Goal: Task Accomplishment & Management: Manage account settings

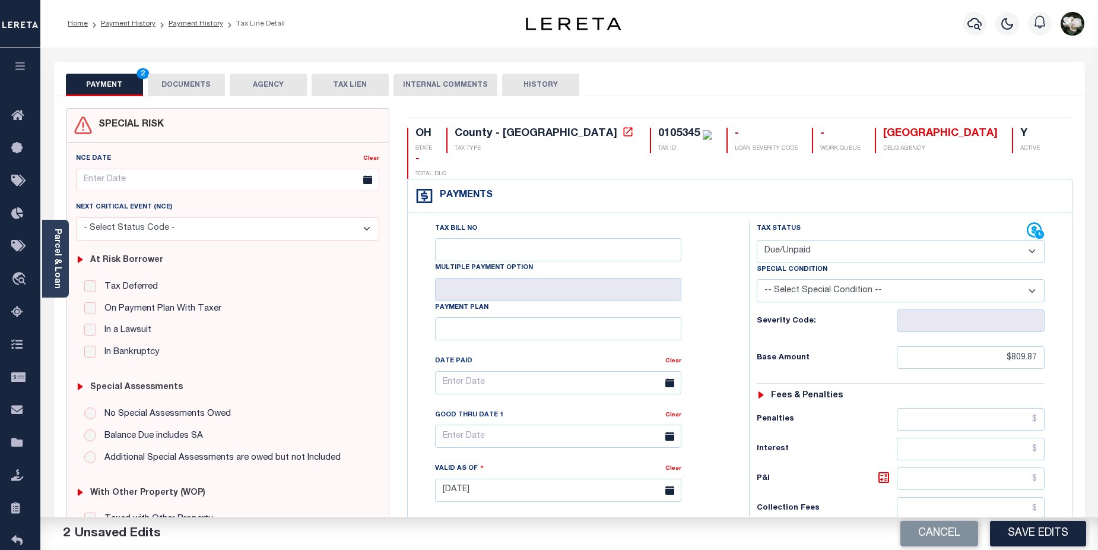
select select "DUE"
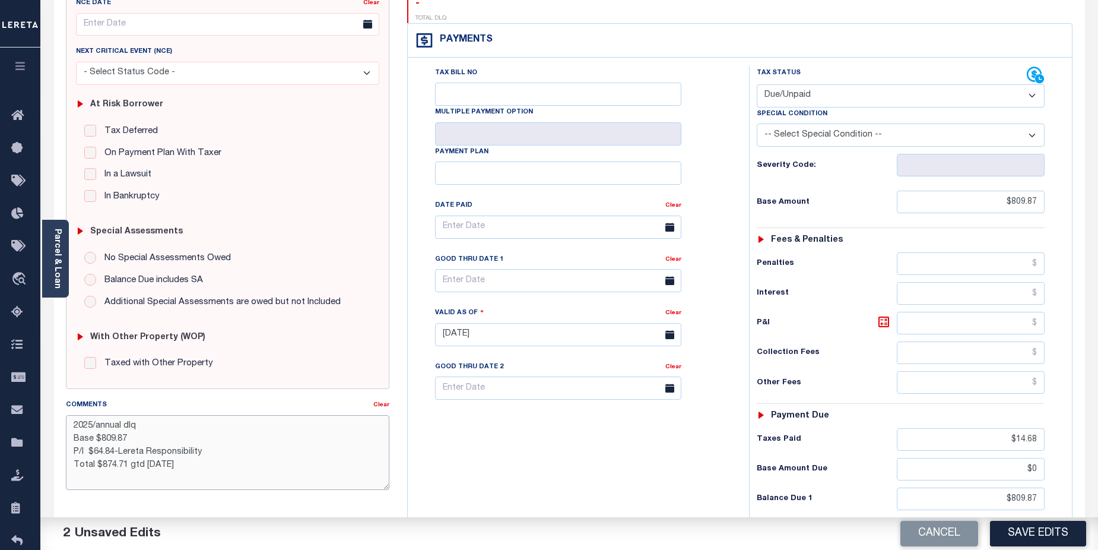
scroll to position [164, 0]
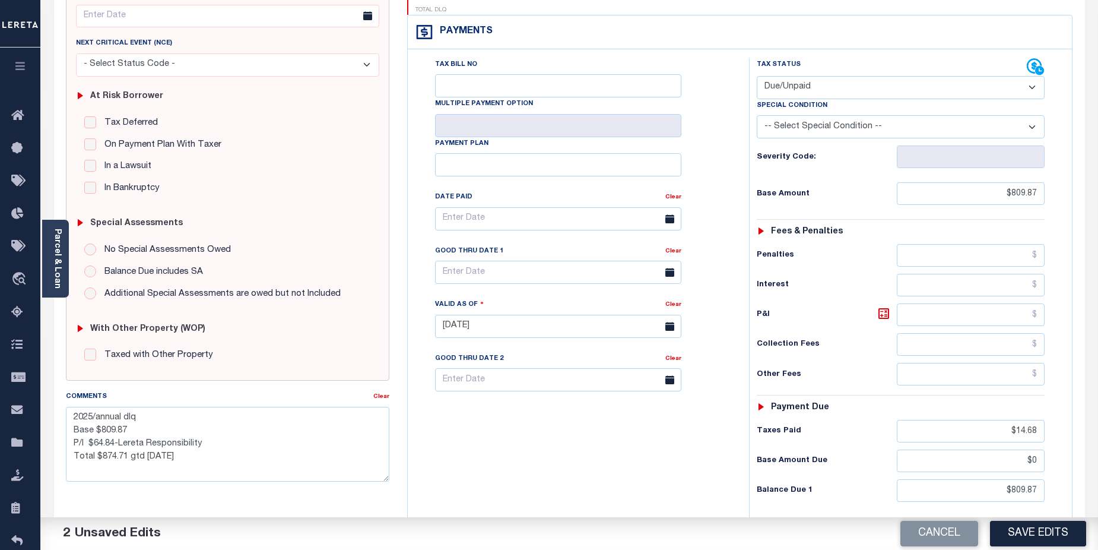
click at [1027, 531] on button "Save Edits" at bounding box center [1038, 534] width 96 height 26
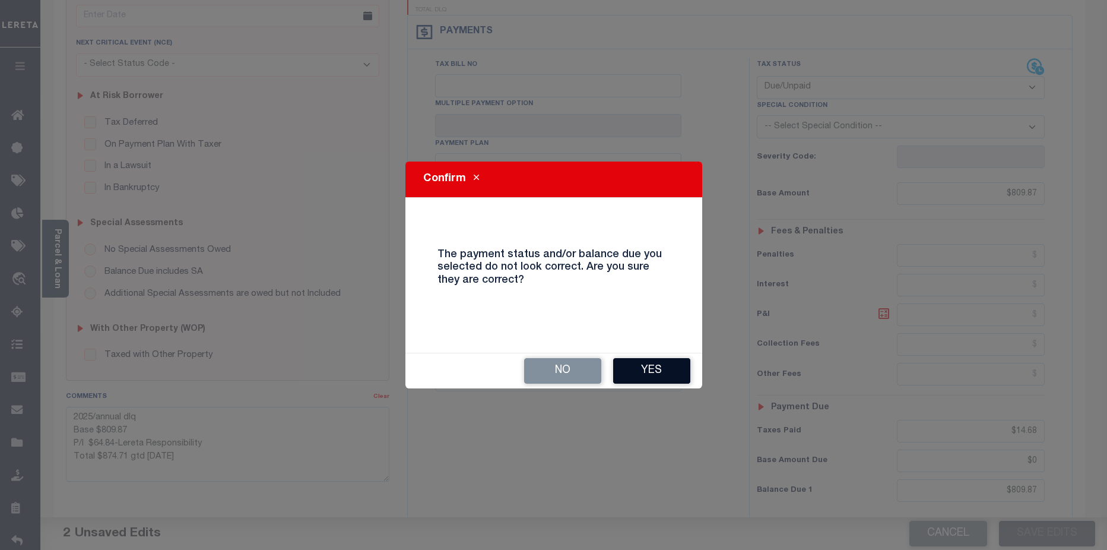
click at [649, 373] on button "Yes" at bounding box center [651, 371] width 77 height 26
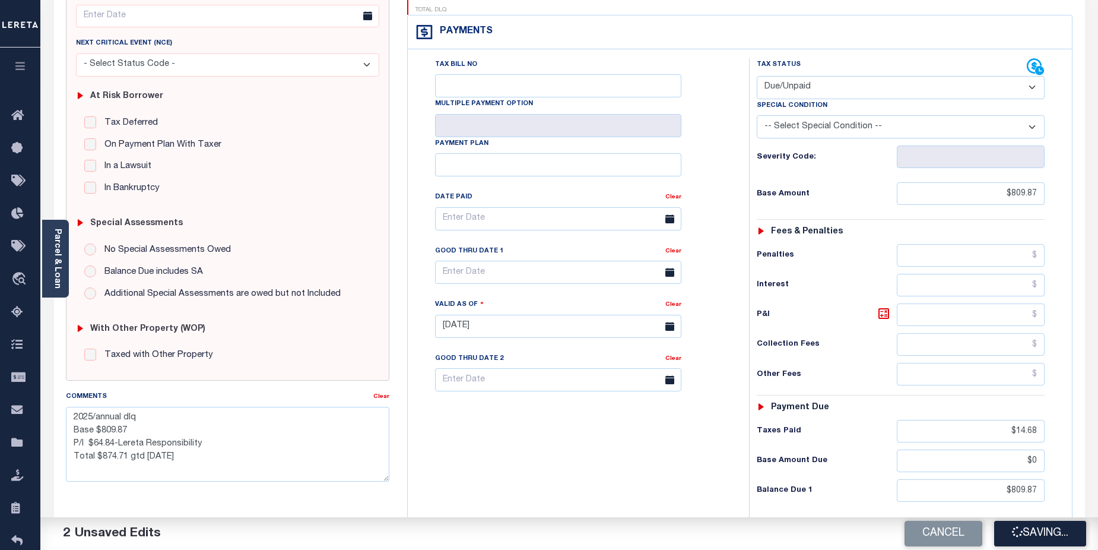
checkbox input "false"
type textarea "2025/annual dlq Base $809.87 P/I $64.84-Lereta Responsibility Total $874.71 gtd…"
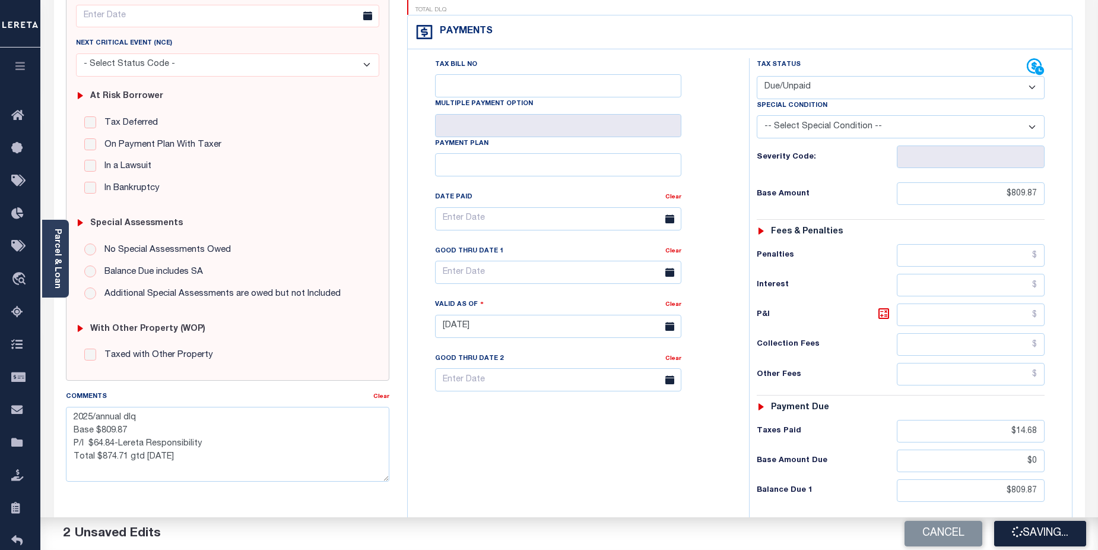
type input "$809.87"
type input "$14.68"
type input "$0"
type input "$809.87"
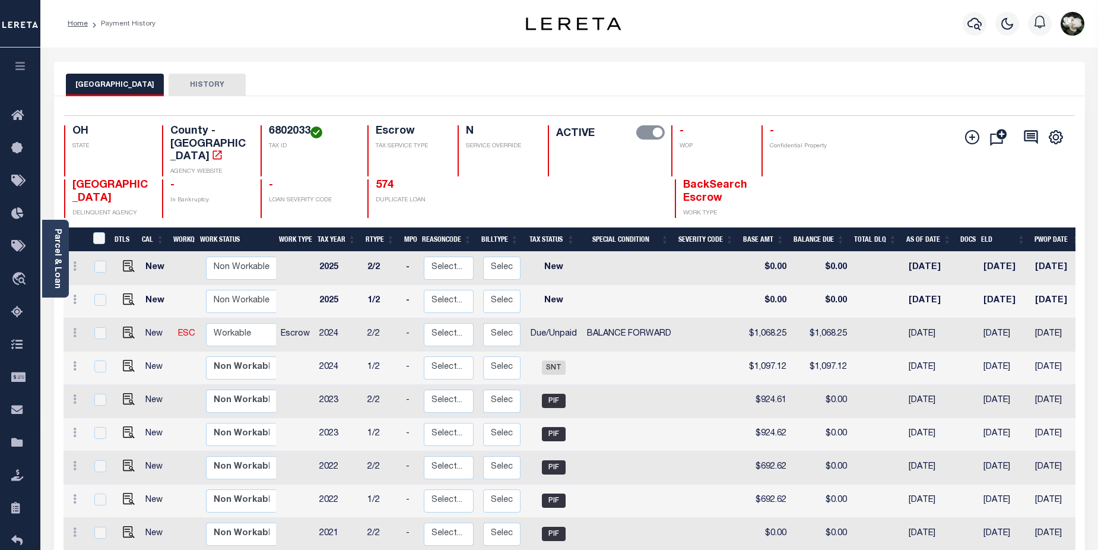
click at [965, 11] on div at bounding box center [975, 24] width 33 height 42
click at [975, 24] on icon "button" at bounding box center [975, 24] width 14 height 14
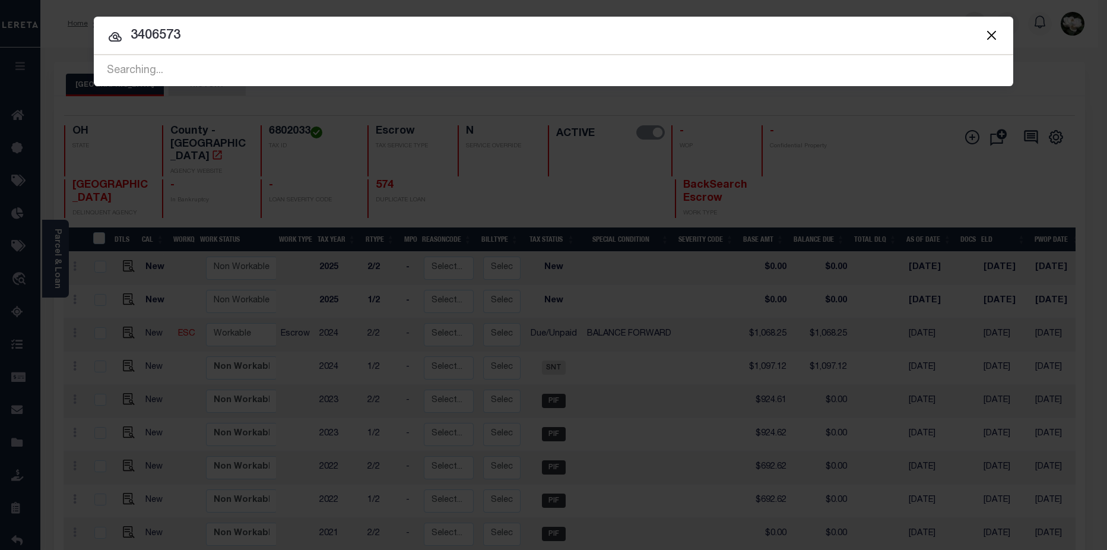
type input "3406573"
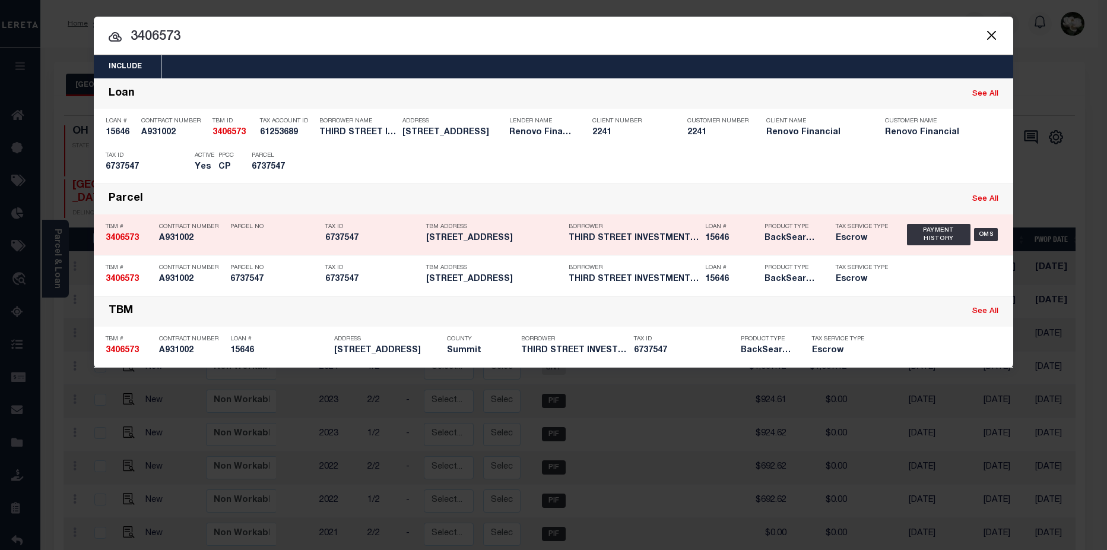
click at [721, 232] on div "Loan # 15646" at bounding box center [731, 234] width 53 height 34
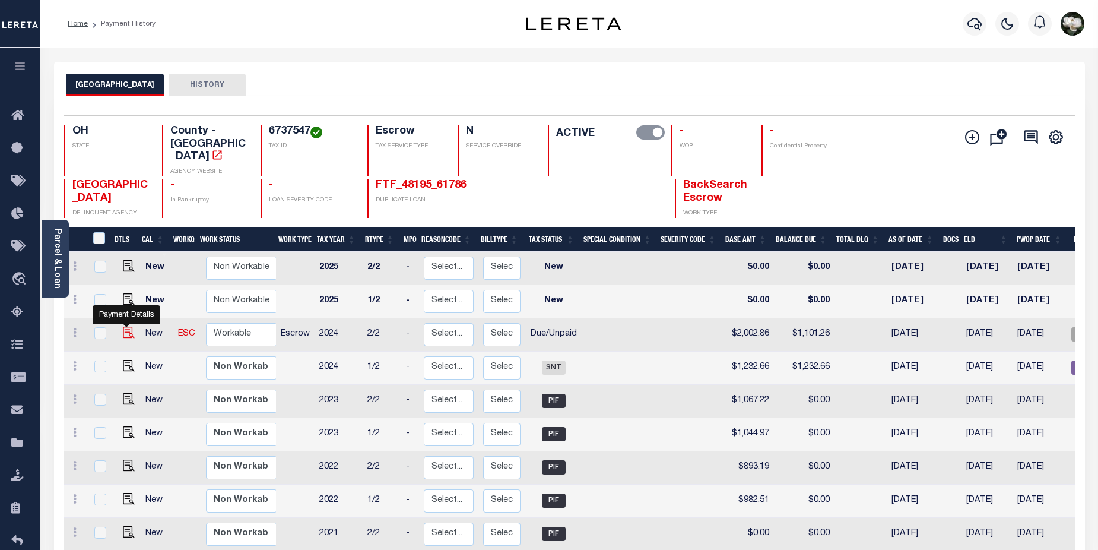
click at [126, 327] on img "" at bounding box center [129, 333] width 12 height 12
checkbox input "true"
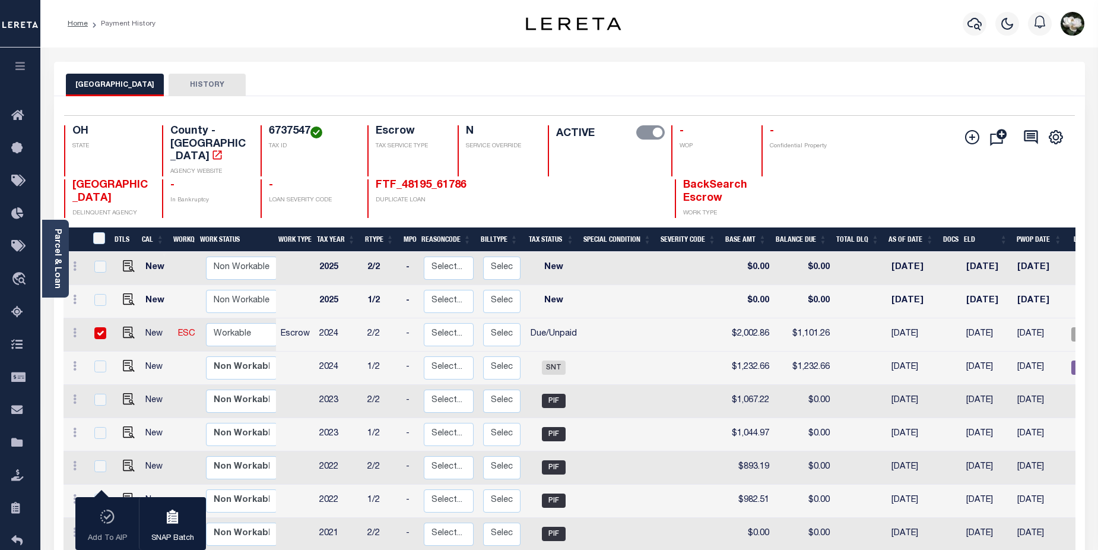
click at [823, 319] on td "$1,101.26" at bounding box center [804, 334] width 61 height 33
checkbox input "false"
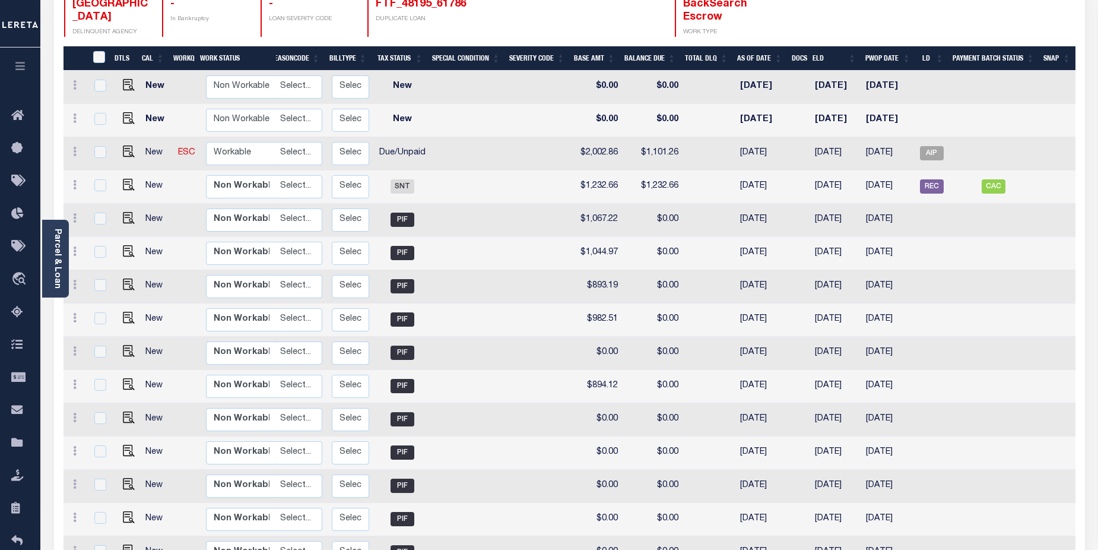
scroll to position [159, 0]
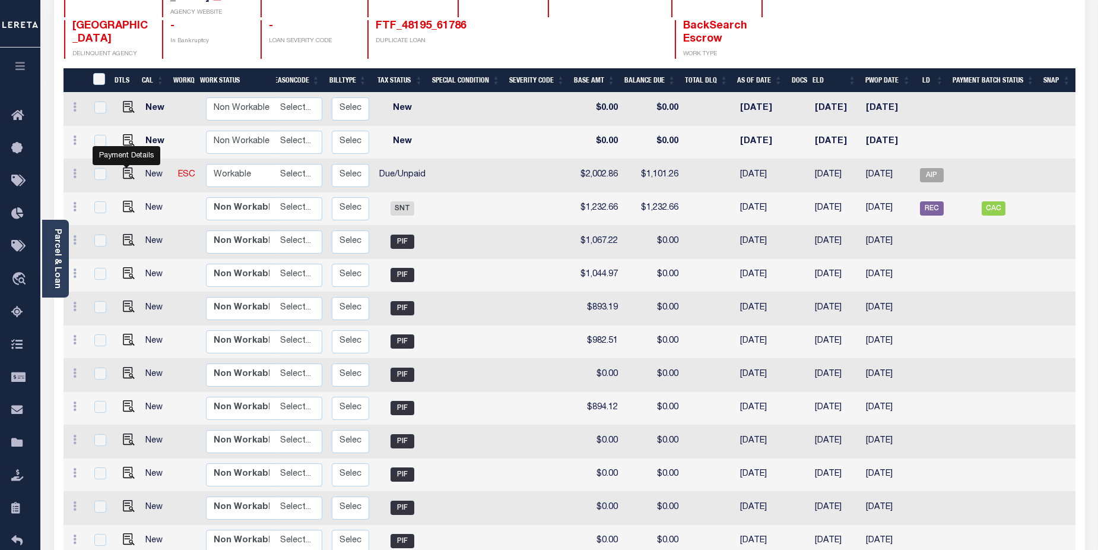
drag, startPoint x: 123, startPoint y: 162, endPoint x: 145, endPoint y: 163, distance: 22.0
click at [123, 167] on img "" at bounding box center [129, 173] width 12 height 12
checkbox input "true"
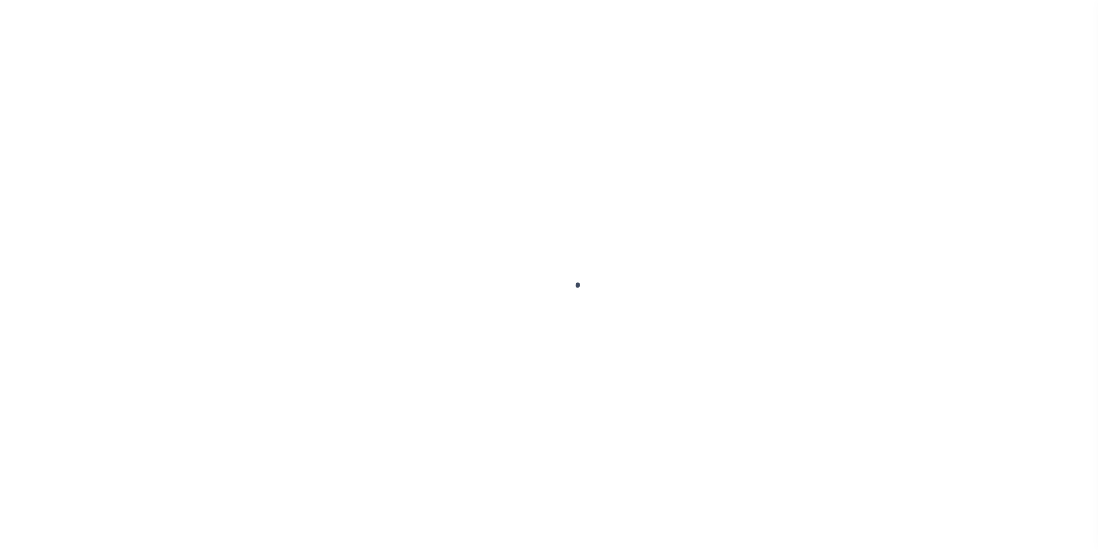
select select "DUE"
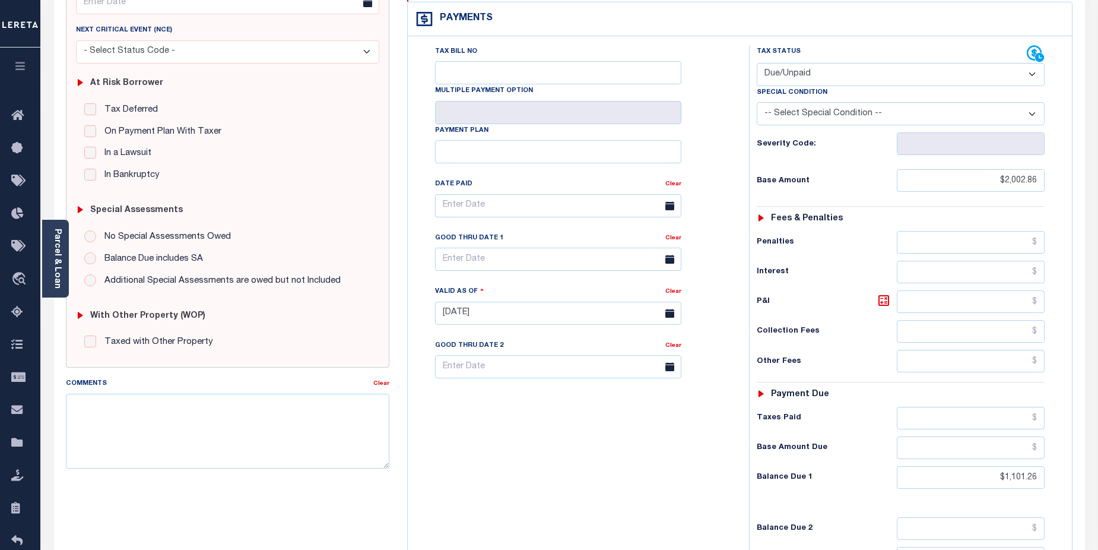
scroll to position [192, 0]
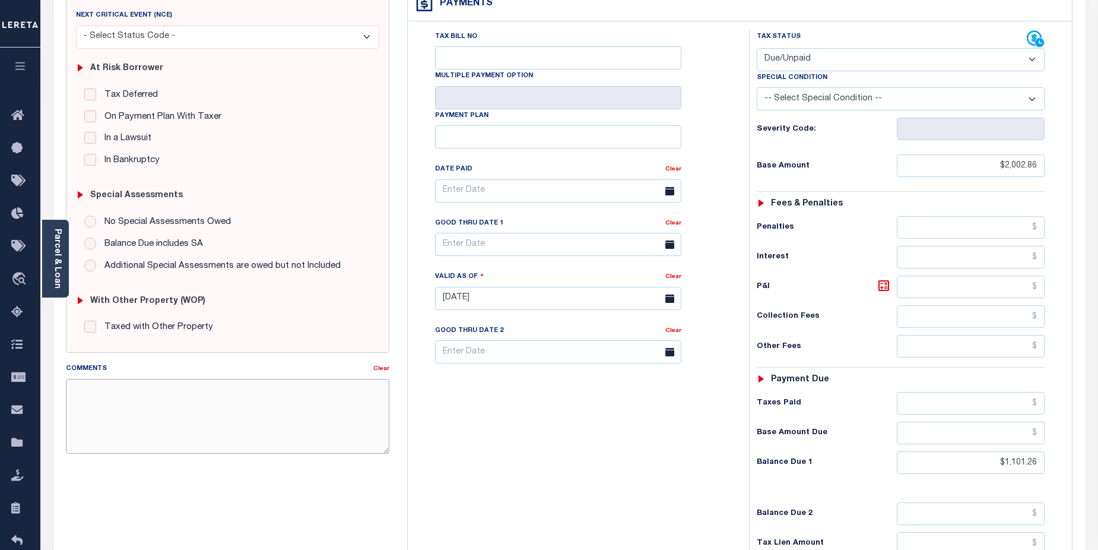
click at [90, 393] on textarea "Comments" at bounding box center [228, 416] width 324 height 75
paste textarea "2024/2nd Base $793.77 P/I $67.34-Lereta Responsibility Total $861.11gtd [DATE]"
type textarea "2024/2nd Base $793.77 P/I $67.34-Lereta Responsibility Total $861.11gtd [DATE]"
type input "[DATE]"
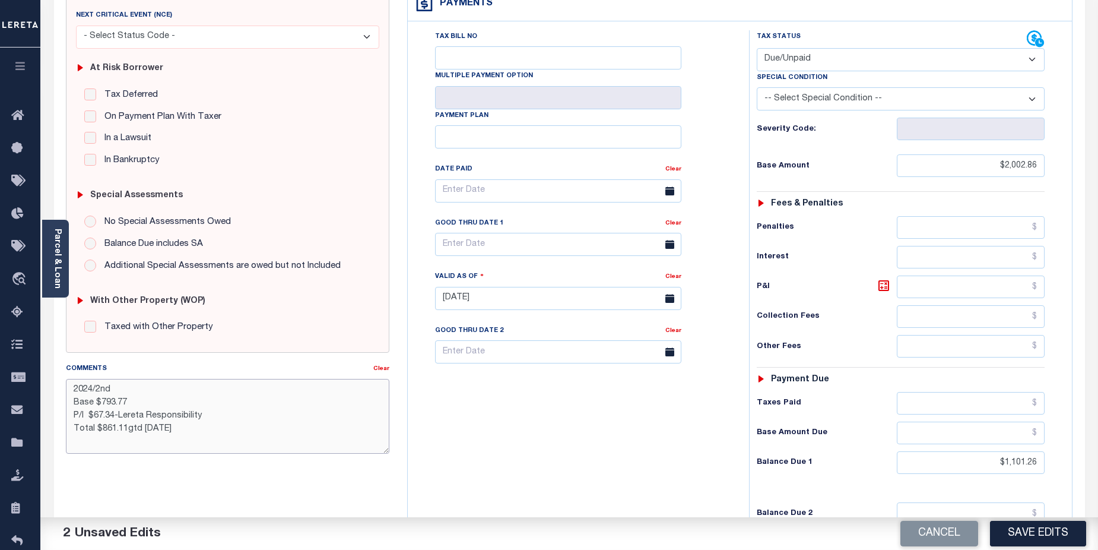
drag, startPoint x: 102, startPoint y: 400, endPoint x: 128, endPoint y: 401, distance: 25.6
click at [134, 403] on textarea "2024/2nd Base $793.77 P/I $67.34-Lereta Responsibility Total $861.11gtd 08/31/2…" at bounding box center [228, 416] width 324 height 75
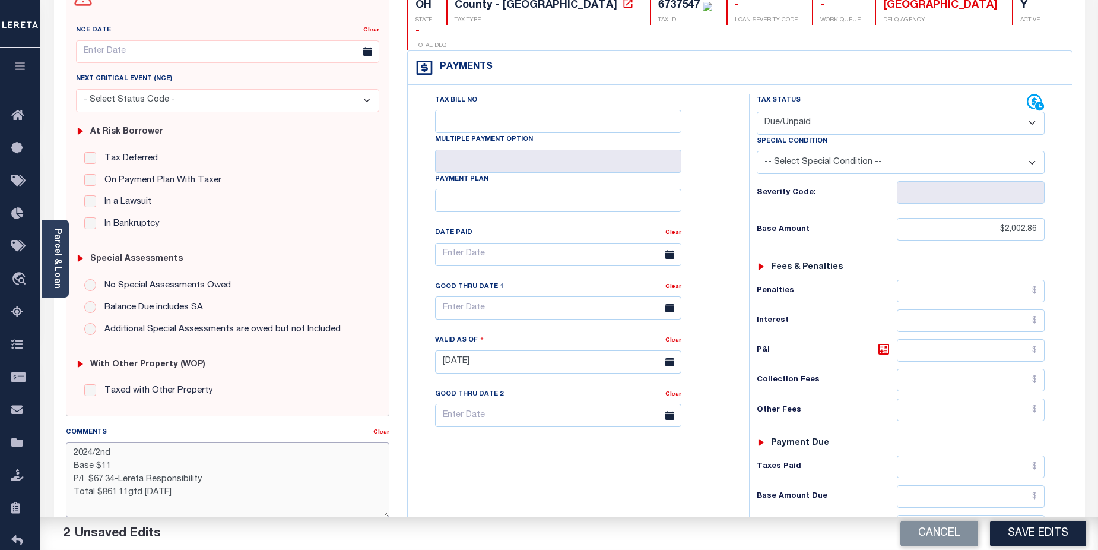
scroll to position [127, 0]
click at [105, 468] on textarea "2024/2nd Base $11 P/I $67.34-Lereta Responsibility Total $861.11gtd 08/31/2025" at bounding box center [228, 480] width 324 height 75
drag, startPoint x: 108, startPoint y: 467, endPoint x: 137, endPoint y: 467, distance: 28.5
click at [137, 467] on textarea "2024/2nd Base $1,11 P/I $67.34-Lereta Responsibility Total $861.11gtd 08/31/2025" at bounding box center [228, 480] width 324 height 75
drag, startPoint x: 96, startPoint y: 483, endPoint x: 115, endPoint y: 482, distance: 19.0
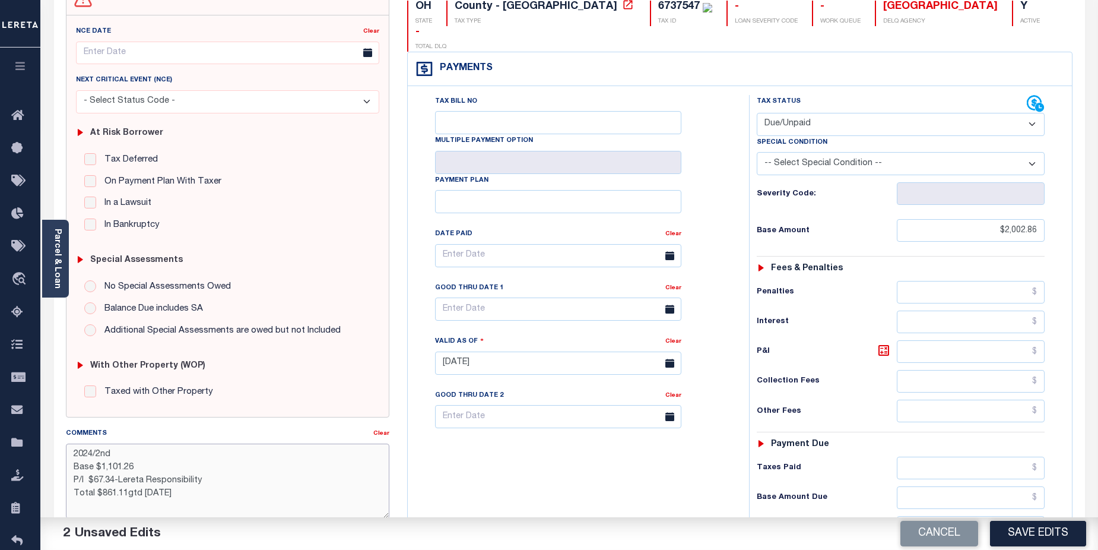
click at [115, 482] on textarea "2024/2nd Base $1,101.26 P/I $67.34-Lereta Responsibility Total $861.11gtd 08/31…" at bounding box center [228, 480] width 324 height 75
drag, startPoint x: 100, startPoint y: 493, endPoint x: 125, endPoint y: 493, distance: 24.9
click at [125, 493] on textarea "2024/2nd Base $1,101.26 P/I $110.12-Lereta Responsibility Total $861.11gtd 08/3…" at bounding box center [228, 480] width 324 height 75
click at [106, 495] on textarea "2024/2nd Base $1,101.26 P/I $110.12-Lereta Responsibility Total $1211.38gtd 08/…" at bounding box center [228, 480] width 324 height 75
type textarea "2024/2nd Base $1,101.26 P/I $110.12-Lereta Responsibility Total $1,211.38gtd 08…"
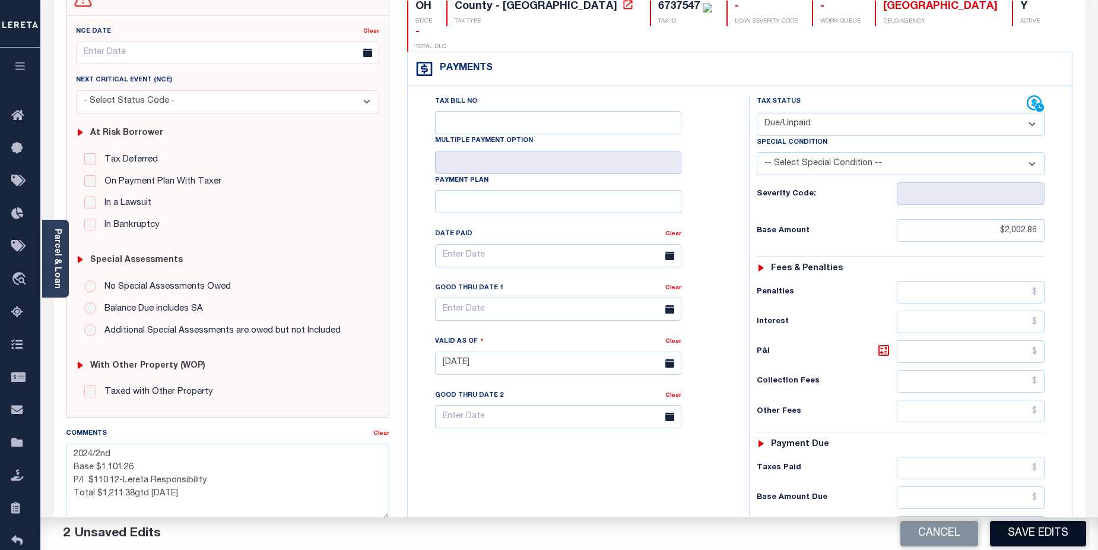
click at [1055, 531] on button "Save Edits" at bounding box center [1038, 534] width 96 height 26
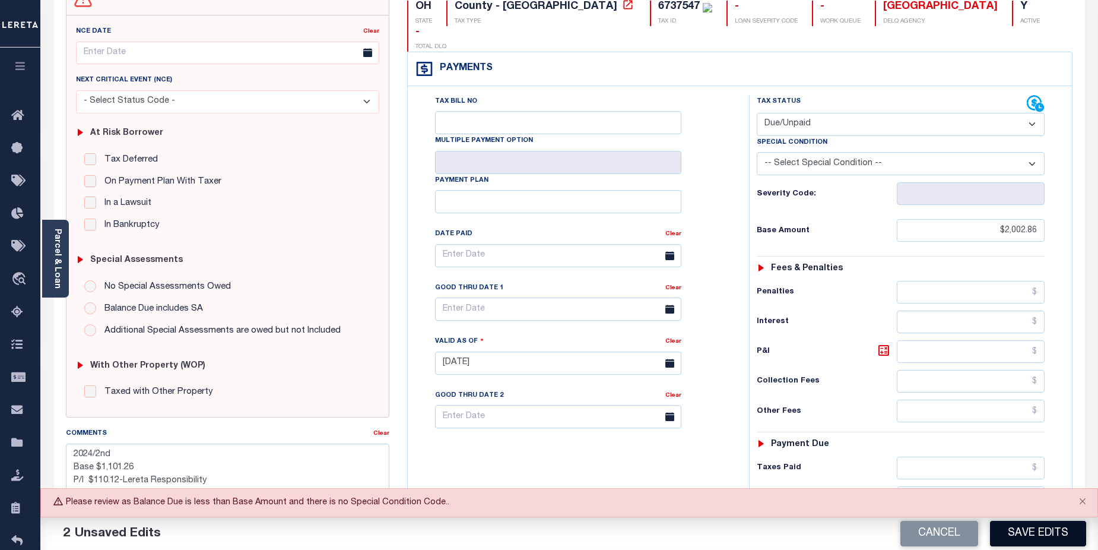
click at [1042, 527] on button "Save Edits" at bounding box center [1038, 534] width 96 height 26
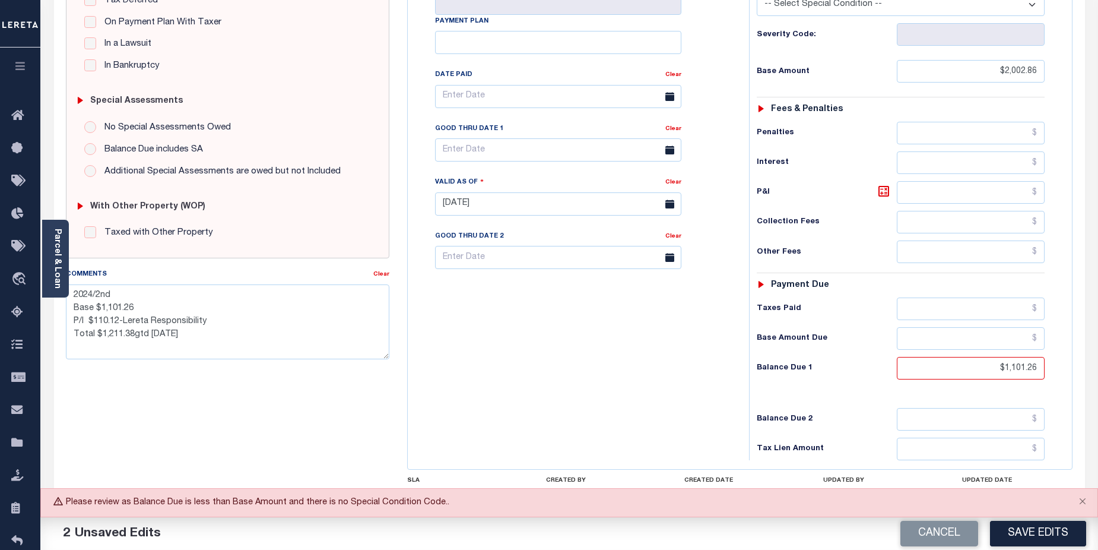
scroll to position [294, 0]
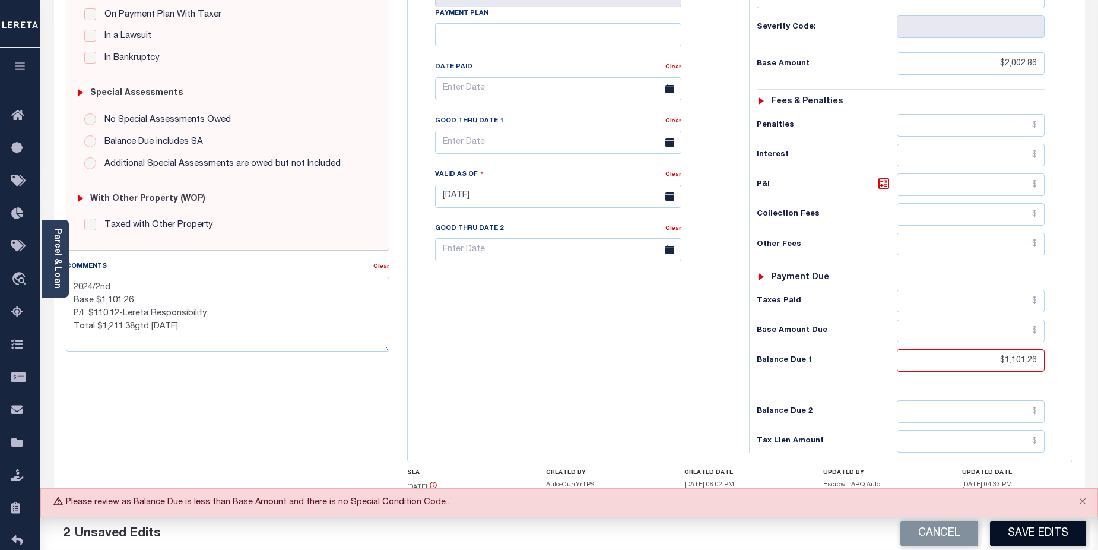
click at [1035, 527] on button "Save Edits" at bounding box center [1038, 534] width 96 height 26
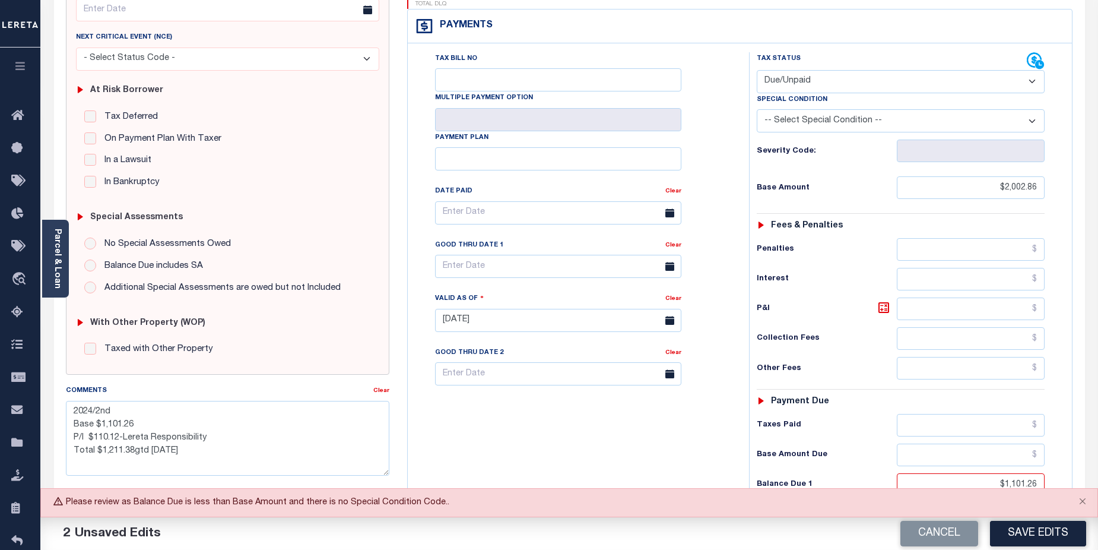
scroll to position [169, 0]
drag, startPoint x: 997, startPoint y: 164, endPoint x: 1066, endPoint y: 164, distance: 68.9
click at [1057, 163] on div "Tax Status Status - Select Status Code -" at bounding box center [905, 315] width 312 height 524
type input "$1,101.26"
click at [1032, 524] on button "Save Edits" at bounding box center [1038, 534] width 96 height 26
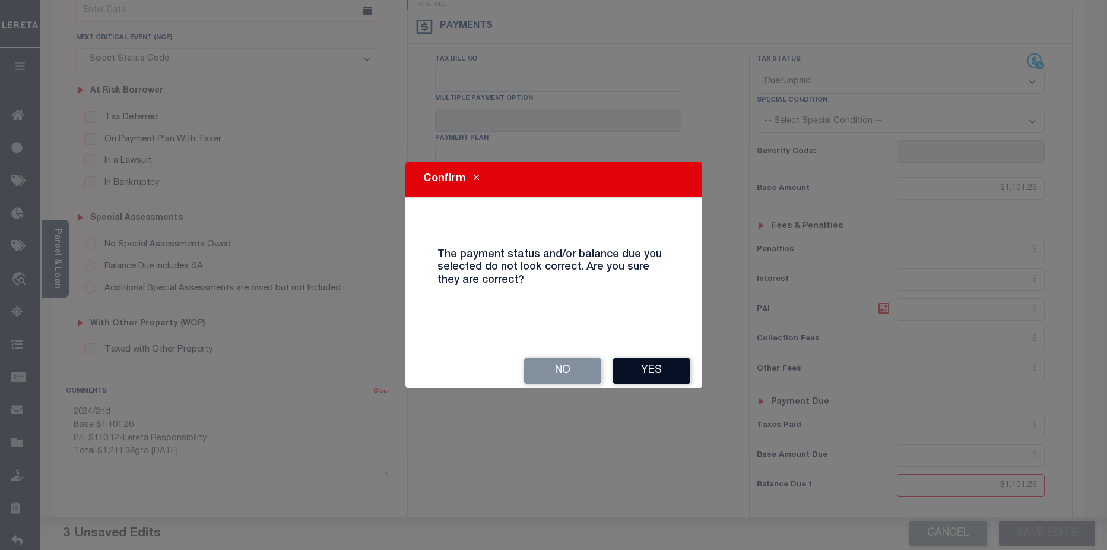
click at [674, 369] on button "Yes" at bounding box center [651, 371] width 77 height 26
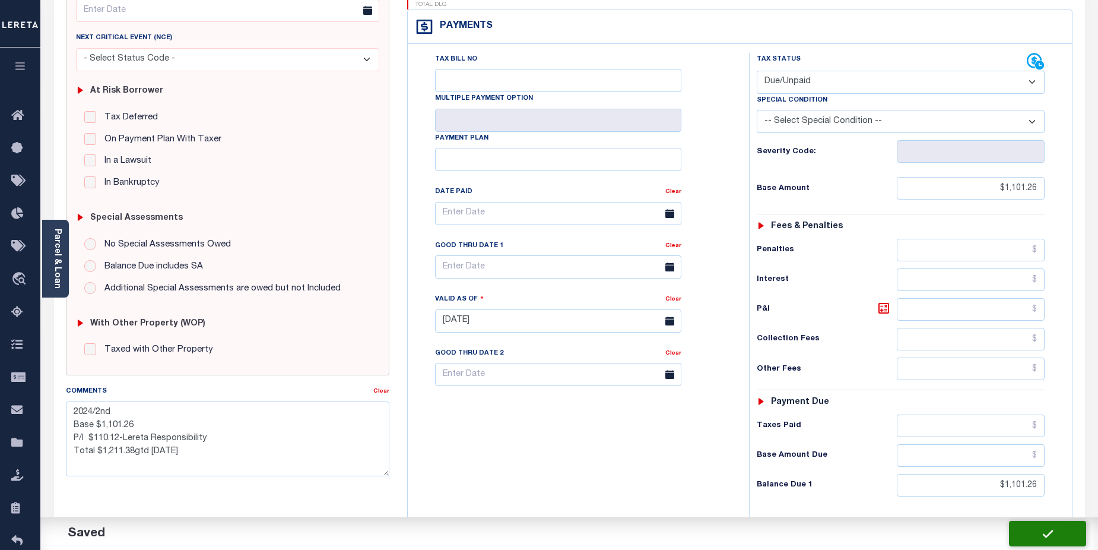
checkbox input "false"
type textarea "2024/2nd Base $1,101.26 P/I $110.12-Lereta Responsibility Total $1,211.38gtd 08…"
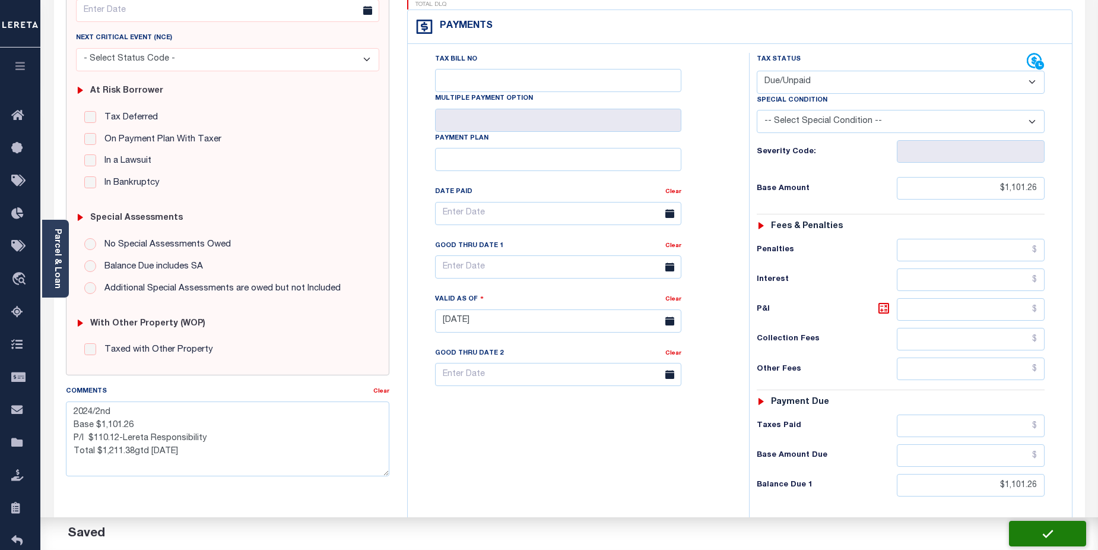
type input "$1,101.26"
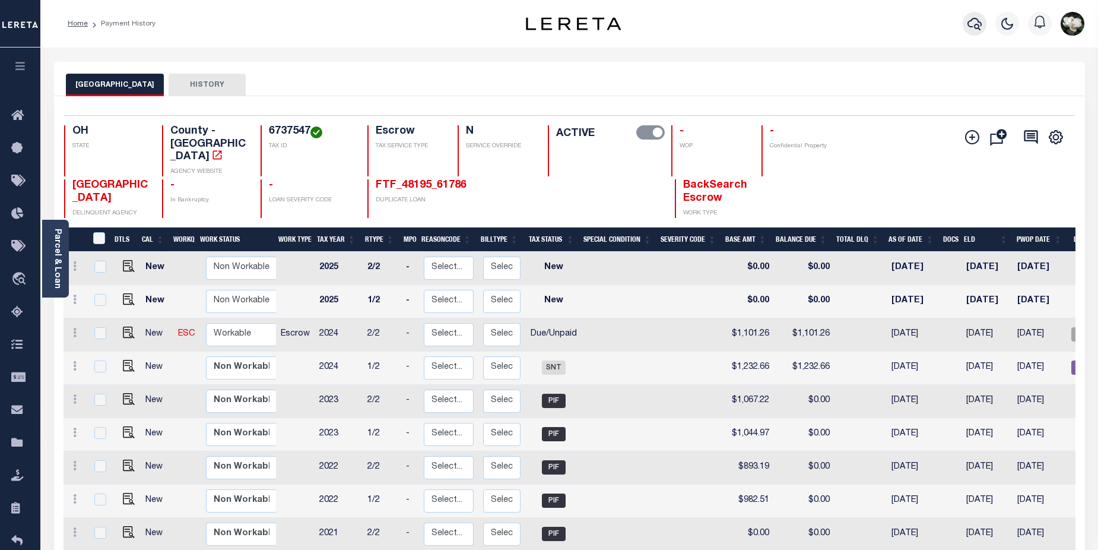
click at [973, 27] on icon "button" at bounding box center [975, 24] width 14 height 14
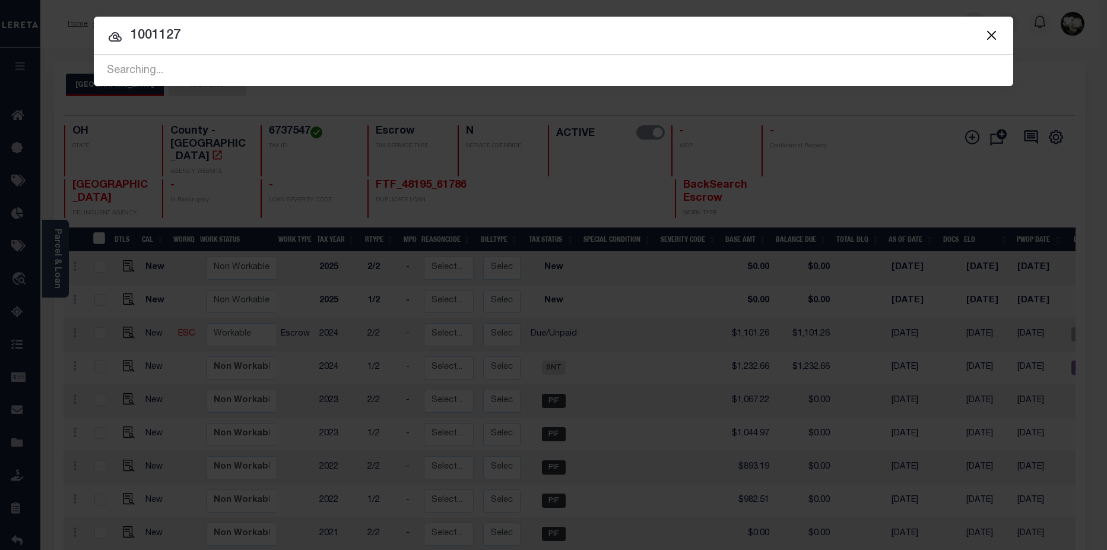
type input "10011275"
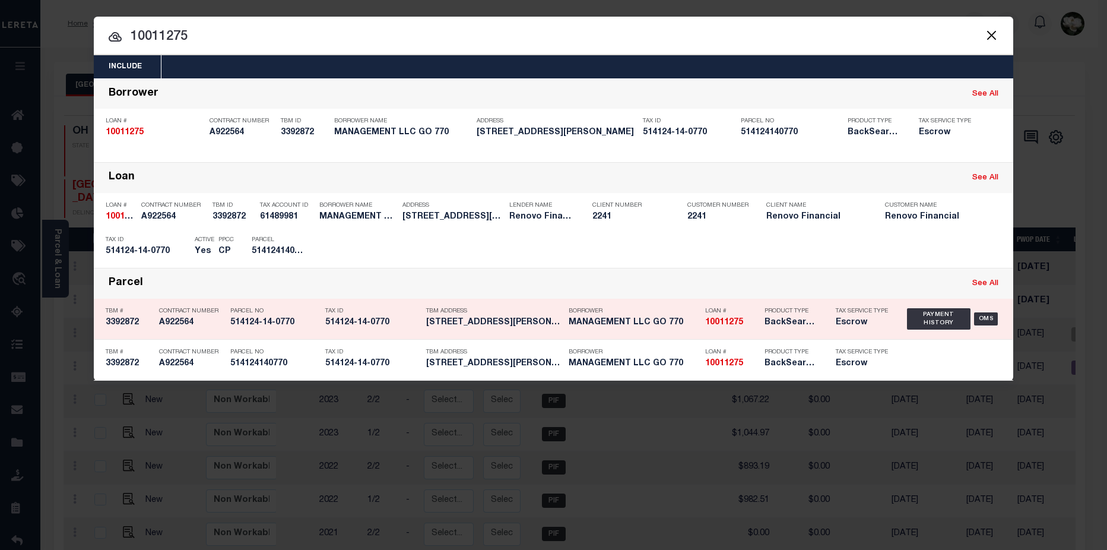
click at [771, 326] on h5 "BackSearch,Escrow" at bounding box center [791, 323] width 53 height 10
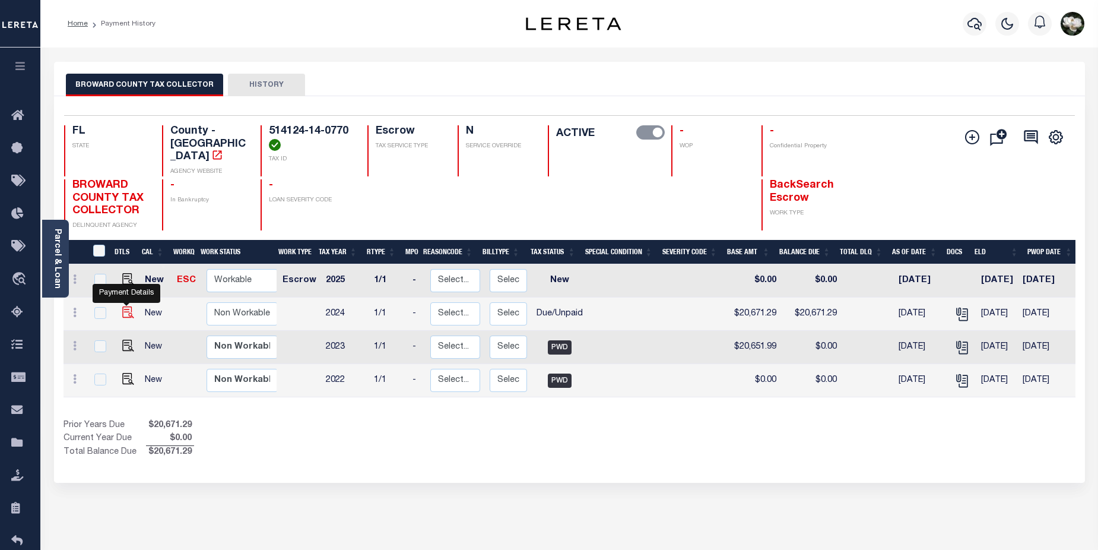
click at [122, 306] on img "" at bounding box center [128, 312] width 12 height 12
checkbox input "true"
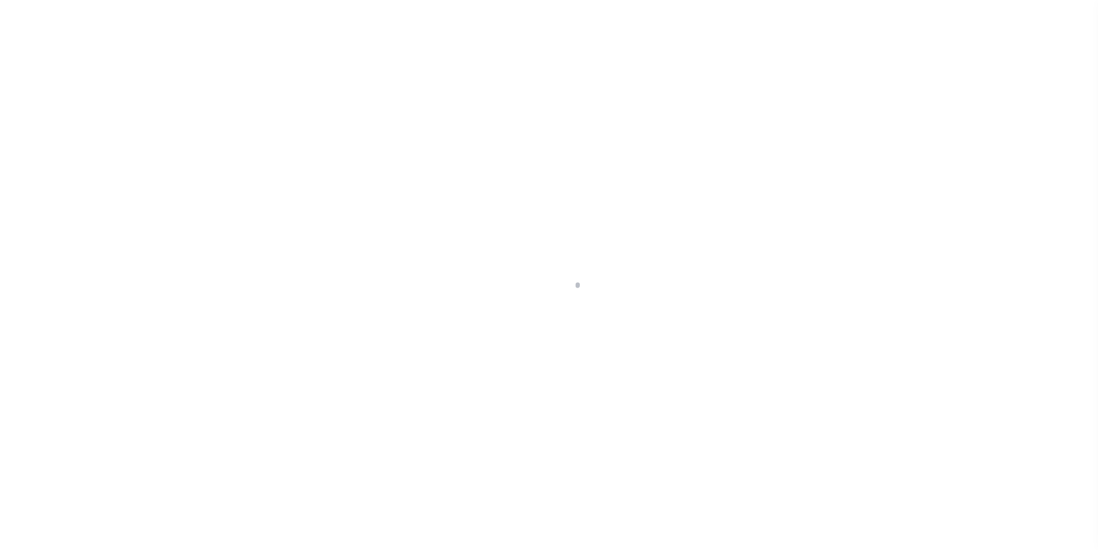
select select "DUE"
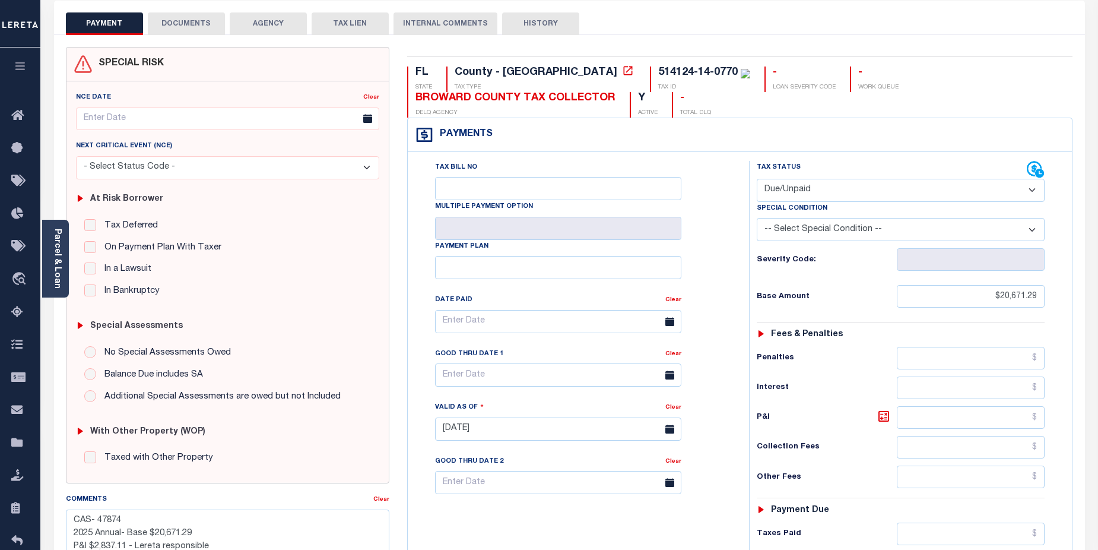
scroll to position [28, 0]
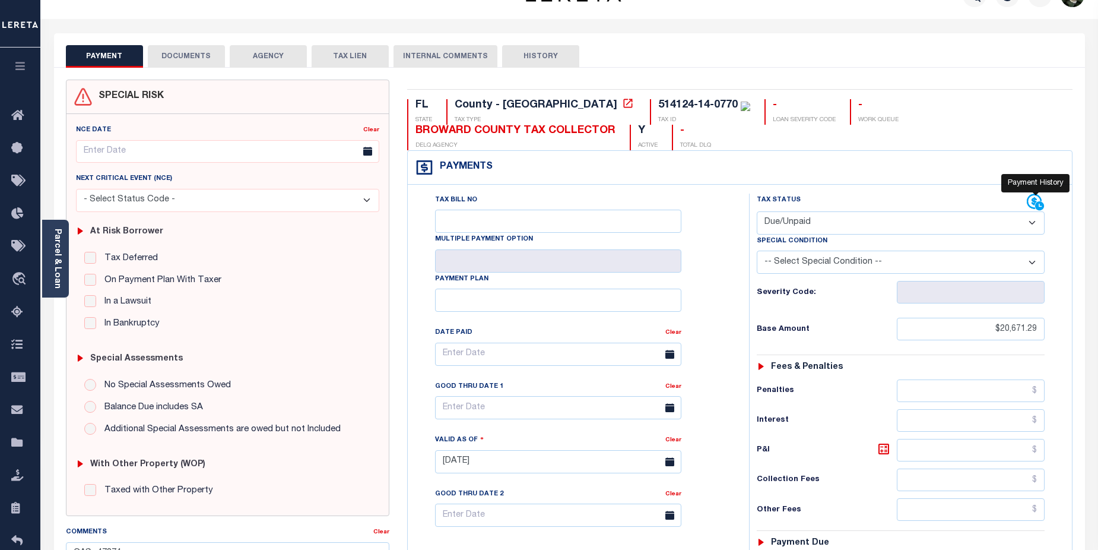
click at [1029, 203] on icon at bounding box center [1036, 203] width 18 height 18
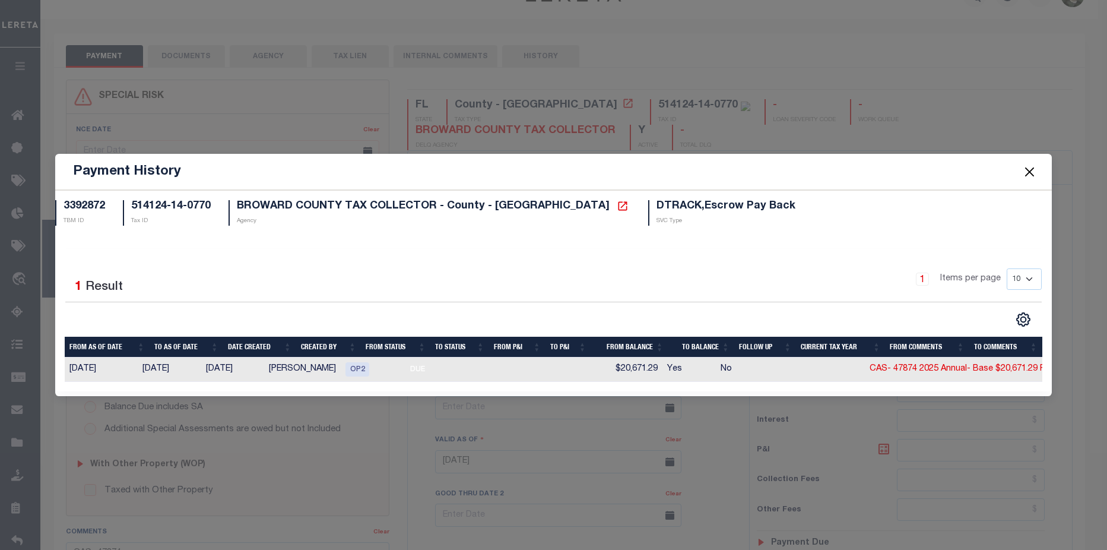
click at [1028, 169] on button "Close" at bounding box center [1029, 171] width 15 height 15
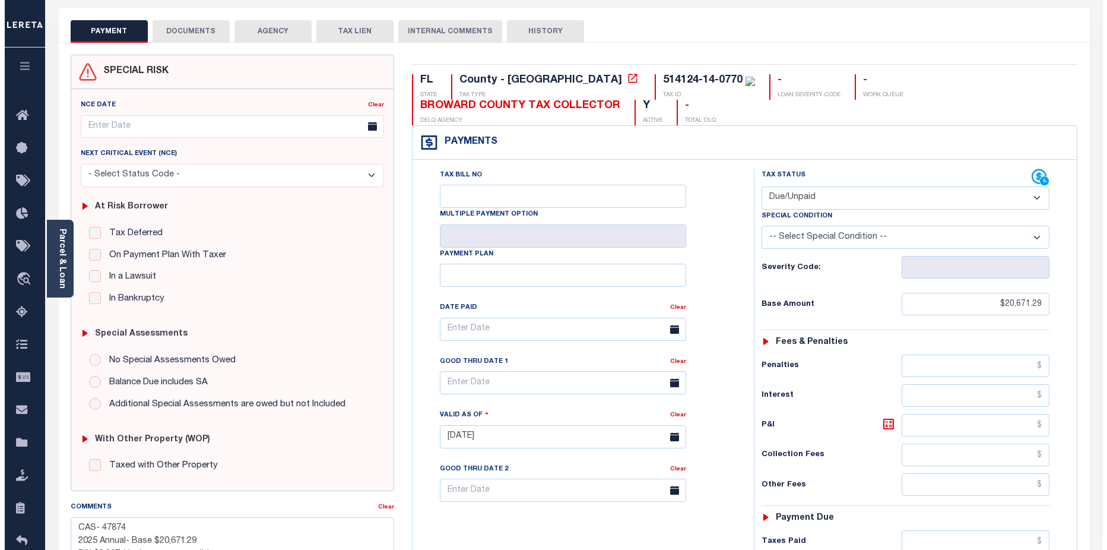
scroll to position [0, 0]
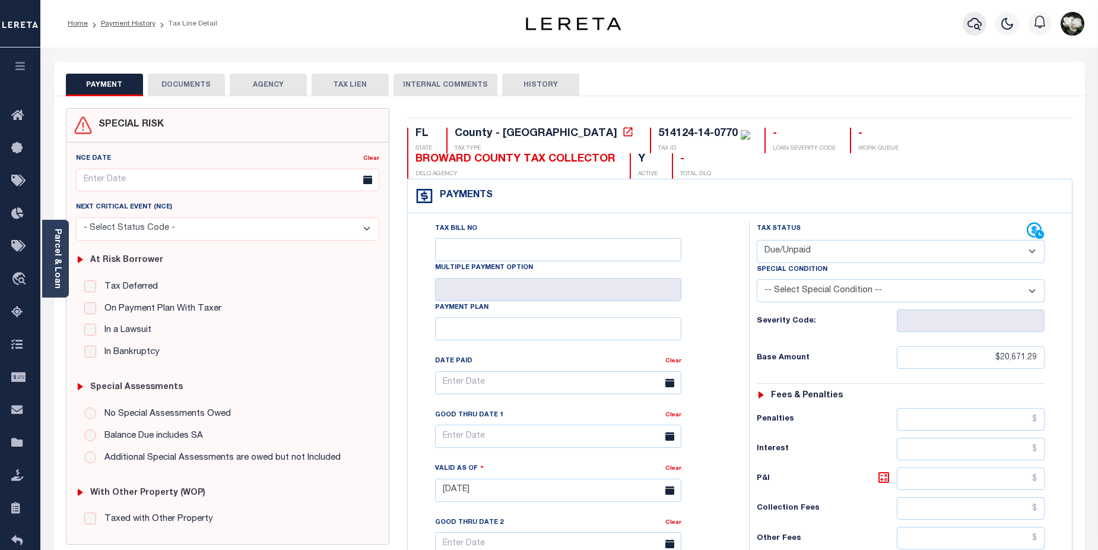
click at [974, 20] on icon "button" at bounding box center [975, 24] width 14 height 12
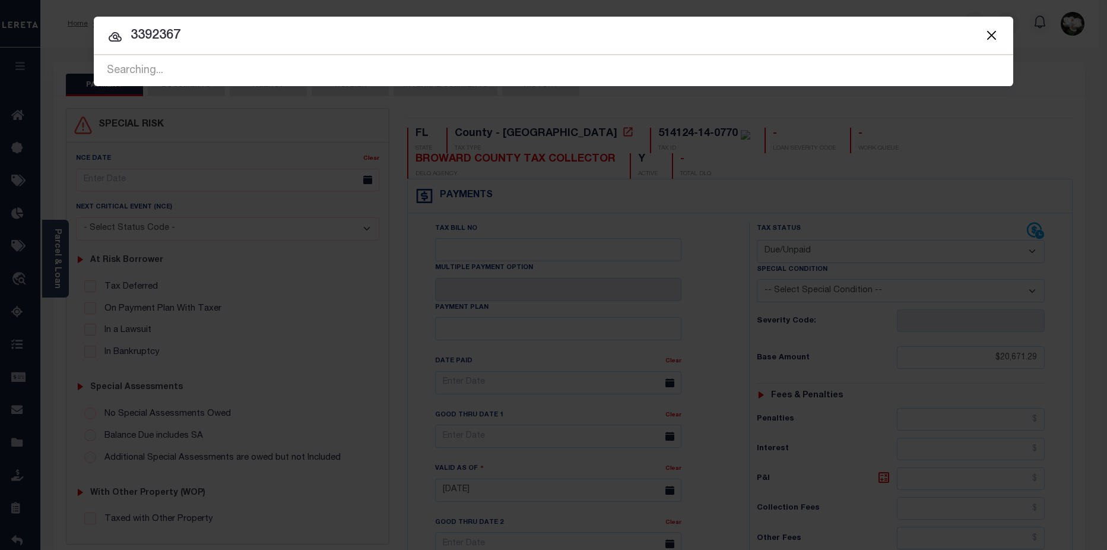
type input "3392367"
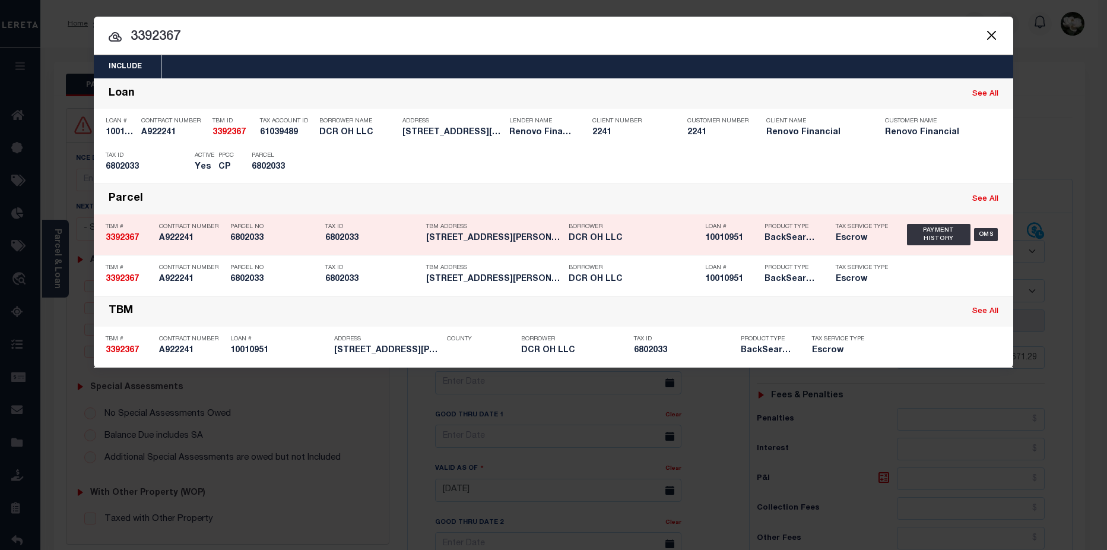
click at [705, 243] on div "Loan # 10010951" at bounding box center [725, 234] width 59 height 34
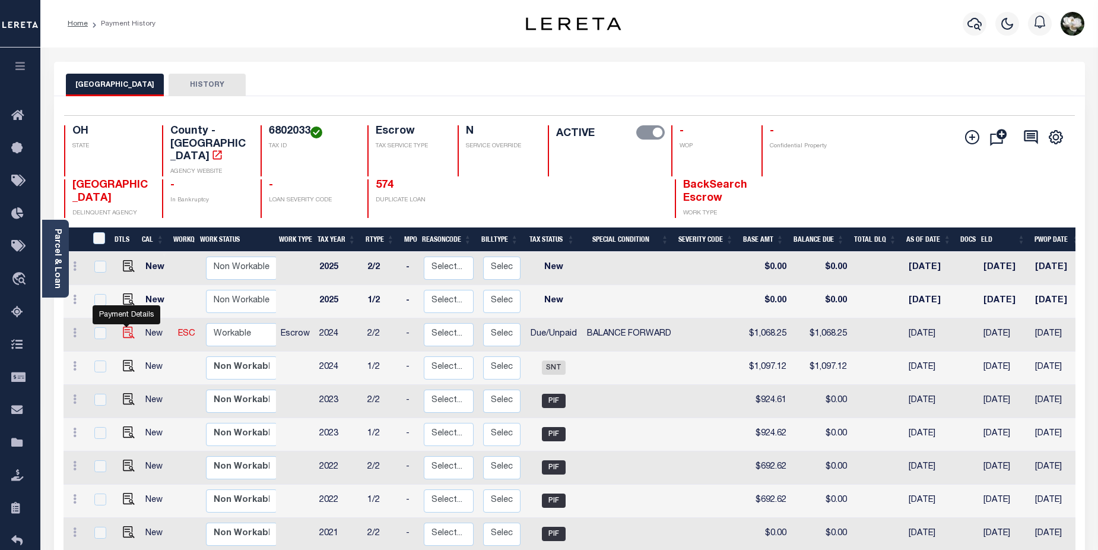
click at [128, 327] on img "" at bounding box center [129, 333] width 12 height 12
checkbox input "true"
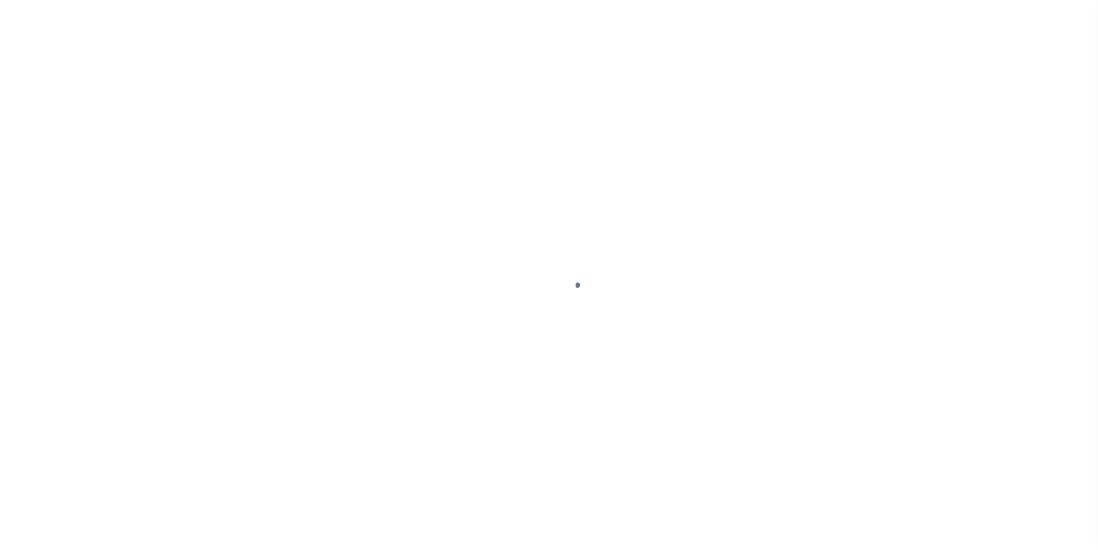
select select "DUE"
select select "33"
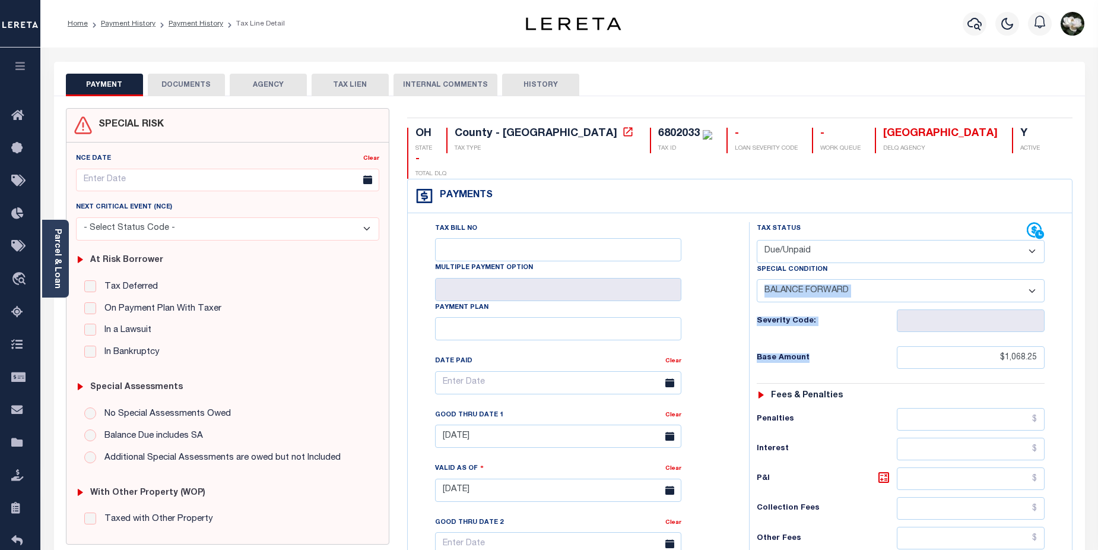
drag, startPoint x: 1097, startPoint y: 244, endPoint x: 1101, endPoint y: 331, distance: 87.4
click at [1098, 332] on html "Home Payment History Payment History Tax Line Detail Profile Sign out" at bounding box center [549, 449] width 1098 height 898
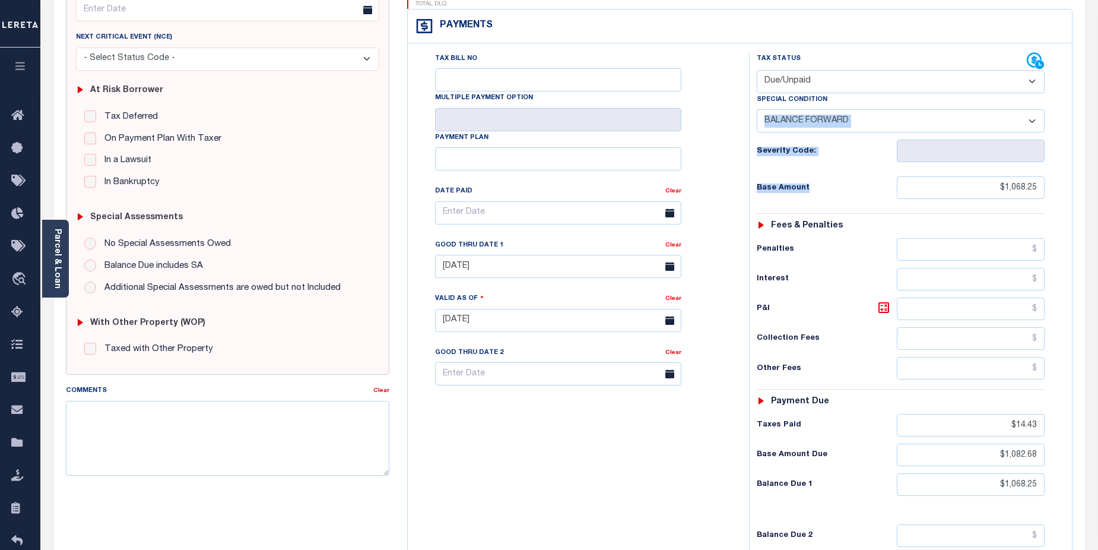
scroll to position [189, 0]
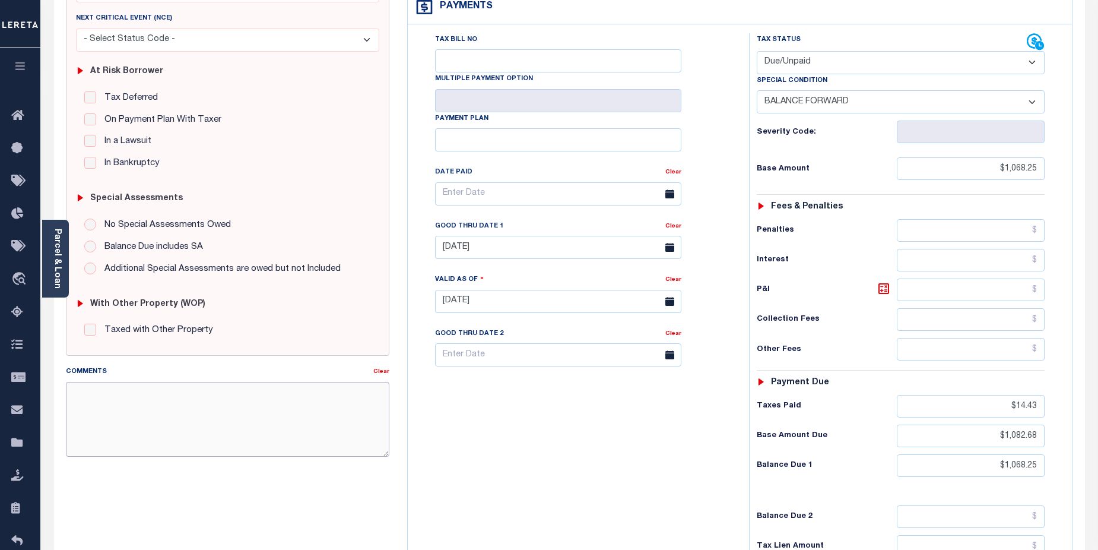
click at [106, 395] on textarea "Comments" at bounding box center [228, 419] width 324 height 75
paste textarea "2024/2nd Base $793.77 P/I $67.34-Lereta Responsibility Total $861.11gtd [DATE]"
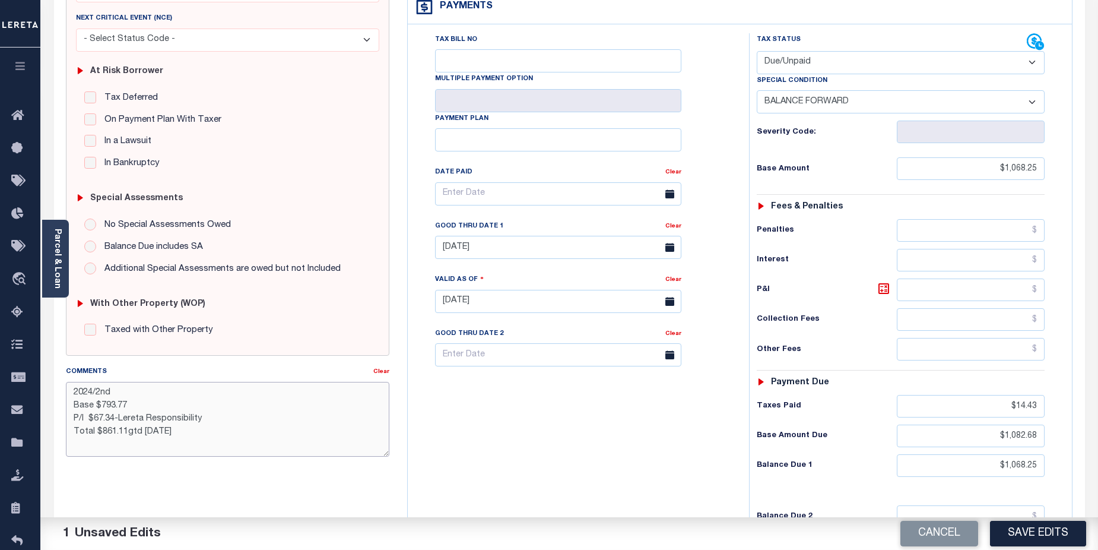
drag, startPoint x: 101, startPoint y: 406, endPoint x: 141, endPoint y: 406, distance: 40.4
click at [141, 406] on textarea "2024/2nd Base $793.77 P/I $67.34-Lereta Responsibility Total $861.11gtd 08/31/2…" at bounding box center [228, 419] width 324 height 75
drag, startPoint x: 92, startPoint y: 419, endPoint x: 118, endPoint y: 419, distance: 25.5
click at [118, 419] on textarea "2024/2nd Base $1068.25 P/I $67.34-Lereta Responsibility Total $861.11gtd 08/31/…" at bounding box center [228, 419] width 324 height 75
drag, startPoint x: 100, startPoint y: 430, endPoint x: 126, endPoint y: 431, distance: 26.7
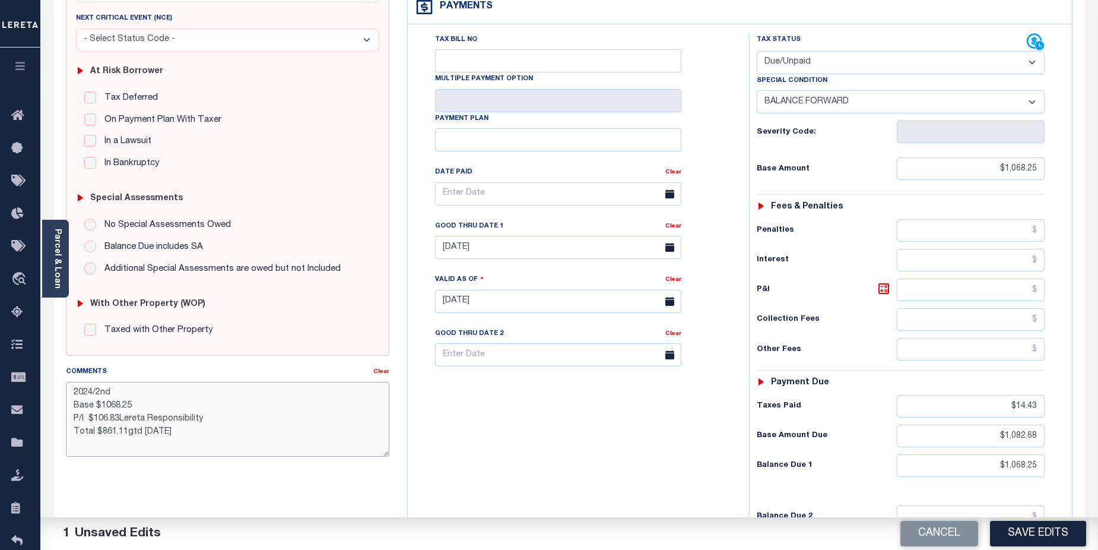
click at [126, 431] on textarea "2024/2nd Base $1068.25 P/I $106.83Lereta Responsibility Total $861.11gtd 08/31/…" at bounding box center [228, 419] width 324 height 75
click at [106, 405] on textarea "2024/2nd Base $1068.25 P/I $106.83Lereta Responsibility Total $1175.08gtd 08/31…" at bounding box center [228, 419] width 324 height 75
click at [121, 420] on textarea "2024/2nd Base $1,068.25 P/I $106.83Lereta Responsibility Total $1175.08gtd 08/3…" at bounding box center [228, 419] width 324 height 75
drag, startPoint x: 338, startPoint y: 420, endPoint x: 321, endPoint y: 421, distance: 16.6
click at [338, 420] on textarea "2024/2nd Base $1,068.25 P/I $106.83Lereta Responsibility Total $1175.08gtd 08/3…" at bounding box center [228, 419] width 324 height 75
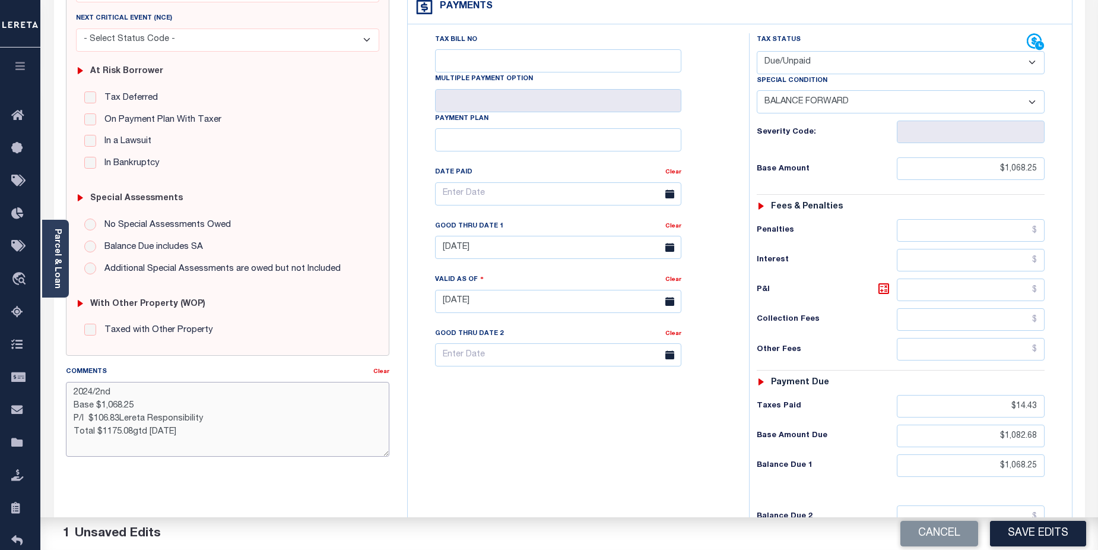
click at [120, 420] on textarea "2024/2nd Base $1,068.25 P/I $106.83Lereta Responsibility Total $1175.08gtd 08/3…" at bounding box center [228, 419] width 324 height 75
type textarea "2024/2nd Base $1,068.25 P/I $106.83 Lereta Responsibility Total $1175.08gtd 08/…"
click at [1037, 524] on button "Save Edits" at bounding box center [1038, 534] width 96 height 26
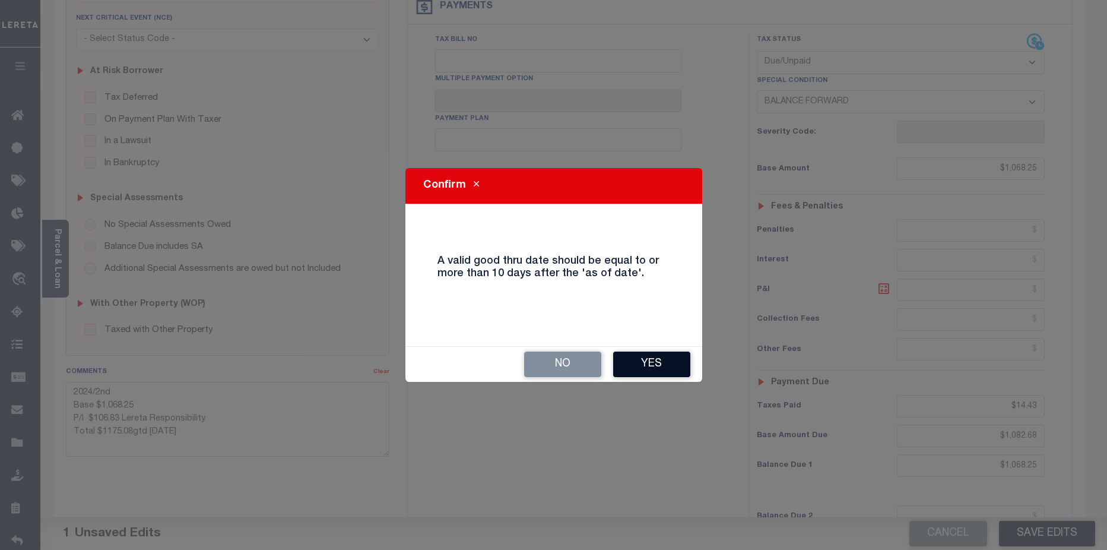
click at [646, 363] on button "Yes" at bounding box center [651, 364] width 77 height 26
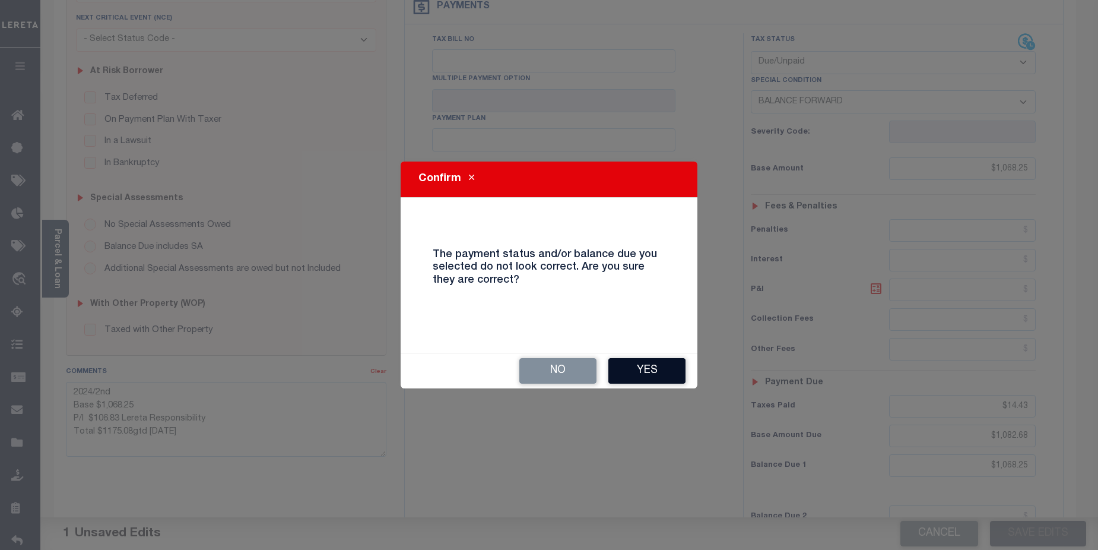
click at [649, 373] on button "Yes" at bounding box center [647, 371] width 77 height 26
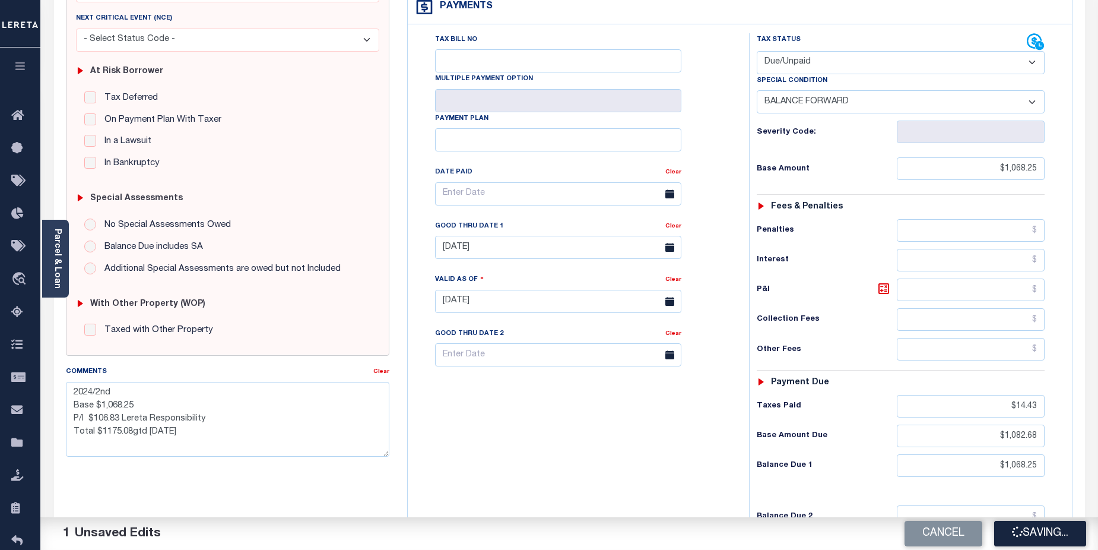
checkbox input "false"
type textarea "2024/2nd Base $1,068.25 P/I $106.83 Lereta Responsibility Total $1175.08gtd 08/…"
type input "$1,068.25"
type input "$14.43"
type input "$1,082.68"
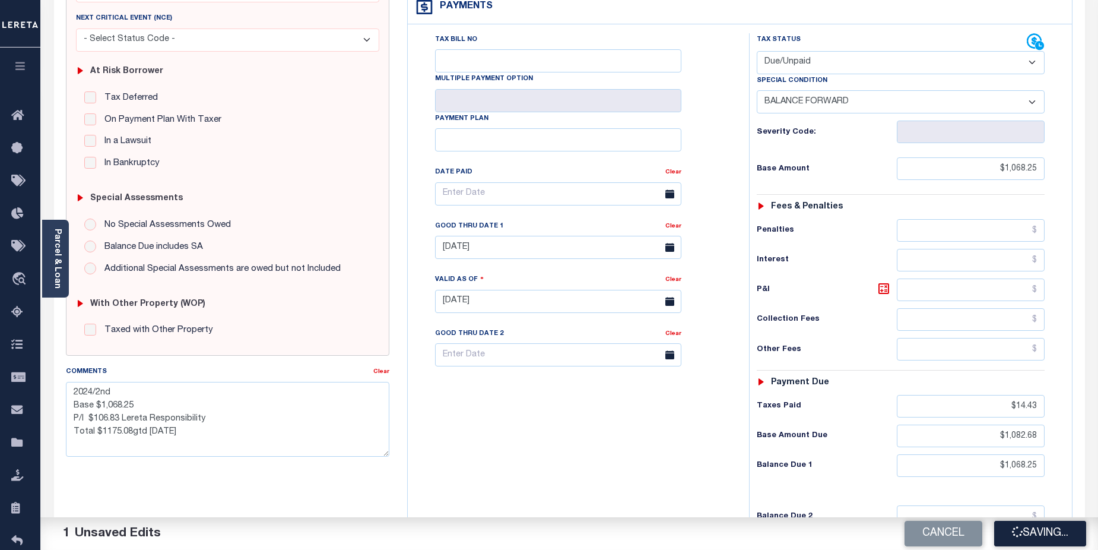
type input "$1,068.25"
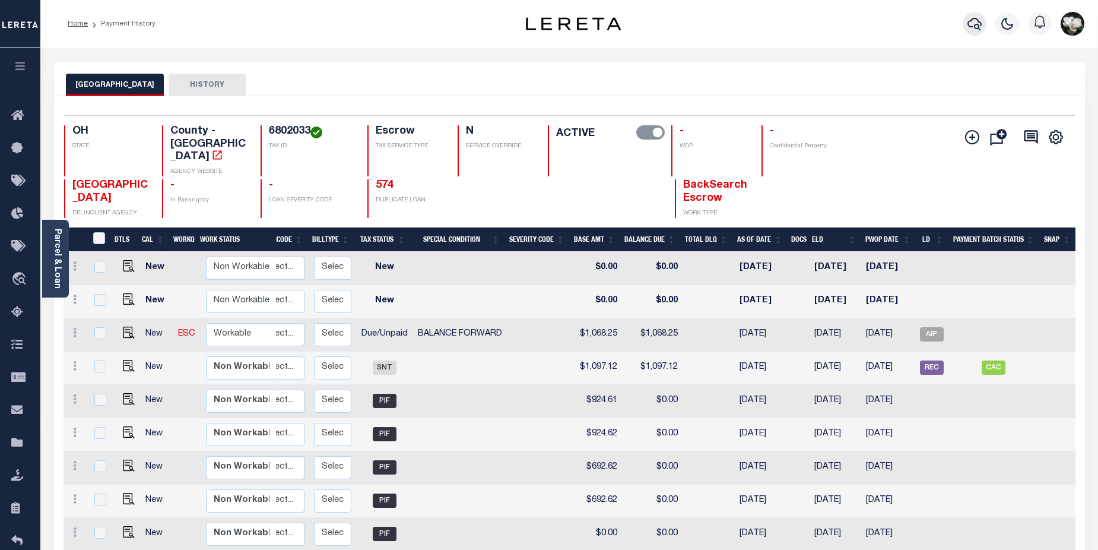
click at [980, 27] on icon "button" at bounding box center [975, 24] width 14 height 14
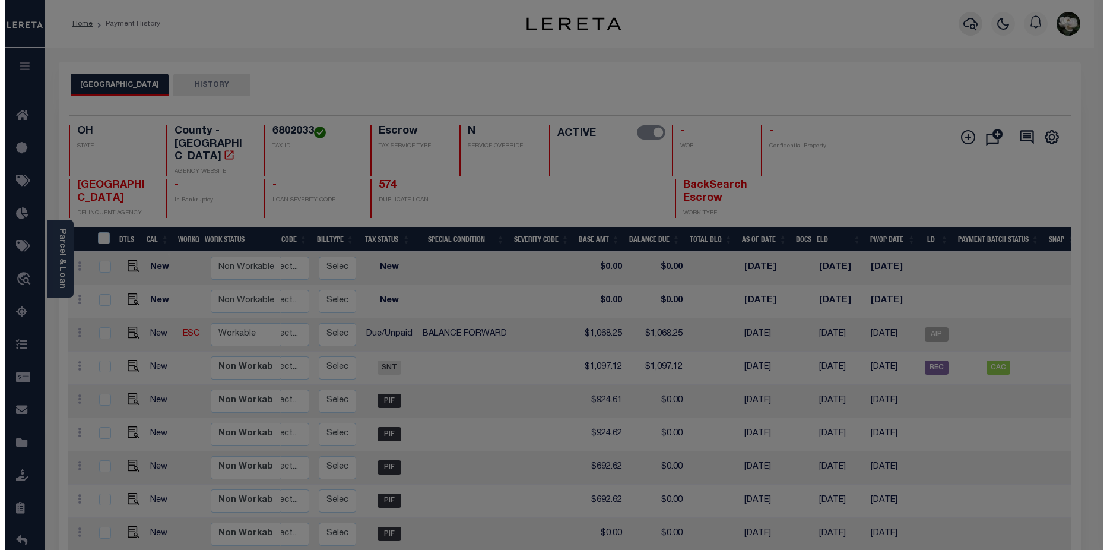
scroll to position [0, 160]
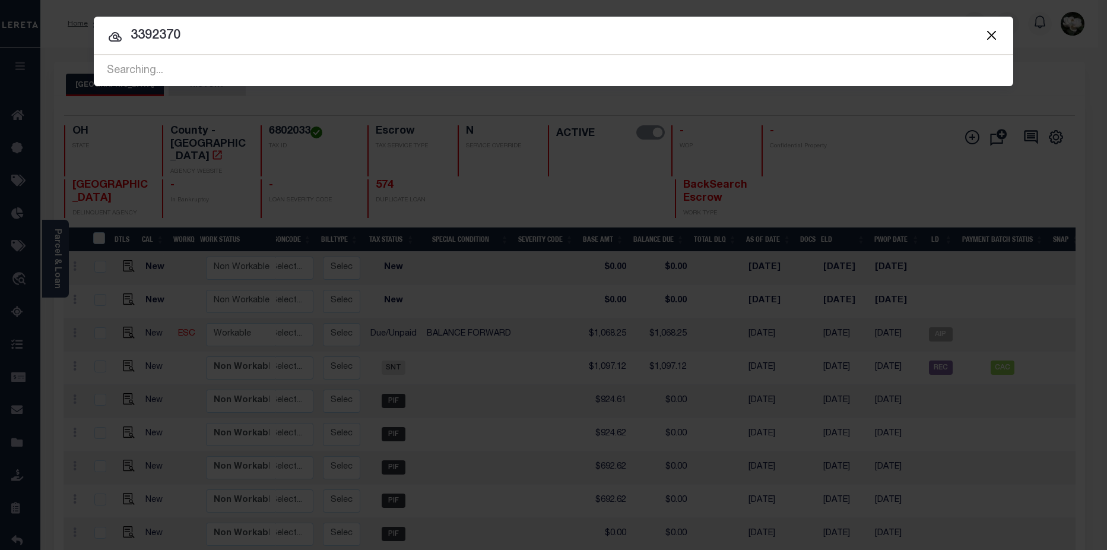
type input "3392370"
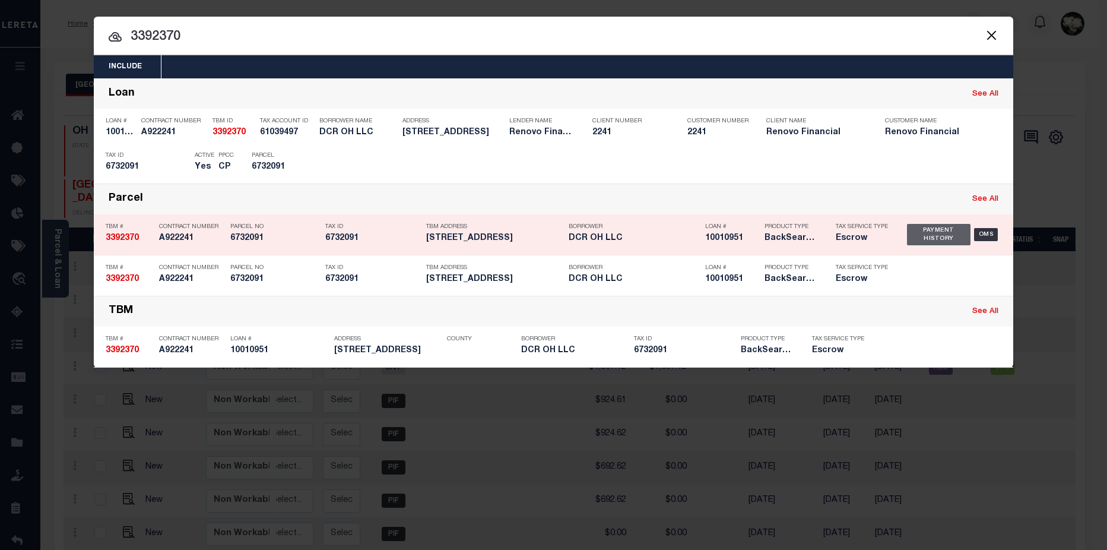
click at [933, 237] on div "Payment History" at bounding box center [939, 234] width 64 height 21
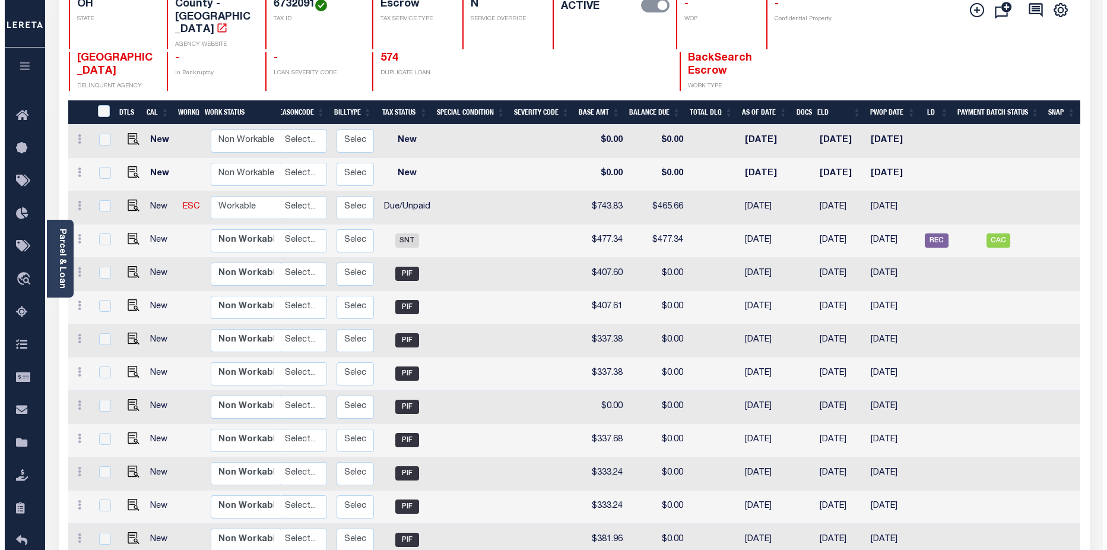
scroll to position [71, 0]
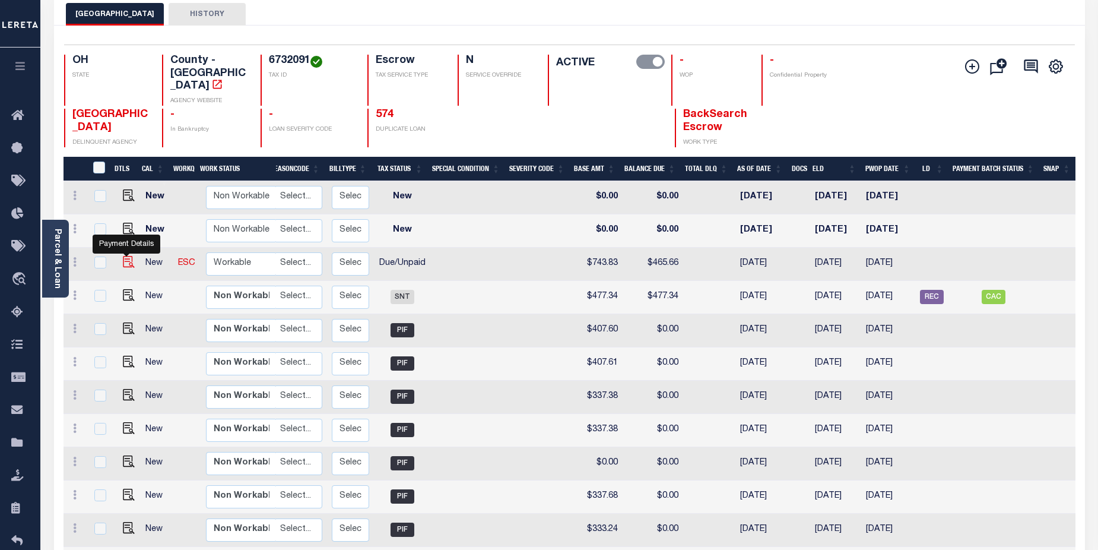
click at [128, 256] on img "" at bounding box center [129, 262] width 12 height 12
checkbox input "true"
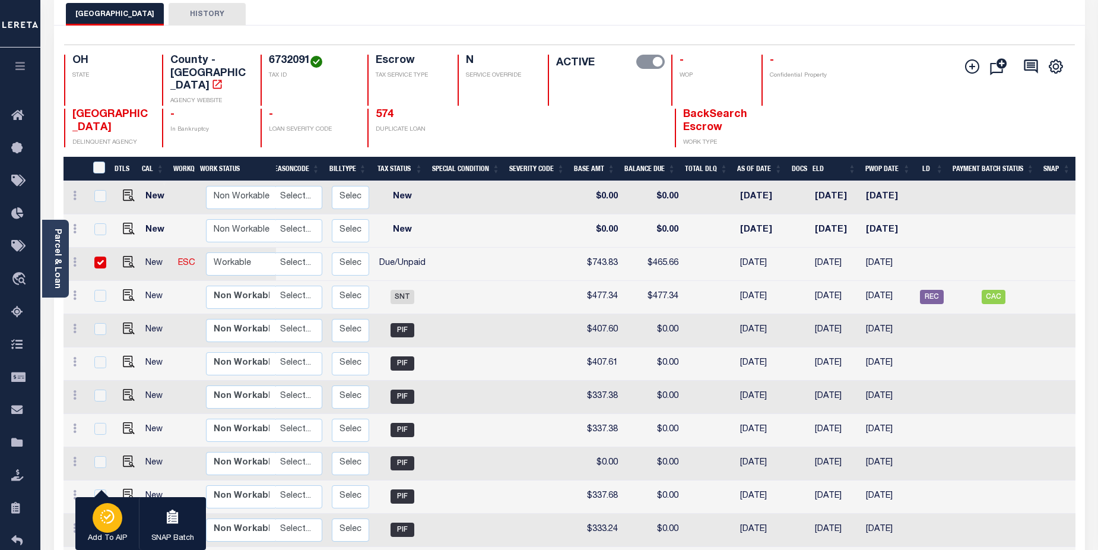
click at [115, 522] on icon "button" at bounding box center [107, 516] width 17 height 14
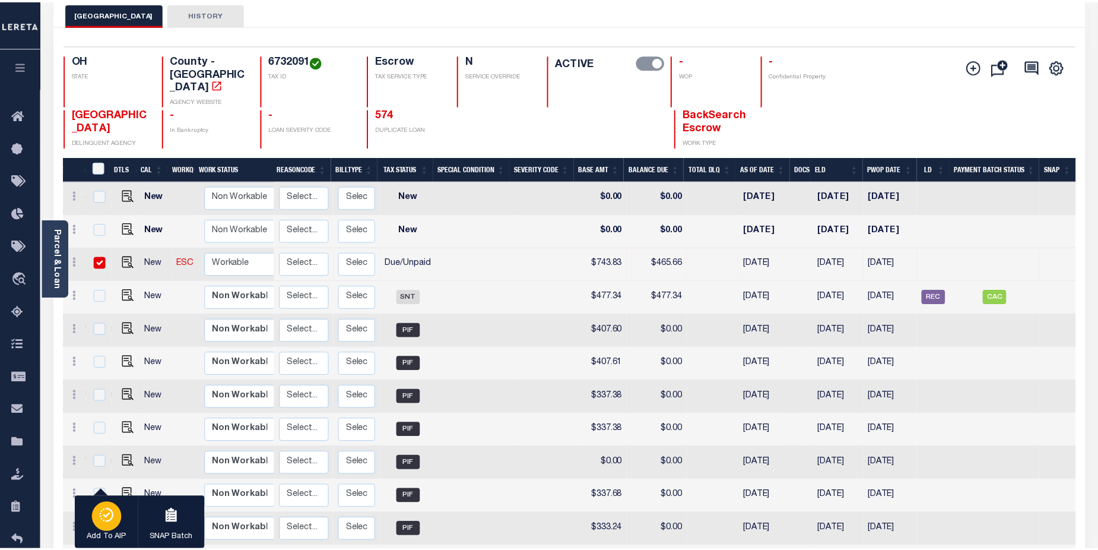
scroll to position [0, 142]
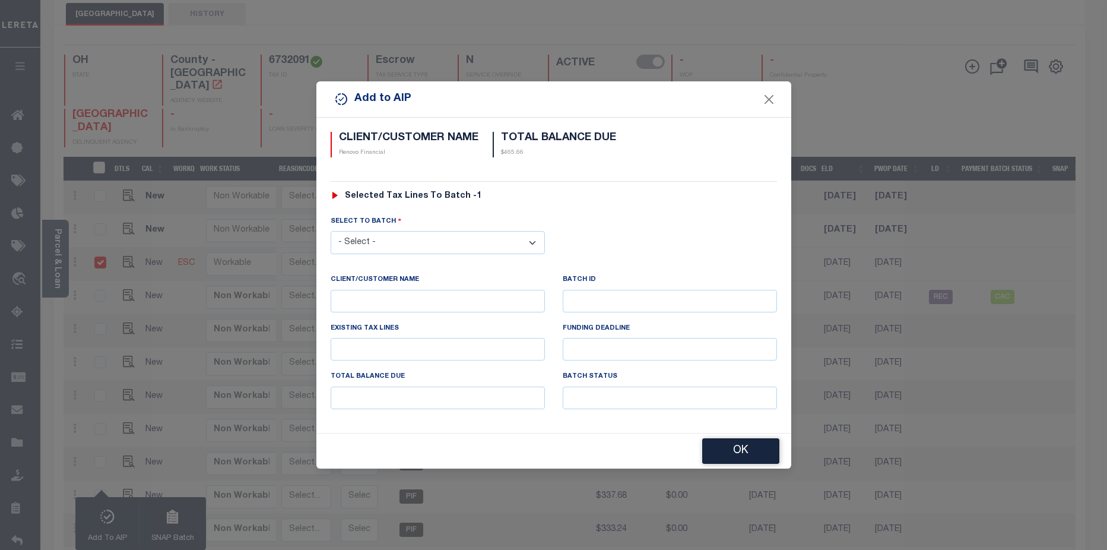
click at [461, 238] on select "- Select - 42380 42965 43235 43299 43683 44436 44450 44938 45028 45180 45253 45…" at bounding box center [438, 242] width 214 height 23
select select "45811"
click at [331, 231] on select "- Select - 42380 42965 43235 43299 43683 44436 44450 44938 45028 45180 45253 45…" at bounding box center [438, 242] width 214 height 23
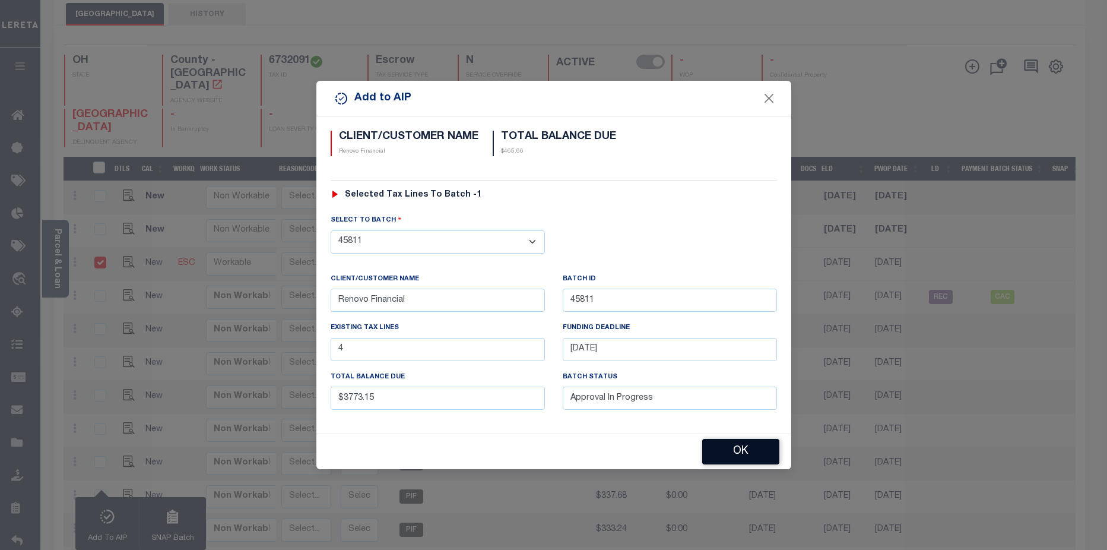
click at [752, 454] on button "OK" at bounding box center [740, 452] width 77 height 26
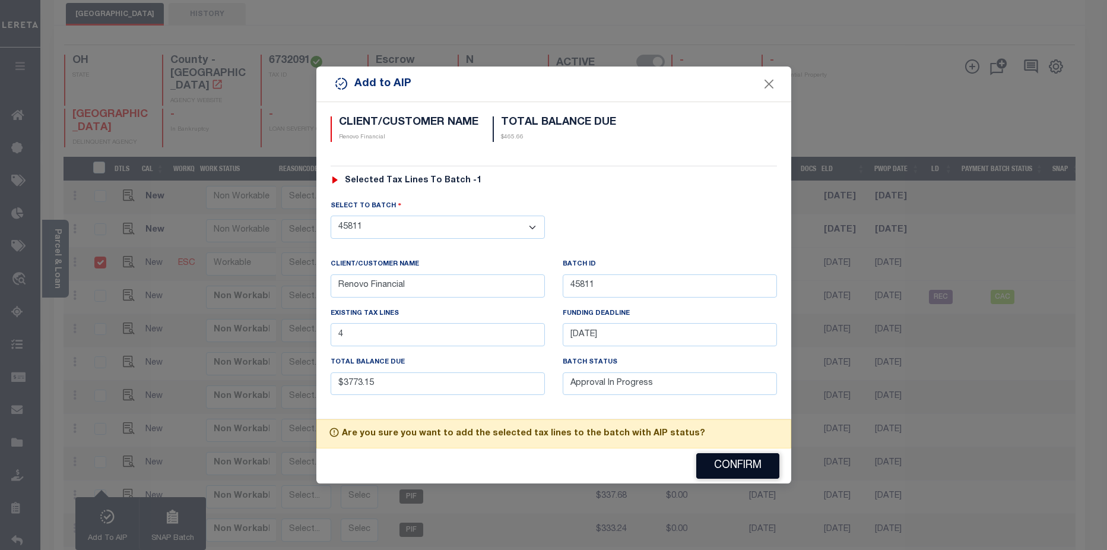
click at [746, 465] on button "Confirm" at bounding box center [737, 466] width 83 height 26
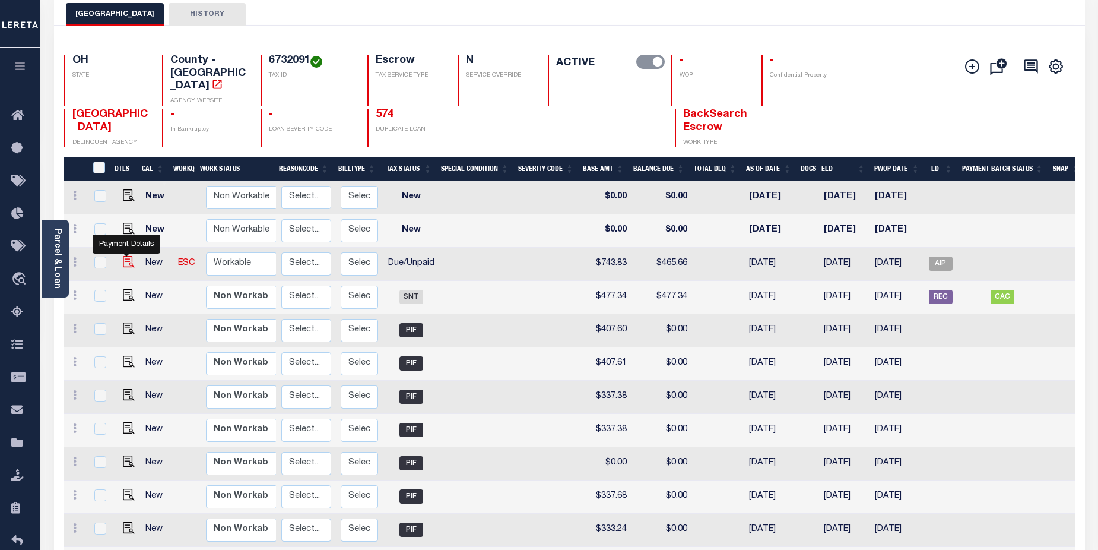
click at [126, 256] on img at bounding box center [129, 262] width 12 height 12
checkbox input "true"
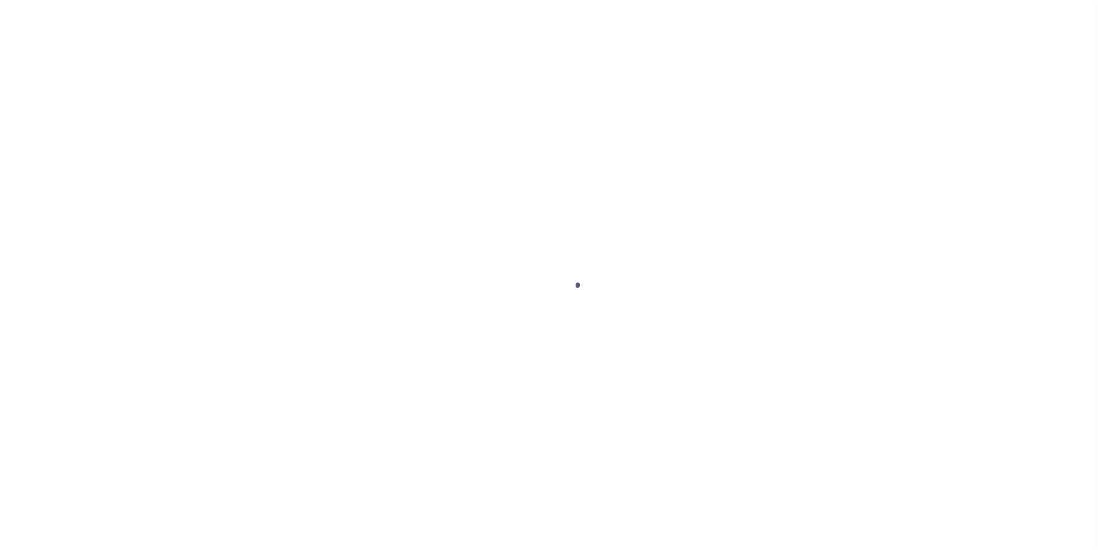
select select "DUE"
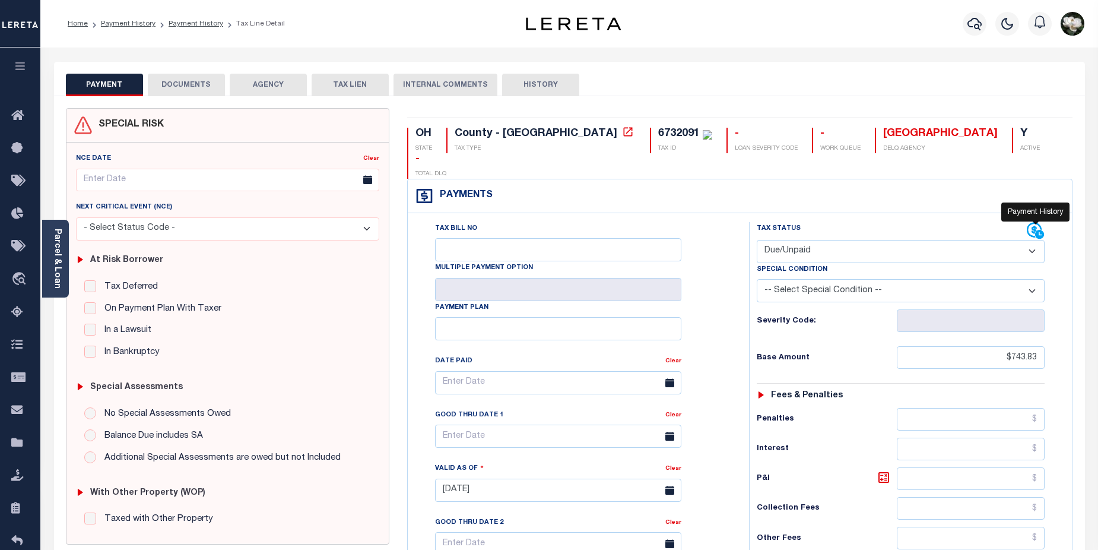
click at [1038, 230] on icon at bounding box center [1039, 234] width 9 height 9
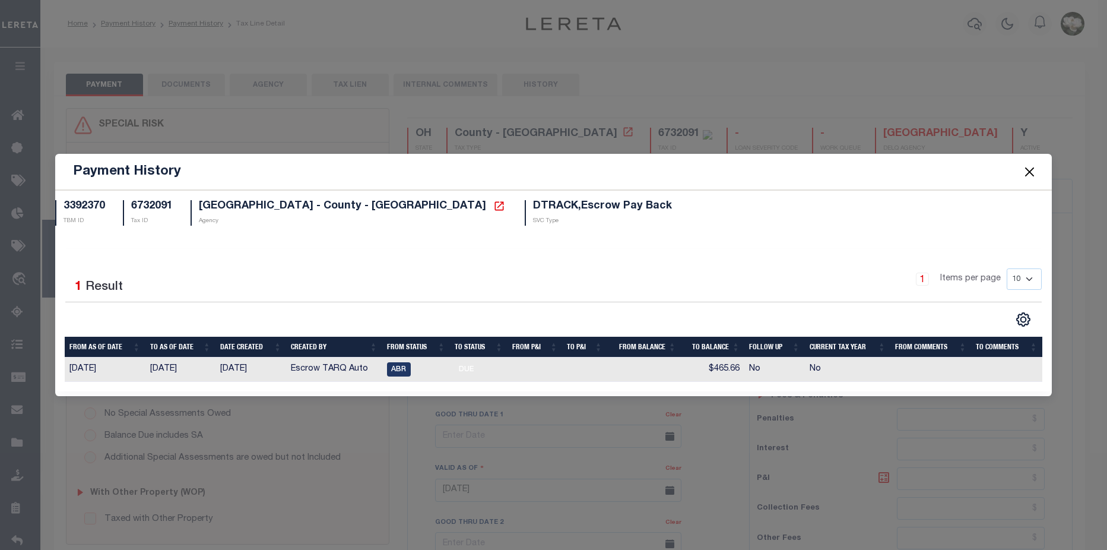
click at [1028, 167] on button "Close" at bounding box center [1029, 171] width 15 height 15
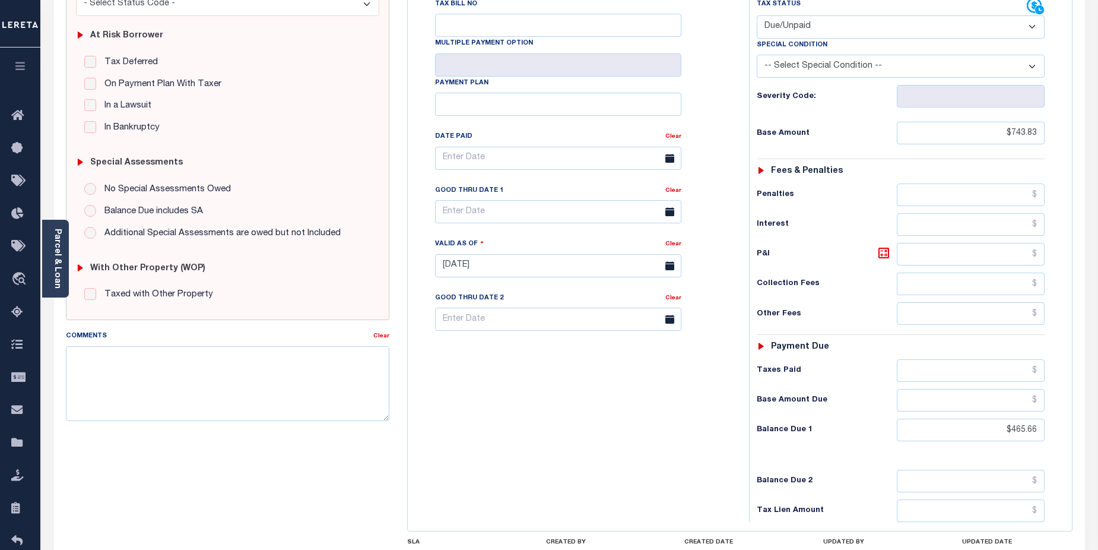
scroll to position [224, 0]
click at [128, 361] on textarea "Comments" at bounding box center [228, 384] width 324 height 75
paste textarea "2024/2nd Base $793.77 P/I $67.34-Lereta Responsibility Total $861.11gtd 08/31/2…"
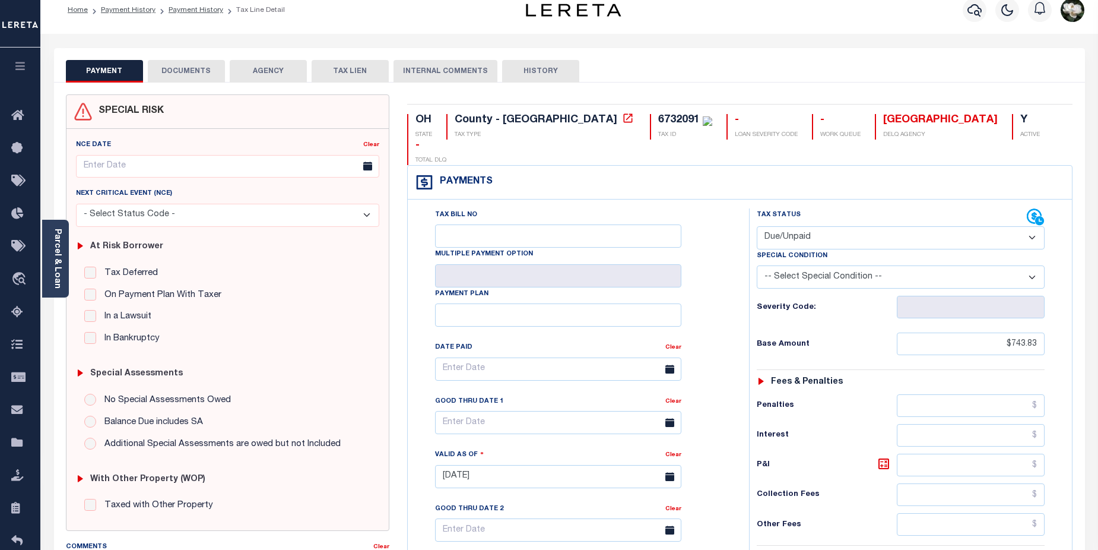
scroll to position [0, 0]
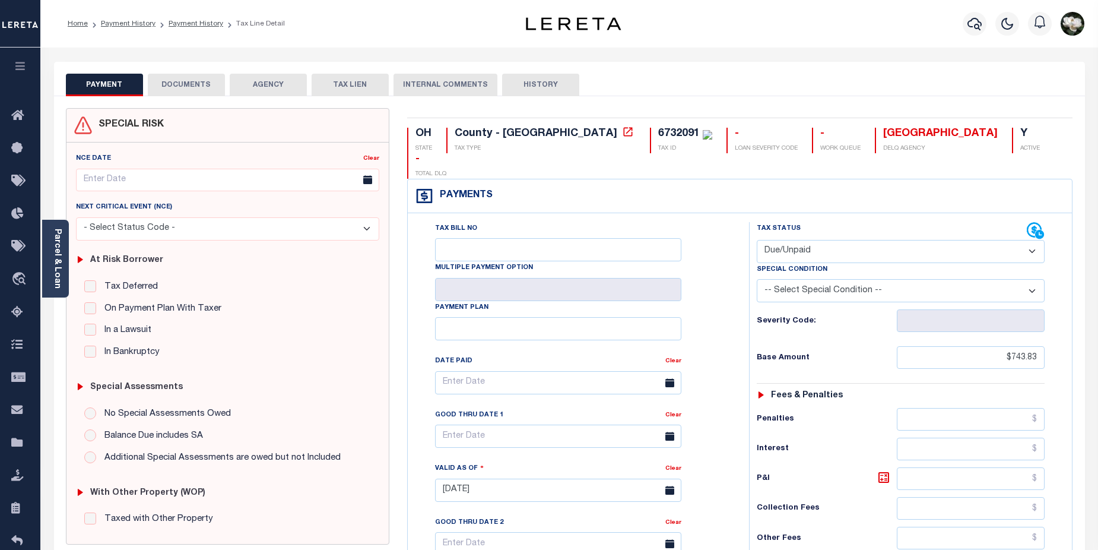
type textarea "2024/2nd Base $793.77 P/I $67.34-Lereta Responsibility Total $861.11gtd 08/31/2…"
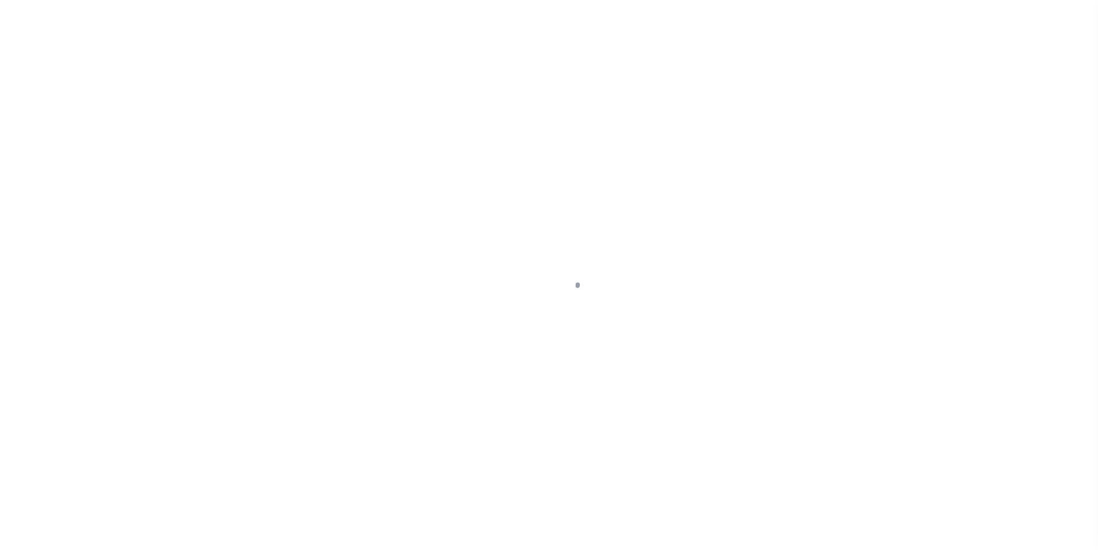
select select "DUE"
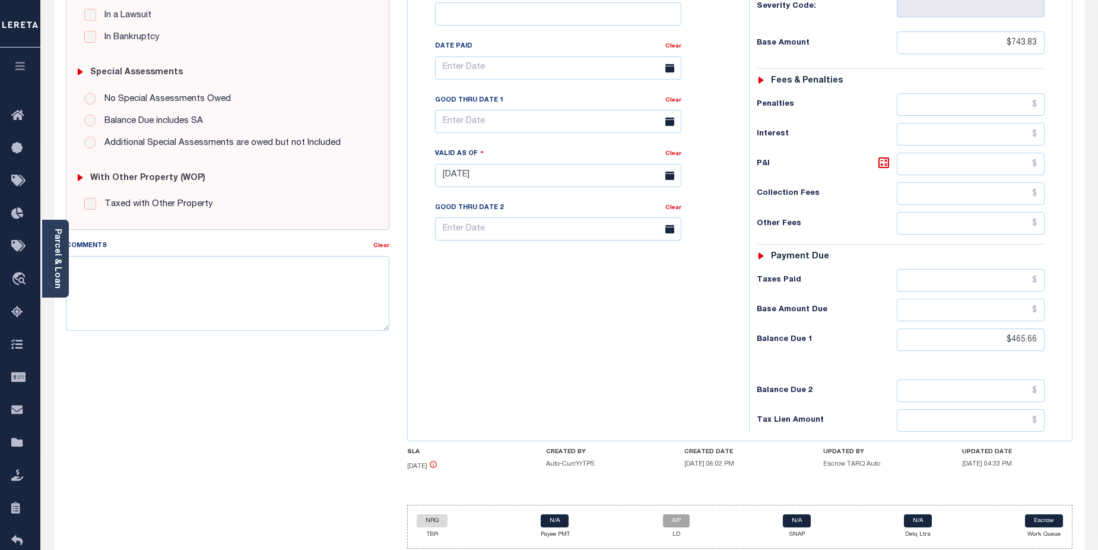
scroll to position [326, 0]
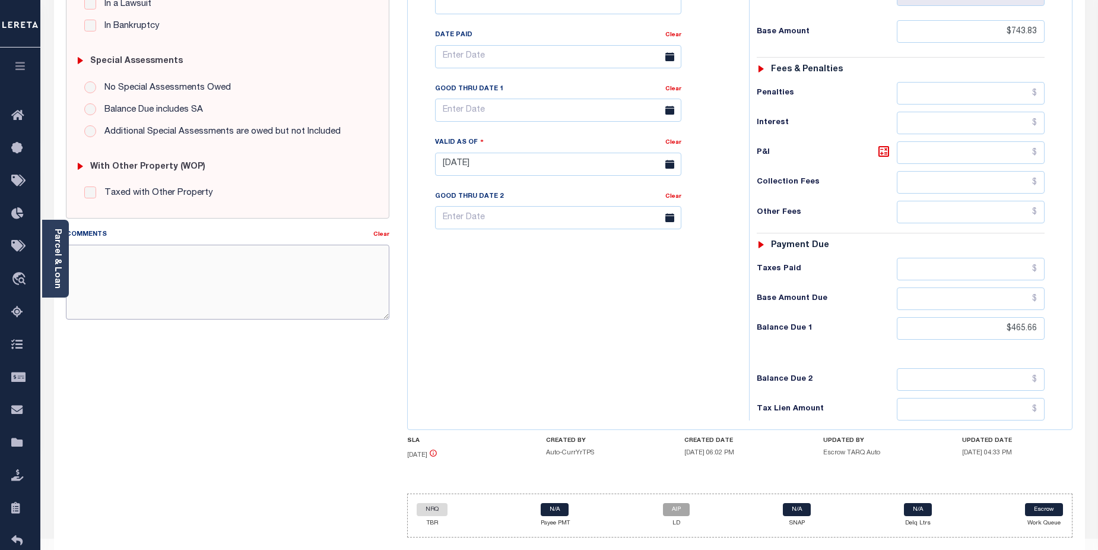
click at [135, 261] on textarea "Comments" at bounding box center [228, 282] width 324 height 75
paste textarea "2024/2nd Base $793.77 P/I $67.34-Lereta Responsibility Total $861.11gtd 08/31/2…"
type textarea "2024/2nd Base $793.77 P/I $67.34-Lereta Responsibility Total $861.11gtd 08/31/2…"
type input "08/22/2025"
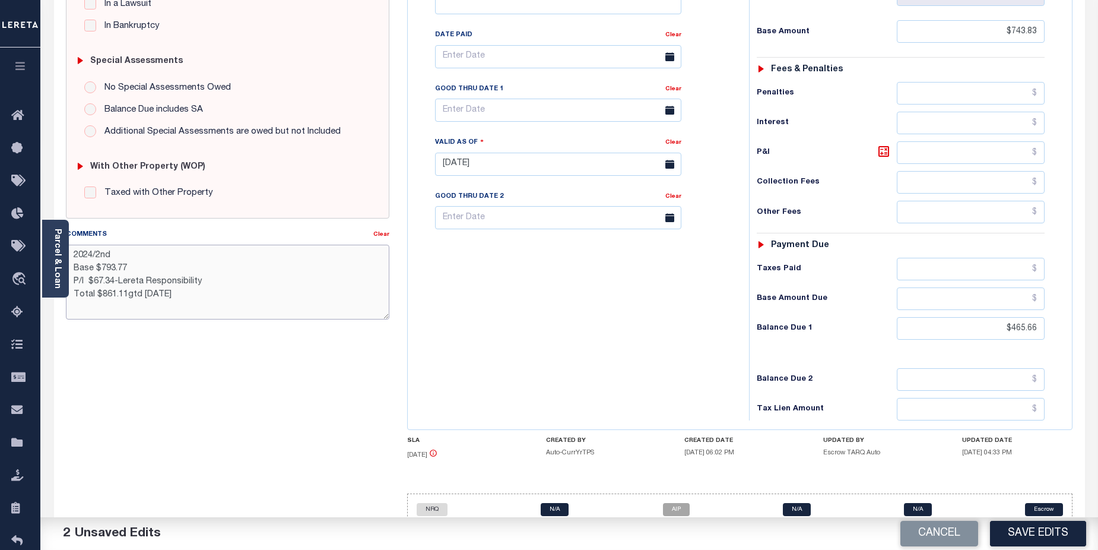
drag, startPoint x: 100, startPoint y: 267, endPoint x: 135, endPoint y: 263, distance: 35.2
click at [130, 266] on textarea "2024/2nd Base $793.77 P/I $67.34-Lereta Responsibility Total $861.11gtd 08/31/2…" at bounding box center [228, 282] width 324 height 75
drag, startPoint x: 93, startPoint y: 282, endPoint x: 152, endPoint y: 234, distance: 75.9
click at [118, 279] on textarea "2024/2nd Base $465.66 P/I $67.34-Lereta Responsibility Total $861.11gtd 08/31/2…" at bounding box center [228, 282] width 324 height 75
drag, startPoint x: 101, startPoint y: 297, endPoint x: 124, endPoint y: 296, distance: 23.2
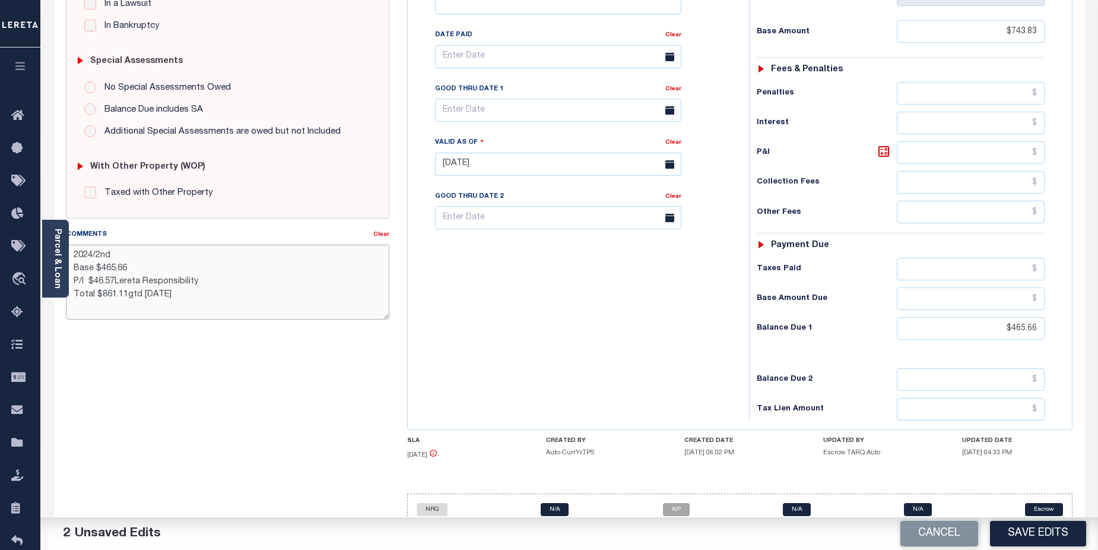
click at [124, 296] on textarea "2024/2nd Base $465.66 P/I $46.57Lereta Responsibility Total $861.11gtd 08/31/20…" at bounding box center [228, 282] width 324 height 75
click at [114, 283] on textarea "2024/2nd Base $465.66 P/I $46.57Lereta Responsibility Total $512.23gtd 08/31/20…" at bounding box center [228, 282] width 324 height 75
click at [124, 297] on textarea "2024/2nd Base $465.66 P/I $46.57 Lereta Responsibility Total $512.23gtd 08/31/2…" at bounding box center [228, 282] width 324 height 75
type textarea "2024/2nd Base $465.66 P/I $46.57 Lereta Responsibility Total $512.23 gtd 08/31/…"
click at [1030, 529] on button "Save Edits" at bounding box center [1038, 534] width 96 height 26
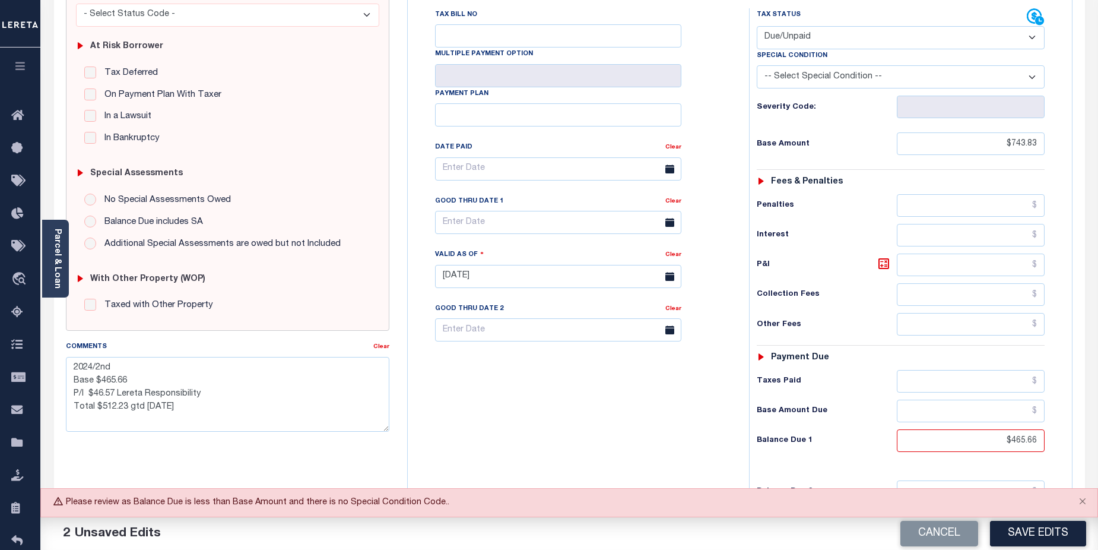
scroll to position [192, 0]
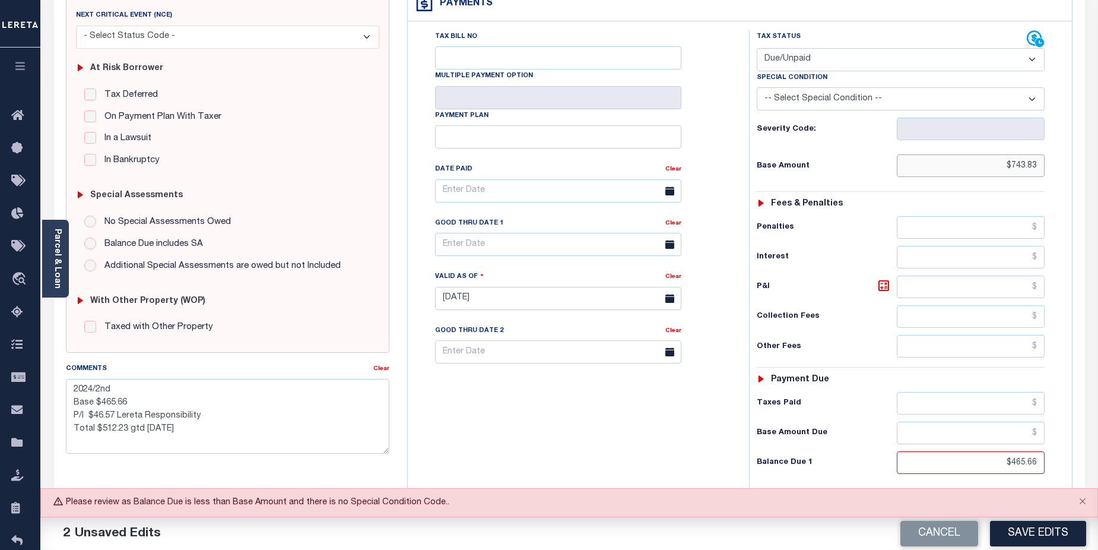
drag, startPoint x: 1012, startPoint y: 144, endPoint x: 1060, endPoint y: 144, distance: 48.1
click at [1060, 144] on div "Tax Status Status - Select Status Code -" at bounding box center [905, 292] width 312 height 524
type input "$465.66"
click at [1045, 531] on button "Save Edits" at bounding box center [1038, 534] width 96 height 26
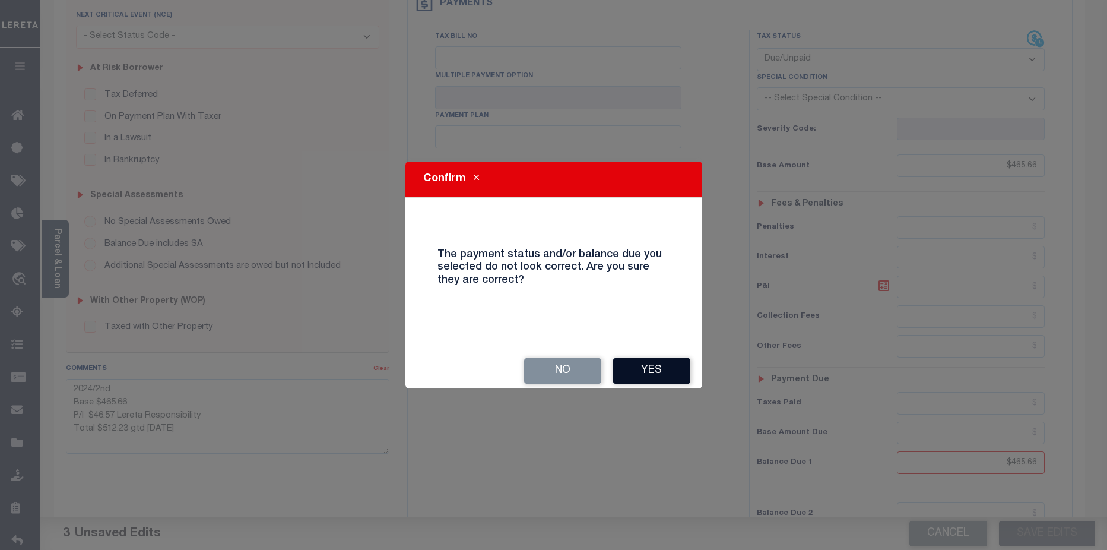
click at [666, 371] on button "Yes" at bounding box center [651, 371] width 77 height 26
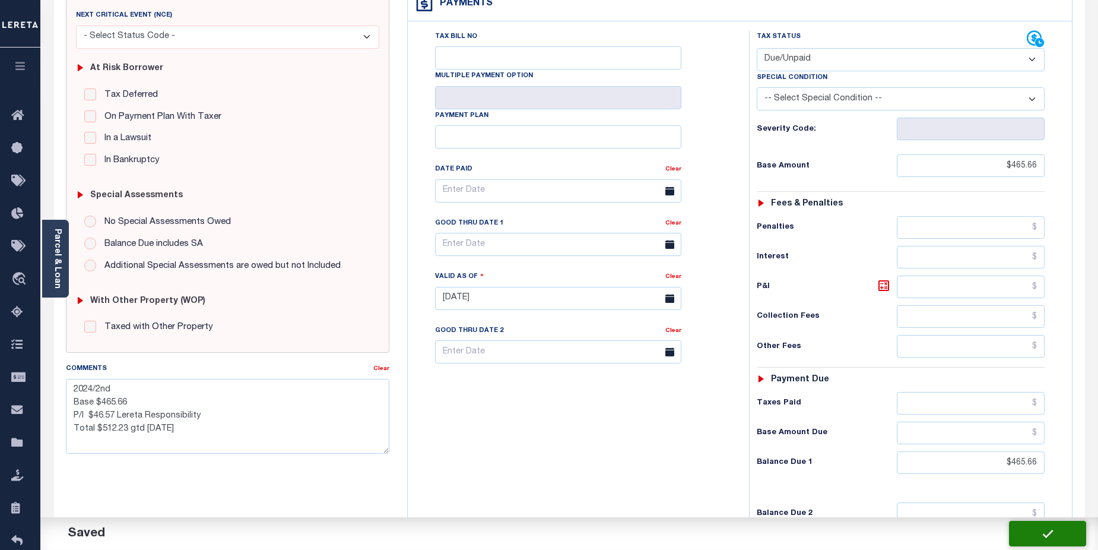
checkbox input "false"
type textarea "2024/2nd Base $465.66 P/I $46.57 Lereta Responsibility Total $512.23 gtd 08/31/…"
type input "$465.66"
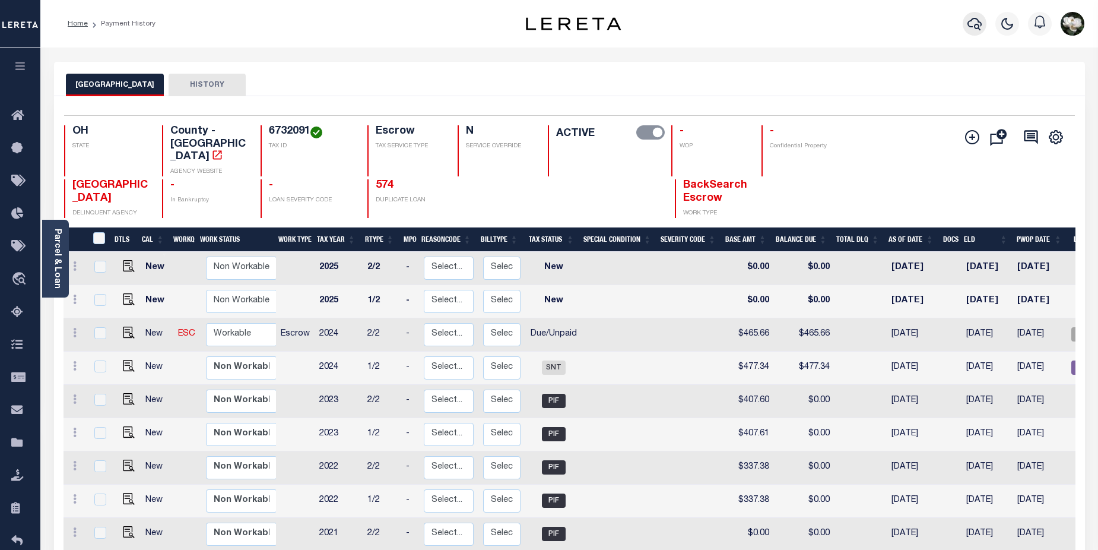
click at [969, 23] on icon "button" at bounding box center [975, 24] width 14 height 12
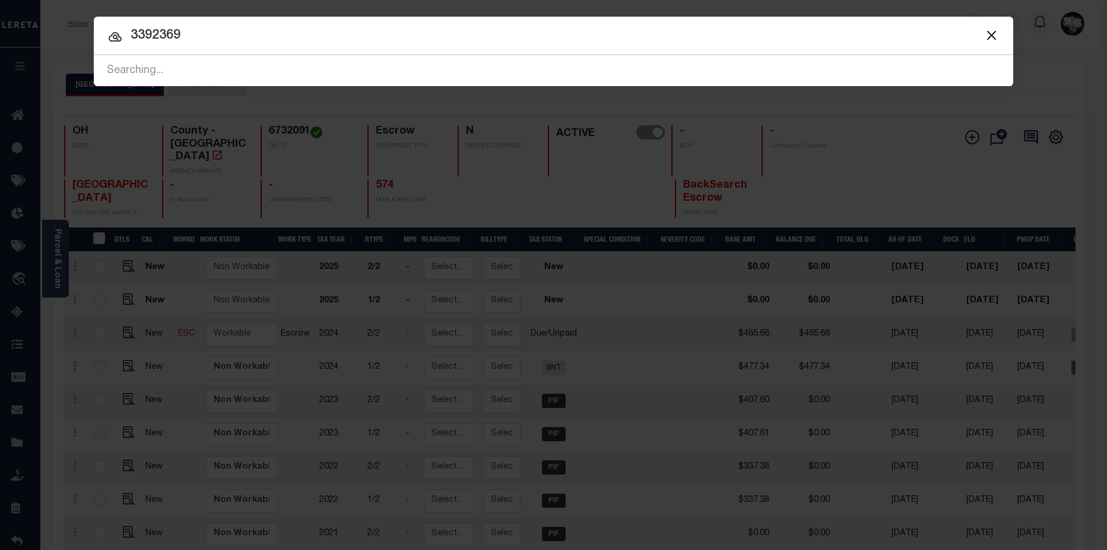
type input "3392369"
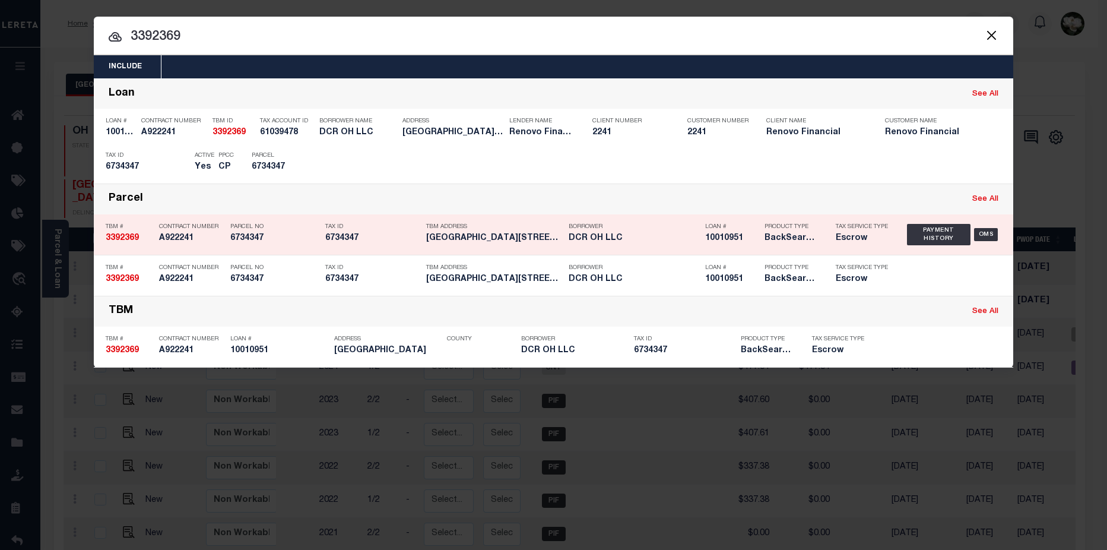
click at [647, 247] on div "Borrower DCR OH LLC" at bounding box center [634, 234] width 131 height 34
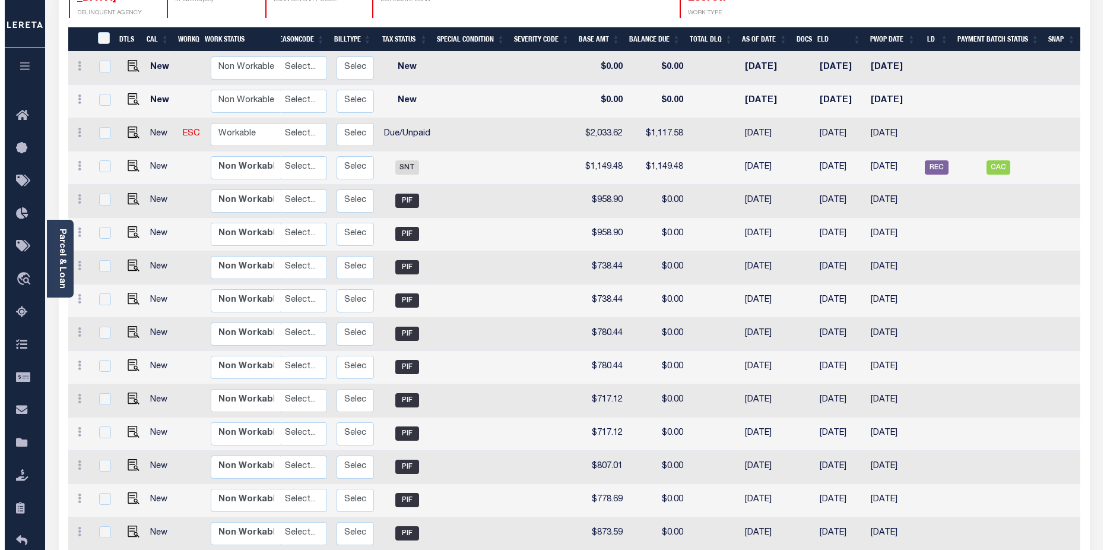
scroll to position [191, 0]
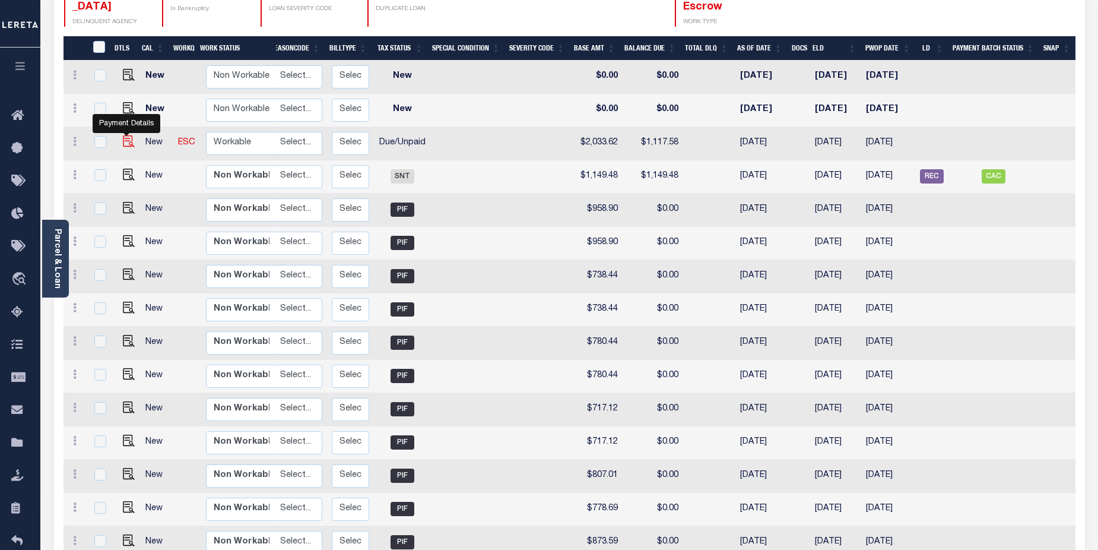
click at [127, 135] on img "" at bounding box center [129, 141] width 12 height 12
checkbox input "true"
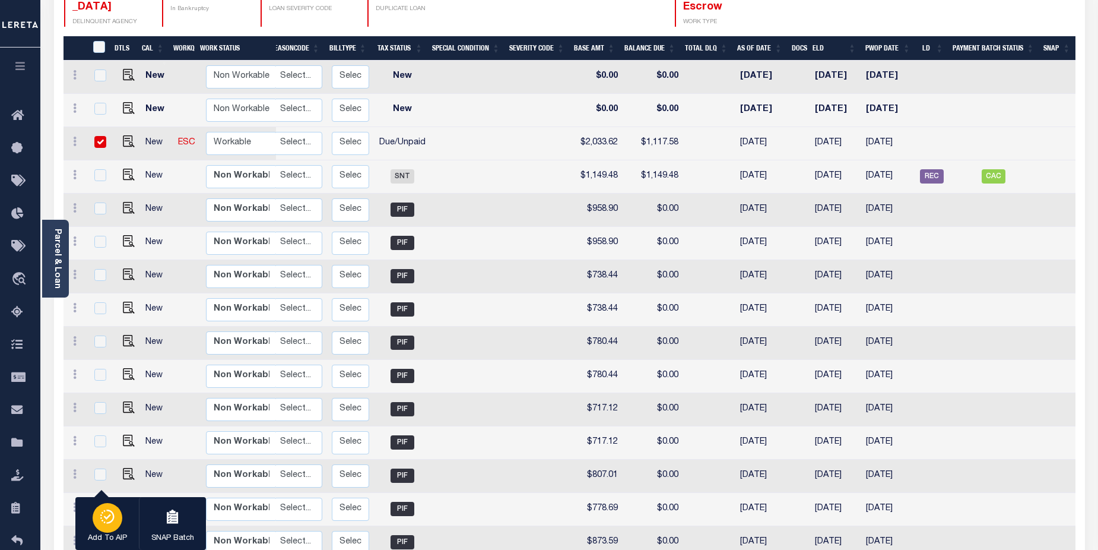
click at [103, 522] on icon "button" at bounding box center [107, 516] width 17 height 14
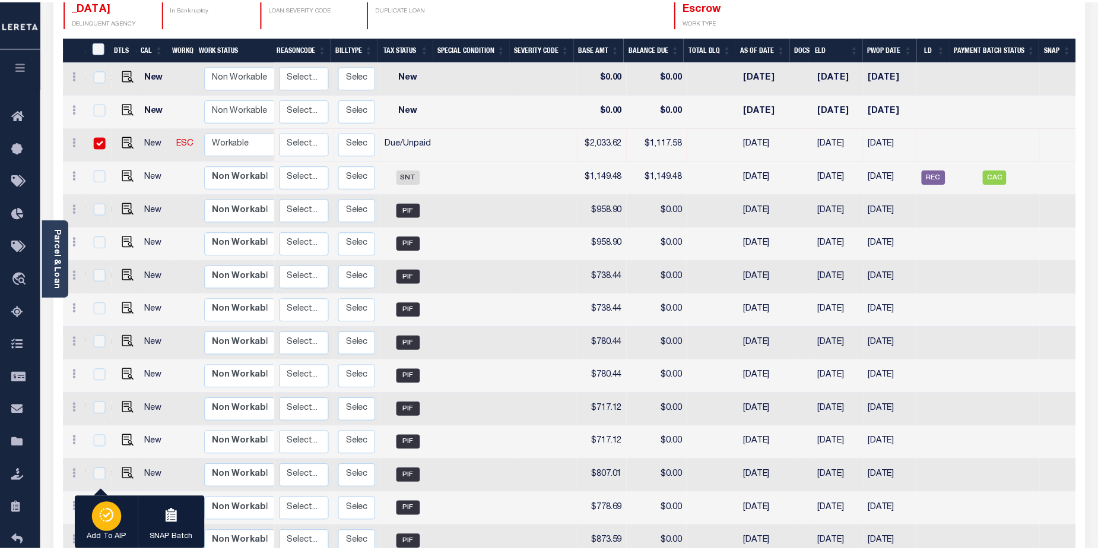
scroll to position [0, 142]
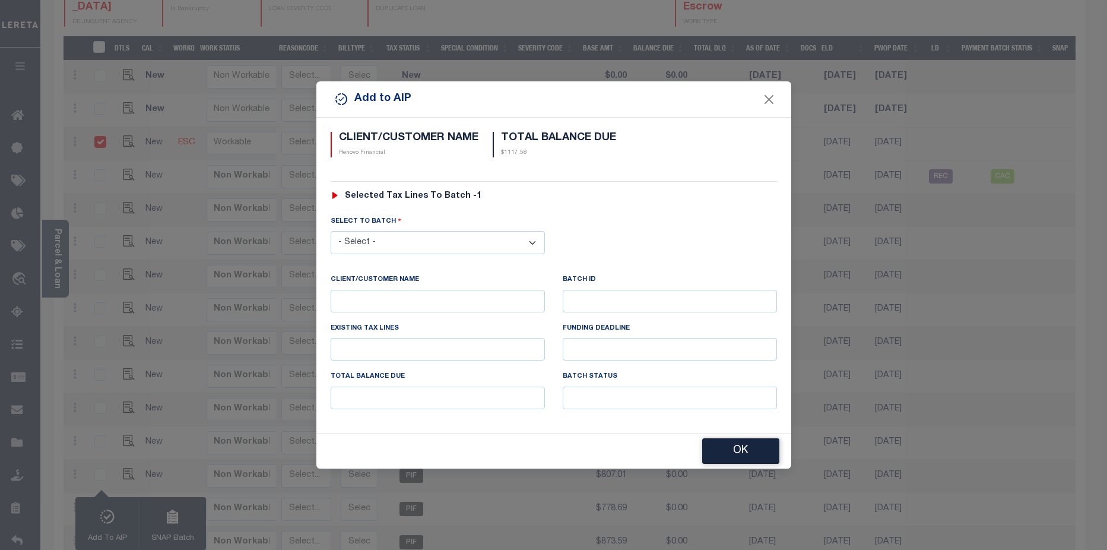
click at [499, 235] on select "- Select - 42380 42965 43235 43299 43683 44436 44450 44938 45028 45180 45253 45…" at bounding box center [438, 242] width 214 height 23
select select "45811"
click at [331, 231] on select "- Select - 42380 42965 43235 43299 43683 44436 44450 44938 45028 45180 45253 45…" at bounding box center [438, 242] width 214 height 23
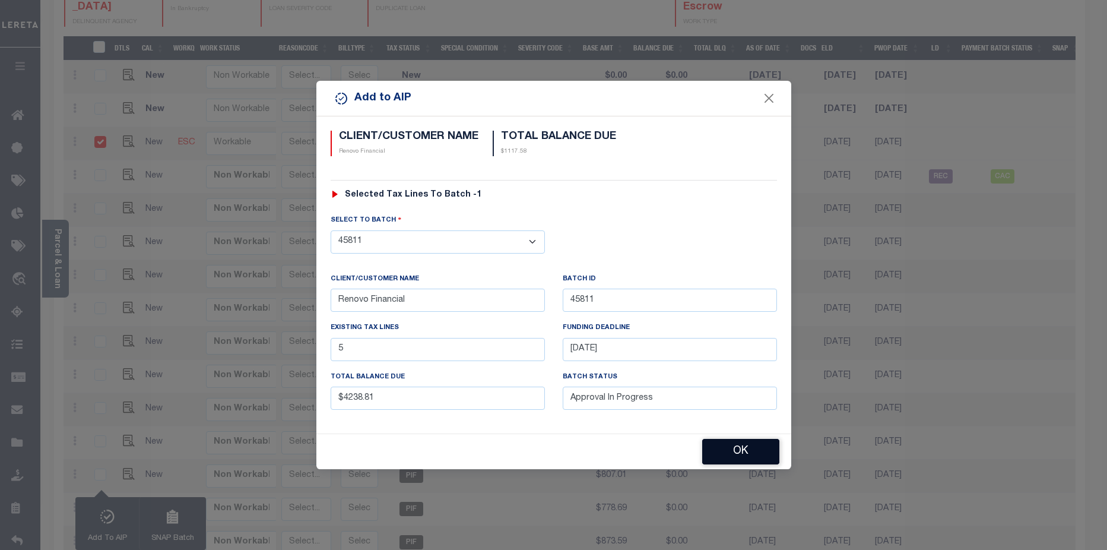
click at [749, 455] on button "OK" at bounding box center [740, 452] width 77 height 26
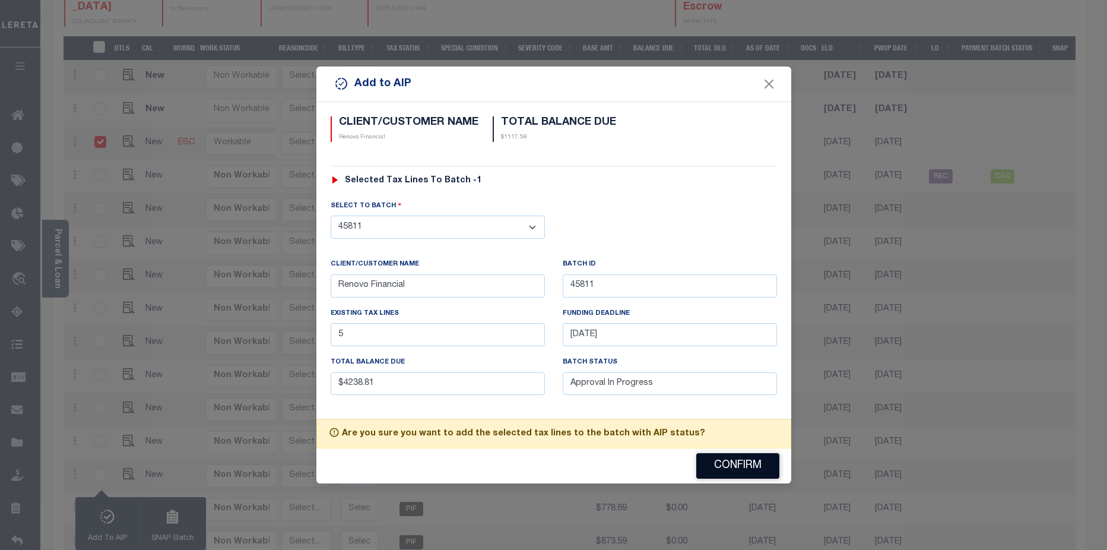
click at [749, 470] on button "Confirm" at bounding box center [737, 466] width 83 height 26
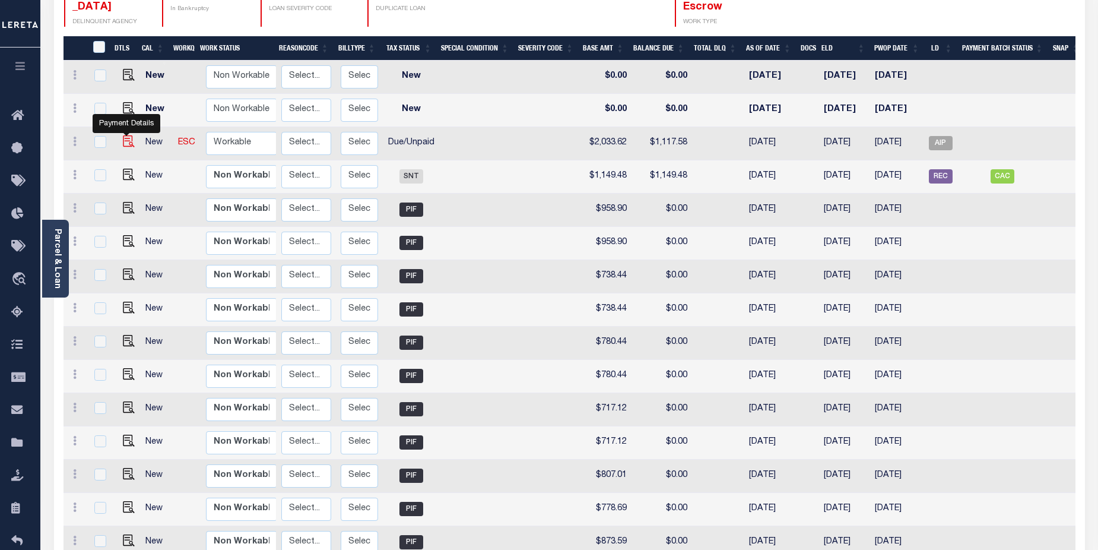
click at [129, 135] on img at bounding box center [129, 141] width 12 height 12
checkbox input "true"
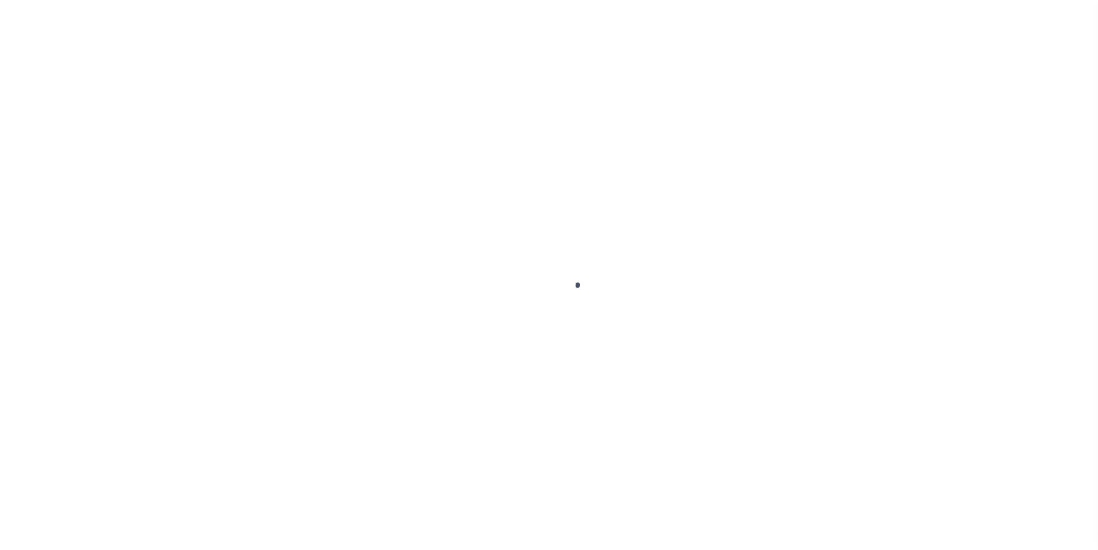
select select "DUE"
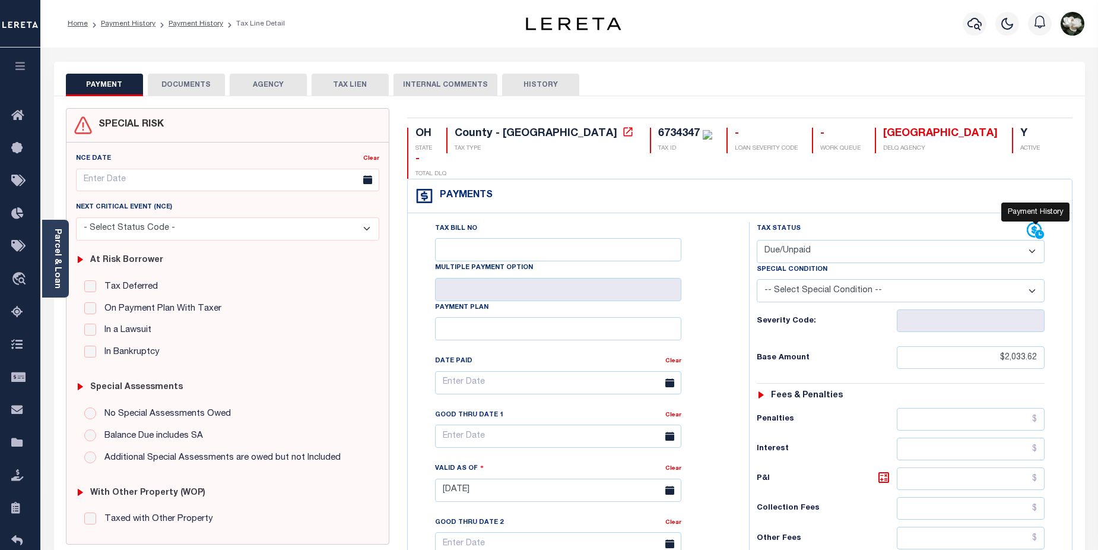
click at [1041, 222] on icon at bounding box center [1036, 231] width 18 height 18
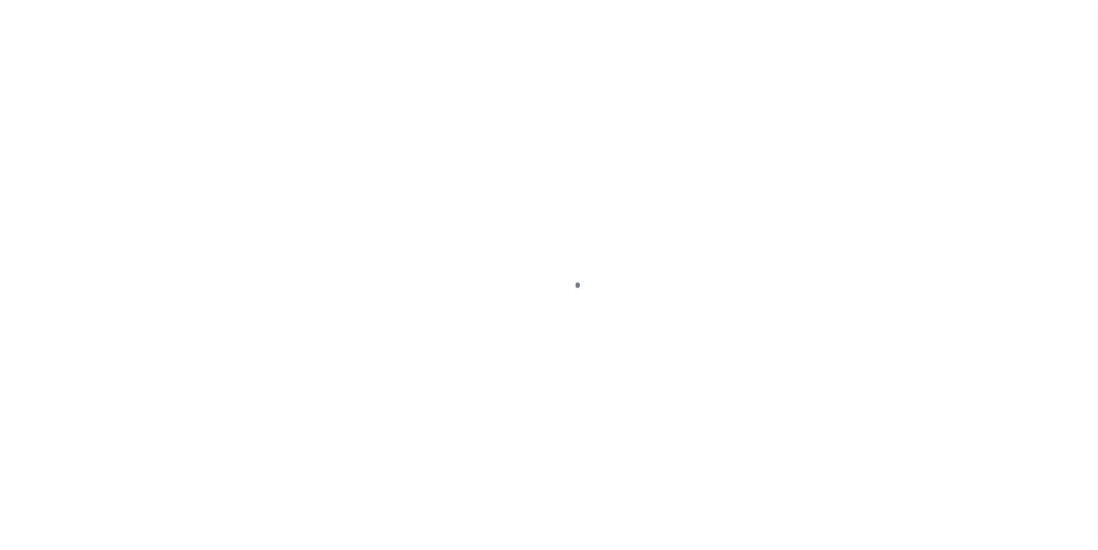
select select "DUE"
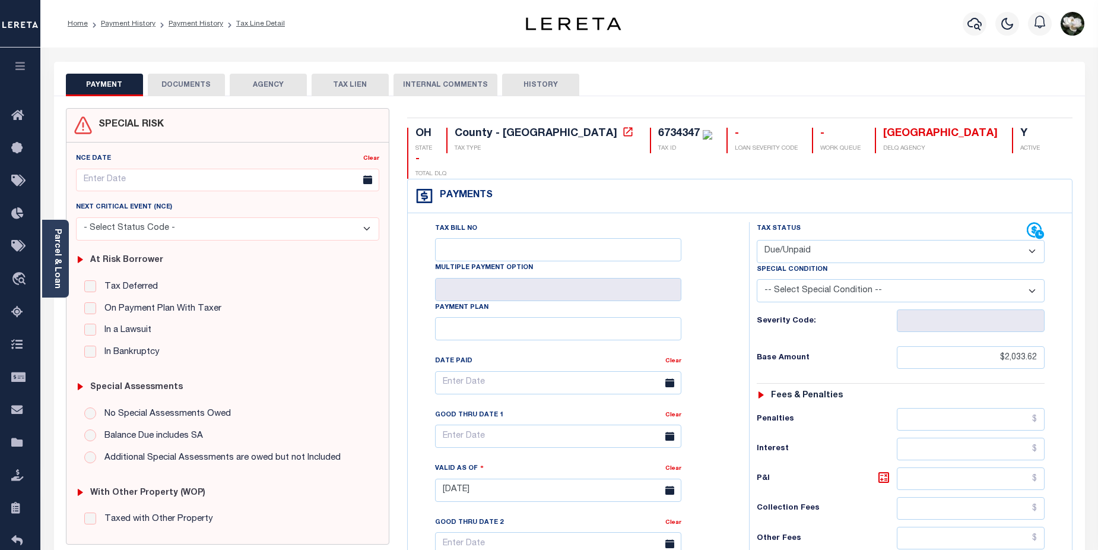
scroll to position [326, 0]
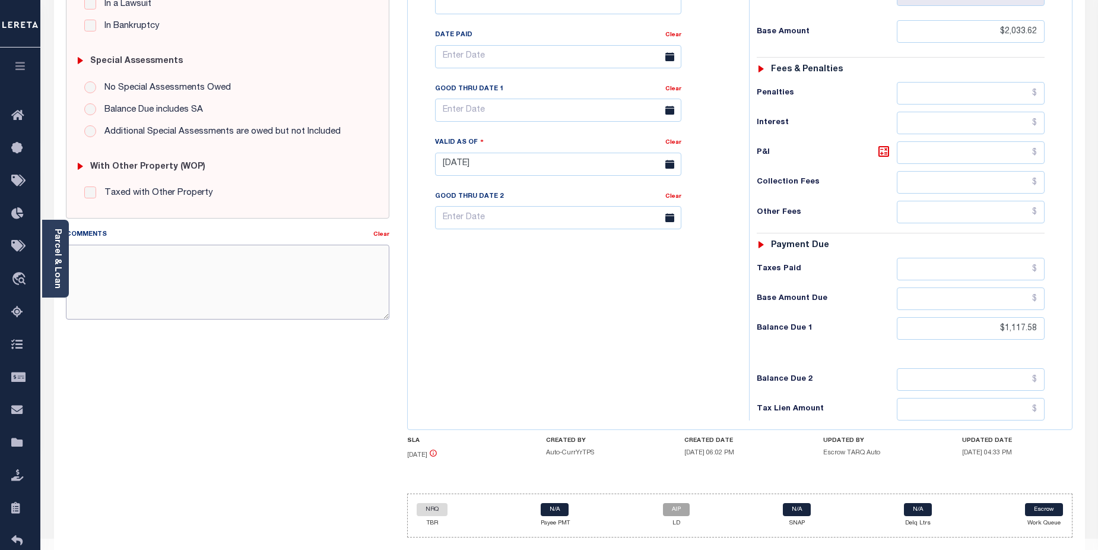
click at [117, 264] on textarea "Comments" at bounding box center [228, 282] width 324 height 75
paste textarea "2024/2nd Base $793.77 P/I $67.34-Lereta Responsibility Total $861.11gtd 08/31/2…"
drag, startPoint x: 272, startPoint y: 290, endPoint x: 210, endPoint y: 289, distance: 62.4
click at [272, 290] on textarea "2024/2nd Base $793.77 P/I $67.34-Lereta Responsibility Total $861.11gtd 08/31/2…" at bounding box center [228, 282] width 324 height 75
drag, startPoint x: 102, startPoint y: 295, endPoint x: 119, endPoint y: 294, distance: 17.8
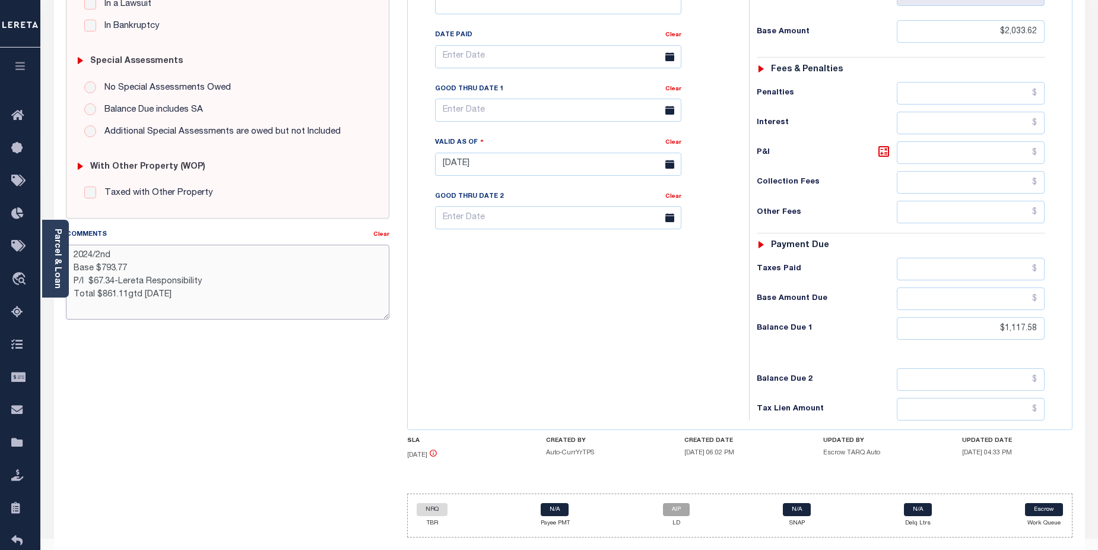
click at [119, 294] on textarea "2024/2nd Base $793.77 P/I $67.34-Lereta Responsibility Total $861.11gtd 08/31/2…" at bounding box center [228, 282] width 324 height 75
drag, startPoint x: 96, startPoint y: 279, endPoint x: 113, endPoint y: 279, distance: 17.8
click at [113, 279] on textarea "2024/2nd Base $793.77 P/I $67.34-Lereta Responsibility Total $1229.34 gtd 08/31…" at bounding box center [228, 282] width 324 height 75
drag, startPoint x: 100, startPoint y: 269, endPoint x: 137, endPoint y: 270, distance: 36.8
click at [137, 270] on textarea "2024/2nd Base $793.77 P/I $111.76 -Lereta Responsibility Total $1229.34 gtd 08/…" at bounding box center [228, 282] width 324 height 75
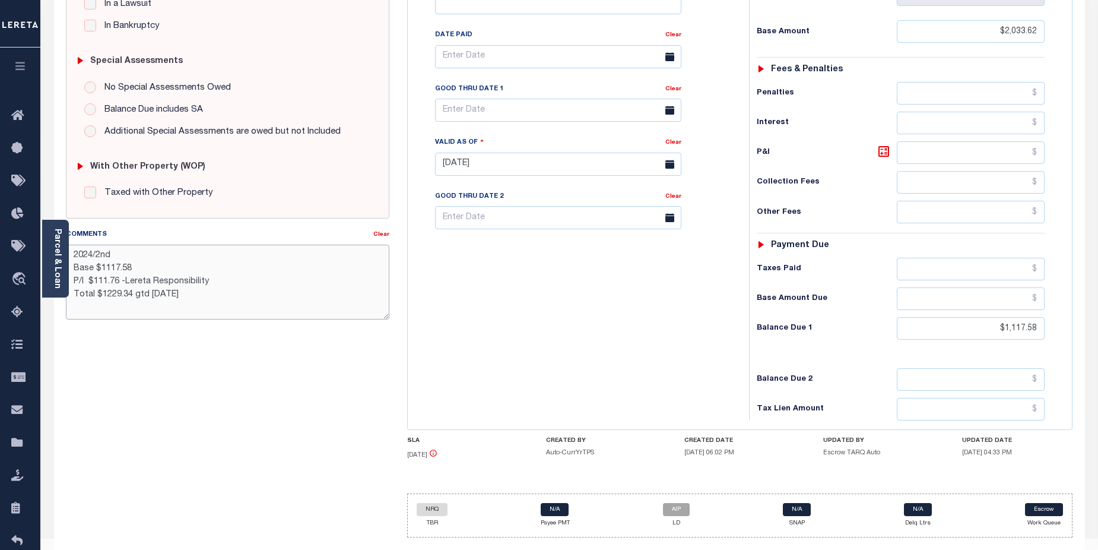
click at [105, 295] on textarea "2024/2nd Base $1117.58 P/I $111.76 -Lereta Responsibility Total $1229.34 gtd 08…" at bounding box center [228, 282] width 324 height 75
click at [106, 269] on textarea "2024/2nd Base $1117.58 P/I $111.76 -Lereta Responsibility Total $1,229.34 gtd 0…" at bounding box center [228, 282] width 324 height 75
type textarea "2024/2nd Base $1,117.58 P/I $111.76 -Lereta Responsibility Total $1,229.34 gtd …"
type input "[DATE]"
click at [555, 346] on div "Tax Bill No Multiple Payment Option Payment Plan Clear" at bounding box center [575, 158] width 329 height 524
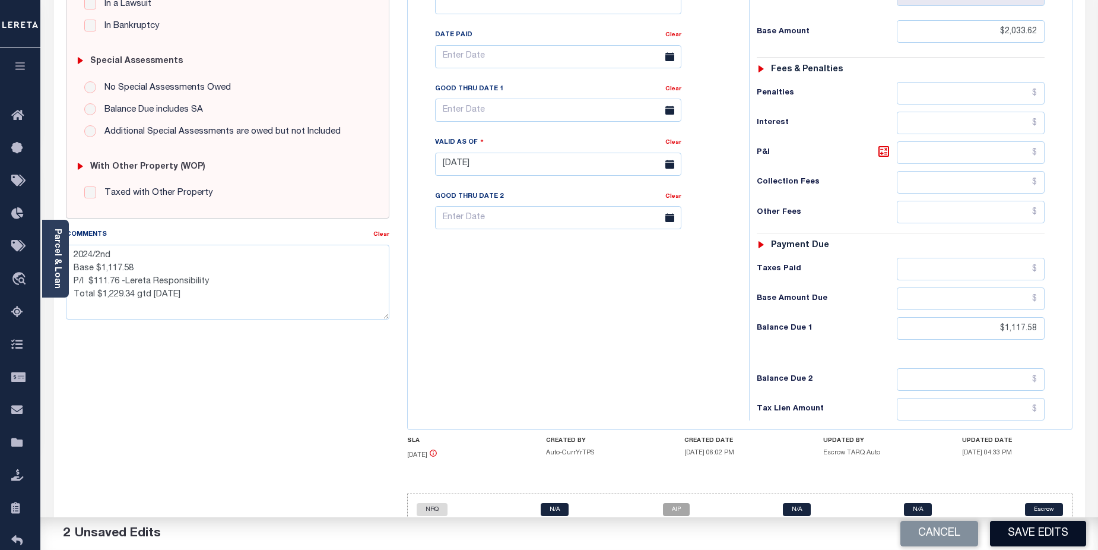
click at [1059, 529] on button "Save Edits" at bounding box center [1038, 534] width 96 height 26
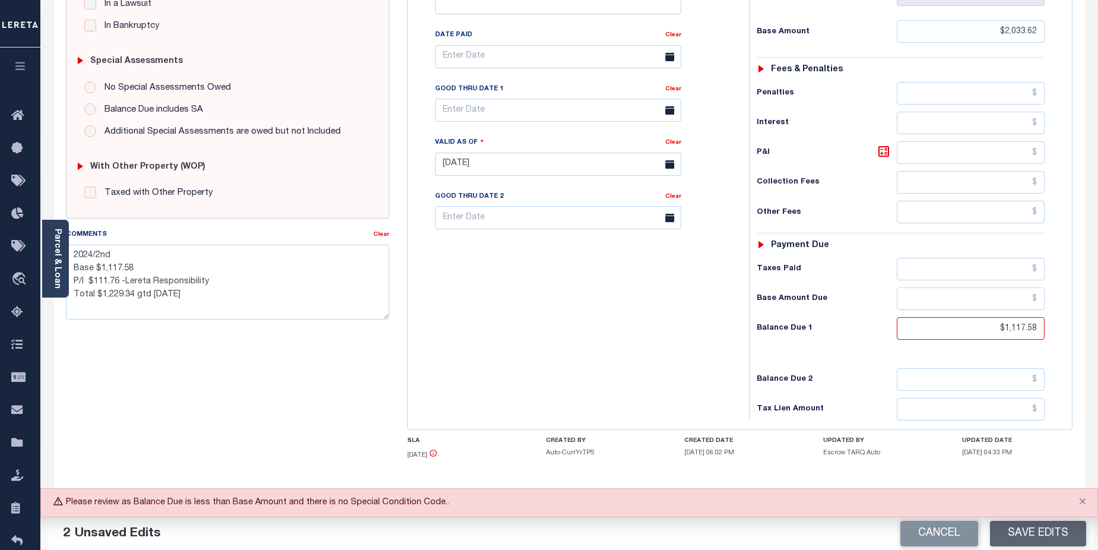
click at [1059, 529] on div "Cancel Save Edits" at bounding box center [833, 533] width 529 height 33
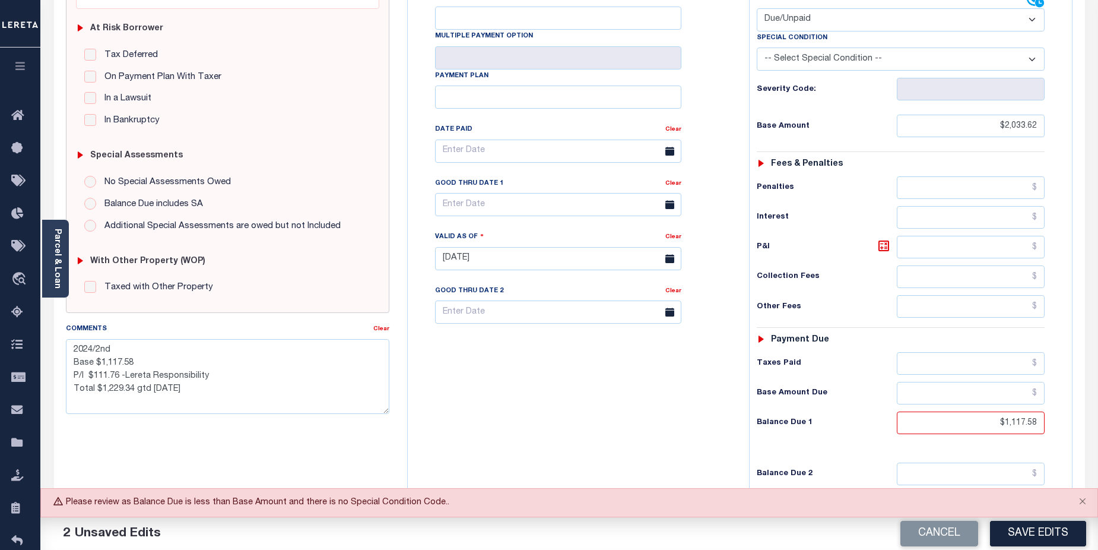
scroll to position [208, 0]
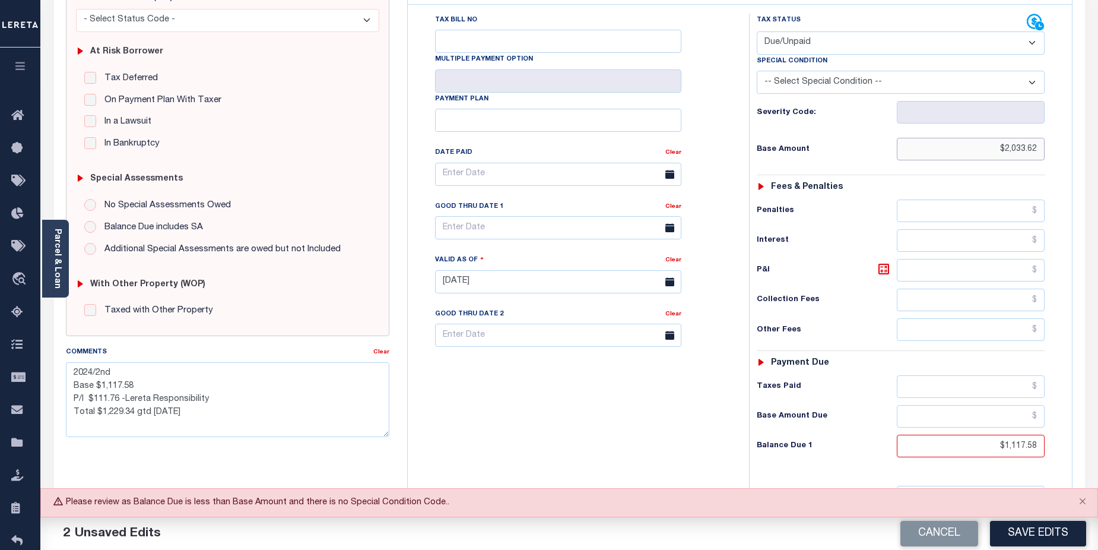
drag, startPoint x: 996, startPoint y: 123, endPoint x: 1057, endPoint y: 126, distance: 61.2
click at [1057, 126] on div "Tax Status Status - Select Status Code -" at bounding box center [905, 276] width 312 height 524
type input "$1,117.58"
click at [1057, 531] on button "Save Edits" at bounding box center [1038, 534] width 96 height 26
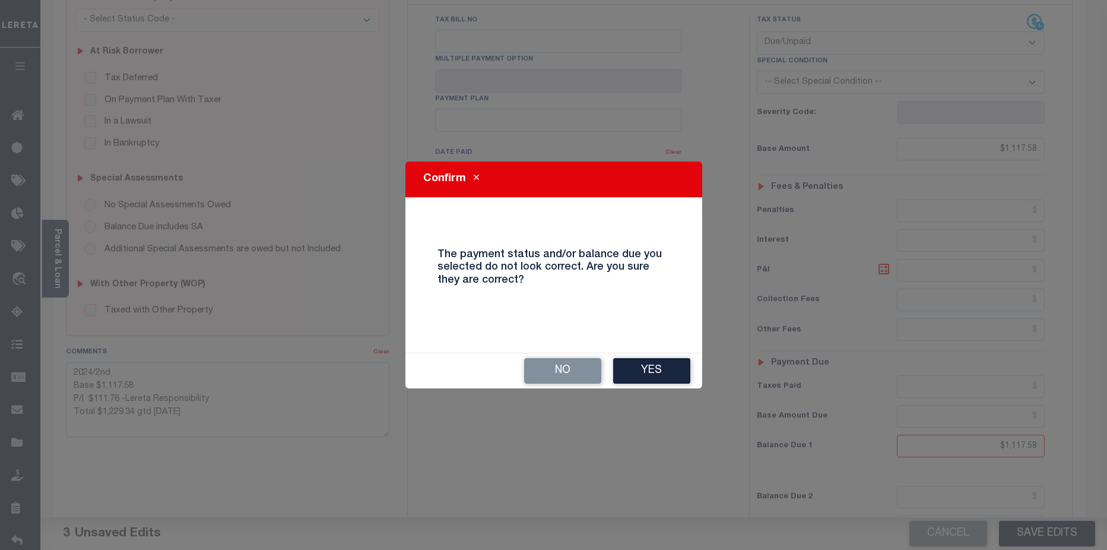
click at [668, 356] on div "No Yes" at bounding box center [553, 370] width 297 height 35
click at [648, 368] on button "Yes" at bounding box center [651, 371] width 77 height 26
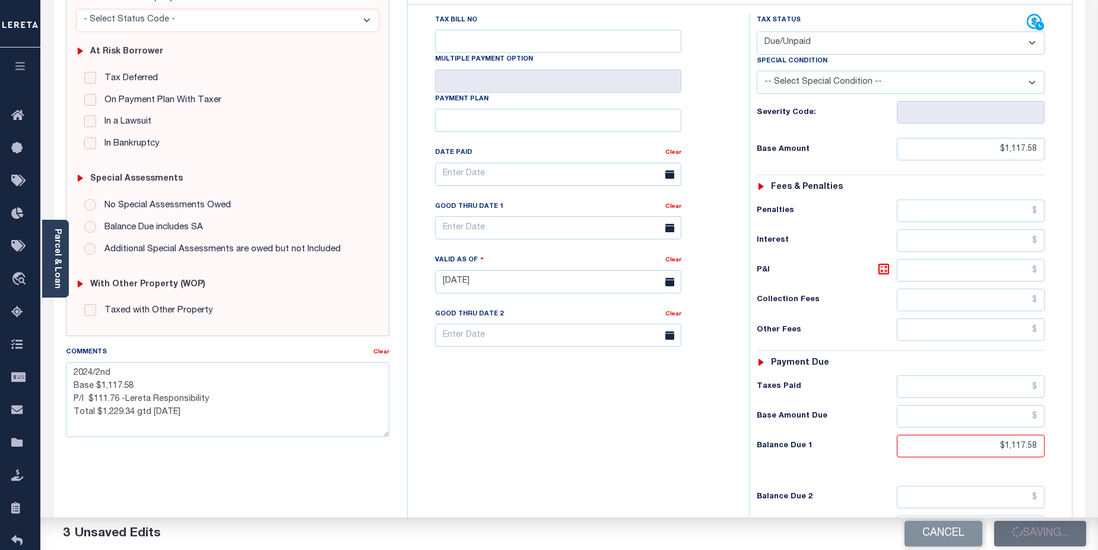
checkbox input "false"
type textarea "2024/2nd Base $1,117.58 P/I $111.76 -Lereta Responsibility Total $1,229.34 gtd …"
type input "$1,117.58"
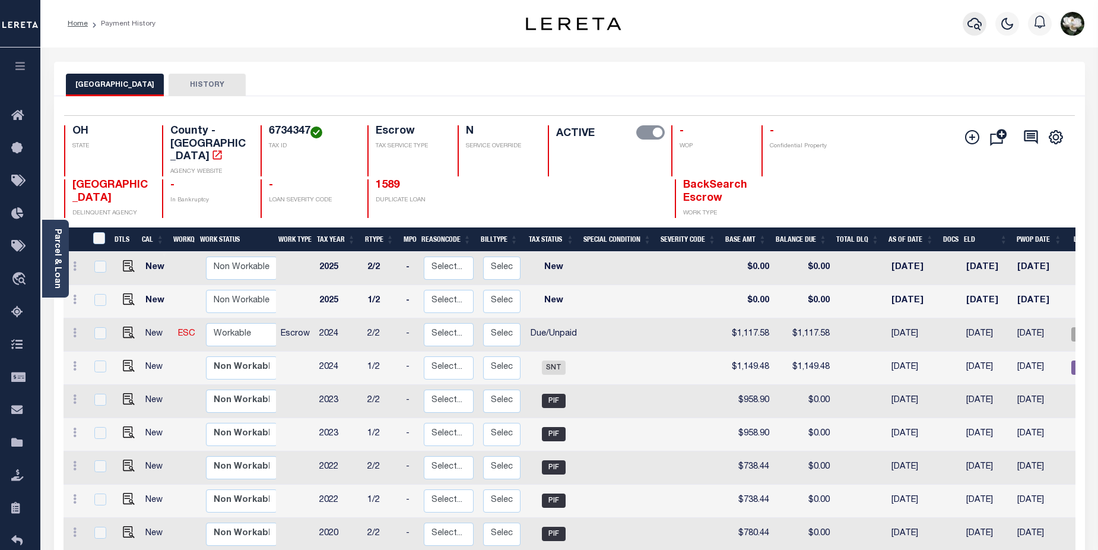
click at [975, 21] on icon "button" at bounding box center [975, 24] width 14 height 14
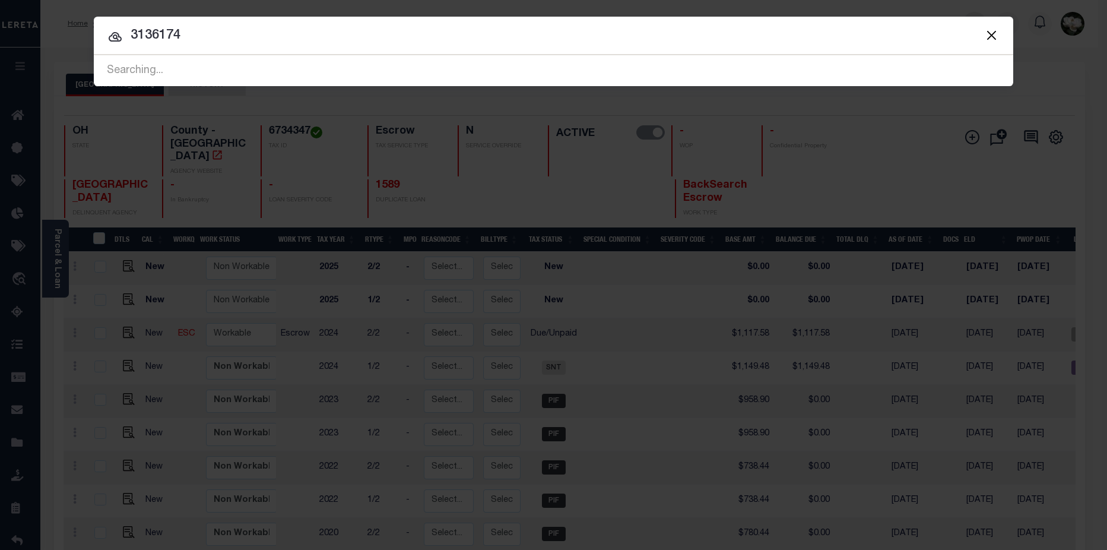
type input "3136174"
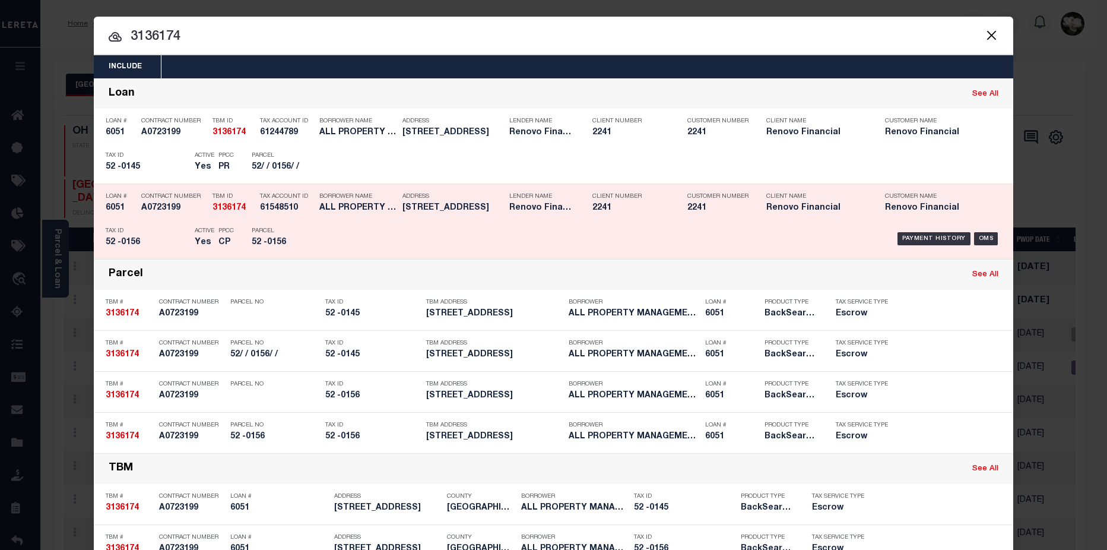
click at [656, 213] on h5 "2241" at bounding box center [630, 208] width 77 height 10
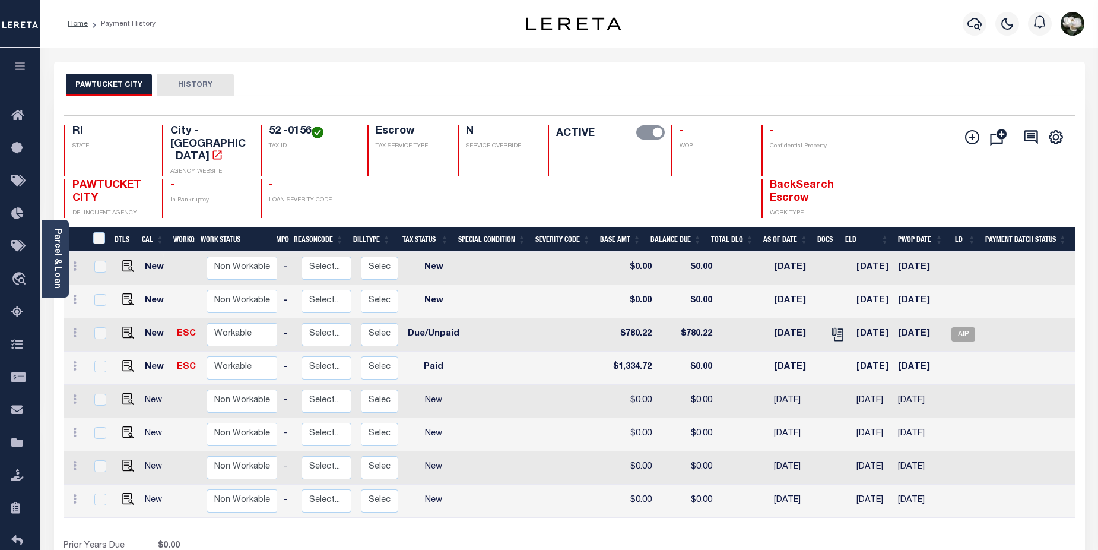
scroll to position [0, 160]
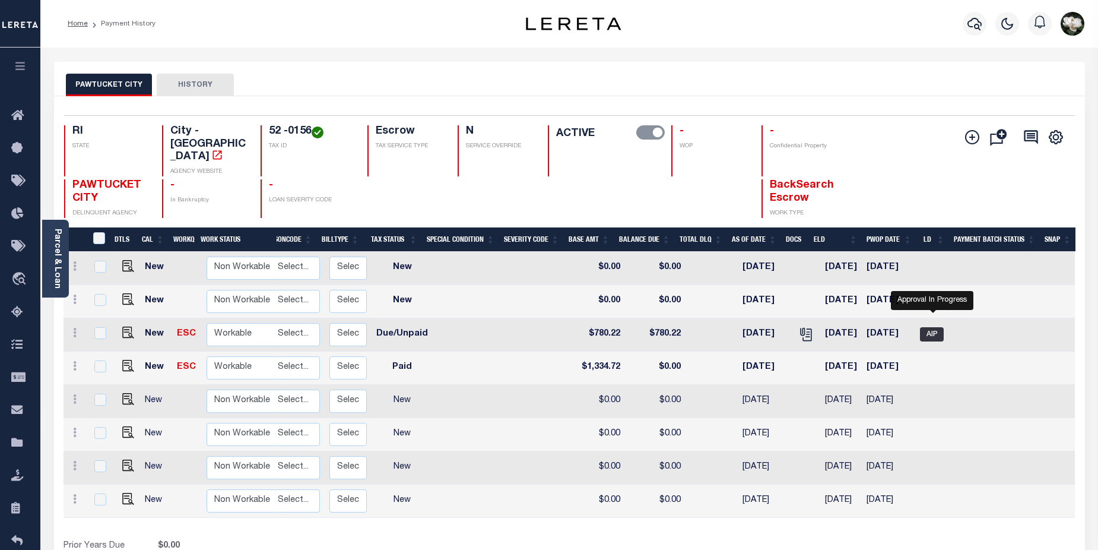
click at [931, 327] on span "AIP" at bounding box center [932, 334] width 24 height 14
checkbox input "true"
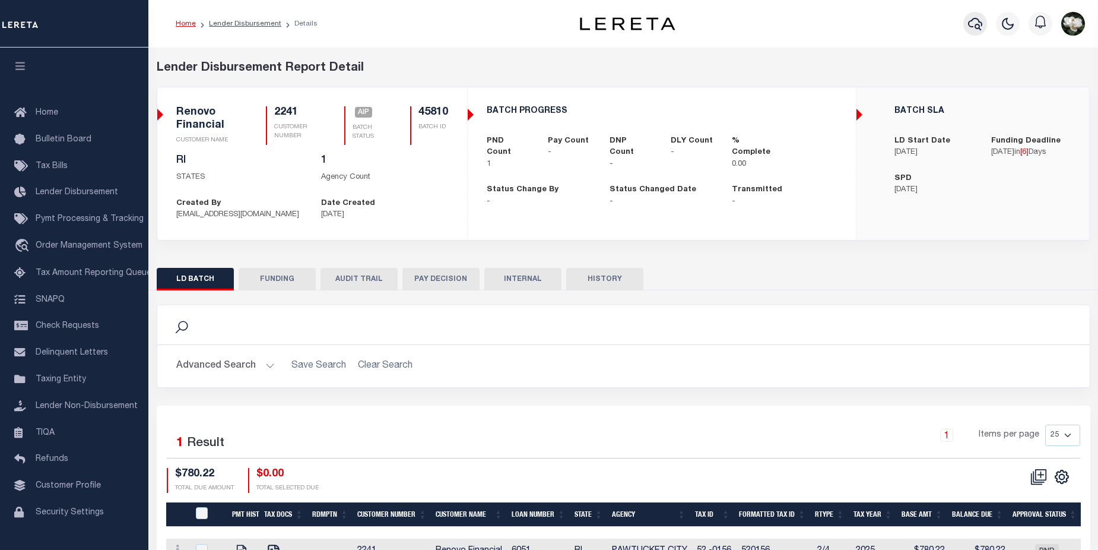
click at [978, 22] on icon "button" at bounding box center [975, 24] width 14 height 14
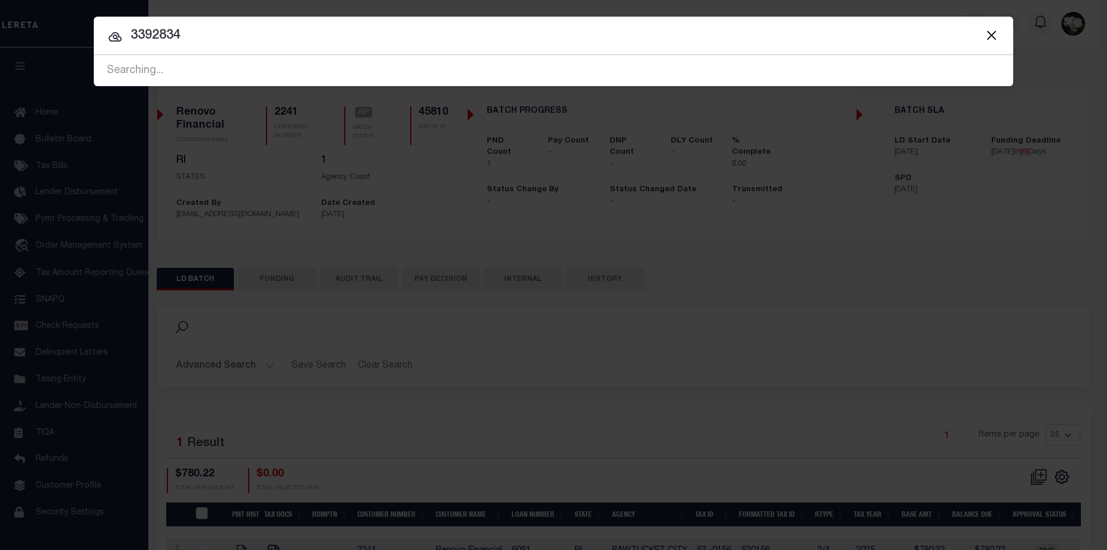
type input "3392834"
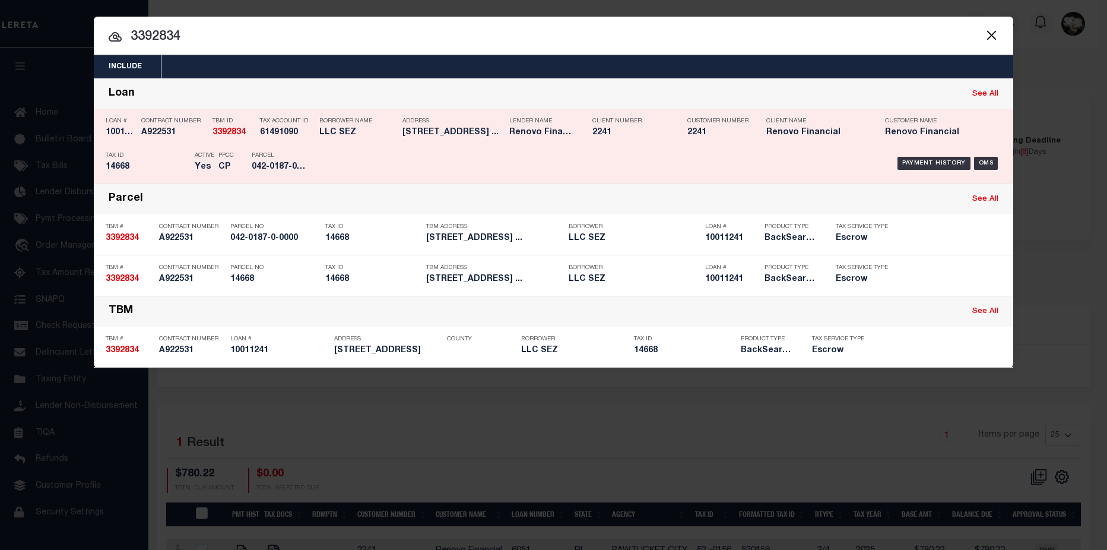
click at [733, 132] on h5 "2241" at bounding box center [716, 133] width 59 height 10
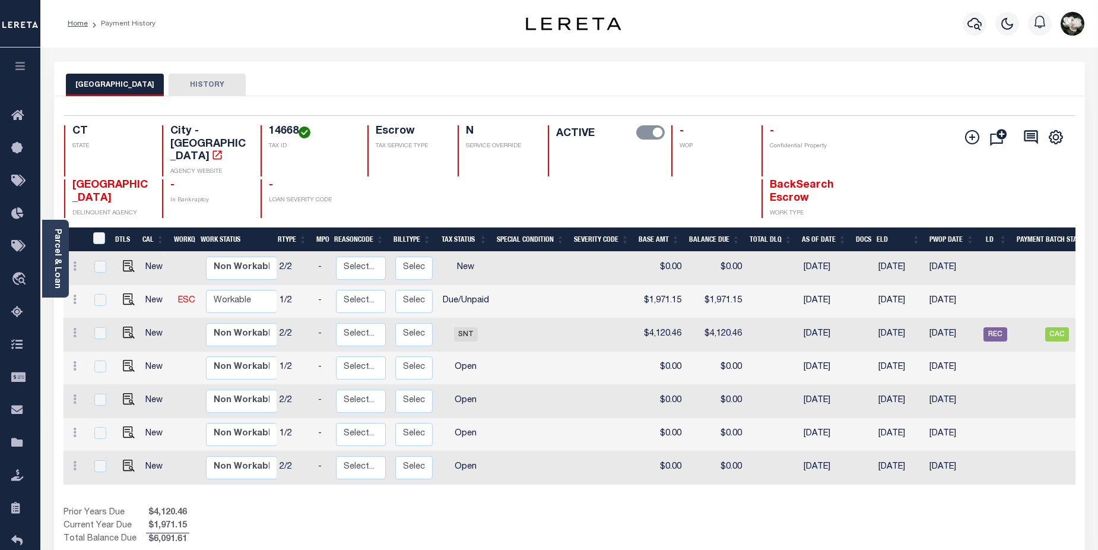
scroll to position [0, 17]
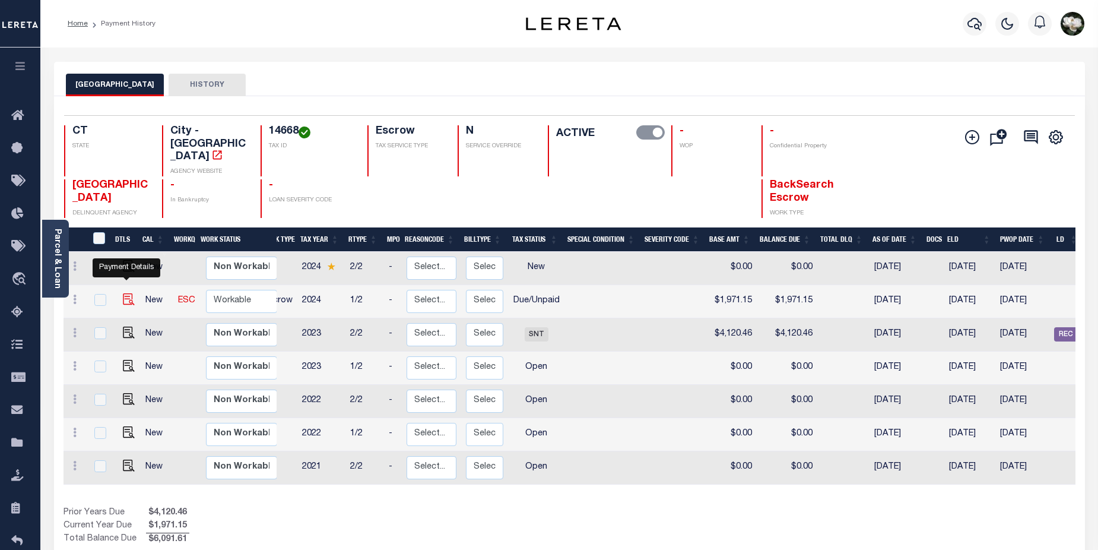
click at [131, 293] on img "" at bounding box center [129, 299] width 12 height 12
checkbox input "true"
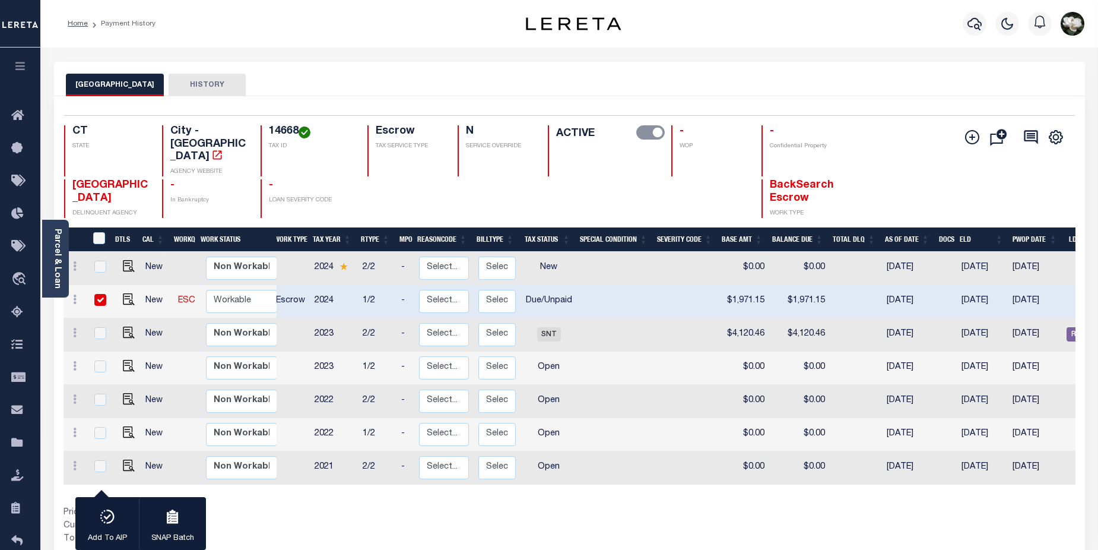
scroll to position [0, 0]
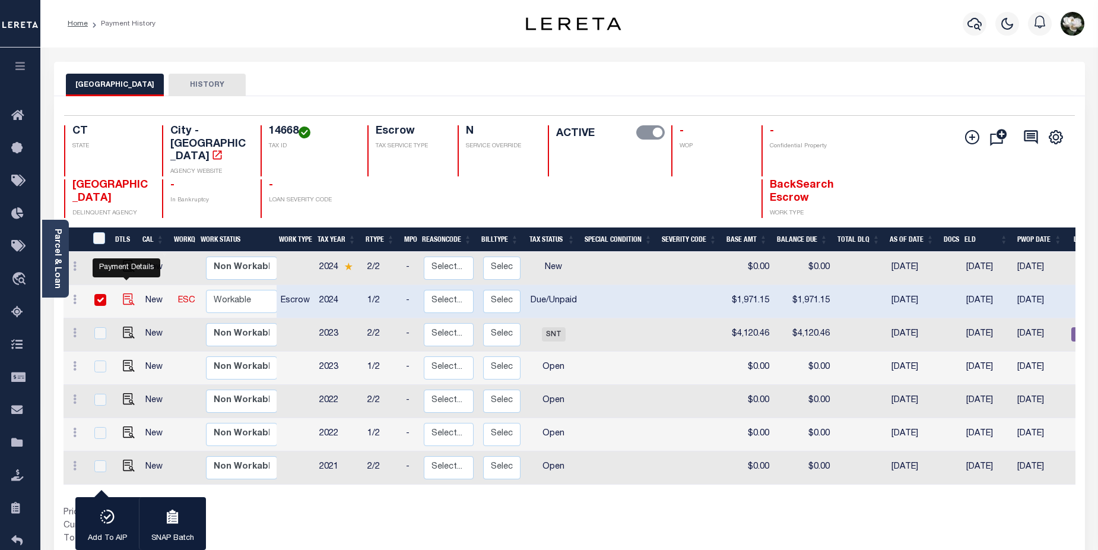
click at [125, 293] on img "" at bounding box center [129, 299] width 12 height 12
checkbox input "false"
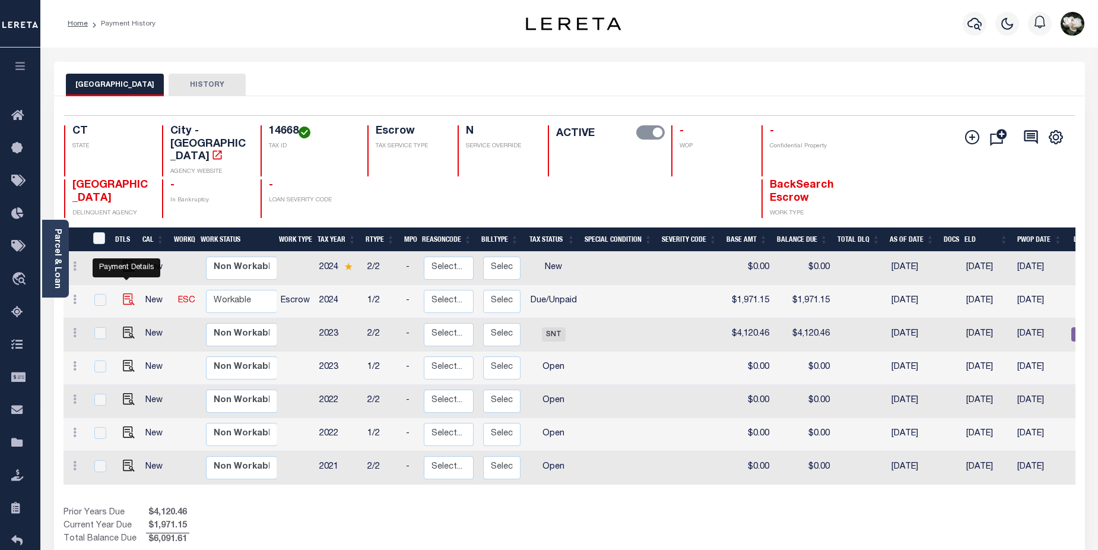
click at [128, 293] on img "" at bounding box center [129, 299] width 12 height 12
checkbox input "true"
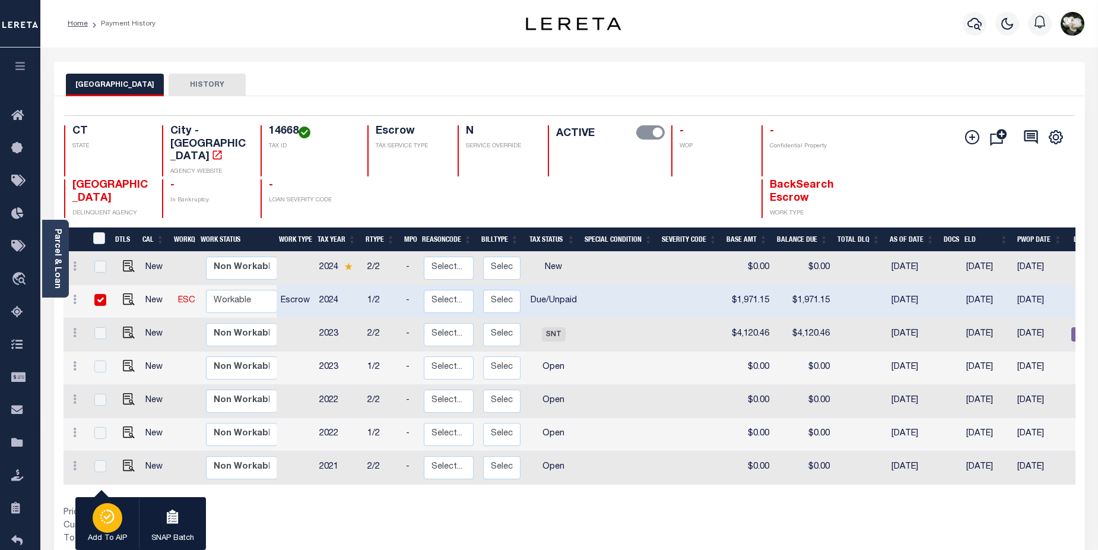
click at [106, 520] on icon "button" at bounding box center [107, 516] width 17 height 14
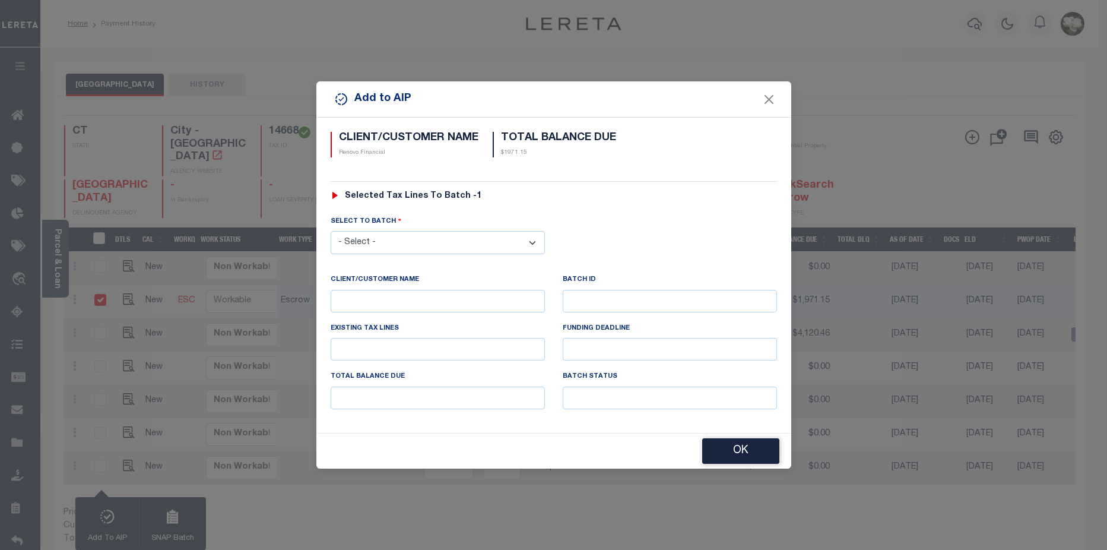
click at [539, 240] on select "- Select - 42380 42965 43235 43299 43683 44436 44450 44938 45028 45180 45253 45…" at bounding box center [438, 242] width 214 height 23
select select "45811"
click at [331, 231] on select "- Select - 42380 42965 43235 43299 43683 44436 44450 44938 45028 45180 45253 45…" at bounding box center [438, 242] width 214 height 23
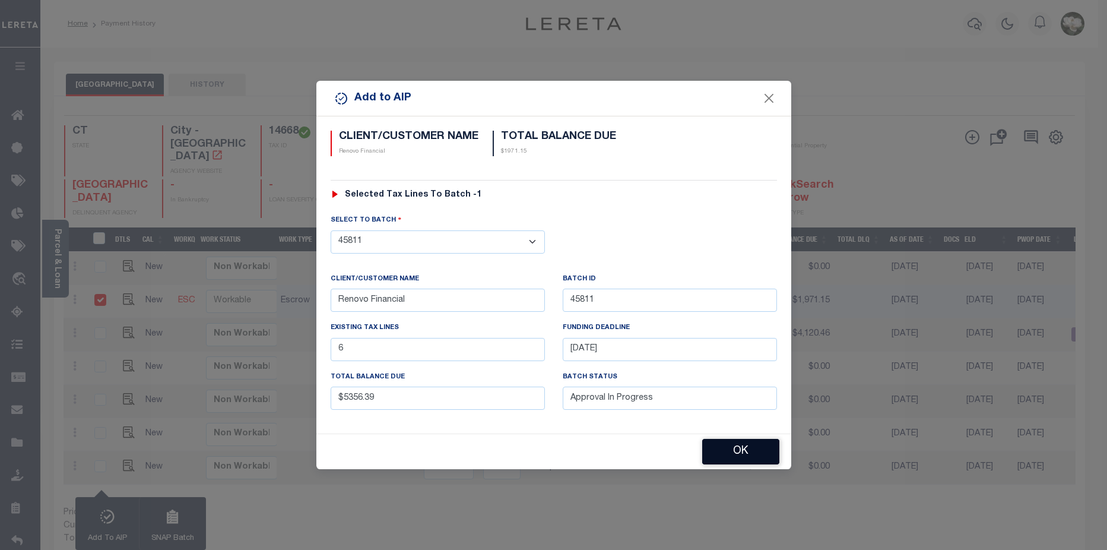
click at [743, 452] on button "OK" at bounding box center [740, 452] width 77 height 26
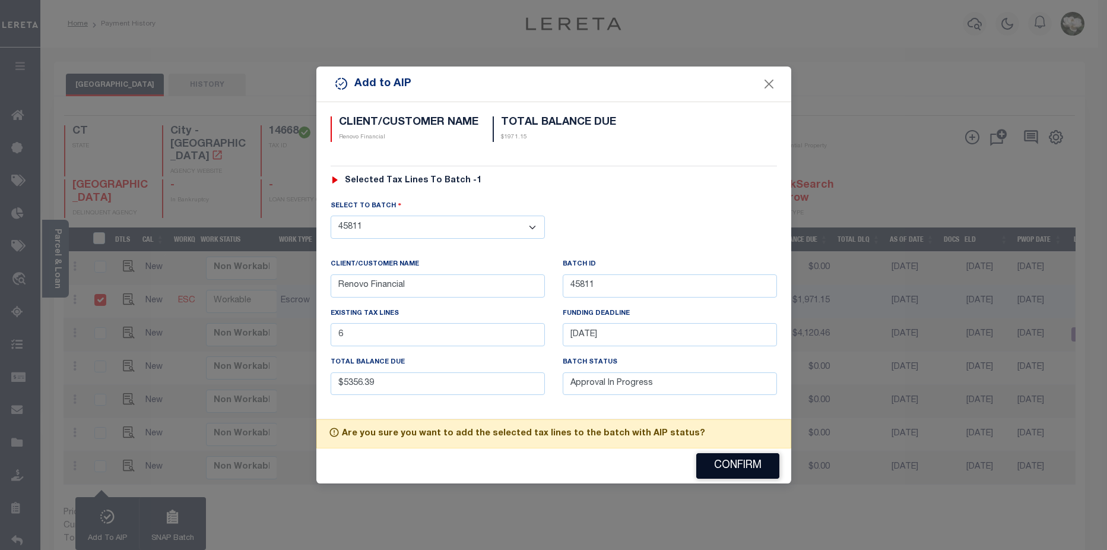
click at [743, 452] on div "Confirm" at bounding box center [553, 465] width 475 height 35
click at [741, 465] on button "Confirm" at bounding box center [737, 466] width 83 height 26
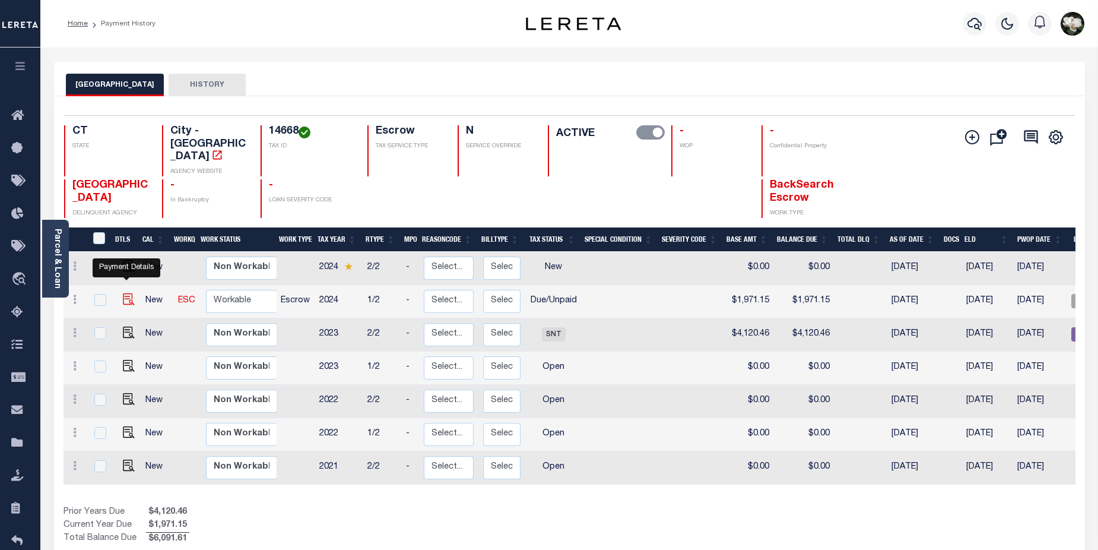
click at [126, 293] on img at bounding box center [129, 299] width 12 height 12
checkbox input "true"
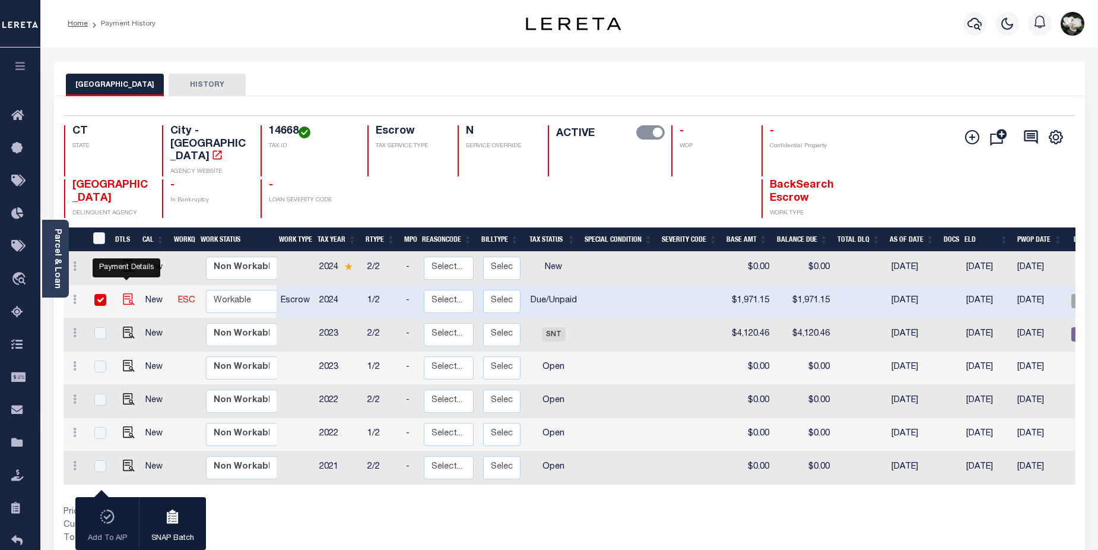
click at [123, 293] on img at bounding box center [129, 299] width 12 height 12
checkbox input "false"
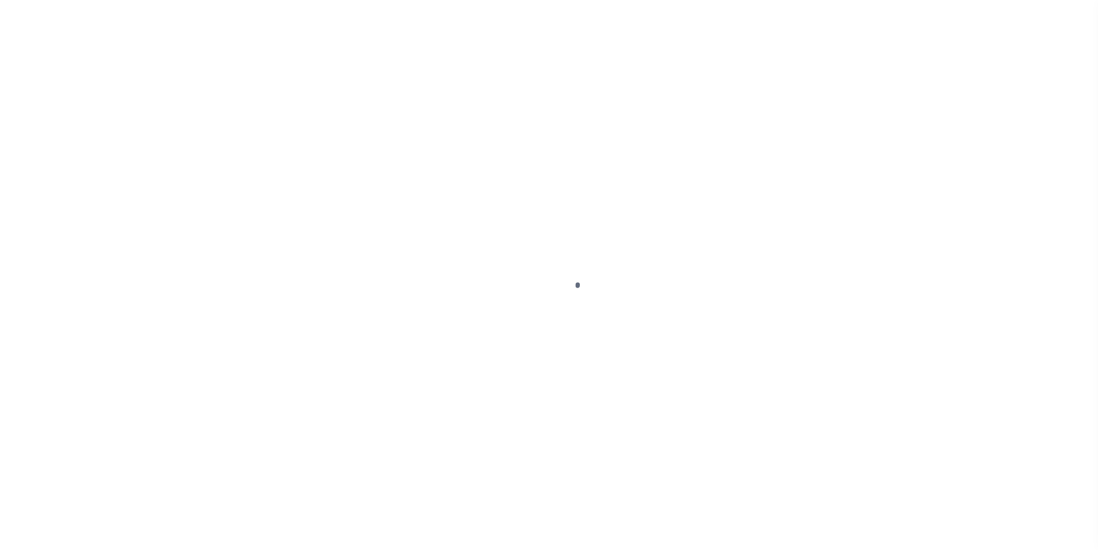
select select "DUE"
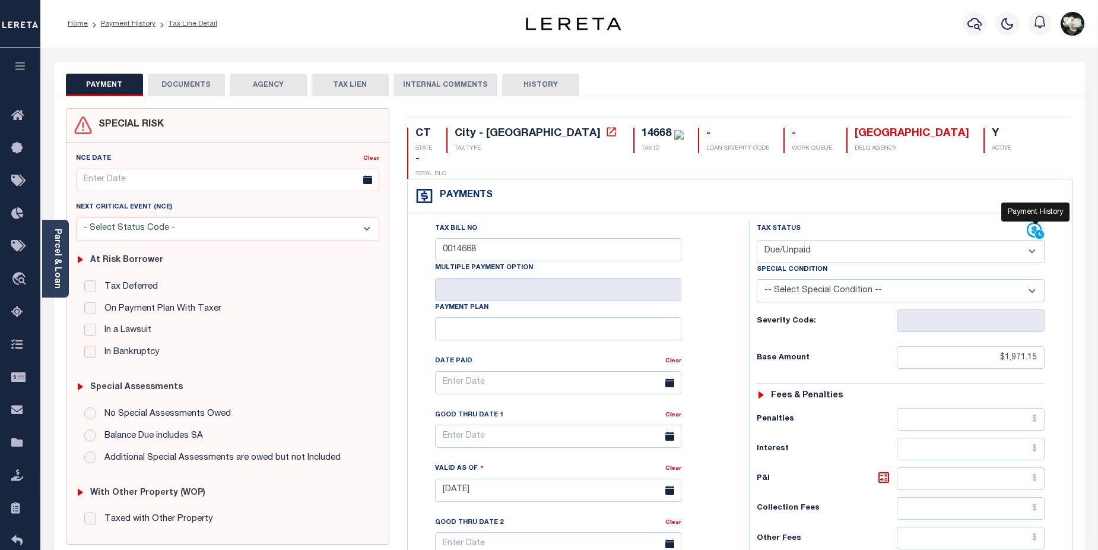
click at [1032, 222] on icon at bounding box center [1036, 231] width 18 height 18
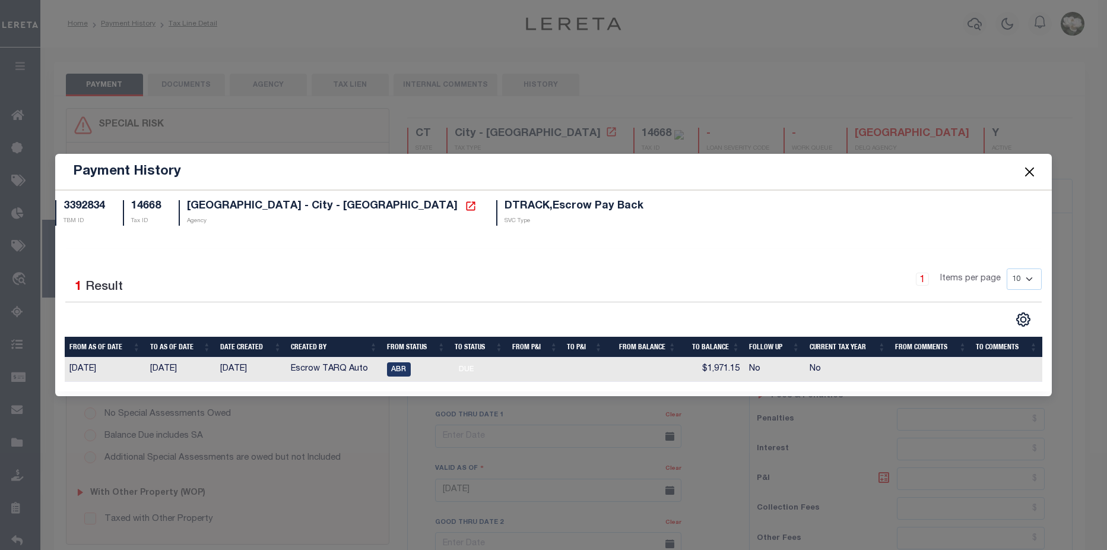
click at [1026, 172] on button "Close" at bounding box center [1029, 171] width 15 height 15
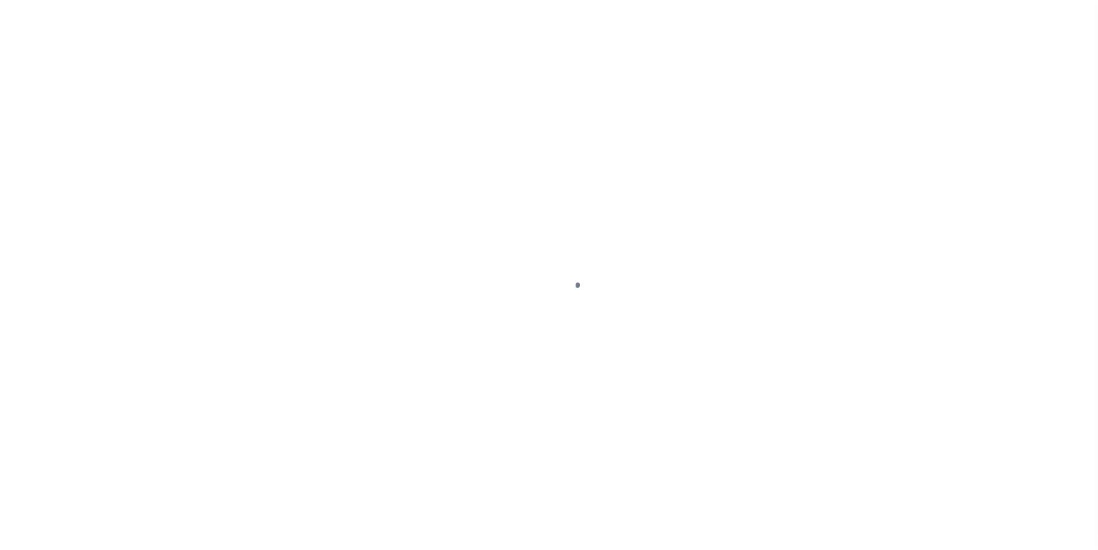
select select "DUE"
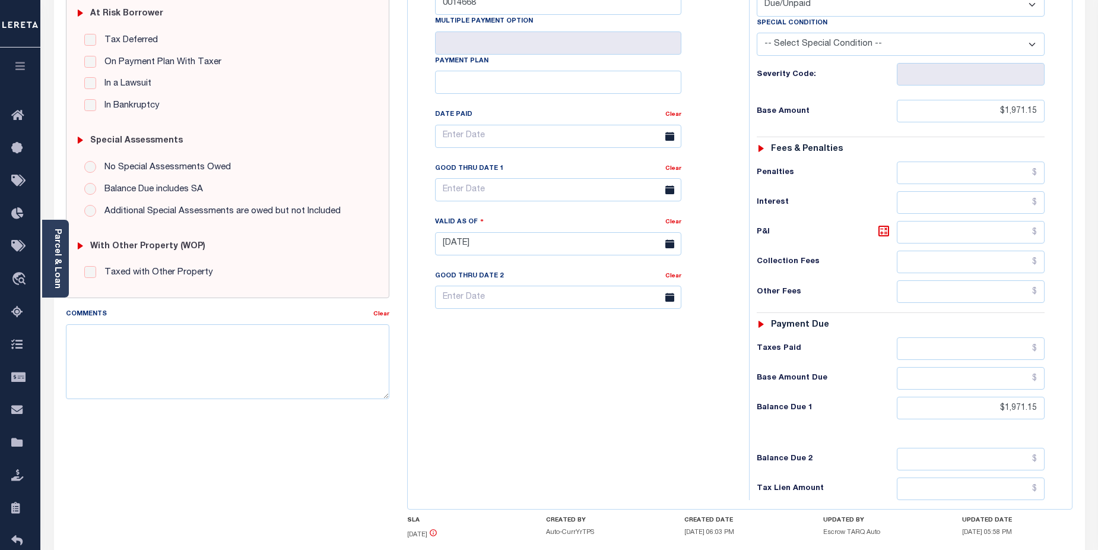
scroll to position [258, 0]
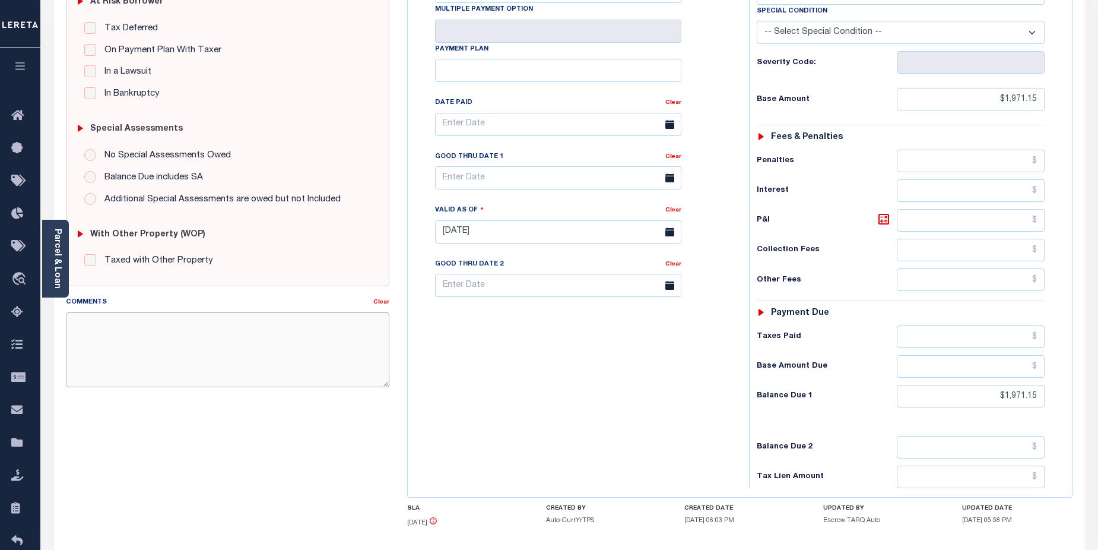
click at [146, 329] on textarea "Comments" at bounding box center [228, 349] width 324 height 75
paste textarea "2024/2nd Base $793.77 P/I $67.34-Lereta Responsibility Total $861.11gtd [DATE]"
type textarea "2024/2nd Base $793.77 P/I $67.34-Lereta Responsibility Total $861.11gtd [DATE]"
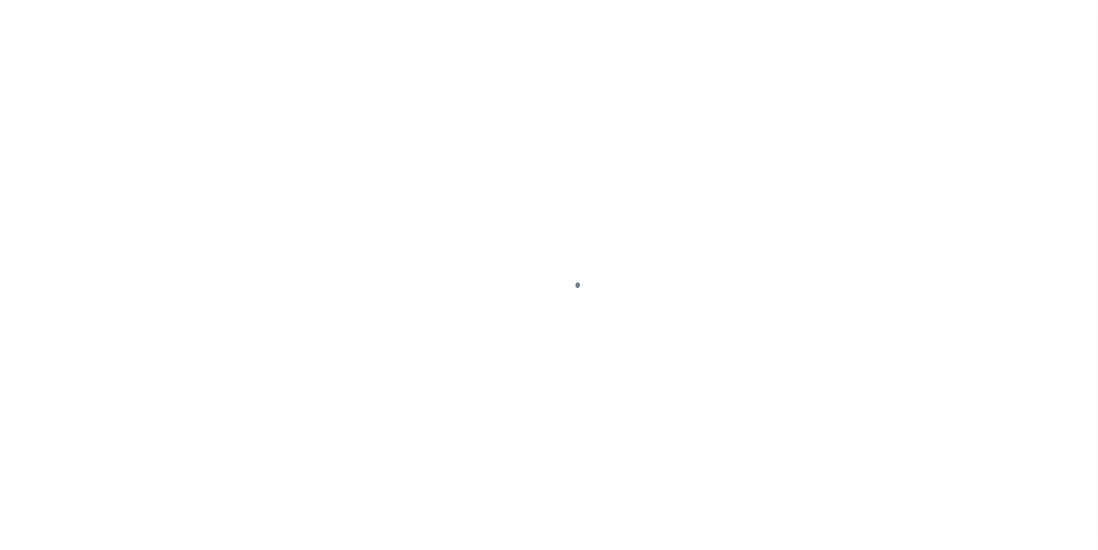
select select "DUE"
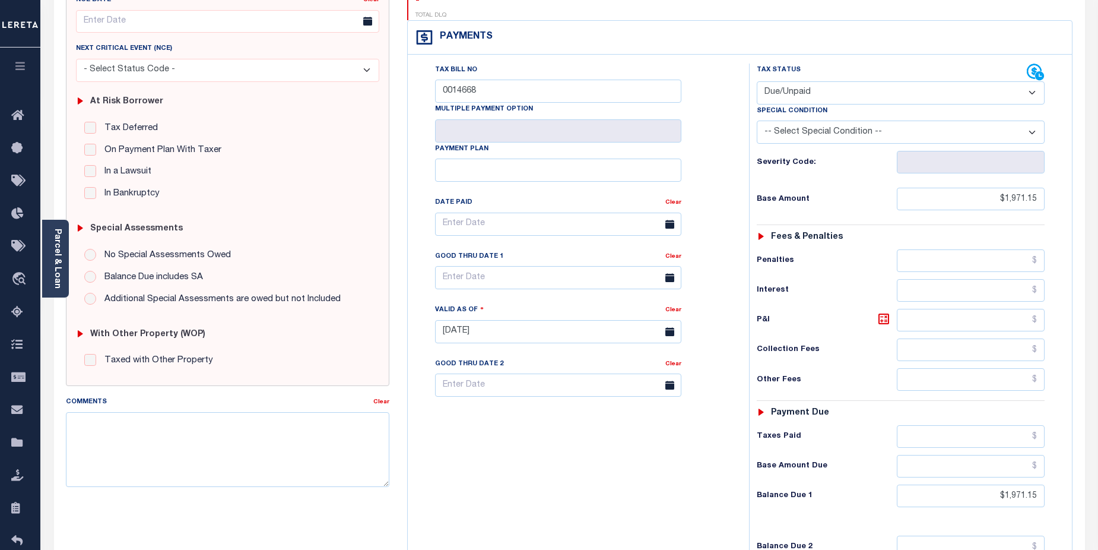
scroll to position [119, 0]
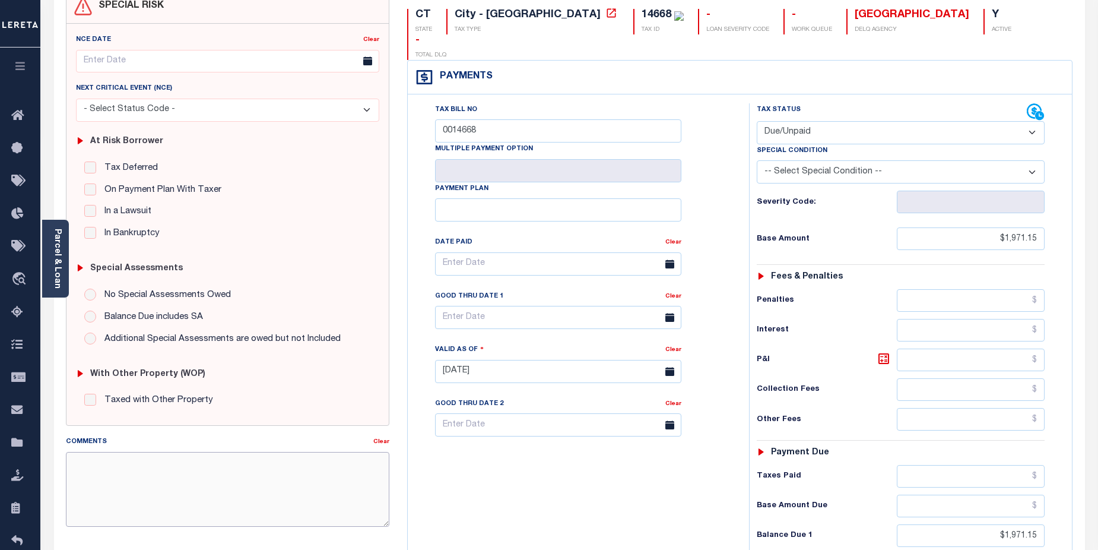
click at [156, 473] on textarea "Comments" at bounding box center [228, 489] width 324 height 75
paste textarea "2024/2nd Base $793.77 P/I $67.34-Lereta Responsibility Total $861.11gtd 08/31/2…"
drag, startPoint x: 97, startPoint y: 461, endPoint x: 110, endPoint y: 461, distance: 13.1
click at [110, 461] on textarea "2024/2nd Base $793.77 P/I $67.34-Lereta Responsibility Total $861.11gtd 08/31/2…" at bounding box center [228, 489] width 324 height 75
drag, startPoint x: 100, startPoint y: 477, endPoint x: 133, endPoint y: 476, distance: 32.7
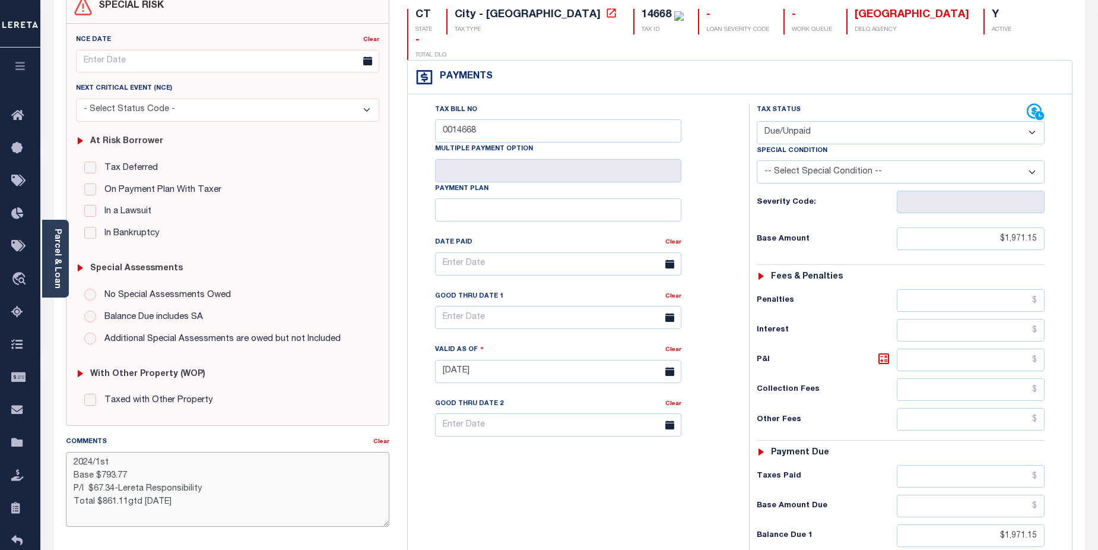
click at [131, 476] on textarea "2024/1st Base $793.77 P/I $67.34-Lereta Responsibility Total $861.11gtd 08/31/2…" at bounding box center [228, 489] width 324 height 75
drag, startPoint x: 94, startPoint y: 491, endPoint x: 118, endPoint y: 470, distance: 31.5
click at [112, 487] on textarea "2024/1st Base $1971.15 P/I $67.34-Lereta Responsibility Total $861.11gtd 08/31/…" at bounding box center [228, 489] width 324 height 75
drag, startPoint x: 99, startPoint y: 503, endPoint x: 128, endPoint y: 502, distance: 29.1
click at [128, 502] on textarea "2024/1st Base $1971.15 P/I $59.14-Lereta Responsibility Total $861.11gtd 08/31/…" at bounding box center [228, 489] width 324 height 75
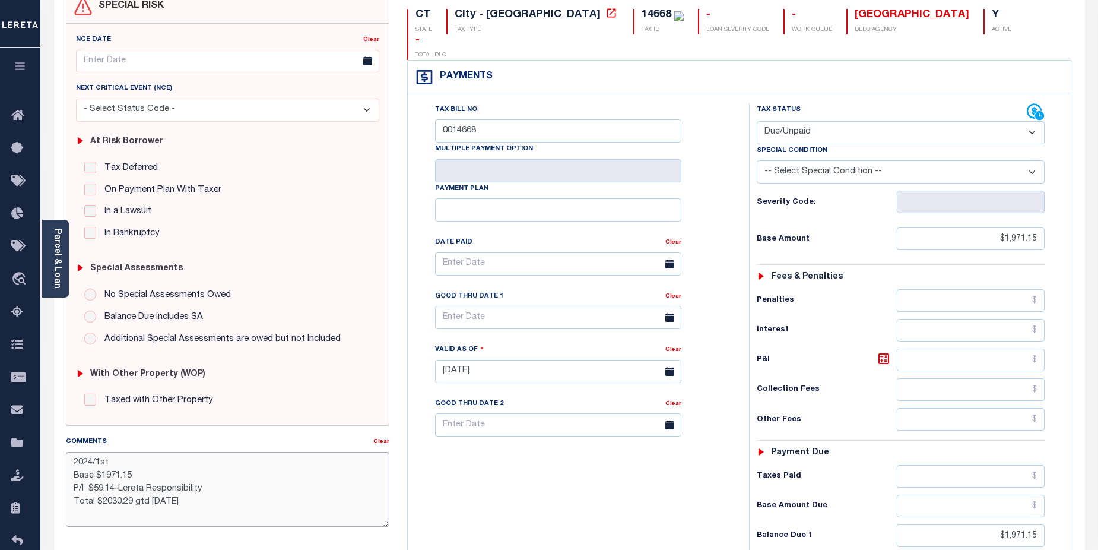
click at [104, 502] on textarea "2024/1st Base $1971.15 P/I $59.14-Lereta Responsibility Total $2030.29 gtd 08/3…" at bounding box center [228, 489] width 324 height 75
click at [104, 476] on textarea "2024/1st Base $1971.15 P/I $59.14-Lereta Responsibility Total $2,030.29 gtd 08/…" at bounding box center [228, 489] width 324 height 75
type textarea "2024/1st Base $1,971.15 P/I $59.14-Lereta Responsibility Total $2,030.29 gtd 08…"
type input "08/22/2025"
click at [699, 467] on div "Tax Bill No 0014668 Multiple Payment Option Payment Plan" at bounding box center [575, 365] width 329 height 524
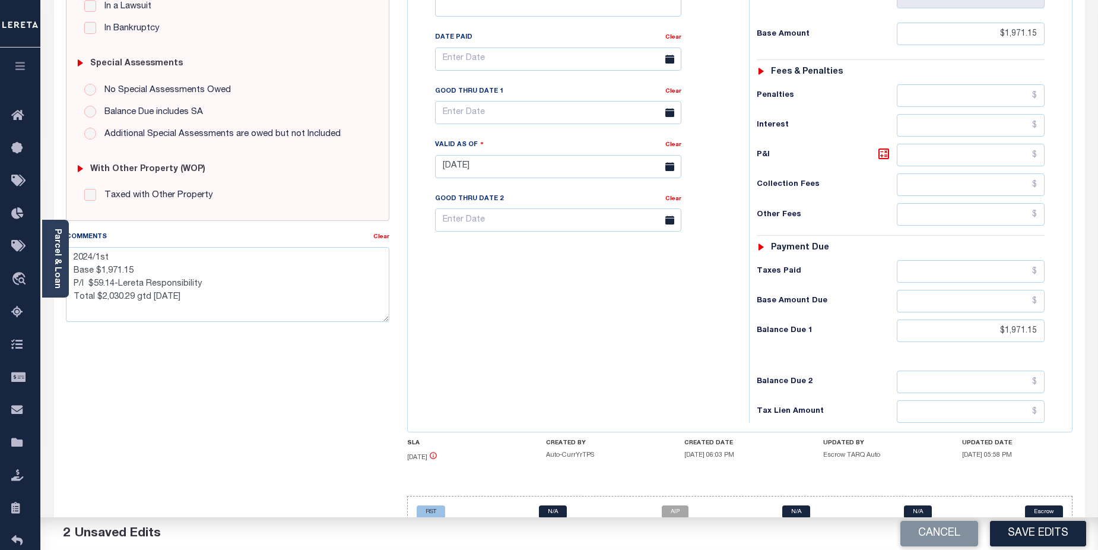
scroll to position [326, 0]
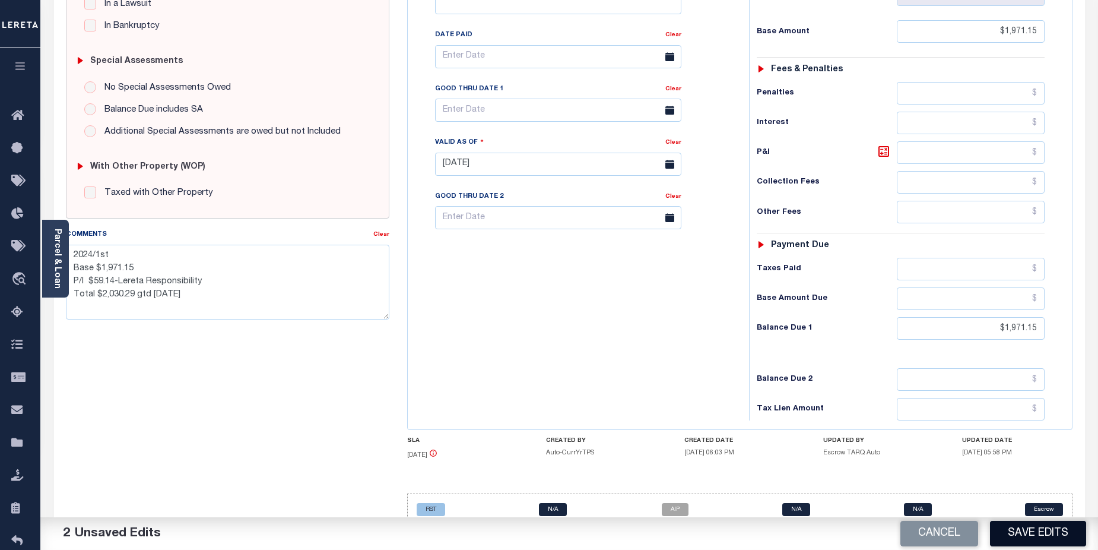
click at [1050, 528] on button "Save Edits" at bounding box center [1038, 534] width 96 height 26
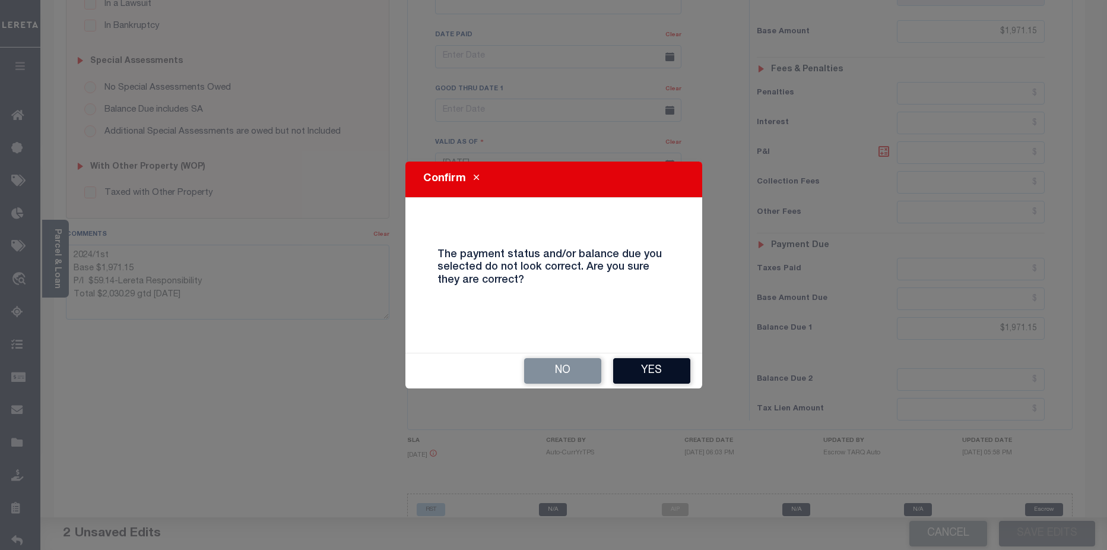
click at [644, 370] on button "Yes" at bounding box center [651, 371] width 77 height 26
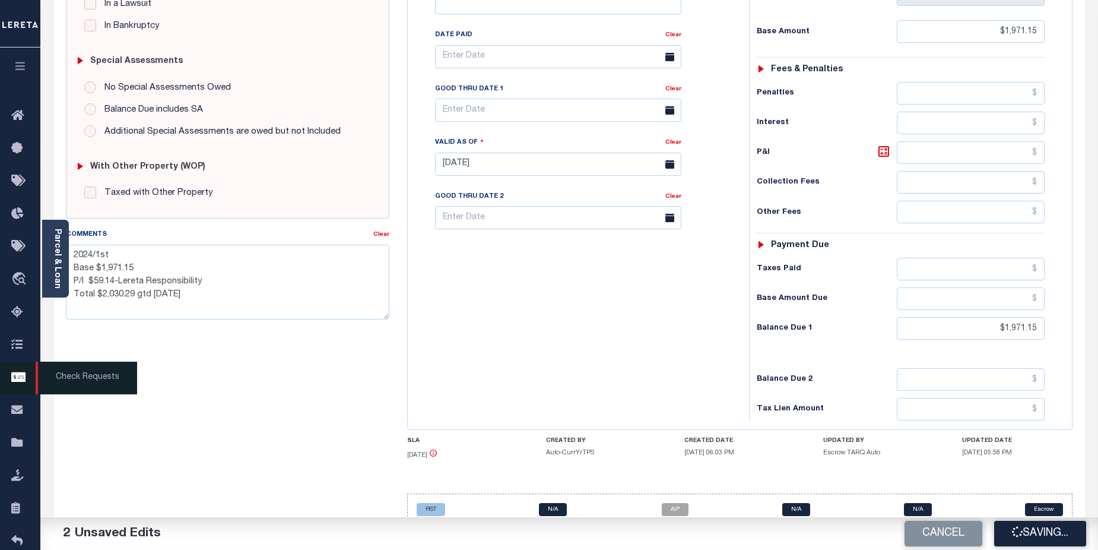
checkbox input "false"
type textarea "2024/1st Base $1,971.15 P/I $59.14-Lereta Responsibility Total $2,030.29 gtd 08…"
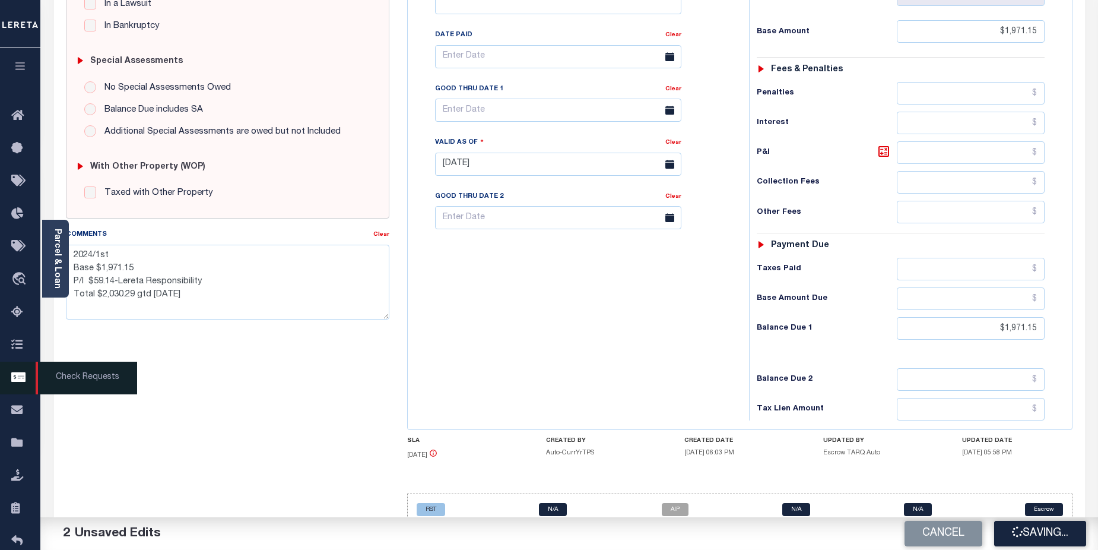
type input "$1,971.15"
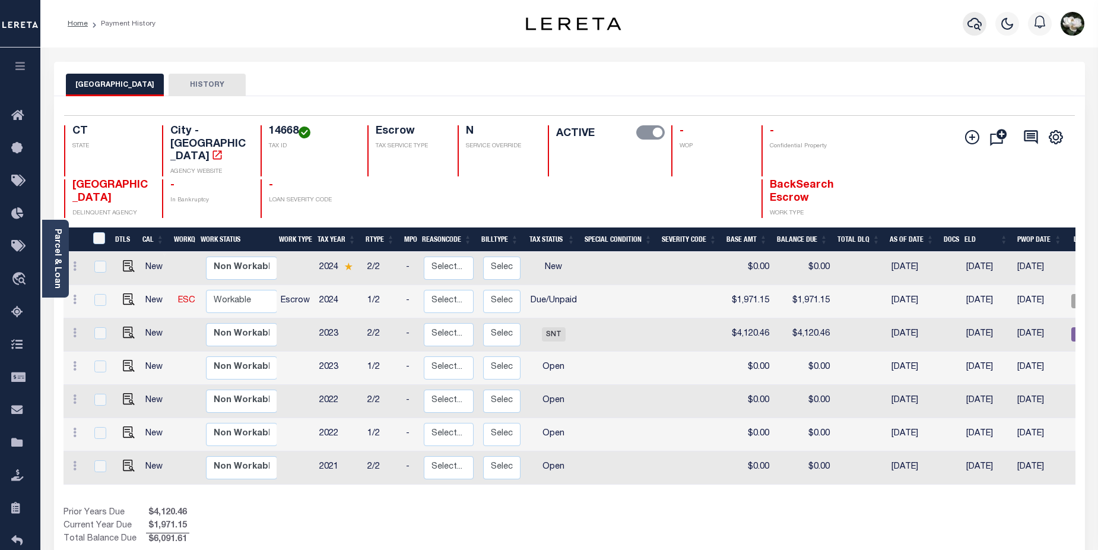
click at [978, 23] on icon "button" at bounding box center [975, 24] width 14 height 12
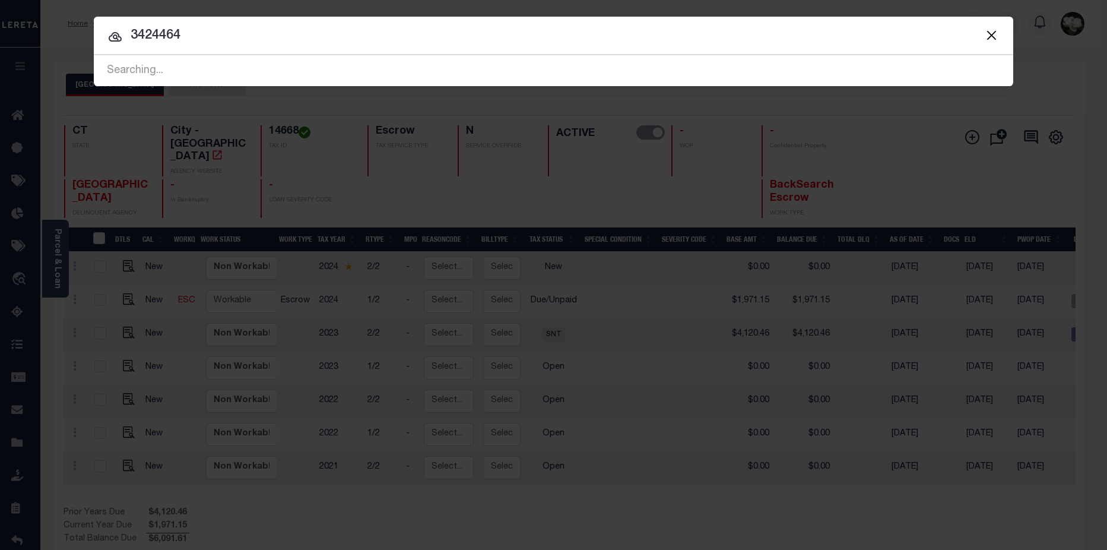
type input "3424464"
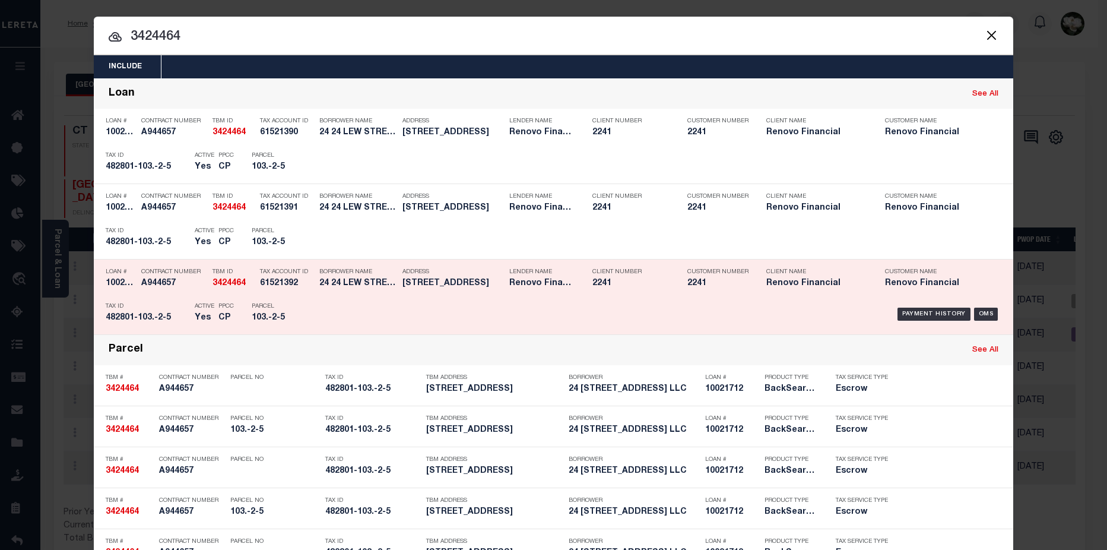
click at [479, 282] on h5 "[STREET_ADDRESS]" at bounding box center [453, 283] width 101 height 10
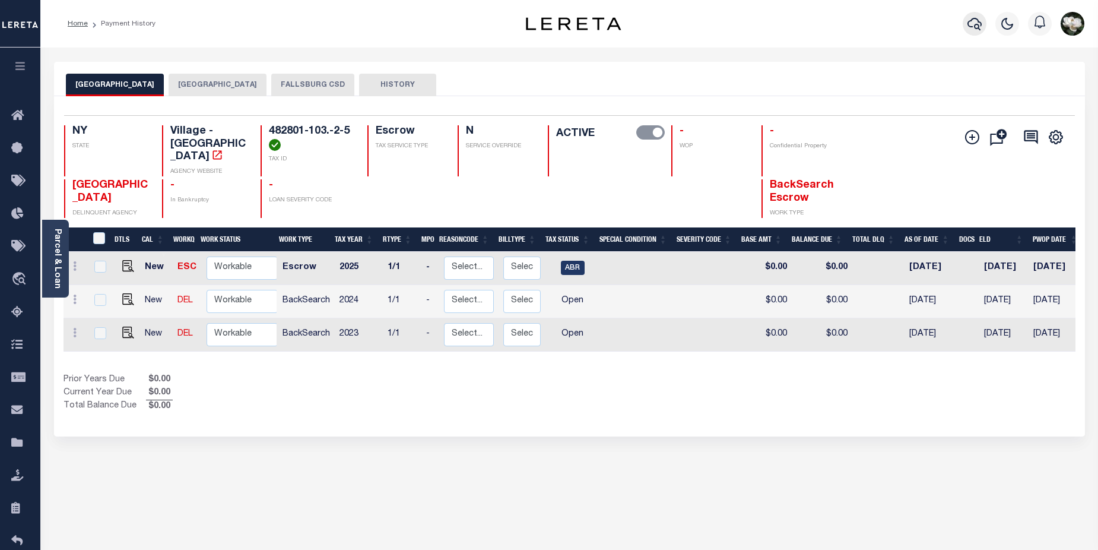
click at [972, 24] on icon "button" at bounding box center [975, 24] width 14 height 14
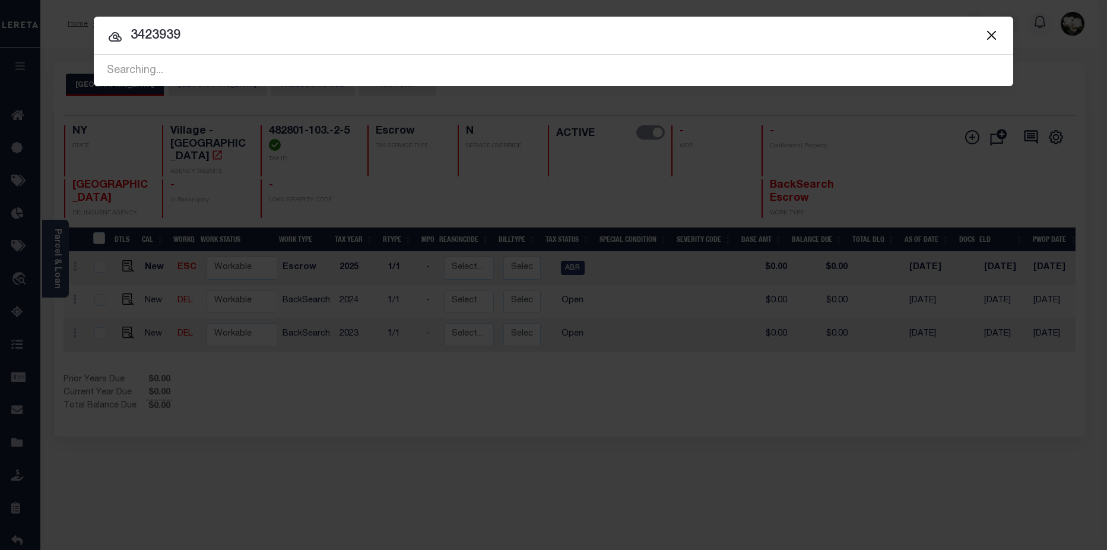
type input "3423939"
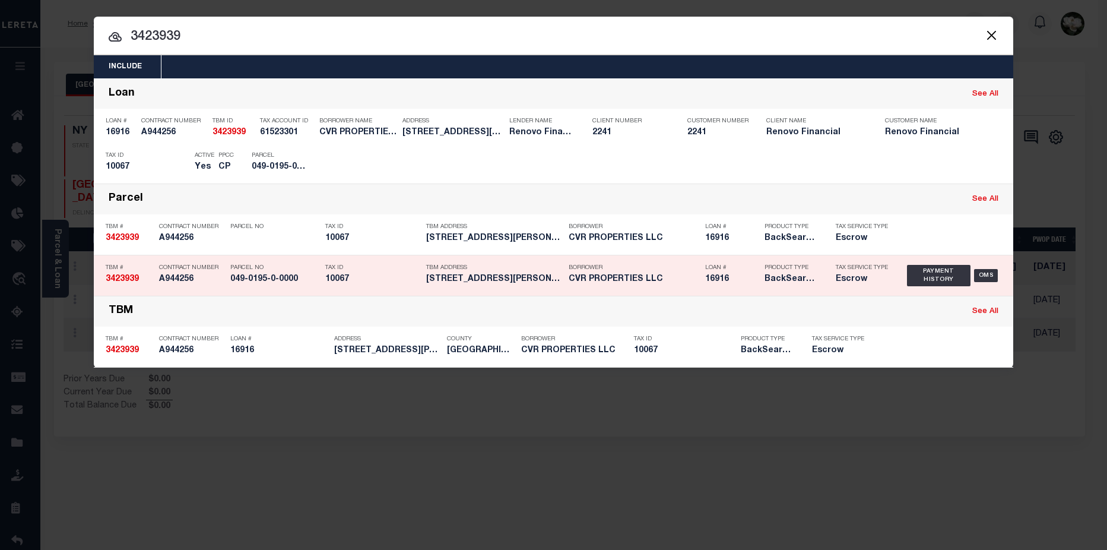
click at [768, 290] on div "Product Type BackSearch,Escrow" at bounding box center [791, 275] width 53 height 34
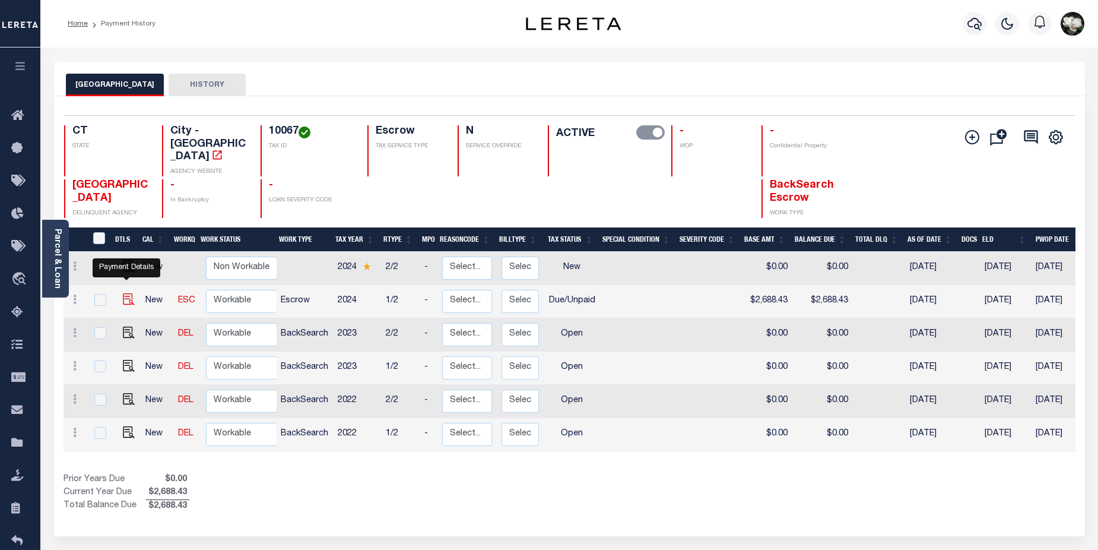
click at [129, 293] on img "" at bounding box center [129, 299] width 12 height 12
checkbox input "true"
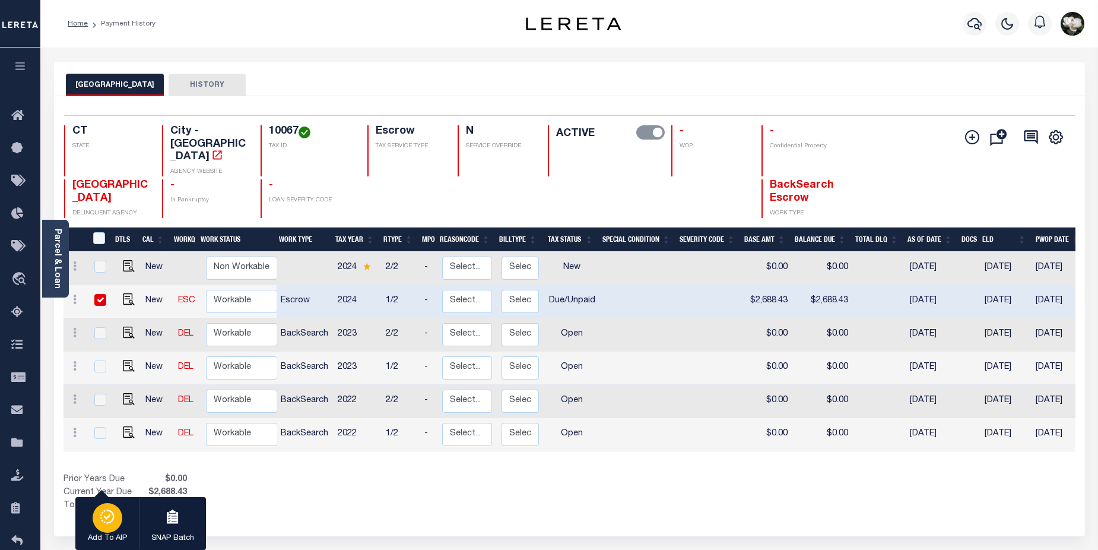
click at [104, 513] on icon "button" at bounding box center [107, 516] width 17 height 14
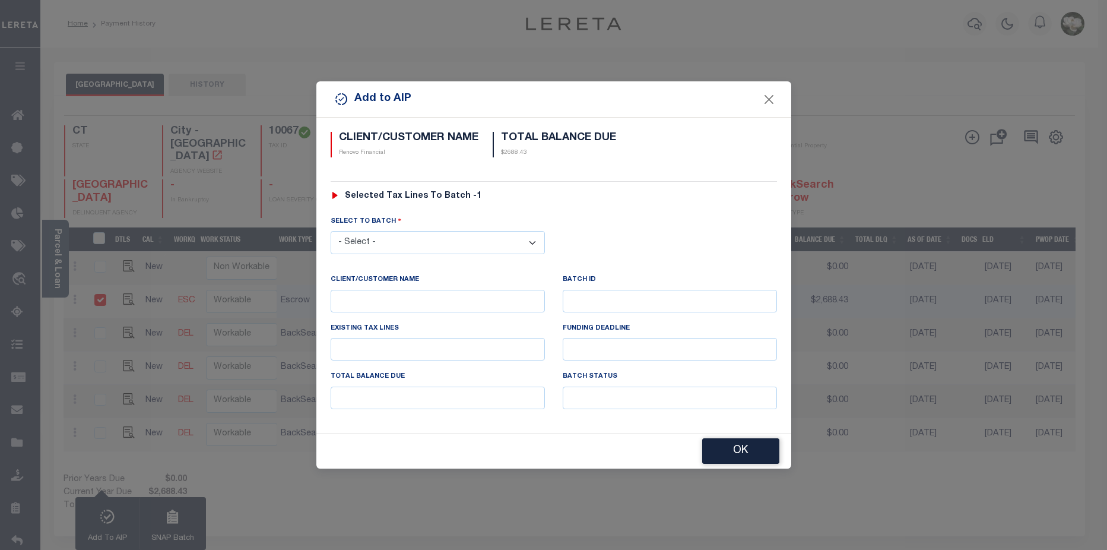
click at [530, 239] on select "- Select - 42380 42965 43235 43299 43683 44436 44450 44938 45028 45180 45253 45…" at bounding box center [438, 242] width 214 height 23
select select "45811"
click at [331, 231] on select "- Select - 42380 42965 43235 43299 43683 44436 44450 44938 45028 45180 45253 45…" at bounding box center [438, 242] width 214 height 23
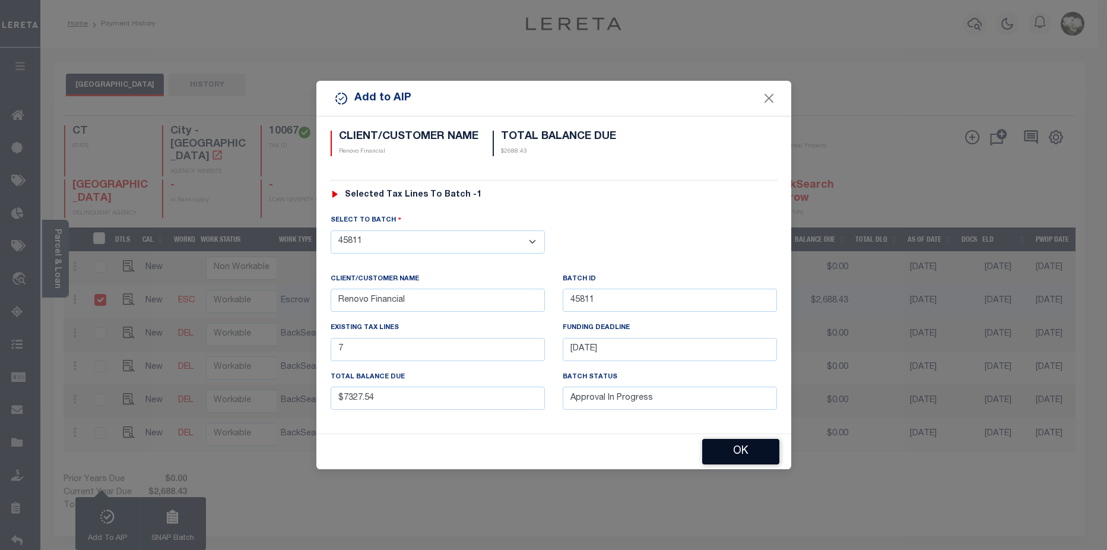
click at [756, 453] on button "OK" at bounding box center [740, 452] width 77 height 26
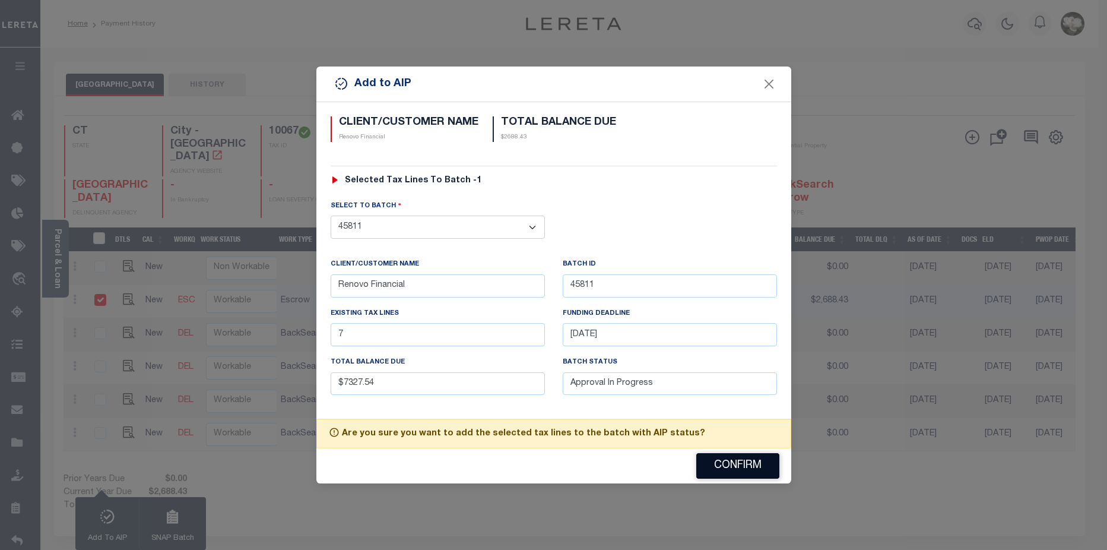
click at [740, 467] on button "Confirm" at bounding box center [737, 466] width 83 height 26
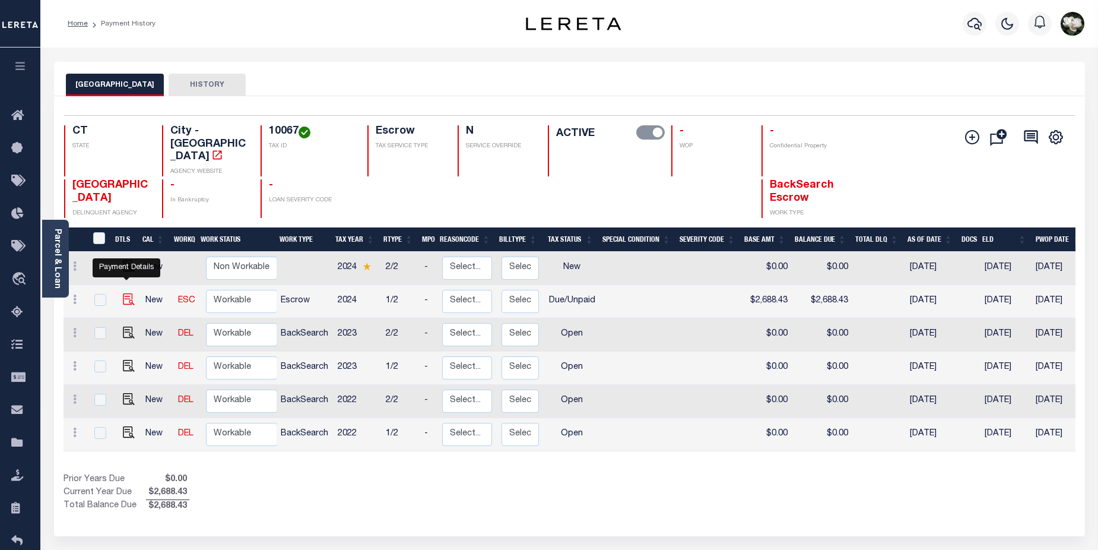
click at [123, 293] on img at bounding box center [129, 299] width 12 height 12
checkbox input "true"
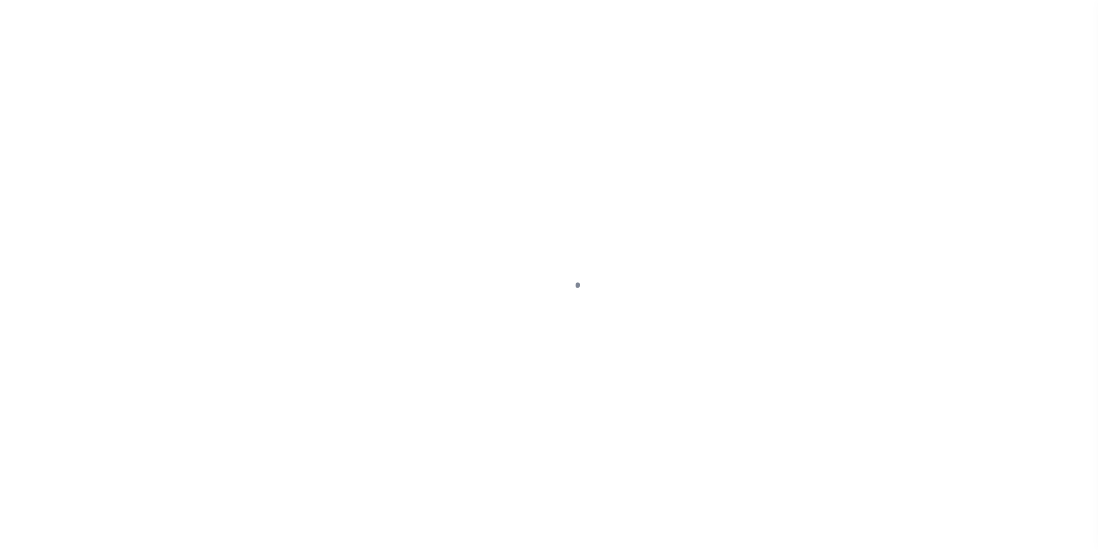
select select "DUE"
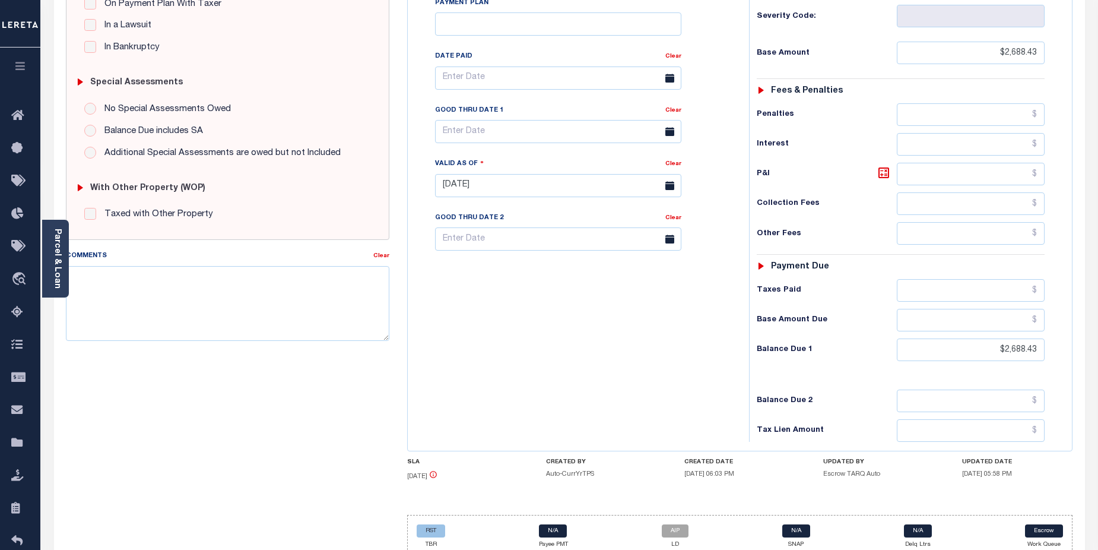
scroll to position [326, 0]
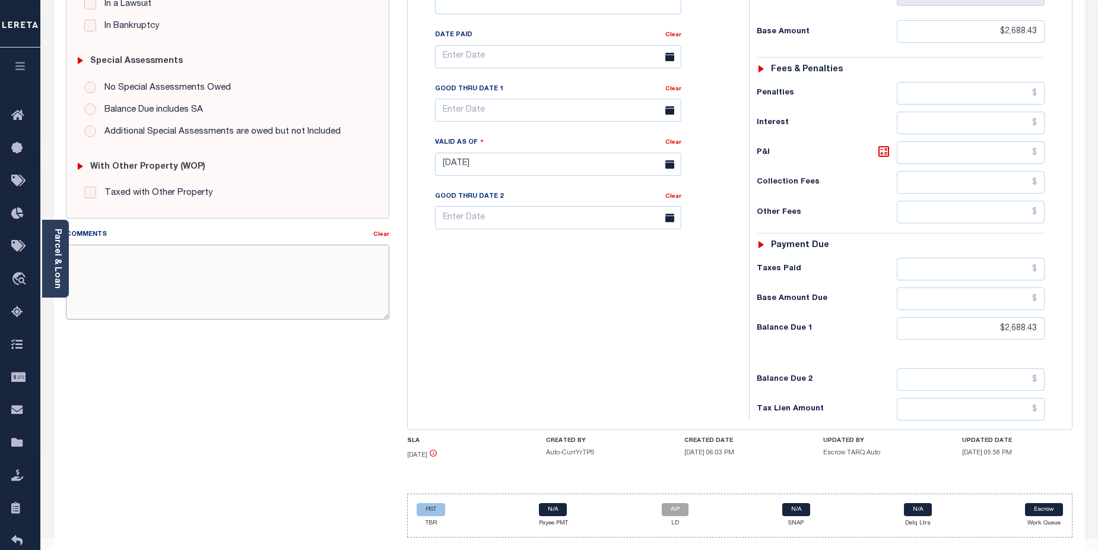
click at [96, 255] on textarea "Comments" at bounding box center [228, 282] width 324 height 75
paste textarea "2024/2nd Base $793.77 P/I $67.34-Lereta Responsibility Total $861.11gtd 08/31/2…"
drag, startPoint x: 97, startPoint y: 257, endPoint x: 112, endPoint y: 254, distance: 15.1
click at [113, 255] on textarea "2024/2nd Base $793.77 P/I $67.34-Lereta Responsibility Total $861.11gtd 08/31/2…" at bounding box center [228, 282] width 324 height 75
drag, startPoint x: 99, startPoint y: 270, endPoint x: 152, endPoint y: 271, distance: 53.4
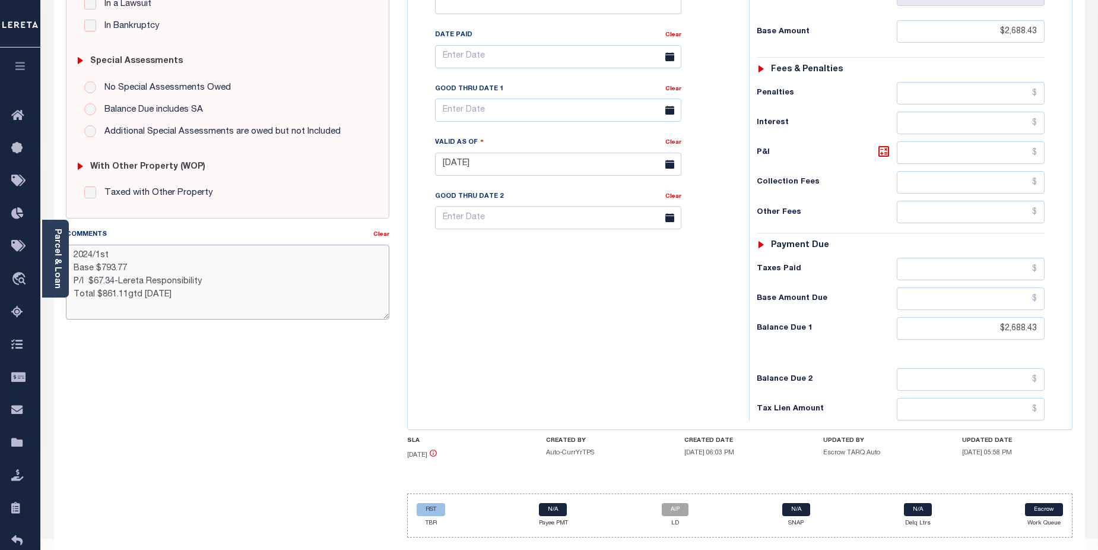
click at [152, 271] on textarea "2024/1st Base $793.77 P/I $67.34-Lereta Responsibility Total $861.11gtd 08/31/2…" at bounding box center [228, 282] width 324 height 75
drag, startPoint x: 96, startPoint y: 283, endPoint x: 114, endPoint y: 283, distance: 18.4
click at [114, 283] on textarea "2024/1st Base $2,688.43 P/I $67.34-Lereta Responsibility Total $861.11gtd 08/31…" at bounding box center [228, 282] width 324 height 75
drag, startPoint x: 101, startPoint y: 297, endPoint x: 127, endPoint y: 294, distance: 26.4
click at [127, 294] on textarea "2024/1st Base $2,688.43 P/I $80.65-Lereta Responsibility Total $861.11gtd 08/31…" at bounding box center [228, 282] width 324 height 75
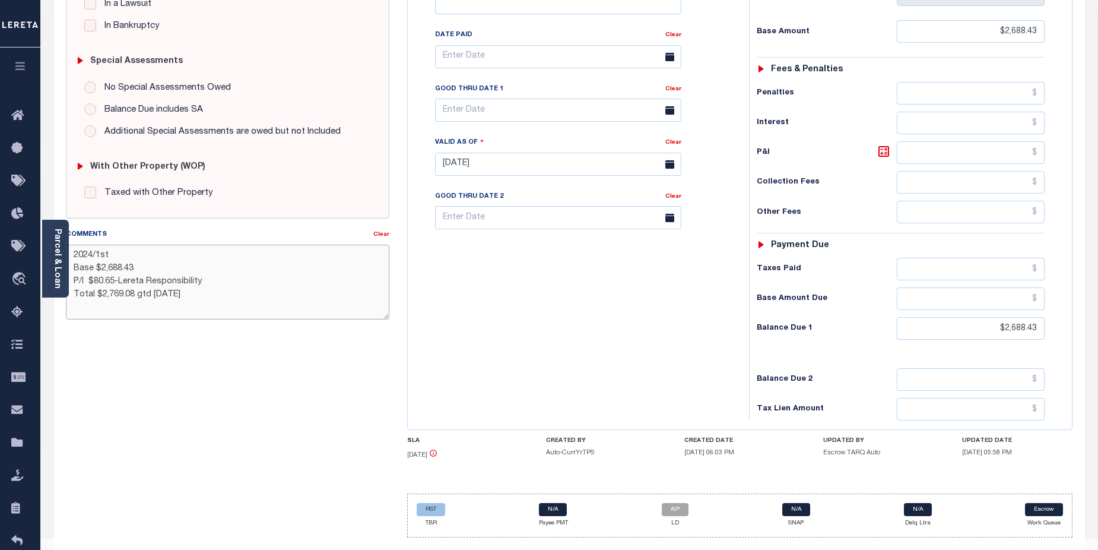
type textarea "2024/1st Base $2,688.43 P/I $80.65-Lereta Responsibility Total $2,769.08 gtd 08…"
type input "08/22/2025"
drag, startPoint x: 538, startPoint y: 328, endPoint x: 546, endPoint y: 329, distance: 7.7
click at [538, 328] on div "Tax Bill No 0010067 Multiple Payment Option Payment Plan" at bounding box center [575, 158] width 329 height 524
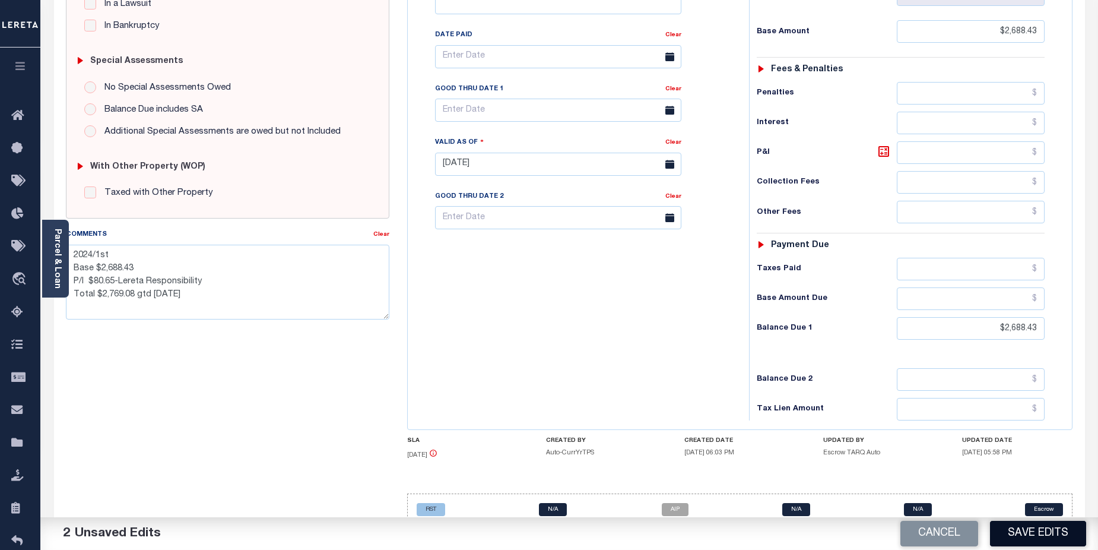
click at [1032, 532] on button "Save Edits" at bounding box center [1038, 534] width 96 height 26
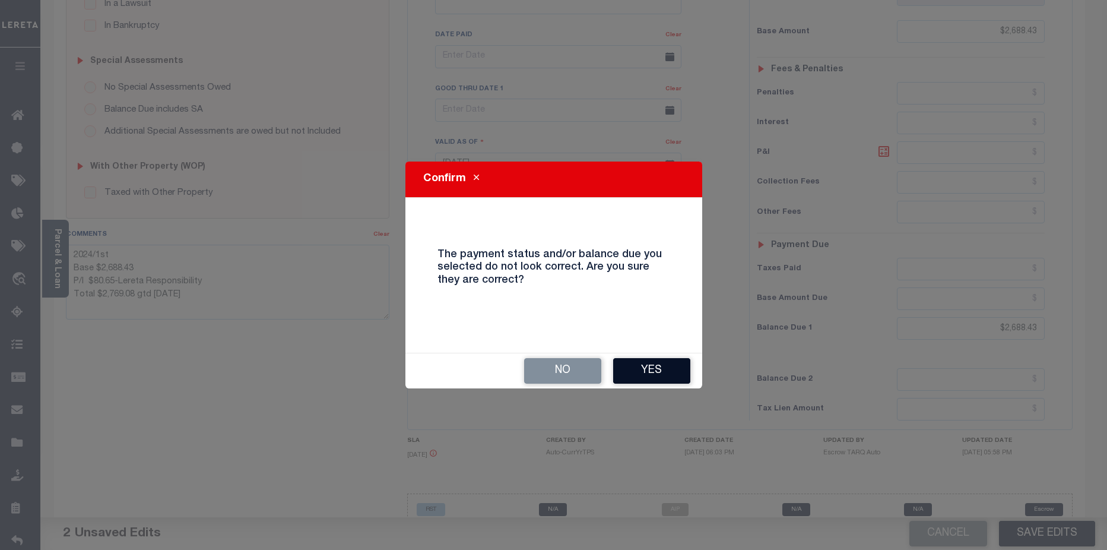
click at [663, 372] on button "Yes" at bounding box center [651, 371] width 77 height 26
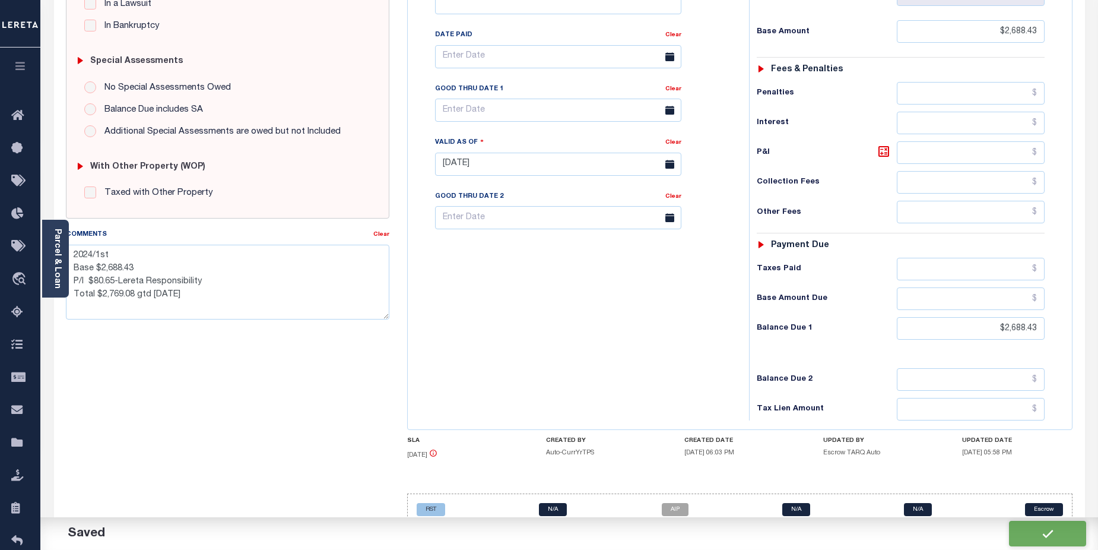
scroll to position [324, 0]
checkbox input "false"
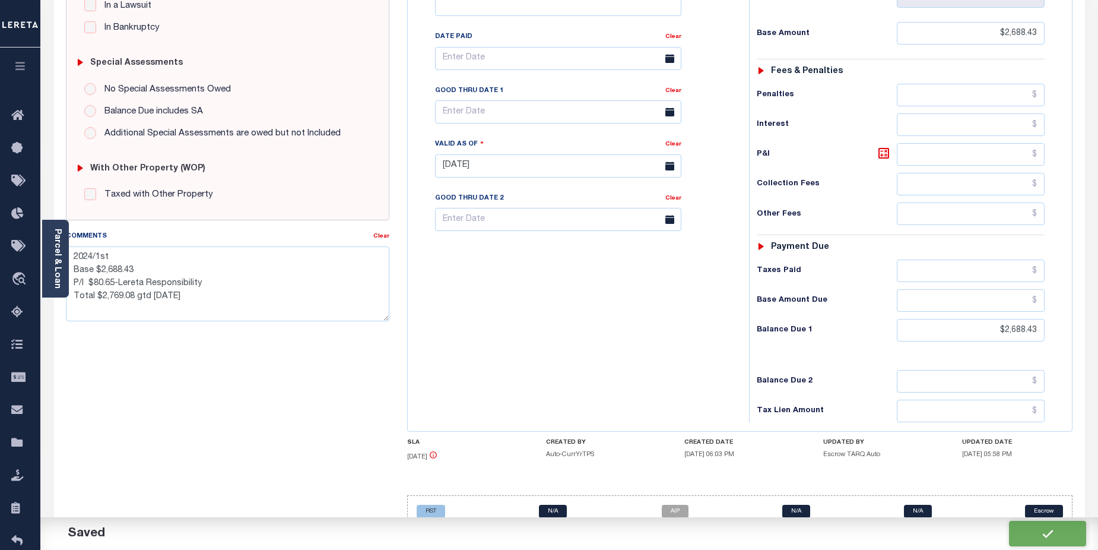
type textarea "2024/1st Base $2,688.43 P/I $80.65-Lereta Responsibility Total $2,769.08 gtd 08…"
type input "$2,688.43"
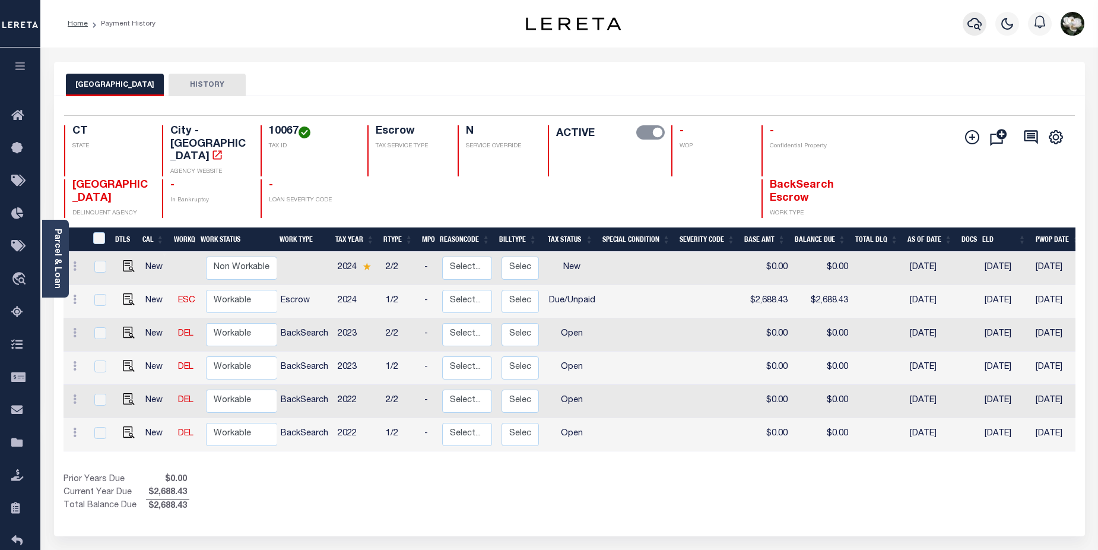
click at [983, 24] on button "button" at bounding box center [975, 24] width 24 height 24
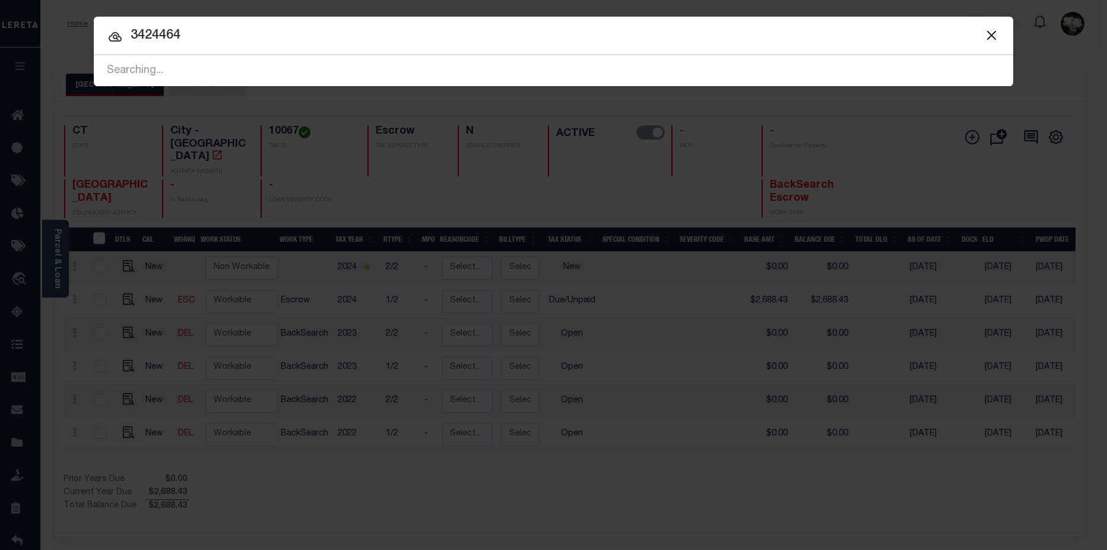
type input "3424464"
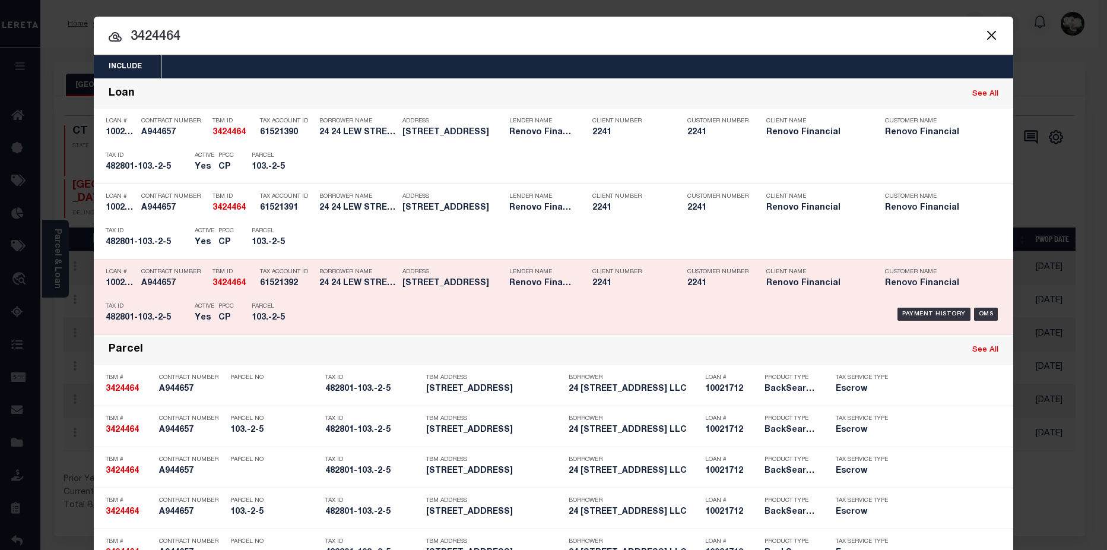
click at [575, 288] on div "Lender Name Renovo Financial" at bounding box center [541, 279] width 83 height 34
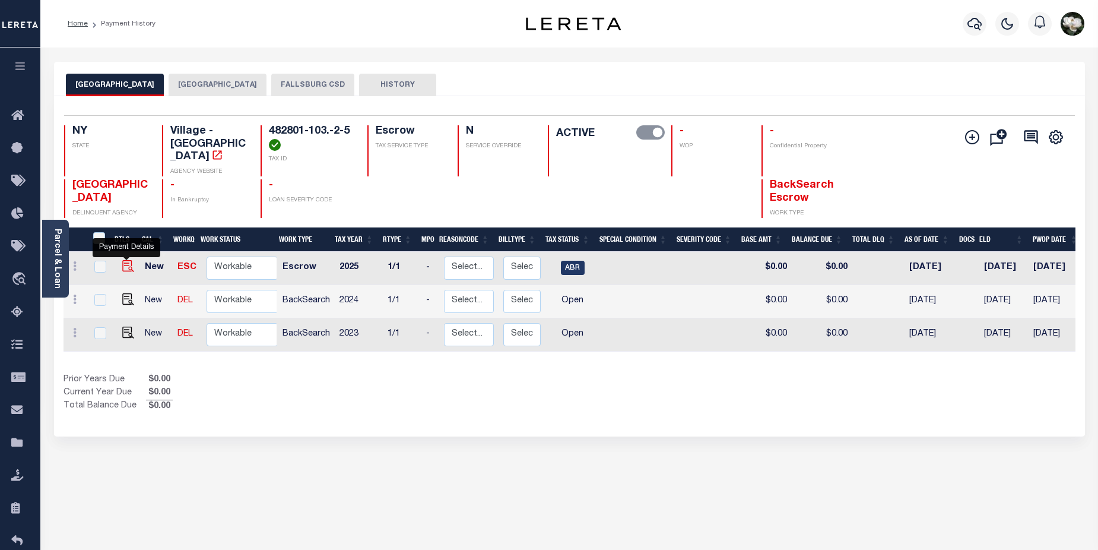
click at [123, 260] on img "" at bounding box center [128, 266] width 12 height 12
checkbox input "true"
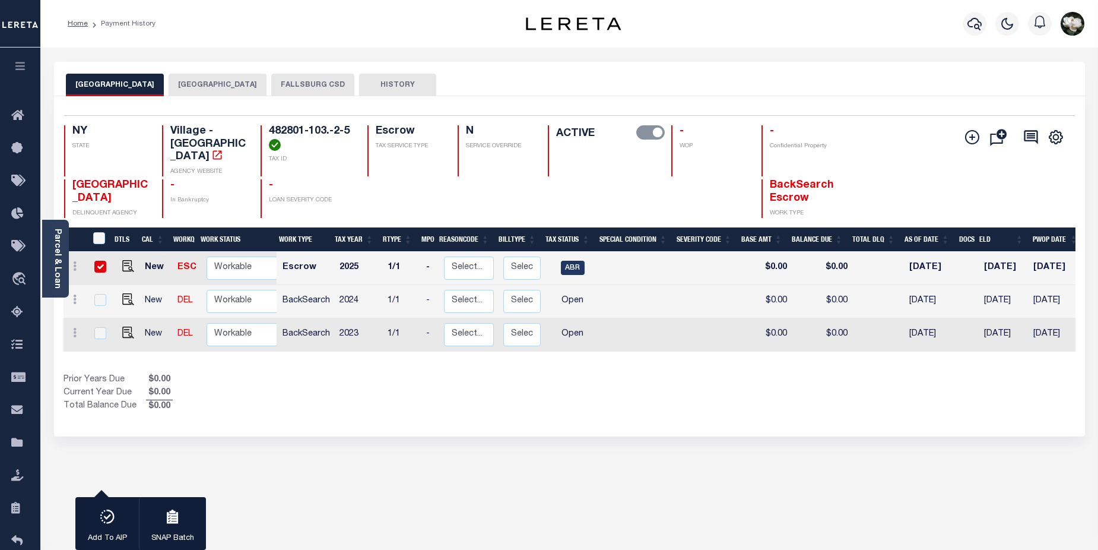
click at [210, 84] on button "FALLSBURG TOWN" at bounding box center [218, 85] width 98 height 23
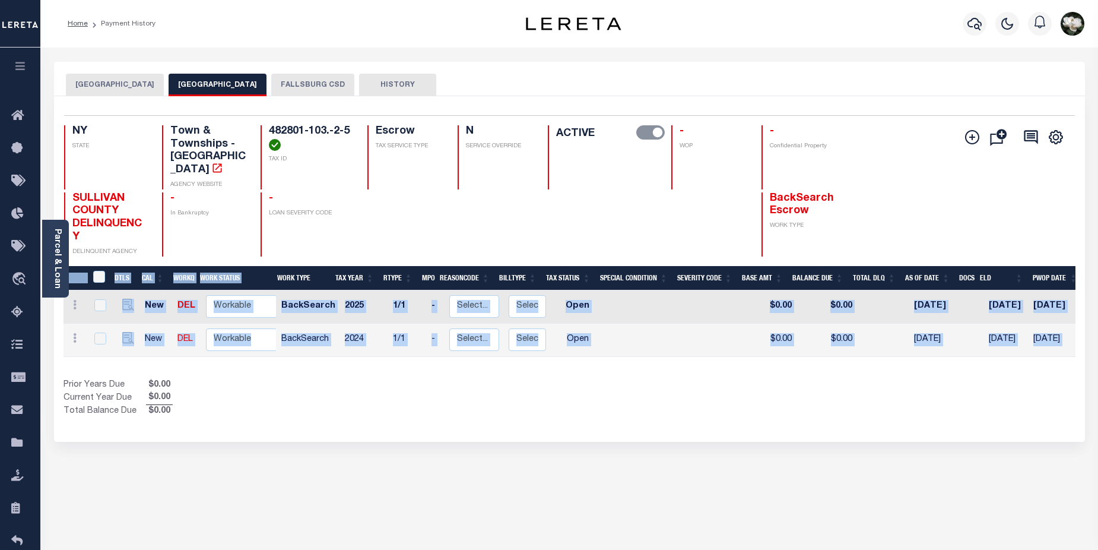
drag, startPoint x: 714, startPoint y: 351, endPoint x: 762, endPoint y: 350, distance: 48.7
click at [762, 350] on div "DTLS CAL WorkQ Work Status Work Type Tax Year RType MPO ReasonCode BillType Tax…" at bounding box center [570, 342] width 1012 height 153
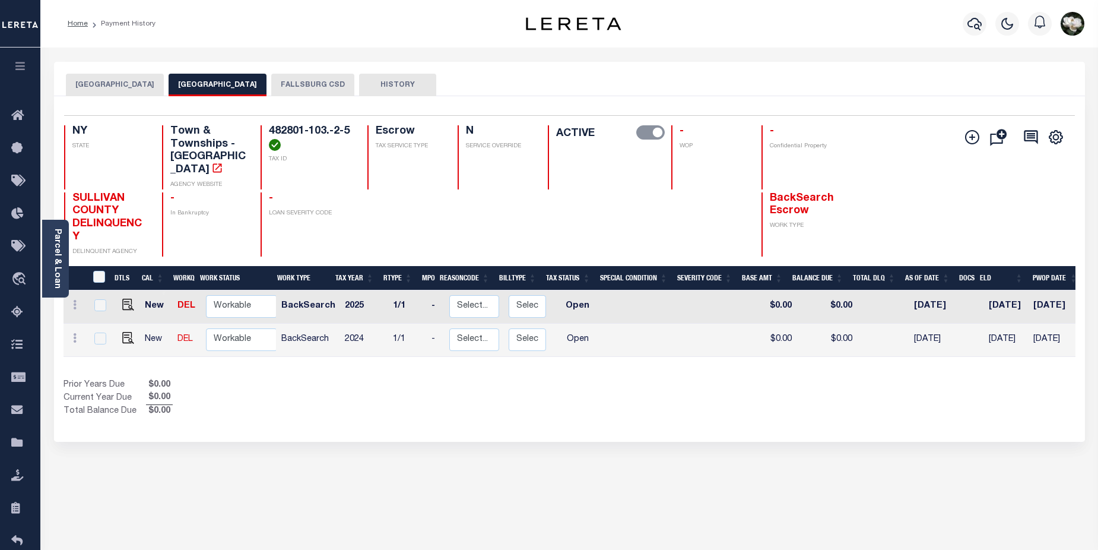
click at [654, 51] on div "Parcel & Loan Loan Details 10021712 LOAN NO NEW" at bounding box center [569, 395] width 1049 height 696
click at [51, 261] on div "Parcel & Loan" at bounding box center [55, 259] width 27 height 78
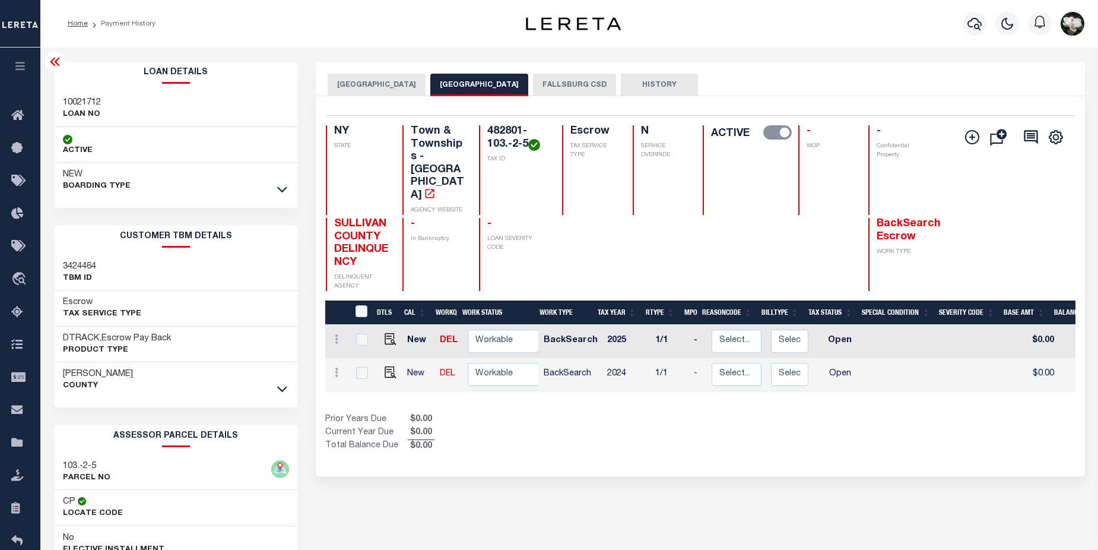
click at [565, 84] on button "FALLSBURG CSD" at bounding box center [574, 85] width 83 height 23
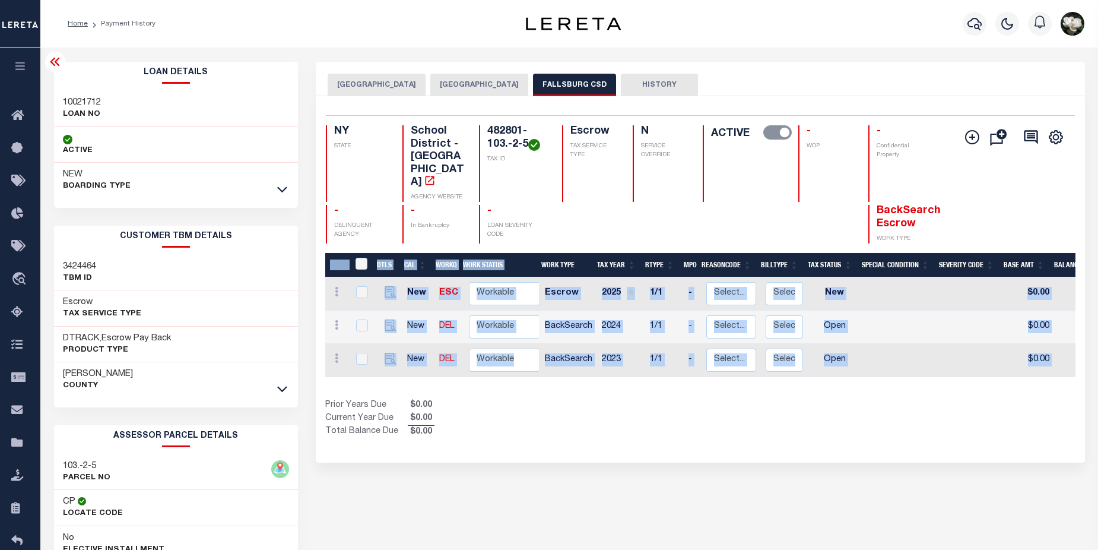
drag, startPoint x: 756, startPoint y: 360, endPoint x: 817, endPoint y: 358, distance: 60.6
click at [817, 358] on div "DTLS CAL WorkQ Work Status Work Type Tax Year RType MPO ReasonCode BillType Tax…" at bounding box center [700, 346] width 750 height 186
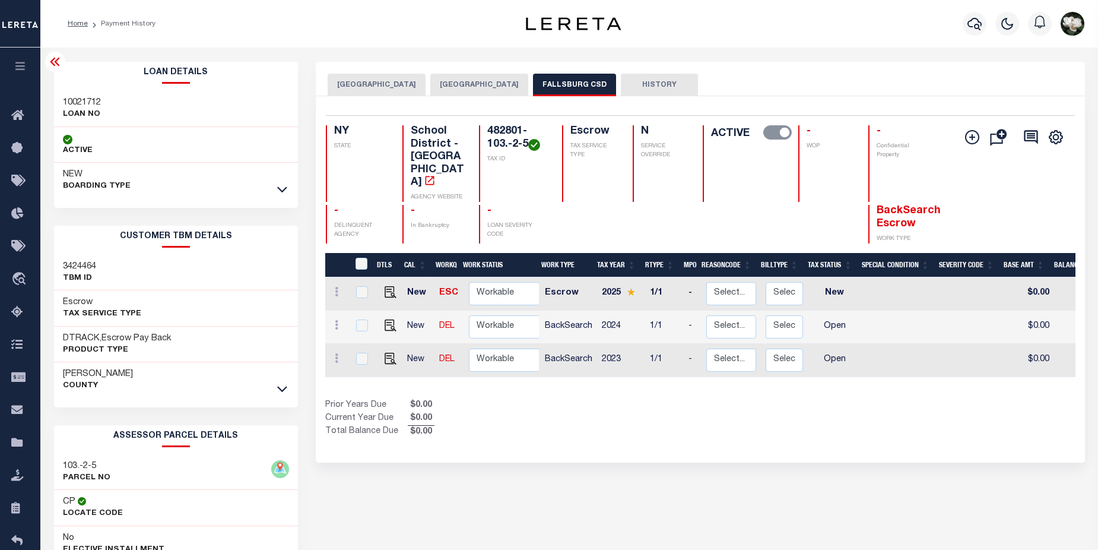
click at [836, 47] on div "Home Payment History Profile" at bounding box center [569, 23] width 1058 height 47
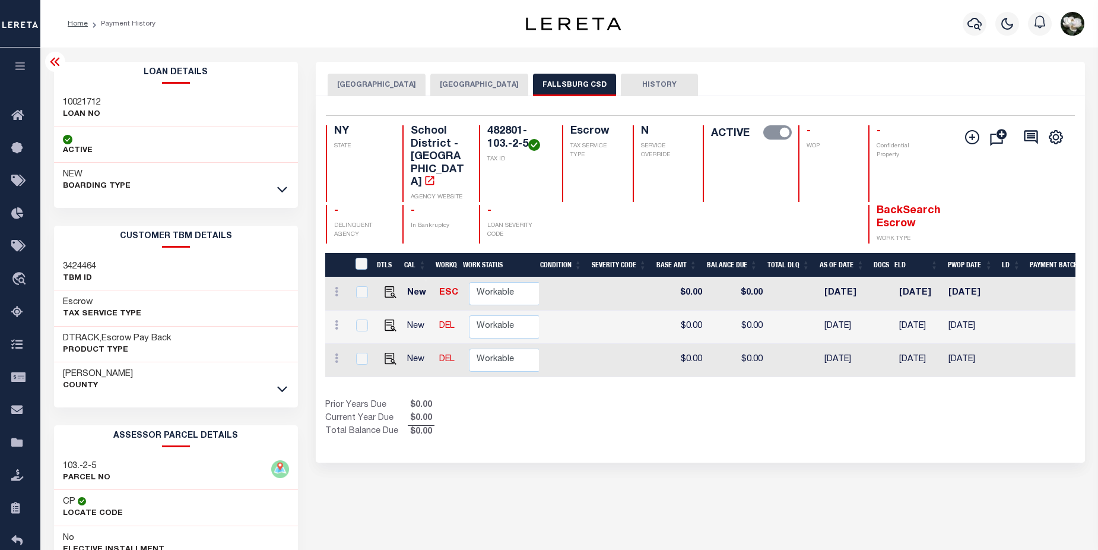
scroll to position [0, 358]
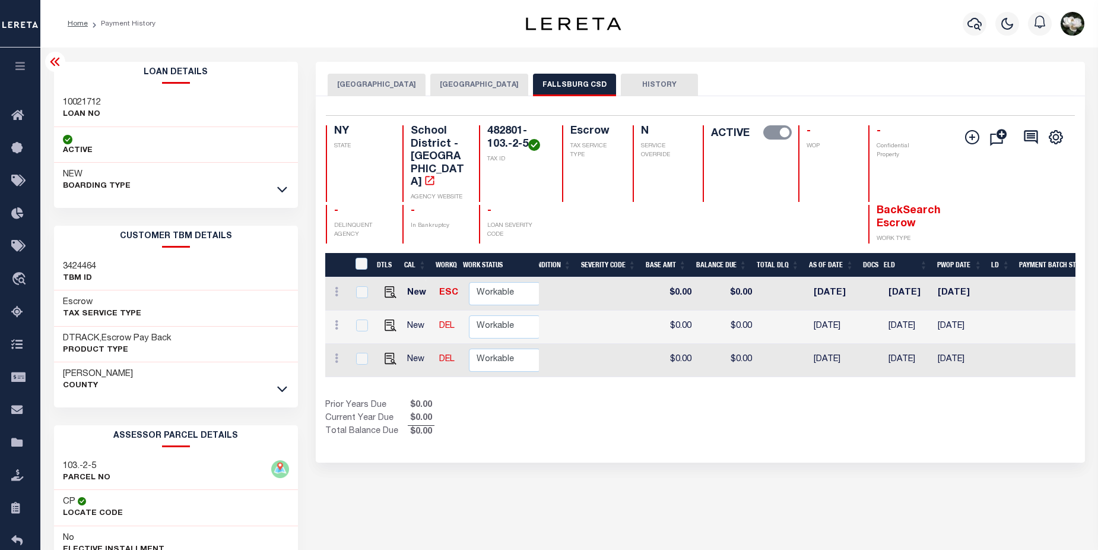
click at [476, 84] on button "FALLSBURG TOWN" at bounding box center [479, 85] width 98 height 23
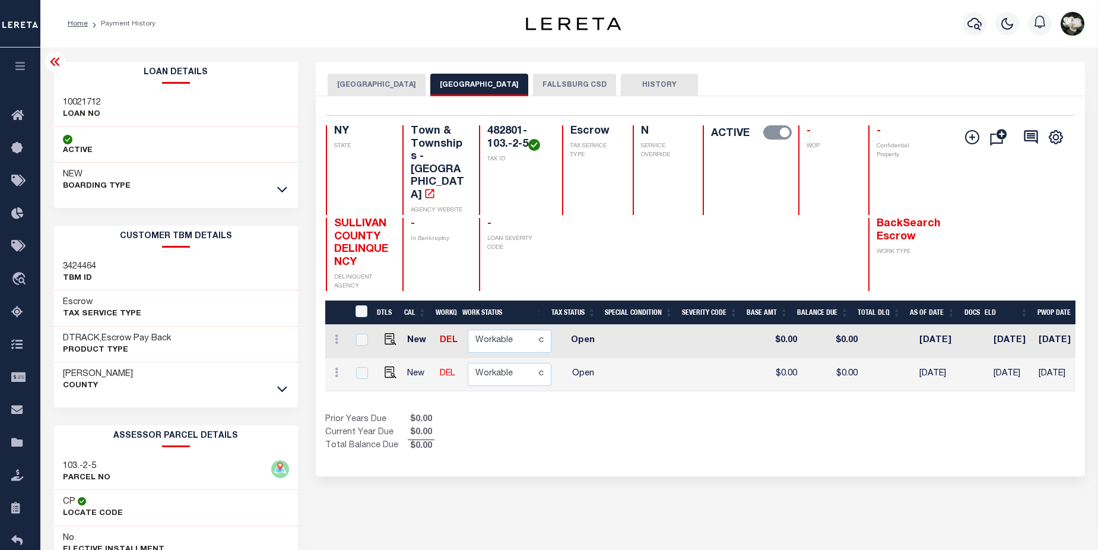
scroll to position [0, 289]
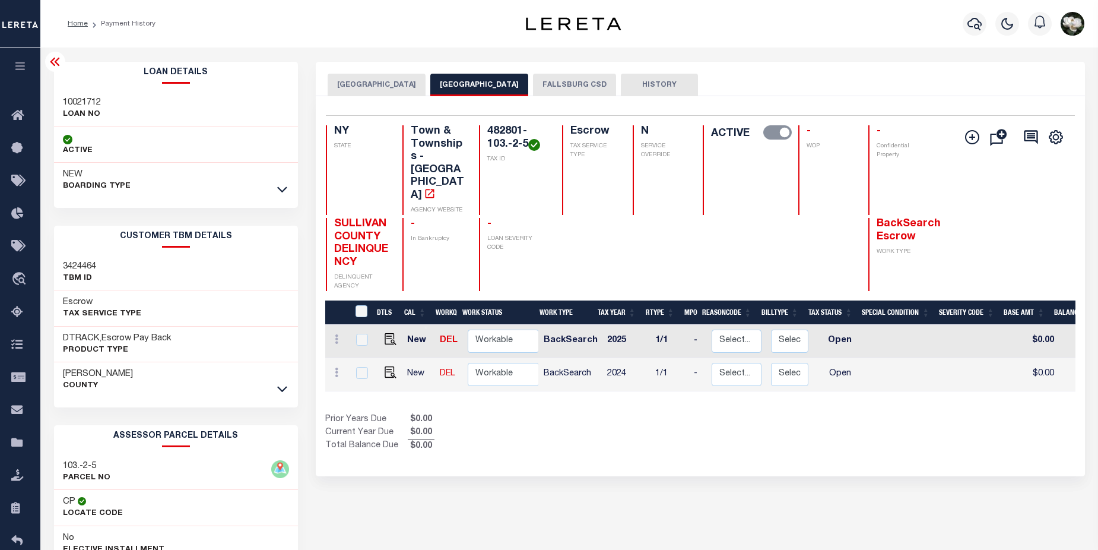
drag, startPoint x: 370, startPoint y: 85, endPoint x: 810, endPoint y: 375, distance: 527.6
click at [370, 85] on button "[GEOGRAPHIC_DATA]" at bounding box center [377, 85] width 98 height 23
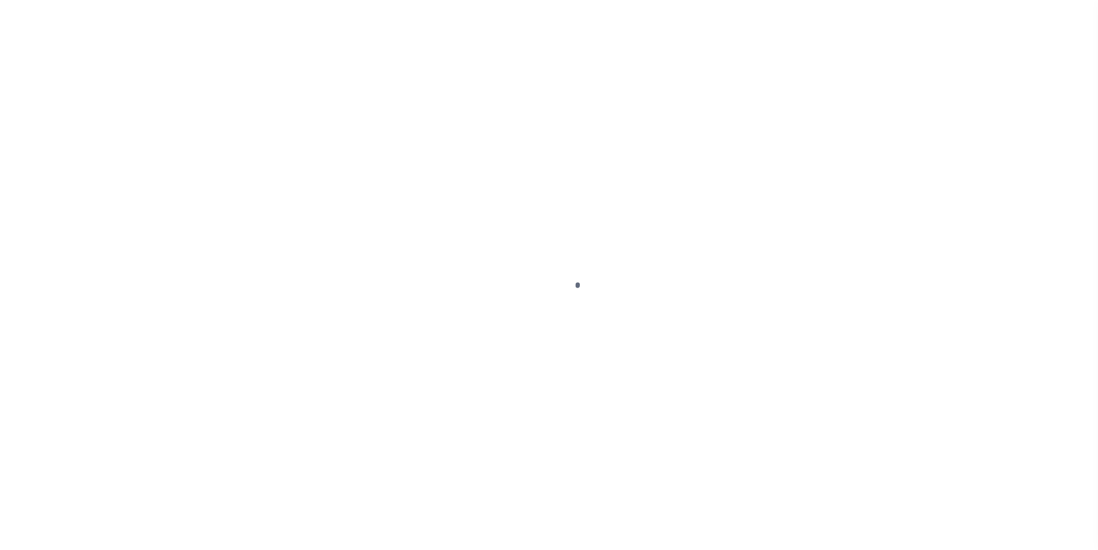
select select "ABR"
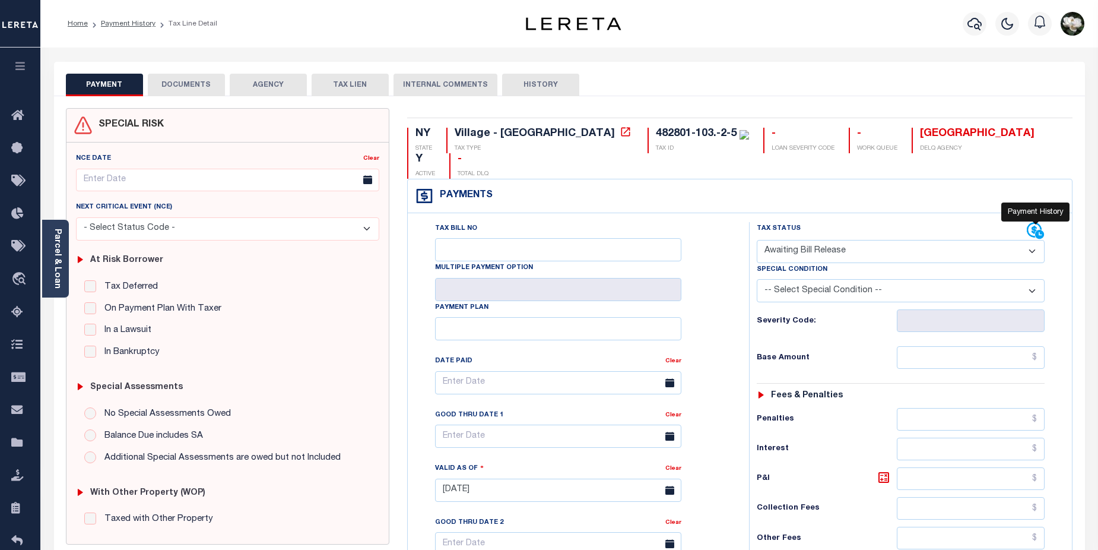
click at [1037, 230] on icon at bounding box center [1039, 234] width 9 height 9
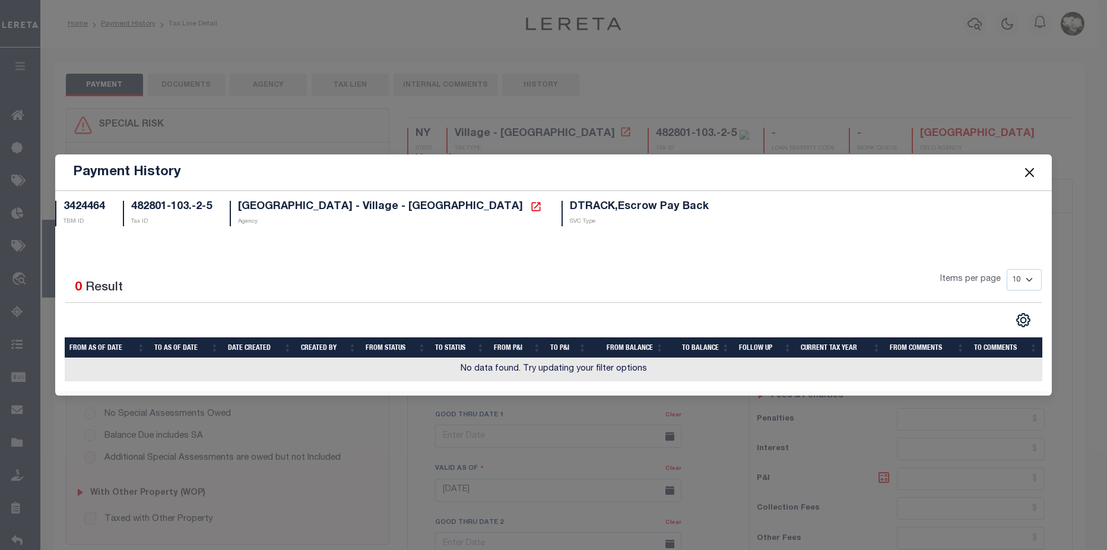
click at [1039, 176] on span at bounding box center [1029, 172] width 45 height 33
click at [1034, 173] on button "Close" at bounding box center [1029, 171] width 15 height 15
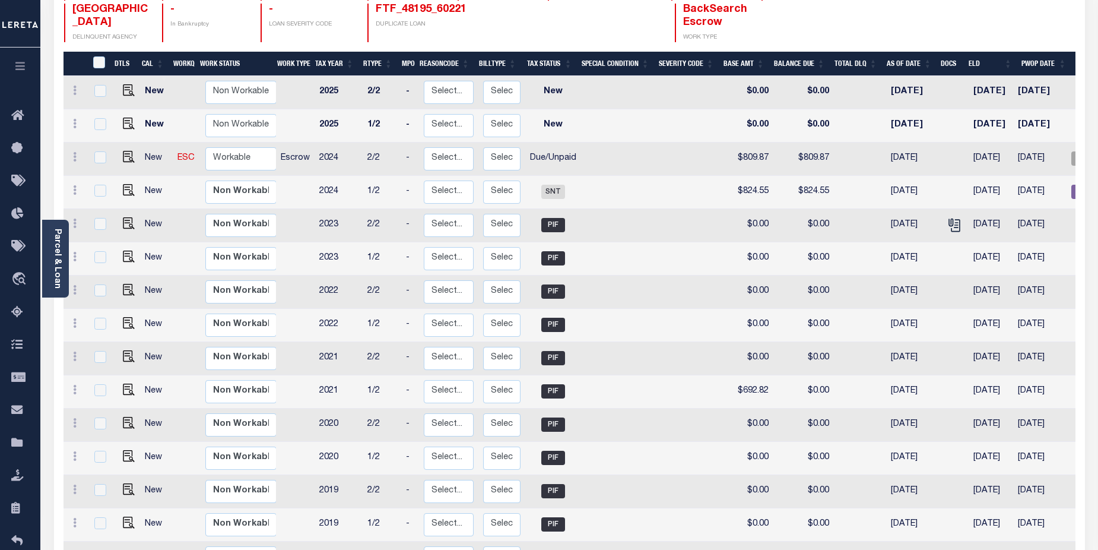
scroll to position [0, 155]
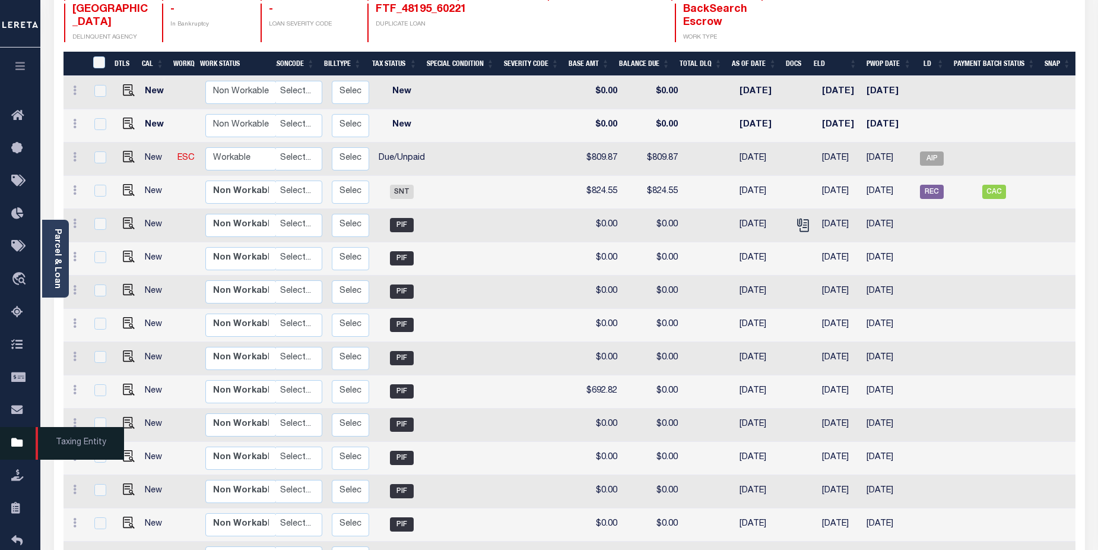
click at [20, 448] on icon at bounding box center [20, 443] width 19 height 15
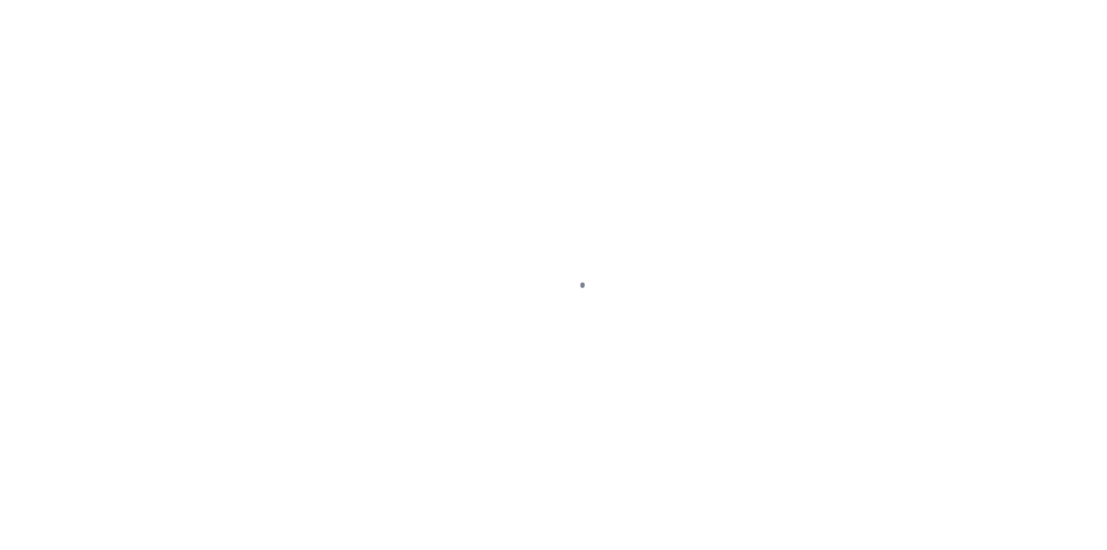
select select "RI"
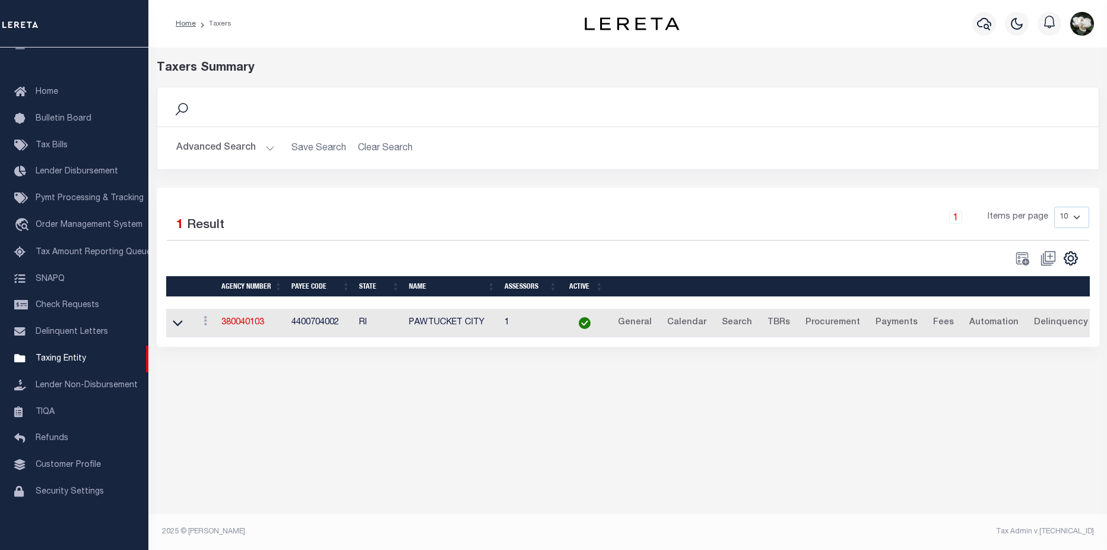
click at [219, 151] on button "Advanced Search" at bounding box center [225, 148] width 99 height 23
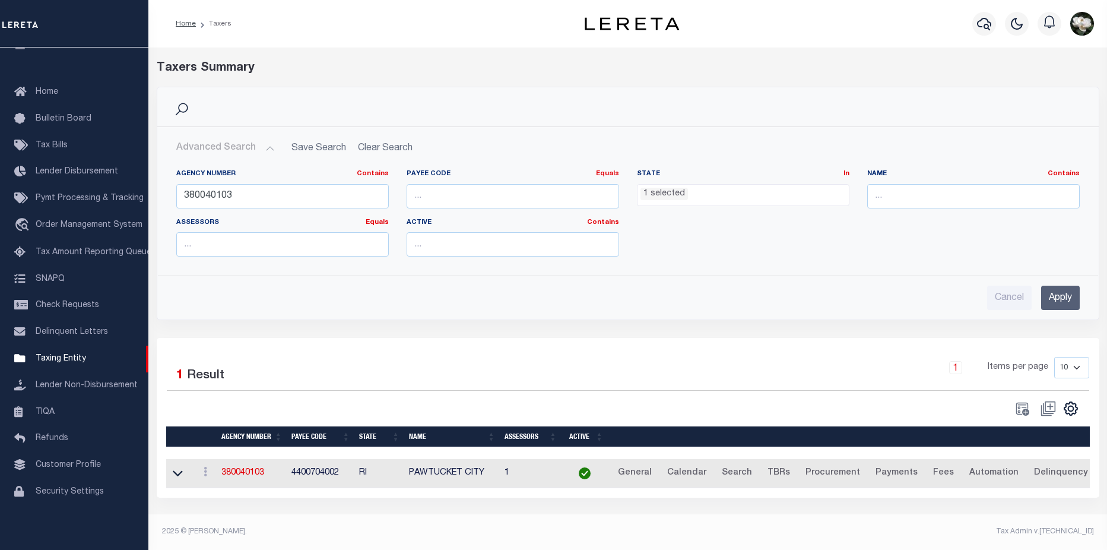
click at [760, 192] on ul "1 selected" at bounding box center [743, 193] width 211 height 16
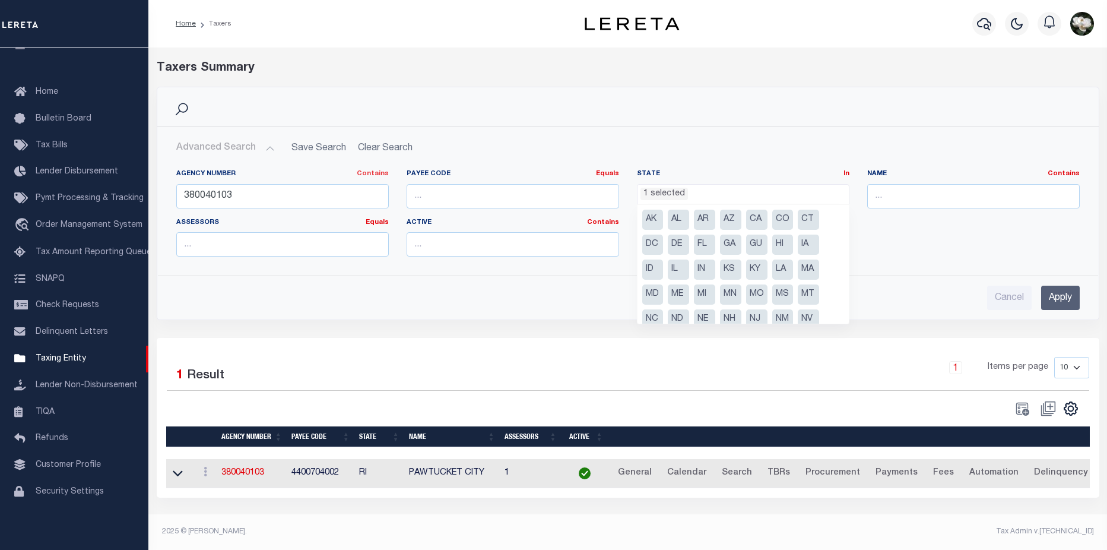
scroll to position [60, 0]
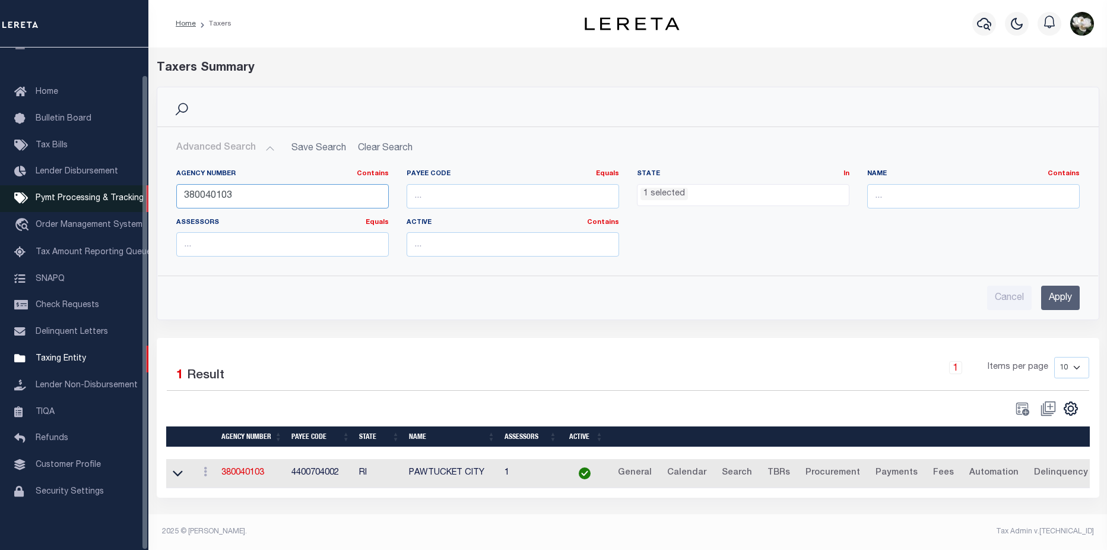
drag, startPoint x: 270, startPoint y: 197, endPoint x: 94, endPoint y: 189, distance: 175.9
click at [94, 189] on div "Home Taxers Profile" at bounding box center [553, 271] width 1107 height 542
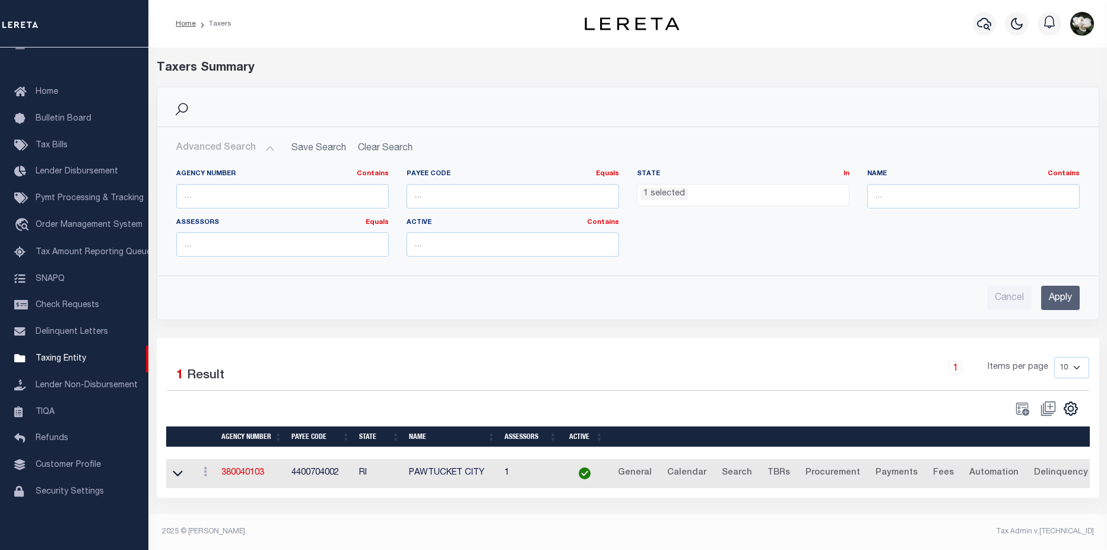
click at [754, 191] on ul "1 selected" at bounding box center [743, 193] width 211 height 16
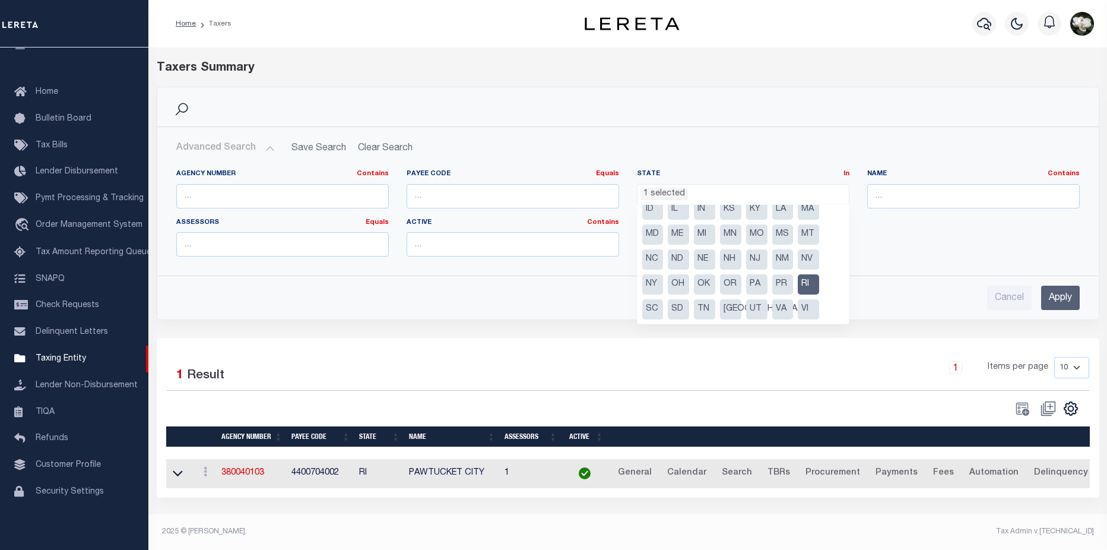
click at [804, 278] on li "RI" at bounding box center [808, 284] width 21 height 20
click at [651, 281] on li "NY" at bounding box center [652, 284] width 21 height 20
select select "NY"
click at [940, 197] on input "text" at bounding box center [973, 196] width 213 height 24
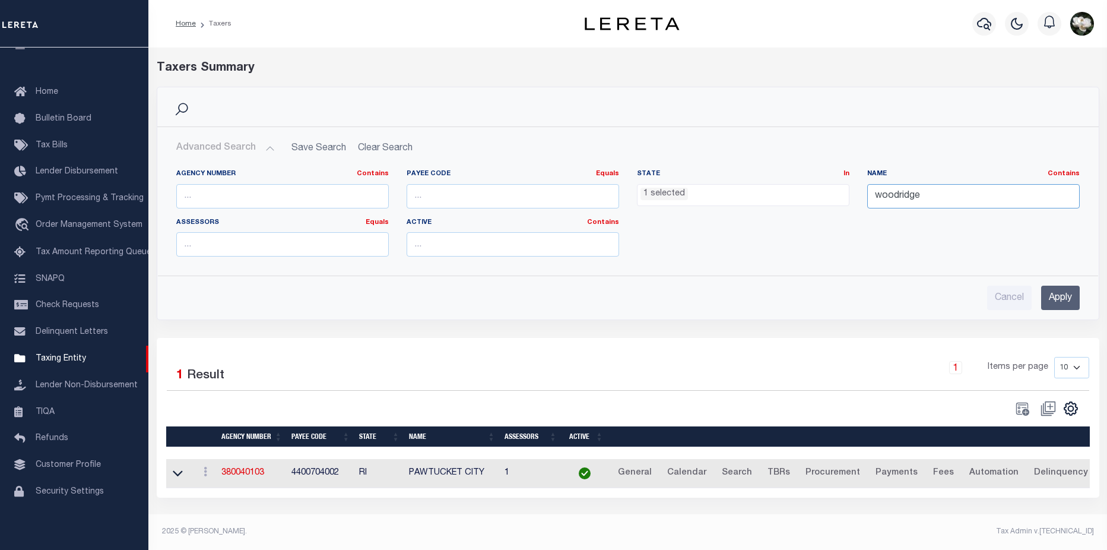
type input "woodridge"
click at [1050, 298] on input "Apply" at bounding box center [1060, 298] width 39 height 24
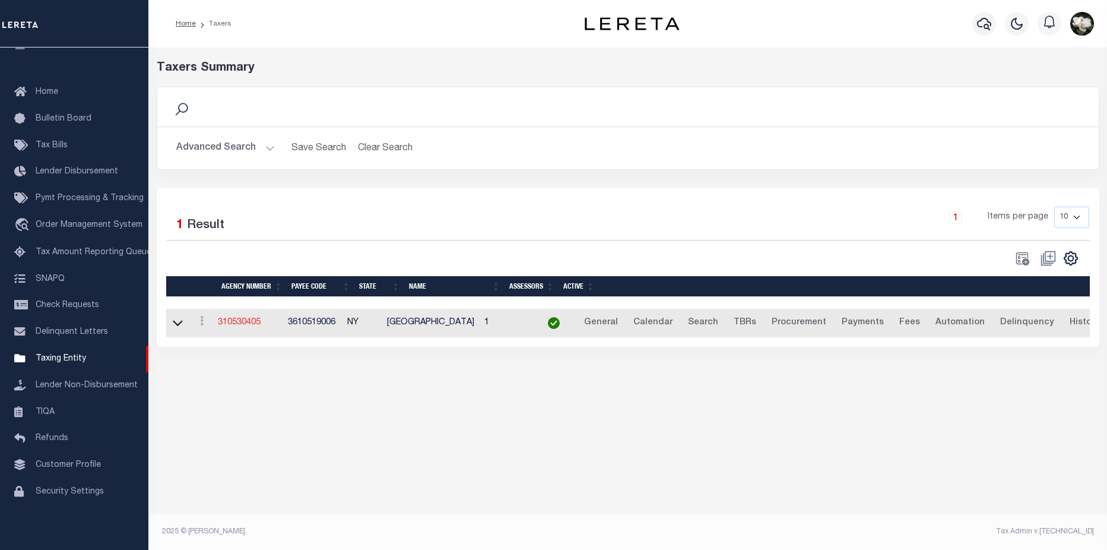
click at [236, 327] on link "310530405" at bounding box center [239, 322] width 43 height 8
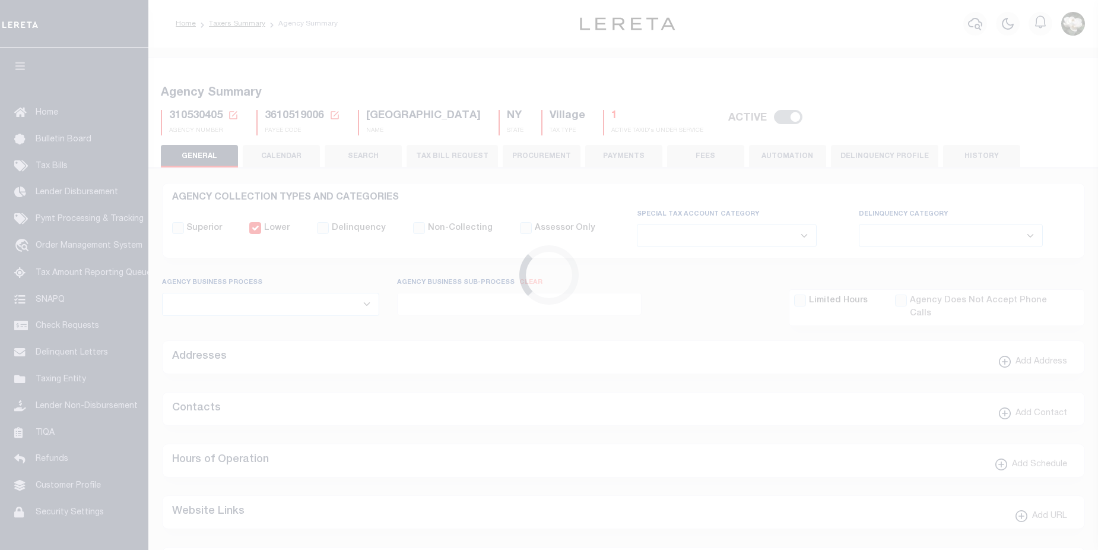
select select
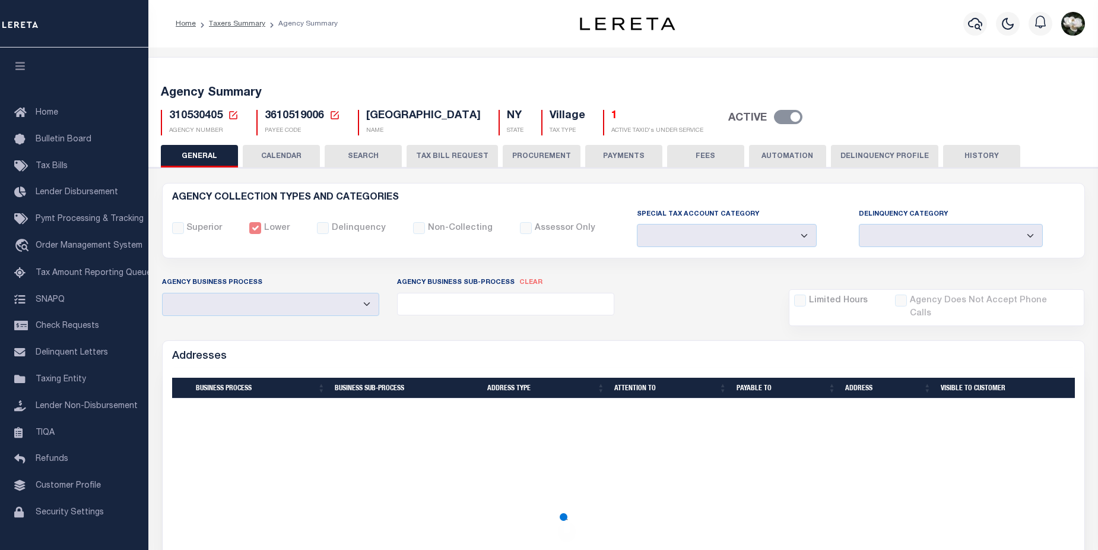
click at [539, 154] on button "PROCUREMENT" at bounding box center [542, 156] width 78 height 23
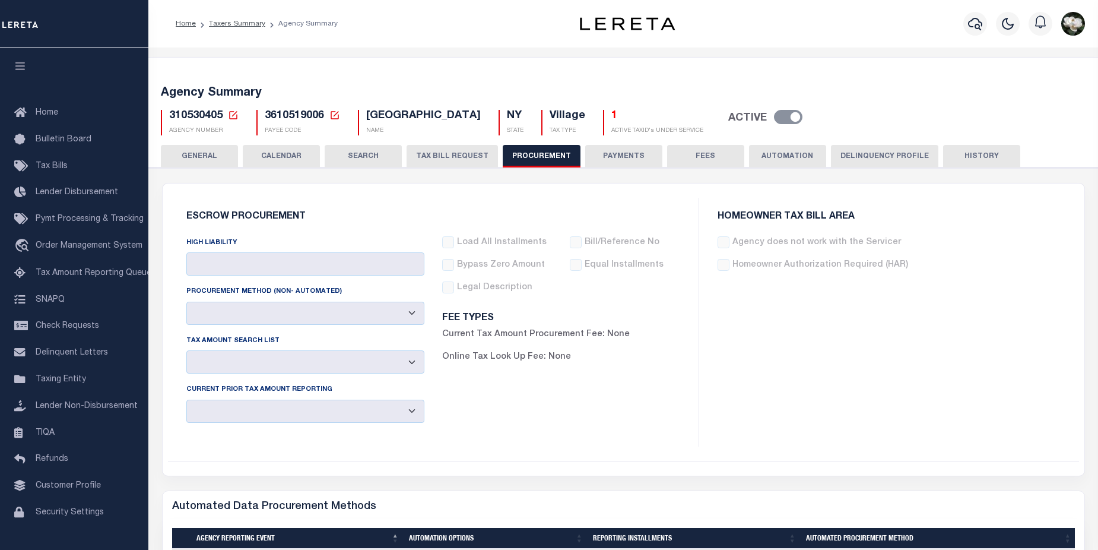
type input "$25,000"
select select "1"
select select "4"
click at [286, 152] on button "CALENDAR" at bounding box center [281, 156] width 77 height 23
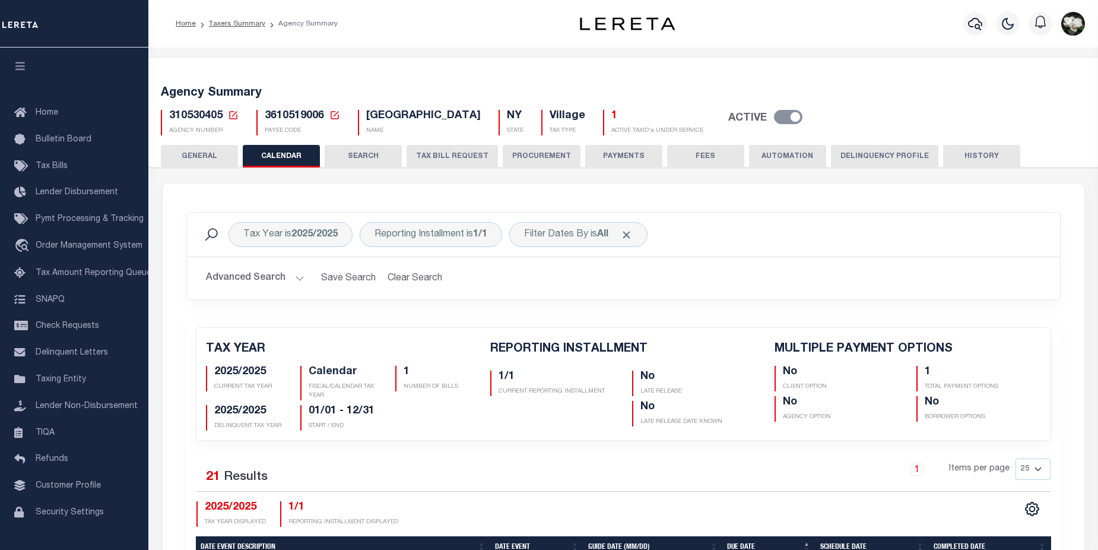
checkbox input "false"
type input "1"
click at [544, 156] on button "PROCUREMENT" at bounding box center [542, 156] width 78 height 23
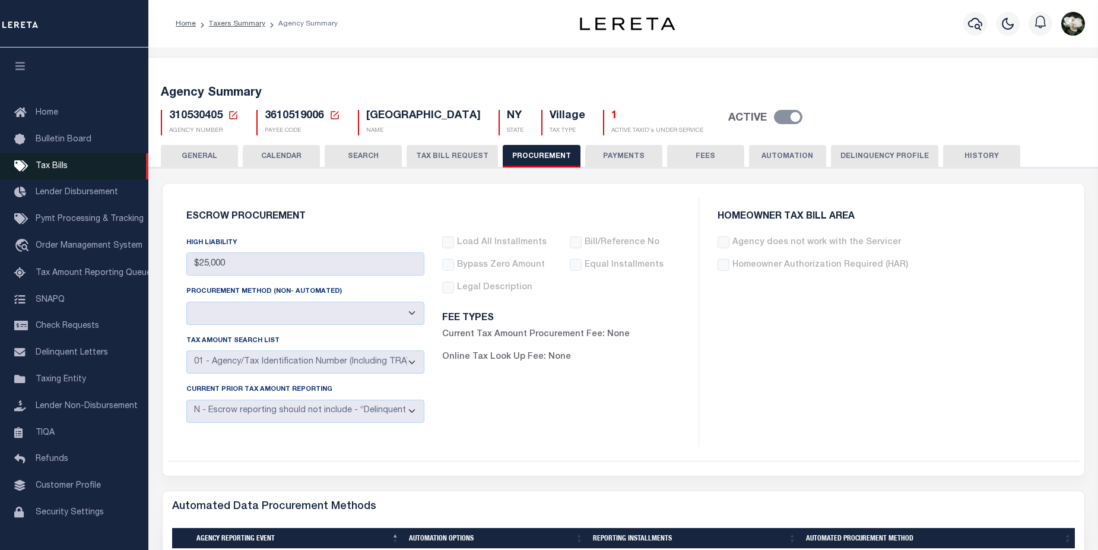
drag, startPoint x: 56, startPoint y: 167, endPoint x: 130, endPoint y: 167, distance: 73.6
click at [56, 167] on span "Tax Bills" at bounding box center [52, 166] width 32 height 8
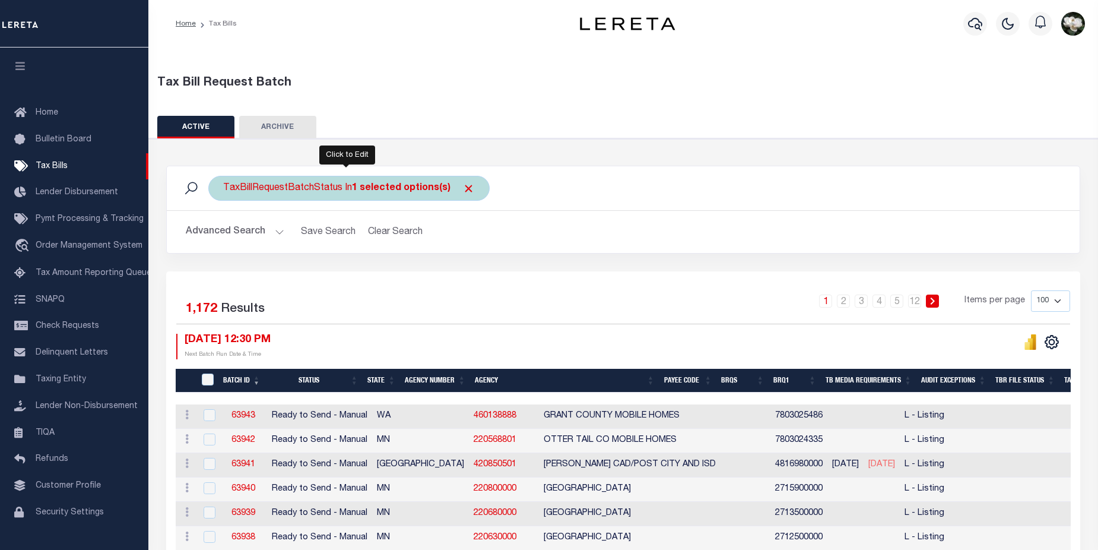
click at [476, 185] on div "TaxBillRequestBatchStatus In 1 selected options(s)" at bounding box center [348, 188] width 281 height 25
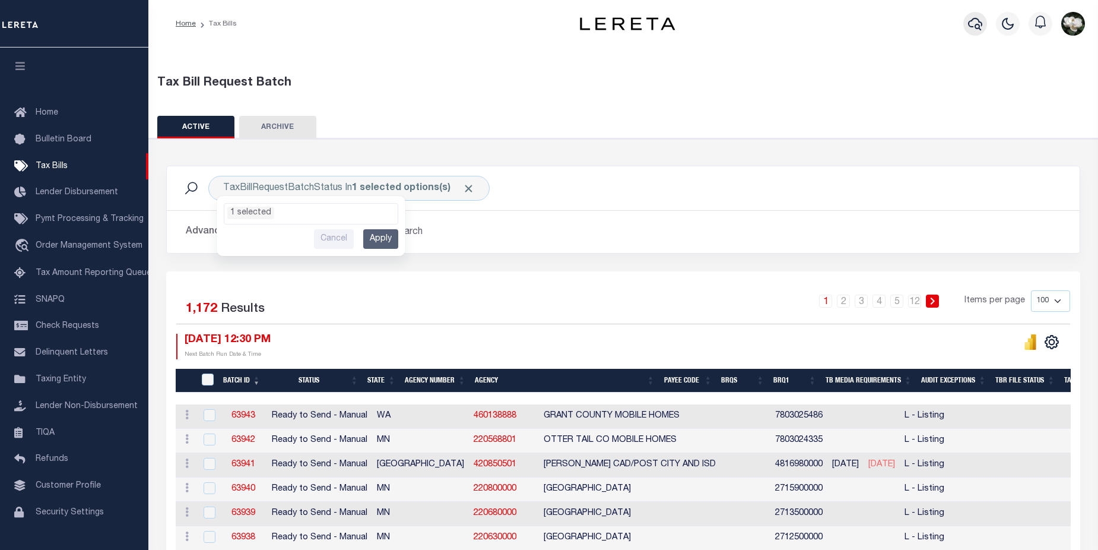
click at [970, 27] on icon "button" at bounding box center [975, 24] width 14 height 12
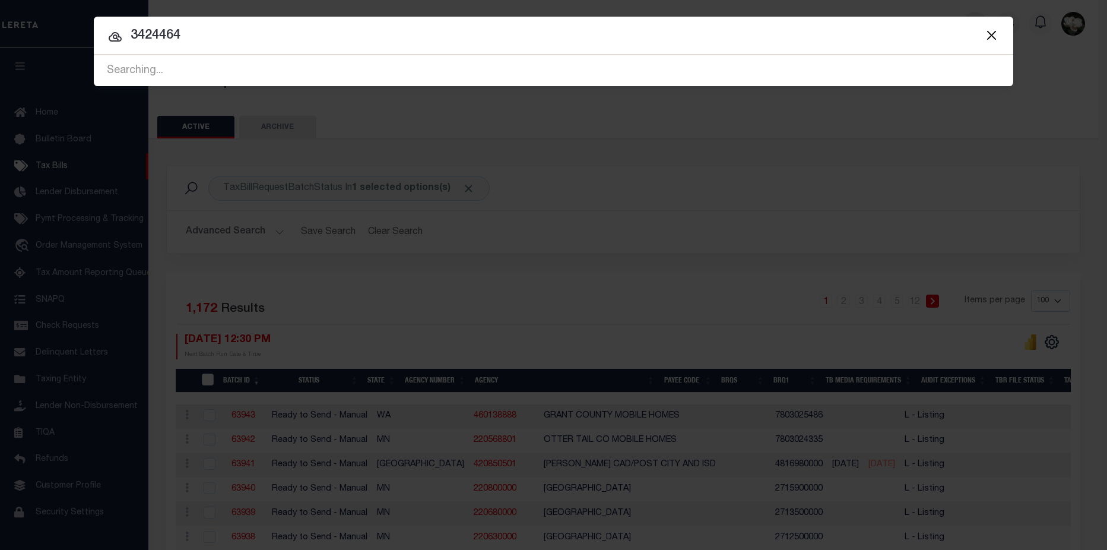
type input "3424464"
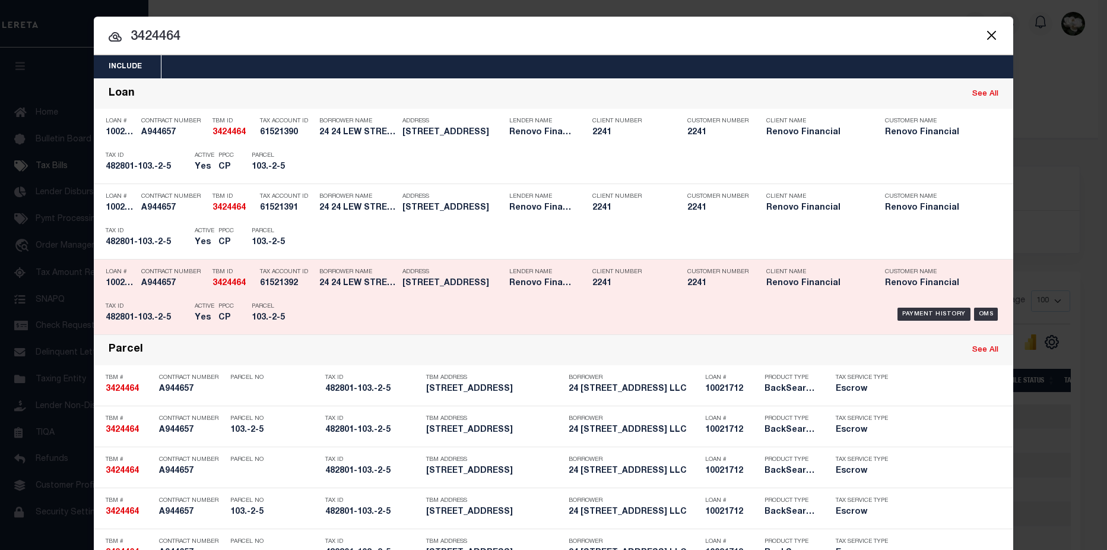
click at [721, 278] on div "Customer Number 2241" at bounding box center [717, 279] width 61 height 34
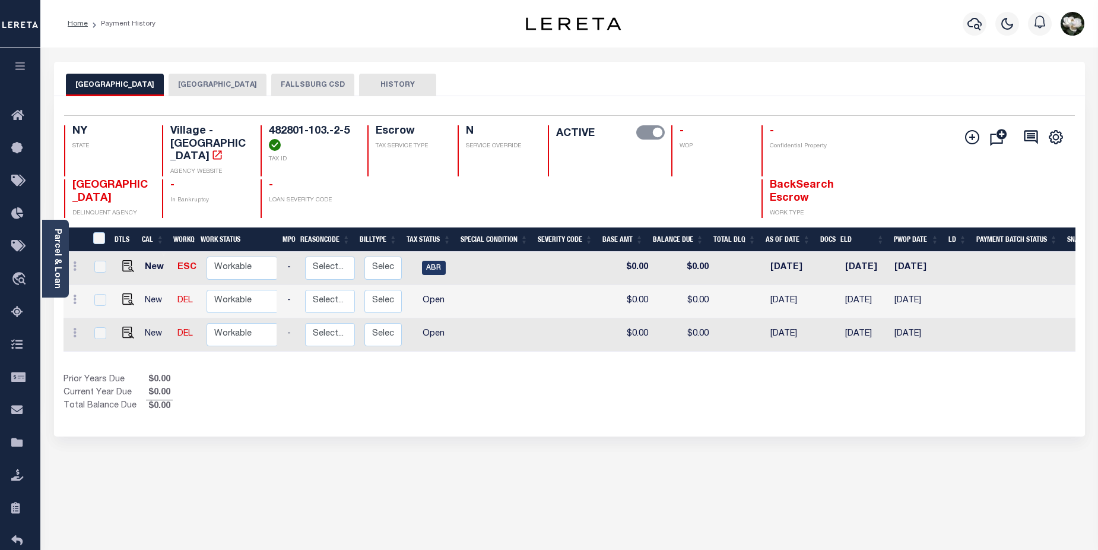
scroll to position [0, 162]
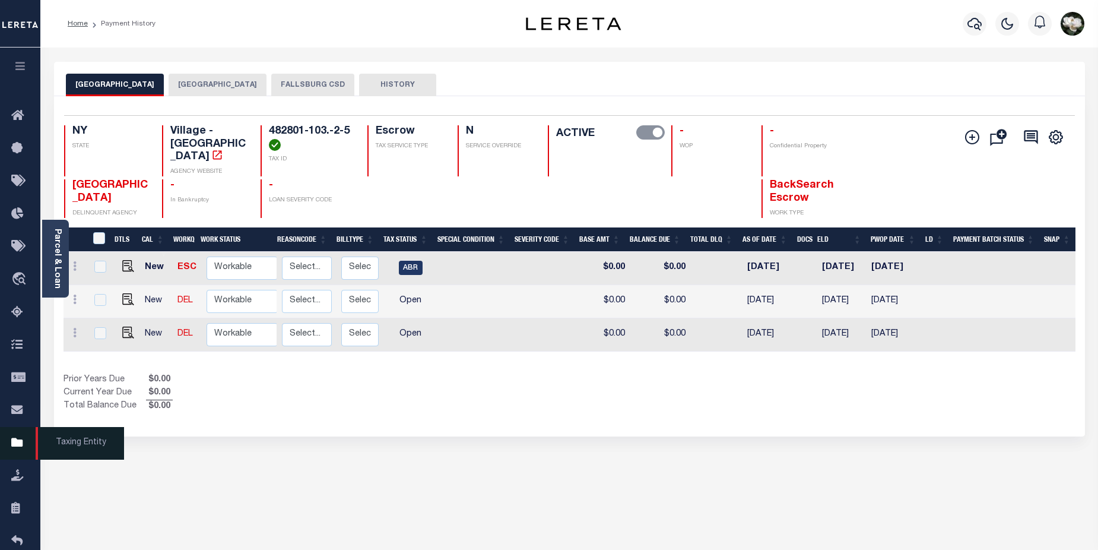
click at [19, 451] on icon at bounding box center [20, 443] width 19 height 15
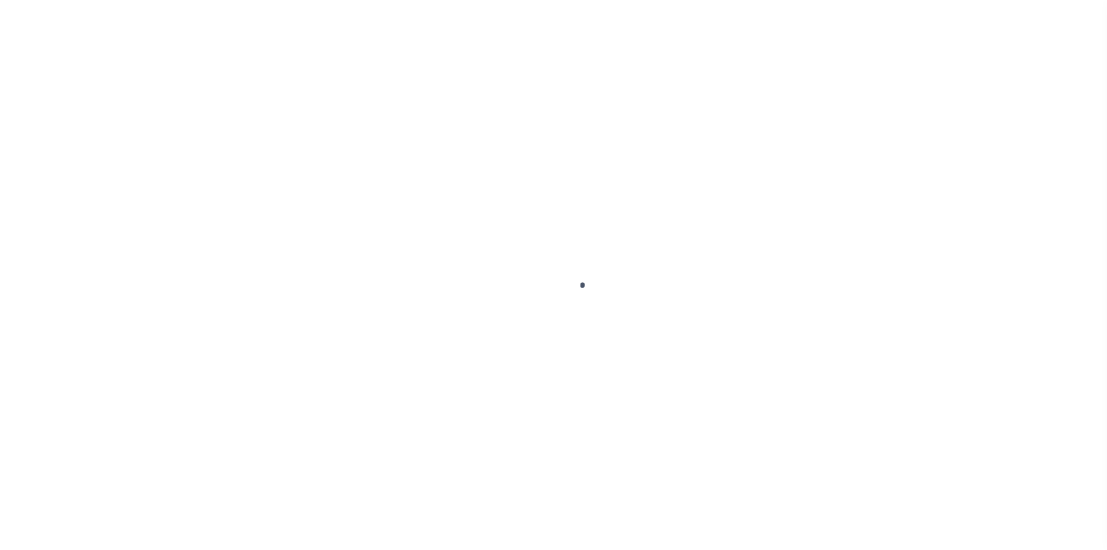
scroll to position [28, 0]
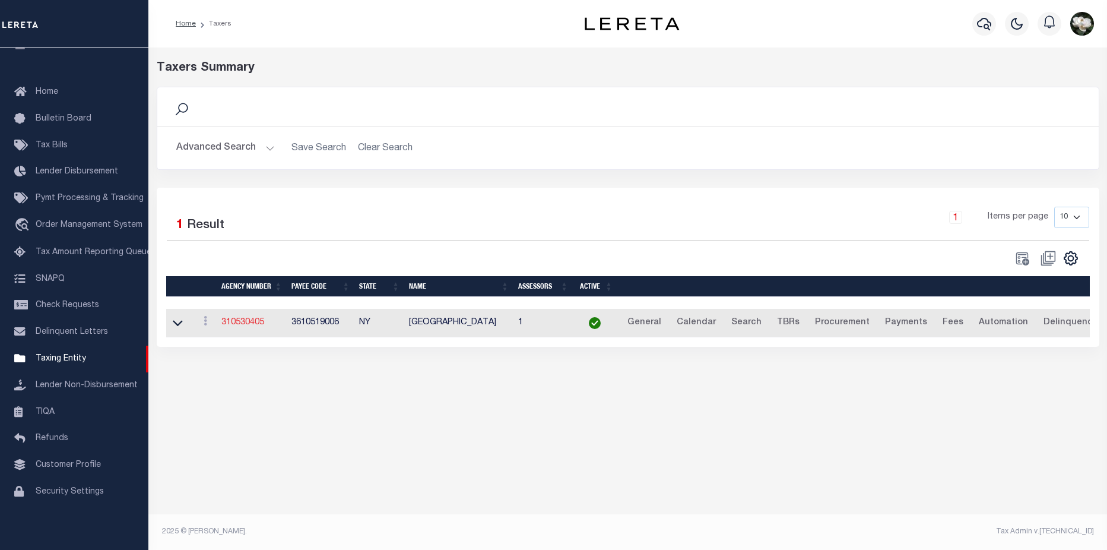
click at [249, 327] on link "310530405" at bounding box center [242, 322] width 43 height 8
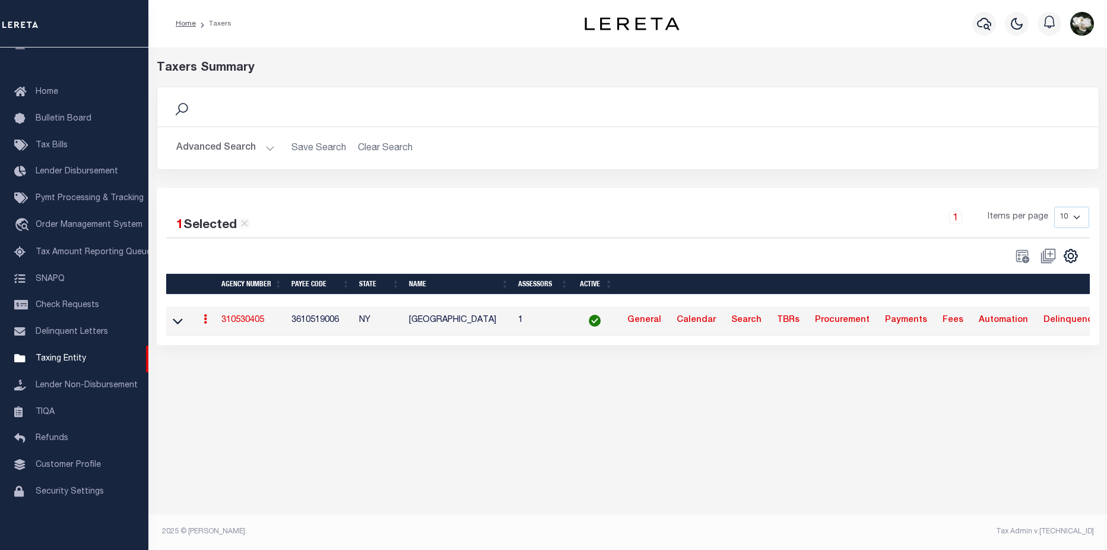
click at [243, 324] on link "310530405" at bounding box center [242, 320] width 43 height 8
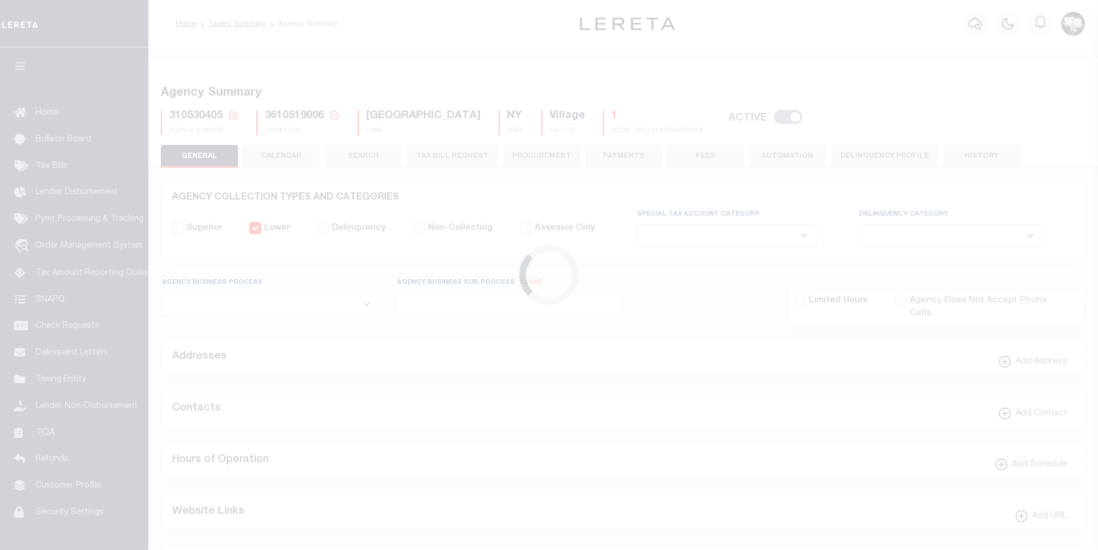
select select
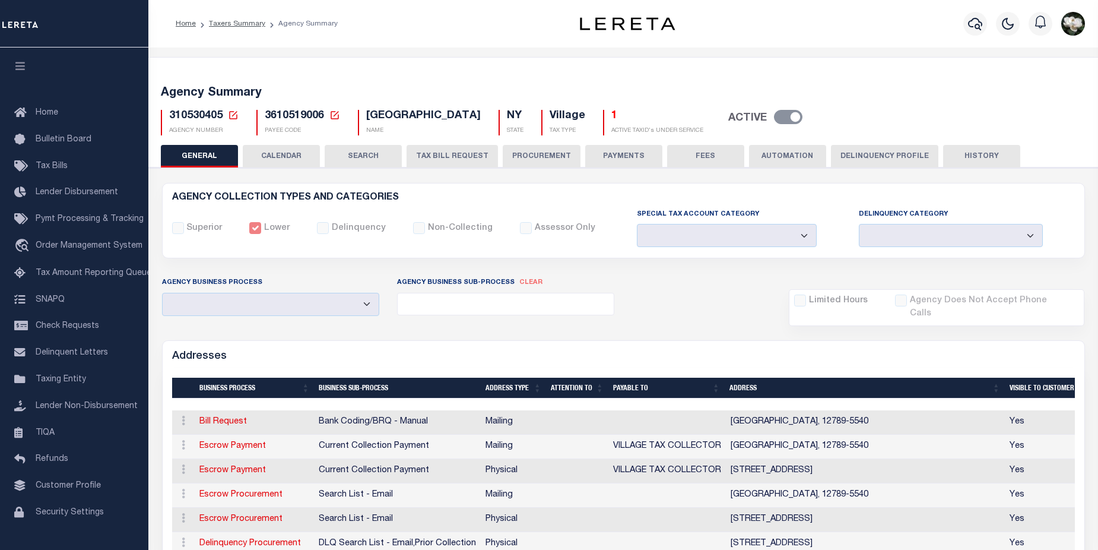
click at [296, 152] on button "CALENDAR" at bounding box center [281, 156] width 77 height 23
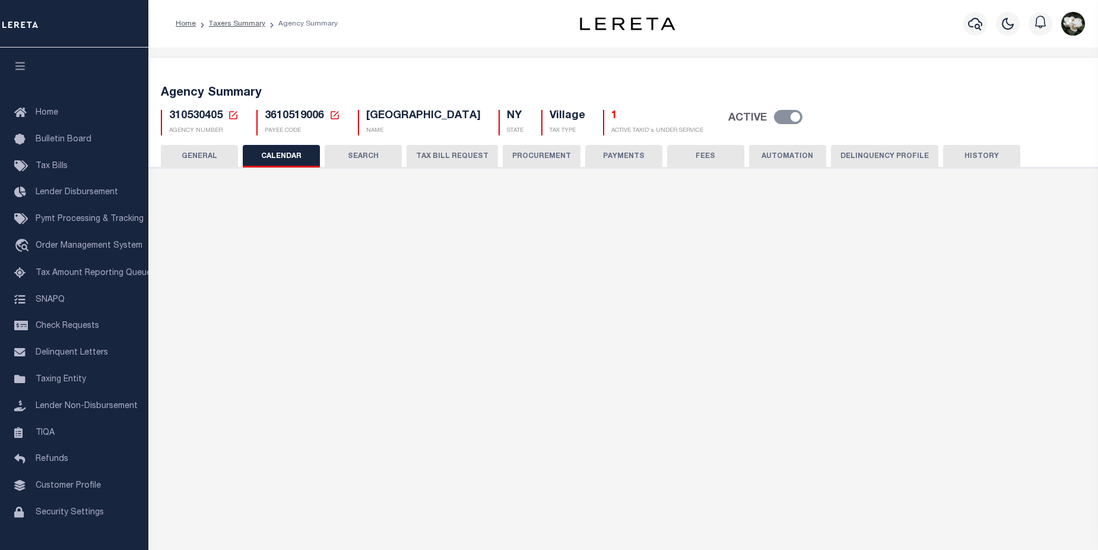
checkbox input "false"
type input "1"
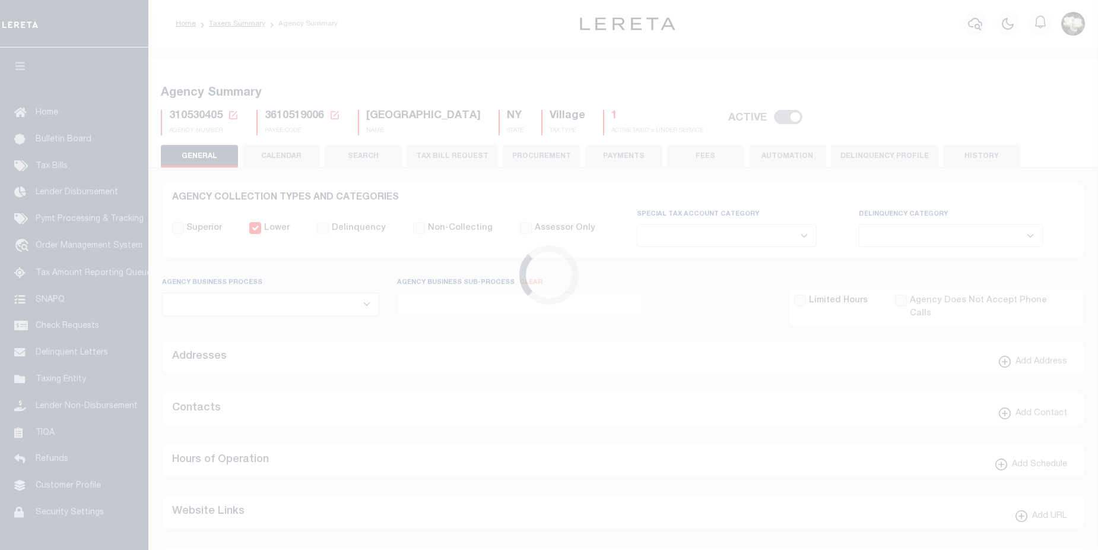
select select
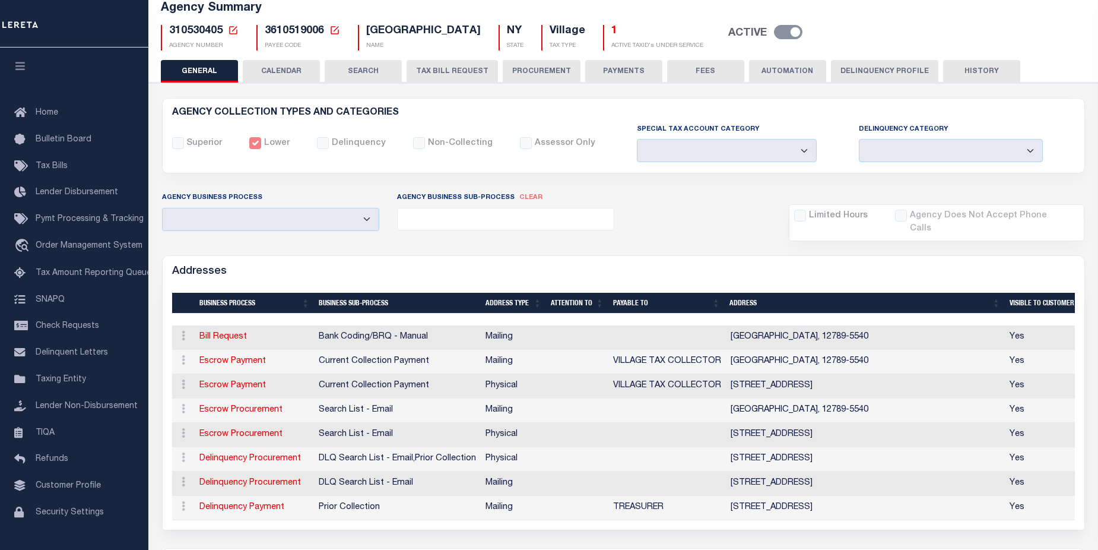
scroll to position [116, 0]
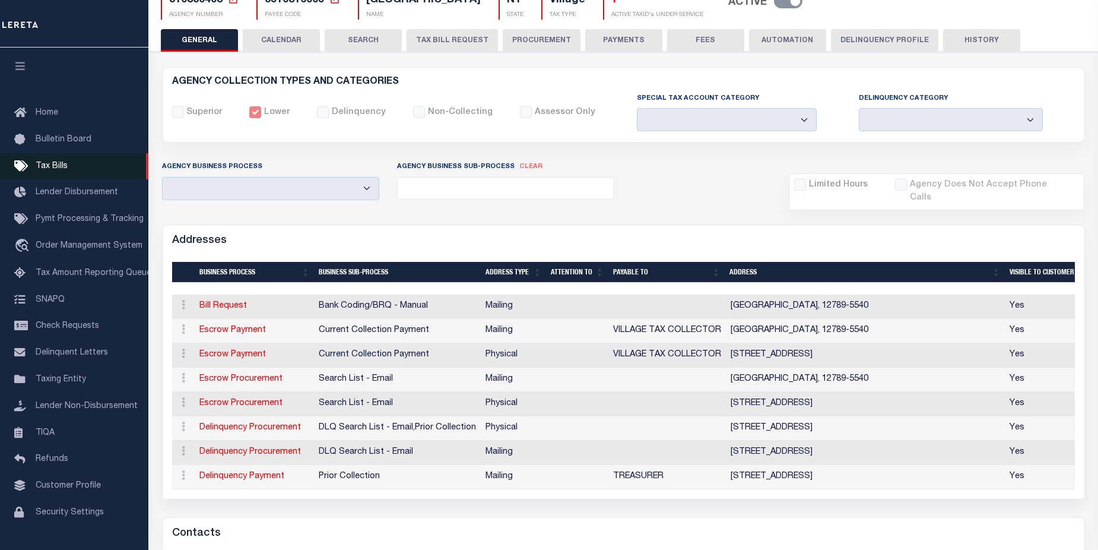
click at [59, 166] on span "Tax Bills" at bounding box center [52, 166] width 32 height 8
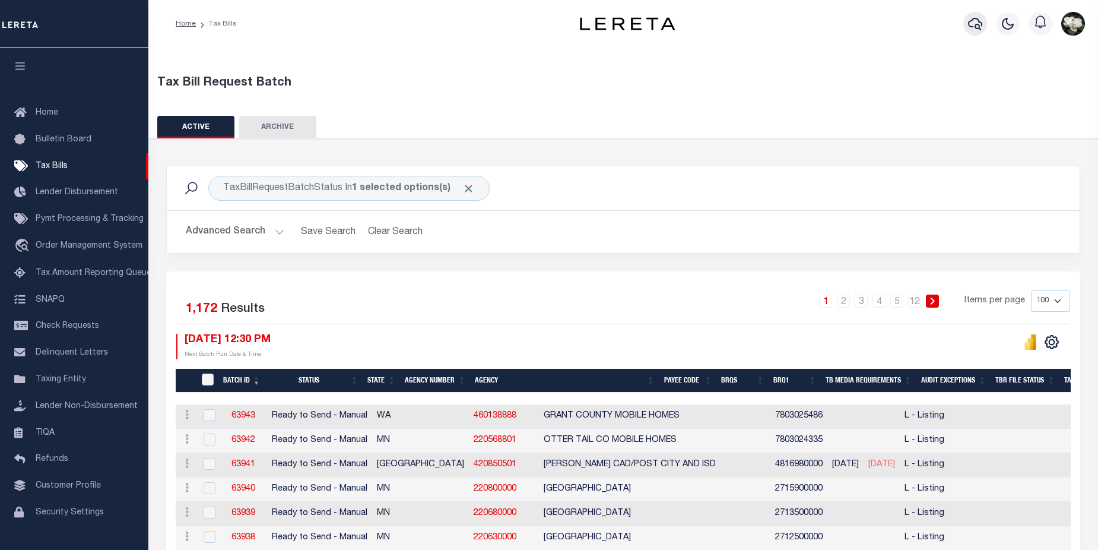
click at [973, 23] on icon "button" at bounding box center [975, 24] width 14 height 14
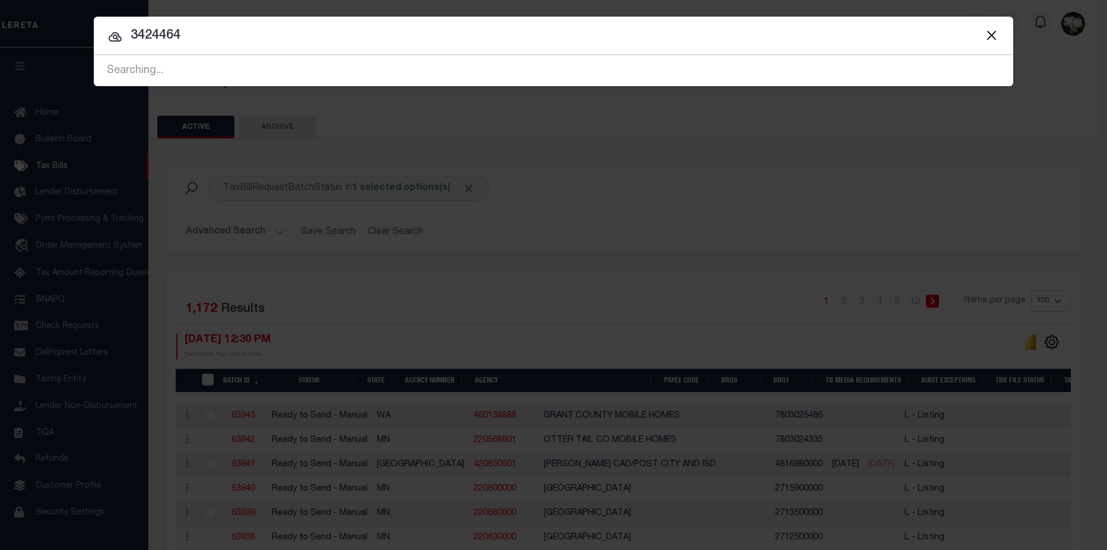
type input "3424464"
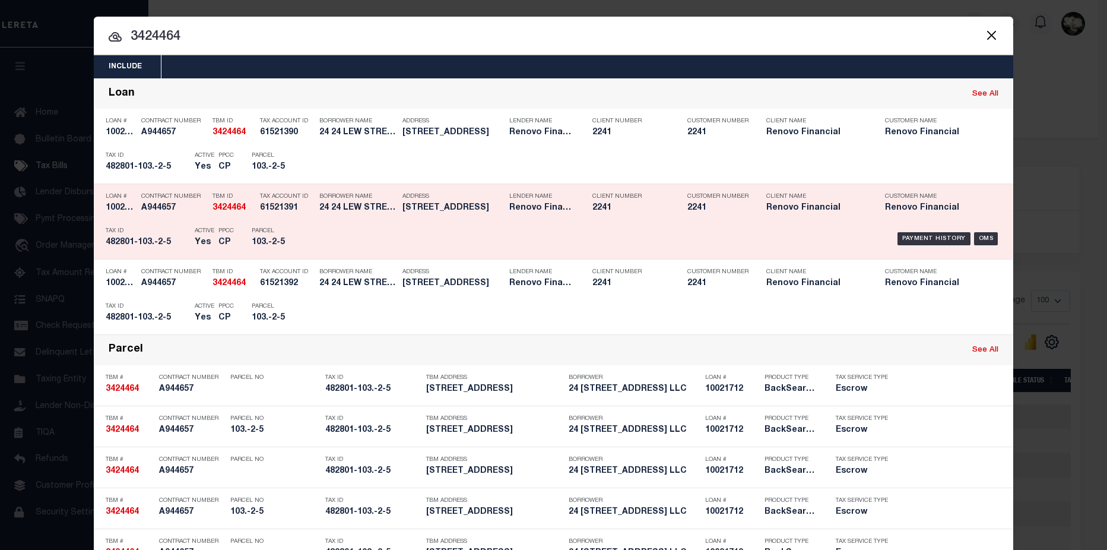
click at [841, 213] on h5 "Renovo Financial" at bounding box center [816, 208] width 101 height 10
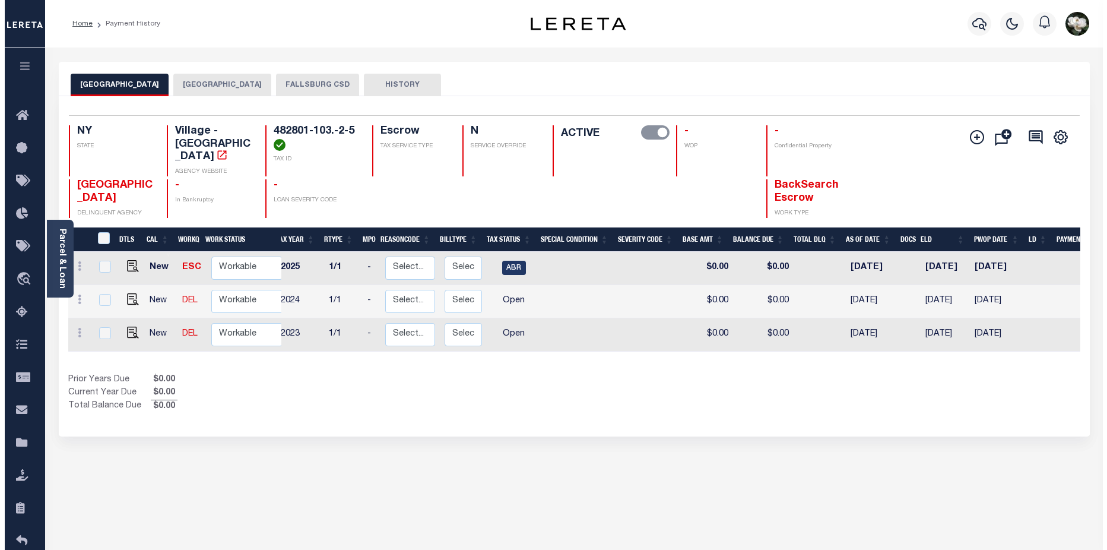
scroll to position [0, 162]
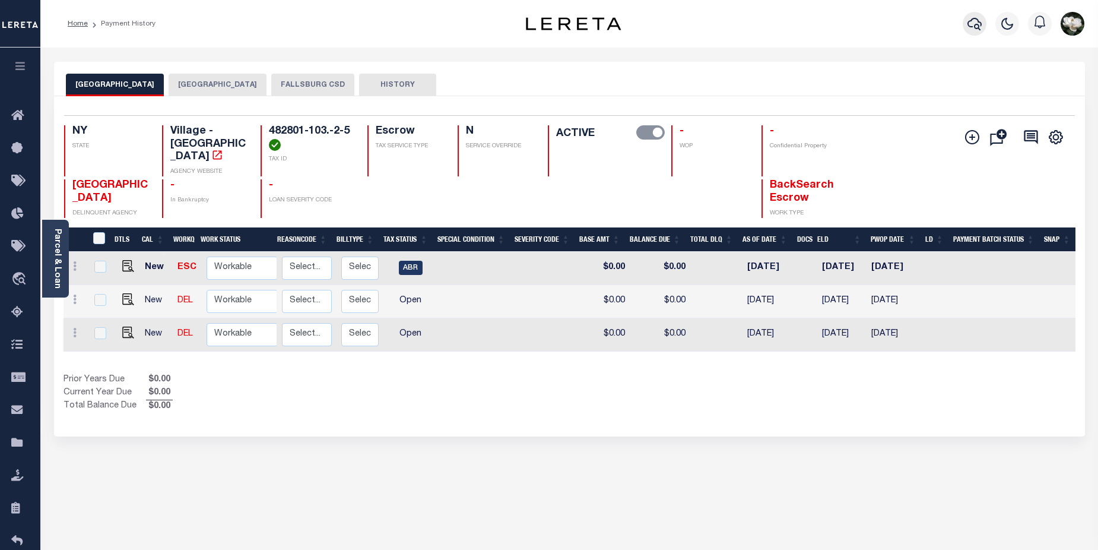
click at [964, 22] on button "button" at bounding box center [975, 24] width 24 height 24
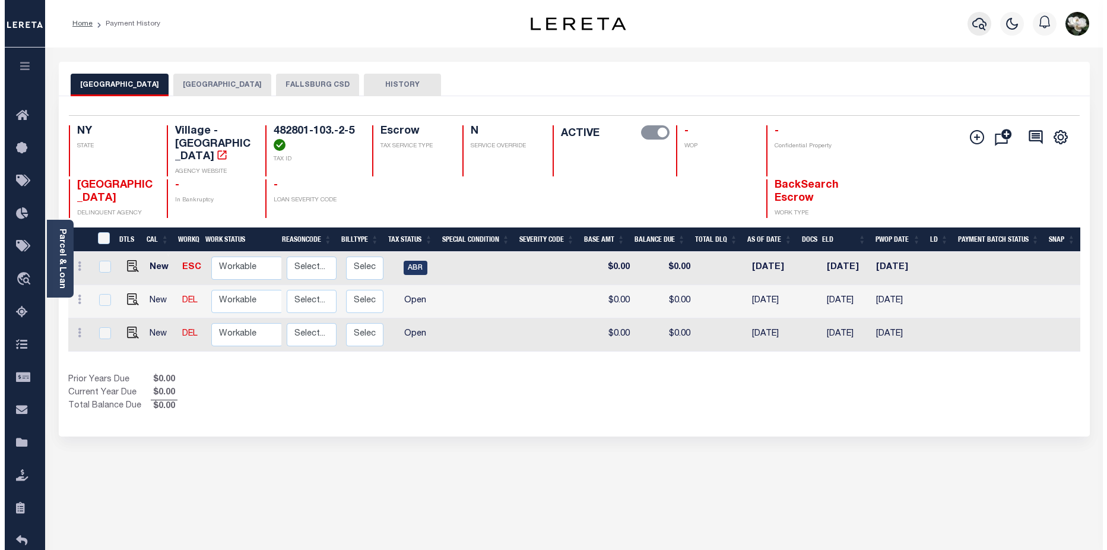
scroll to position [0, 153]
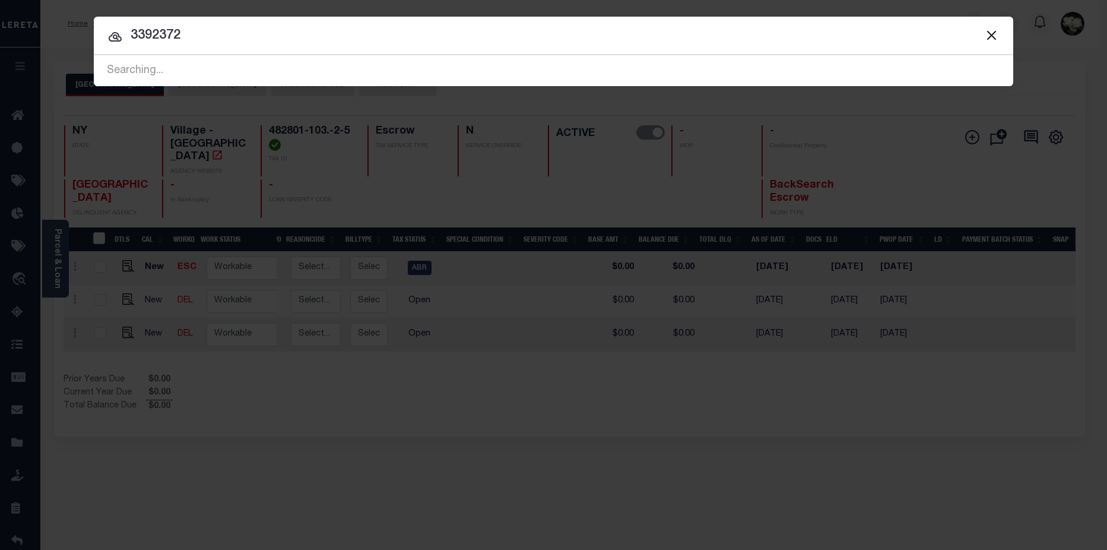
type input "3392372"
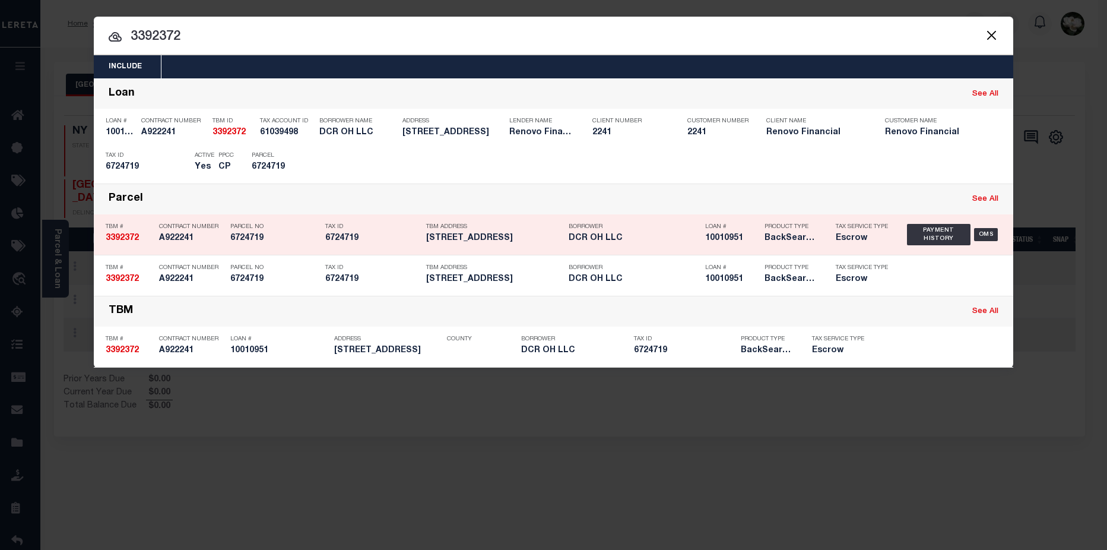
click at [614, 241] on h5 "DCR OH LLC" at bounding box center [634, 238] width 131 height 10
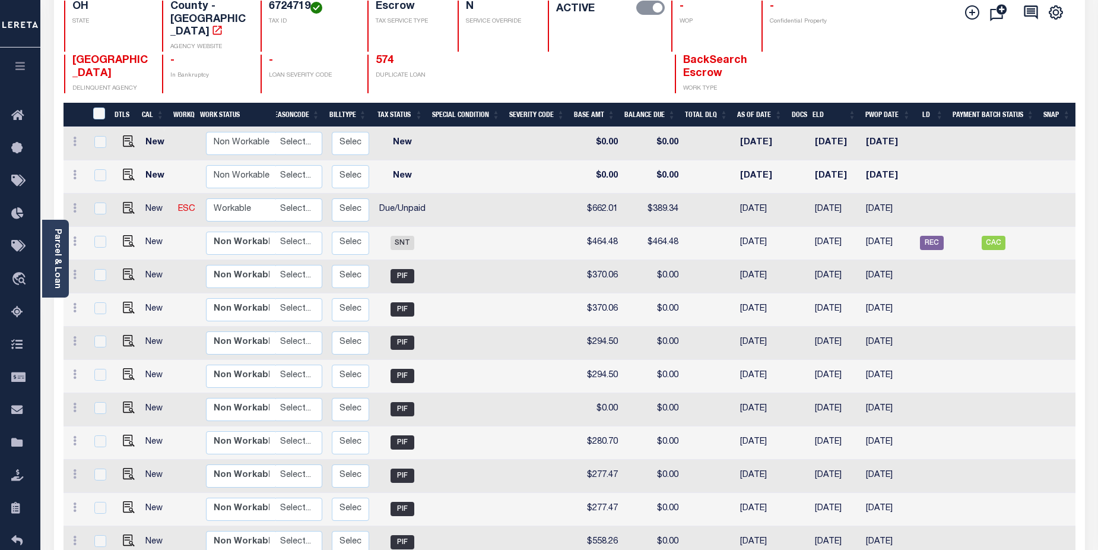
scroll to position [122, 0]
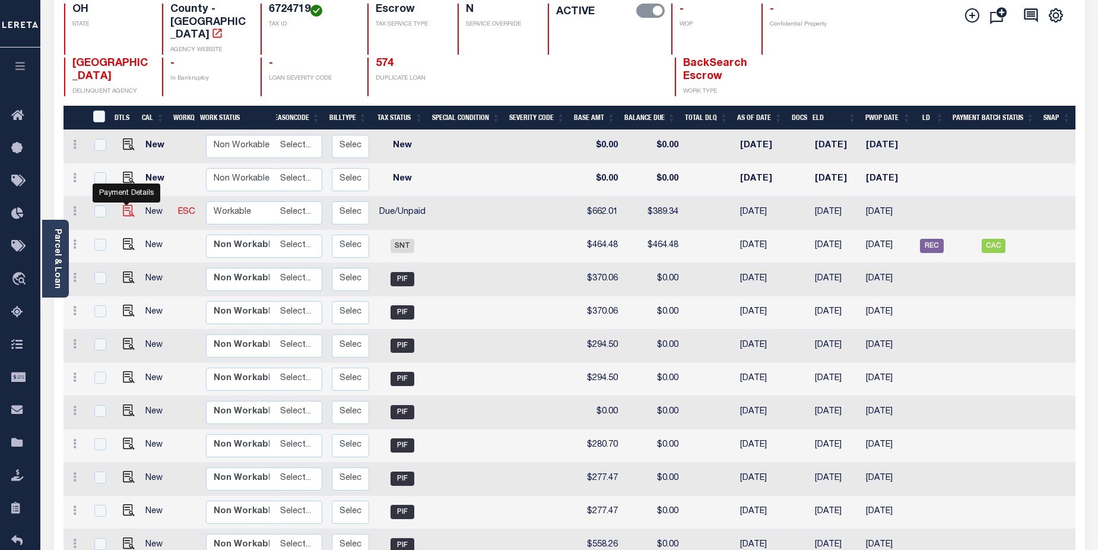
click at [125, 205] on img "" at bounding box center [129, 211] width 12 height 12
checkbox input "true"
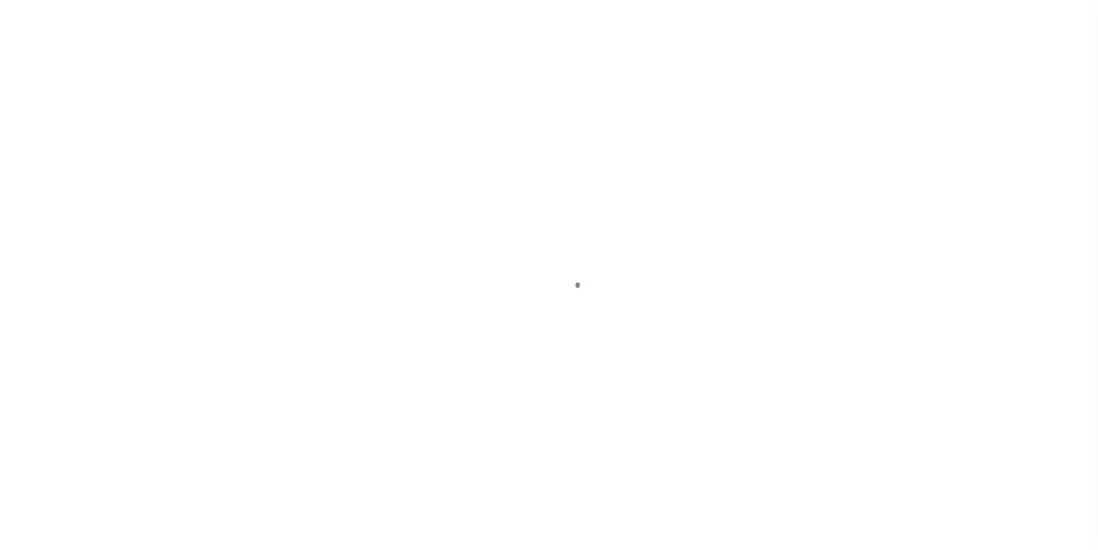
select select "DUE"
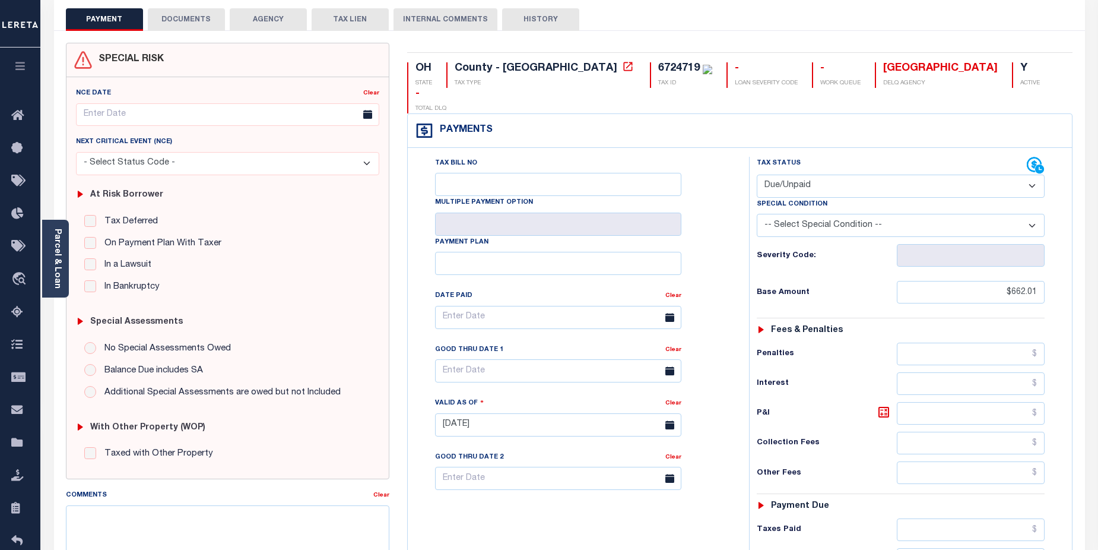
scroll to position [50, 0]
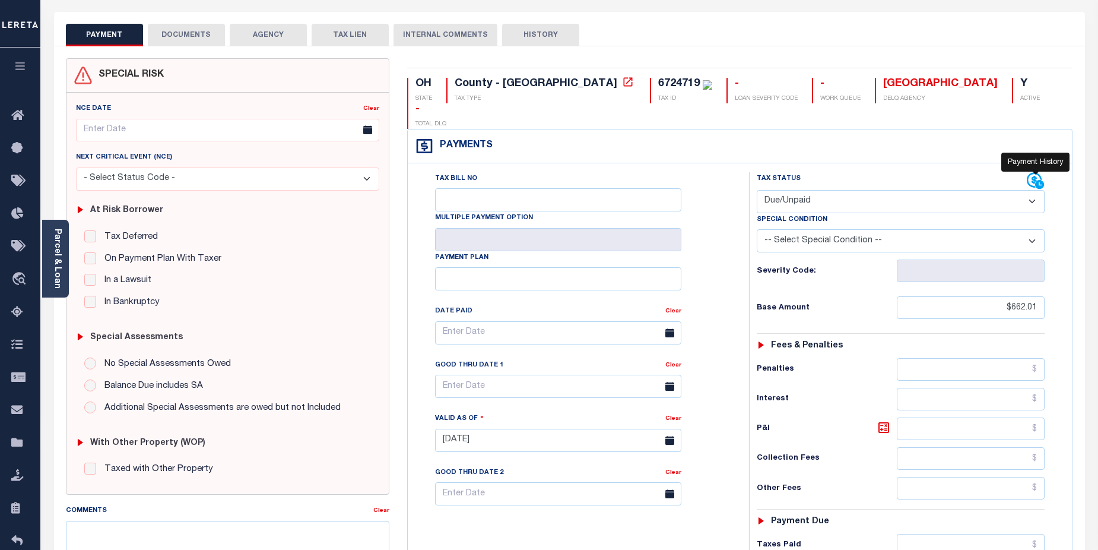
click at [1035, 173] on icon at bounding box center [1034, 180] width 15 height 15
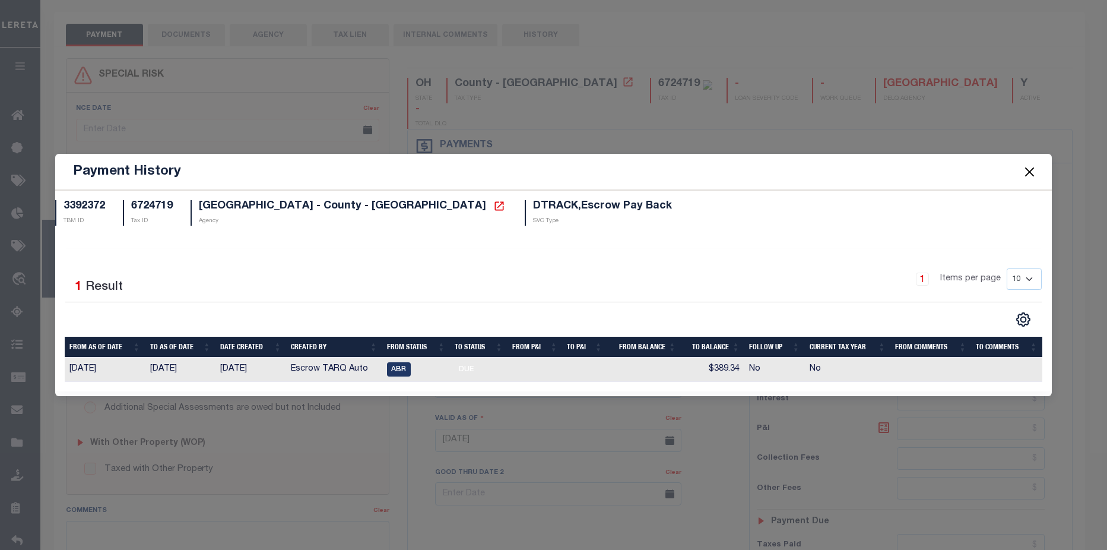
click at [1034, 178] on button "Close" at bounding box center [1029, 171] width 15 height 15
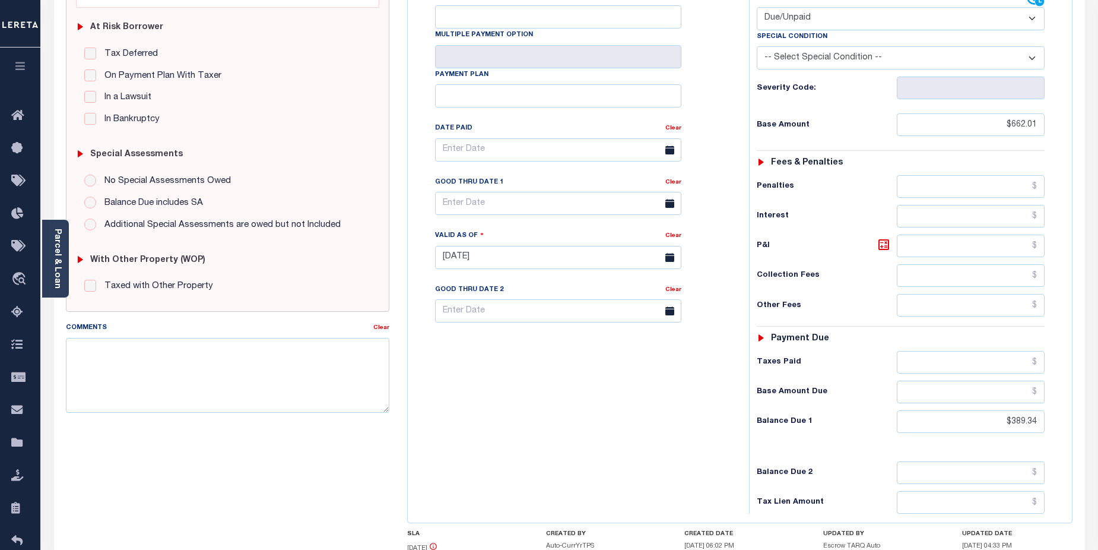
scroll to position [237, 0]
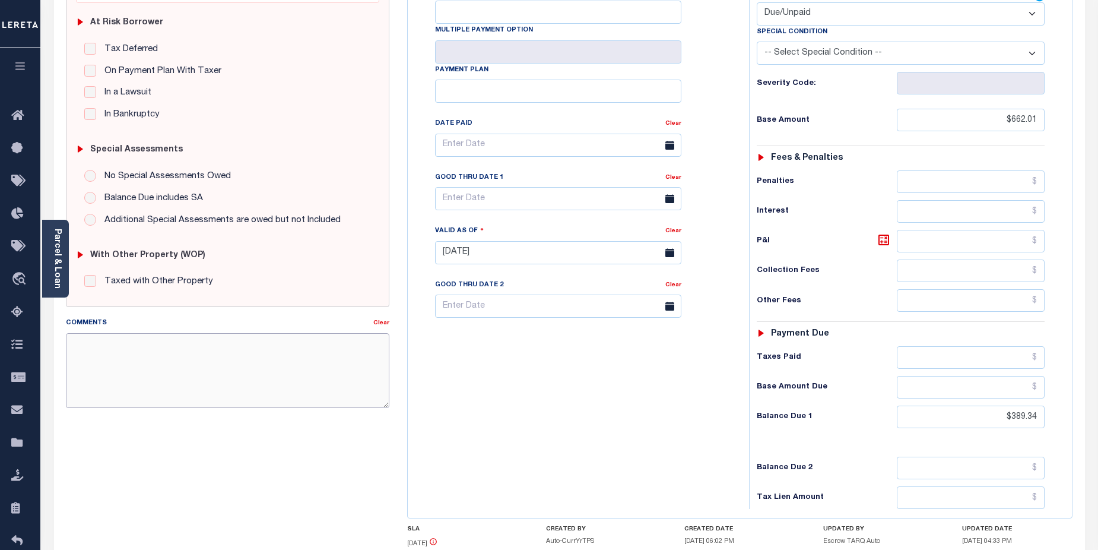
click at [168, 344] on textarea "Comments" at bounding box center [228, 370] width 324 height 75
click at [197, 357] on textarea "Comments" at bounding box center [228, 370] width 324 height 75
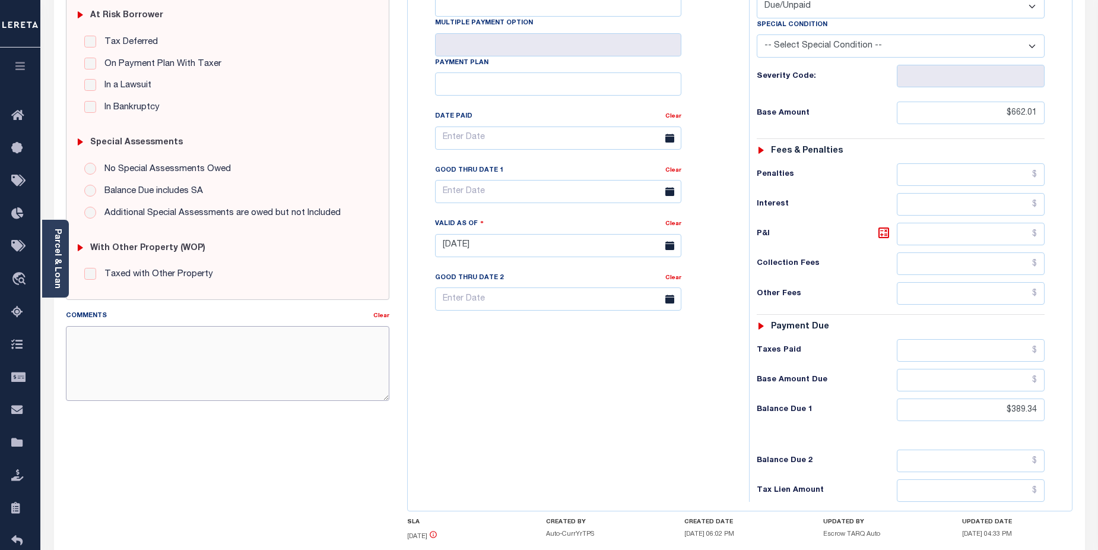
scroll to position [264, 0]
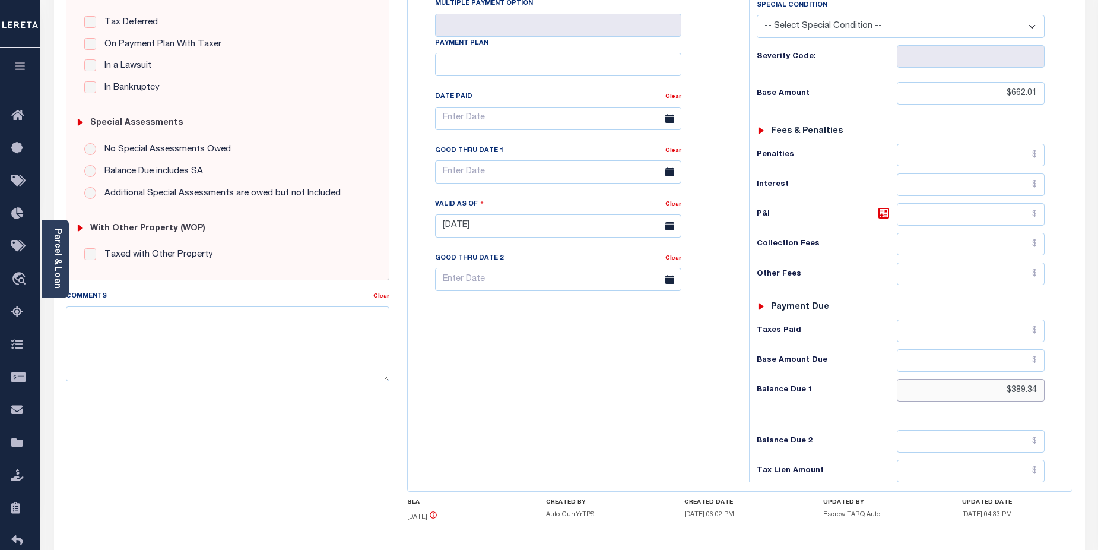
drag, startPoint x: 999, startPoint y: 369, endPoint x: 1037, endPoint y: 369, distance: 38.6
click at [1037, 379] on input "$389.34" at bounding box center [971, 390] width 148 height 23
click at [186, 332] on textarea "Comments" at bounding box center [228, 343] width 324 height 75
click at [206, 325] on textarea "Comments" at bounding box center [228, 343] width 324 height 75
paste textarea "2025/annual dlq Base $3,323.80 P/I $568.57-Lender Responsibility Total $3892.37…"
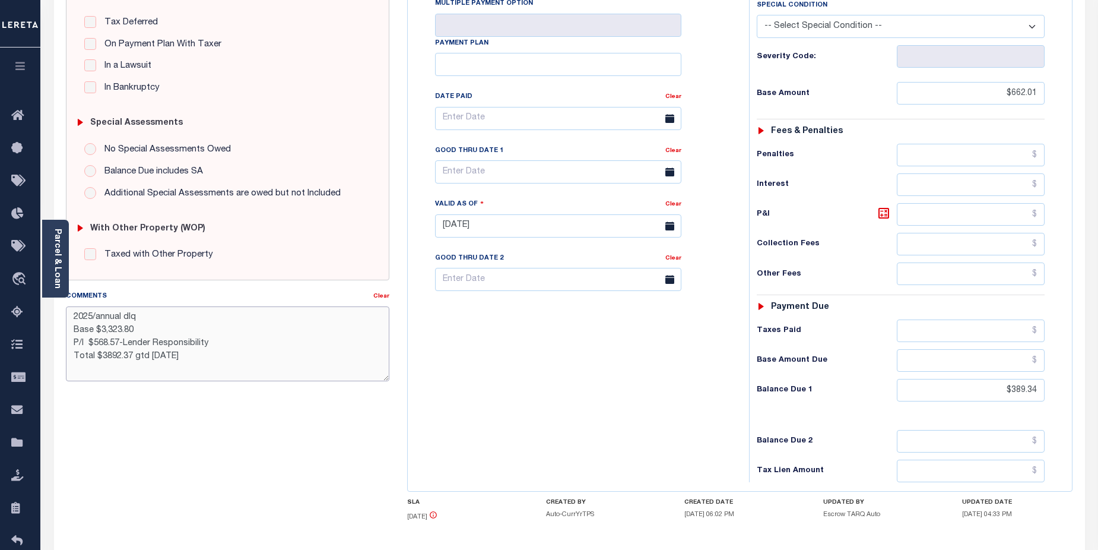
drag, startPoint x: 132, startPoint y: 344, endPoint x: 147, endPoint y: 340, distance: 15.4
click at [148, 343] on textarea "2025/annual dlq Base $3,323.80 P/I $568.57-Lender Responsibility Total $3892.37…" at bounding box center [228, 343] width 324 height 75
click at [170, 356] on textarea "2025/annual dlq Base $3,323.80 P/I $568.57-Lereta Responsibility Total $3892.37…" at bounding box center [228, 343] width 324 height 75
drag, startPoint x: 102, startPoint y: 357, endPoint x: 118, endPoint y: 346, distance: 19.6
click at [127, 355] on textarea "2025/annual dlq Base $3,323.80 P/I $568.57-Lereta Responsibility Total $3892.37…" at bounding box center [228, 343] width 324 height 75
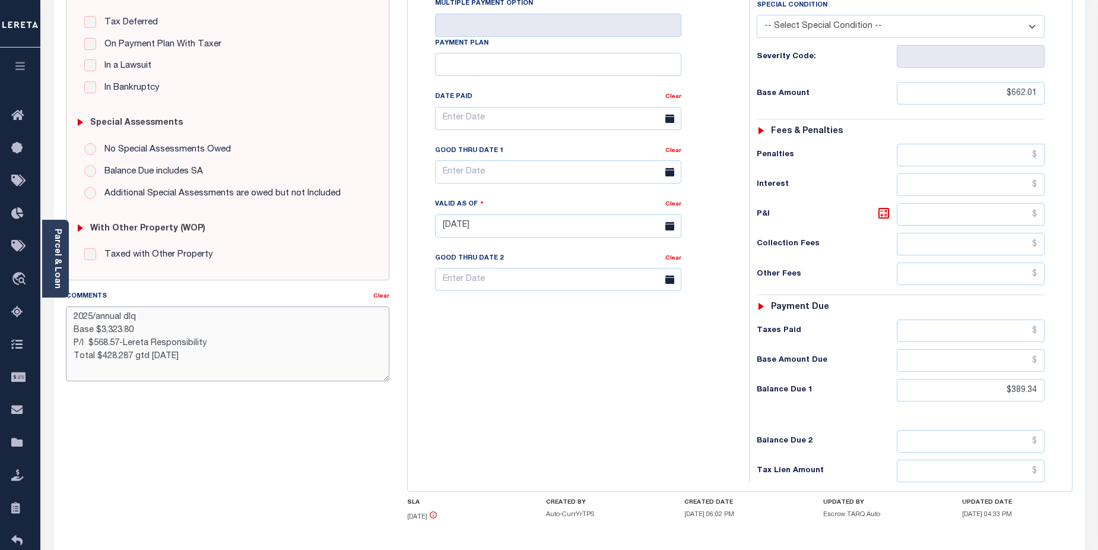
drag, startPoint x: 90, startPoint y: 315, endPoint x: 93, endPoint y: 262, distance: 52.9
click at [126, 317] on textarea "2025/annual dlq Base $3,323.80 P/I $568.57-Lereta Responsibility Total $428.287…" at bounding box center [228, 343] width 324 height 75
drag, startPoint x: 103, startPoint y: 328, endPoint x: 135, endPoint y: 328, distance: 31.5
click at [135, 328] on textarea "2024/2nd Base $3,323.80 P/I $568.57-Lereta Responsibility Total $428.287 gtd 08…" at bounding box center [228, 343] width 324 height 75
drag, startPoint x: 100, startPoint y: 329, endPoint x: 137, endPoint y: 332, distance: 36.9
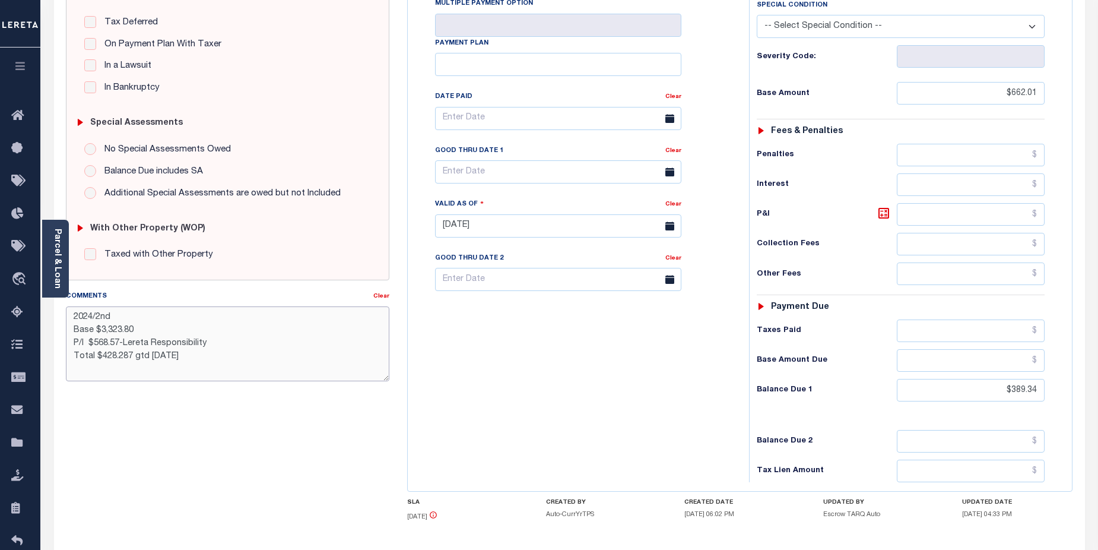
click at [137, 332] on textarea "2024/2nd Base $3,323.80 P/I $568.57-Lereta Responsibility Total $428.287 gtd 08…" at bounding box center [228, 343] width 324 height 75
drag, startPoint x: 95, startPoint y: 340, endPoint x: 119, endPoint y: 341, distance: 24.4
click at [119, 341] on textarea "2024/2nd Base $389.34 P/I $568.57-Lereta Responsibility Total $428.287 gtd 08/3…" at bounding box center [228, 343] width 324 height 75
click at [105, 346] on textarea "2024/2nd Base $389.34 P/I $389.94-Lereta Responsibility Total $428.287 gtd 08/3…" at bounding box center [228, 343] width 324 height 75
type textarea "2024/2nd Base $389.34 P/I $38.94-Lereta Responsibility Total $428.287 gtd 08/31…"
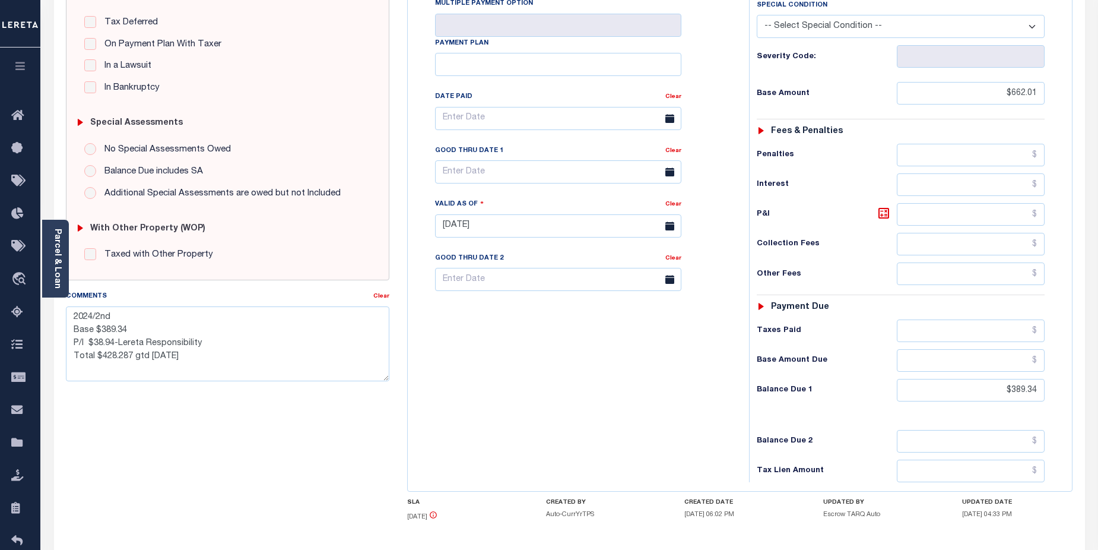
type input "08/22/2025"
click at [531, 331] on div "Tax Bill No Multiple Payment Option Payment Plan Clear" at bounding box center [575, 220] width 329 height 524
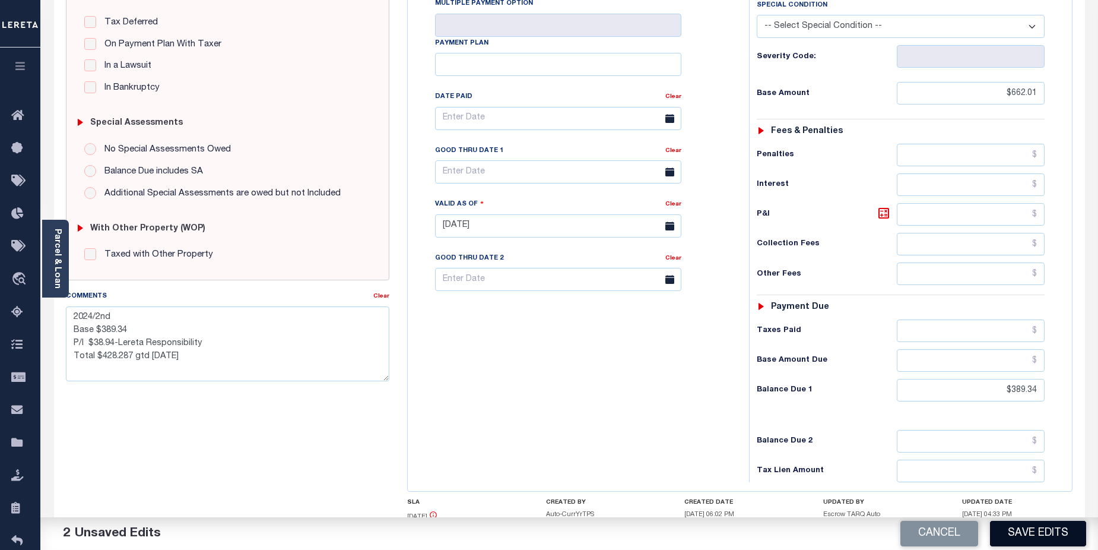
click at [1047, 537] on button "Save Edits" at bounding box center [1038, 534] width 96 height 26
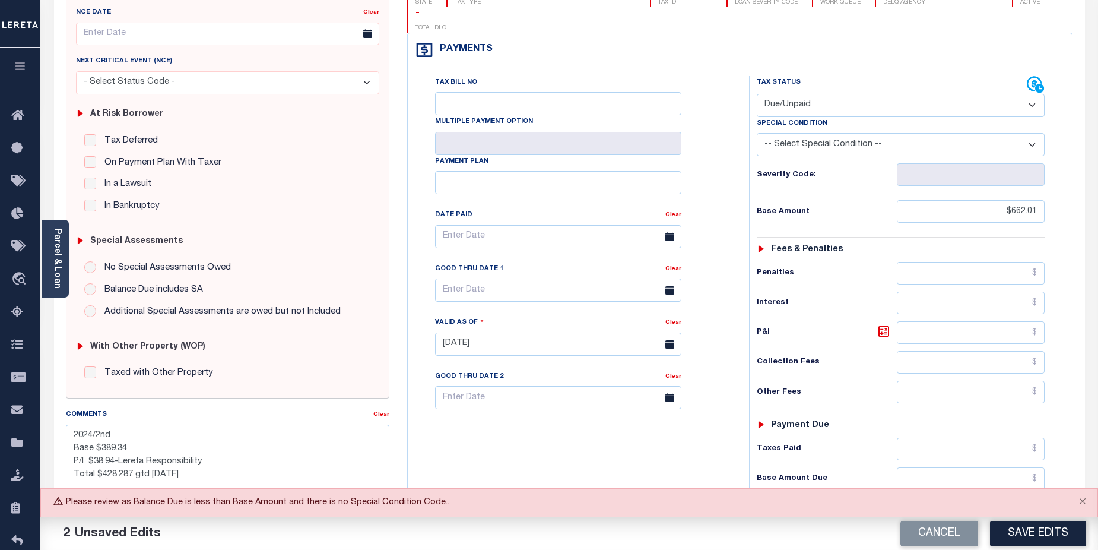
scroll to position [147, 0]
click at [1042, 537] on button "Save Edits" at bounding box center [1038, 534] width 96 height 26
click at [1042, 537] on div "Cancel Save Edits" at bounding box center [833, 533] width 529 height 33
click at [1034, 132] on select "-- Select Special Condition -- 3RD PARTY TAX LIEN AGENCY TAX LIEN (A.K.A Inside…" at bounding box center [901, 143] width 289 height 23
click at [715, 147] on div "Tax Bill No Multiple Payment Option Payment Plan Clear" at bounding box center [576, 241] width 312 height 333
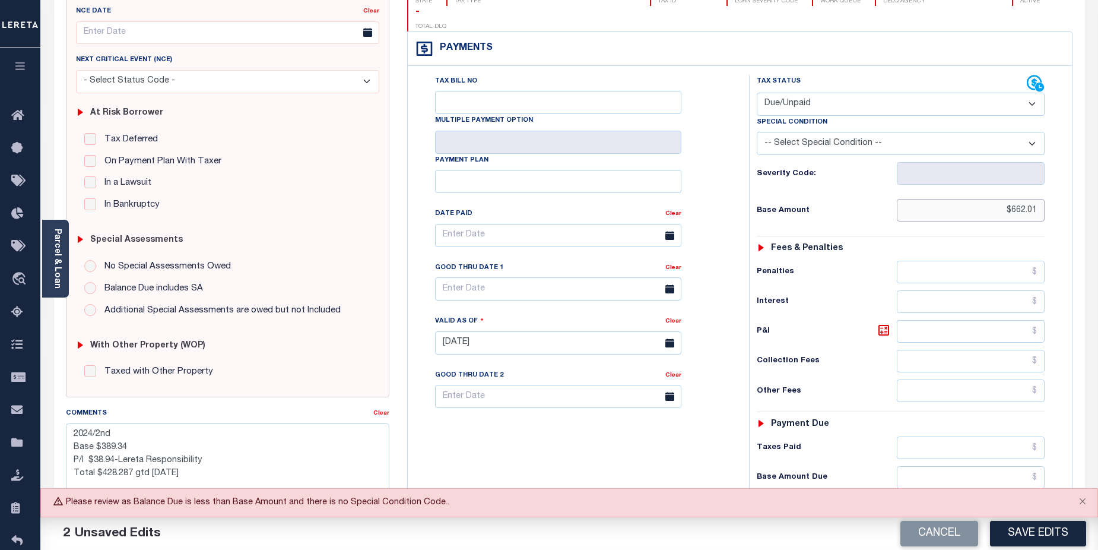
drag, startPoint x: 993, startPoint y: 188, endPoint x: 1031, endPoint y: 189, distance: 38.6
click at [1031, 199] on input "$662.01" at bounding box center [971, 210] width 148 height 23
type input "$389.34"
click at [1056, 535] on button "Save Edits" at bounding box center [1038, 534] width 96 height 26
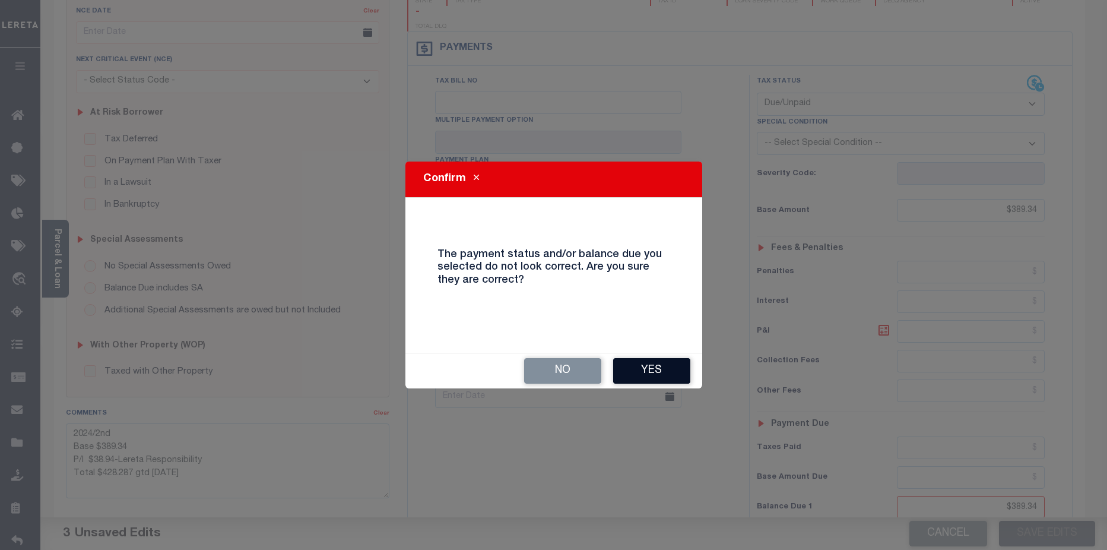
click at [635, 373] on button "Yes" at bounding box center [651, 371] width 77 height 26
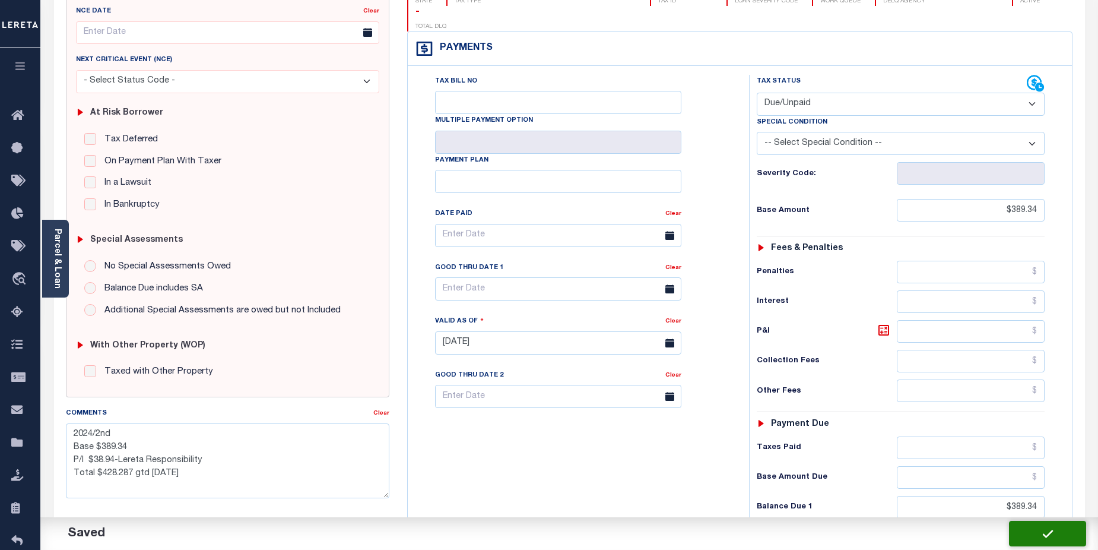
checkbox input "false"
type textarea "2024/2nd Base $389.34 P/I $38.94-Lereta Responsibility Total $428.287 gtd 08/31…"
type input "$389.34"
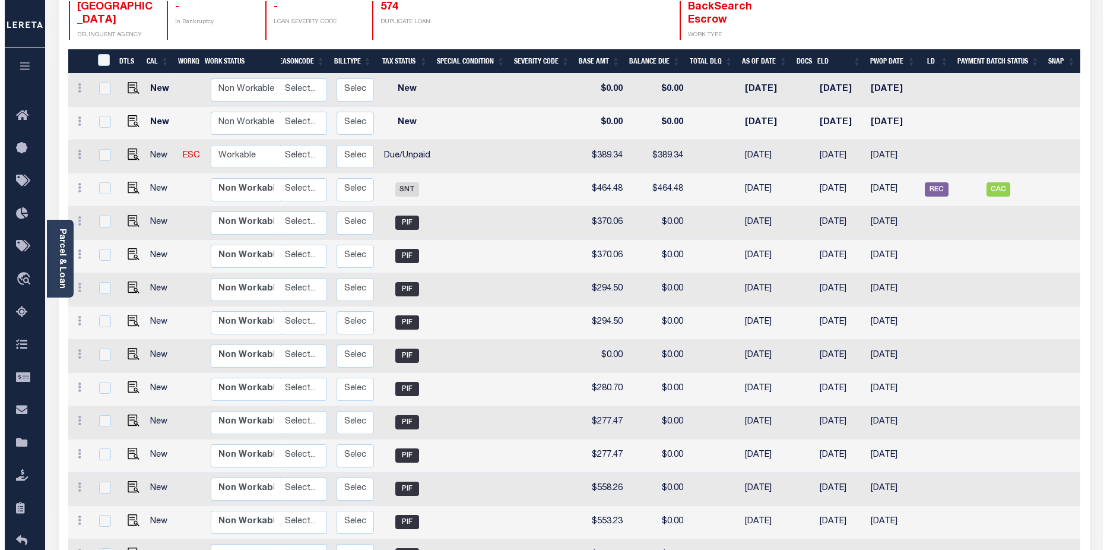
scroll to position [163, 0]
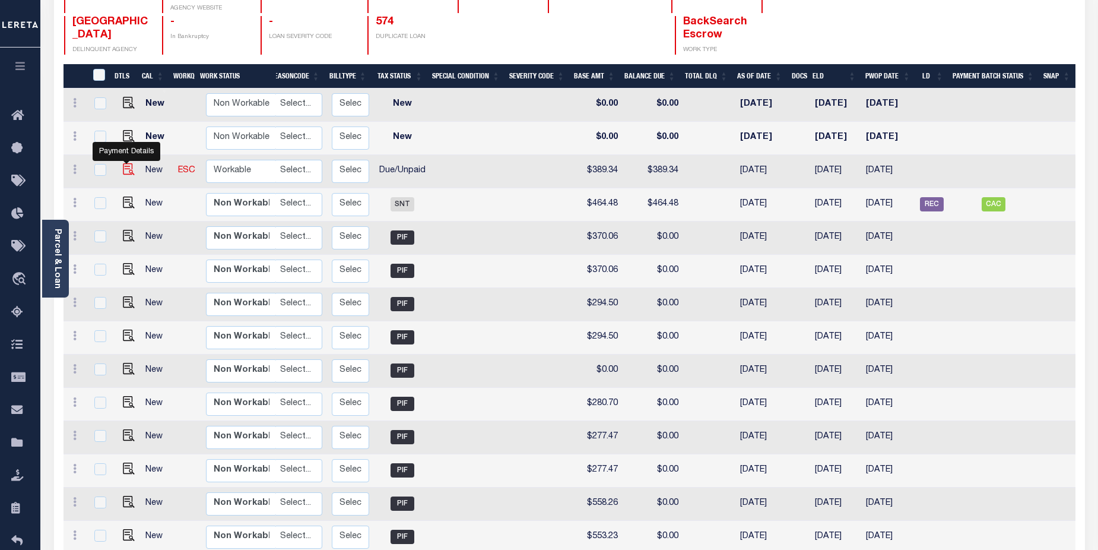
click at [128, 163] on img "" at bounding box center [129, 169] width 12 height 12
checkbox input "true"
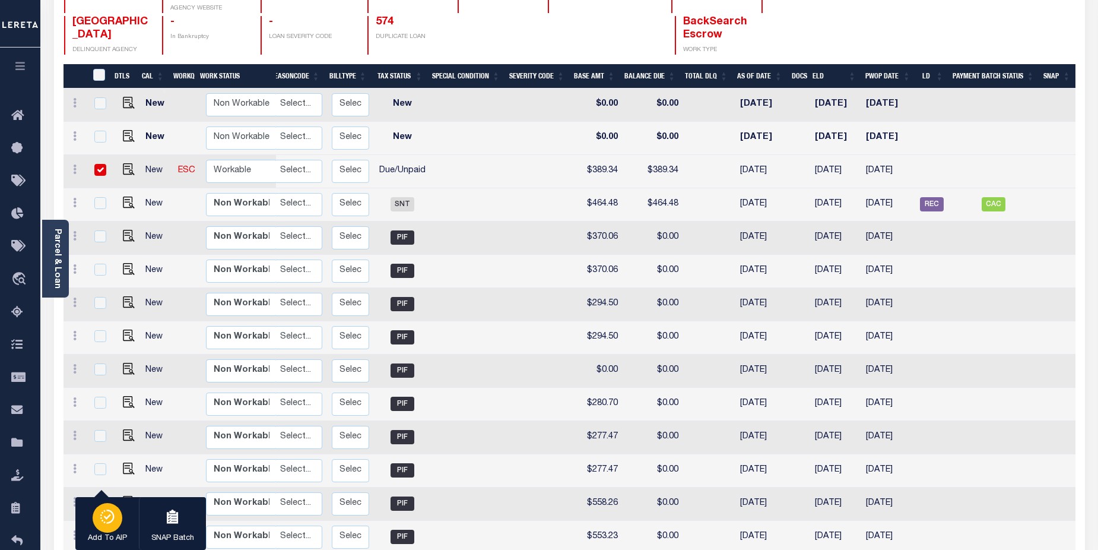
click at [102, 520] on icon "button" at bounding box center [107, 516] width 17 height 14
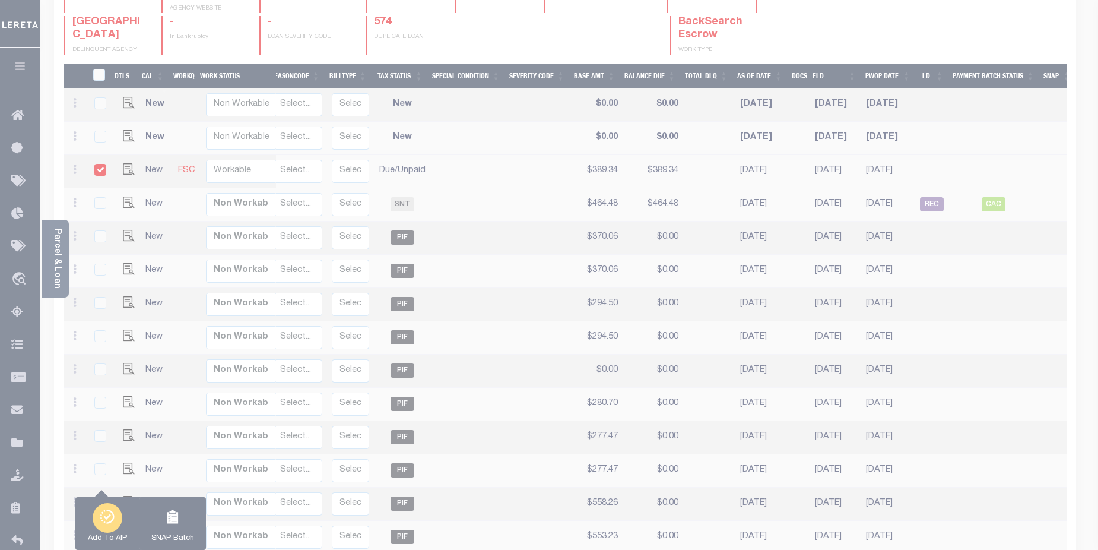
scroll to position [0, 142]
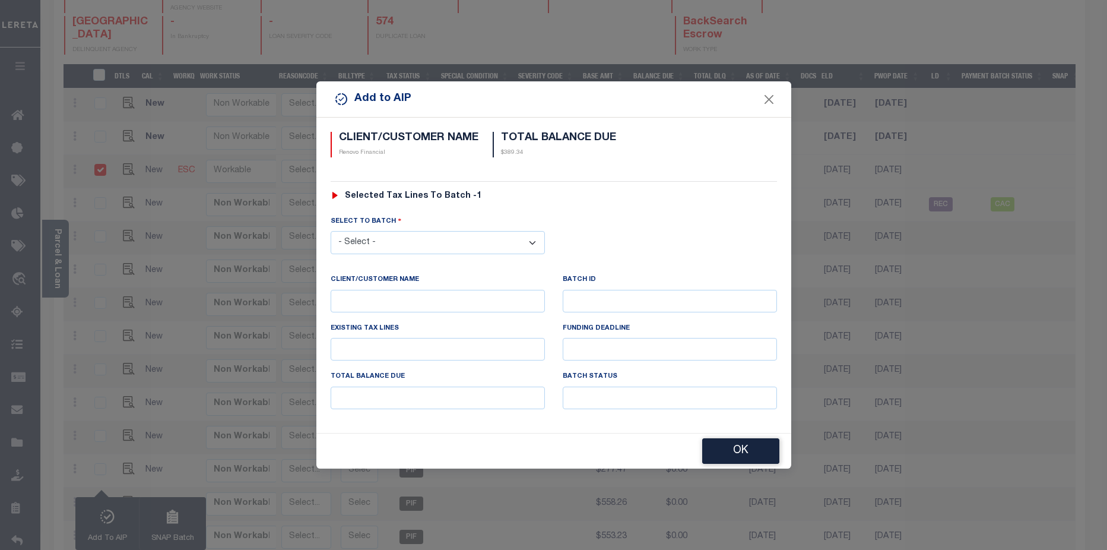
click at [426, 240] on select "- Select - 42380 42965 43235 43299 43683 44436 44450 44938 45028 45180 45253 45…" at bounding box center [438, 242] width 214 height 23
select select "45811"
click at [331, 231] on select "- Select - 42380 42965 43235 43299 43683 44436 44450 44938 45028 45180 45253 45…" at bounding box center [438, 242] width 214 height 23
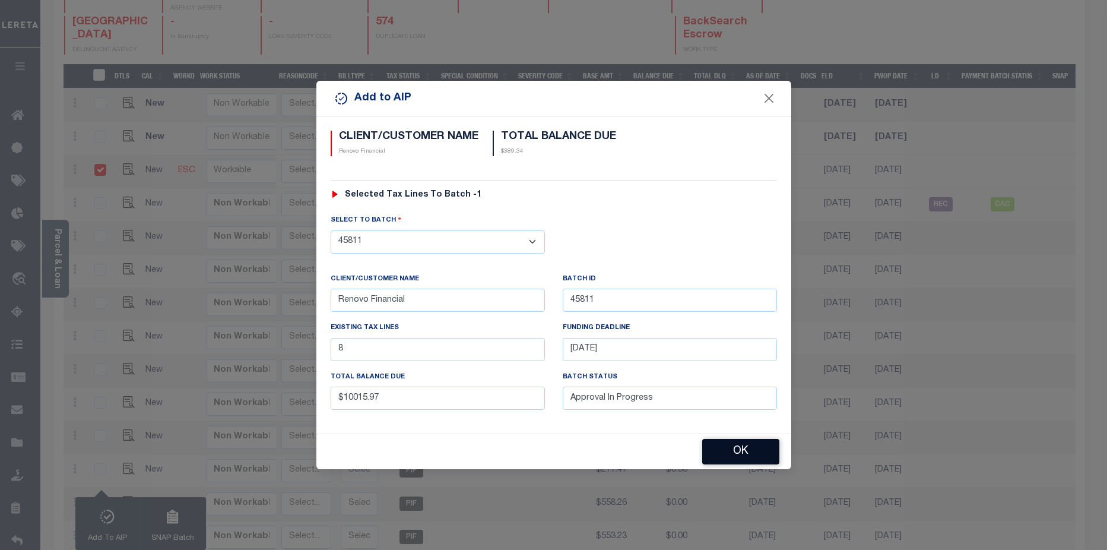
click at [746, 452] on button "OK" at bounding box center [740, 452] width 77 height 26
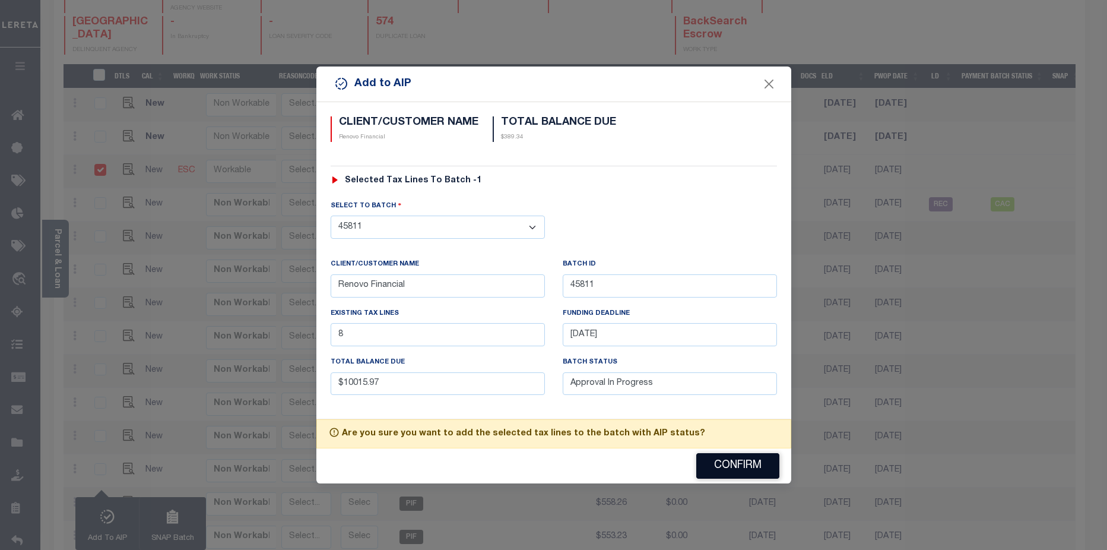
click at [742, 461] on button "Confirm" at bounding box center [737, 466] width 83 height 26
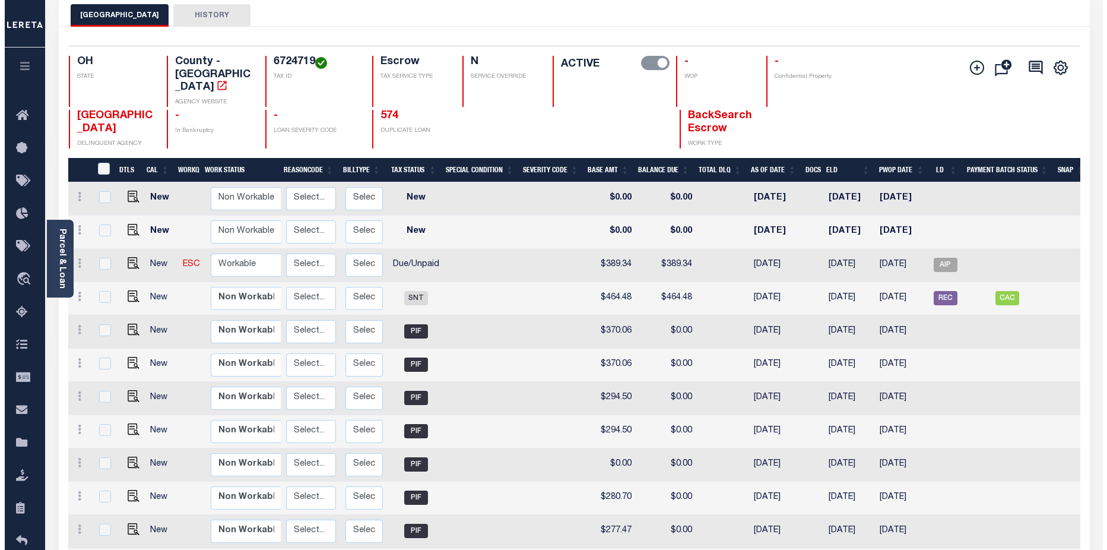
scroll to position [0, 0]
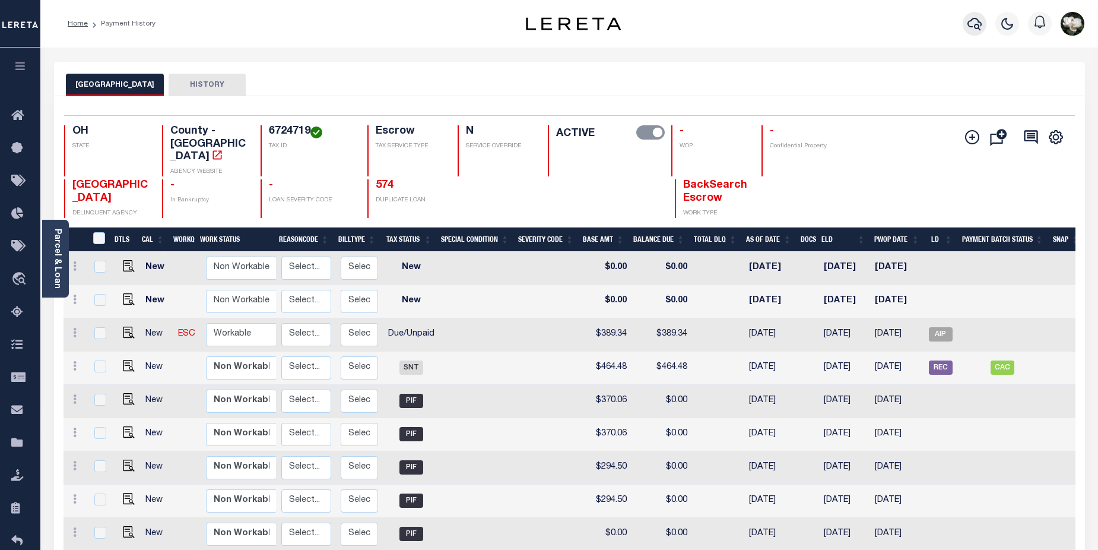
click at [972, 20] on icon "button" at bounding box center [975, 24] width 14 height 12
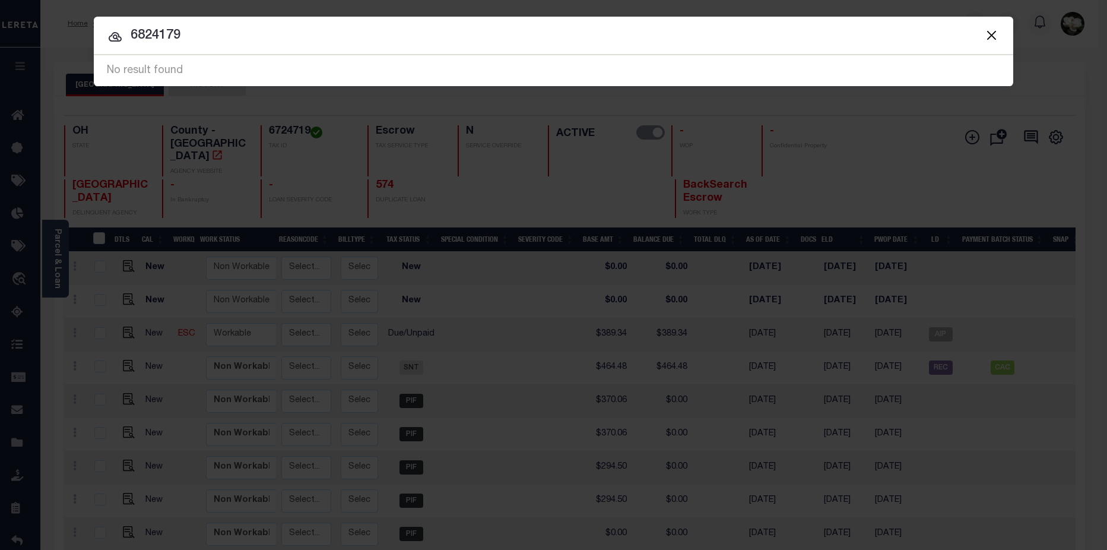
drag, startPoint x: 200, startPoint y: 33, endPoint x: 115, endPoint y: 34, distance: 85.5
click at [115, 55] on div "6824179 No result found" at bounding box center [554, 70] width 920 height 31
type input "3392366"
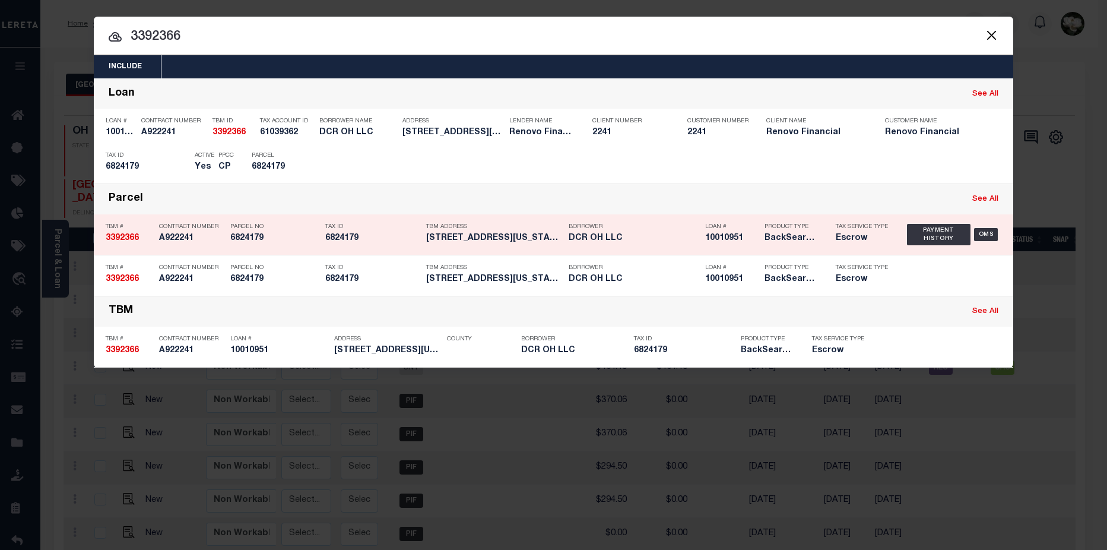
click at [565, 239] on div "Borrower DCR OH LLC" at bounding box center [628, 234] width 137 height 34
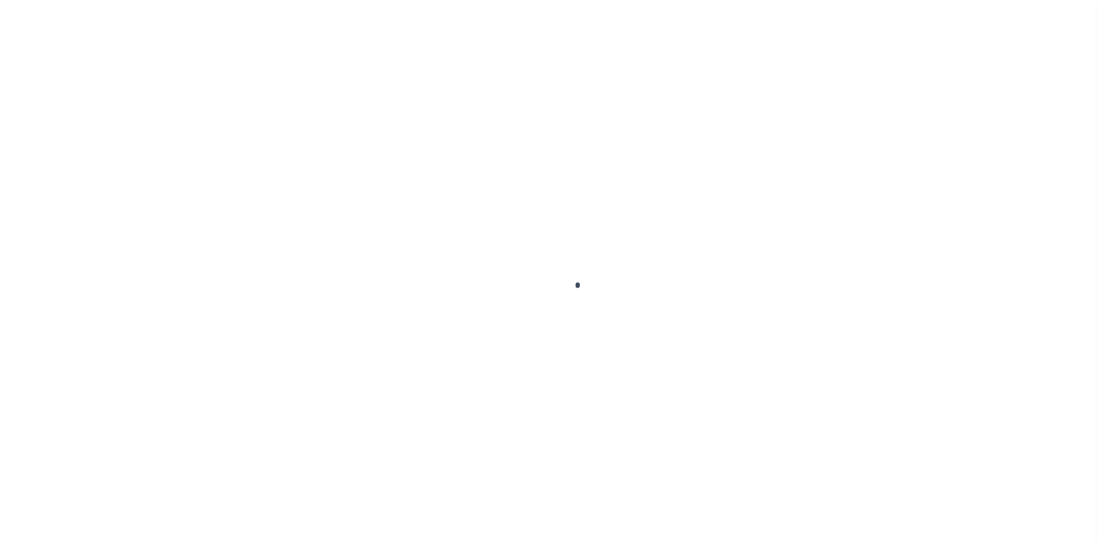
select select "DUE"
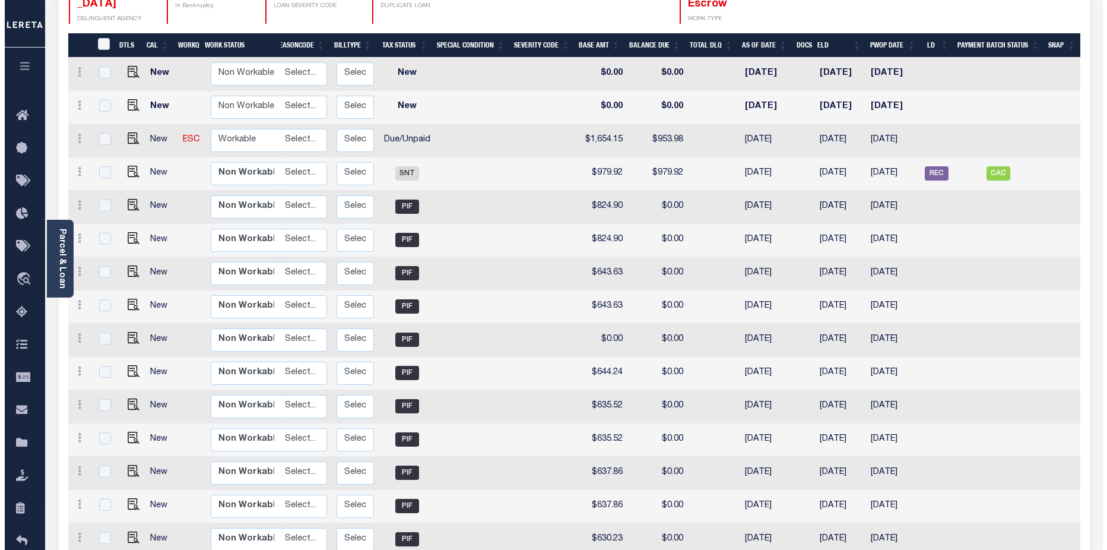
scroll to position [192, 0]
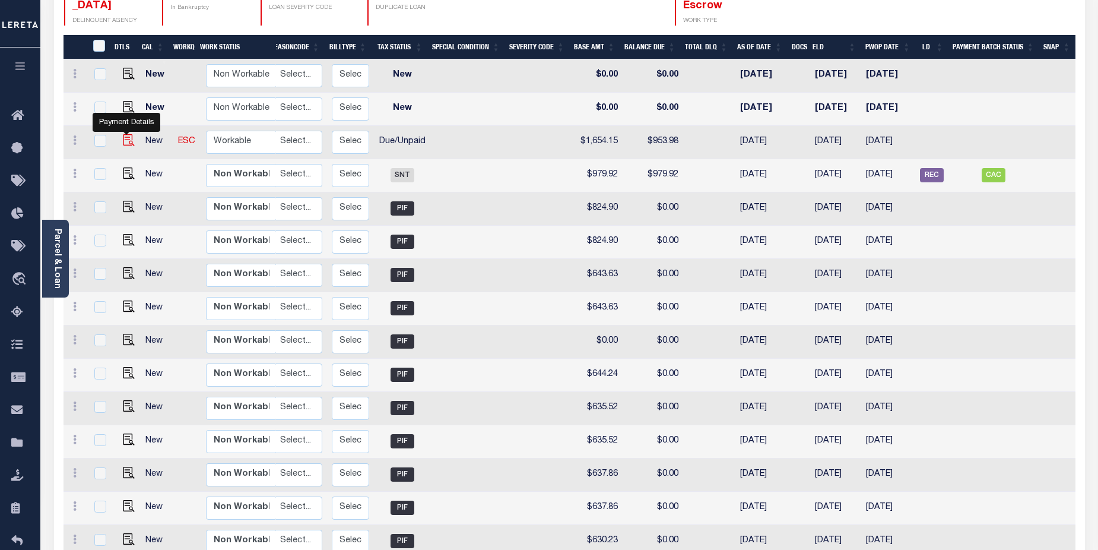
click at [125, 134] on img "" at bounding box center [129, 140] width 12 height 12
checkbox input "true"
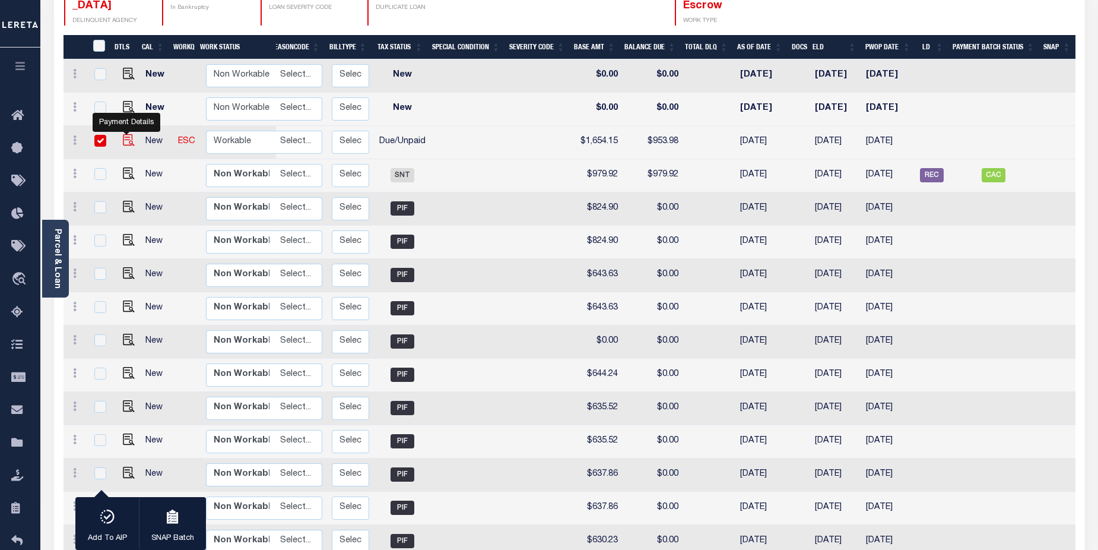
click at [123, 134] on img "" at bounding box center [129, 140] width 12 height 12
checkbox input "false"
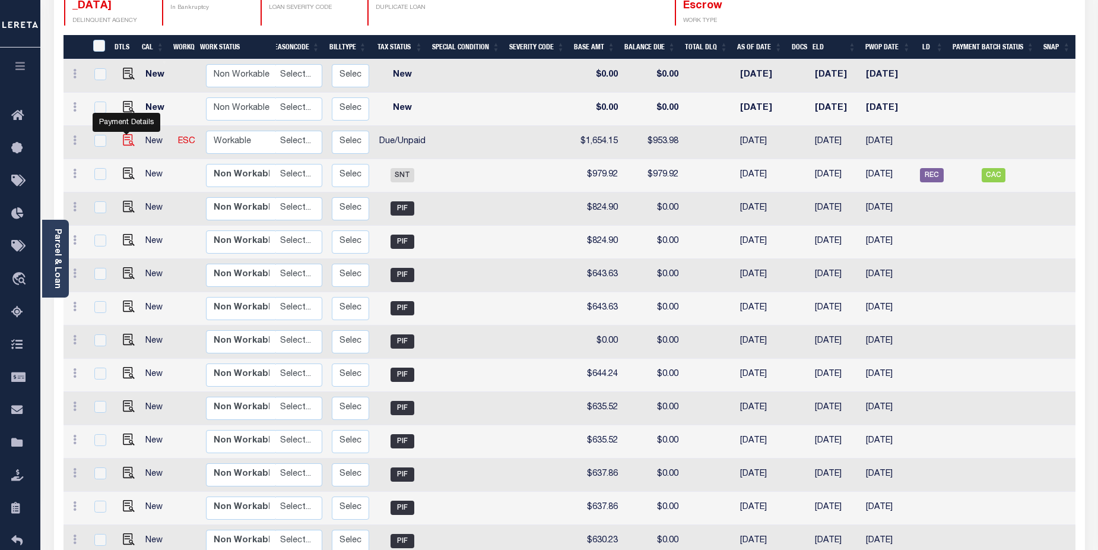
click at [125, 134] on img "" at bounding box center [129, 140] width 12 height 12
checkbox input "true"
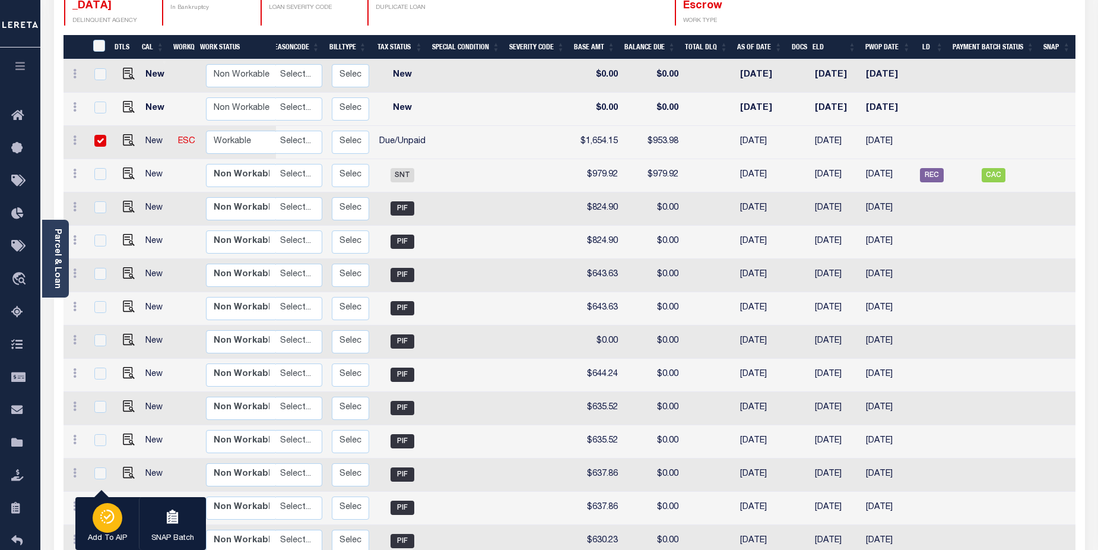
click at [103, 520] on icon "button" at bounding box center [107, 516] width 17 height 14
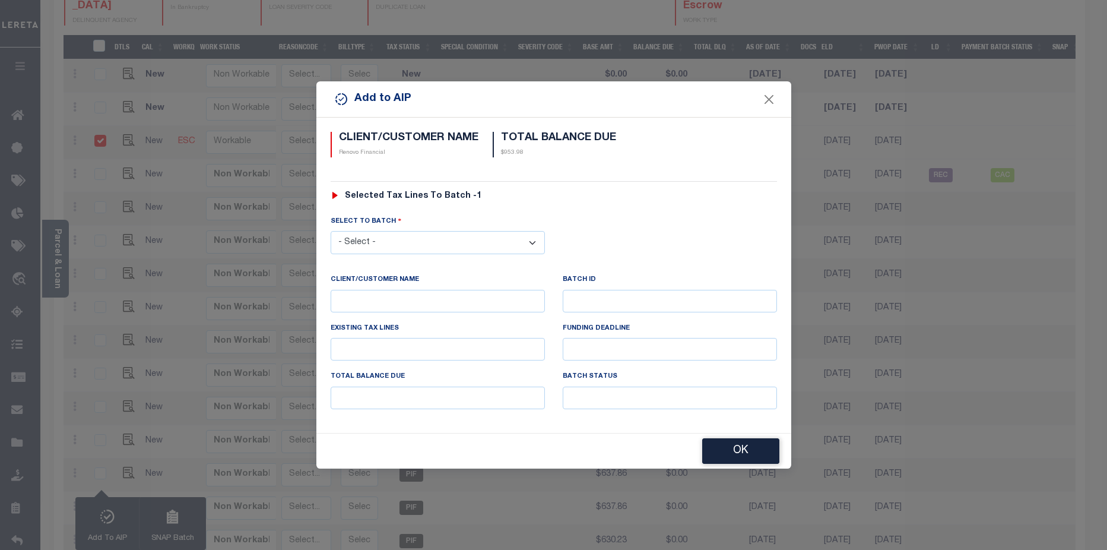
click at [479, 236] on select "- Select - 42380 42965 43235 43299 43683 44436 44450 44938 45028 45180 45253 45…" at bounding box center [438, 242] width 214 height 23
select select "45811"
click at [331, 231] on select "- Select - 42380 42965 43235 43299 43683 44436 44450 44938 45028 45180 45253 45…" at bounding box center [438, 242] width 214 height 23
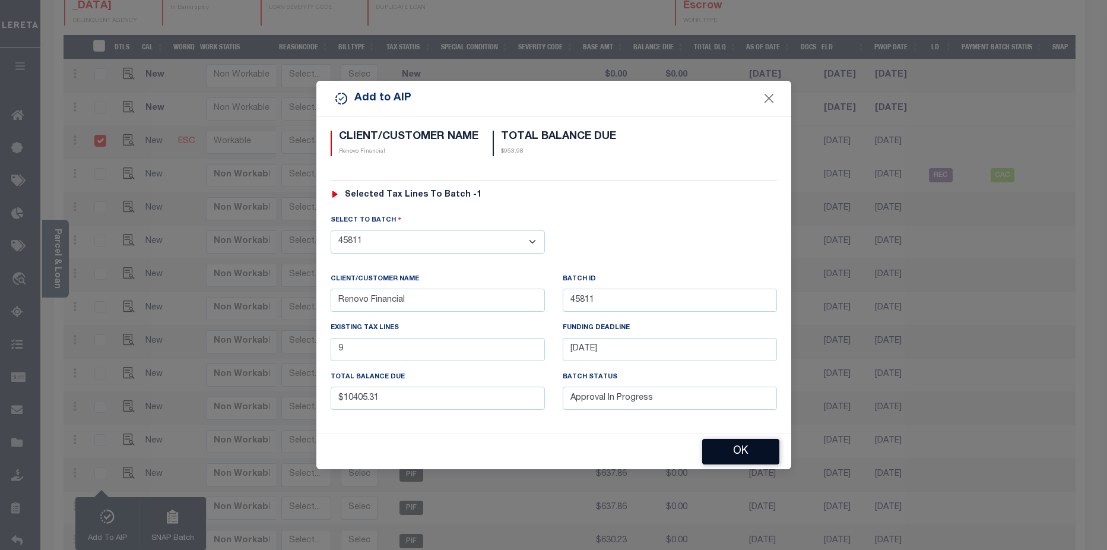
click at [739, 451] on button "OK" at bounding box center [740, 452] width 77 height 26
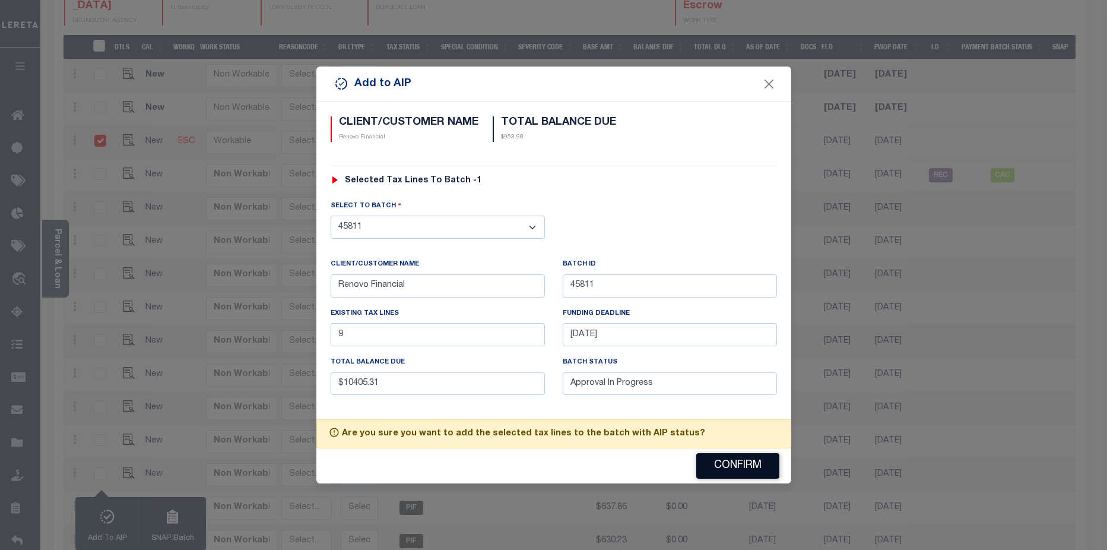
click at [748, 464] on button "Confirm" at bounding box center [737, 466] width 83 height 26
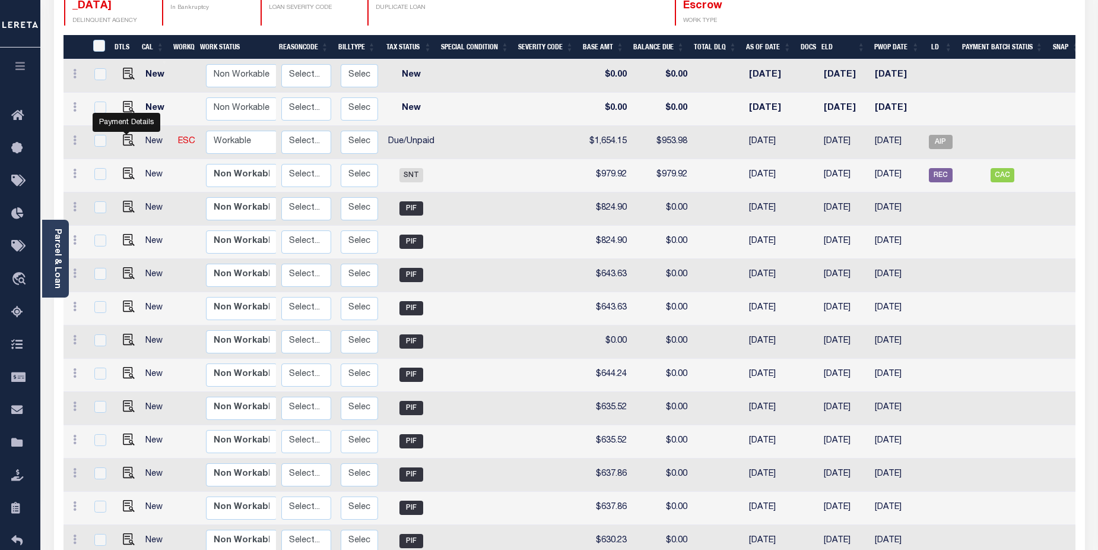
drag, startPoint x: 125, startPoint y: 131, endPoint x: 201, endPoint y: 149, distance: 78.0
click at [125, 134] on img at bounding box center [129, 140] width 12 height 12
checkbox input "true"
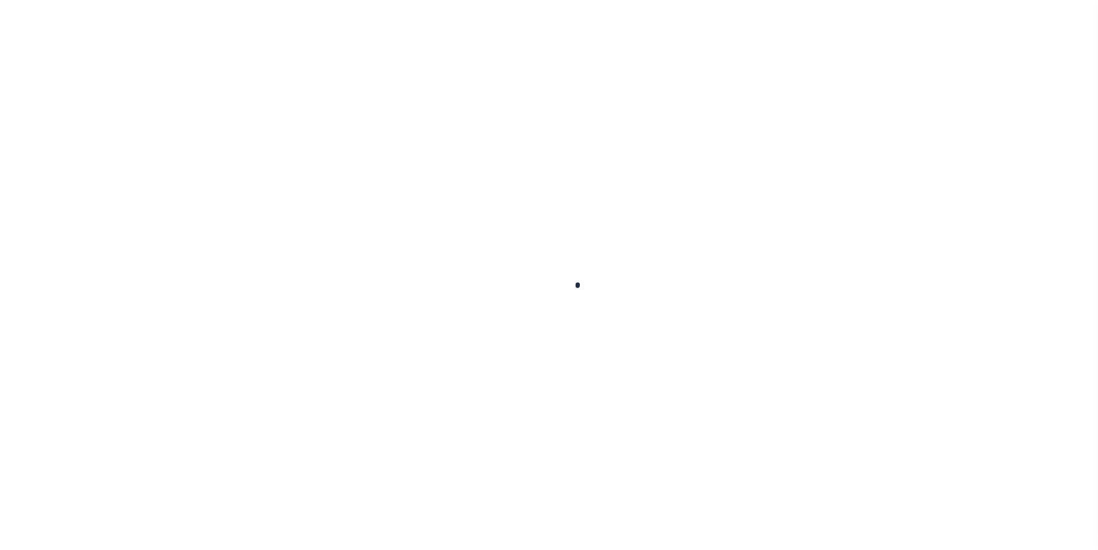
select select "DUE"
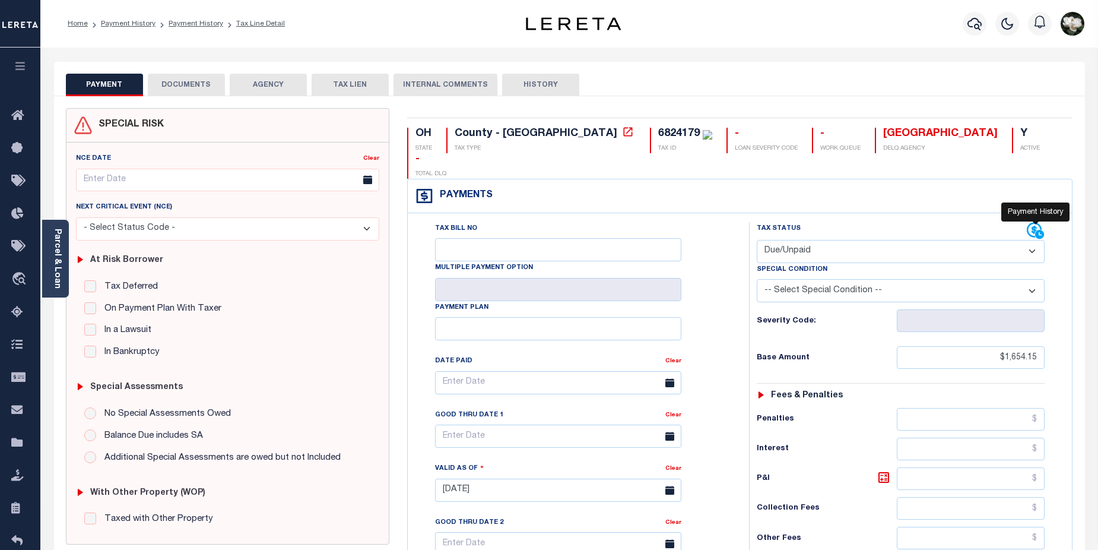
click at [1037, 222] on icon at bounding box center [1036, 231] width 18 height 18
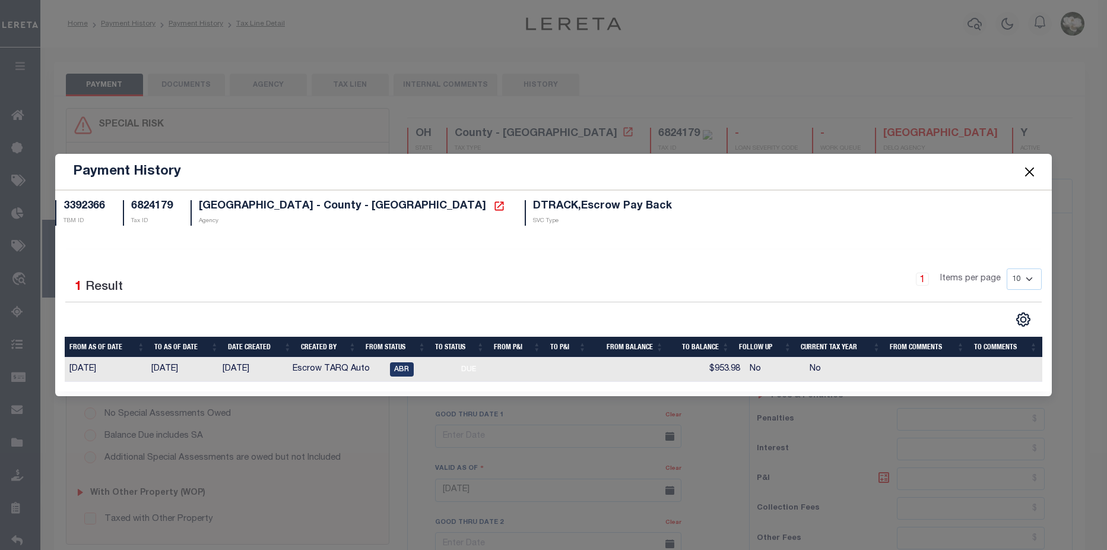
click at [1021, 167] on span at bounding box center [1029, 171] width 45 height 33
drag, startPoint x: 1029, startPoint y: 172, endPoint x: 1036, endPoint y: 175, distance: 7.2
click at [1030, 173] on button "Close" at bounding box center [1029, 171] width 15 height 15
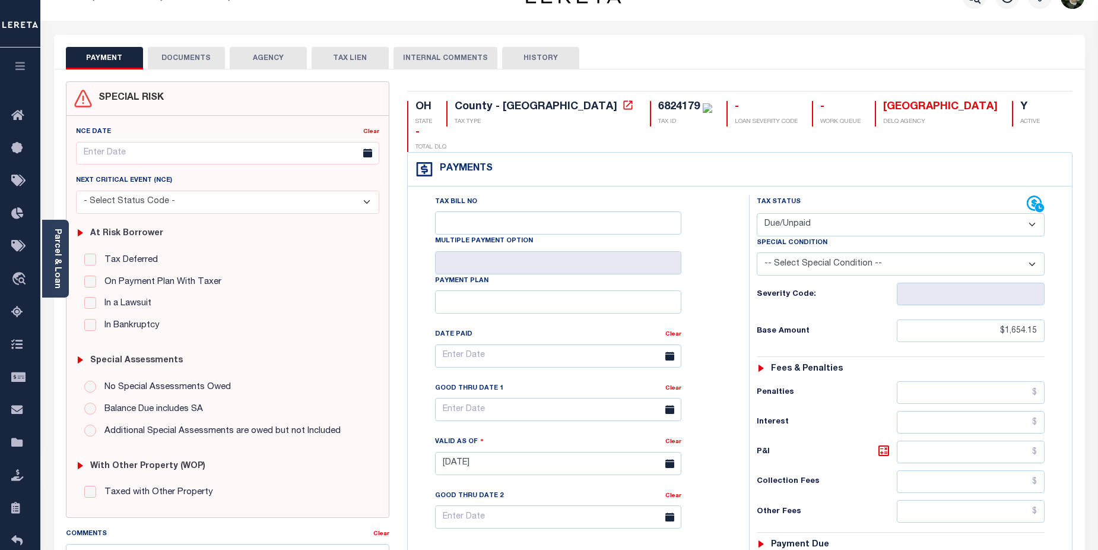
scroll to position [21, 0]
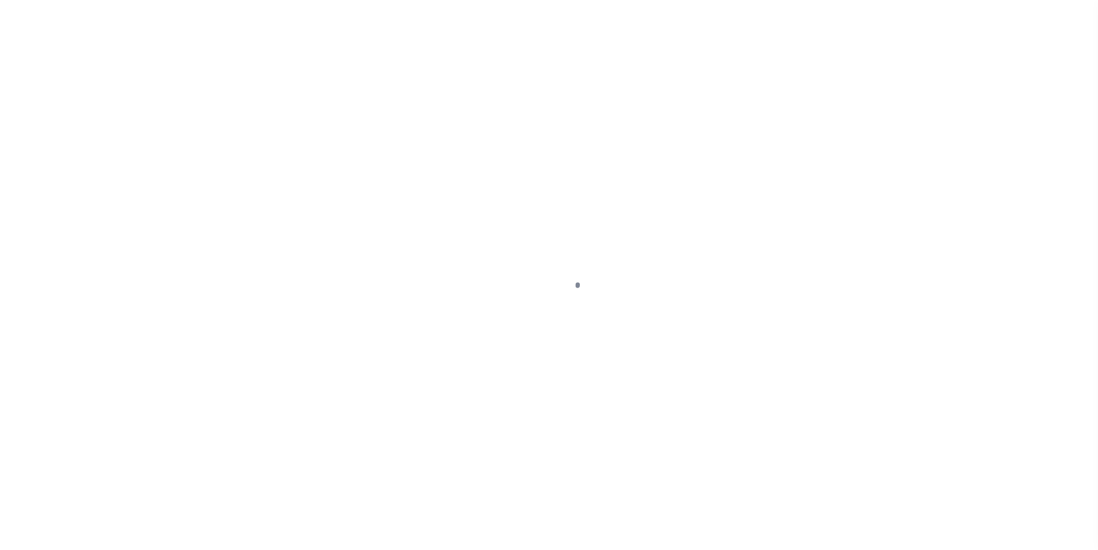
select select "DUE"
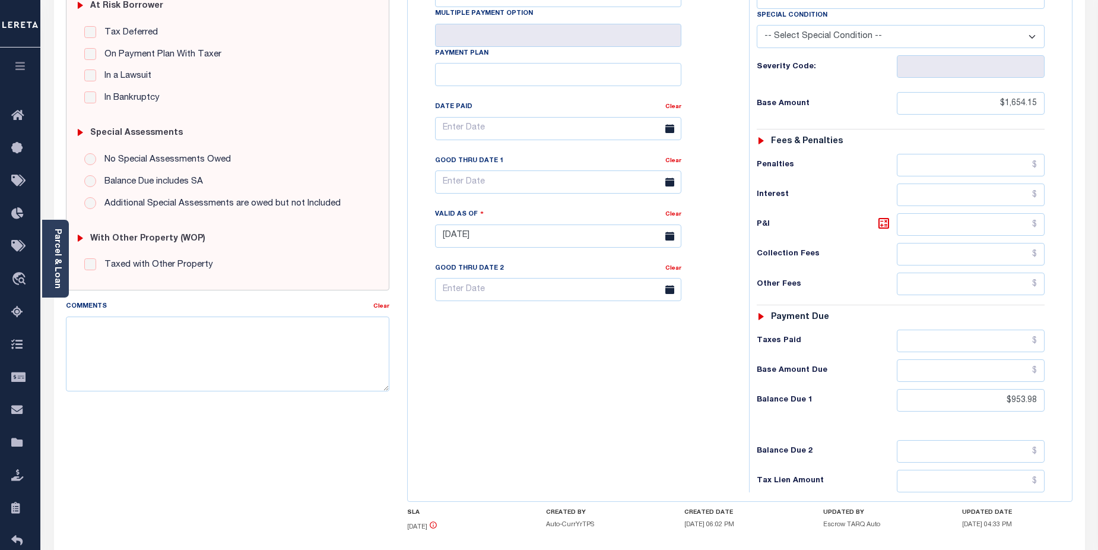
scroll to position [326, 0]
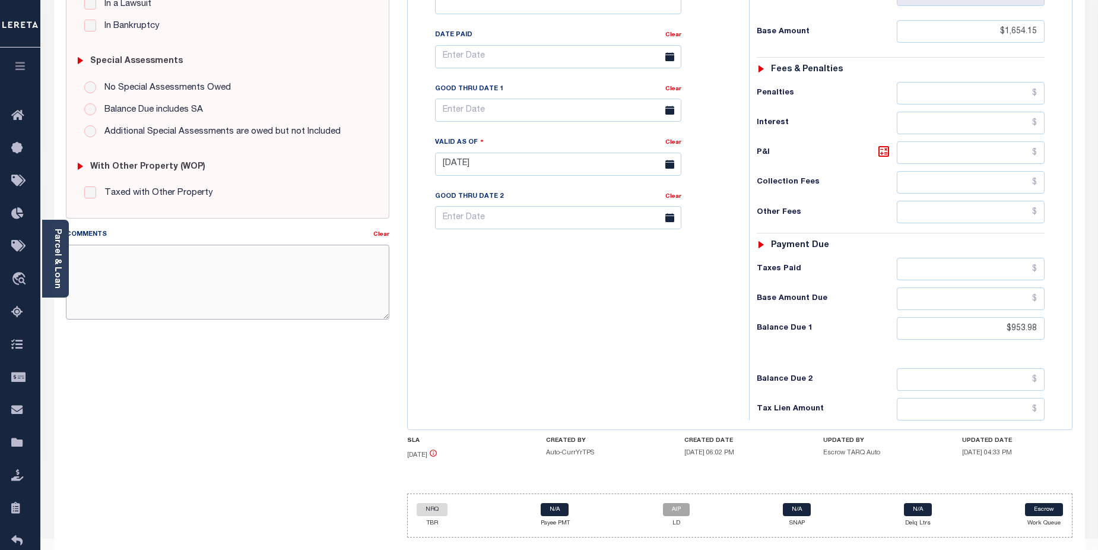
click at [171, 255] on textarea "Comments" at bounding box center [228, 282] width 324 height 75
paste textarea "2025/annual dlq Base $3,323.80 P/I $568.57-Lender Responsibility Total $3892.37…"
type textarea "2025/annual dlq Base $3,323.80 P/I $568.57-Lender Responsibility Total $3892.37…"
type input "[DATE]"
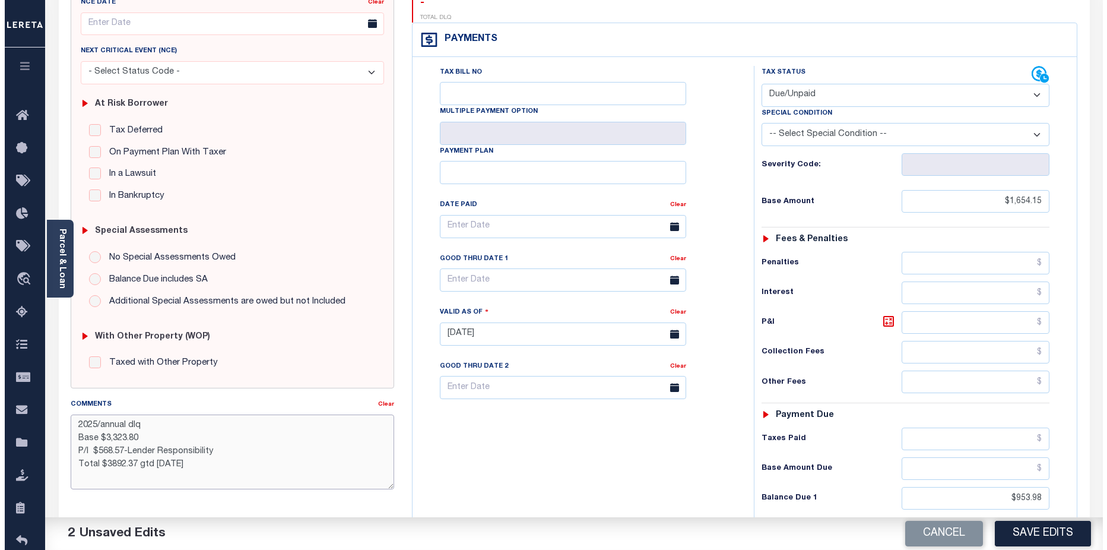
scroll to position [0, 0]
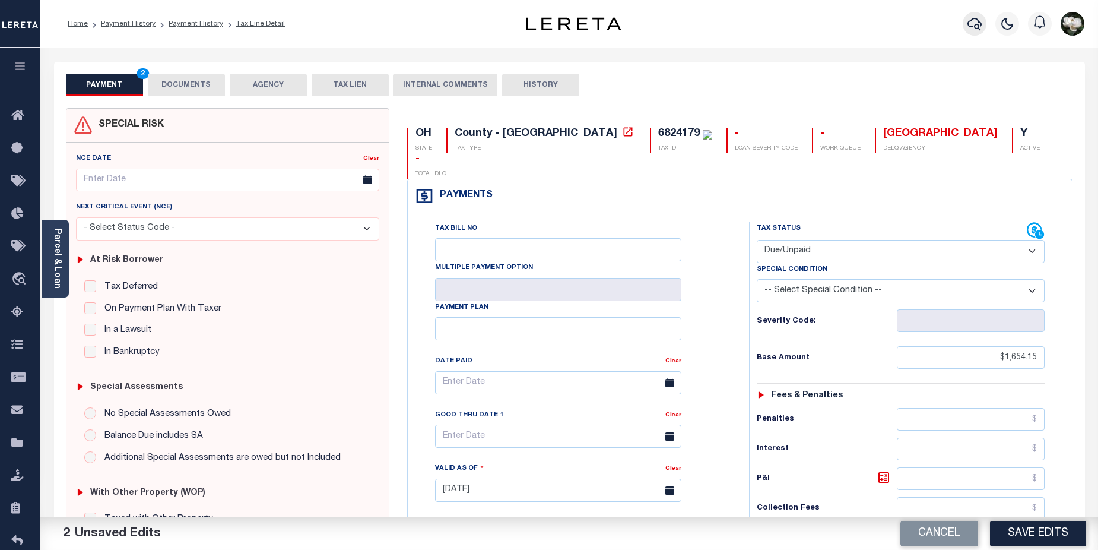
click at [965, 27] on button "button" at bounding box center [975, 24] width 24 height 24
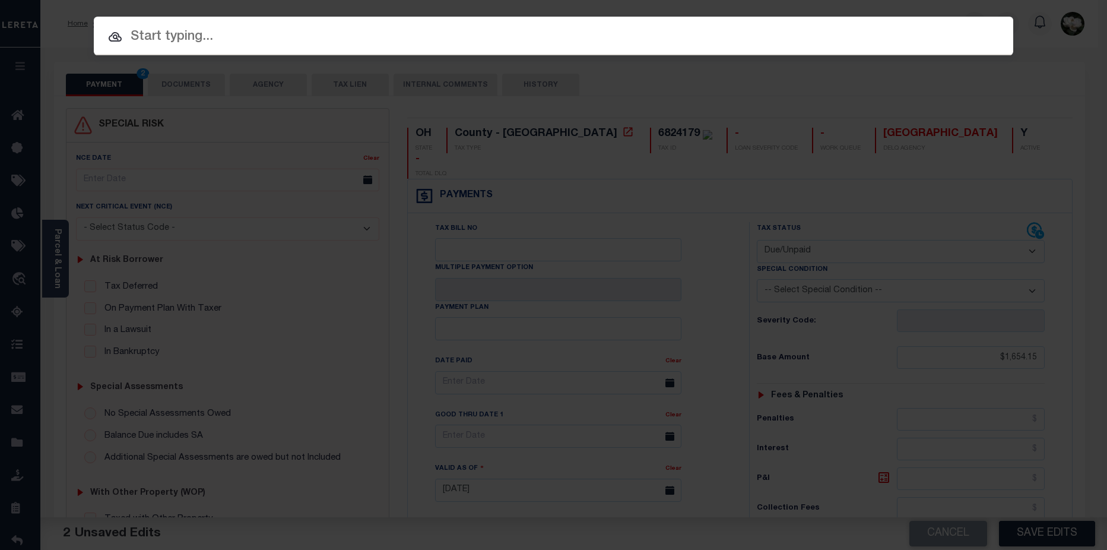
click at [242, 40] on input "text" at bounding box center [554, 37] width 920 height 21
paste input "A0670950"
type input "A0670950"
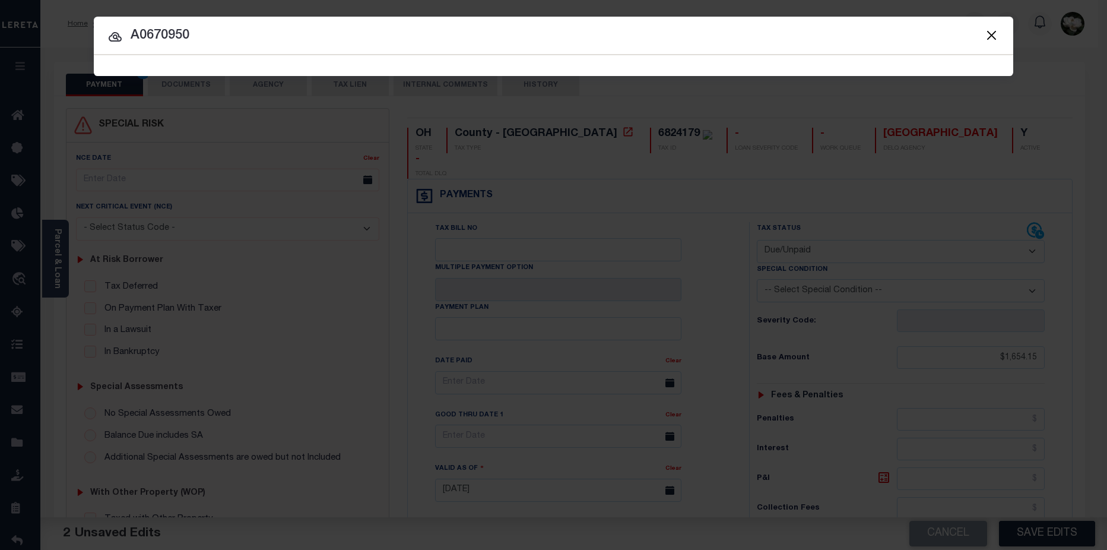
click at [382, 26] on input "A0670950" at bounding box center [554, 36] width 920 height 21
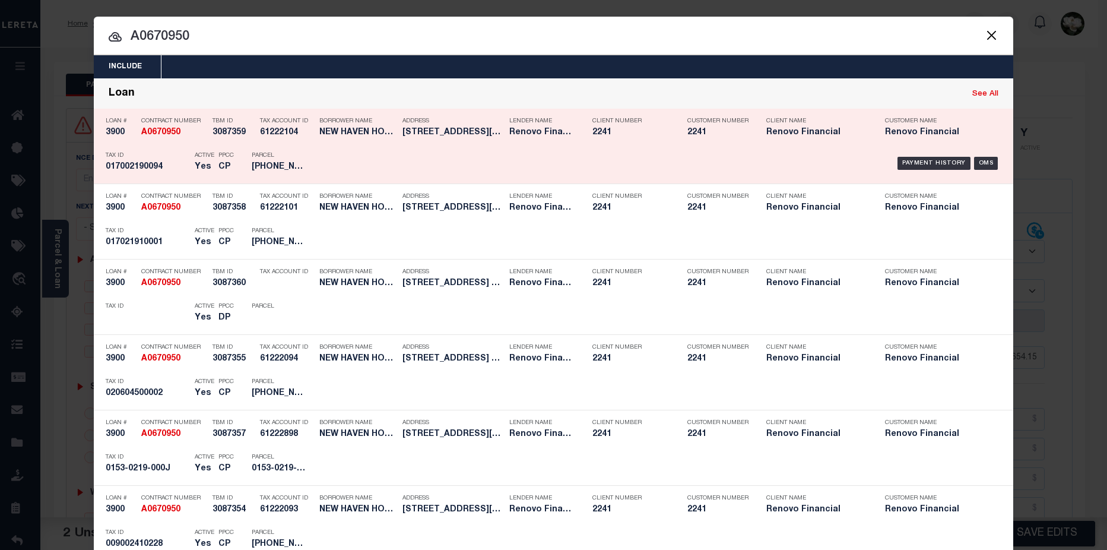
click at [347, 132] on h5 "NEW HAVEN HOLDINGS LLC" at bounding box center [357, 133] width 77 height 10
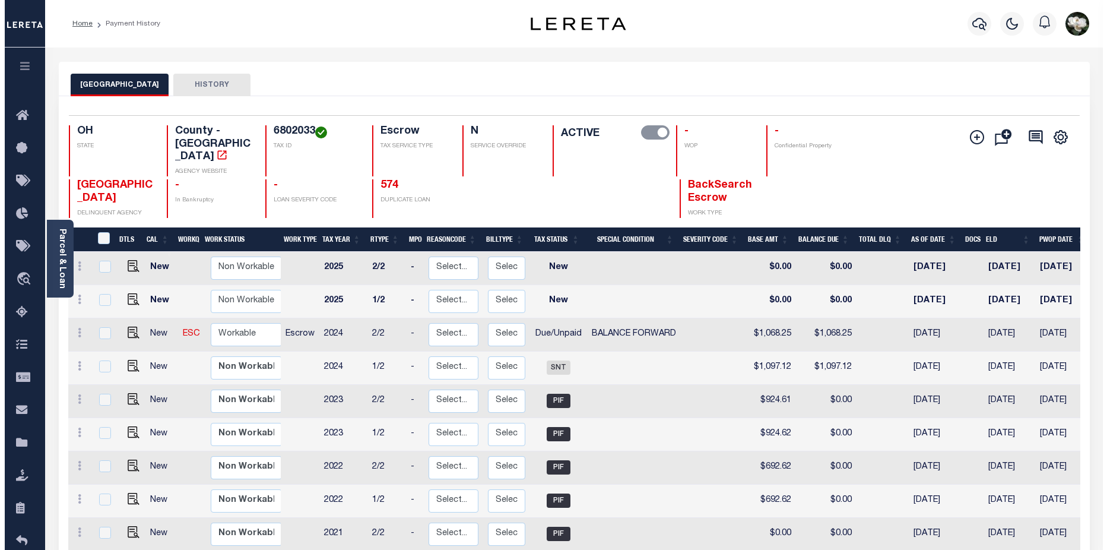
scroll to position [0, 160]
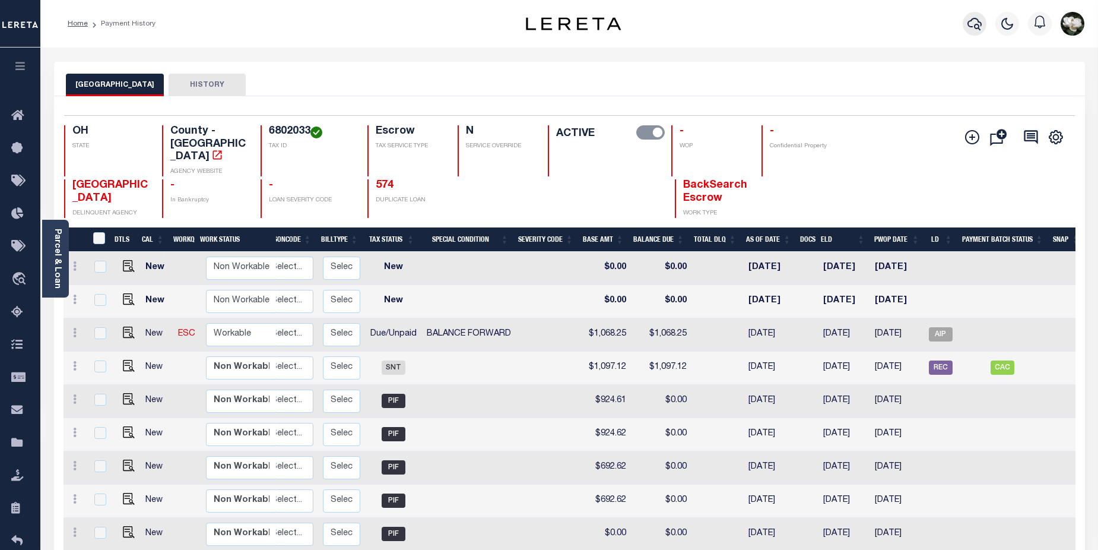
click at [973, 21] on icon "button" at bounding box center [975, 24] width 14 height 14
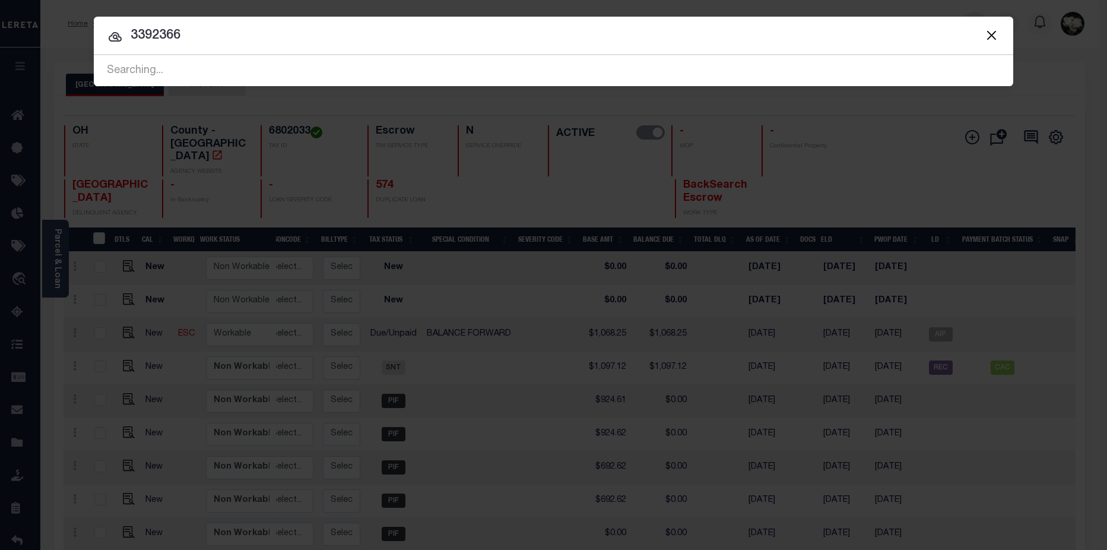
type input "3392366"
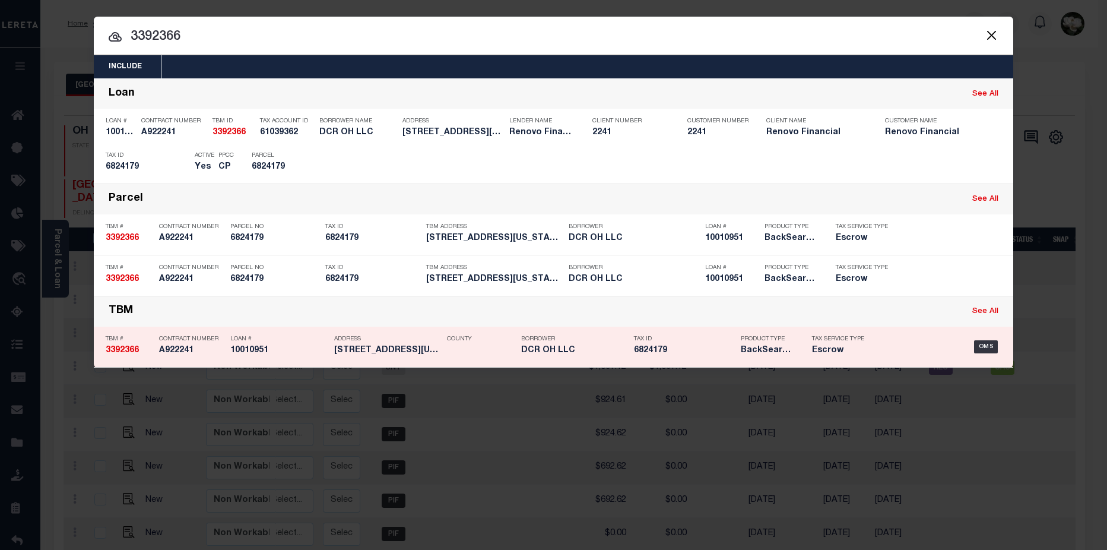
click at [670, 353] on h5 "6824179" at bounding box center [684, 351] width 101 height 10
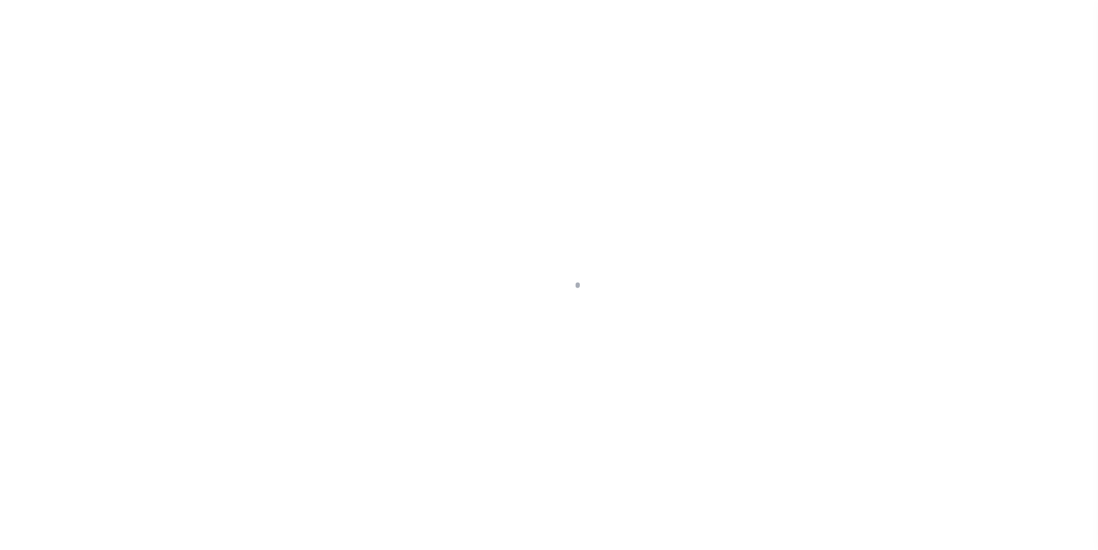
select select "10"
select select "Escrow"
type input "[STREET_ADDRESS][US_STATE]"
type input "6824179"
select select
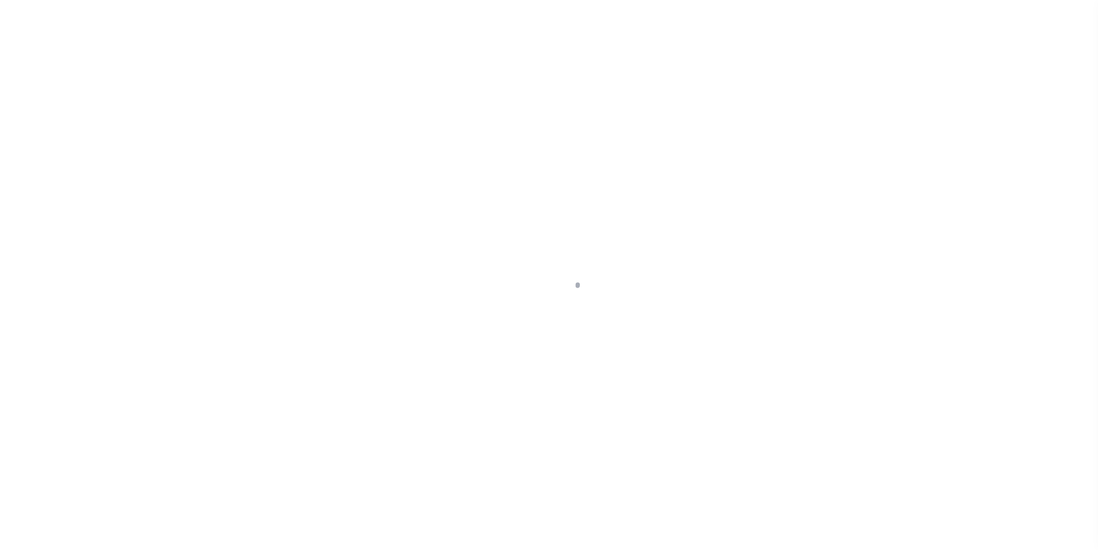
type input "AKRON OH 44306"
type input "a0kUS000006jwfi"
type input "OH"
select select "25067"
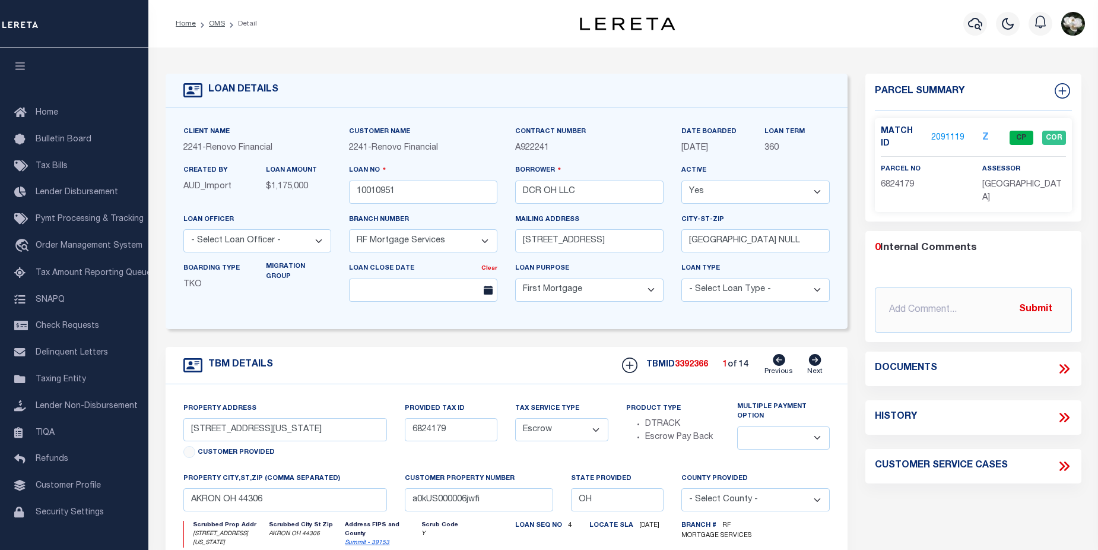
click at [940, 132] on link "2091119" at bounding box center [947, 138] width 33 height 12
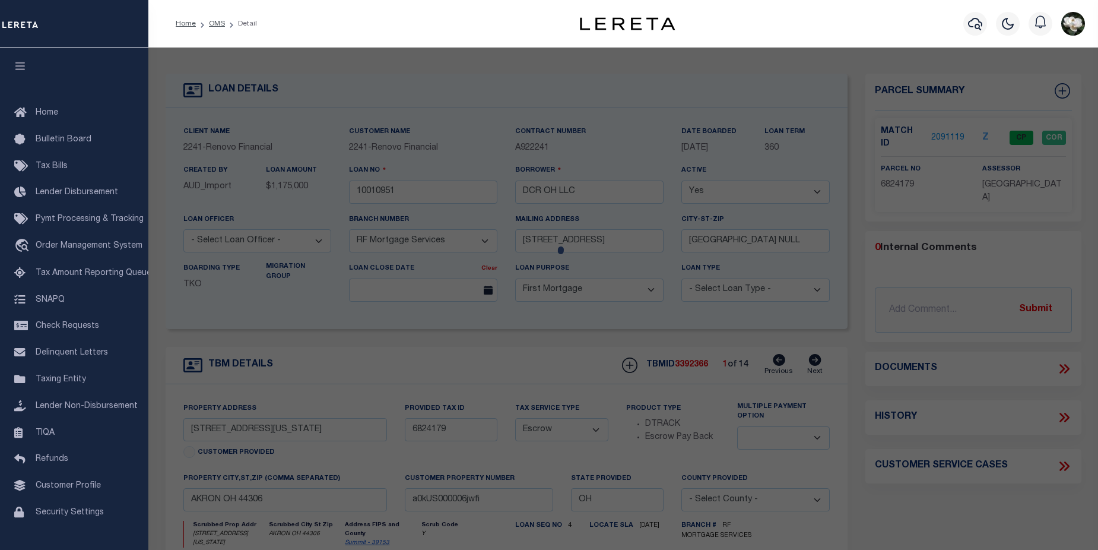
checkbox input "false"
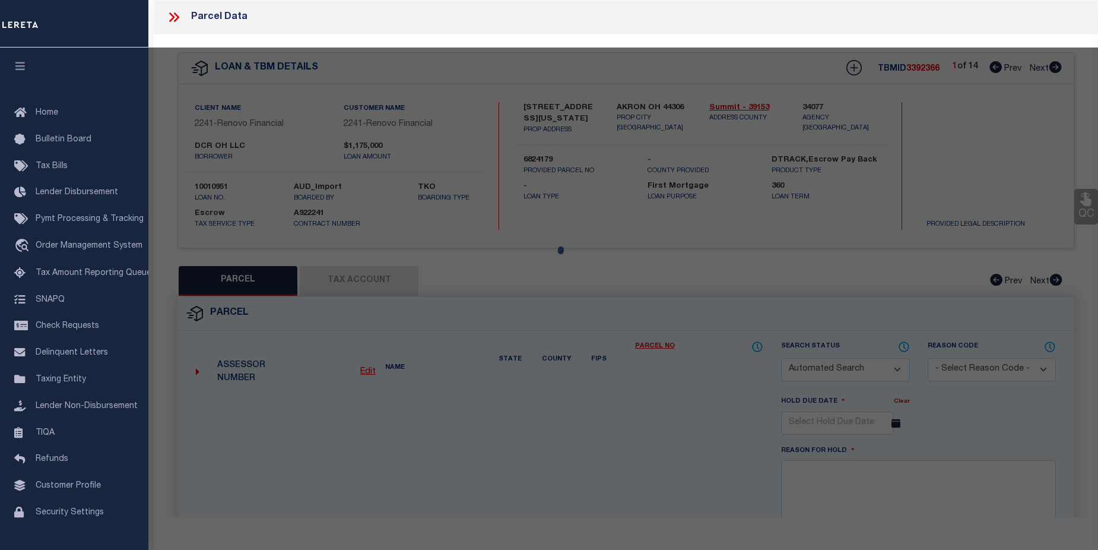
select select "CP"
type input "DCR OH LLC"
select select "AGW"
select select
type input "[STREET_ADDRESS][US_STATE]"
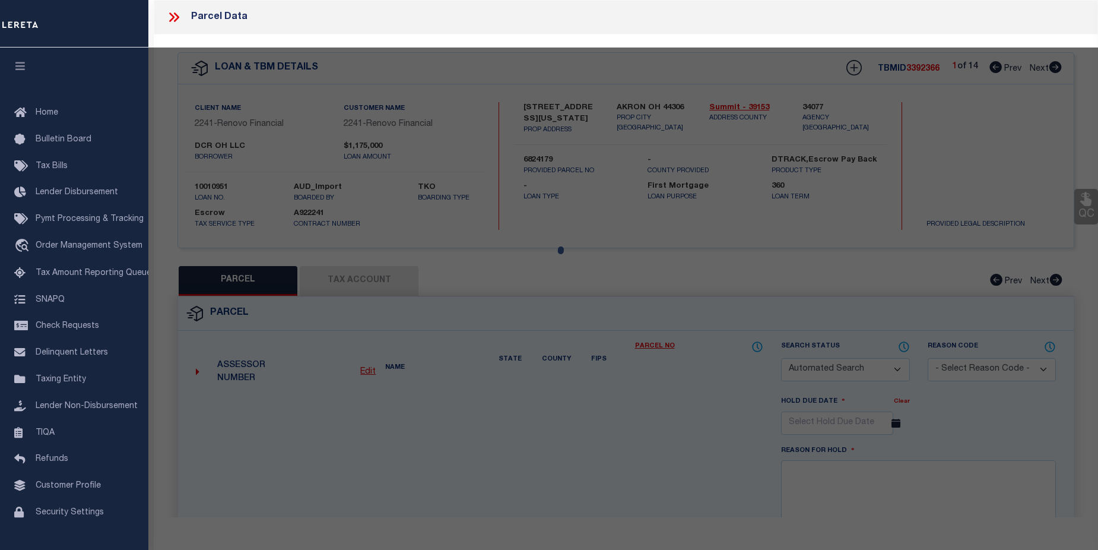
type input "AKRON OH 44306"
type textarea "THE [PERSON_NAME]-ARLINGTON LOTS 351-352 ALL PB 22 PGS 26-31"
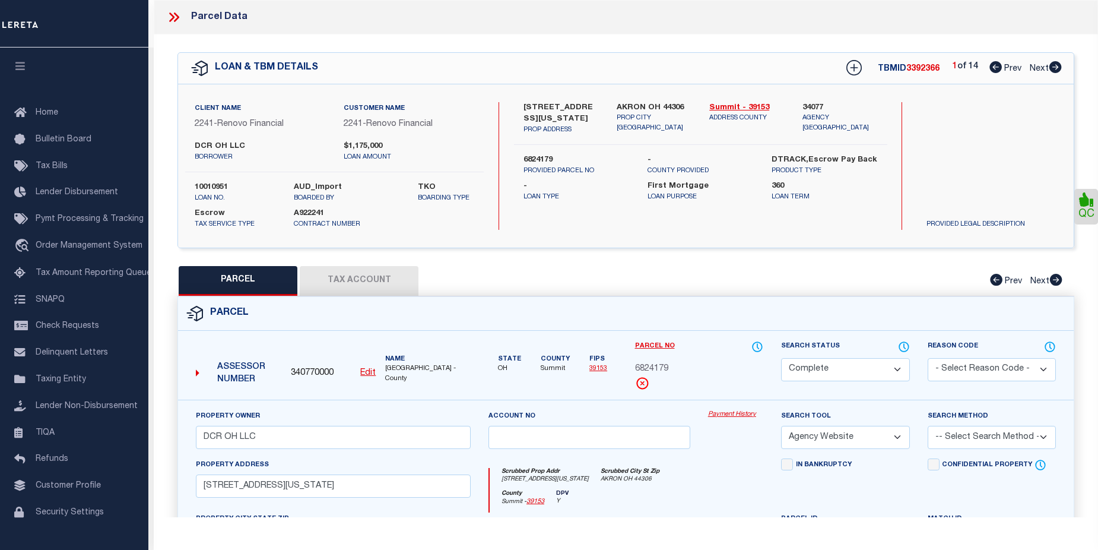
click at [724, 416] on link "Payment History" at bounding box center [735, 415] width 55 height 10
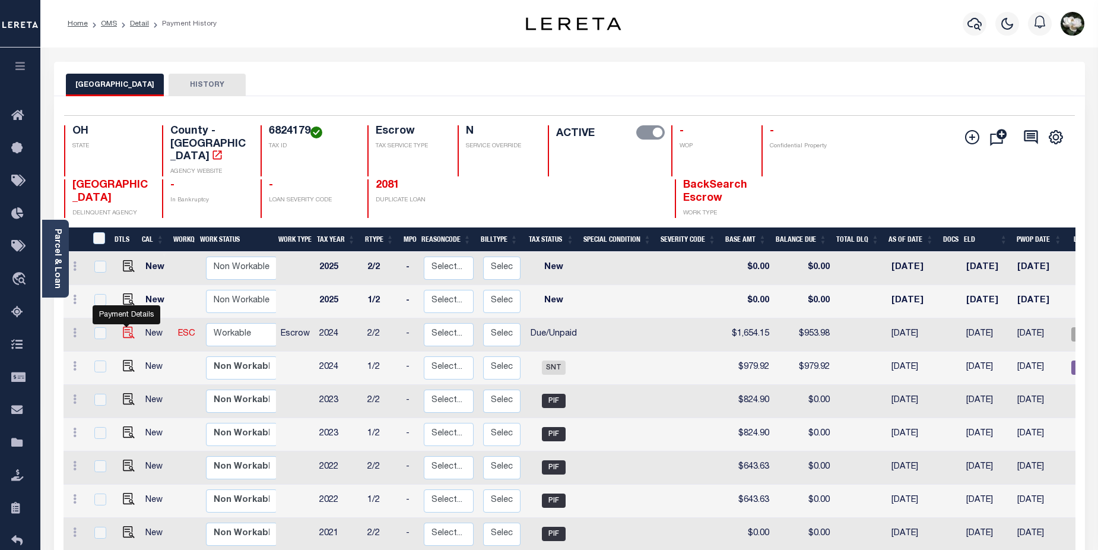
click at [123, 327] on img "" at bounding box center [129, 333] width 12 height 12
checkbox input "true"
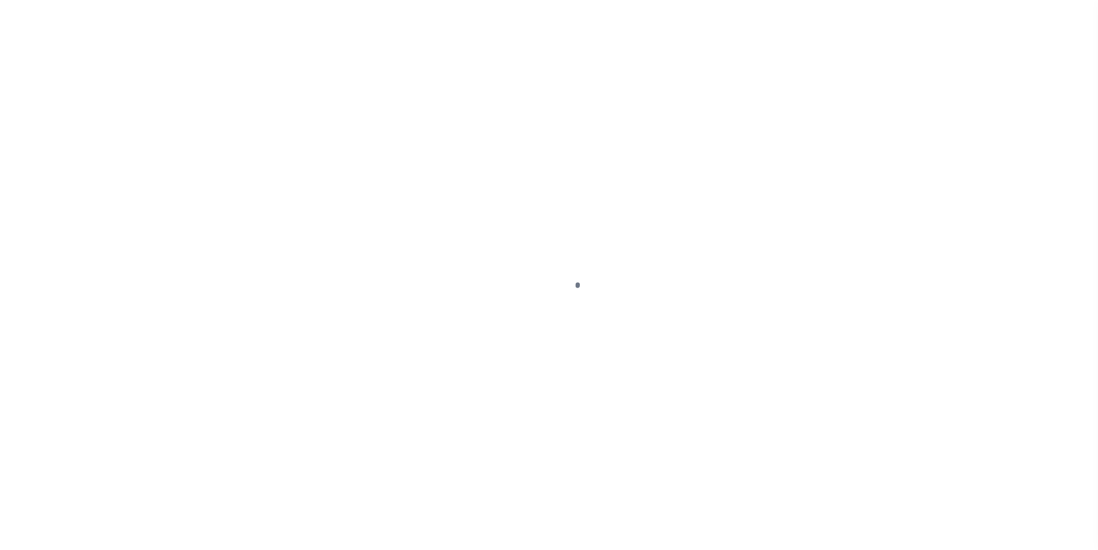
select select "DUE"
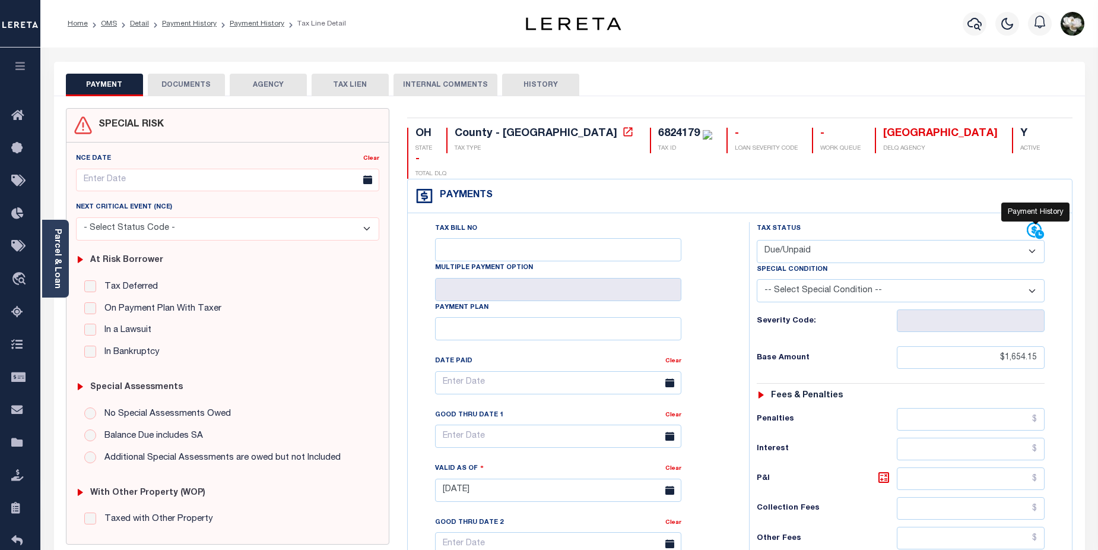
click at [1037, 223] on icon at bounding box center [1034, 230] width 15 height 15
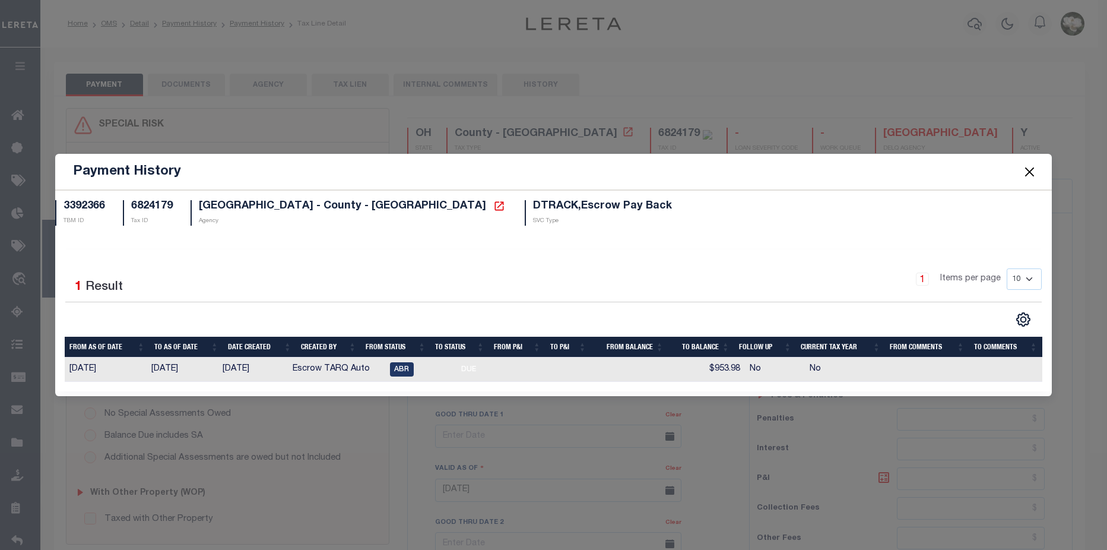
click at [1029, 171] on button "Close" at bounding box center [1029, 171] width 15 height 15
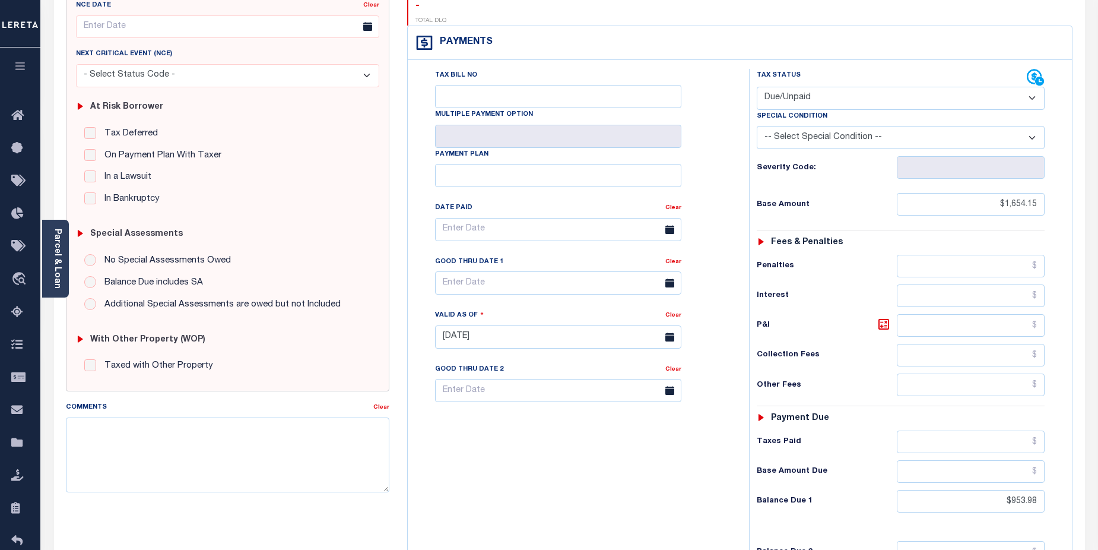
scroll to position [156, 0]
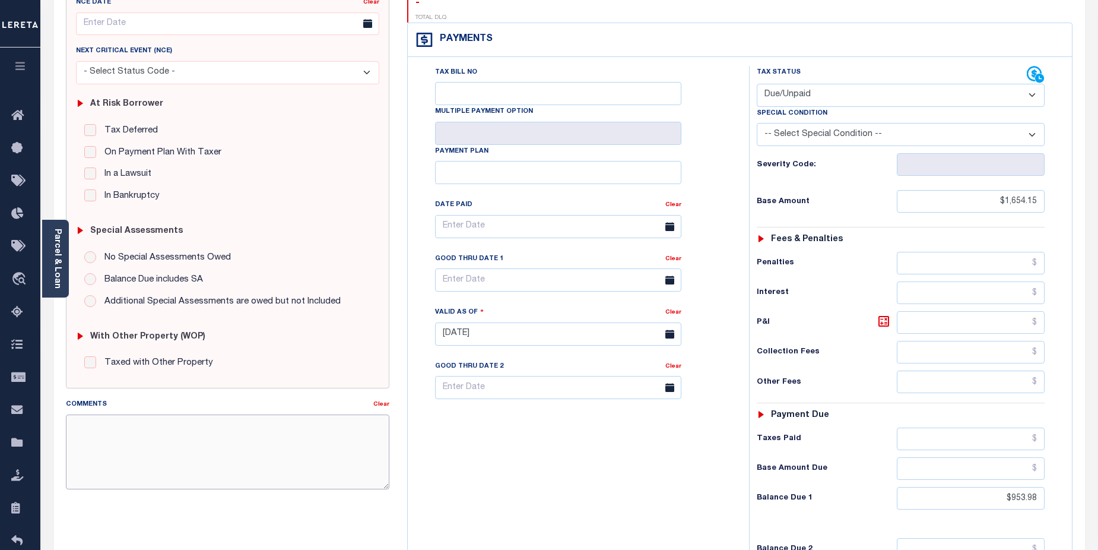
click at [145, 427] on textarea "Comments" at bounding box center [228, 451] width 324 height 75
paste textarea "2025/annual dlq Base $3,323.80 P/I $568.57-Lender Responsibility Total $3892.37…"
type textarea "2025/annual dlq Base $3,323.80 P/I $568.57-Lender Responsibility Total $3892.37…"
type input "[DATE]"
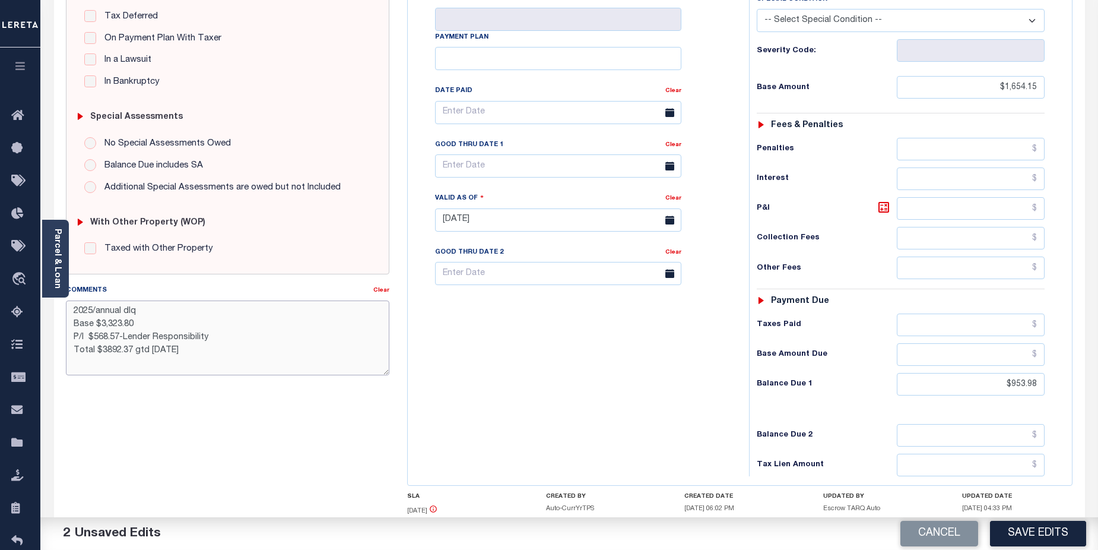
scroll to position [271, 0]
click at [170, 349] on textarea "2025/annual dlq Base $3,323.80 P/I $568.57-Lender Responsibility Total $3892.37…" at bounding box center [228, 336] width 324 height 75
drag, startPoint x: 100, startPoint y: 348, endPoint x: 132, endPoint y: 350, distance: 31.5
click at [132, 350] on textarea "2025/annual dlq Base $3,323.80 P/I $568.57-Lender Responsibility Total $3892.37…" at bounding box center [228, 336] width 324 height 75
drag, startPoint x: 134, startPoint y: 338, endPoint x: 157, endPoint y: 335, distance: 23.3
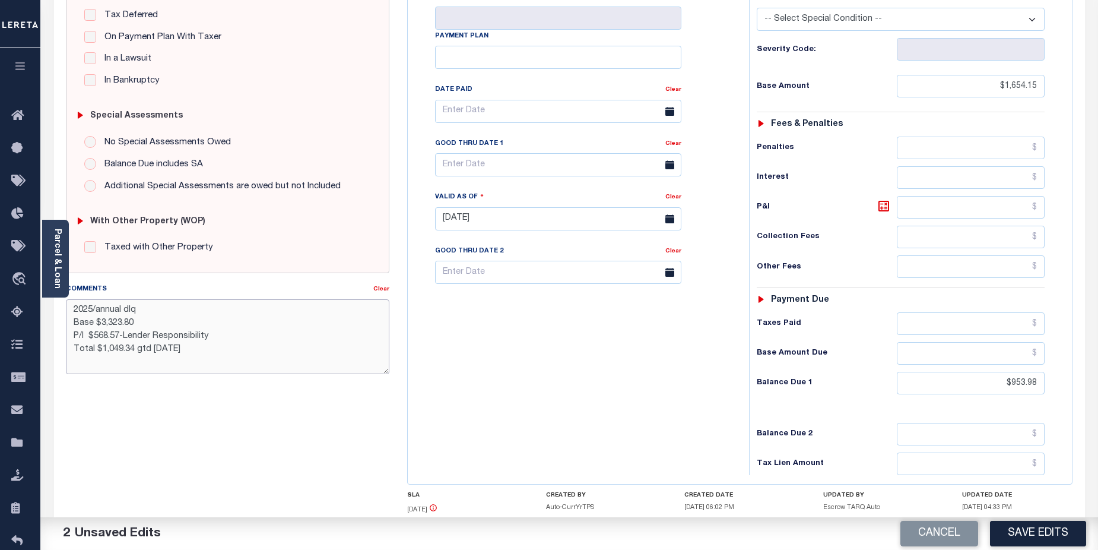
click at [157, 335] on textarea "2025/annual dlq Base $3,323.80 P/I $568.57-Lender Responsibility Total $1,049.3…" at bounding box center [228, 336] width 324 height 75
drag, startPoint x: 92, startPoint y: 335, endPoint x: 122, endPoint y: 336, distance: 30.3
click at [122, 336] on textarea "2025/annual dlq Base $3,323.80 P/I $568.57-Lereta Responsibility Total $1,049.3…" at bounding box center [228, 336] width 324 height 75
drag, startPoint x: 101, startPoint y: 324, endPoint x: 137, endPoint y: 324, distance: 35.6
click at [137, 324] on textarea "2025/annual dlq Base $3,323.80 P/I $95.39 Lereta Responsibility Total $1,049.34…" at bounding box center [228, 336] width 324 height 75
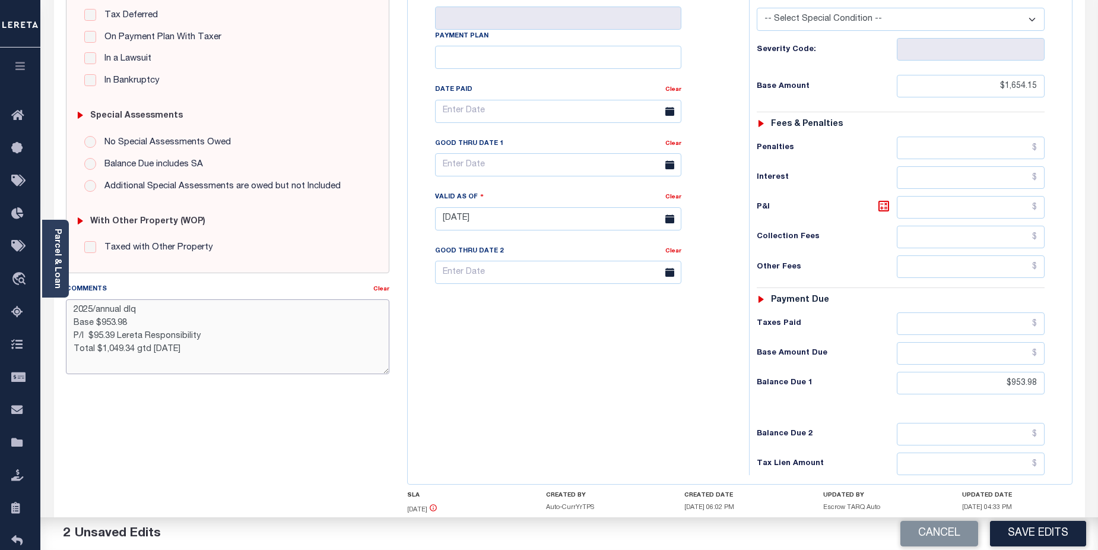
drag, startPoint x: 87, startPoint y: 310, endPoint x: 174, endPoint y: 302, distance: 87.1
click at [161, 310] on textarea "2025/annual dlq Base $953.98 P/I $95.39 Lereta Responsibility Total $1,049.34 g…" at bounding box center [228, 336] width 324 height 75
click at [88, 309] on textarea "20224 Base $953.98 P/I $95.39 Lereta Responsibility Total $1,049.34 gtd 08/31/2…" at bounding box center [228, 336] width 324 height 75
click at [107, 305] on textarea "2024 Base $953.98 P/I $95.39 Lereta Responsibility Total $1,049.34 gtd 08/31/20…" at bounding box center [228, 336] width 324 height 75
click at [93, 309] on textarea "20242nd Base $953.98 P/I $95.39 Lereta Responsibility Total $1,049.34 gtd 08/31…" at bounding box center [228, 336] width 324 height 75
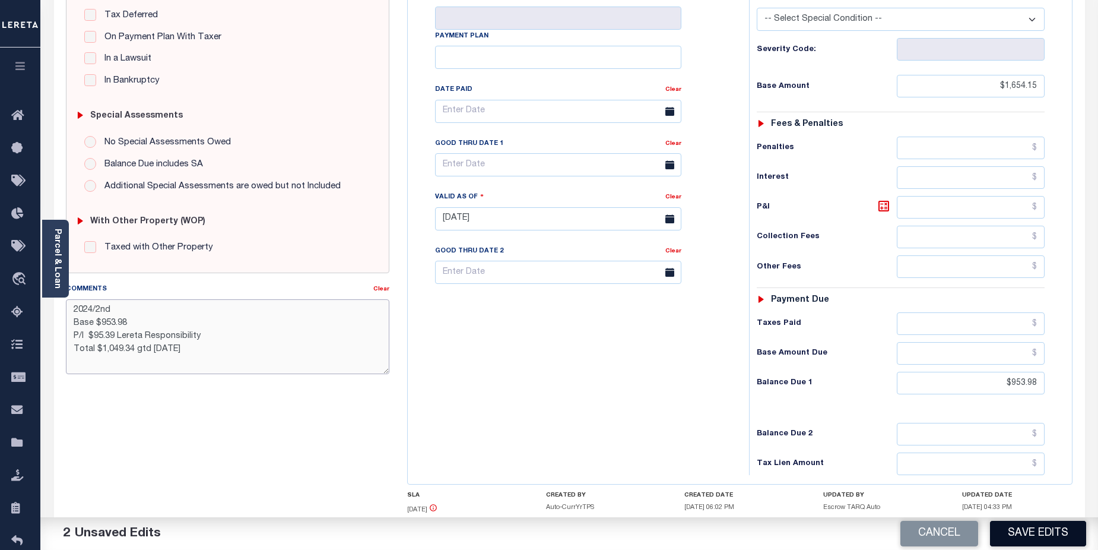
type textarea "2024/2nd Base $953.98 P/I $95.39 Lereta Responsibility Total $1,049.34 gtd [DAT…"
click at [1039, 540] on button "Save Edits" at bounding box center [1038, 534] width 96 height 26
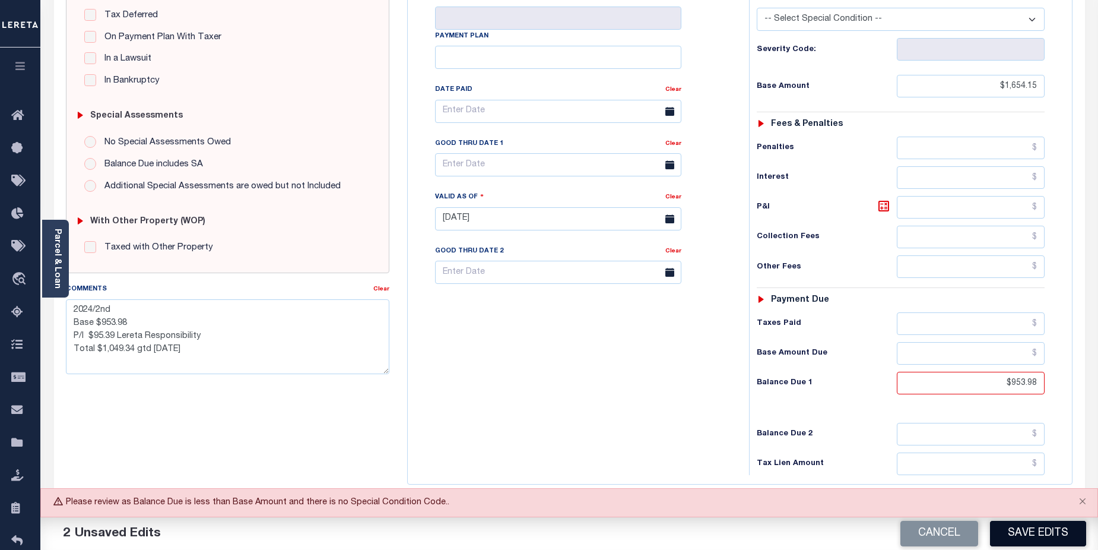
click at [1038, 527] on button "Save Edits" at bounding box center [1038, 534] width 96 height 26
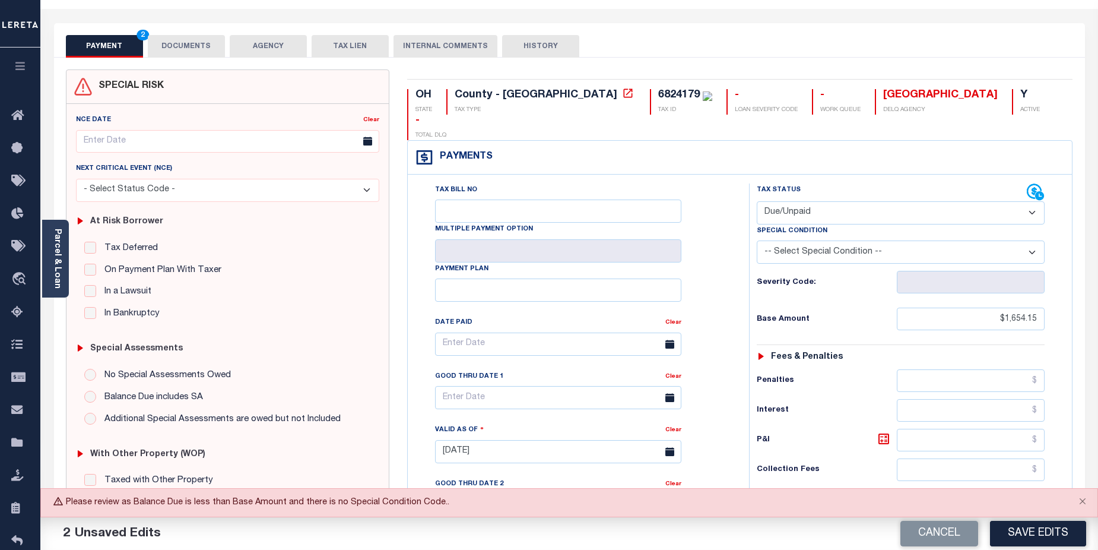
scroll to position [41, 0]
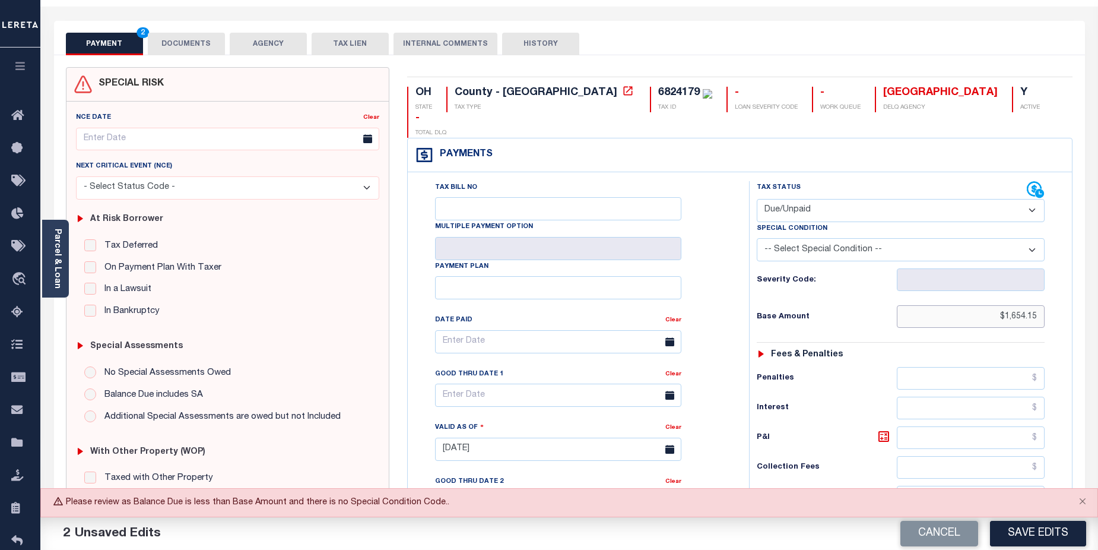
drag, startPoint x: 999, startPoint y: 289, endPoint x: 1107, endPoint y: 209, distance: 134.1
click at [1069, 278] on div "Tax Status Status" at bounding box center [904, 443] width 329 height 524
type input "$953.89"
click at [1053, 535] on button "Save Edits" at bounding box center [1038, 534] width 96 height 26
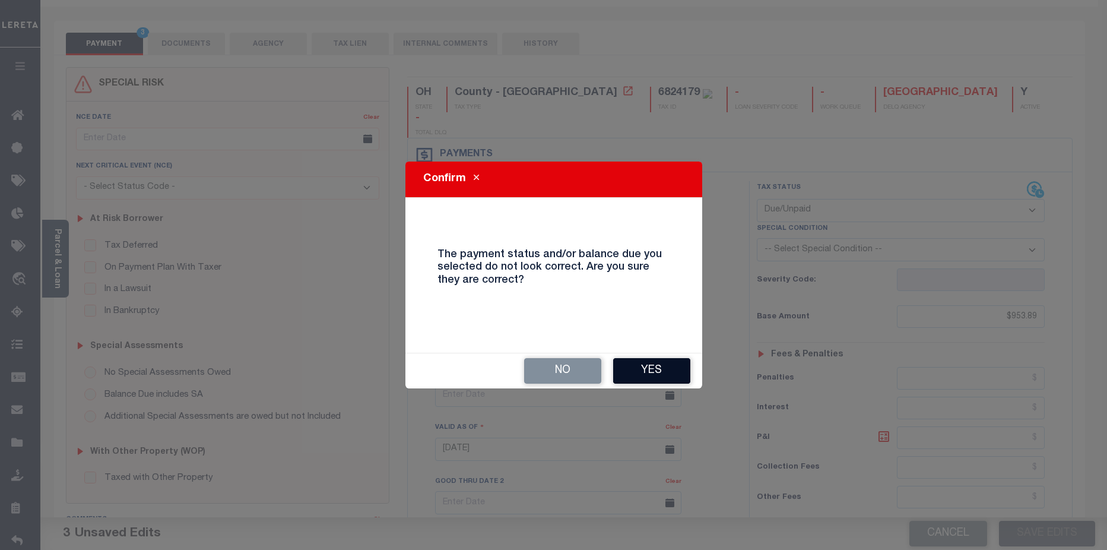
click at [667, 373] on button "Yes" at bounding box center [651, 371] width 77 height 26
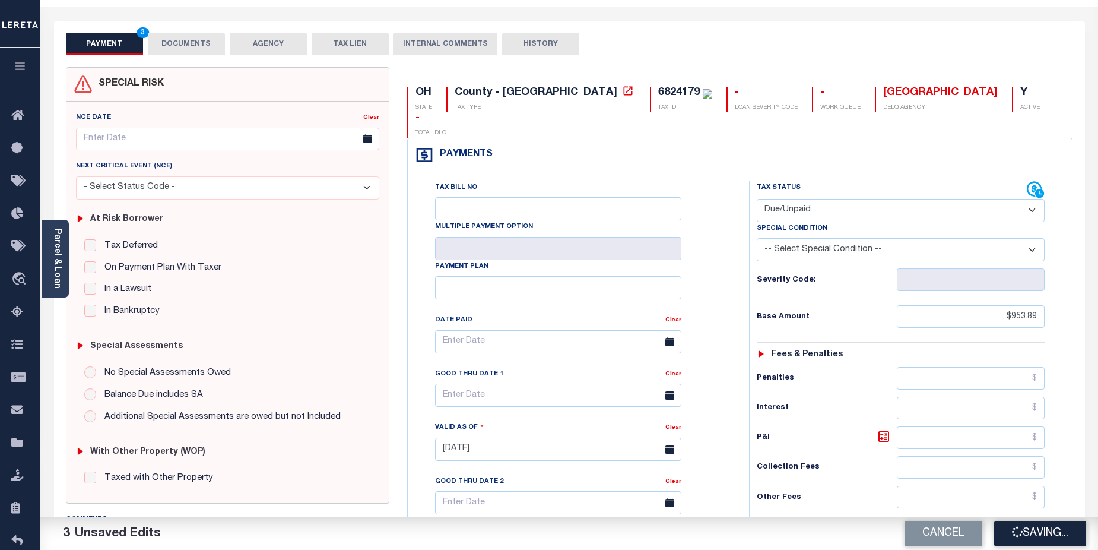
checkbox input "false"
type textarea "2024/2nd Base $953.98 P/I $95.39 Lereta Responsibility Total $1,049.34 gtd [DAT…"
type input "$953.89"
type input "$953.98"
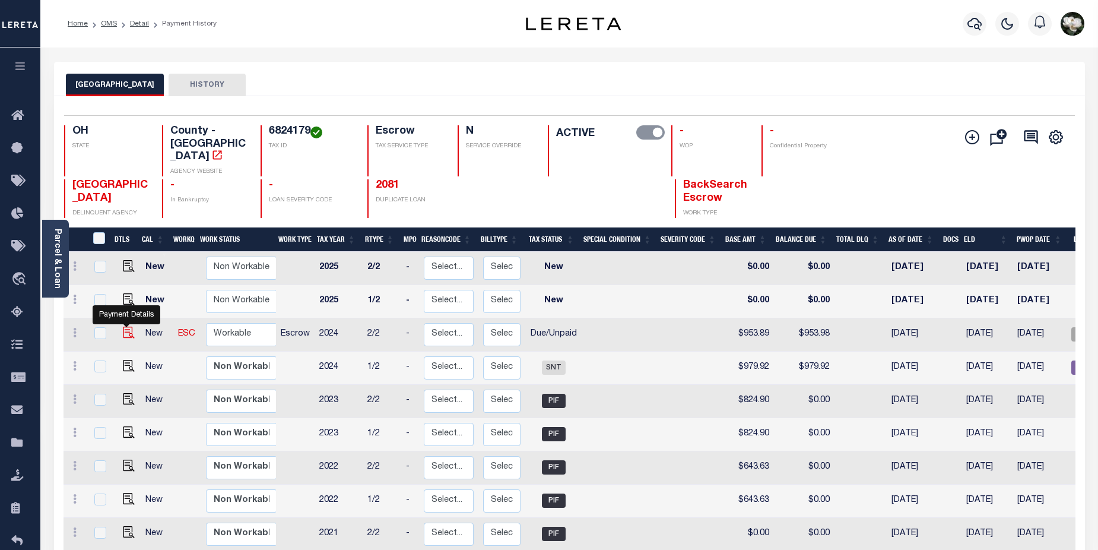
click at [126, 327] on img "" at bounding box center [129, 333] width 12 height 12
checkbox input "true"
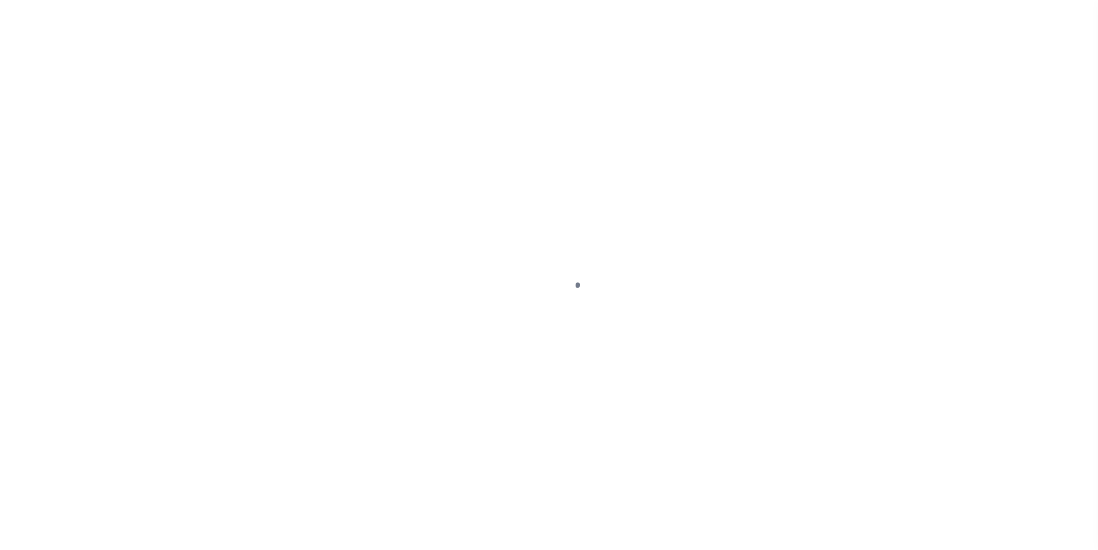
select select "DUE"
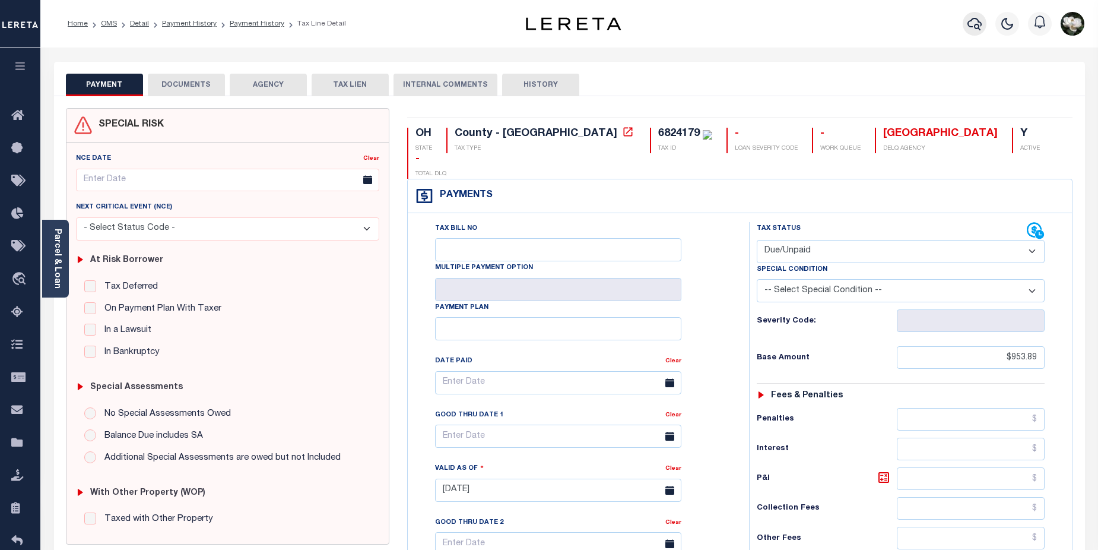
drag, startPoint x: 978, startPoint y: 31, endPoint x: 985, endPoint y: 26, distance: 8.1
click at [985, 26] on button "button" at bounding box center [975, 24] width 24 height 24
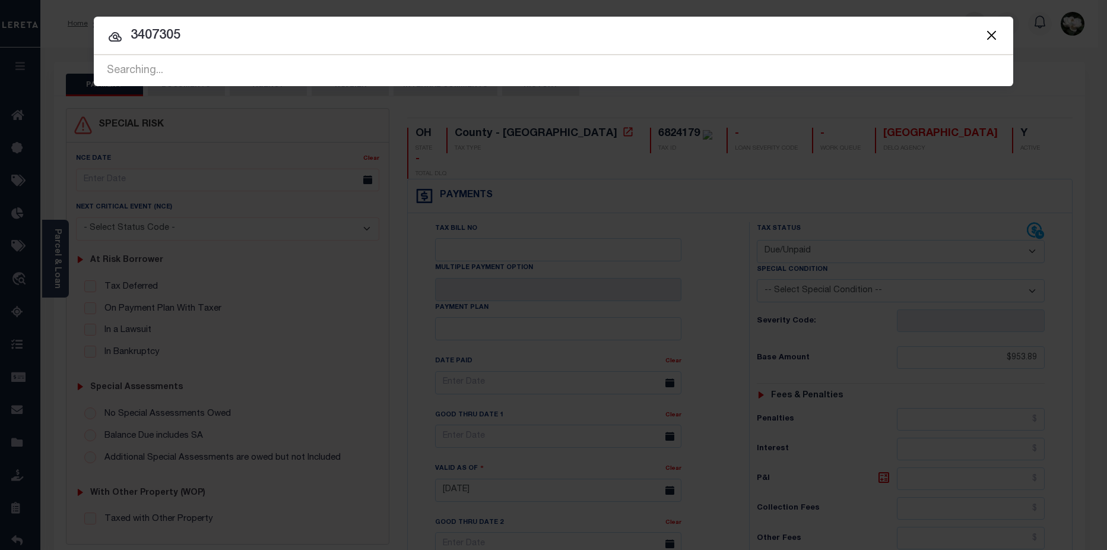
type input "3407305"
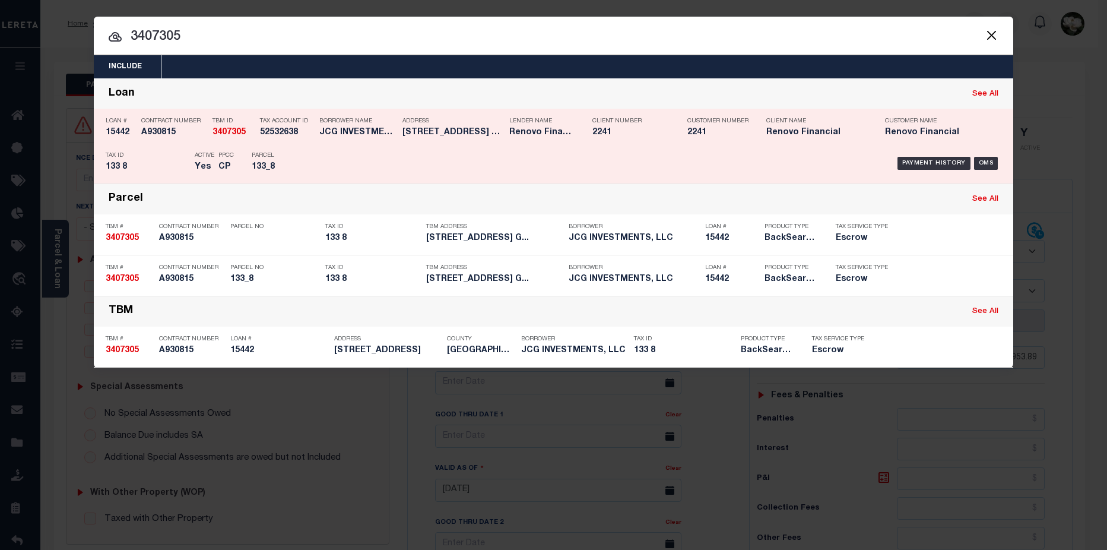
click at [333, 131] on h5 "JCG INVESTMENTS, LLC" at bounding box center [357, 133] width 77 height 10
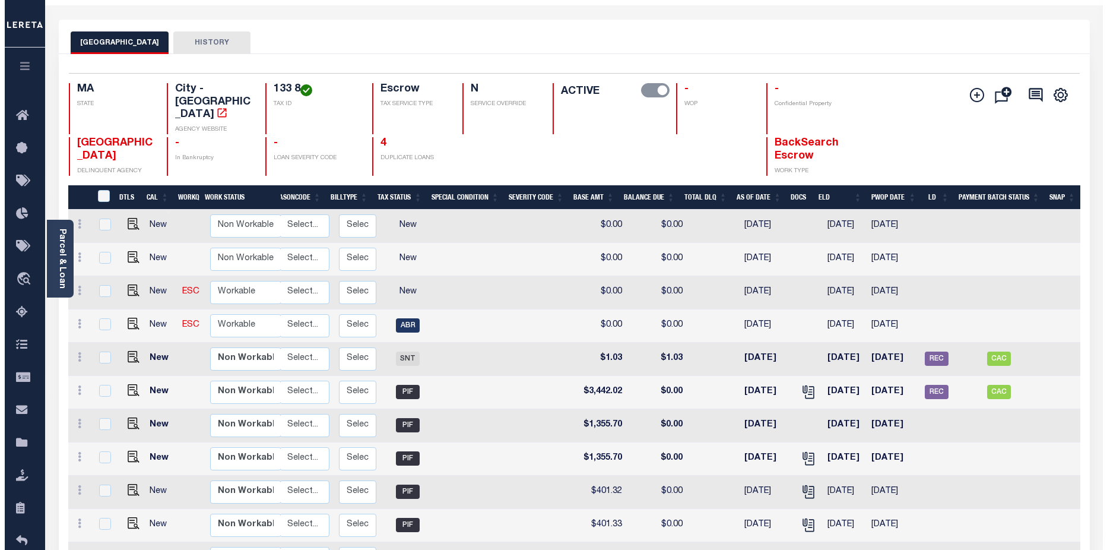
scroll to position [31, 0]
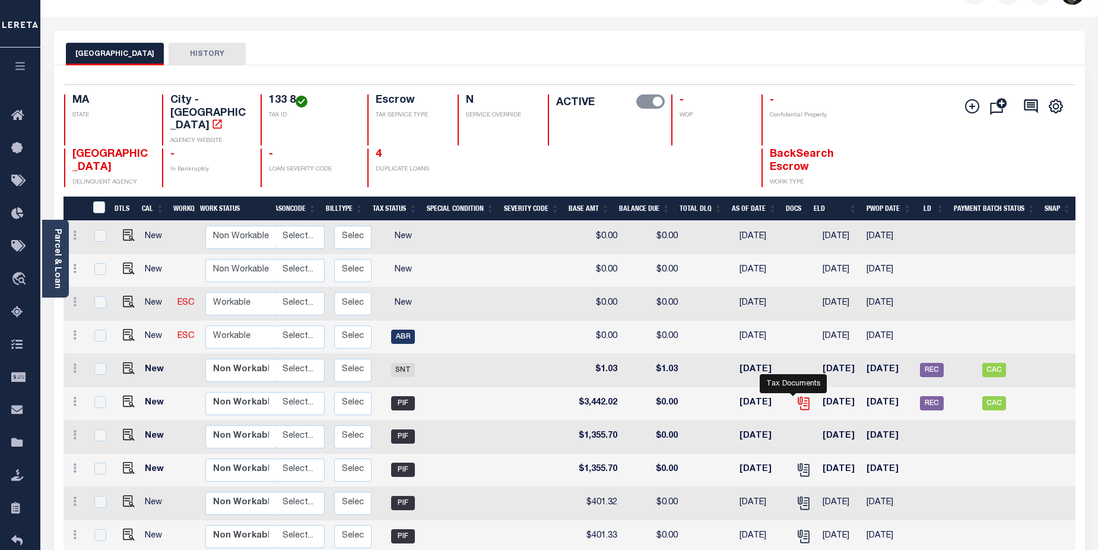
click at [796, 395] on icon "" at bounding box center [803, 402] width 15 height 15
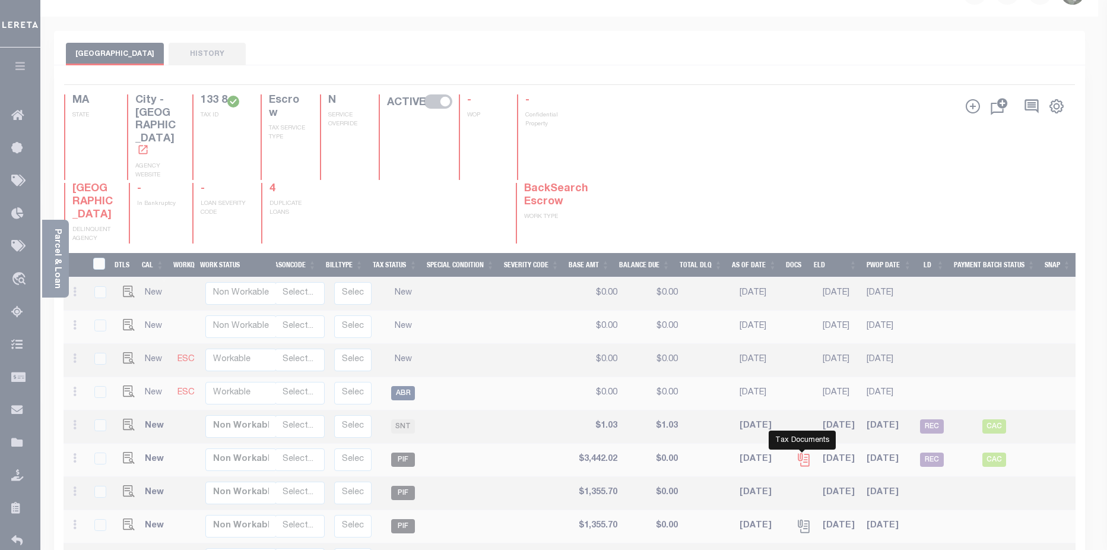
scroll to position [0, 144]
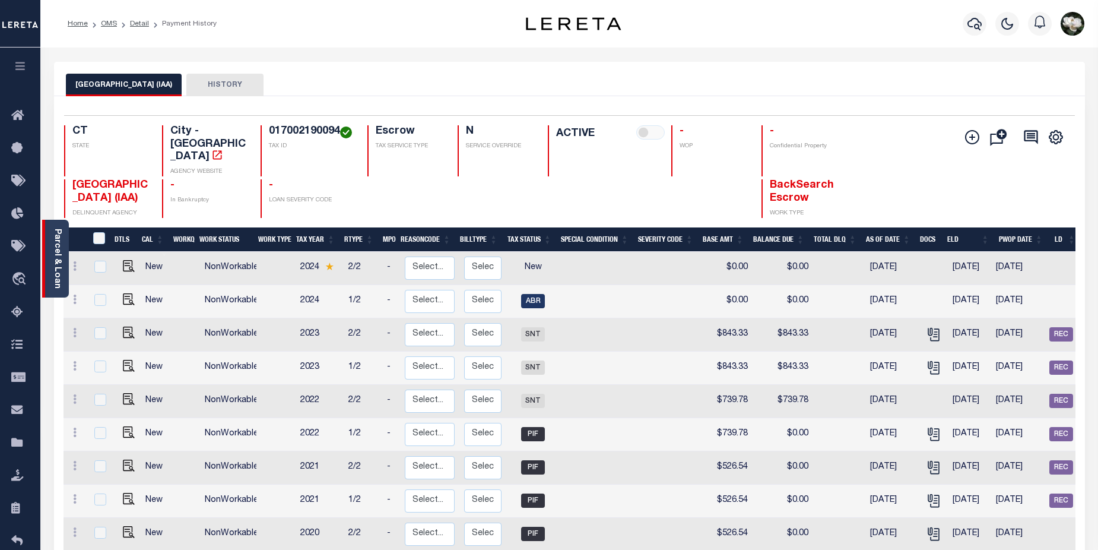
click at [46, 256] on div "Parcel & Loan" at bounding box center [55, 259] width 27 height 78
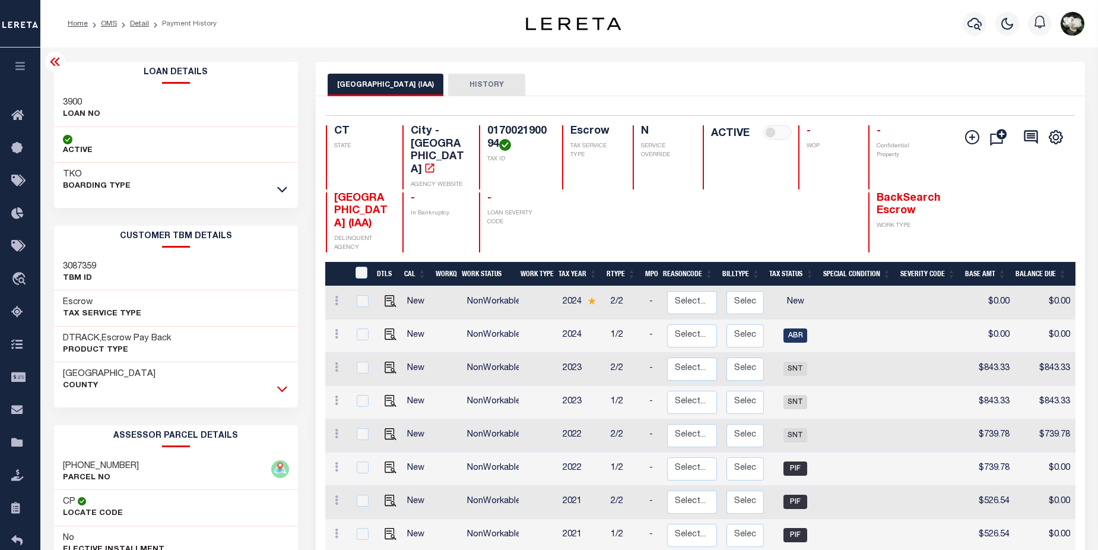
click at [283, 391] on icon at bounding box center [282, 389] width 10 height 6
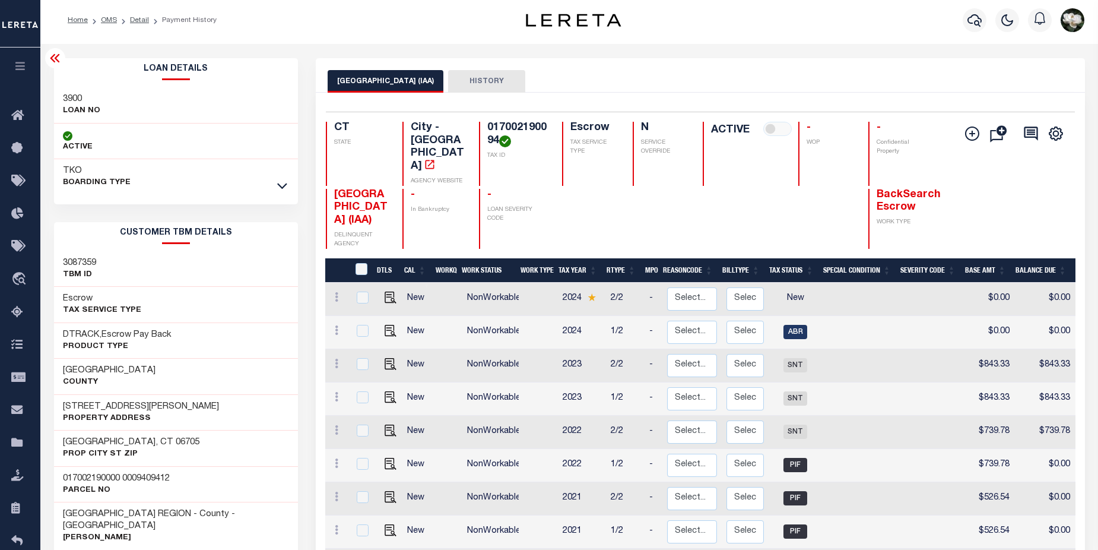
scroll to position [119, 0]
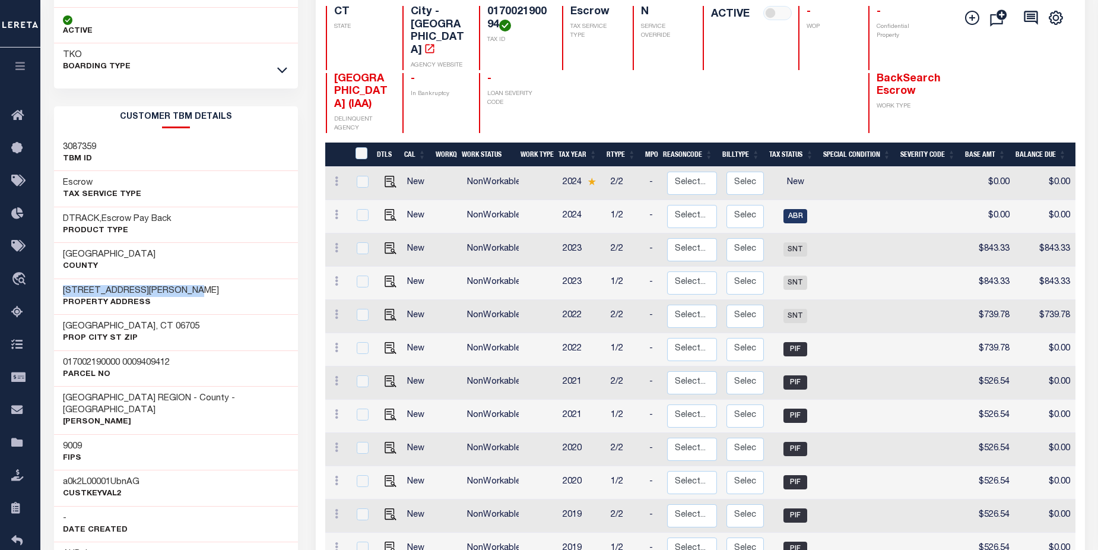
drag, startPoint x: 61, startPoint y: 287, endPoint x: 178, endPoint y: 290, distance: 116.4
click at [178, 290] on div "94 Wakelee Road Unit 94-12 Property Address" at bounding box center [176, 296] width 245 height 36
copy h3 "94 Wakelee Road Unit 94-12"
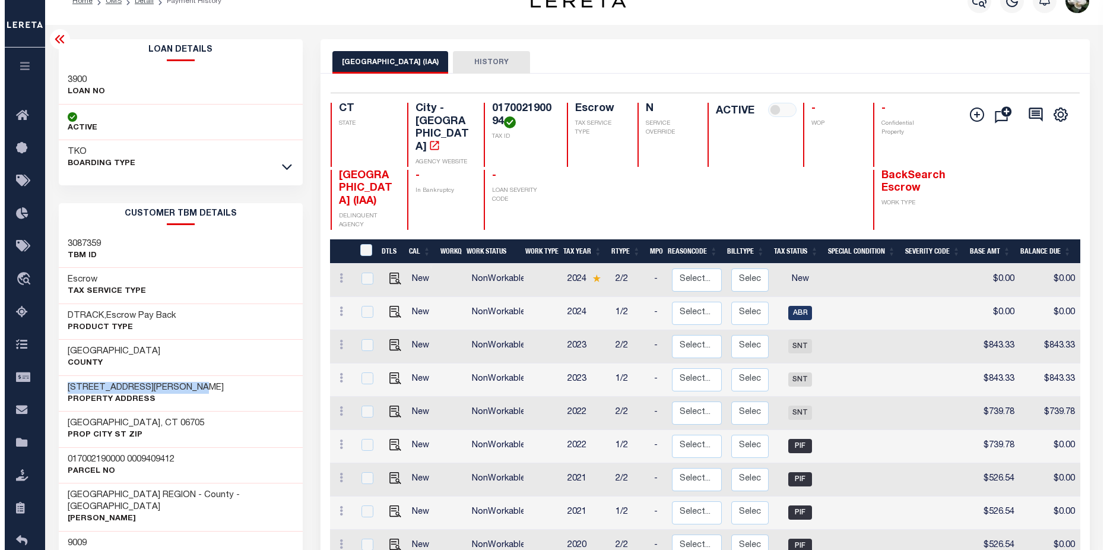
scroll to position [0, 0]
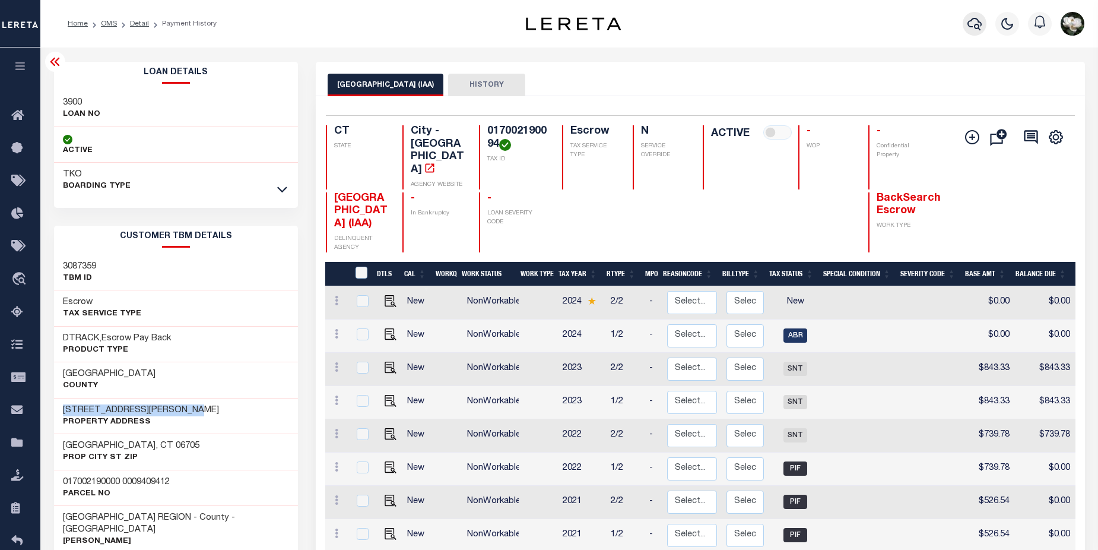
click at [980, 18] on icon "button" at bounding box center [975, 24] width 14 height 14
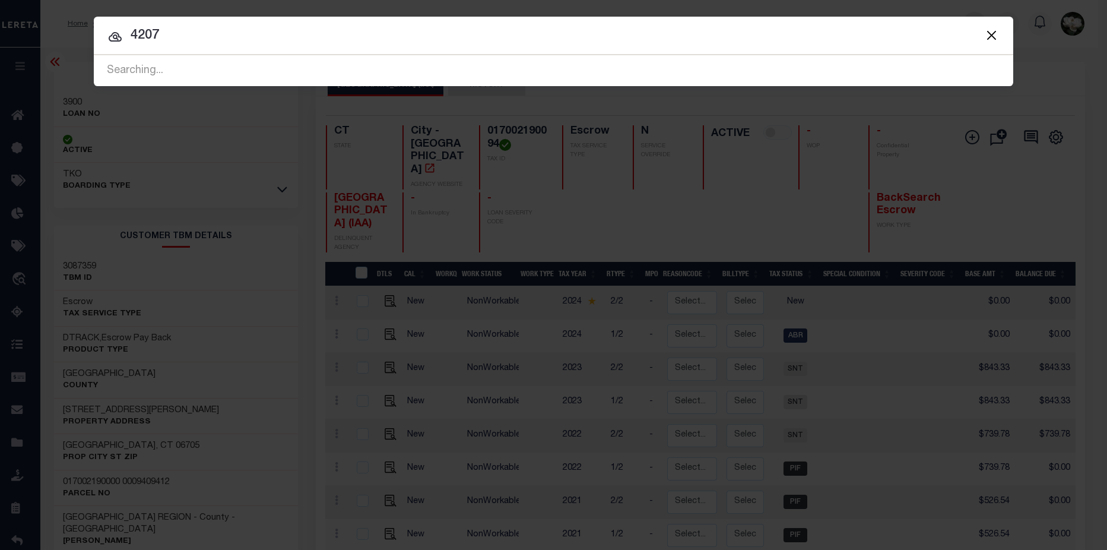
type input "4207"
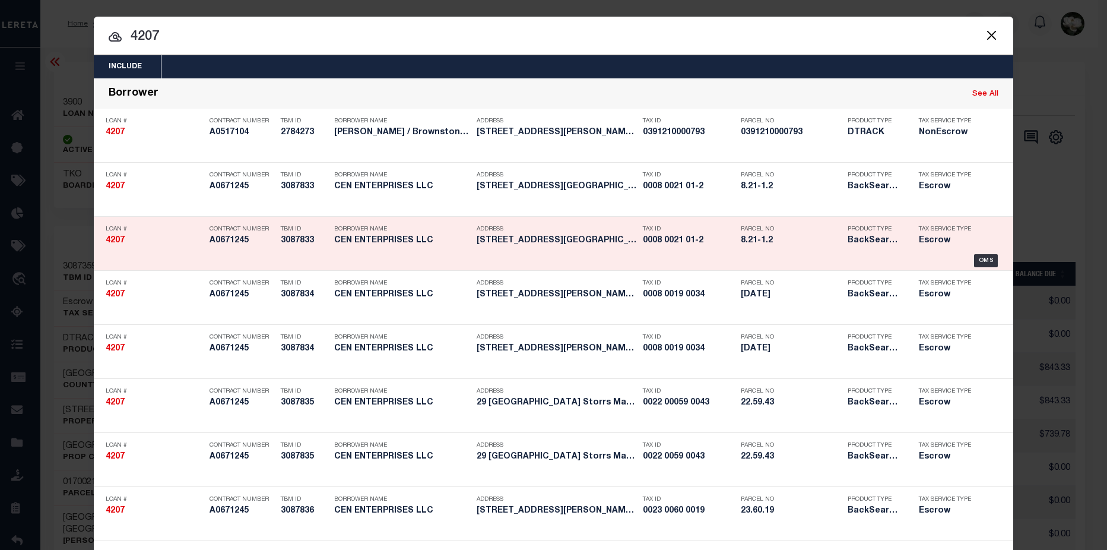
click at [801, 241] on h5 "8.21-1.2" at bounding box center [791, 241] width 101 height 10
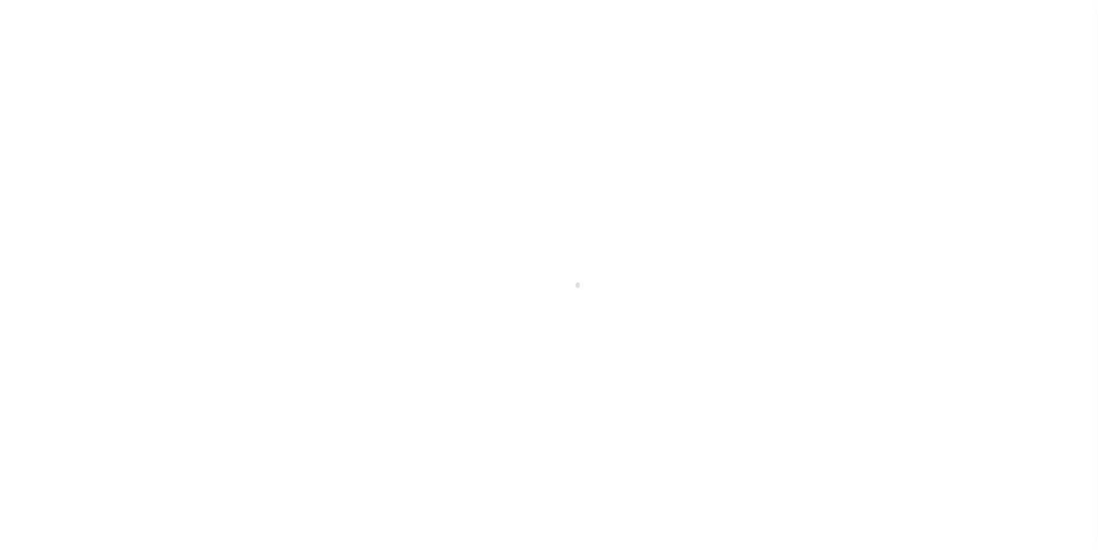
select select "Escrow"
type input "[STREET_ADDRESS]"
type input "Storrs Mansfield,, CT 06268"
type input "a0k2L00001VHK7I"
type input "CT"
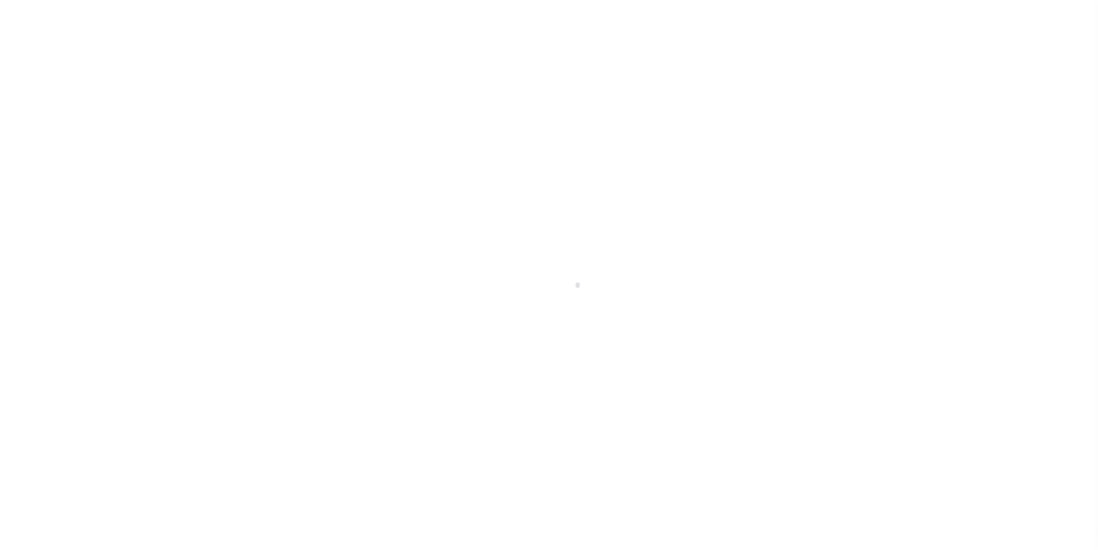
select select
select select "25066"
select select
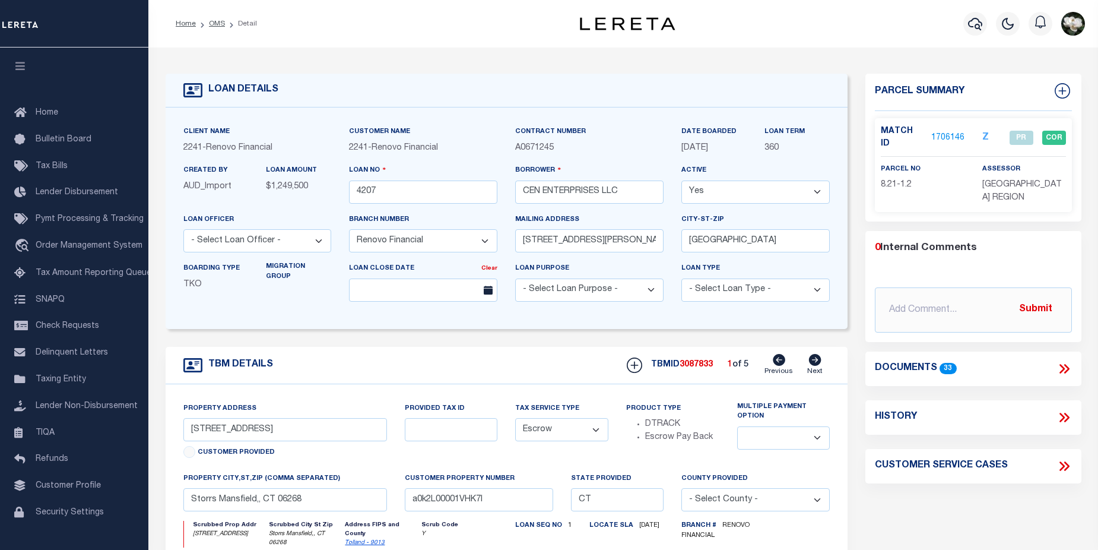
click at [943, 132] on link "1706146" at bounding box center [947, 138] width 33 height 12
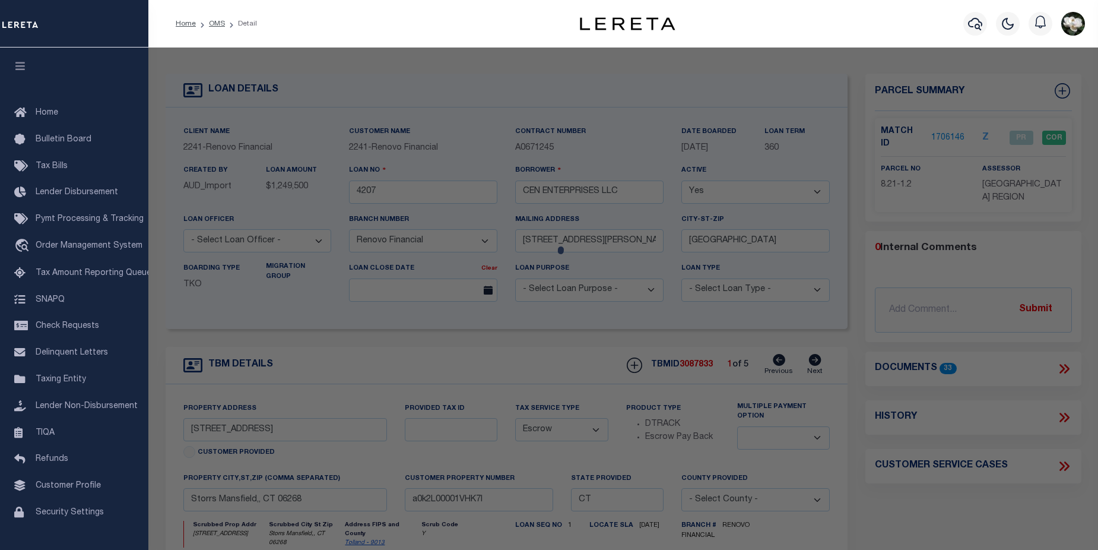
checkbox input "false"
select select "PR"
select select "RLS"
type input "CEN ENTS LLC"
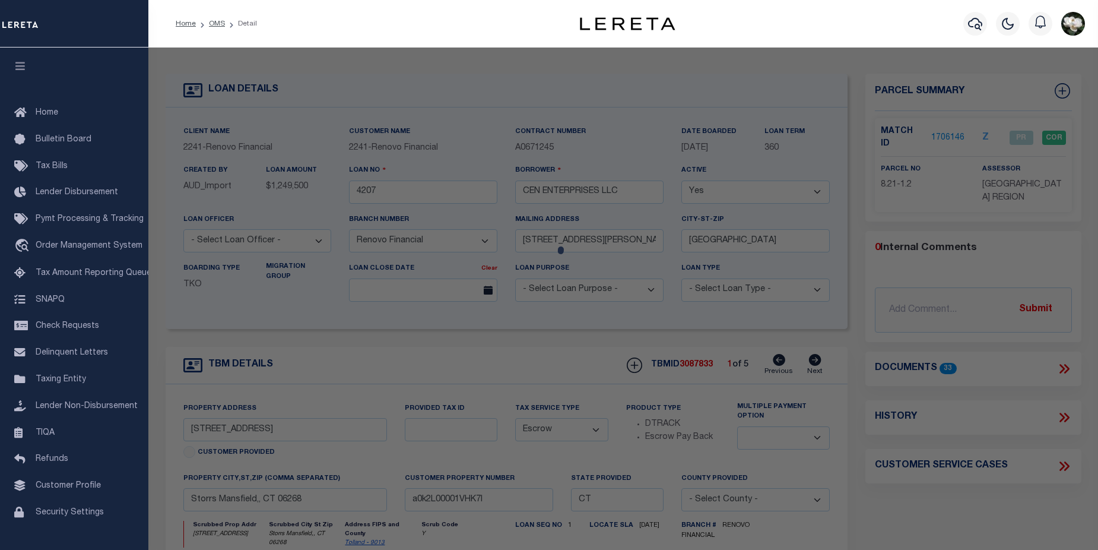
type input "8/ 21/ 1-2/ /"
select select "AGF"
select select "ADD"
type input "295 HUNTING LODGE RD"
type input "STORRS MANSFIELD CT 06268"
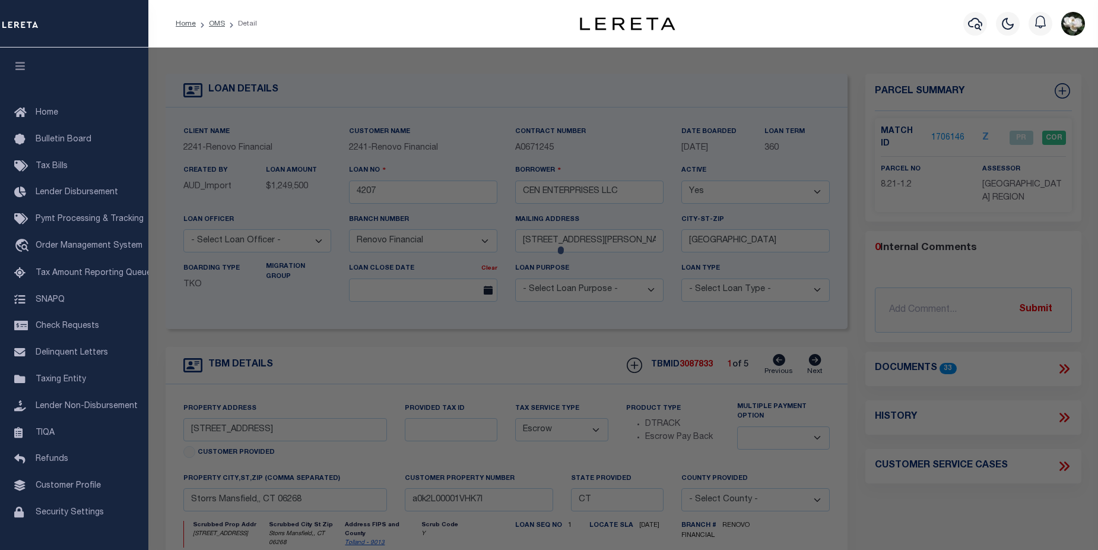
type textarea "LOT:1-2 BLK:21 CITY/[GEOGRAPHIC_DATA]/TWP:[GEOGRAPHIC_DATA]"
type textarea "Parcel released per customer's 8/13/2025 file. MLC 8/15/2025"
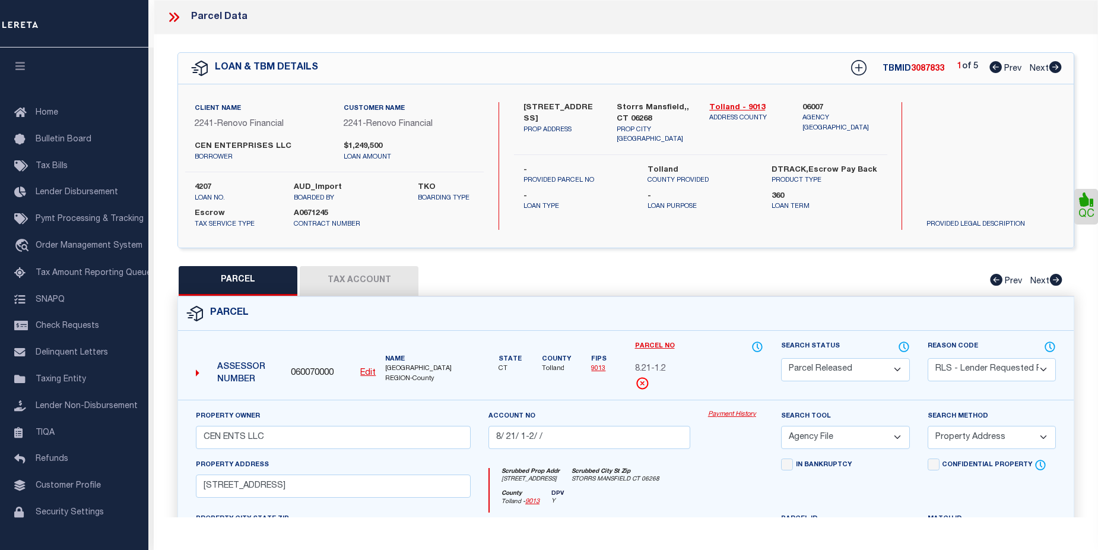
click at [742, 417] on link "Payment History" at bounding box center [735, 415] width 55 height 10
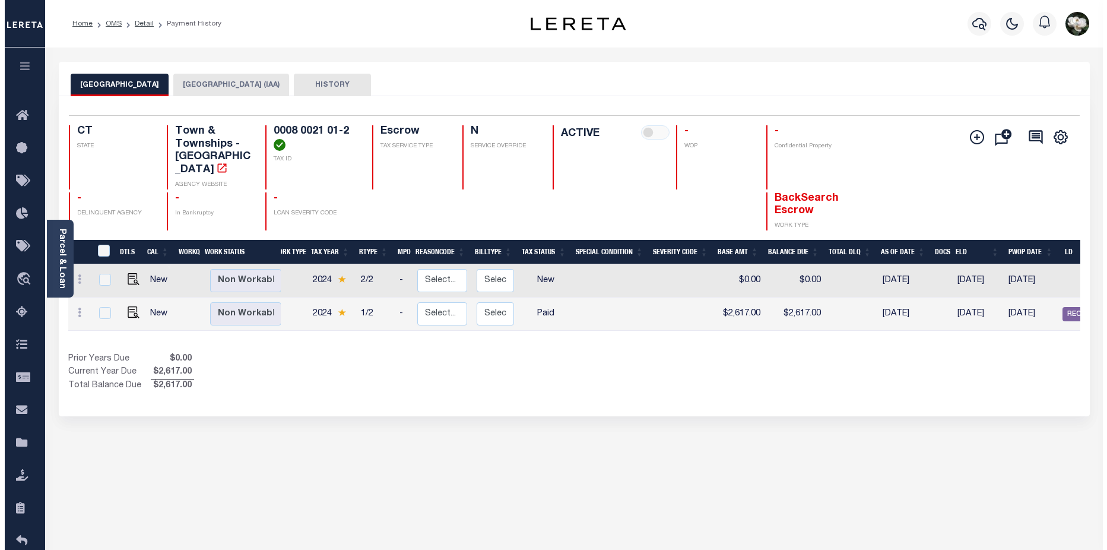
scroll to position [0, 11]
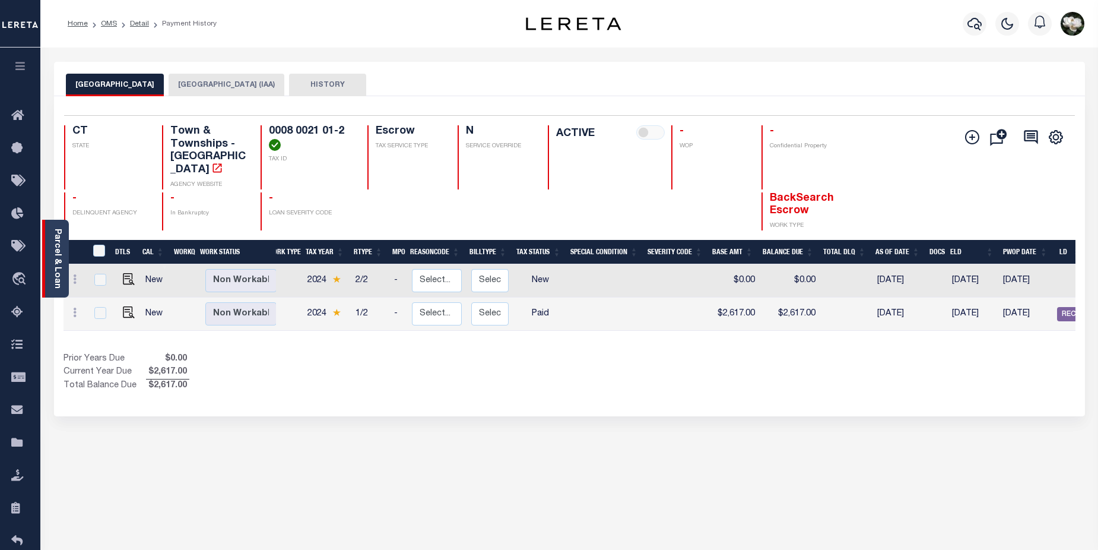
click at [55, 256] on link "Parcel & Loan" at bounding box center [57, 259] width 8 height 60
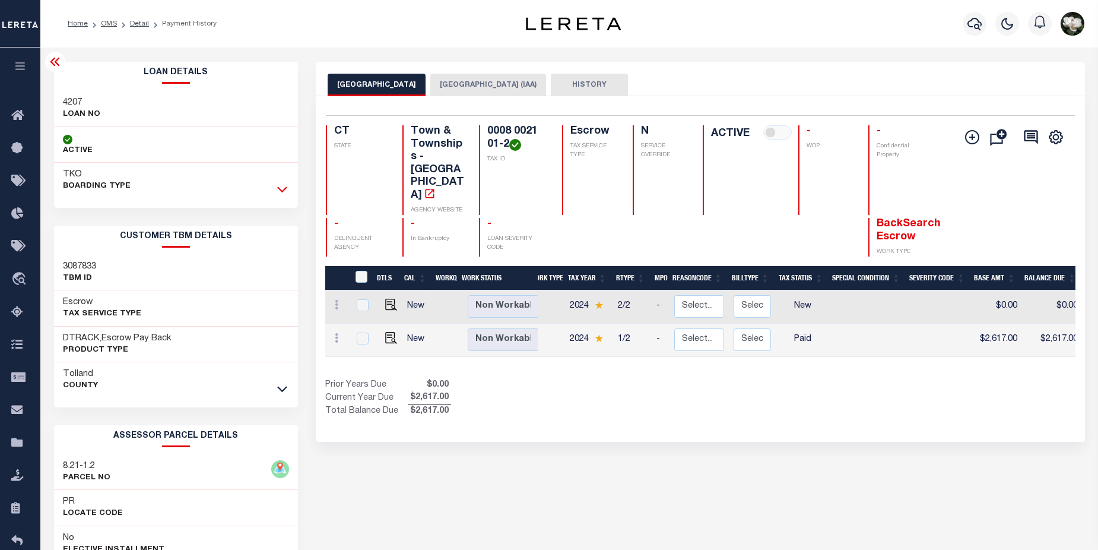
click at [283, 191] on icon at bounding box center [282, 190] width 10 height 6
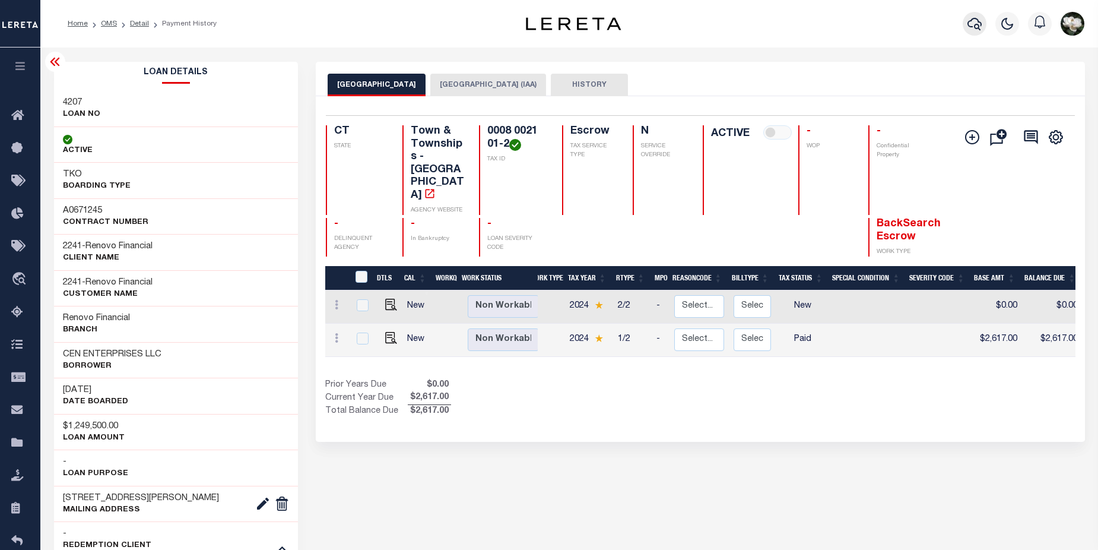
click at [963, 23] on button "button" at bounding box center [975, 24] width 24 height 24
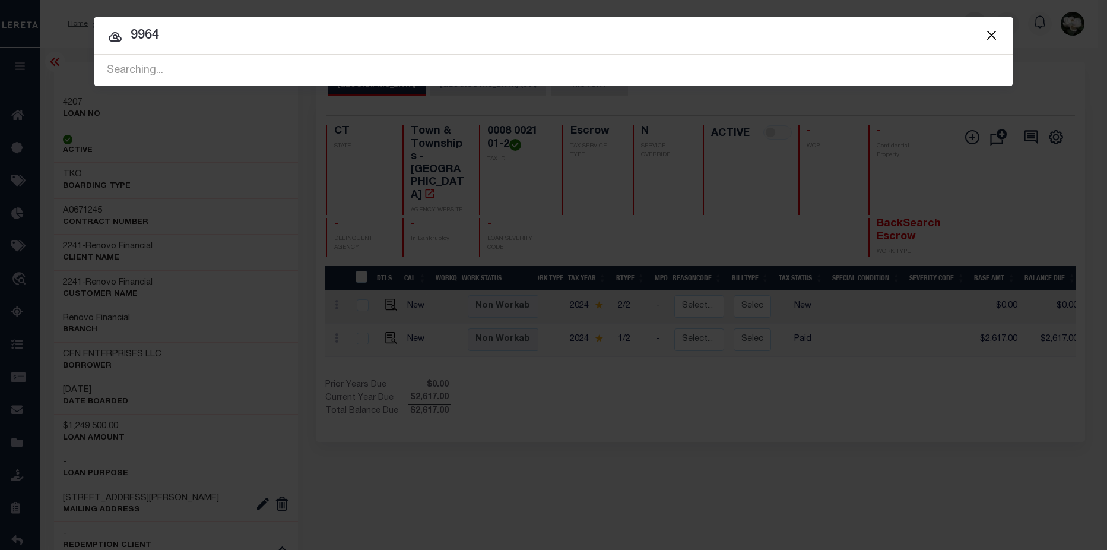
type input "9964"
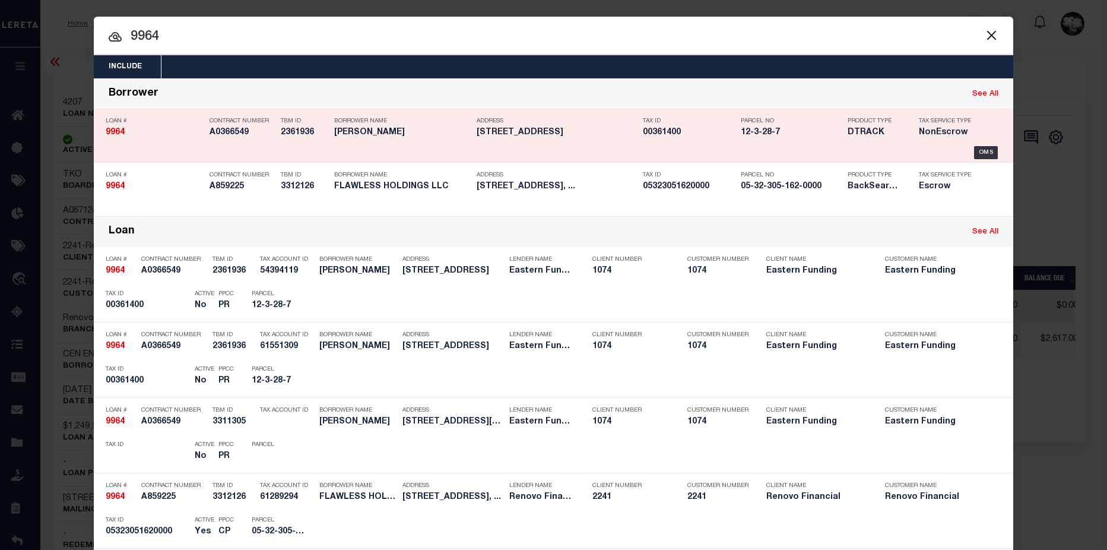
click at [872, 140] on div "Product Type DTRACK" at bounding box center [874, 129] width 53 height 34
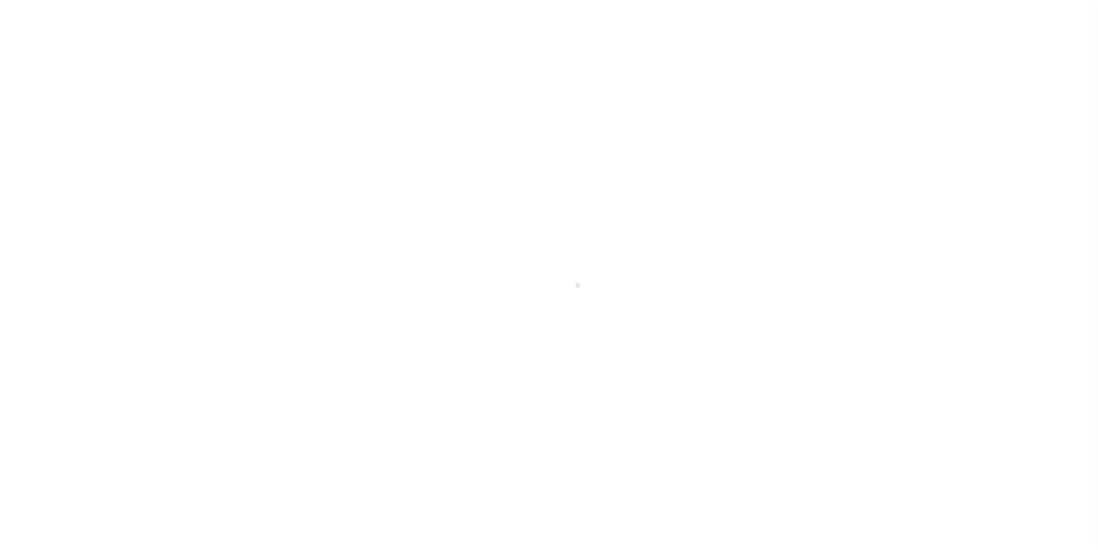
select select "False"
select select "10"
select select "NonEscrow"
type input "51 Mansfield Ave"
type input "Willimantic CT"
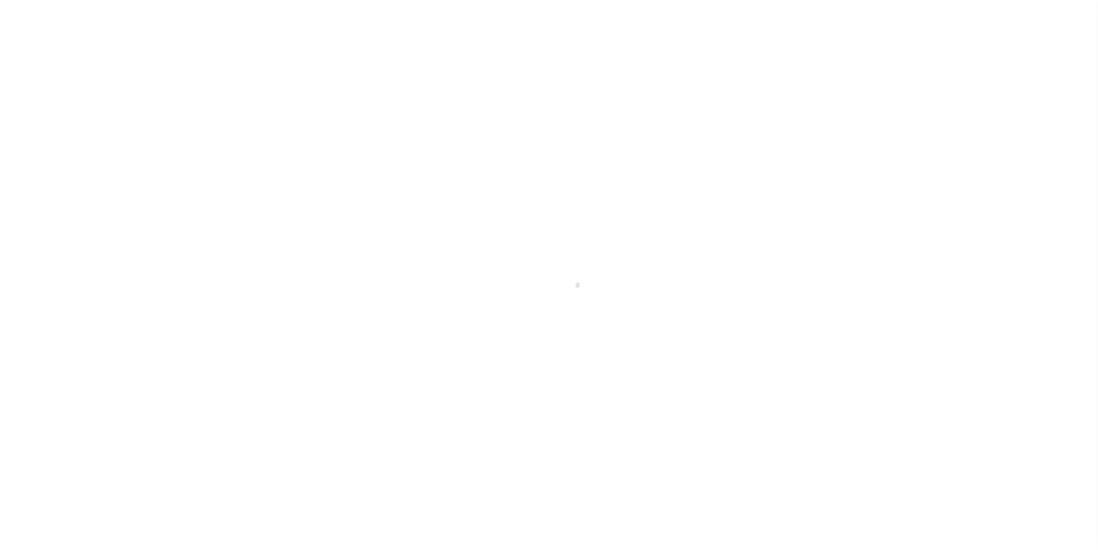
type input "CT"
select select "Windham"
type textarea "Lots 28, 30, & 31 CITY/MUNI/TWNSP: WINDHAM"
type textarea "Inactive per customer file and email confirmation. MLC 7/3/2025"
select select
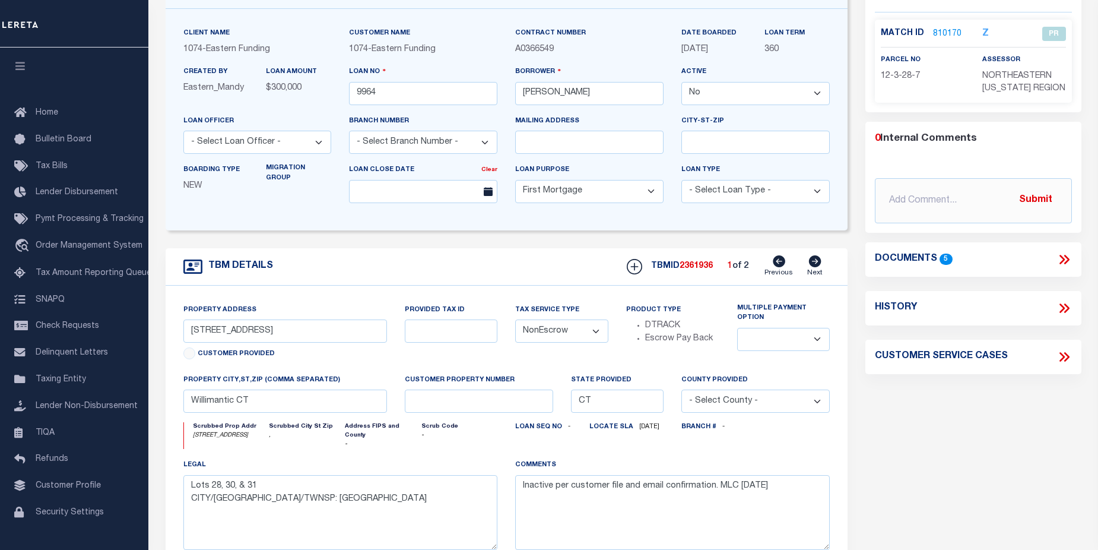
scroll to position [100, 0]
click at [943, 29] on link "810170" at bounding box center [947, 33] width 28 height 12
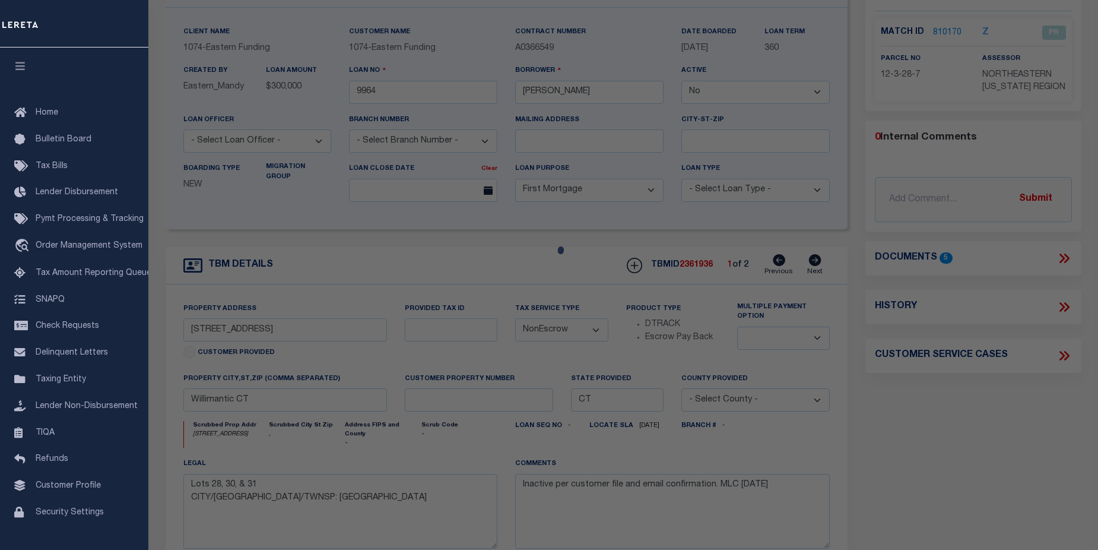
checkbox input "false"
select select "PR"
checkbox input "false"
type textarea "Located from information provided by client."
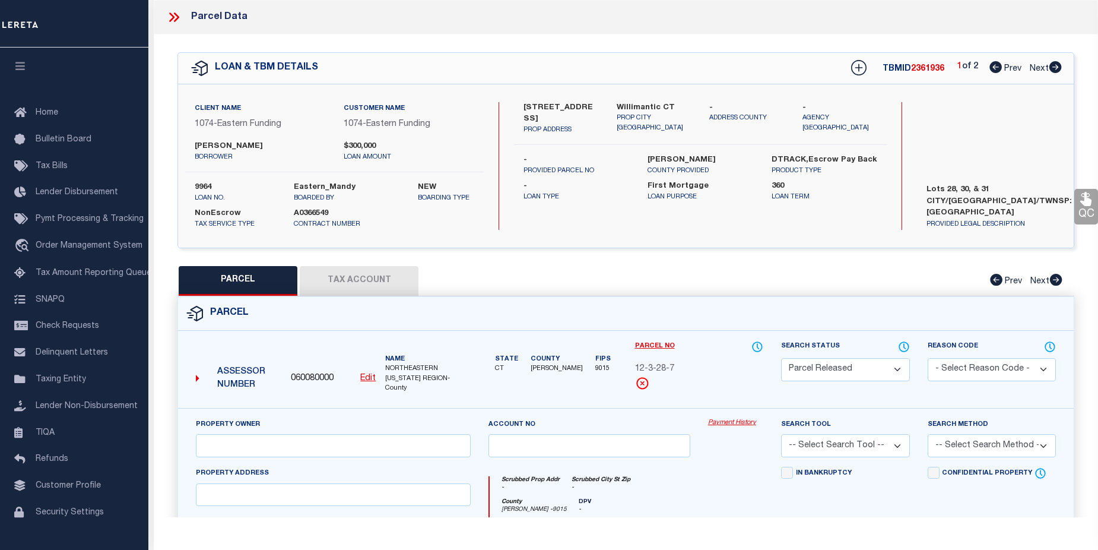
click at [739, 422] on link "Payment History" at bounding box center [735, 423] width 55 height 10
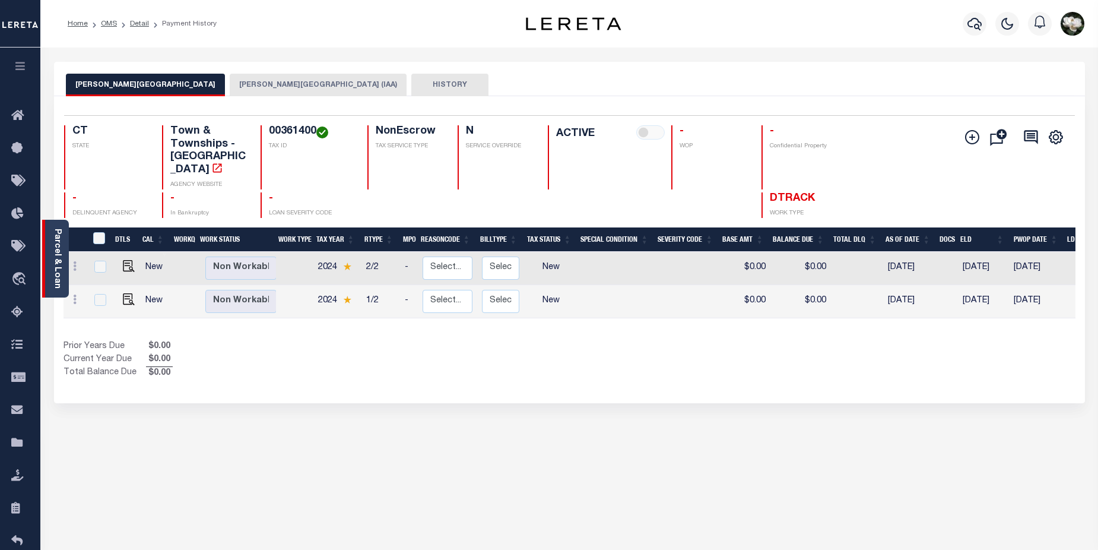
click at [53, 258] on link "Parcel & Loan" at bounding box center [57, 259] width 8 height 60
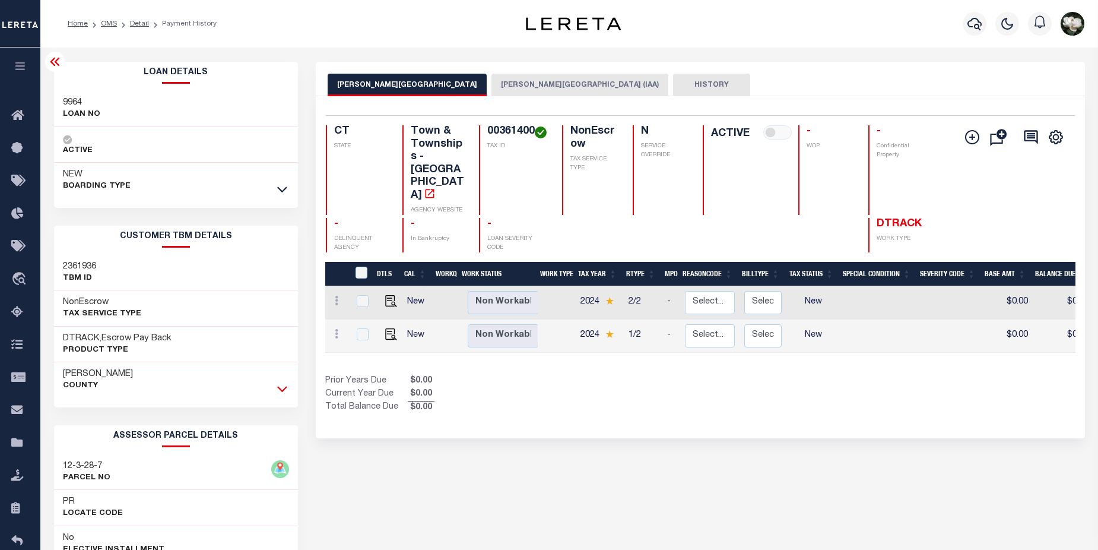
click at [283, 389] on icon at bounding box center [282, 388] width 10 height 12
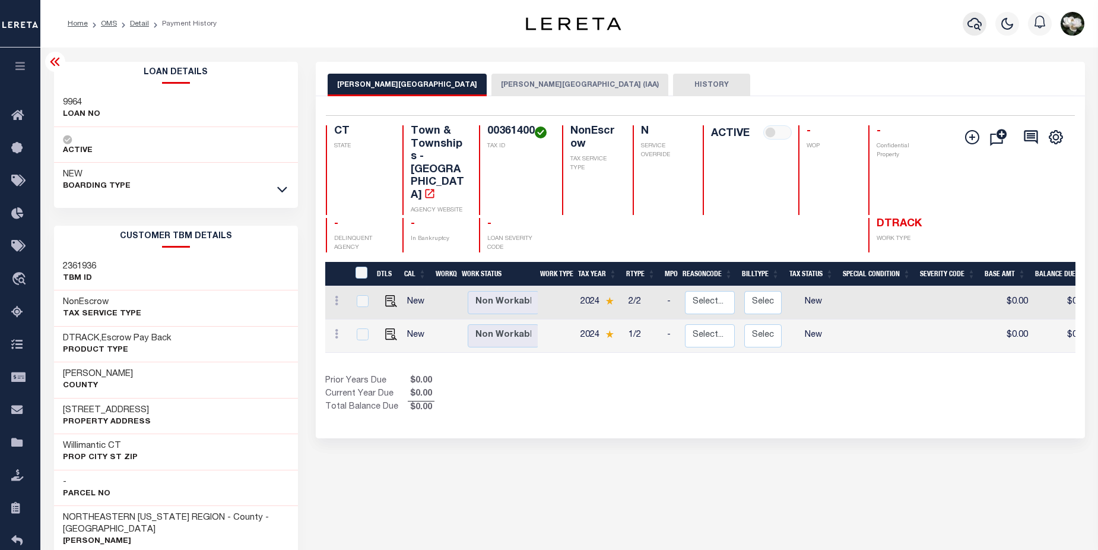
click at [976, 27] on icon "button" at bounding box center [975, 24] width 14 height 14
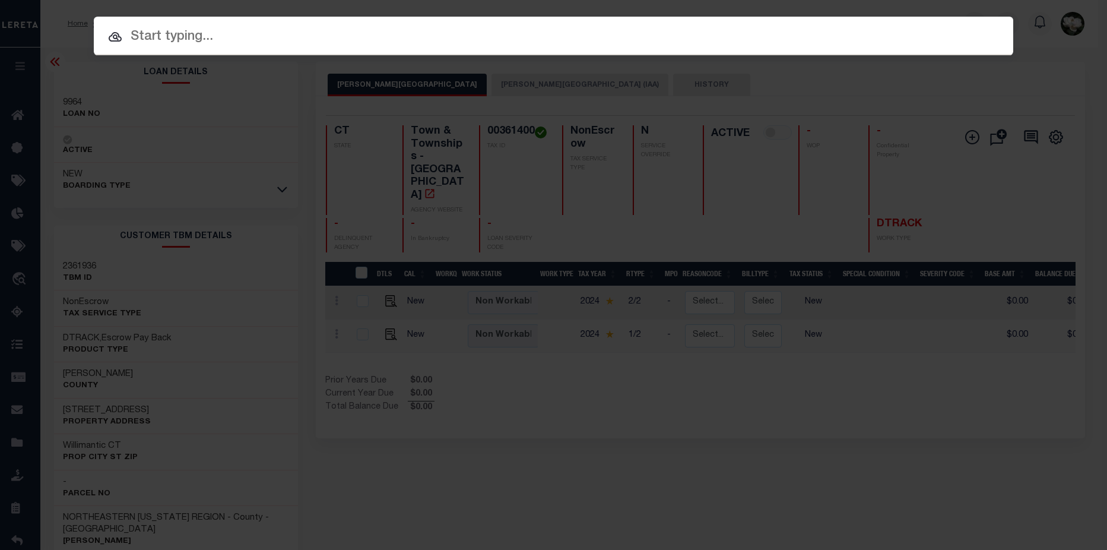
click at [232, 39] on input "text" at bounding box center [554, 37] width 920 height 21
paste input "10335520"
type input "10335520"
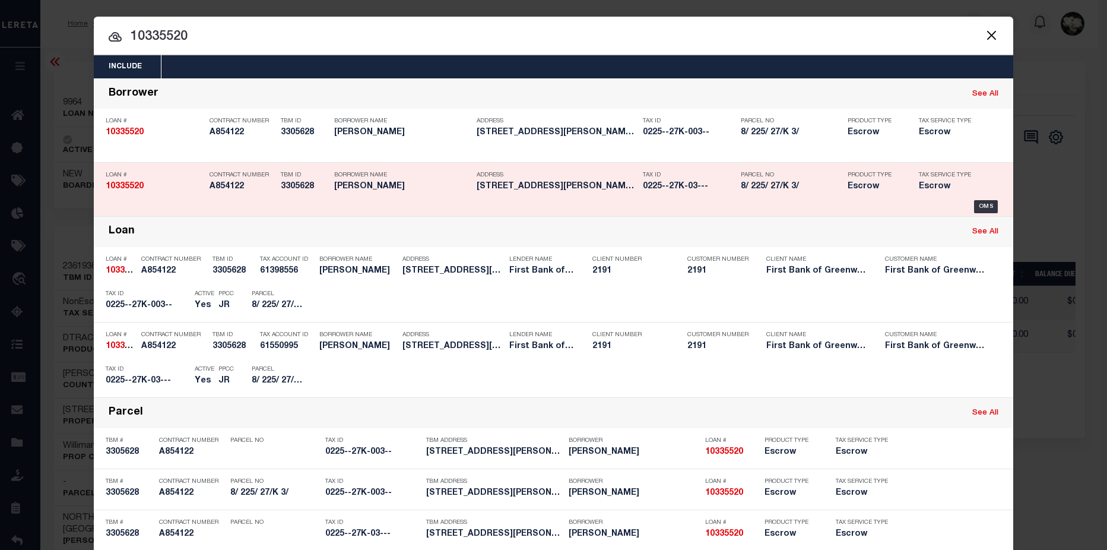
click at [760, 185] on h5 "8/ 225/ 27/K 3/" at bounding box center [791, 187] width 101 height 10
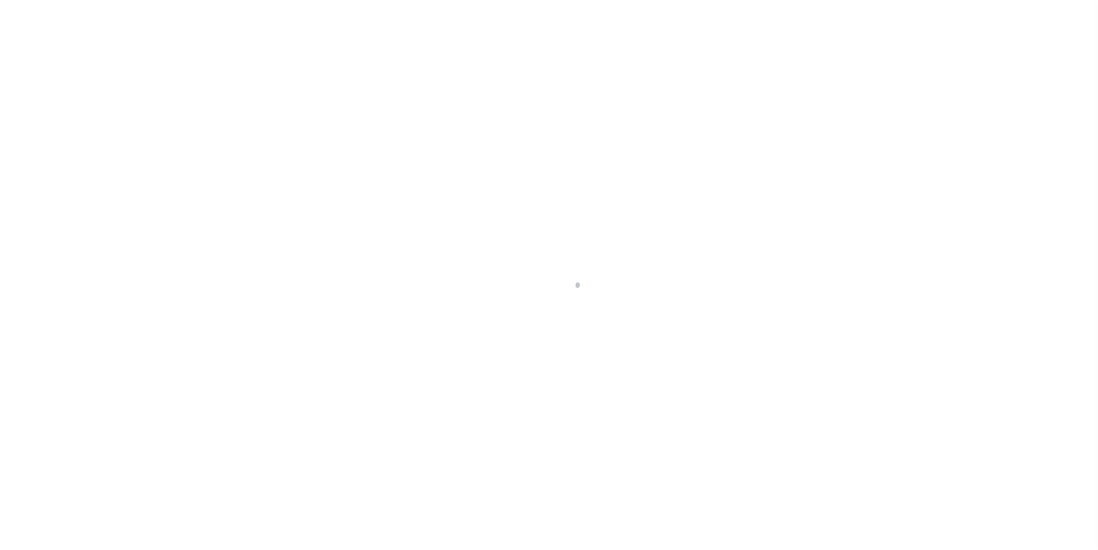
select select "Escrow"
type input "[STREET_ADDRESS][PERSON_NAME]"
type input "[GEOGRAPHIC_DATA]"
type input "CT"
select select
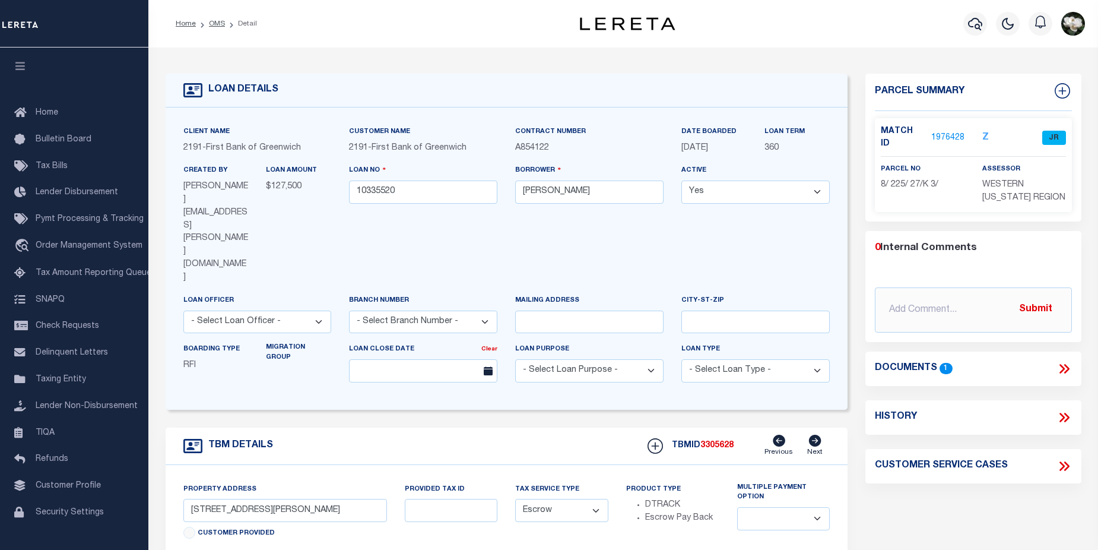
click at [950, 132] on link "1976428" at bounding box center [947, 138] width 33 height 12
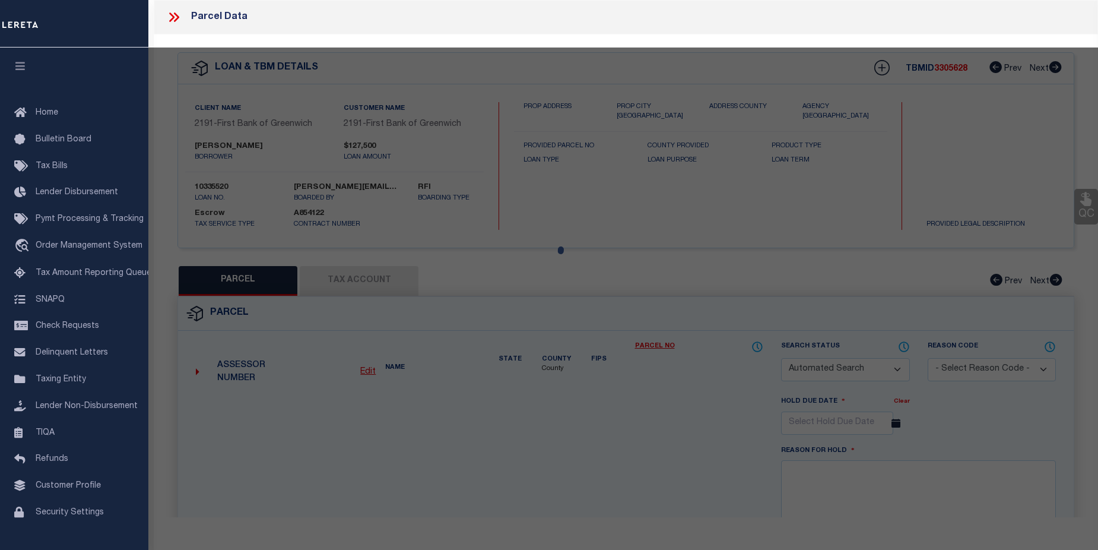
checkbox input "false"
select select "JR"
type input "[PERSON_NAME]"
select select "AGF"
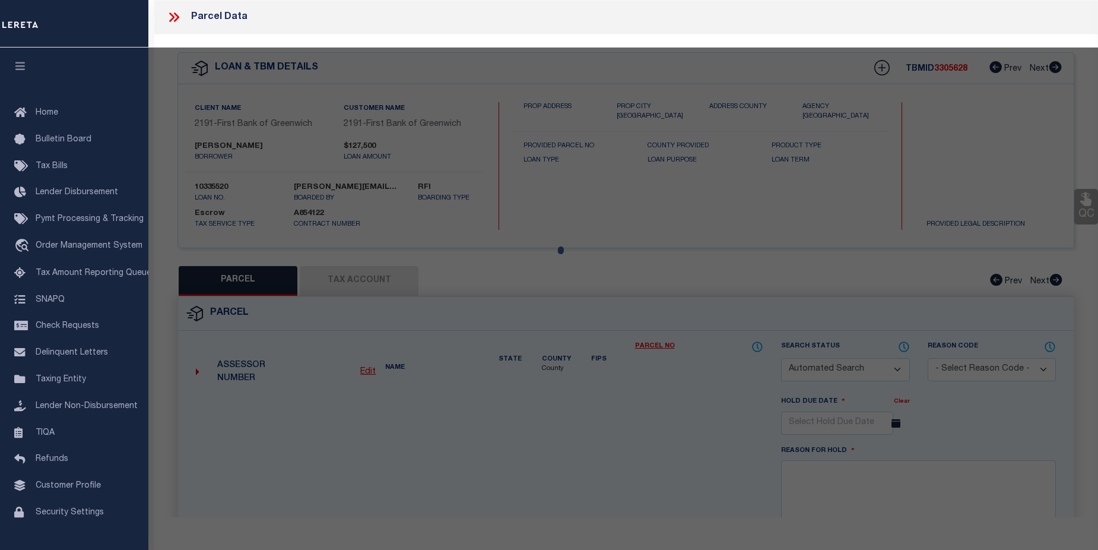
select select "ADD"
type input "[STREET_ADDRESS][PERSON_NAME]"
type input "BRIDGEPORT CT 06605"
type textarea "LOT:27-K BLK:225 CITY/[GEOGRAPHIC_DATA]/TWP:BRIDGEPORT SUBD:THE COVE"
type textarea "JR: [GEOGRAPHIC_DATA] (IAA) needs to be DEACTIVATED. Unable to do so manually."
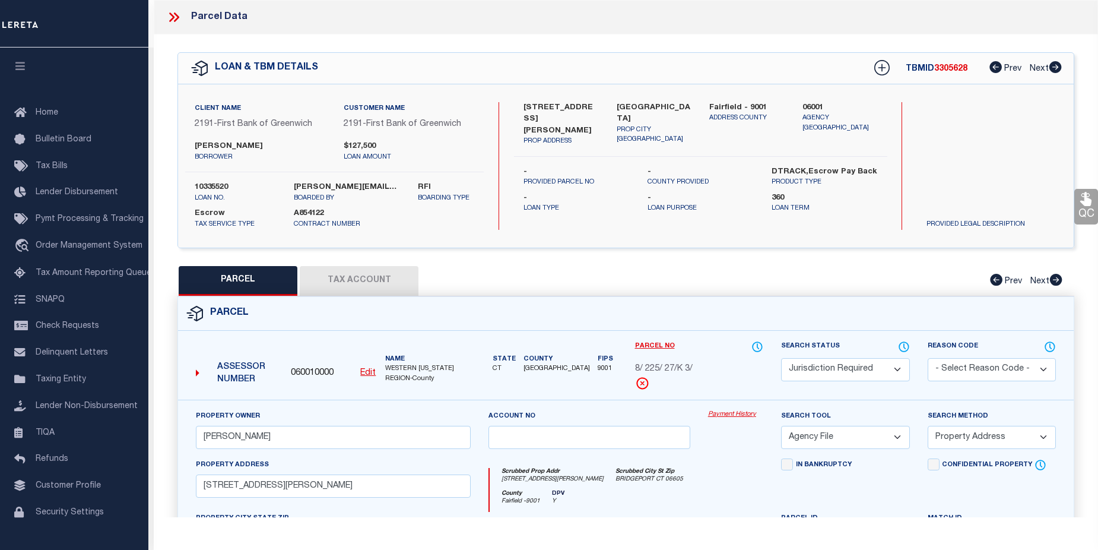
click at [721, 413] on link "Payment History" at bounding box center [735, 415] width 55 height 10
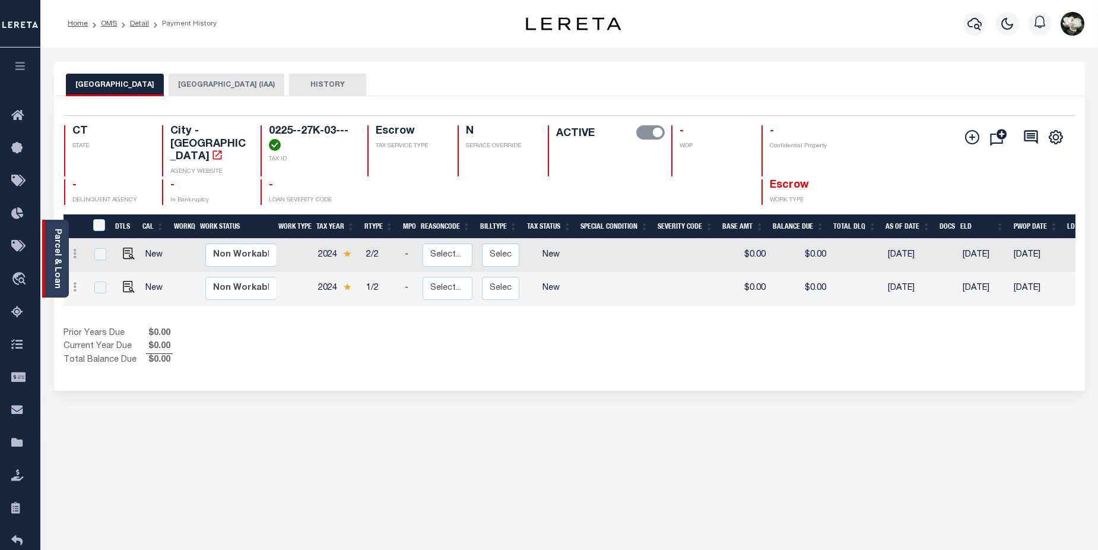
click at [55, 260] on link "Parcel & Loan" at bounding box center [57, 259] width 8 height 60
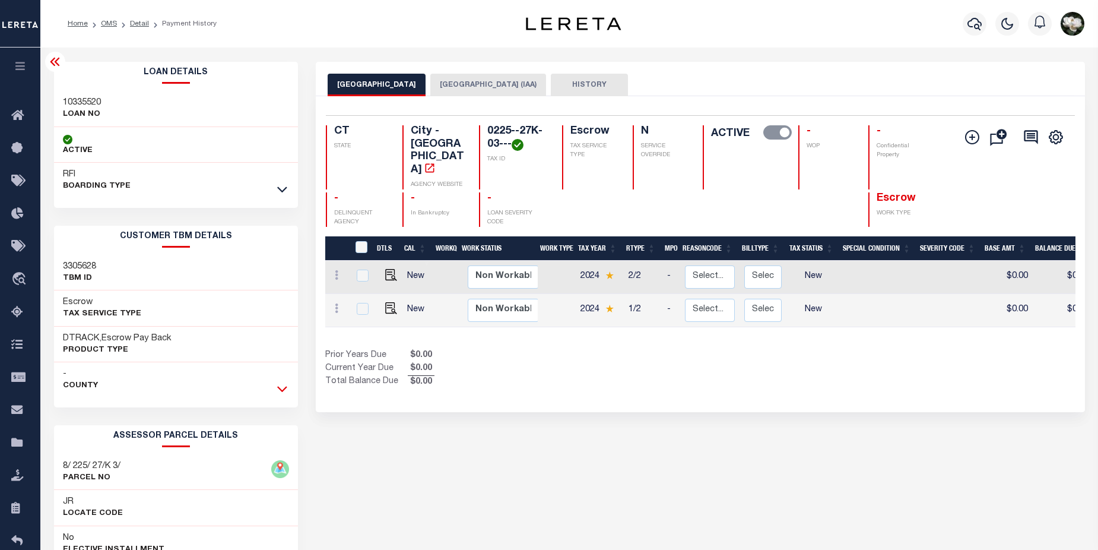
click at [280, 391] on icon at bounding box center [282, 388] width 10 height 12
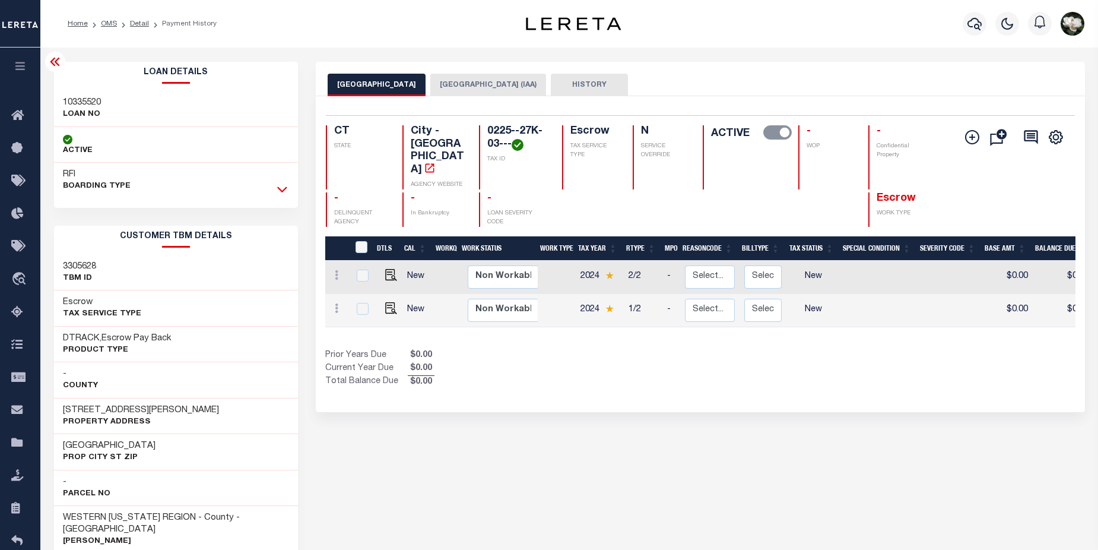
click at [286, 190] on icon at bounding box center [282, 190] width 10 height 6
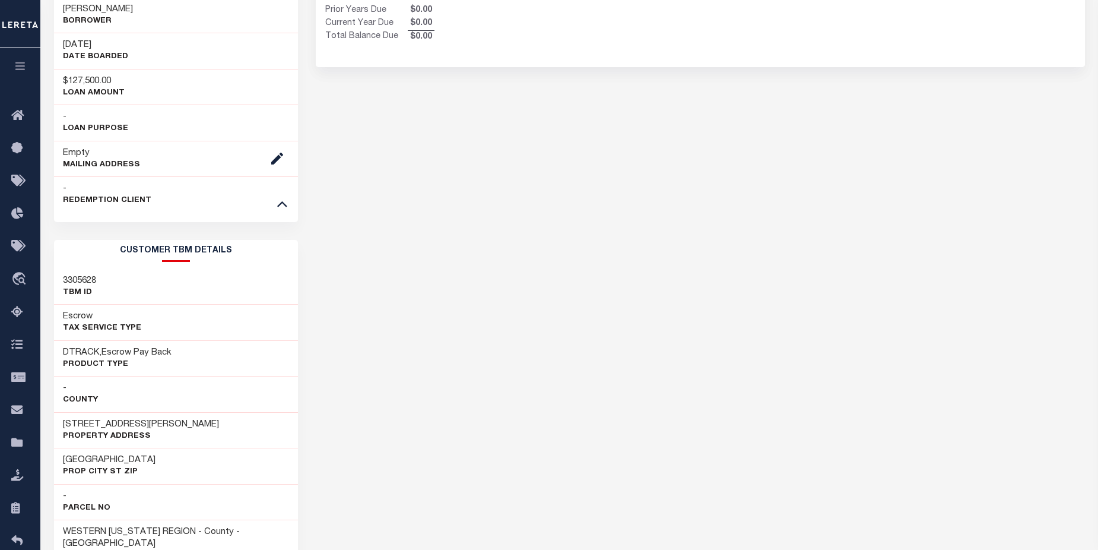
scroll to position [356, 0]
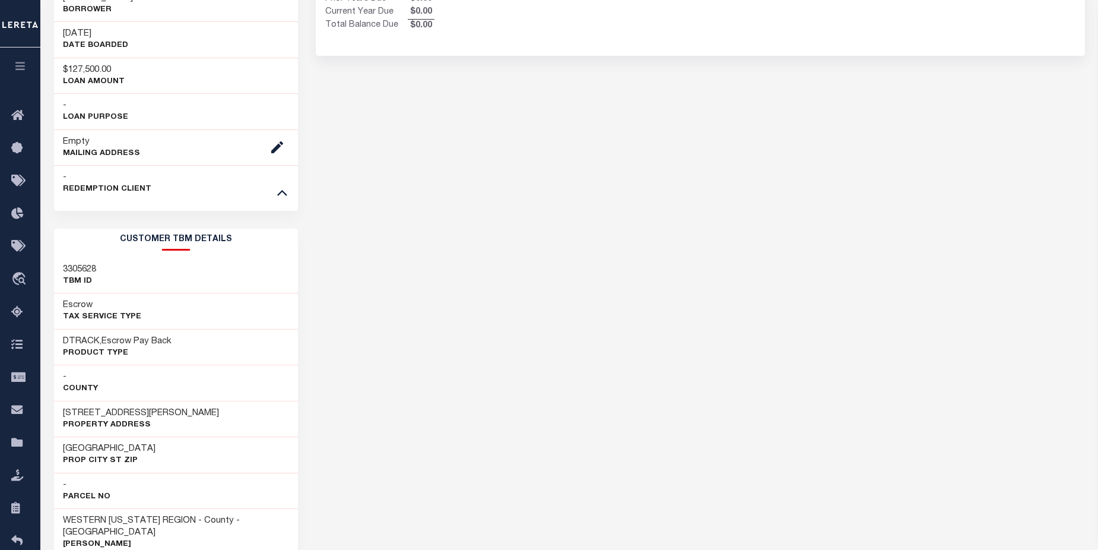
click at [181, 420] on div "65 Ellsworth Street, Unit 303 Property Address" at bounding box center [176, 419] width 245 height 36
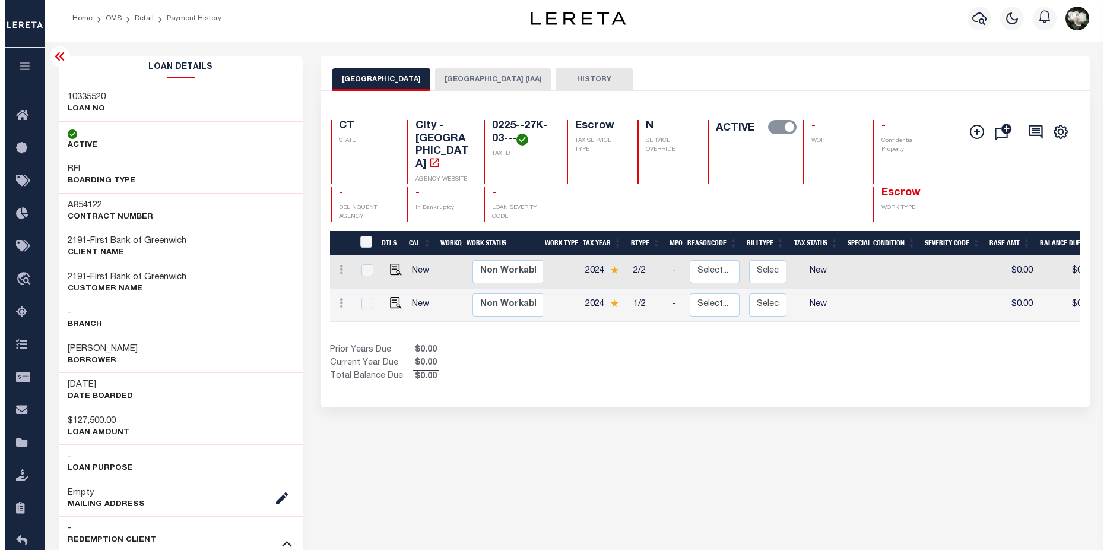
scroll to position [0, 0]
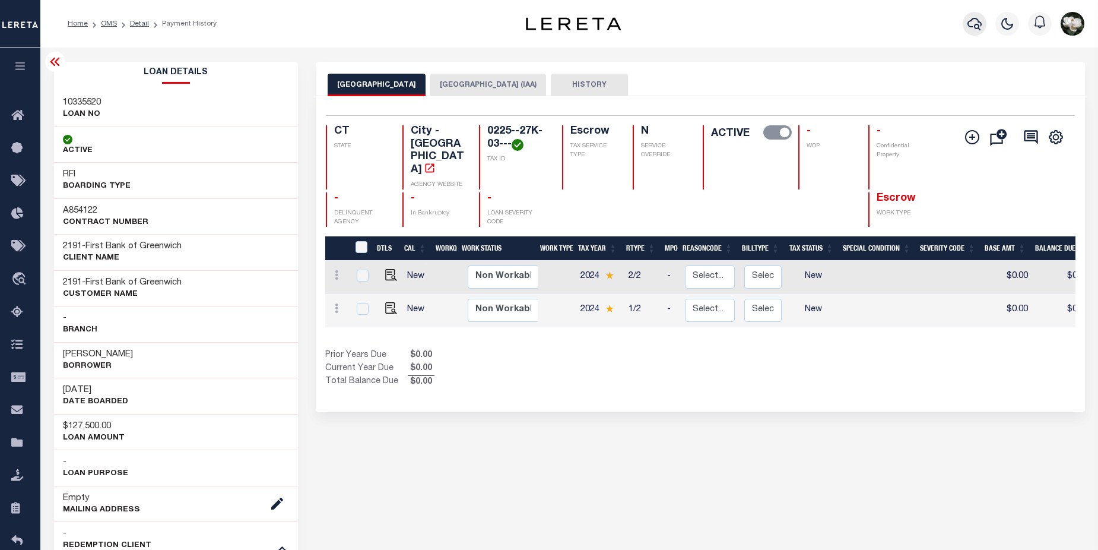
click at [972, 24] on icon "button" at bounding box center [975, 24] width 14 height 14
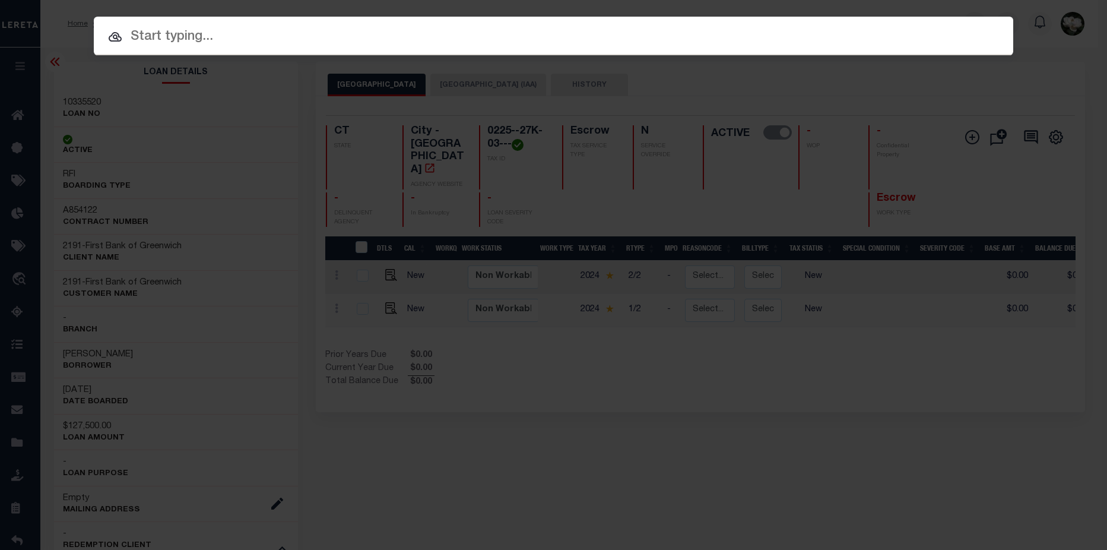
click at [365, 45] on input "text" at bounding box center [554, 37] width 920 height 21
paste input "10020304"
type input "10020304"
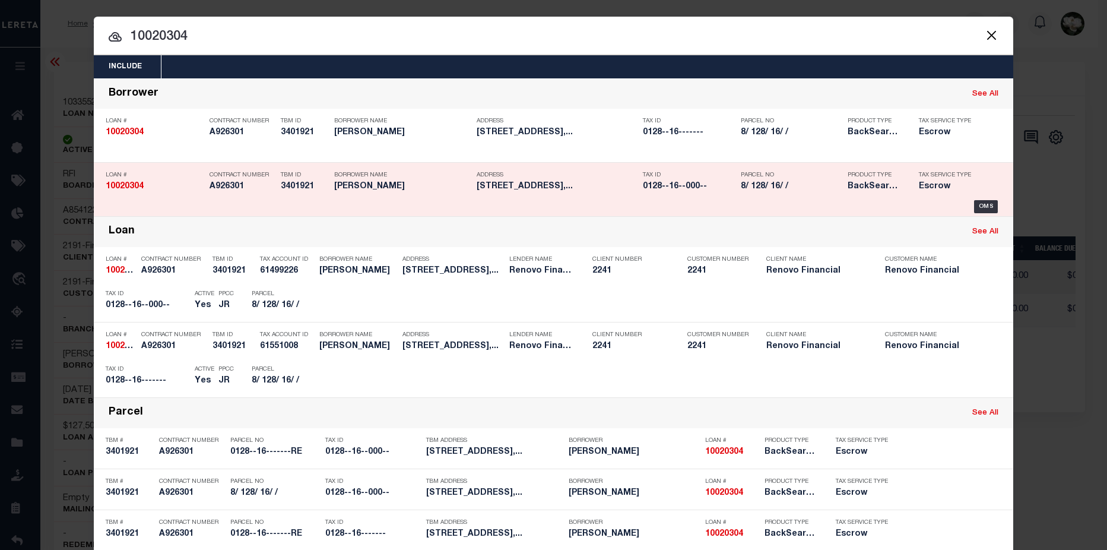
drag, startPoint x: 327, startPoint y: 188, endPoint x: 416, endPoint y: 188, distance: 89.1
click at [416, 188] on div "Borrower Name GRZEGORZ AUGUSTYNIAK" at bounding box center [396, 183] width 142 height 34
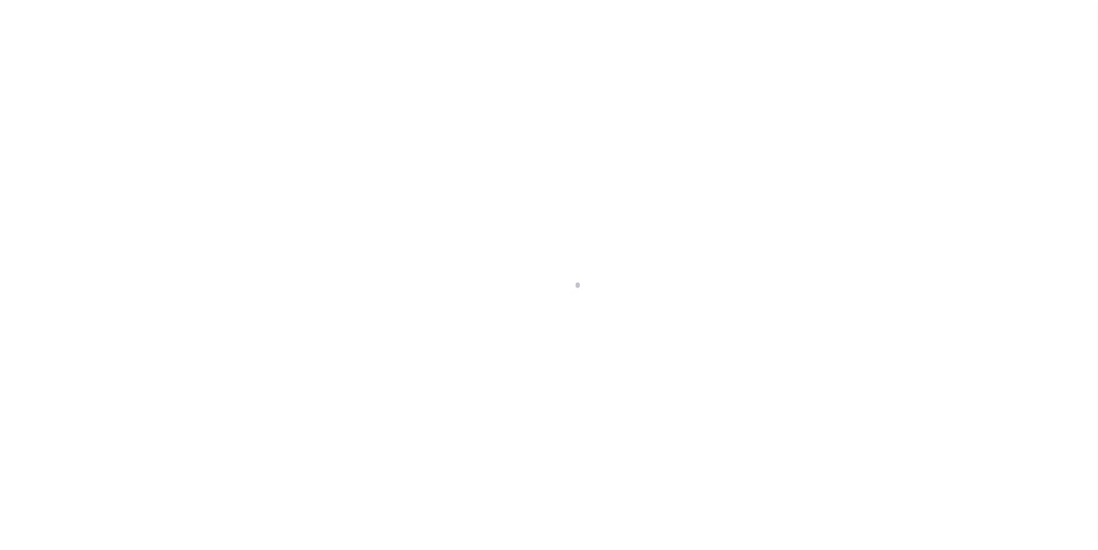
select select "10"
select select "Escrow"
type input "411-413 DAVIDSON ST"
type input "0128--16-------RE"
type input "BRIDGEPORT, CT 06605"
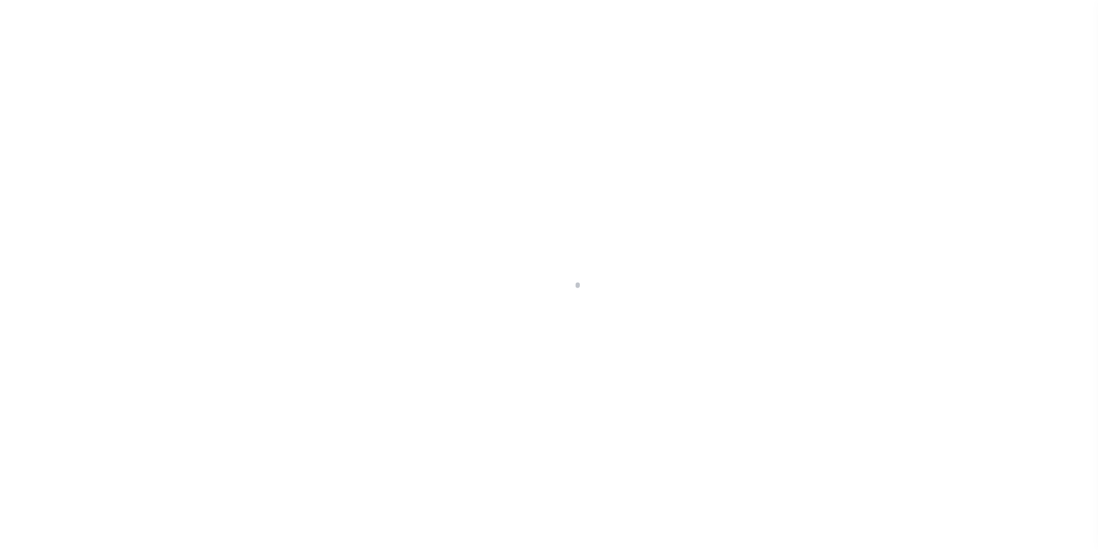
type input "a0kUS000007e9qA"
type input "CT"
select select
type textarea "Liability Limited to Customer Provided Parcel"
select select "25067"
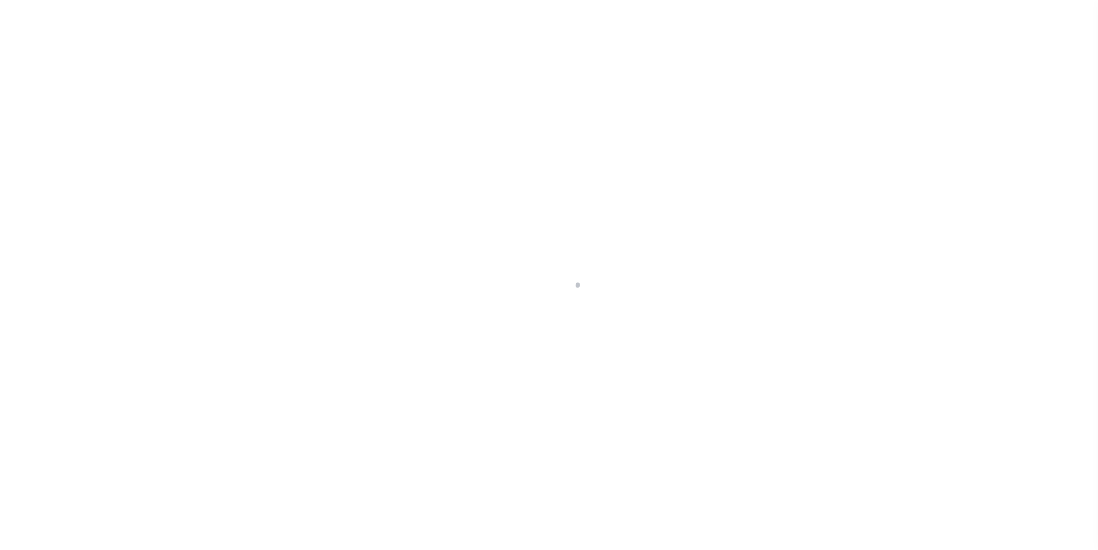
select select
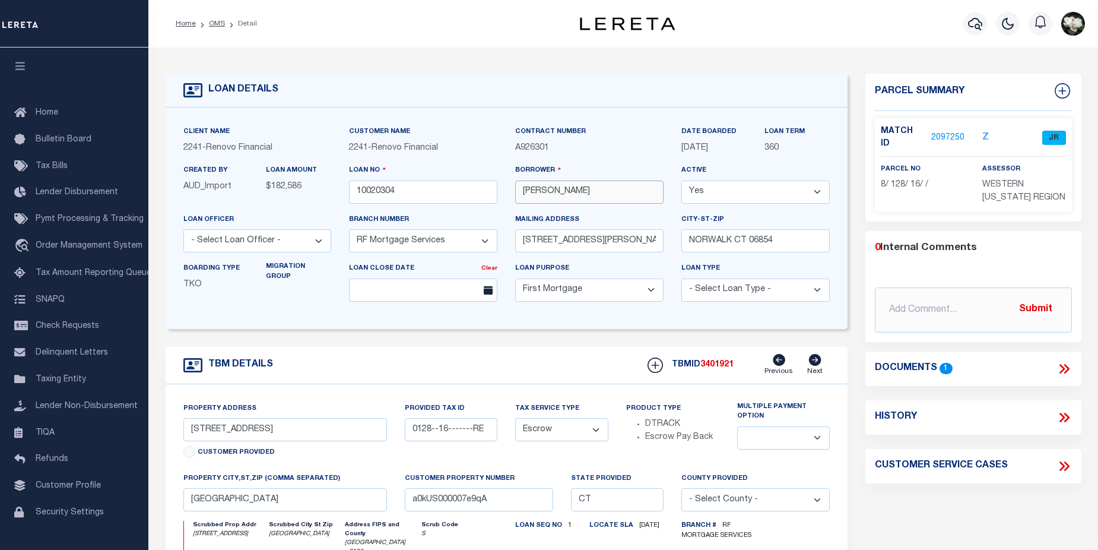
drag, startPoint x: 525, startPoint y: 191, endPoint x: 636, endPoint y: 192, distance: 111.6
click at [636, 192] on input "GRZEGORZ AUGUSTYNIAK" at bounding box center [589, 191] width 148 height 23
drag, startPoint x: 519, startPoint y: 243, endPoint x: 632, endPoint y: 243, distance: 113.4
click at [632, 243] on input "201 SCRIBNER AVENUE" at bounding box center [589, 240] width 148 height 23
drag, startPoint x: 785, startPoint y: 241, endPoint x: 685, endPoint y: 240, distance: 99.7
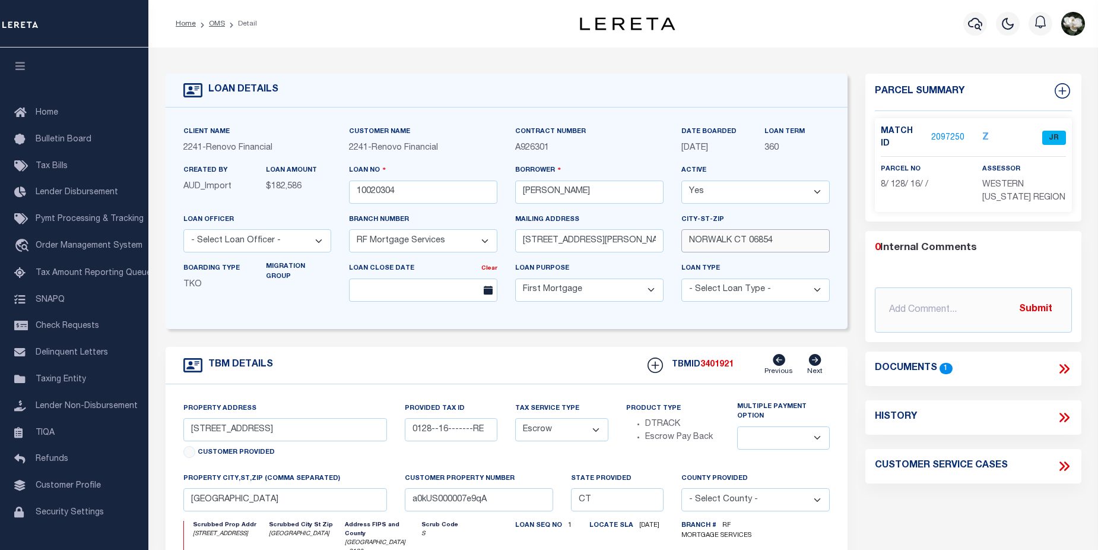
click at [685, 240] on input "NORWALK CT 06854" at bounding box center [756, 240] width 148 height 23
click at [982, 29] on icon "button" at bounding box center [975, 24] width 14 height 14
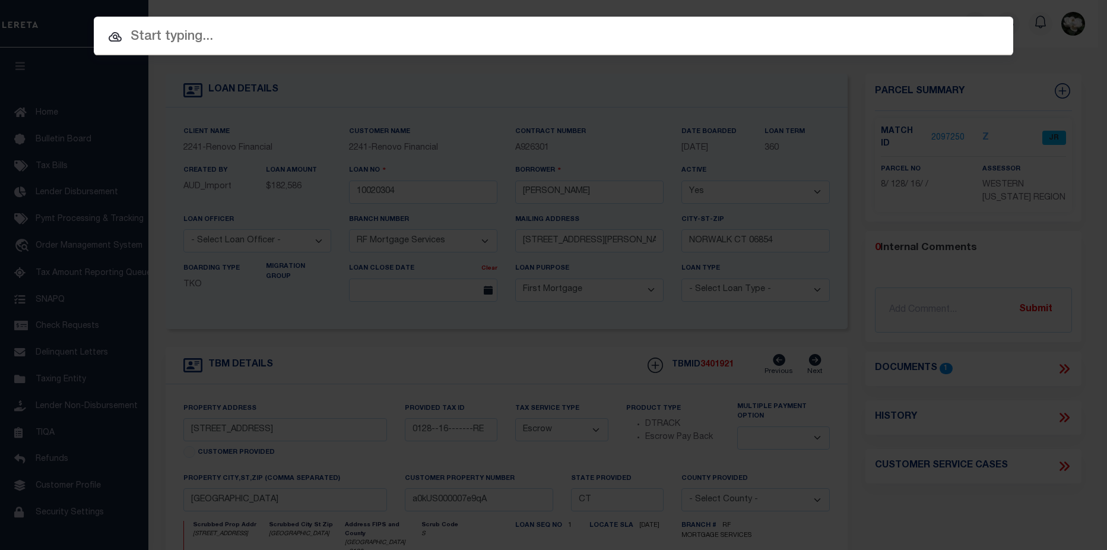
click at [455, 42] on input "text" at bounding box center [554, 37] width 920 height 21
paste input "2010102810"
type input "2010102810"
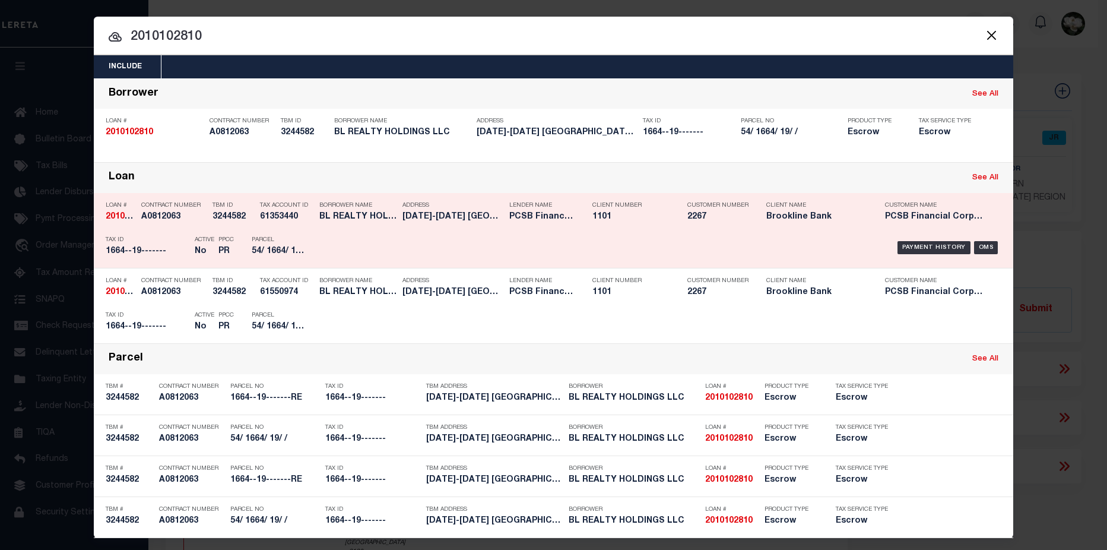
drag, startPoint x: 315, startPoint y: 223, endPoint x: 360, endPoint y: 219, distance: 45.3
click at [360, 219] on h5 "BL REALTY HOLDINGS LLC" at bounding box center [357, 217] width 77 height 10
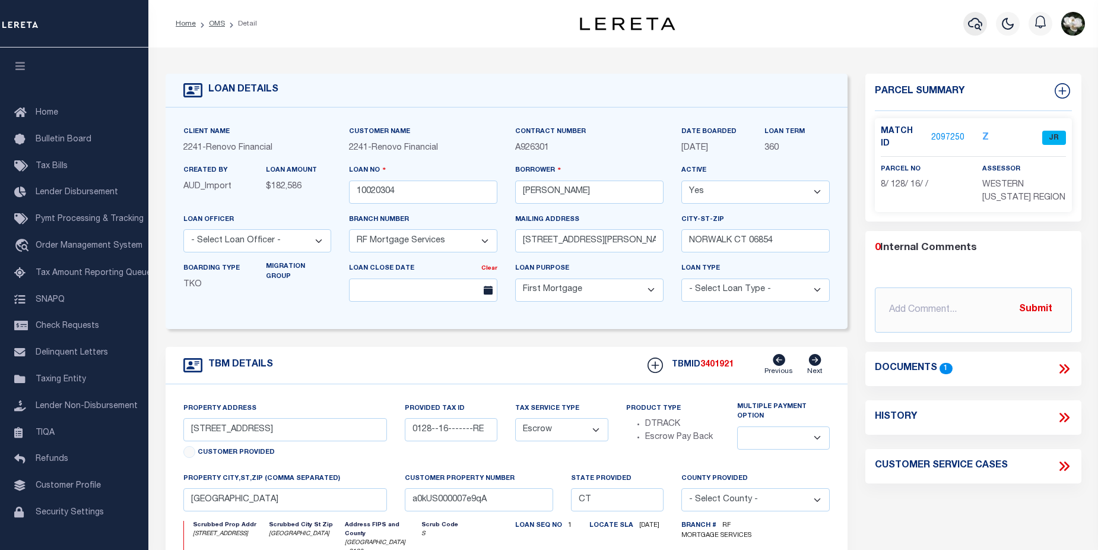
click at [966, 24] on button "button" at bounding box center [976, 24] width 24 height 24
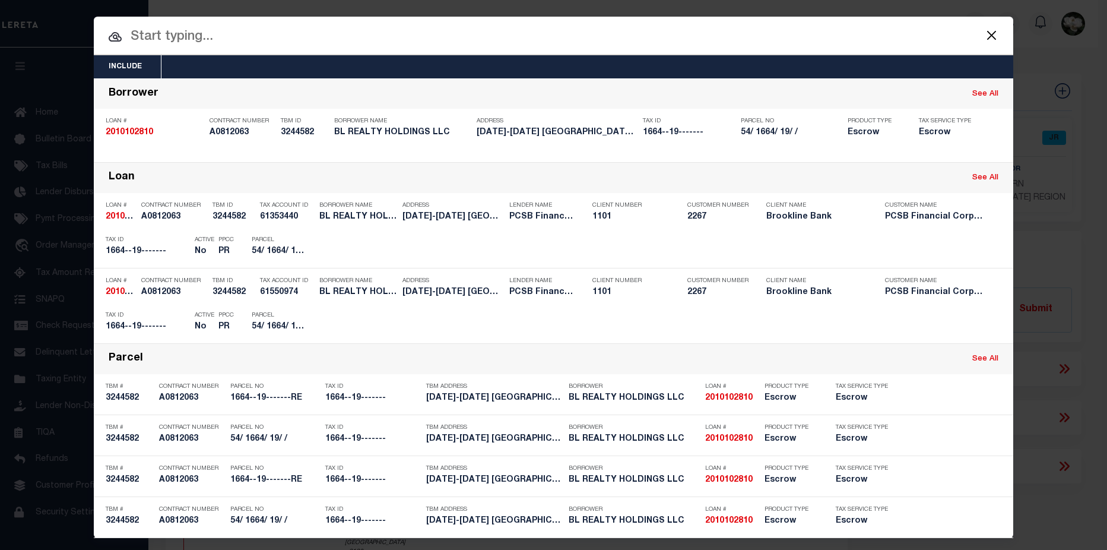
click at [367, 27] on input "text" at bounding box center [554, 37] width 920 height 21
paste input "2010102810"
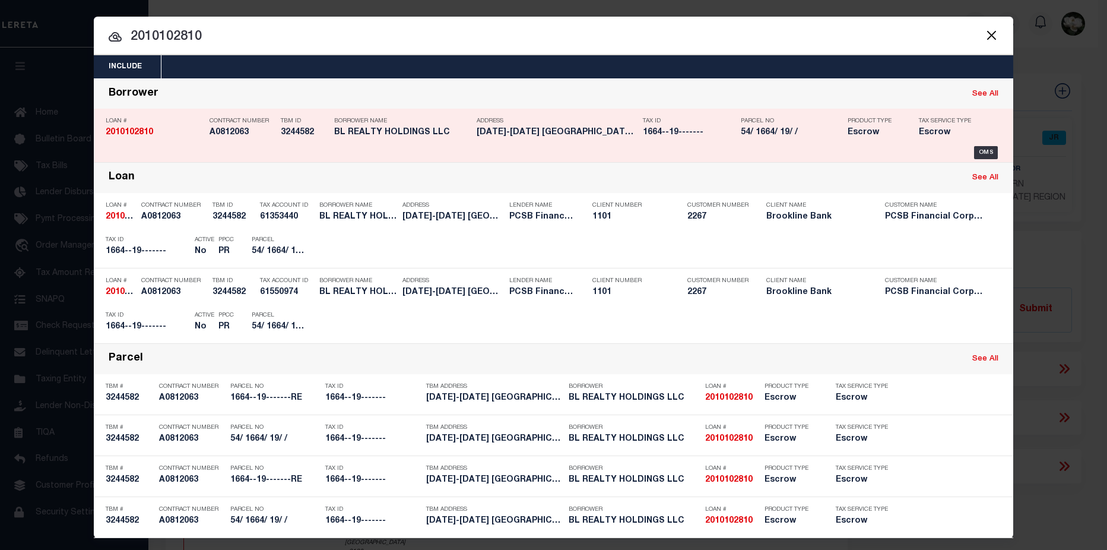
type input "2010102810"
drag, startPoint x: 327, startPoint y: 132, endPoint x: 411, endPoint y: 131, distance: 84.9
click at [411, 131] on div "Borrower Name BL REALTY HOLDINGS LLC" at bounding box center [396, 129] width 142 height 34
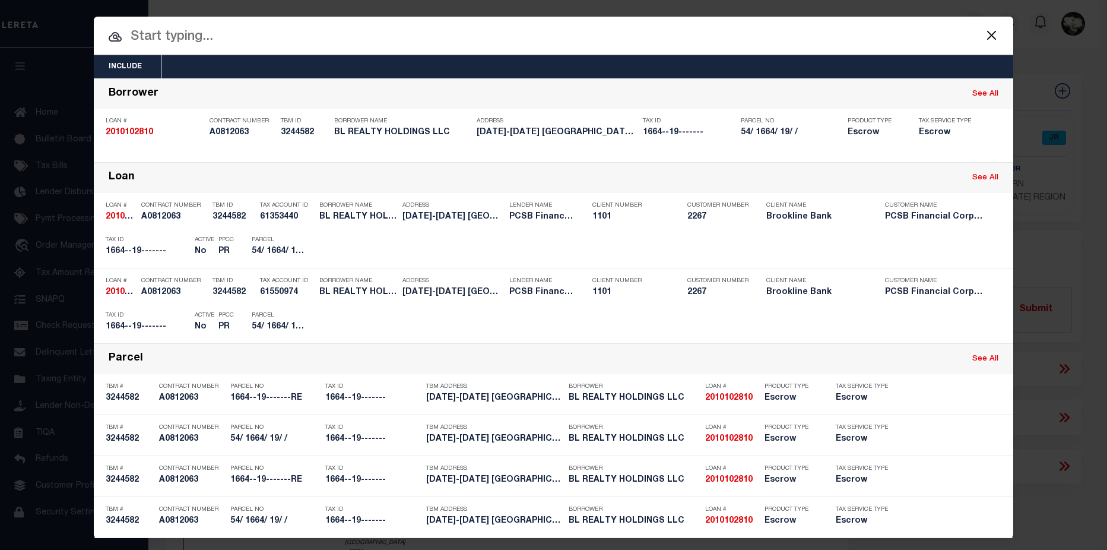
type input "2010102810"
type input "BL REALTY HOLDINGS LLC"
select select "False"
select select
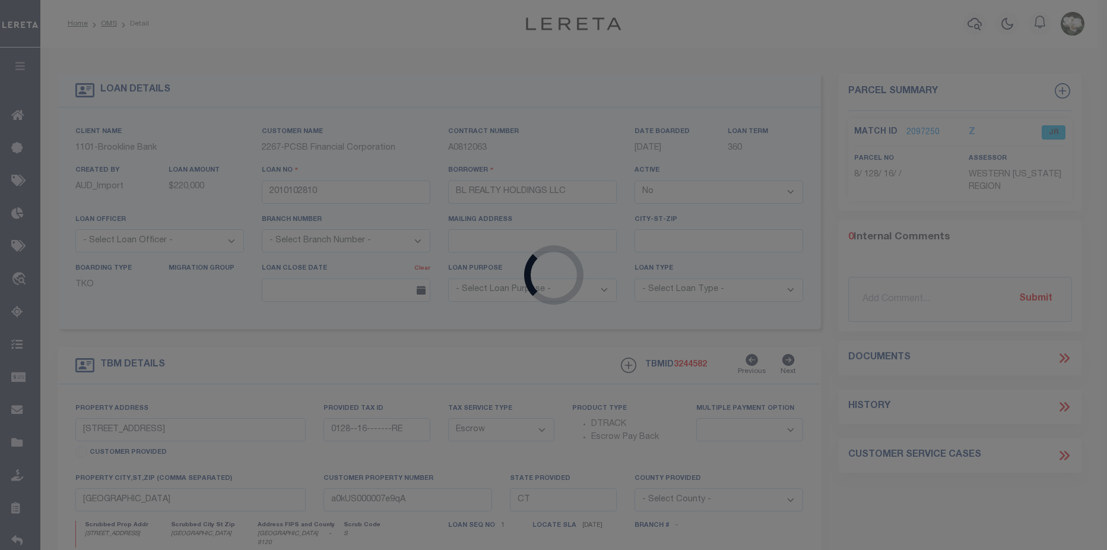
type input "1154-1156 NOBLE AVENUE"
type input "1664--19-------RE"
type input "BRIDGEPORT CT 06608"
type input "15653"
select select
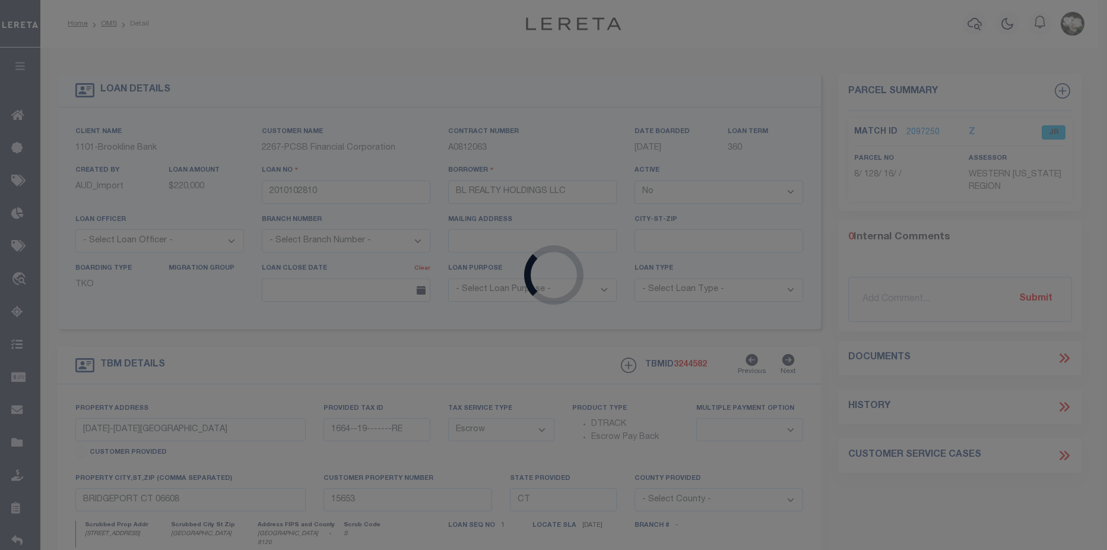
select select
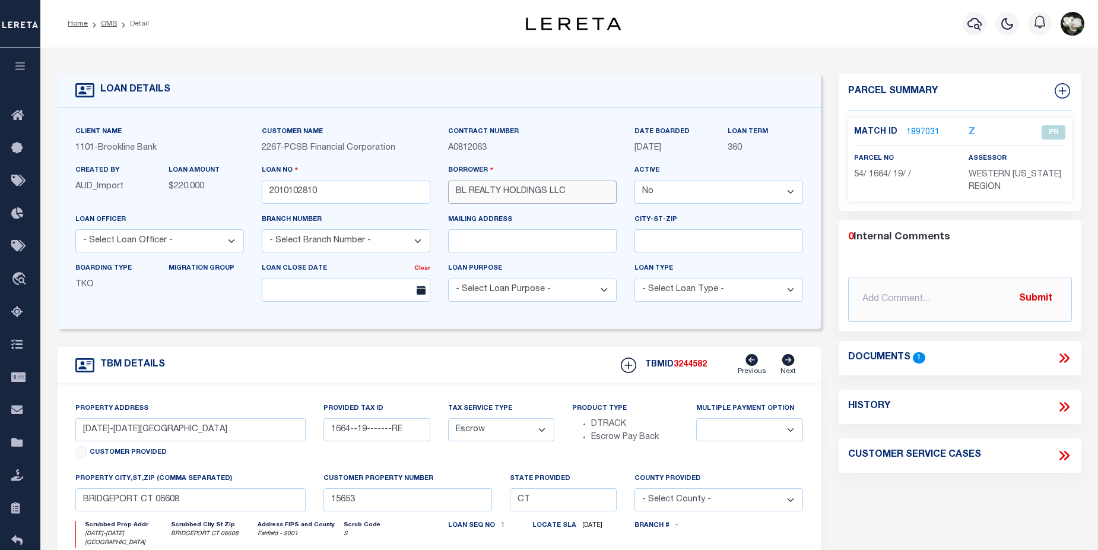
drag, startPoint x: 454, startPoint y: 195, endPoint x: 572, endPoint y: 191, distance: 118.2
click at [572, 191] on input "BL REALTY HOLDINGS LLC" at bounding box center [532, 191] width 169 height 23
click at [707, 374] on div "TBMID 3244582 Previous Next" at bounding box center [707, 365] width 191 height 23
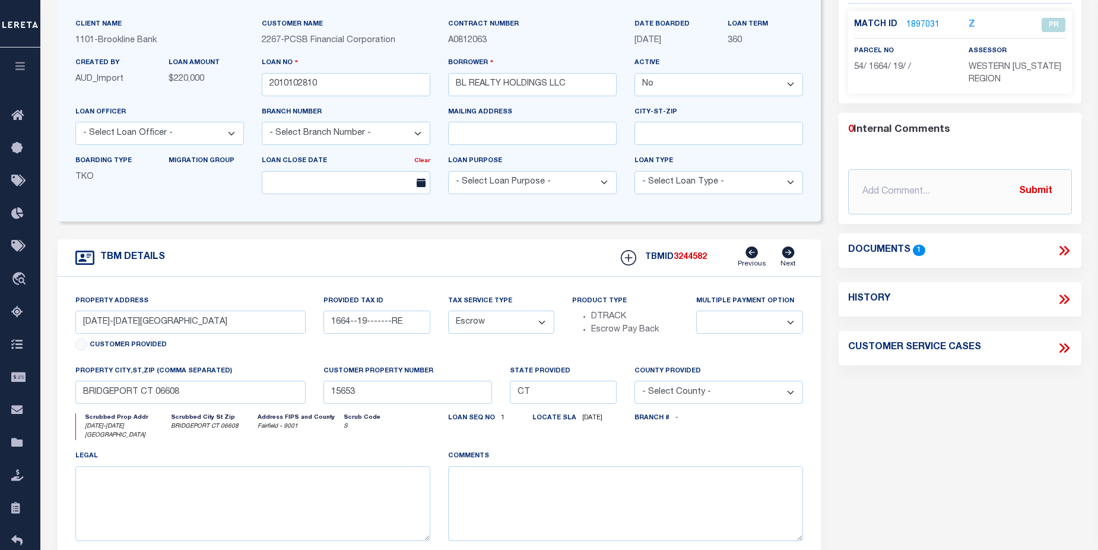
scroll to position [178, 0]
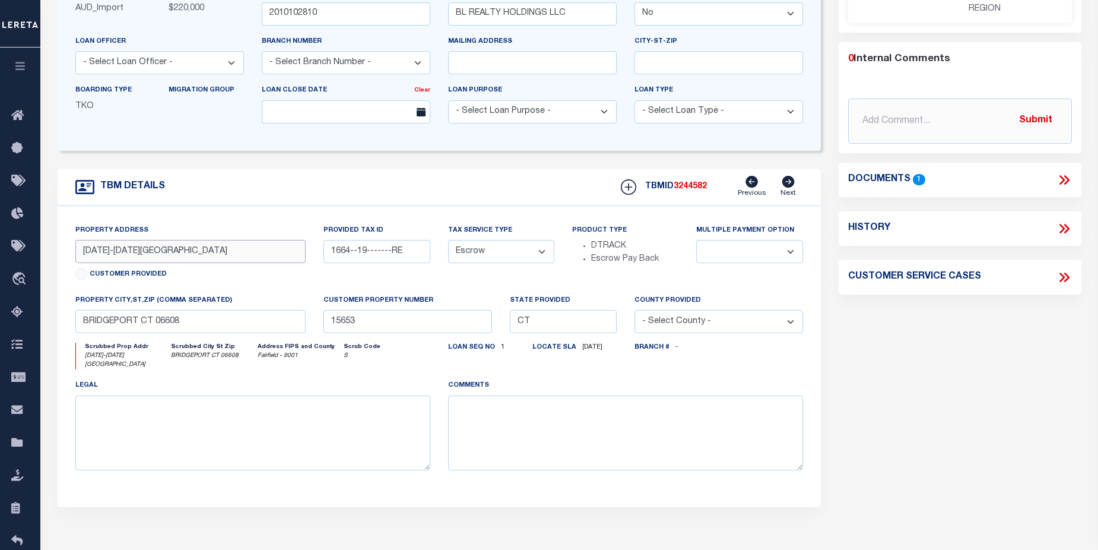
drag, startPoint x: 85, startPoint y: 253, endPoint x: 194, endPoint y: 250, distance: 108.7
click at [194, 250] on input "1154-1156 NOBLE AVENUE" at bounding box center [190, 251] width 231 height 23
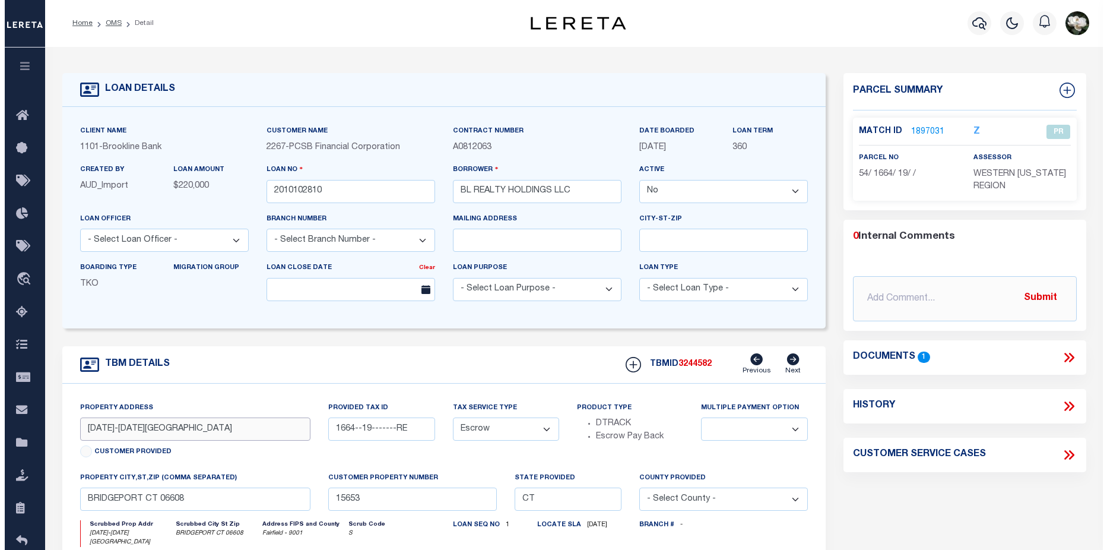
scroll to position [0, 0]
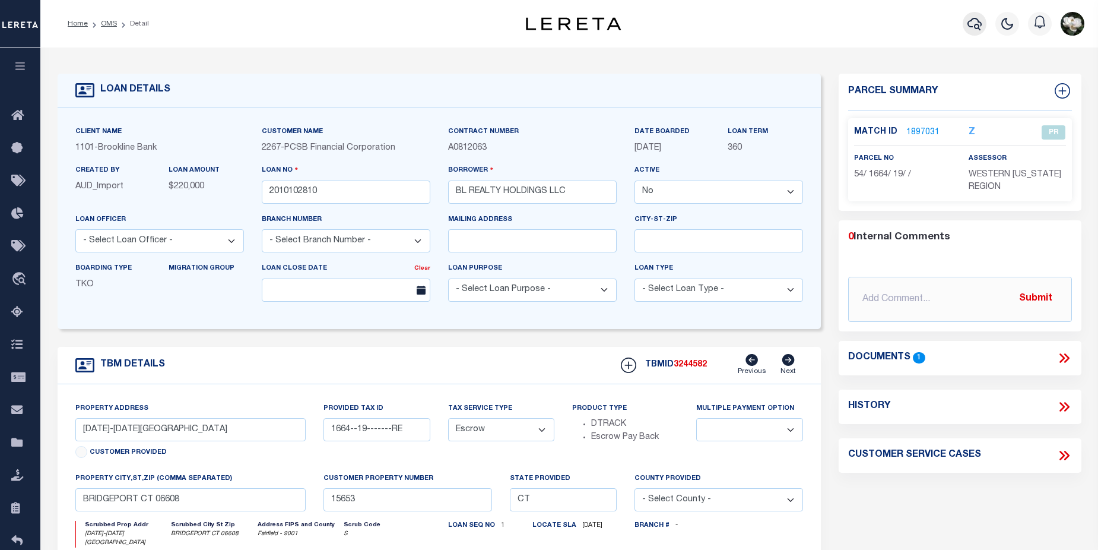
click at [974, 23] on icon "button" at bounding box center [975, 24] width 14 height 14
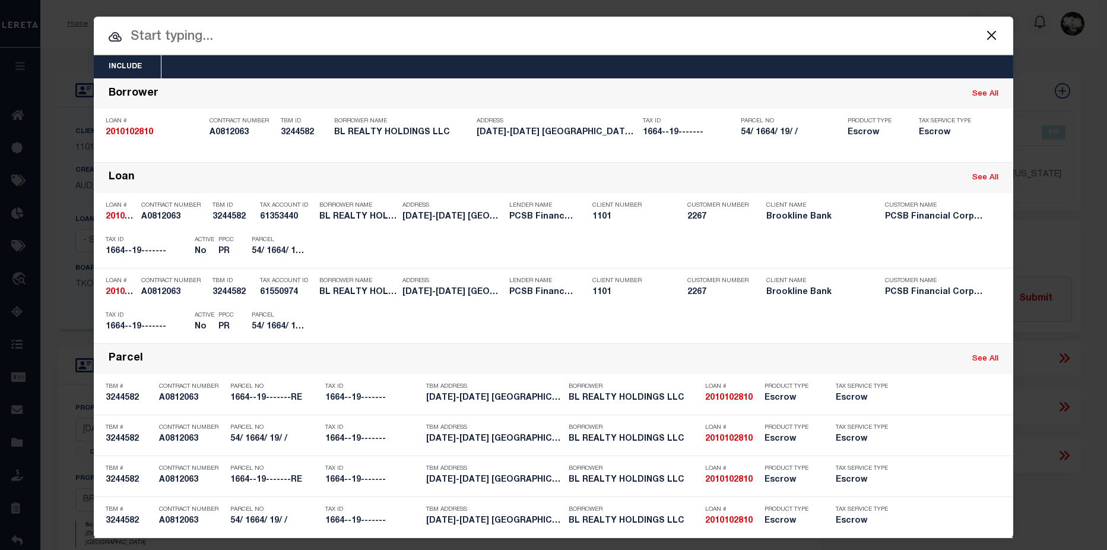
click at [192, 36] on input "text" at bounding box center [554, 37] width 920 height 21
paste input "25015ND"
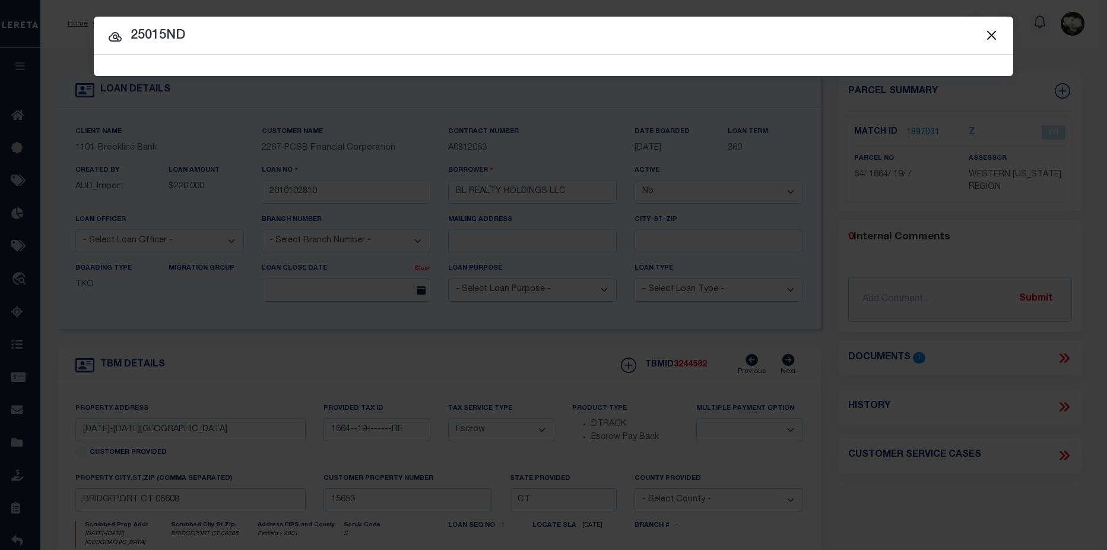
type input "25015ND"
click at [201, 27] on input "25015ND" at bounding box center [554, 36] width 920 height 21
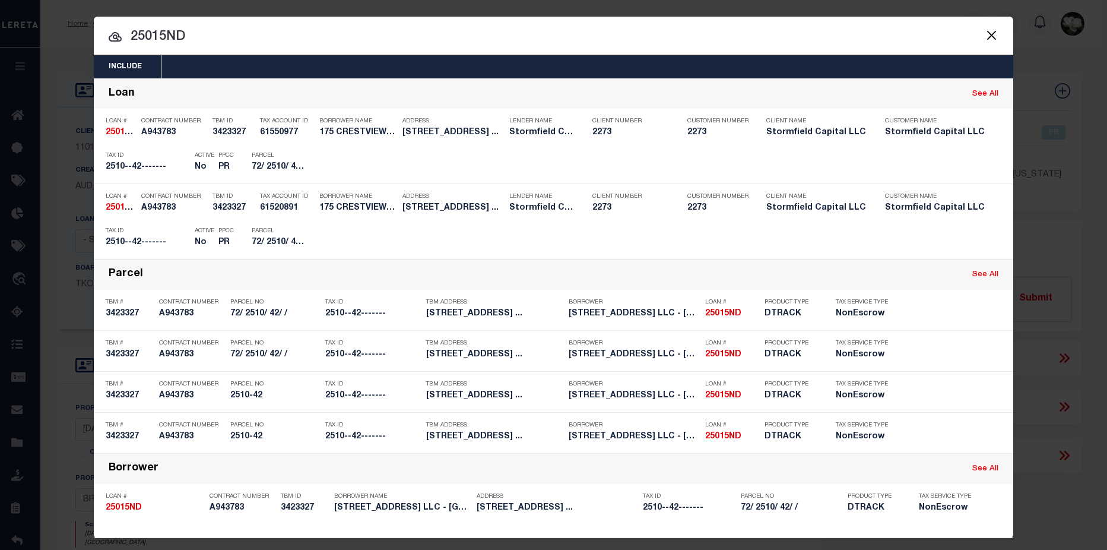
scroll to position [7, 0]
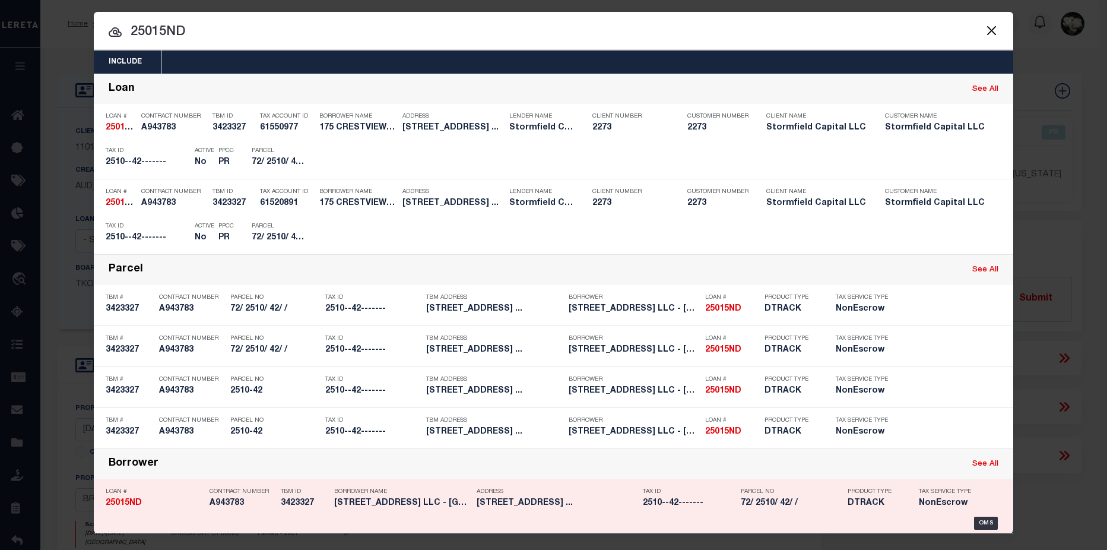
click at [808, 504] on h5 "72/ 2510/ 42/ /" at bounding box center [791, 503] width 101 height 10
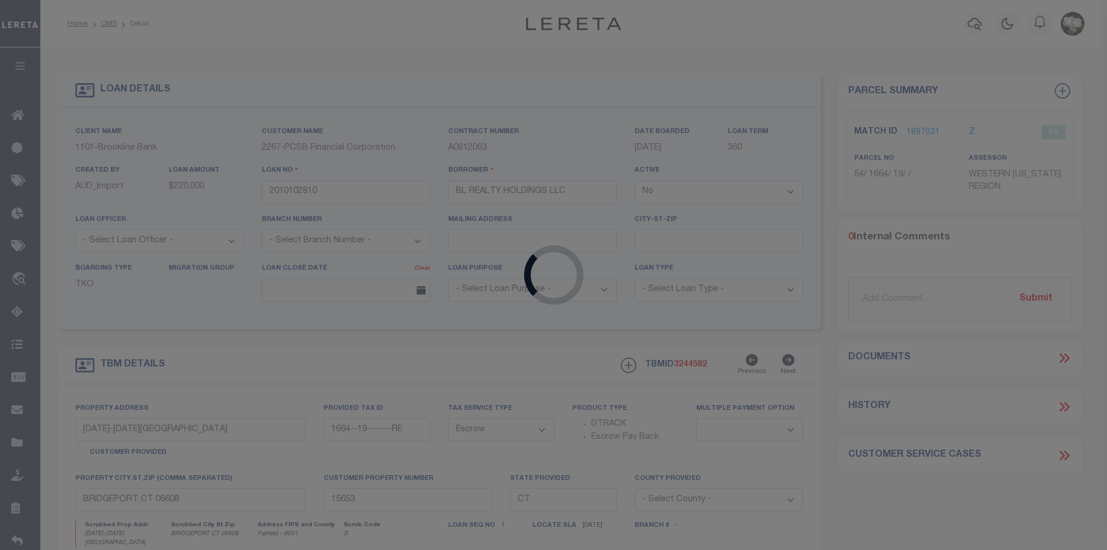
type input "25015ND"
type input "175 Crestview Dr LLC - Bridgeport, CT"
select select
type input "80 MCGUIRE RD"
select select "10"
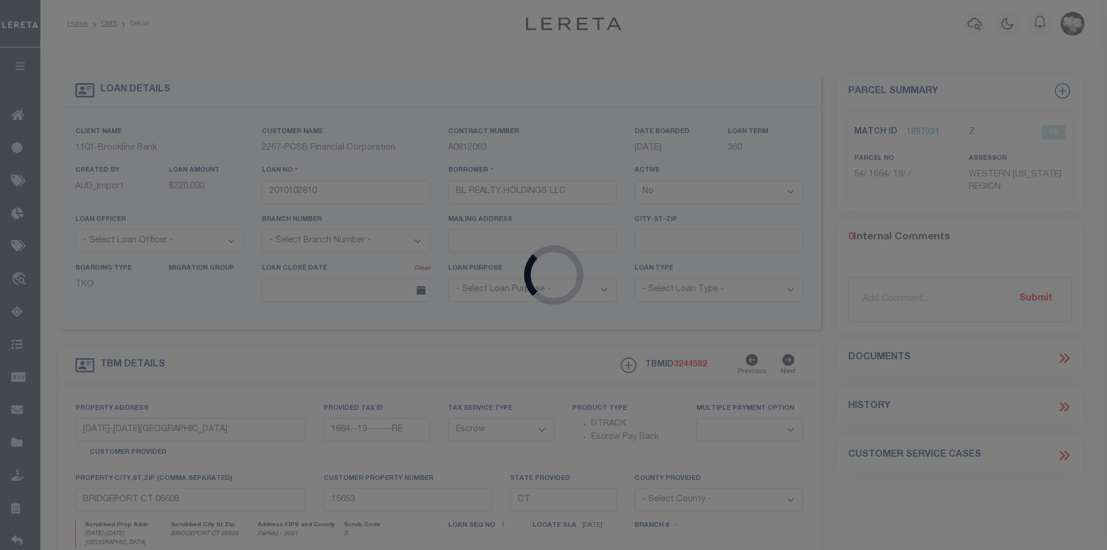
select select "NonEscrow"
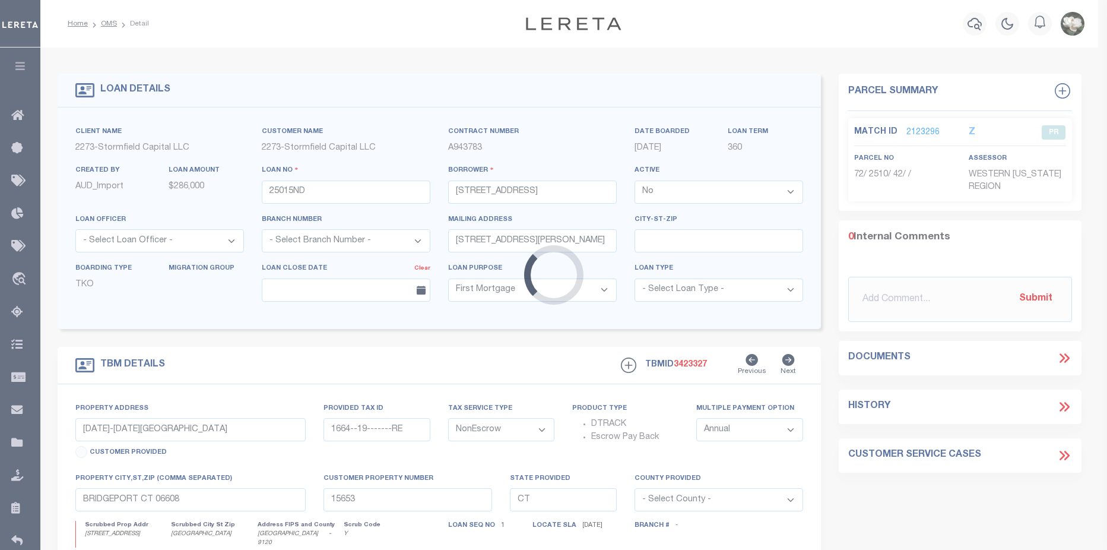
select select "84862"
type input "175 CRESTVIEW DR"
type input "2510-42"
select select
type input "Bridgeport CT 06606"
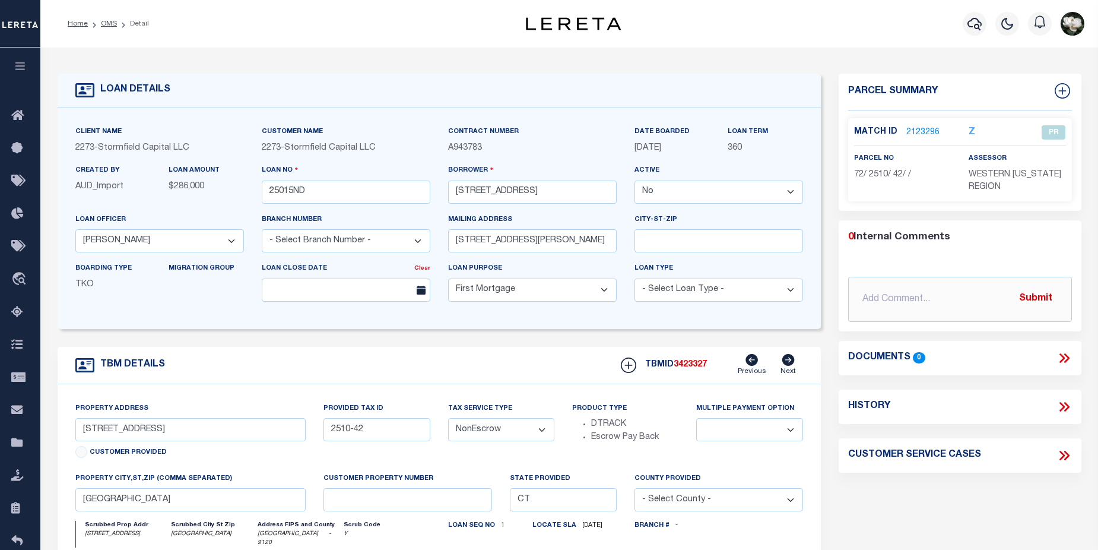
click at [923, 131] on link "2123296" at bounding box center [923, 132] width 33 height 12
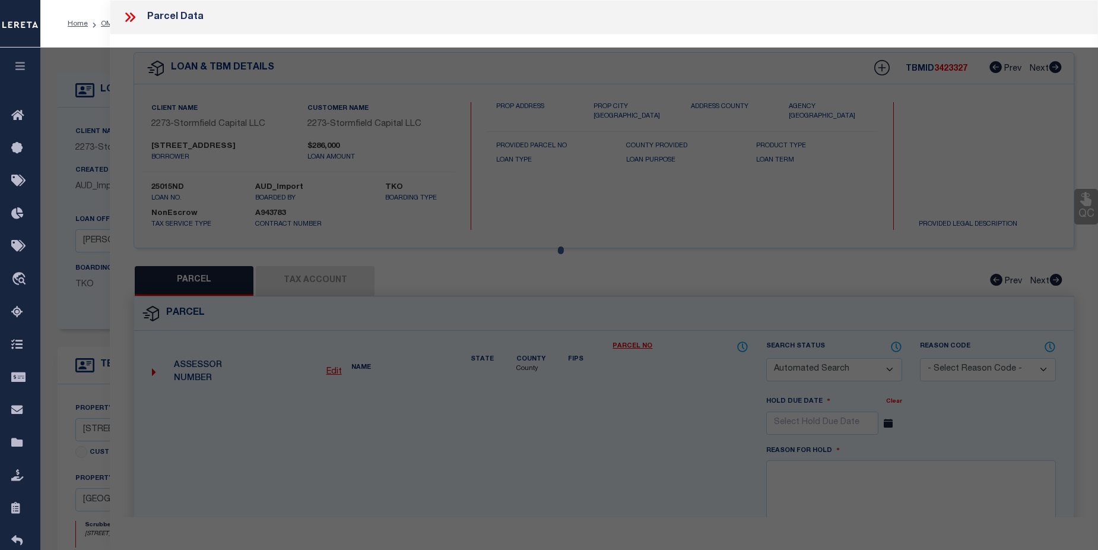
checkbox input "false"
select select "PR"
type input "175 CRESTVIEW DR LLC"
select select
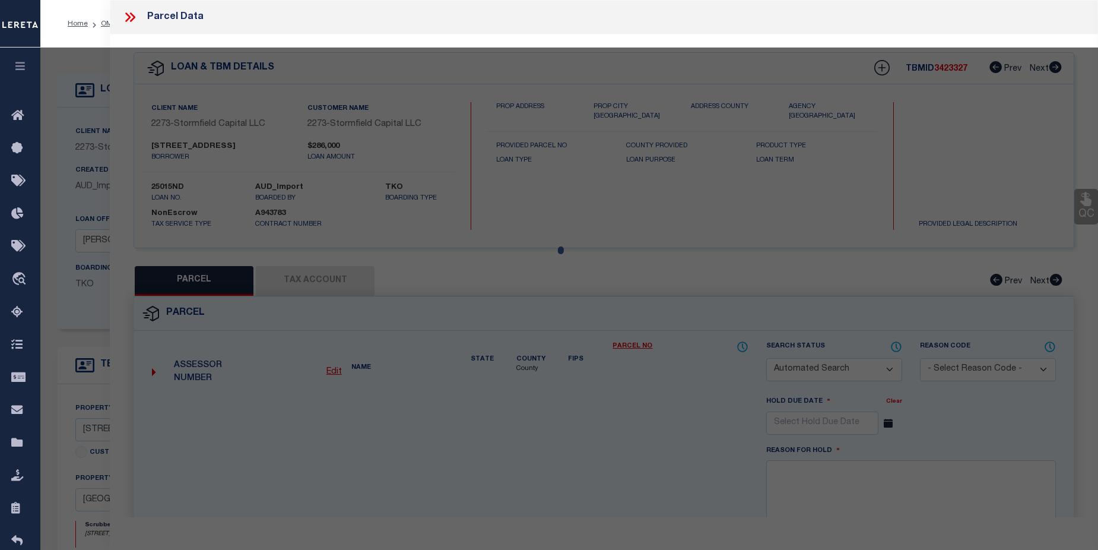
type input "175 CRESTVIEW DR"
checkbox input "false"
type input "Bridgeport CT 06606"
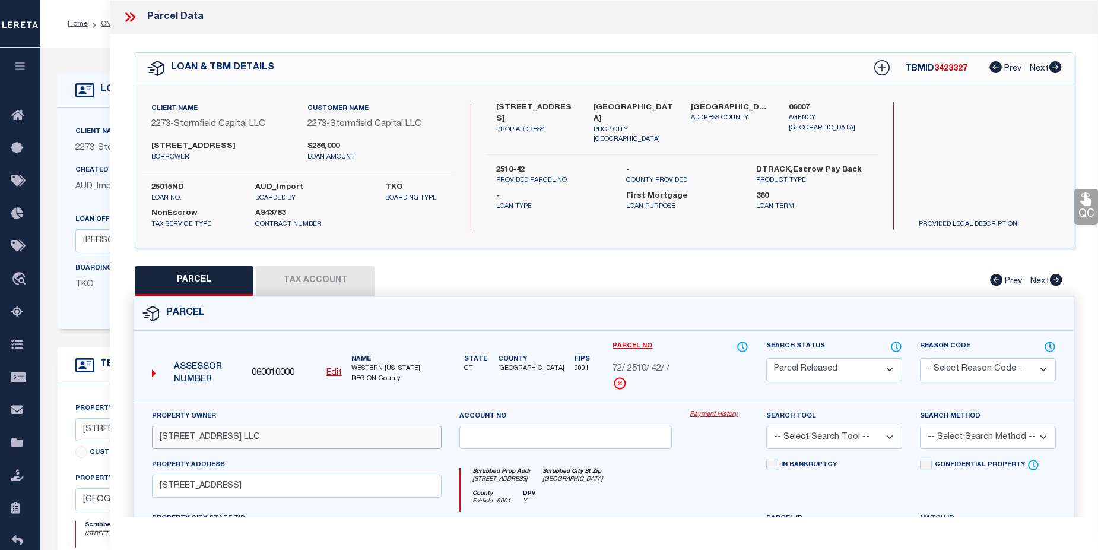
drag, startPoint x: 160, startPoint y: 454, endPoint x: 264, endPoint y: 447, distance: 103.5
click at [264, 447] on input "175 CRESTVIEW DR LLC" at bounding box center [297, 437] width 290 height 23
drag, startPoint x: 267, startPoint y: 496, endPoint x: 154, endPoint y: 502, distance: 112.9
click at [154, 497] on input "175 CRESTVIEW DR" at bounding box center [297, 485] width 290 height 23
click at [712, 420] on link "Payment History" at bounding box center [719, 415] width 59 height 10
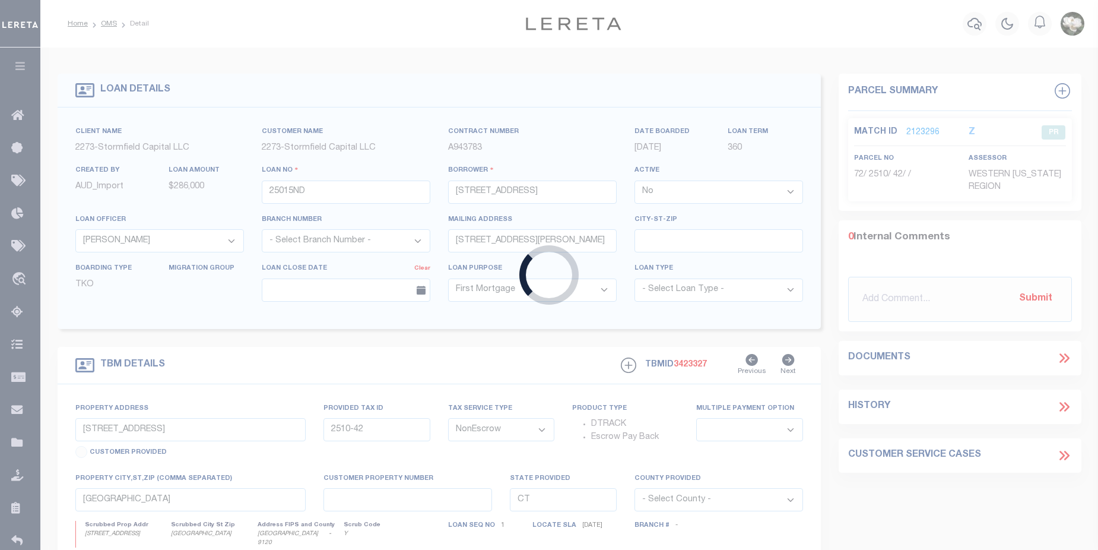
type input "2010102810"
type input "BL REALTY HOLDINGS LLC"
select select
select select "Escrow"
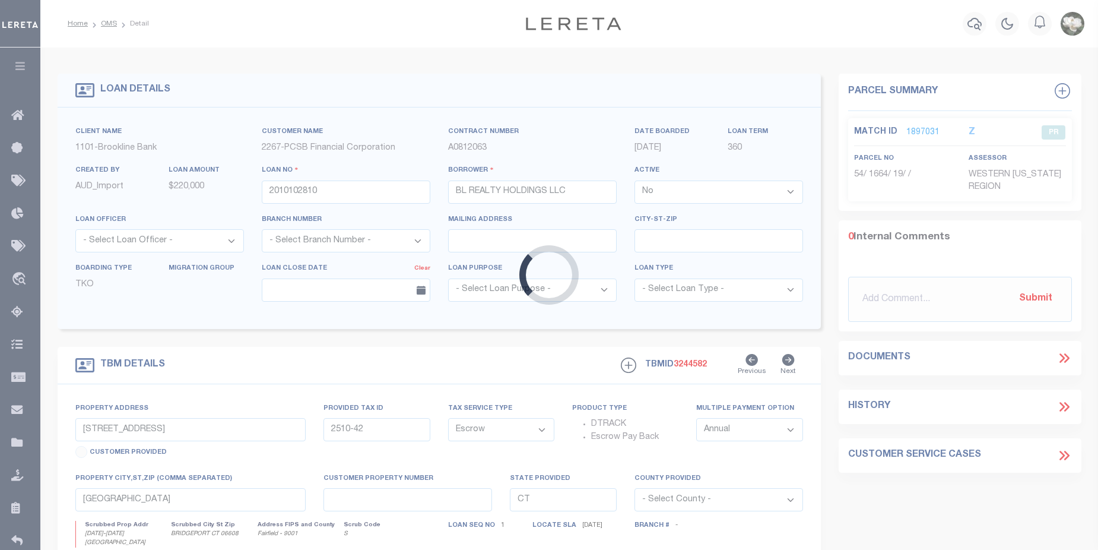
type input "1154-1156 NOBLE AVENUE"
type input "1664--19-------RE"
select select
type input "BRIDGEPORT CT 06608"
type input "15653"
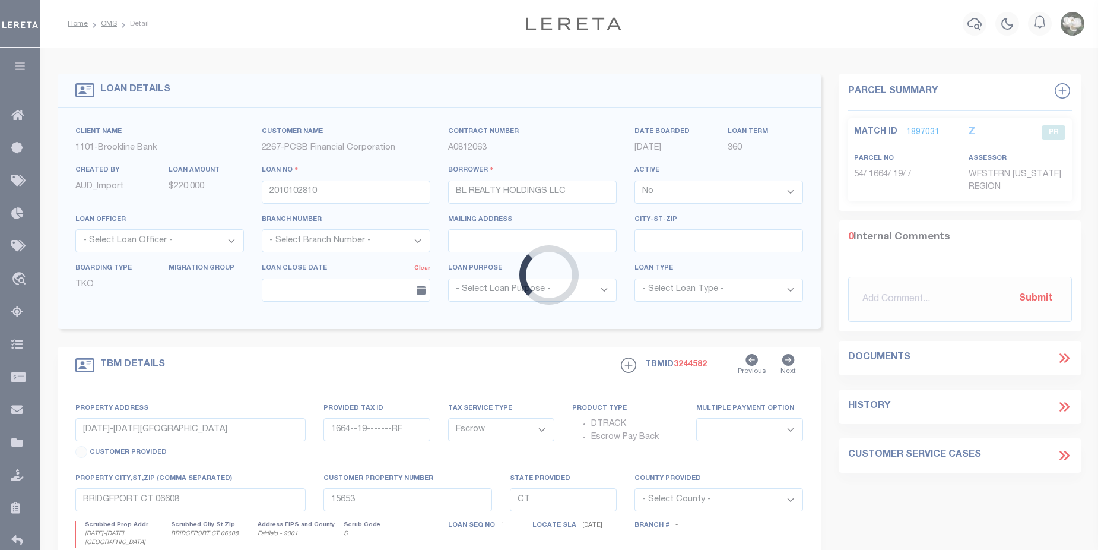
select select
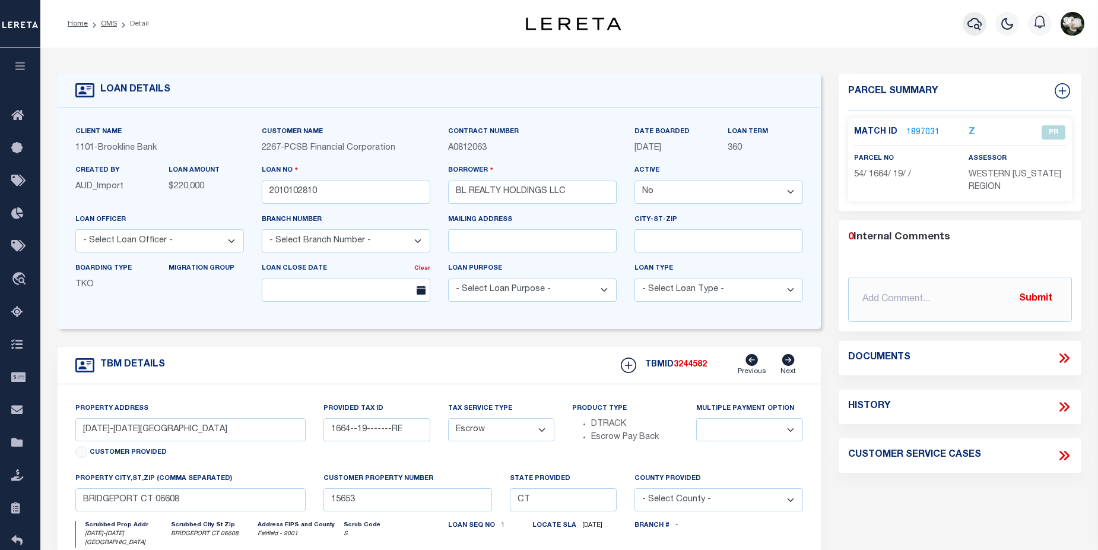
click at [976, 28] on icon "button" at bounding box center [975, 24] width 14 height 14
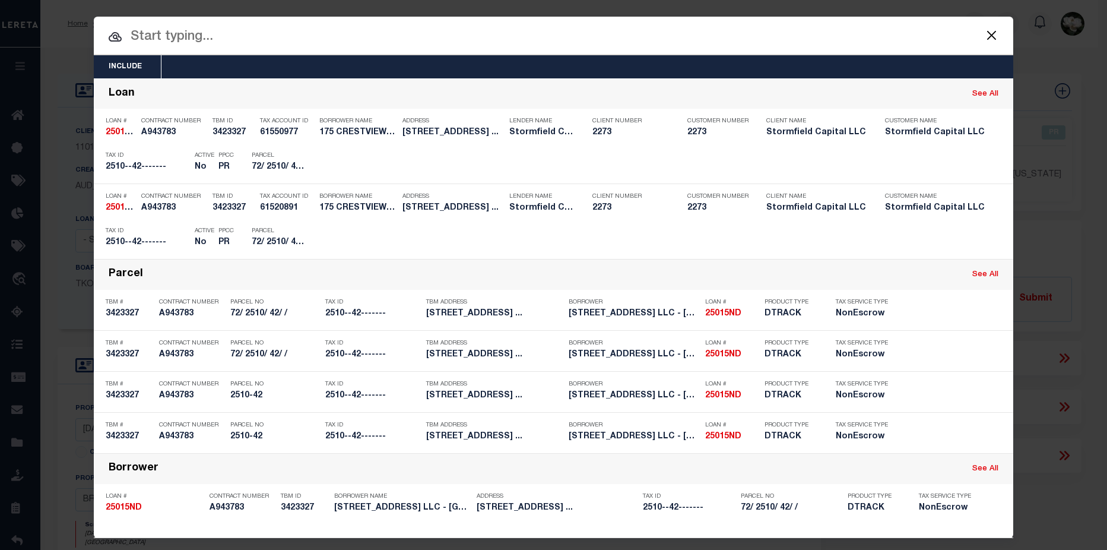
paste input "175 CRESTVIEW DR"
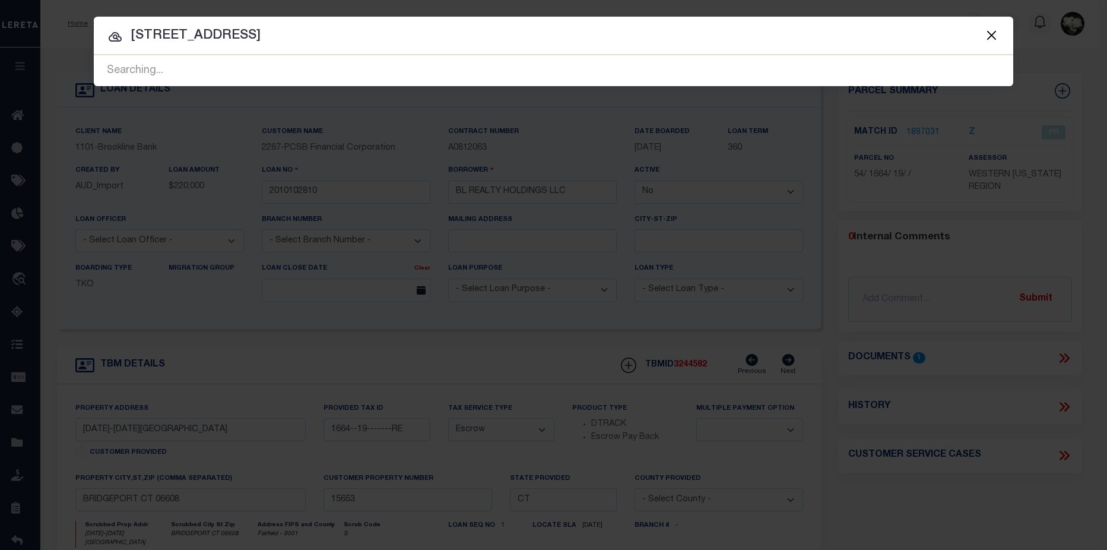
drag, startPoint x: 280, startPoint y: 33, endPoint x: 130, endPoint y: 34, distance: 149.6
click at [123, 31] on input "175 CRESTVIEW DR" at bounding box center [554, 36] width 920 height 21
paste input "25015ND"
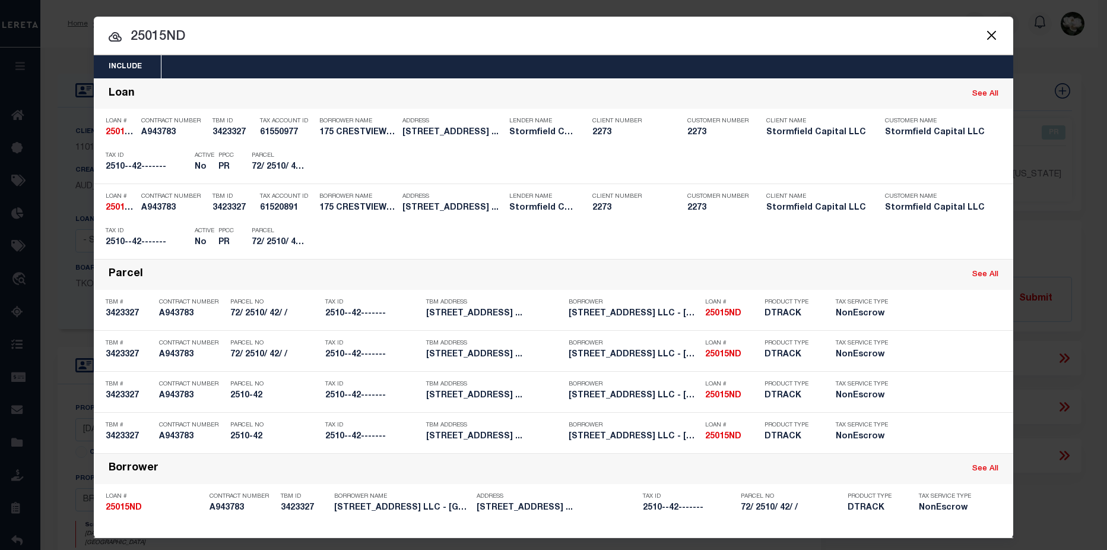
type input "25015ND"
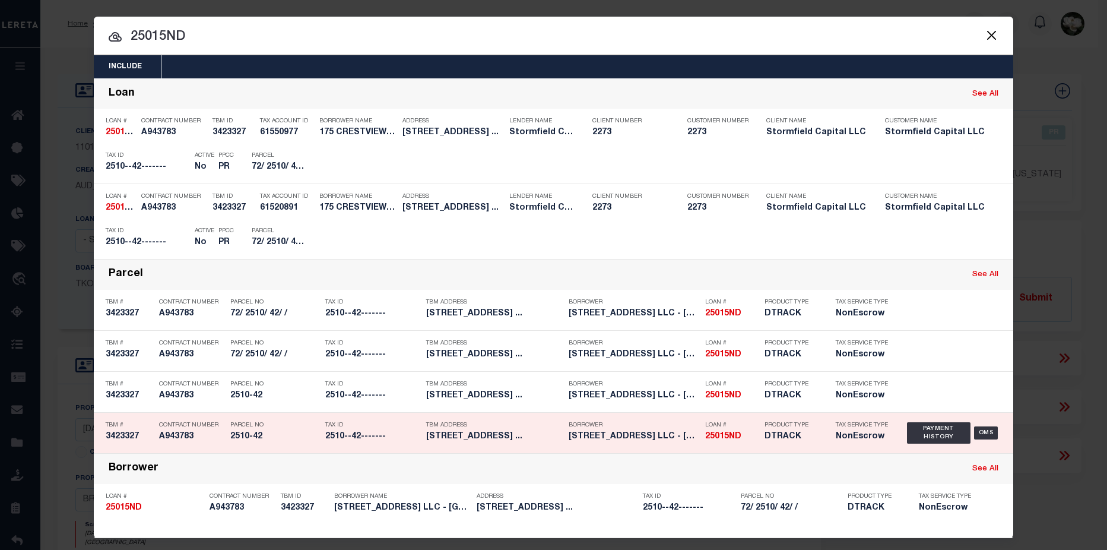
click at [850, 437] on h5 "NonEscrow" at bounding box center [862, 437] width 53 height 10
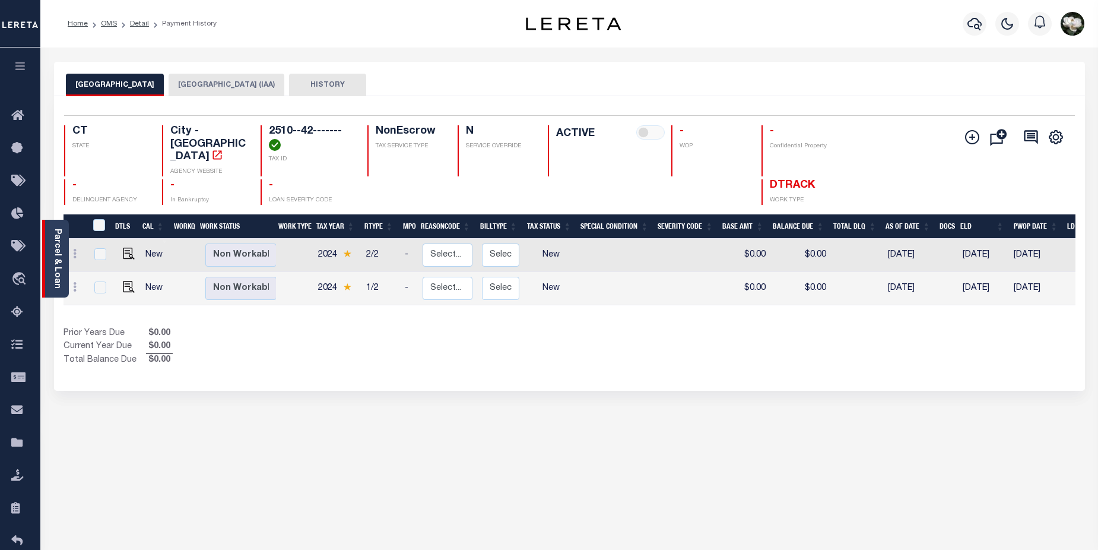
click at [48, 258] on div "Parcel & Loan" at bounding box center [55, 259] width 27 height 78
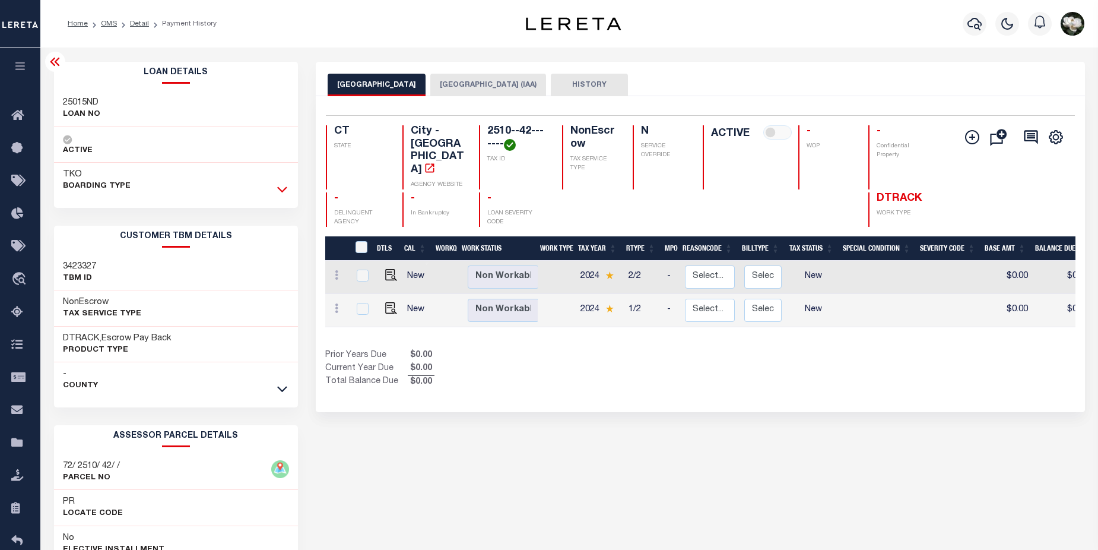
click at [287, 192] on icon at bounding box center [282, 189] width 10 height 12
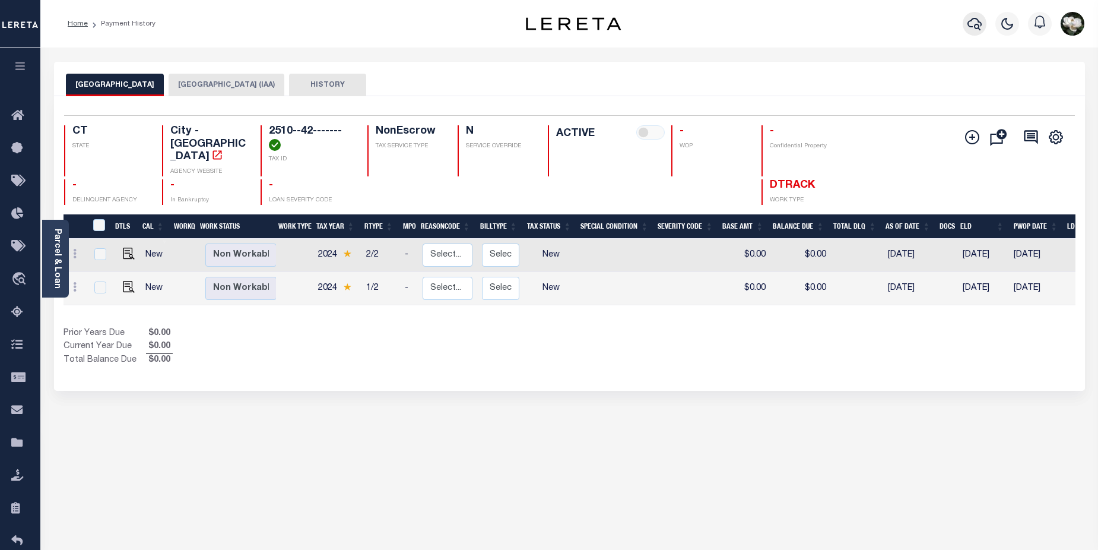
click at [981, 18] on icon "button" at bounding box center [975, 24] width 14 height 14
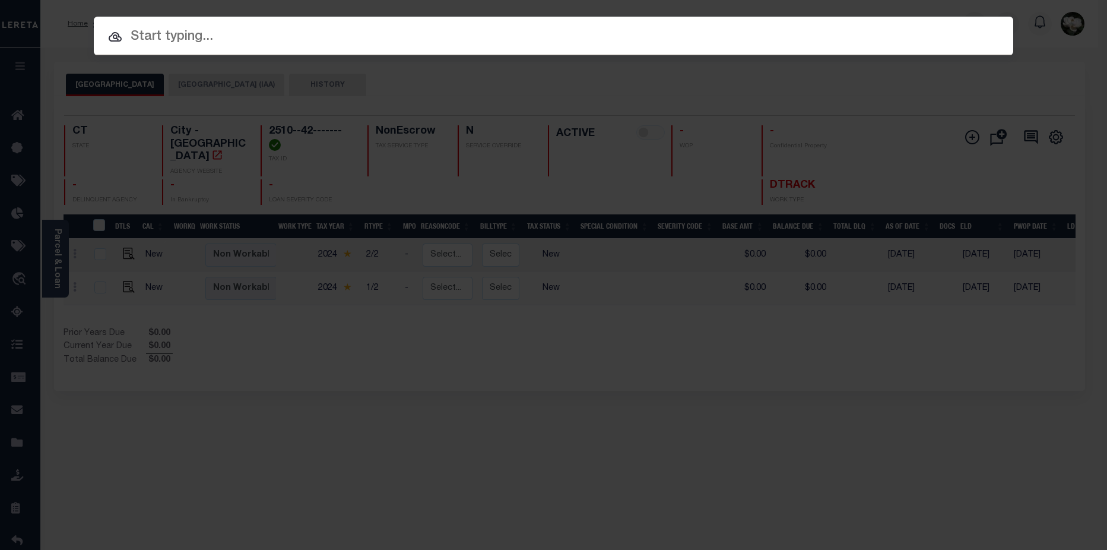
click at [343, 39] on input "text" at bounding box center [554, 37] width 920 height 21
paste input "10286731"
type input "10286731"
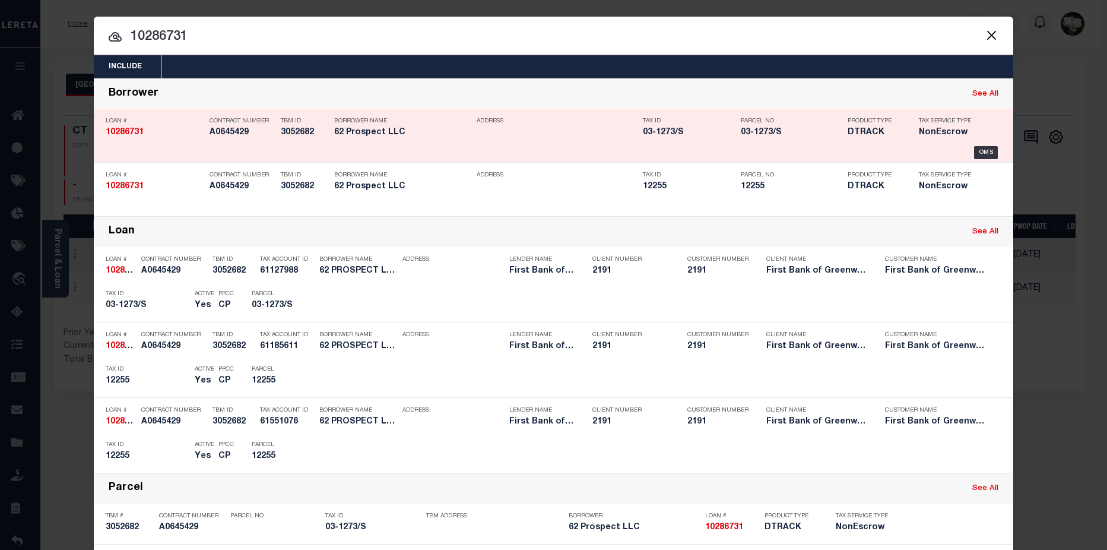
click at [688, 137] on h5 "03-1273/S" at bounding box center [689, 133] width 92 height 10
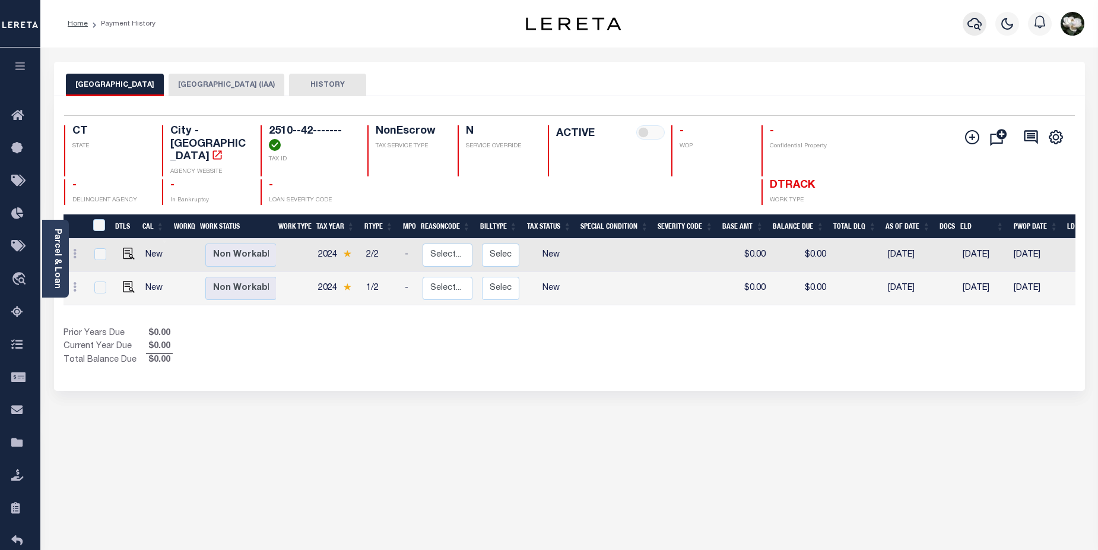
click at [969, 20] on icon "button" at bounding box center [975, 24] width 14 height 14
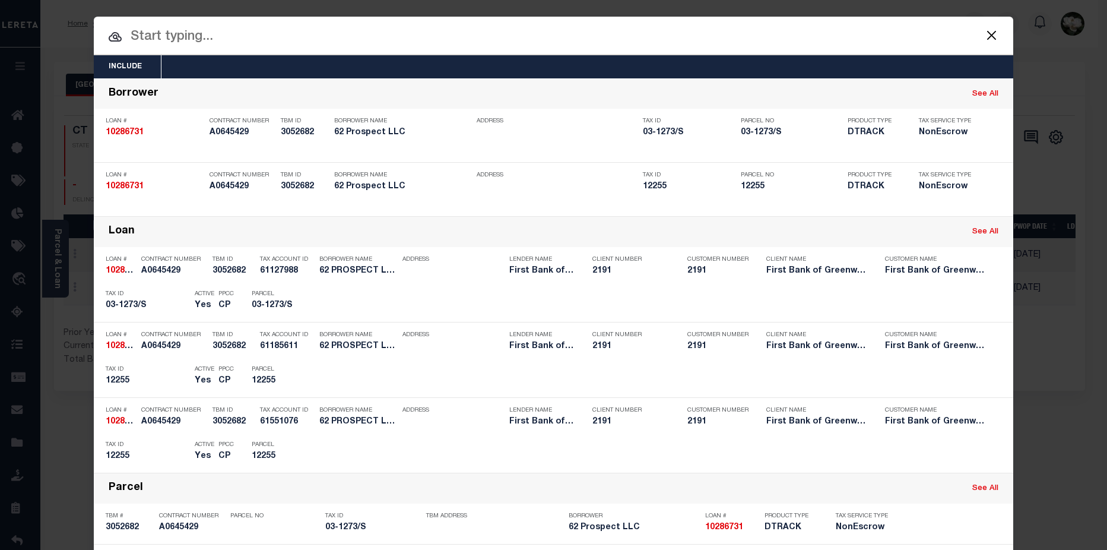
click at [452, 39] on input "text" at bounding box center [554, 37] width 920 height 21
paste input "10332360"
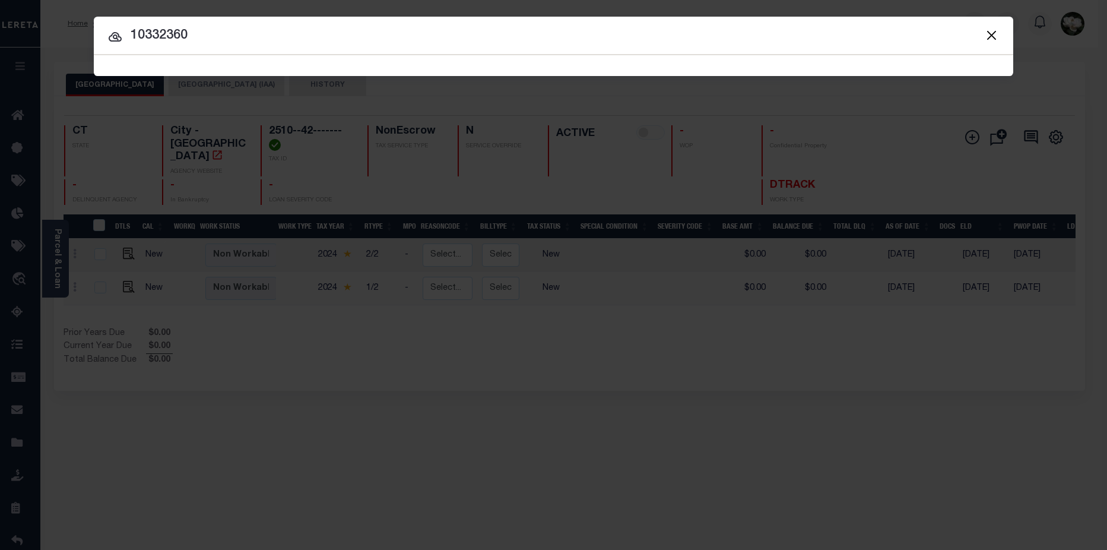
type input "10332360"
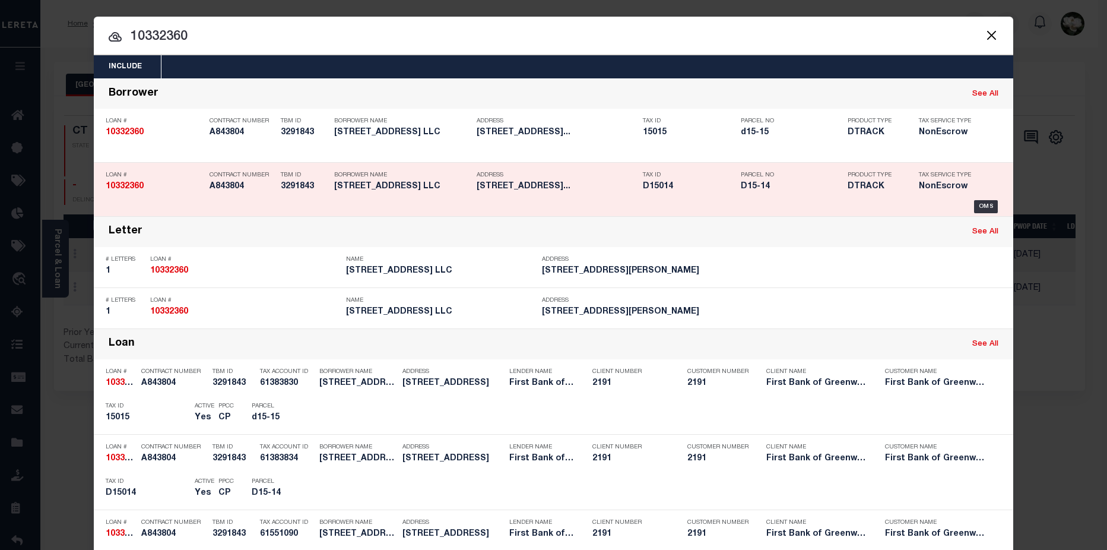
drag, startPoint x: 330, startPoint y: 188, endPoint x: 391, endPoint y: 188, distance: 61.2
click at [391, 188] on h5 "[STREET_ADDRESS] LLC" at bounding box center [402, 187] width 137 height 10
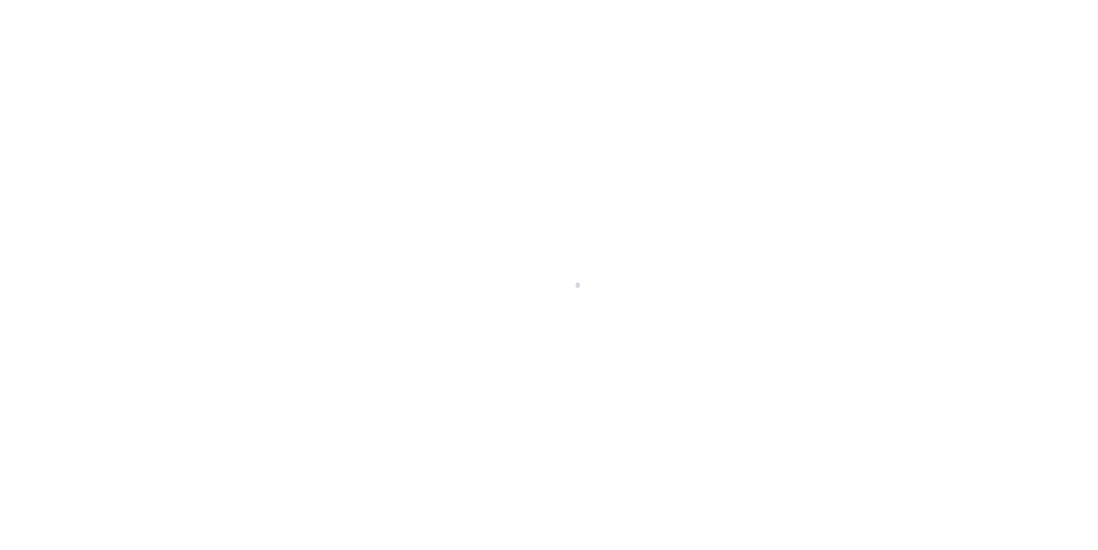
select select "NonEscrow"
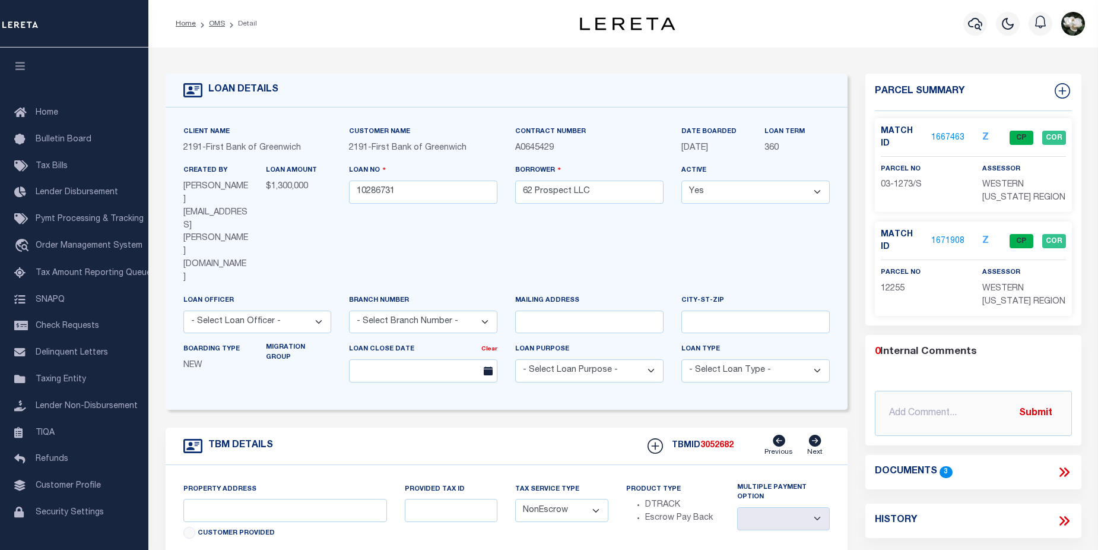
click at [956, 132] on link "1667463" at bounding box center [947, 138] width 33 height 12
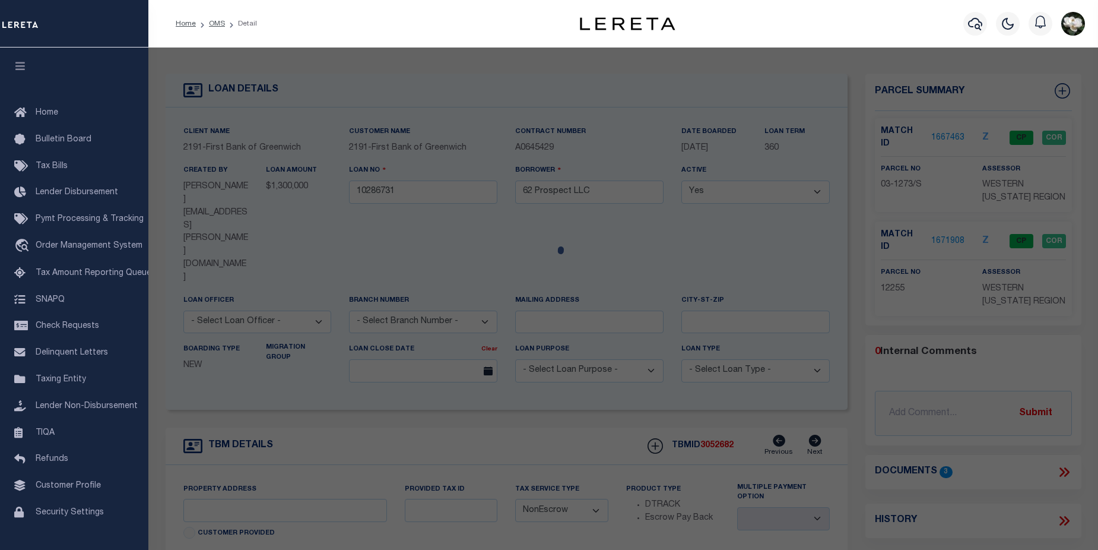
checkbox input "false"
select select "CP"
type input "[STREET_ADDRESS] LLC"
select select
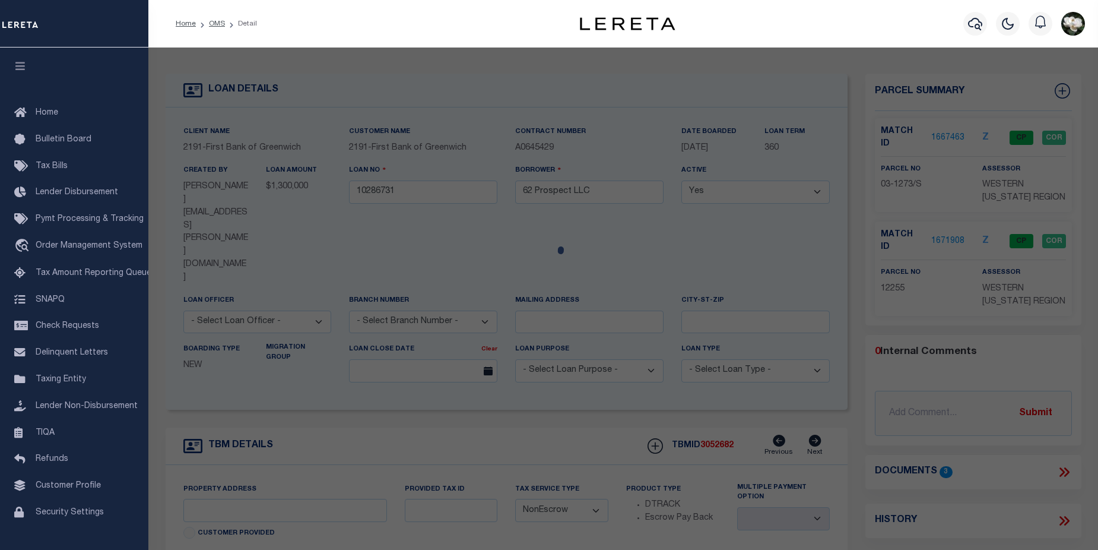
type input "[STREET_ADDRESS]"
checkbox input "false"
type input "GREENWICH [GEOGRAPHIC_DATA]"
type textarea "Spoke to [PERSON_NAME] from town assessor office"
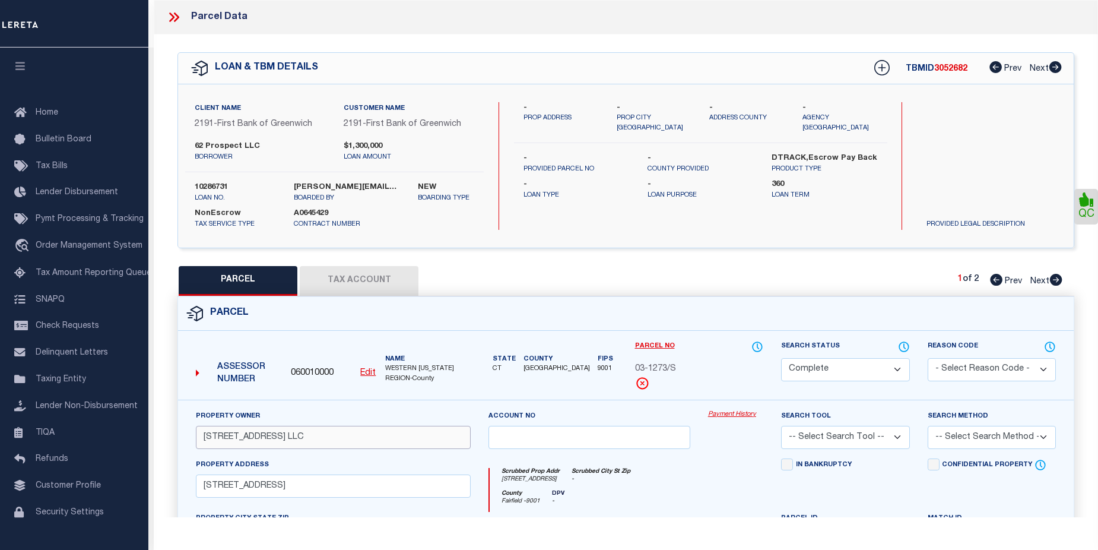
drag, startPoint x: 204, startPoint y: 440, endPoint x: 322, endPoint y: 439, distance: 118.7
click at [322, 439] on input "[STREET_ADDRESS] LLC" at bounding box center [333, 437] width 275 height 23
drag, startPoint x: 321, startPoint y: 492, endPoint x: 197, endPoint y: 490, distance: 124.1
click at [197, 490] on input "[STREET_ADDRESS]" at bounding box center [333, 485] width 275 height 23
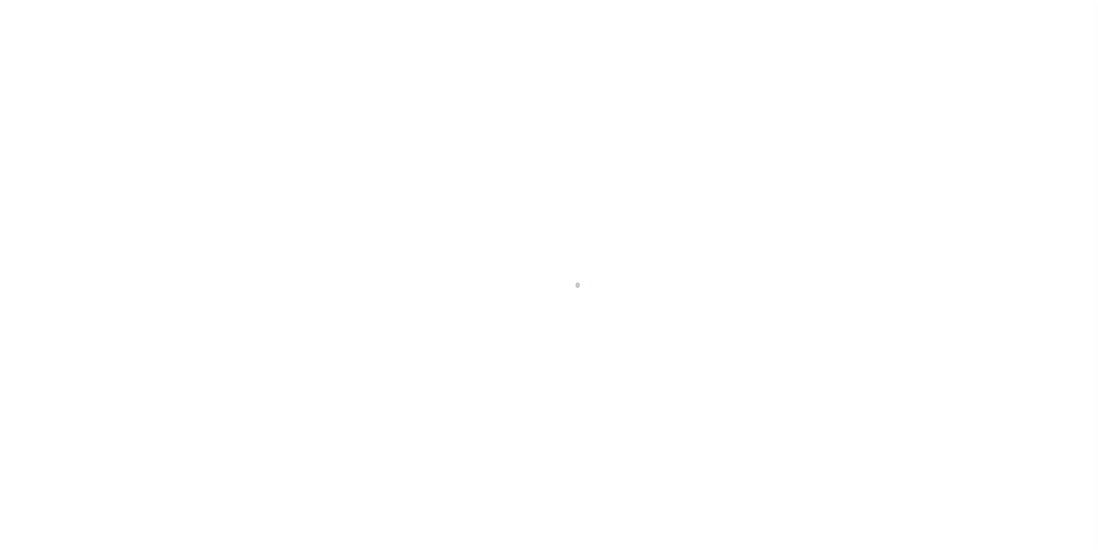
select select "NonEscrow"
type input "[STREET_ADDRESS]"
type input "Map D15 Lot 14, 15"
type input "Danbury CT 06811"
type input "CT"
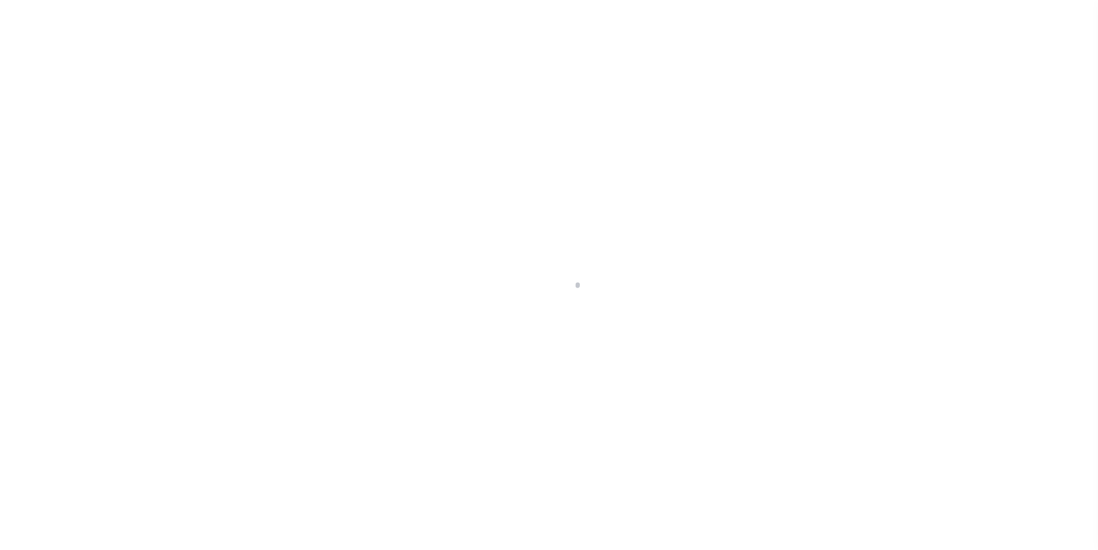
select select
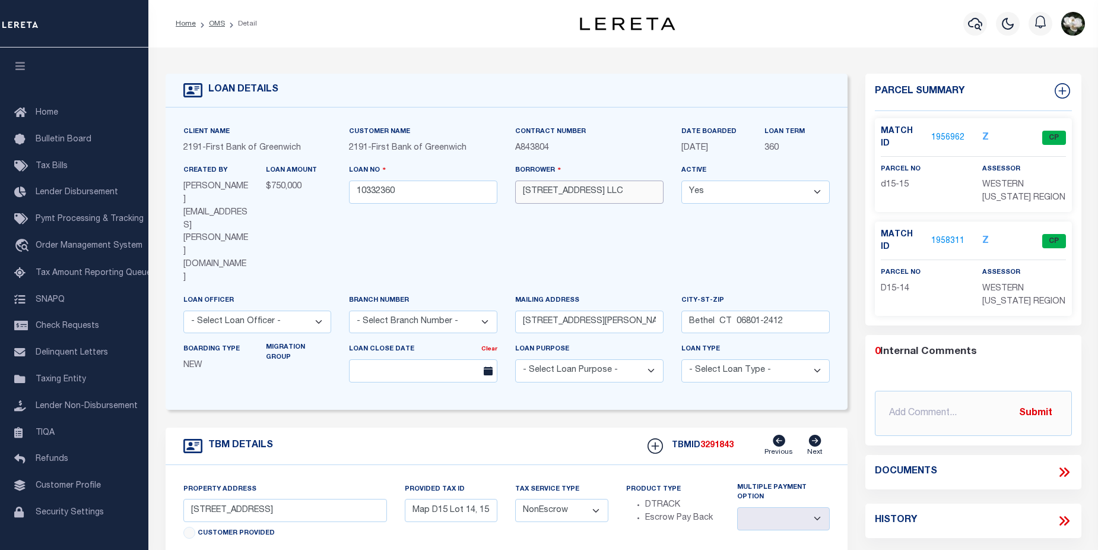
drag, startPoint x: 519, startPoint y: 193, endPoint x: 615, endPoint y: 192, distance: 95.6
click at [615, 192] on input "[STREET_ADDRESS] LLC" at bounding box center [589, 191] width 148 height 23
click at [752, 294] on div "City-[GEOGRAPHIC_DATA]-2412" at bounding box center [756, 313] width 148 height 39
drag, startPoint x: 191, startPoint y: 514, endPoint x: 244, endPoint y: 515, distance: 53.4
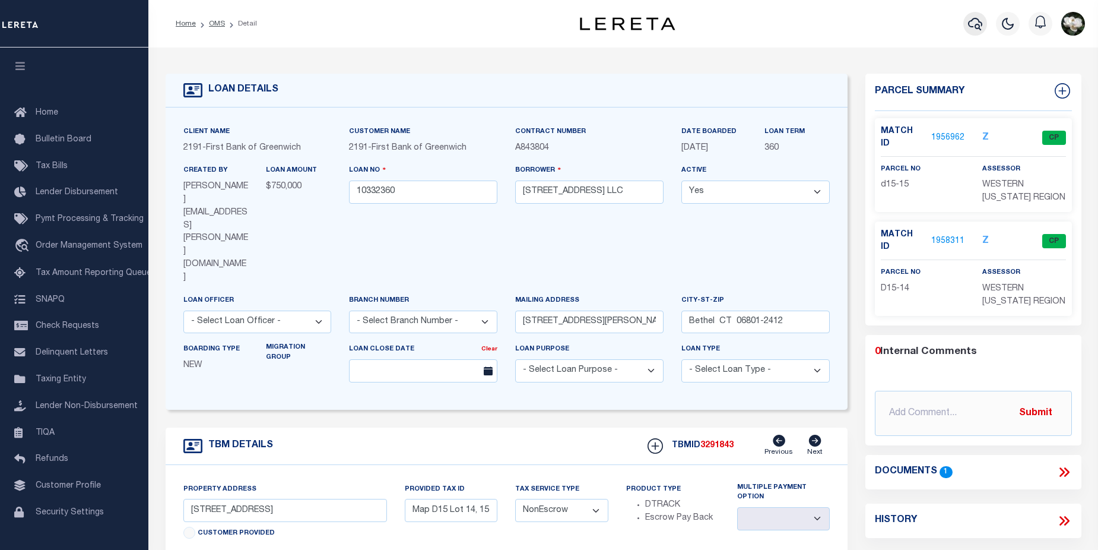
click at [975, 31] on icon "button" at bounding box center [975, 24] width 14 height 14
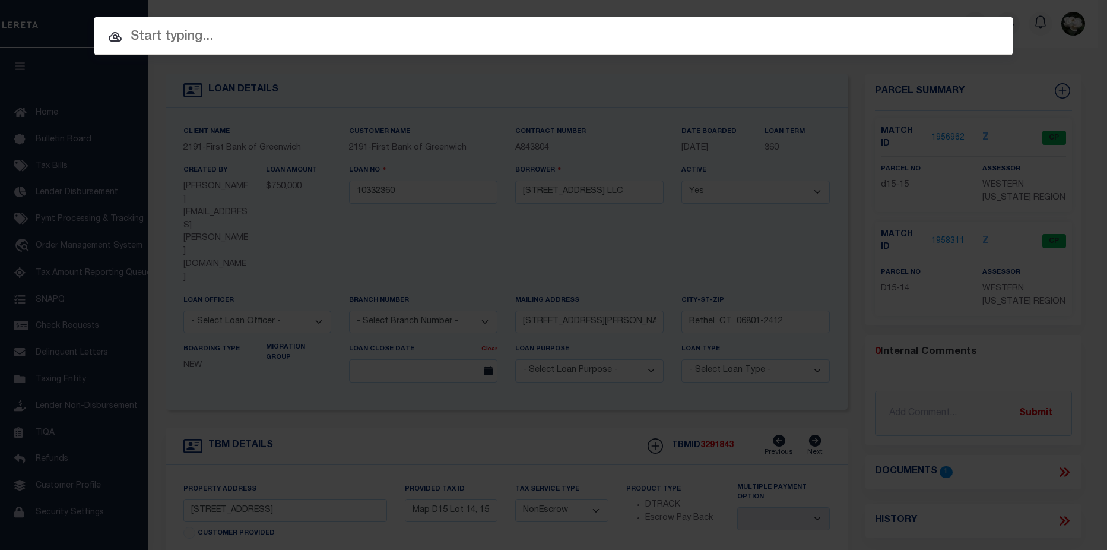
paste input "10021063"
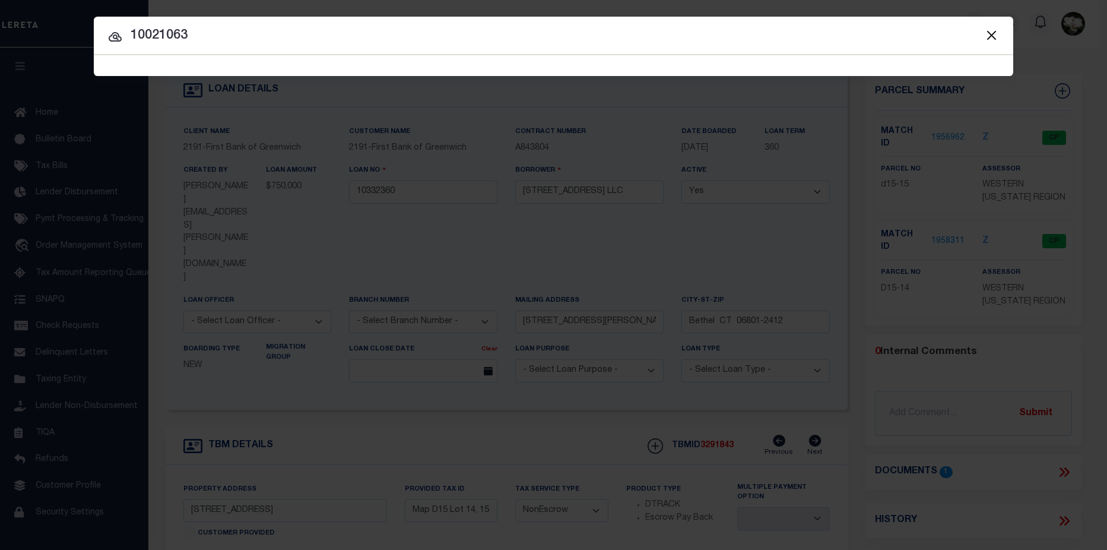
click at [262, 37] on input "10021063" at bounding box center [554, 36] width 920 height 21
type input "10021063"
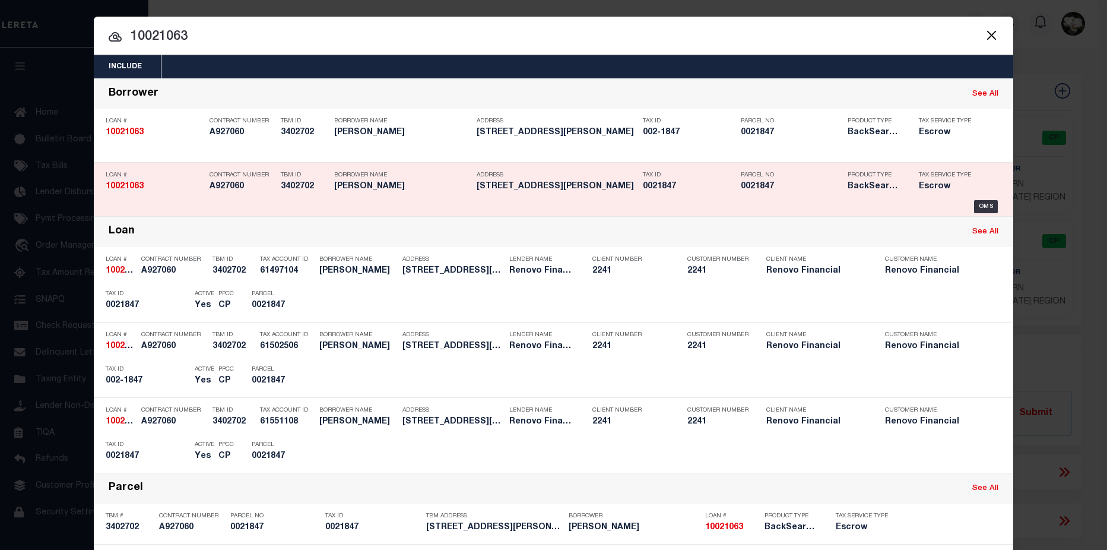
click at [663, 187] on h5 "0021847" at bounding box center [689, 187] width 92 height 10
type input "10021063"
type input "OLIVE DENNIS"
select select
type input "92 LINDALE ST"
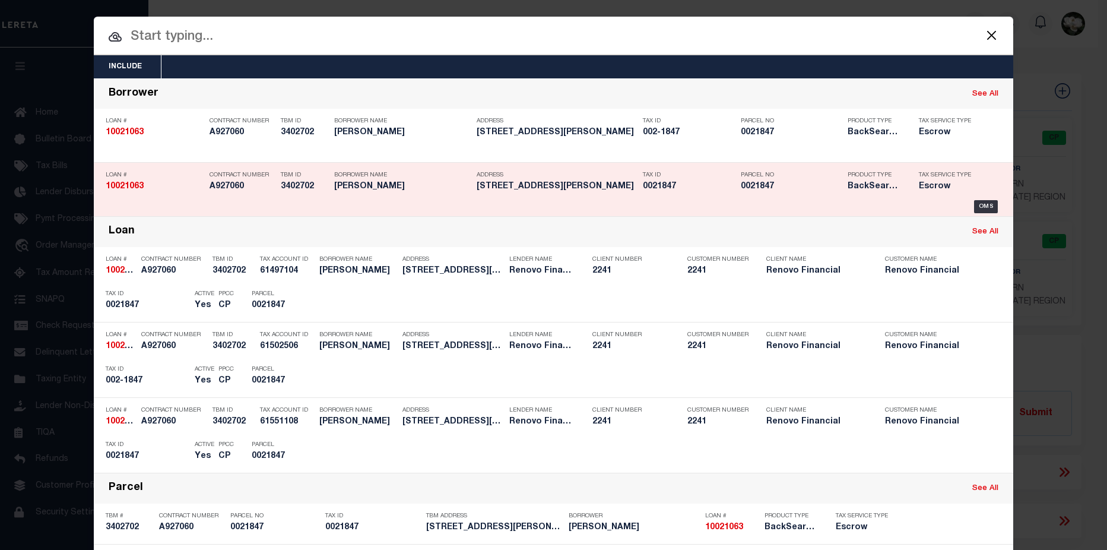
type input "STAMFORD CT 06902"
select select "10"
select select "Escrow"
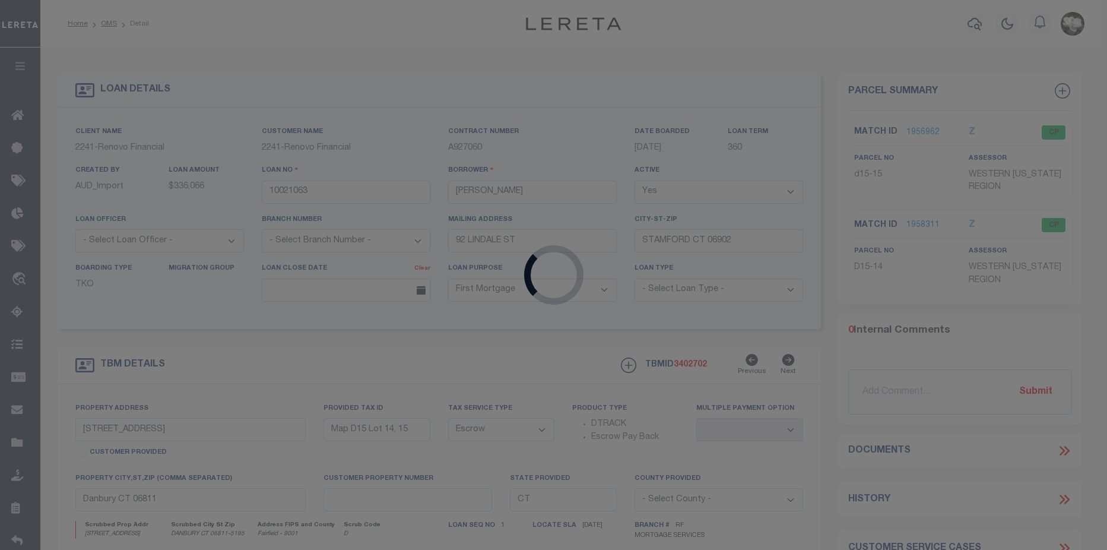
type input "5 RENWICK ST"
type input "0021847"
type input "STAMFORD, CT 06902"
type input "a0kUS000007eRaE"
select select
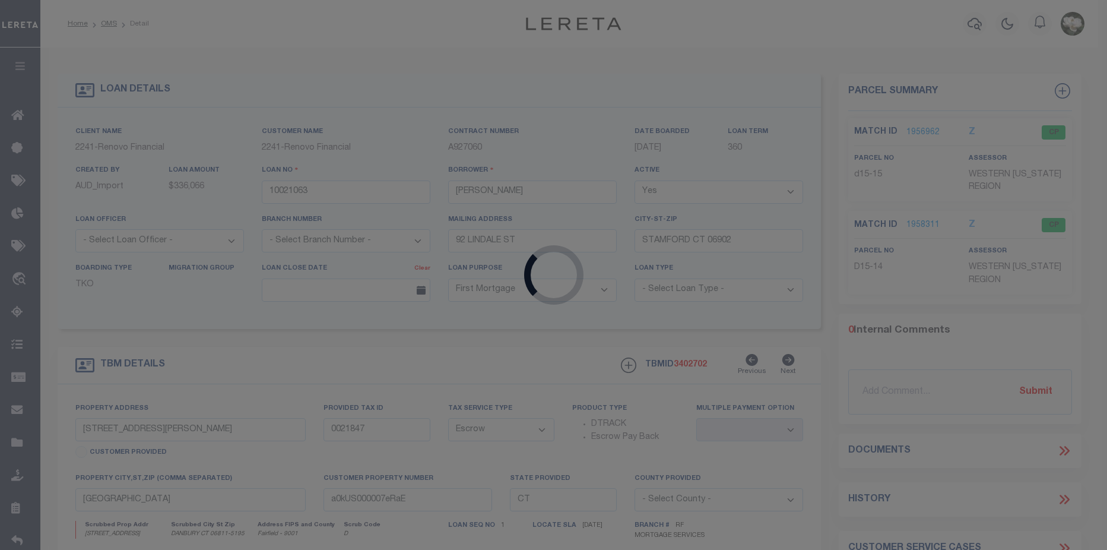
type textarea "Liability Limited to Customer Provided Parcel"
select select "25067"
select select
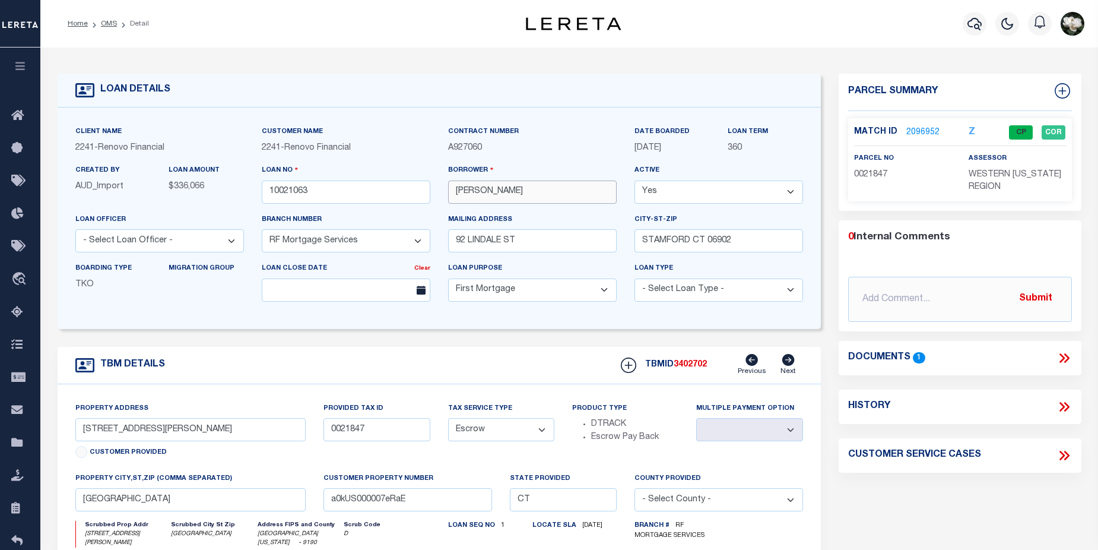
drag, startPoint x: 451, startPoint y: 196, endPoint x: 528, endPoint y: 195, distance: 77.2
click at [528, 195] on input "OLIVE DENNIS" at bounding box center [532, 191] width 169 height 23
drag, startPoint x: 475, startPoint y: 242, endPoint x: 526, endPoint y: 242, distance: 51.1
click at [526, 242] on input "92 LINDALE ST" at bounding box center [532, 240] width 169 height 23
drag, startPoint x: 638, startPoint y: 244, endPoint x: 737, endPoint y: 244, distance: 99.7
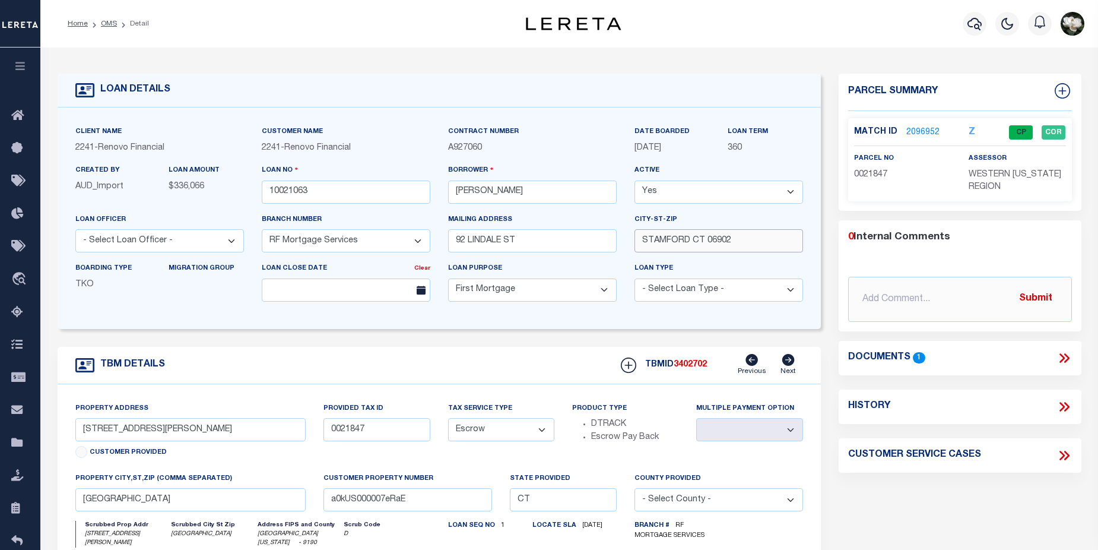
click at [737, 244] on input "STAMFORD CT 06902" at bounding box center [719, 240] width 169 height 23
click at [976, 17] on button "button" at bounding box center [975, 24] width 24 height 24
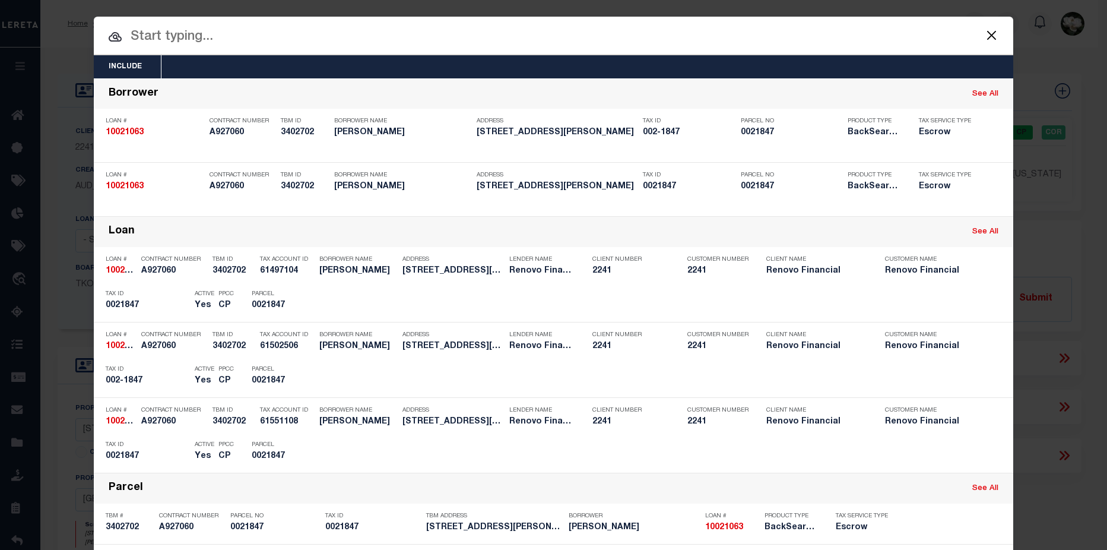
click at [336, 27] on input "text" at bounding box center [554, 37] width 920 height 21
click at [328, 44] on input "text" at bounding box center [554, 37] width 920 height 21
paste input "2188935"
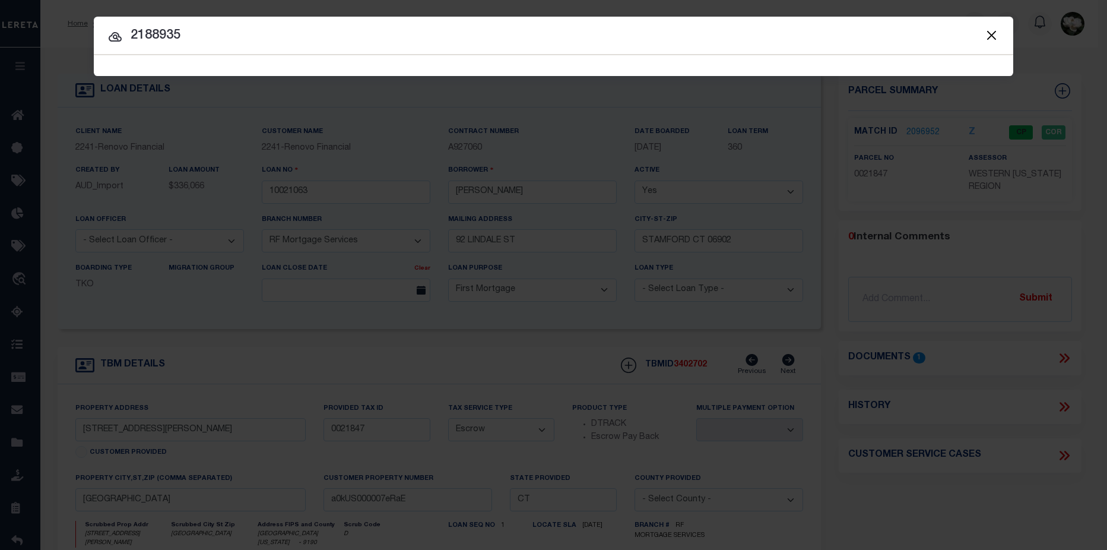
type input "2188935"
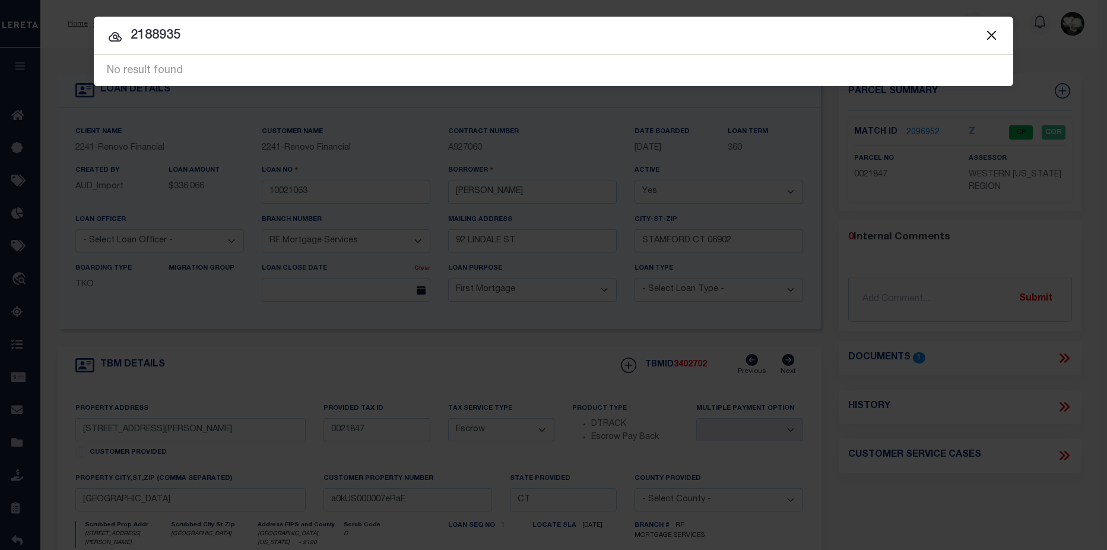
click at [276, 36] on input "2188935" at bounding box center [554, 36] width 920 height 21
drag, startPoint x: 246, startPoint y: 42, endPoint x: 119, endPoint y: 36, distance: 126.6
click at [119, 55] on div "2188935 10021063 No result found" at bounding box center [554, 70] width 920 height 31
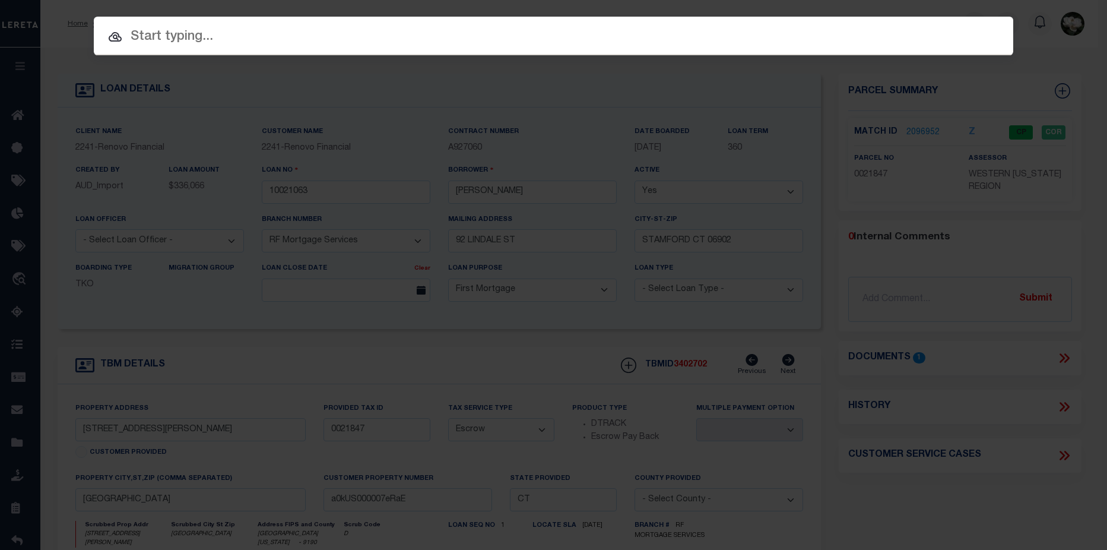
click at [147, 35] on input "text" at bounding box center [554, 37] width 920 height 21
click at [138, 35] on input "text" at bounding box center [554, 37] width 920 height 21
paste input "2188935"
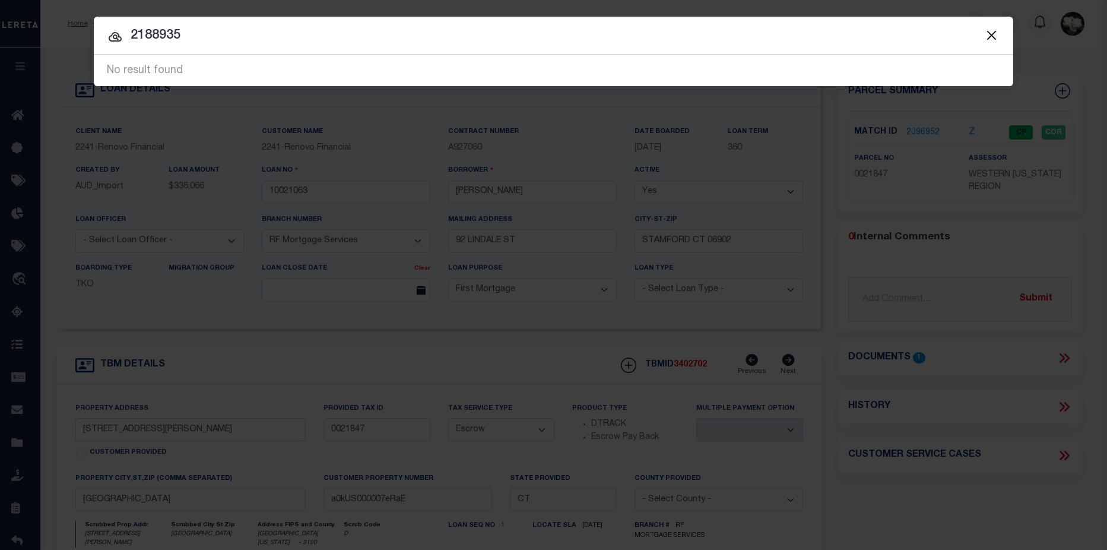
drag, startPoint x: 250, startPoint y: 39, endPoint x: 107, endPoint y: 27, distance: 143.0
click at [106, 27] on input "2188935" at bounding box center [554, 36] width 920 height 21
paste input "17004"
type input "17004"
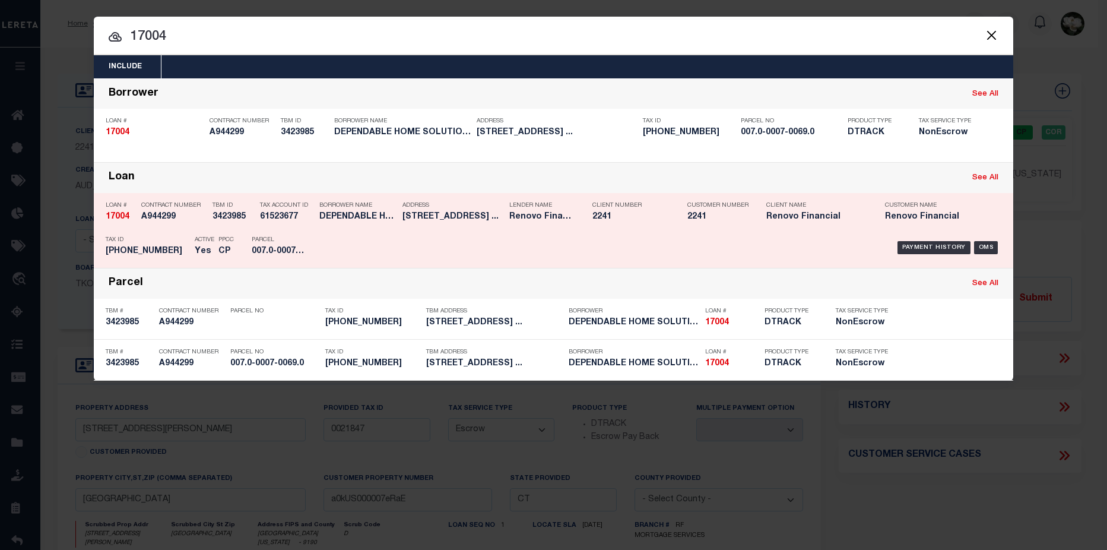
click at [778, 224] on div "Client Name Renovo Financial" at bounding box center [816, 213] width 101 height 34
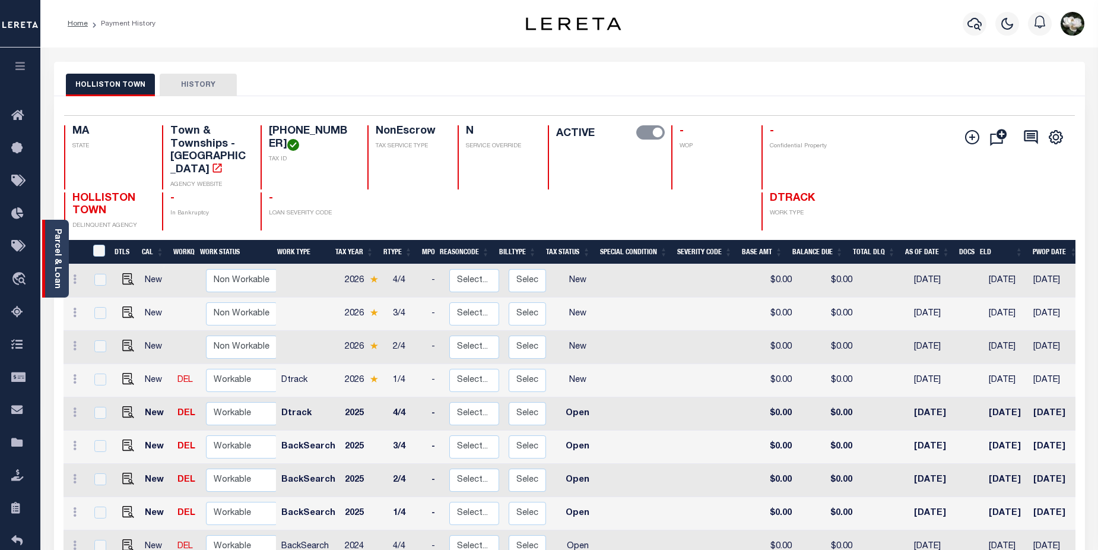
click at [55, 256] on link "Parcel & Loan" at bounding box center [57, 259] width 8 height 60
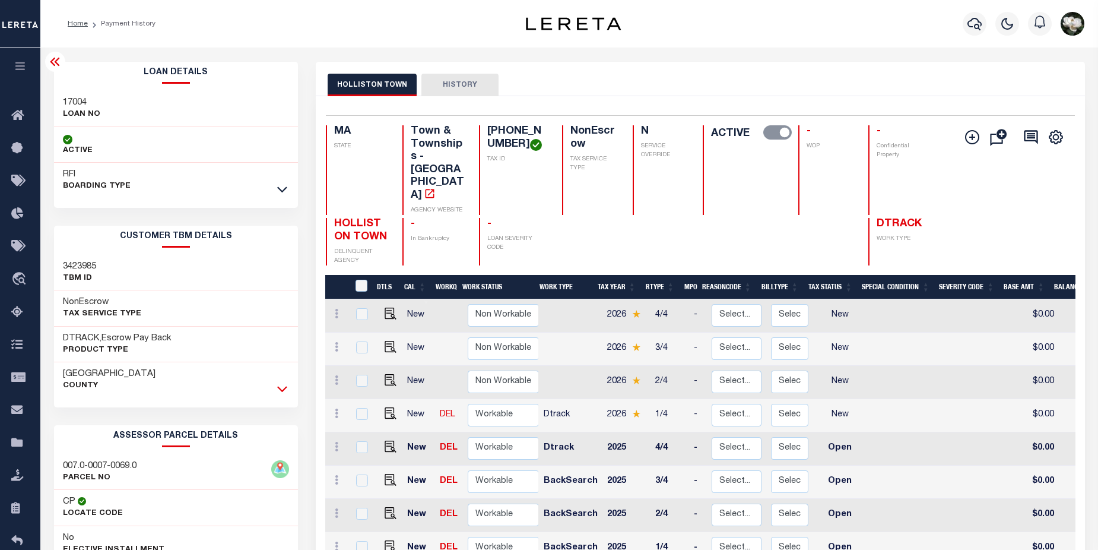
click at [277, 388] on icon at bounding box center [282, 388] width 10 height 12
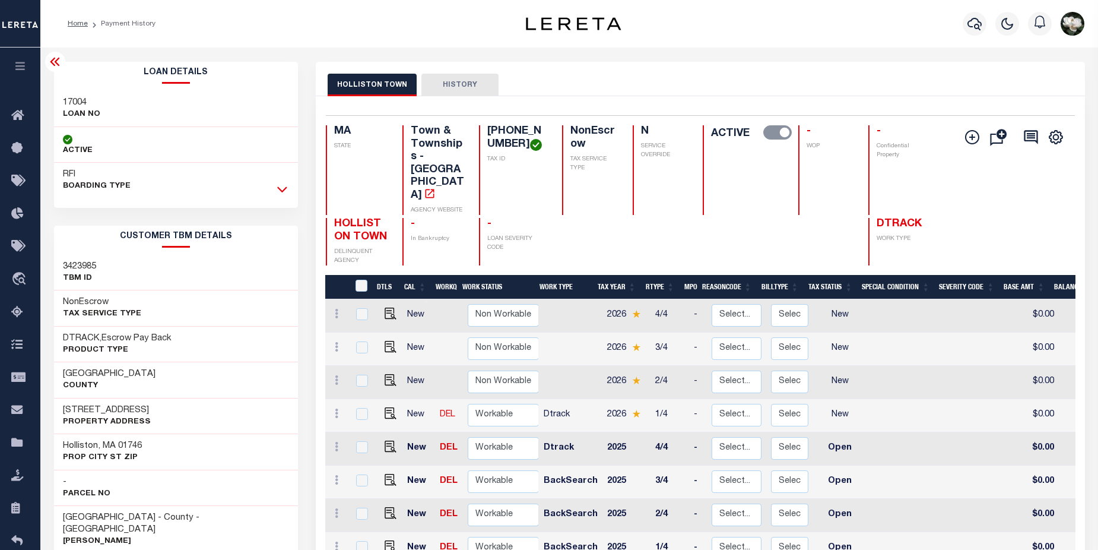
click at [278, 195] on icon at bounding box center [282, 189] width 10 height 12
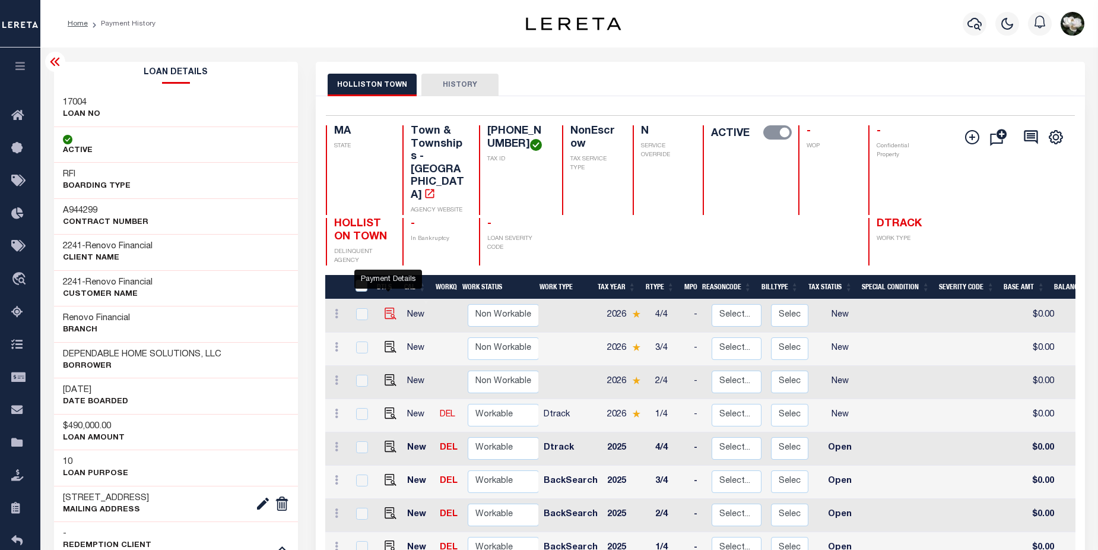
click at [389, 308] on img "" at bounding box center [391, 314] width 12 height 12
checkbox input "true"
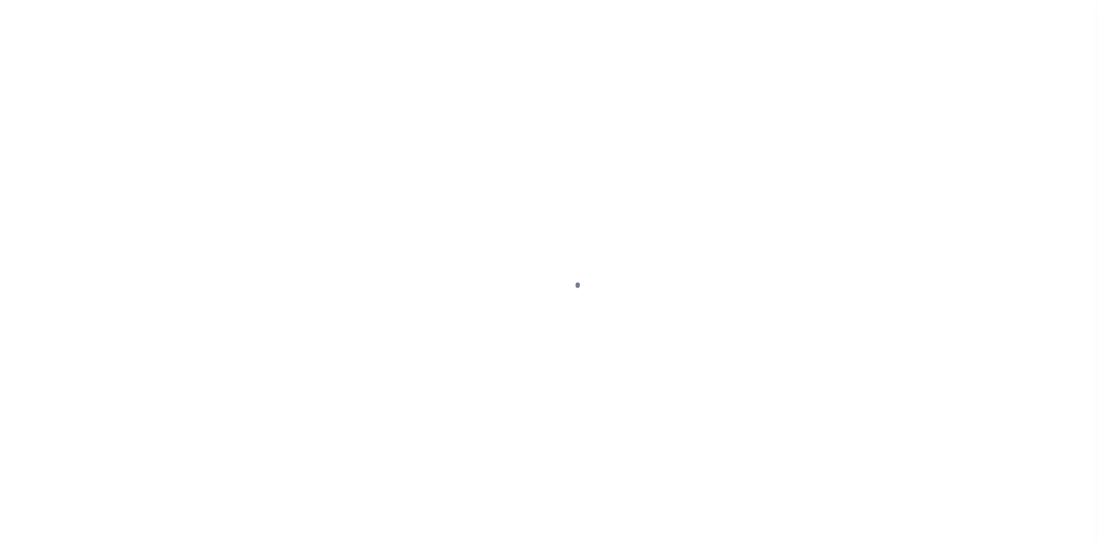
select select "NW2"
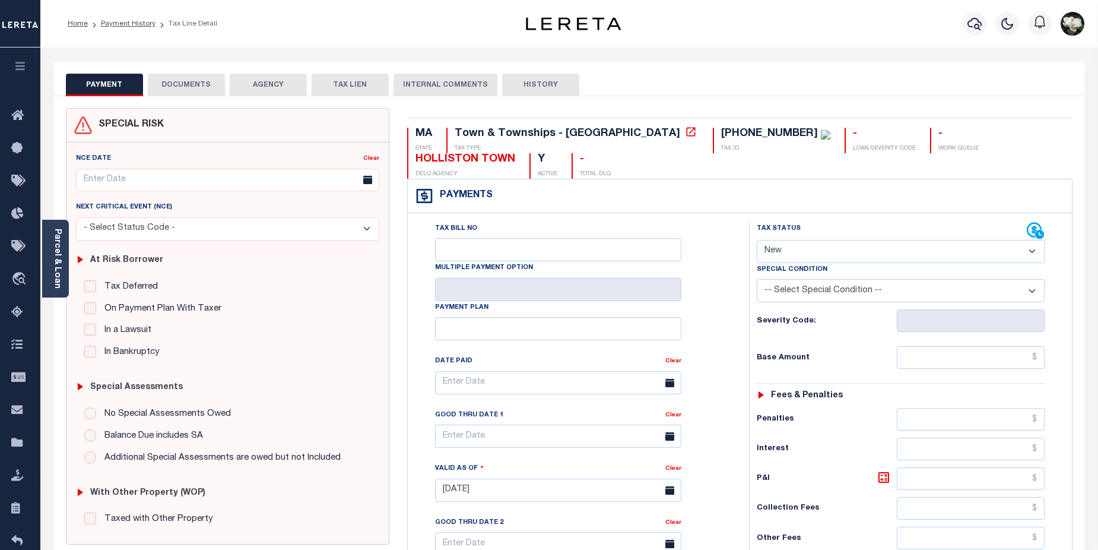
click at [260, 81] on button "AGENCY" at bounding box center [268, 85] width 77 height 23
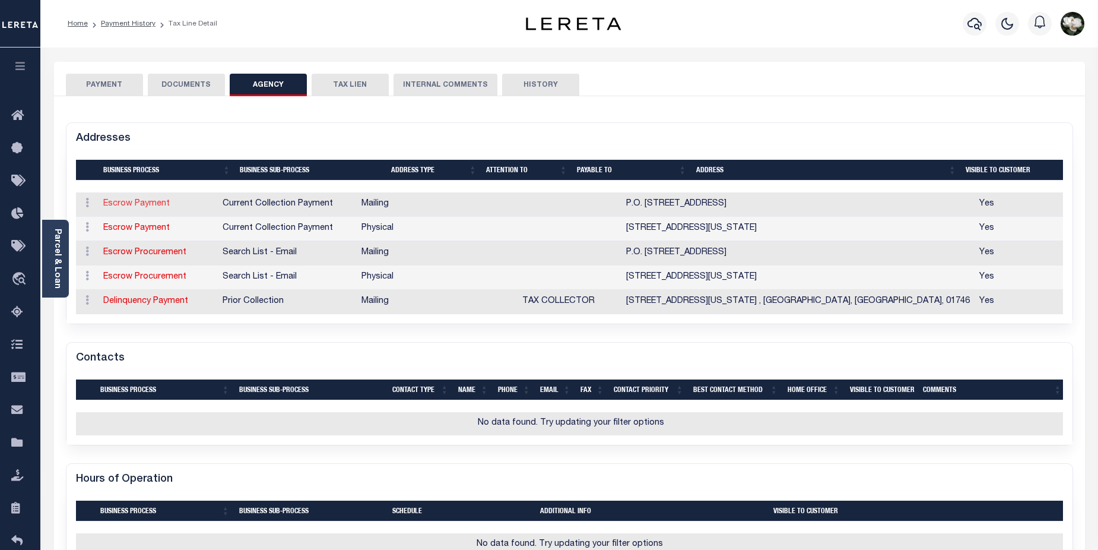
click at [138, 204] on link "Escrow Payment" at bounding box center [136, 203] width 66 height 8
select select "1"
checkbox input "false"
type input "P.O. BOX 6737"
type input "HOLLISTON"
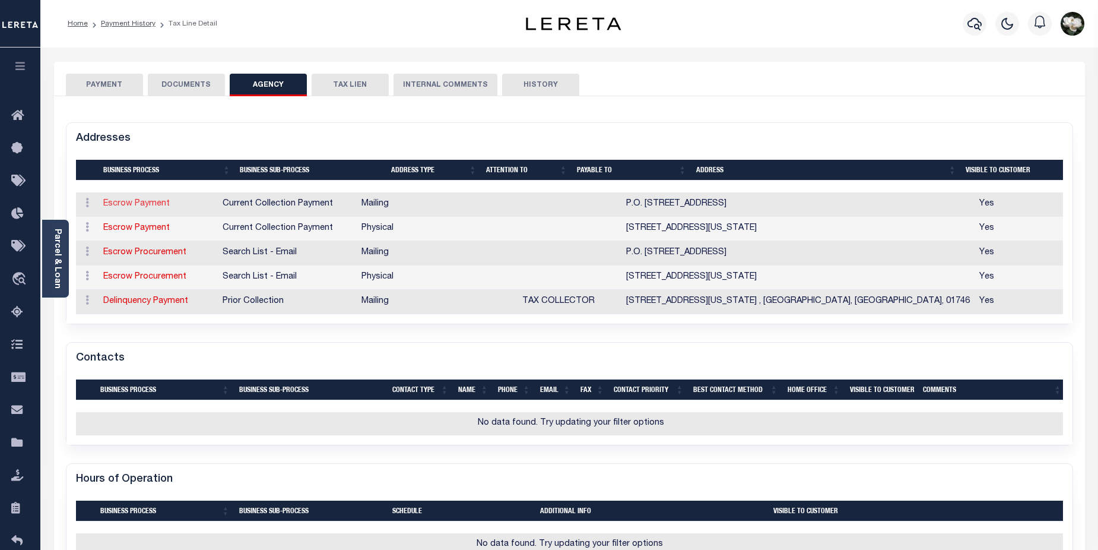
select select "MA"
type input "01746"
checkbox input "true"
select select "11"
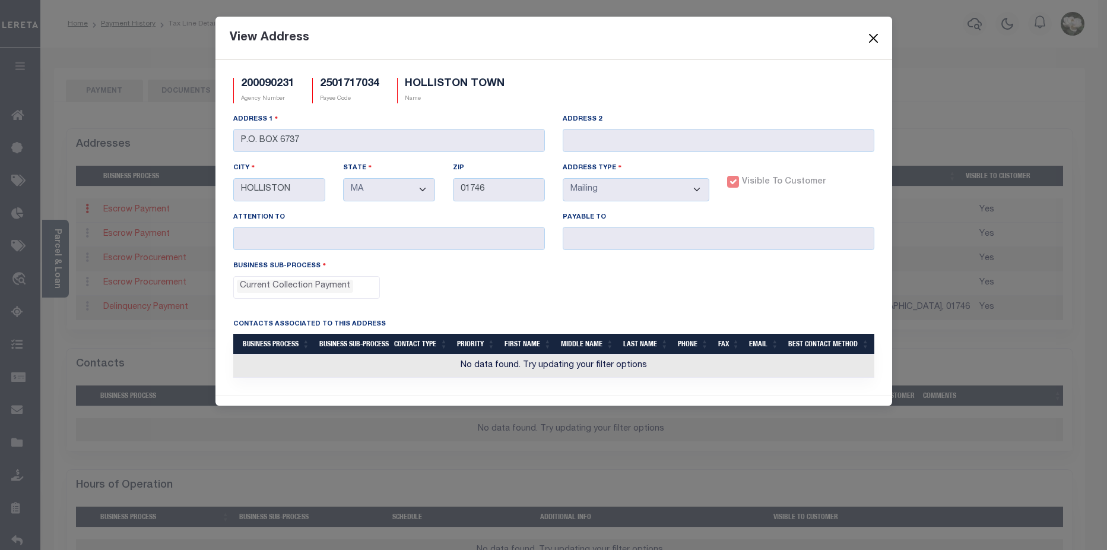
click at [869, 44] on button "Close" at bounding box center [873, 37] width 15 height 15
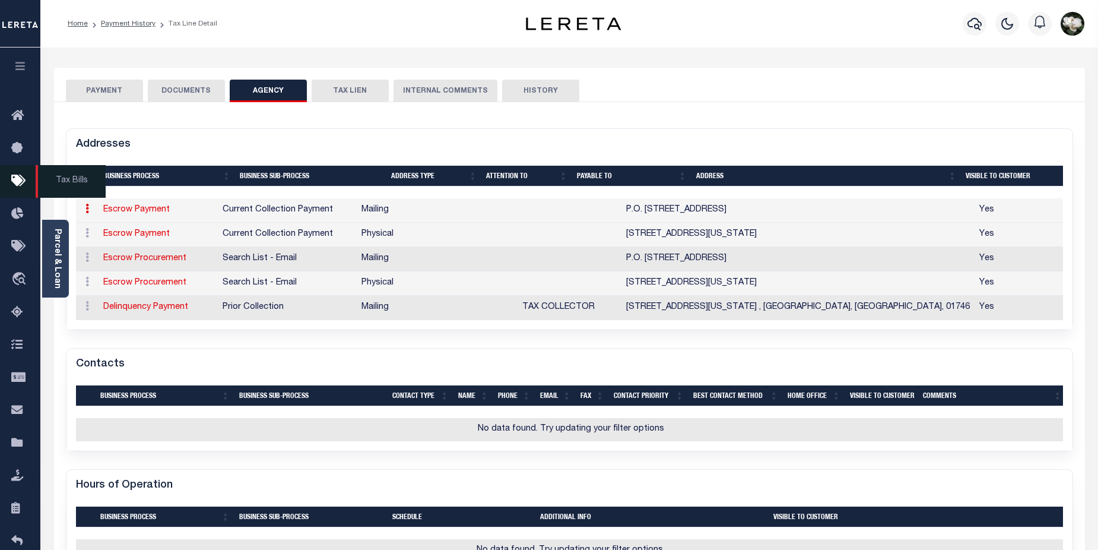
click at [18, 179] on icon at bounding box center [20, 181] width 19 height 15
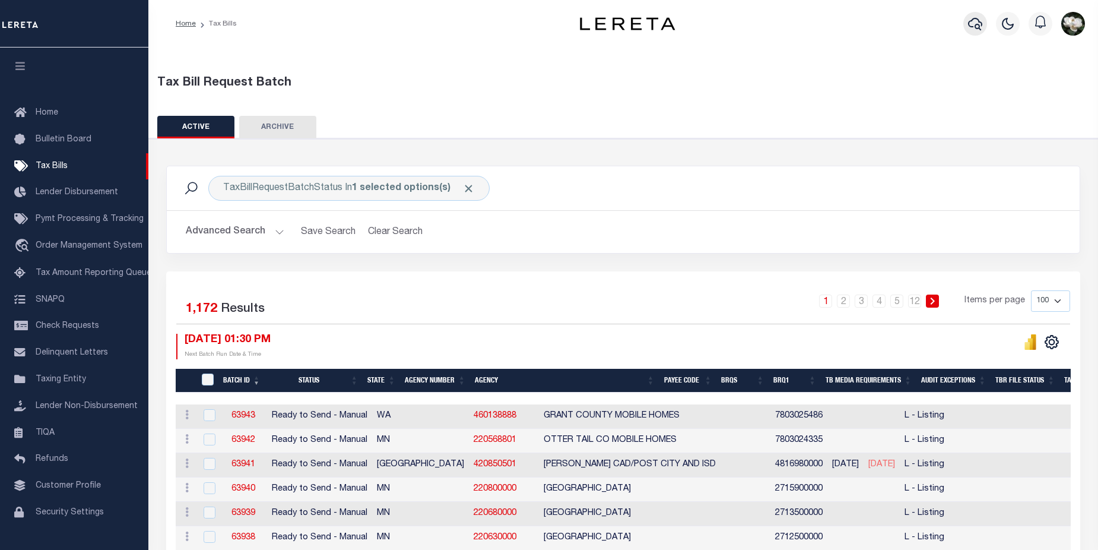
click at [979, 26] on icon "button" at bounding box center [975, 24] width 14 height 12
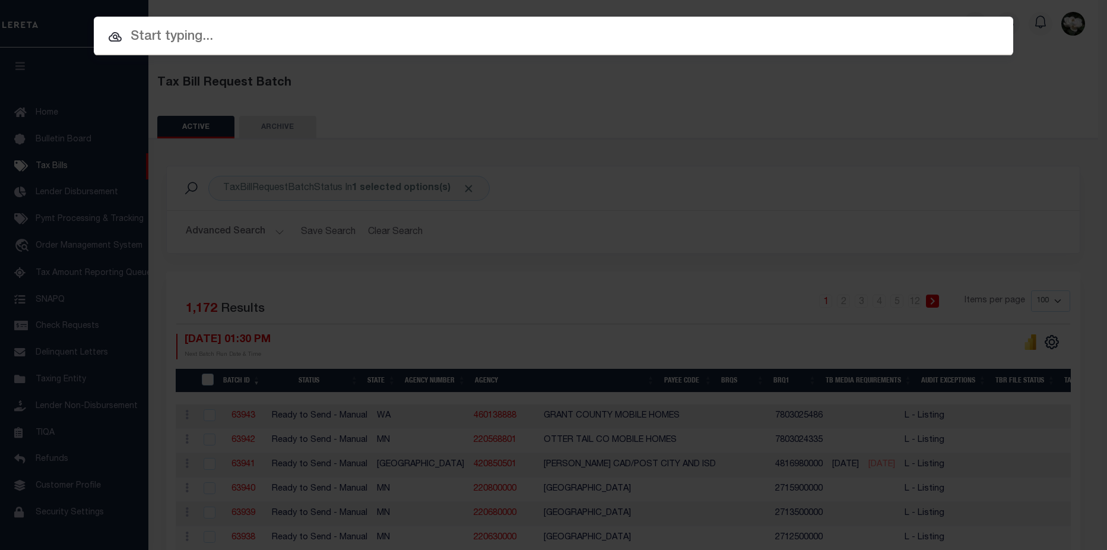
click at [312, 33] on input "text" at bounding box center [554, 37] width 920 height 21
paste input "A928827"
type input "A928827"
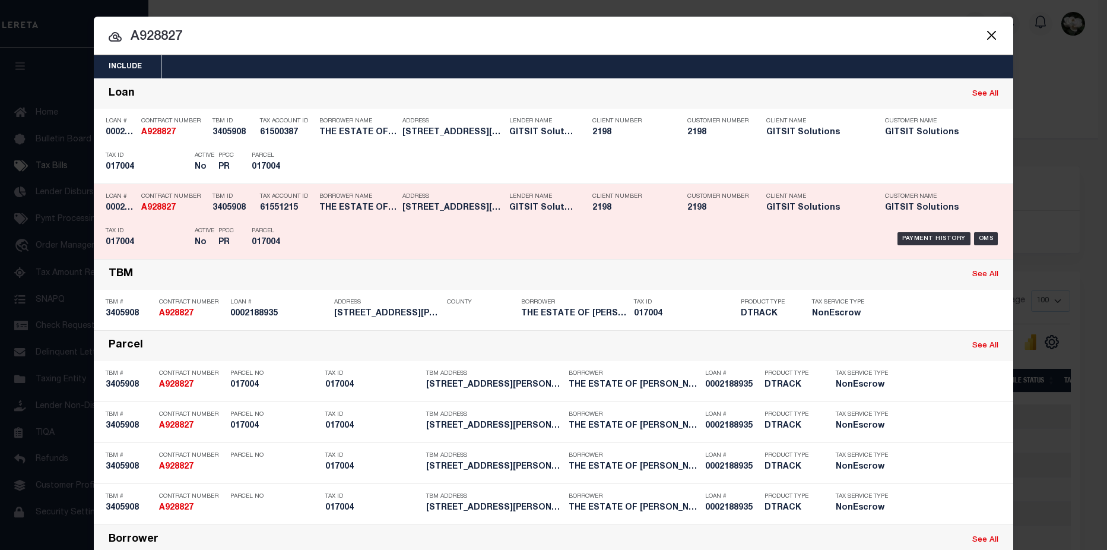
click at [666, 217] on div "Client Number 2198" at bounding box center [631, 204] width 95 height 34
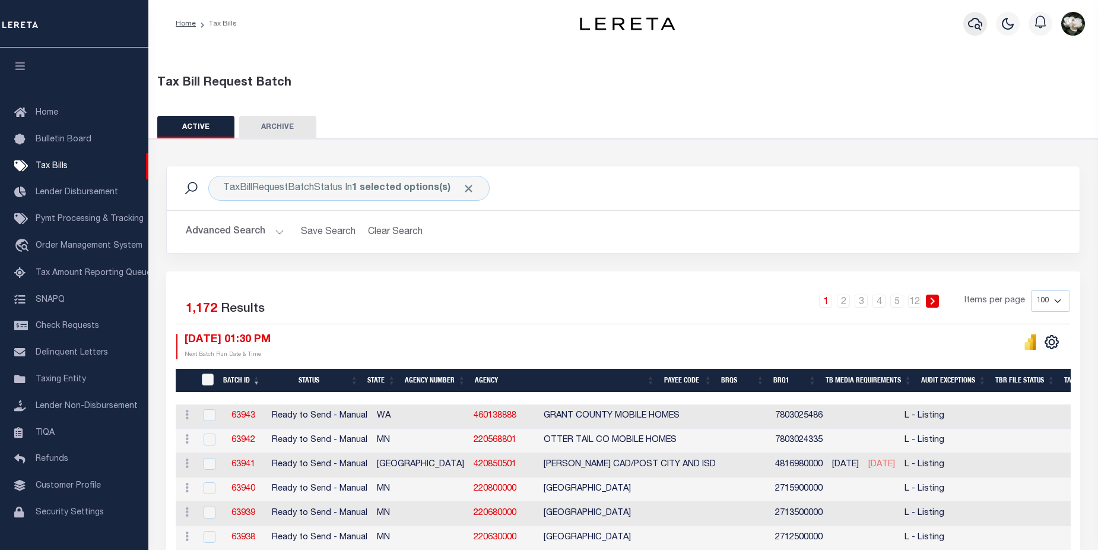
click at [968, 27] on icon "button" at bounding box center [975, 24] width 14 height 14
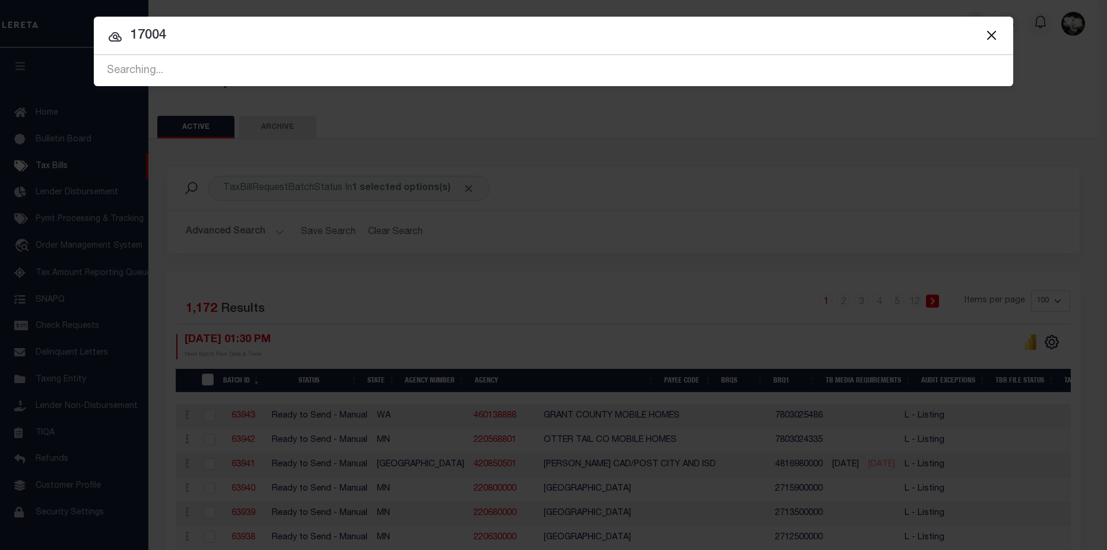
type input "17004"
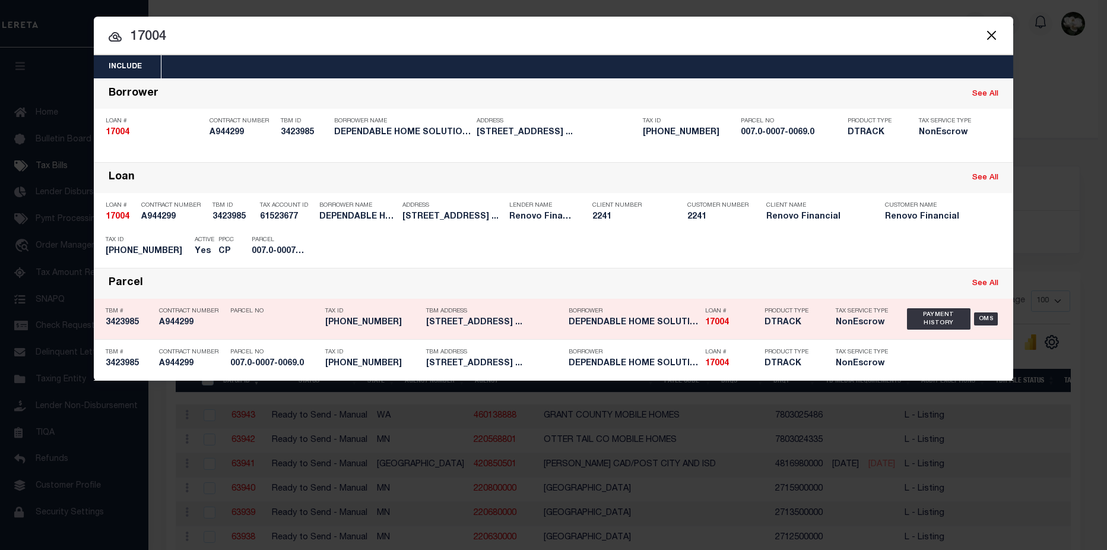
click at [484, 321] on h5 "329 Gorwin Drive Holliston, MA ..." at bounding box center [494, 323] width 137 height 10
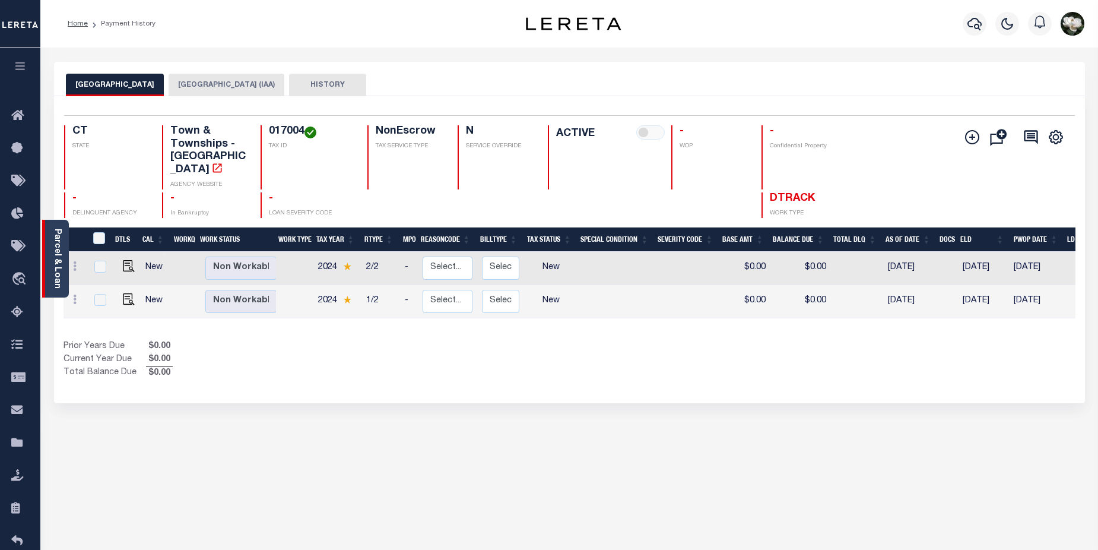
click at [61, 276] on link "Parcel & Loan" at bounding box center [57, 259] width 8 height 60
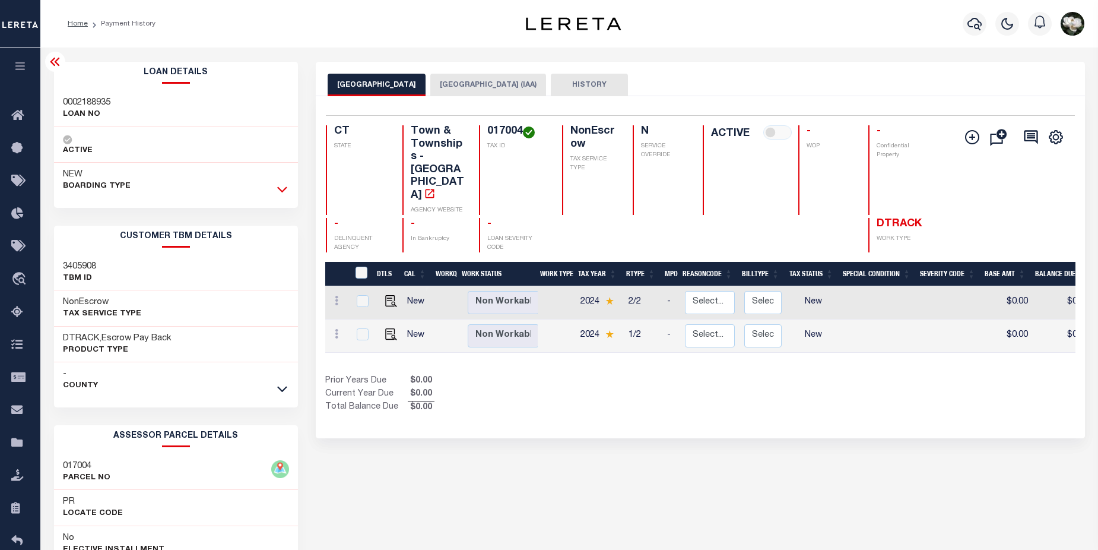
click at [280, 190] on icon at bounding box center [282, 190] width 10 height 6
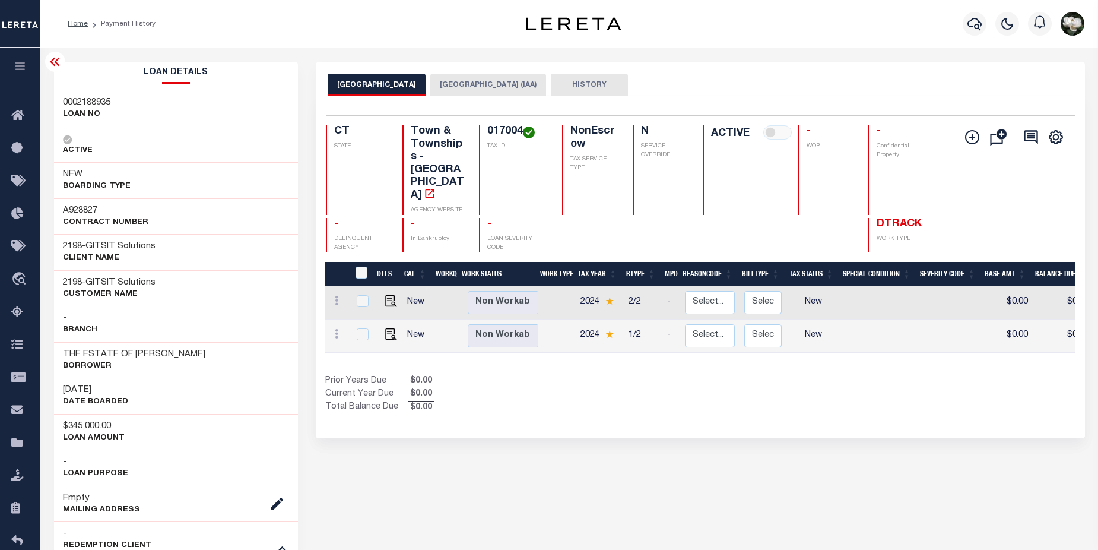
drag, startPoint x: 62, startPoint y: 354, endPoint x: 221, endPoint y: 354, distance: 159.7
click at [221, 354] on div "THE ESTATE OF STEPHEN O BARNES Borrower" at bounding box center [176, 360] width 245 height 36
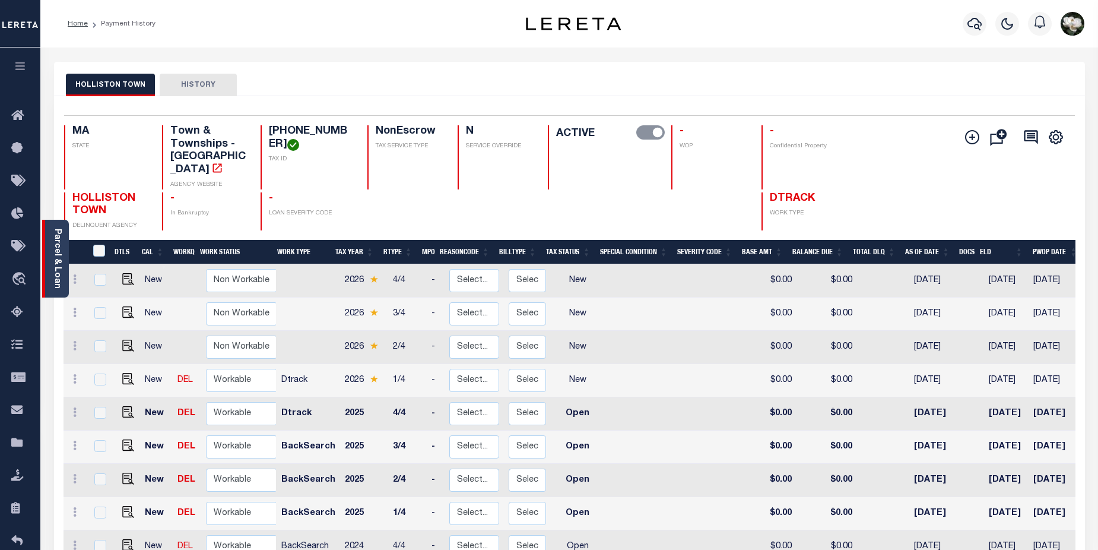
click at [58, 252] on link "Parcel & Loan" at bounding box center [57, 259] width 8 height 60
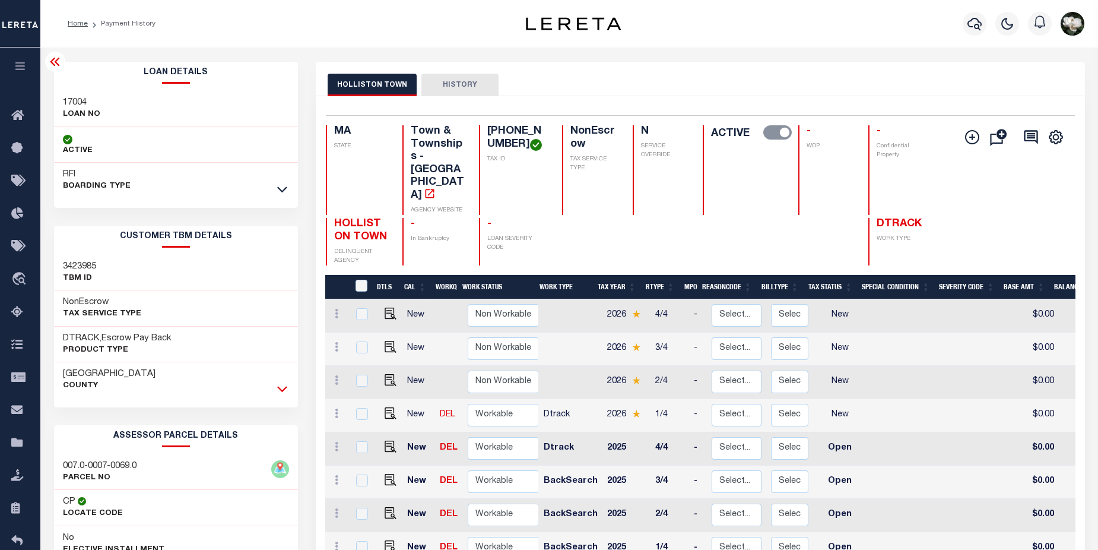
click at [284, 391] on icon at bounding box center [282, 388] width 10 height 12
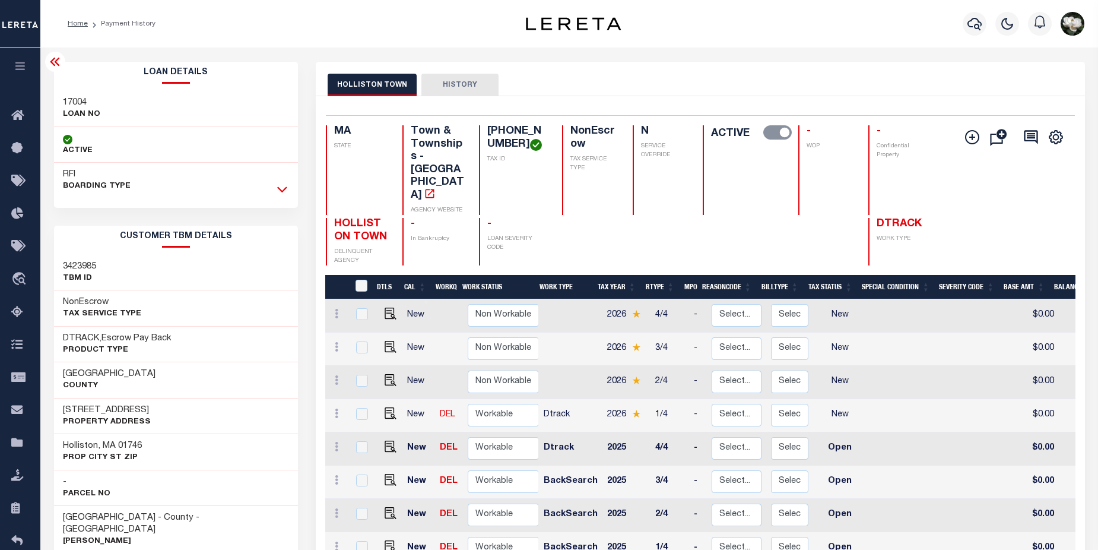
click at [282, 188] on icon at bounding box center [282, 189] width 10 height 12
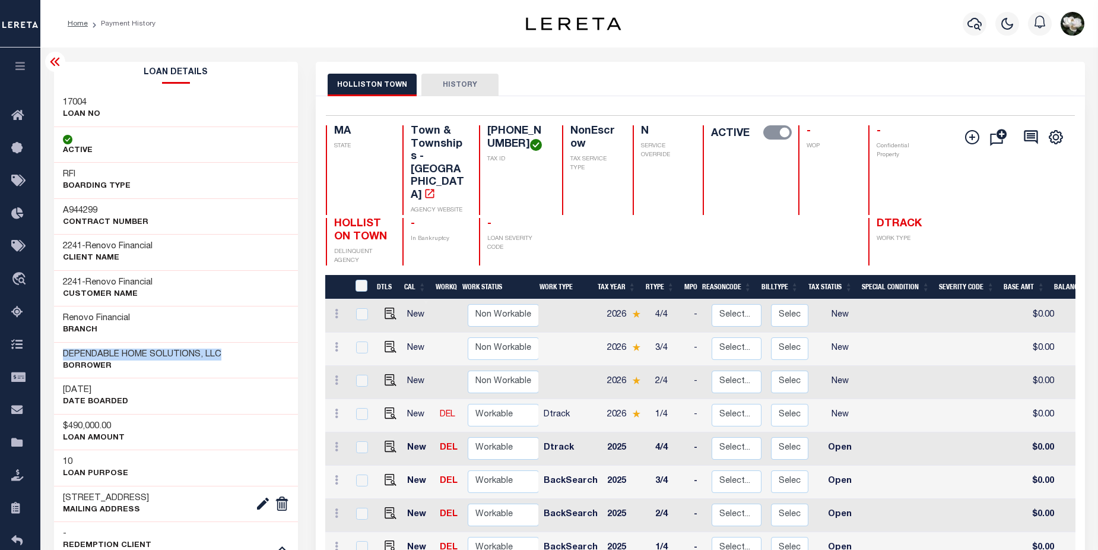
drag, startPoint x: 65, startPoint y: 356, endPoint x: 223, endPoint y: 355, distance: 157.9
click at [221, 355] on h3 "DEPENDABLE HOME SOLUTIONS, LLC" at bounding box center [142, 354] width 159 height 12
copy h3 "DEPENDABLE HOME SOLUTIONS, LLC"
click at [253, 386] on div "03/14/2025 DATE BOARDED" at bounding box center [176, 396] width 245 height 36
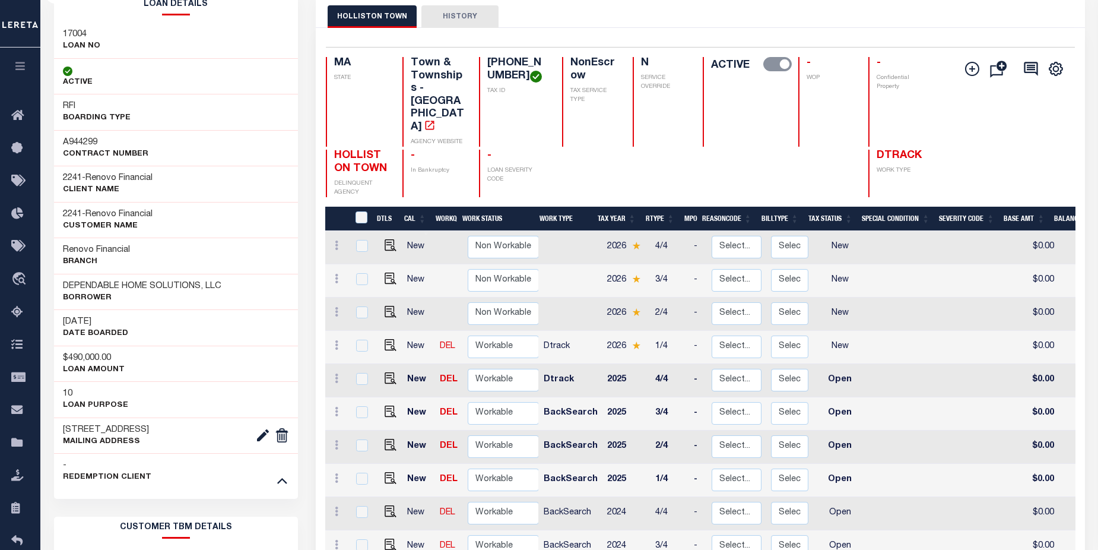
scroll to position [297, 0]
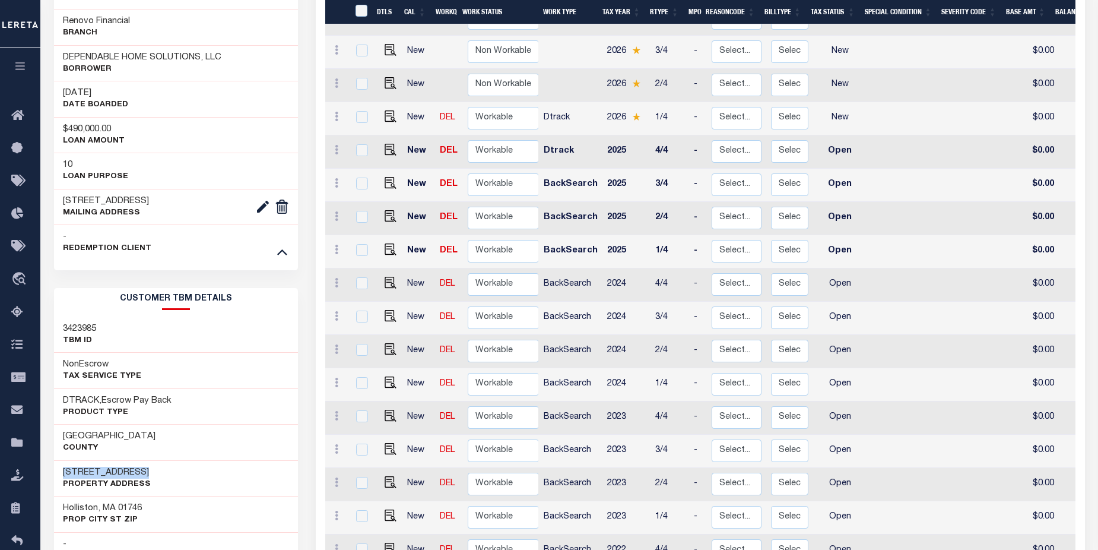
drag, startPoint x: 64, startPoint y: 469, endPoint x: 131, endPoint y: 468, distance: 67.1
click at [131, 468] on h3 "329 Gorwin Drive" at bounding box center [107, 473] width 88 height 12
copy h3 "329 Gorwin Drive"
click at [147, 521] on div "Holliston, MA 01746 Prop City St Zip" at bounding box center [176, 514] width 245 height 36
drag, startPoint x: 58, startPoint y: 510, endPoint x: 81, endPoint y: 510, distance: 23.2
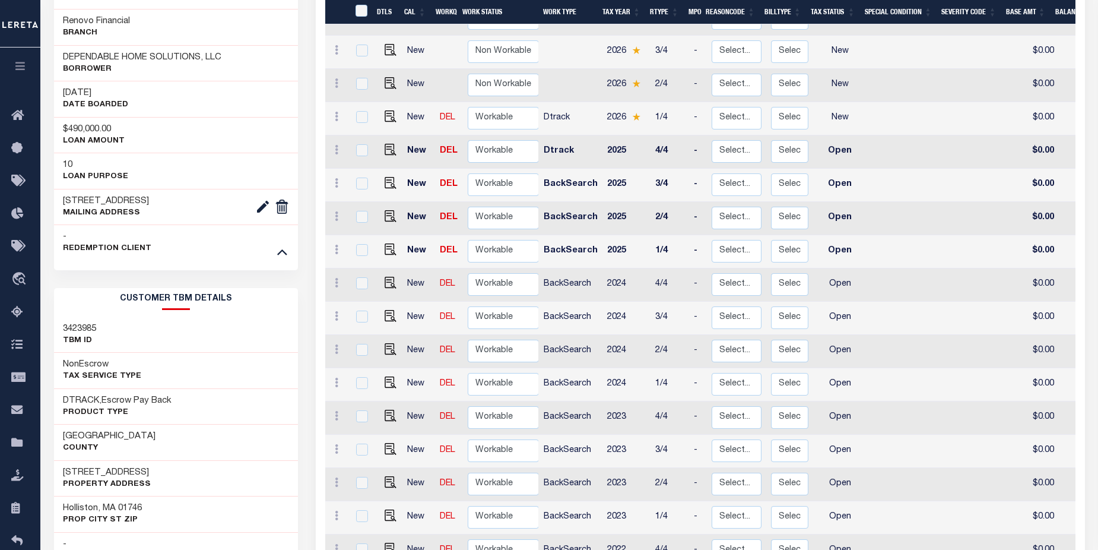
click at [65, 510] on div "Holliston, MA 01746 Prop City St Zip" at bounding box center [176, 514] width 245 height 36
drag, startPoint x: 59, startPoint y: 510, endPoint x: 143, endPoint y: 509, distance: 83.7
click at [143, 509] on div "Holliston, MA 01746 Prop City St Zip" at bounding box center [176, 514] width 245 height 36
copy h3 "Holliston, MA 01746"
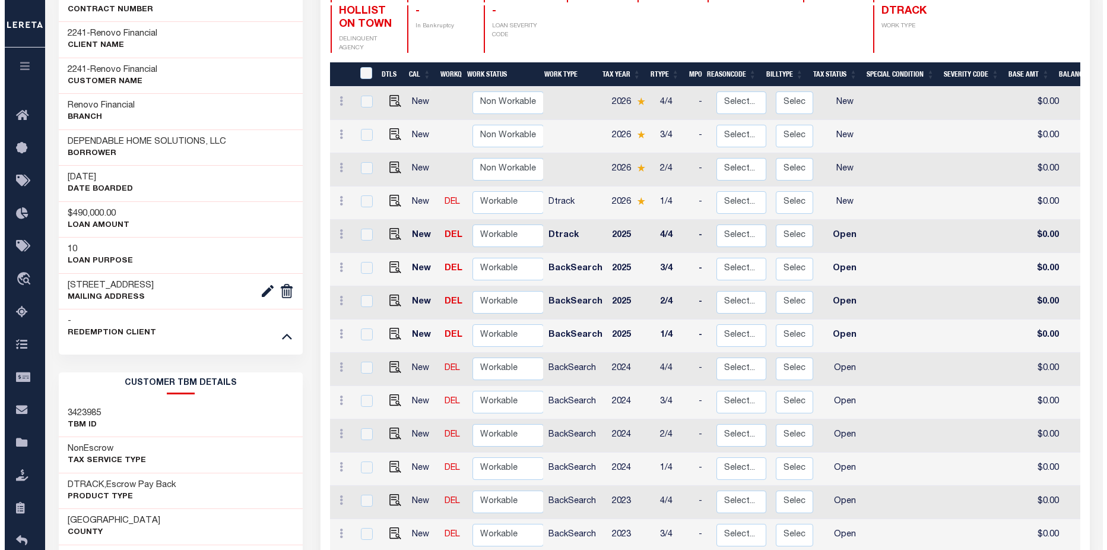
scroll to position [0, 0]
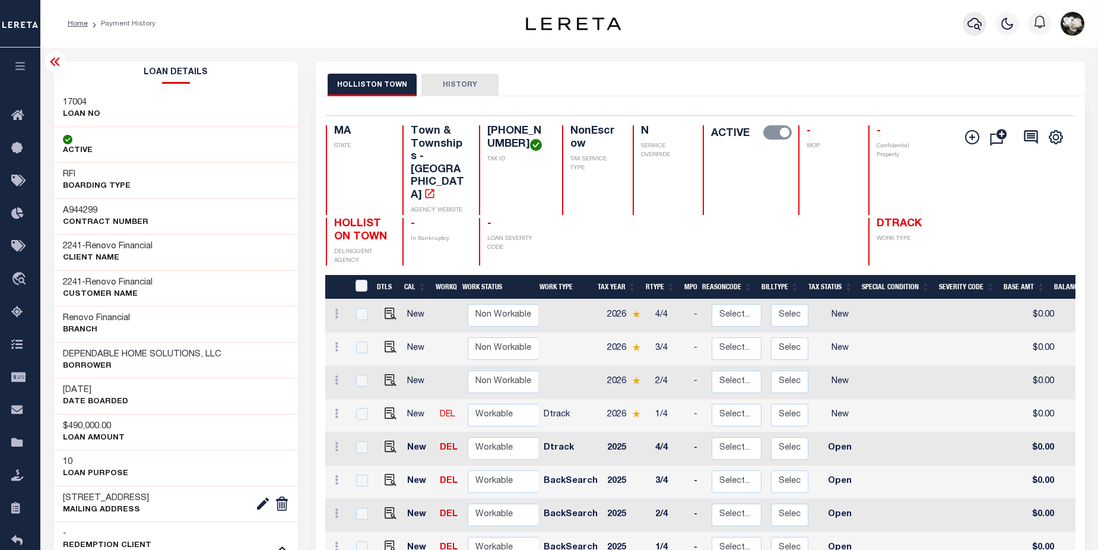
click at [971, 21] on icon "button" at bounding box center [975, 24] width 14 height 12
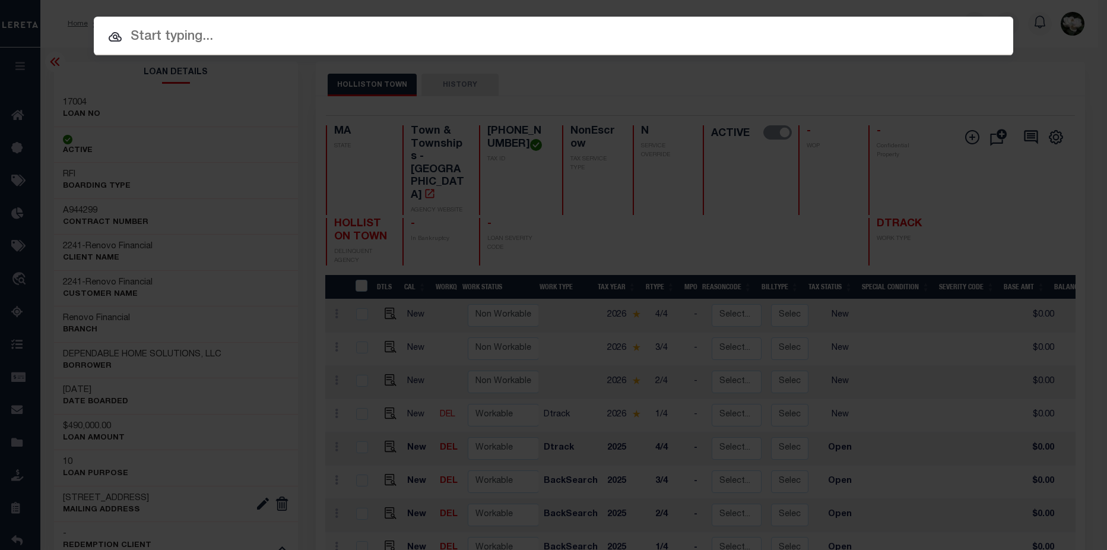
click at [398, 44] on input "text" at bounding box center [554, 37] width 920 height 21
paste input "510030221"
type input "510030221"
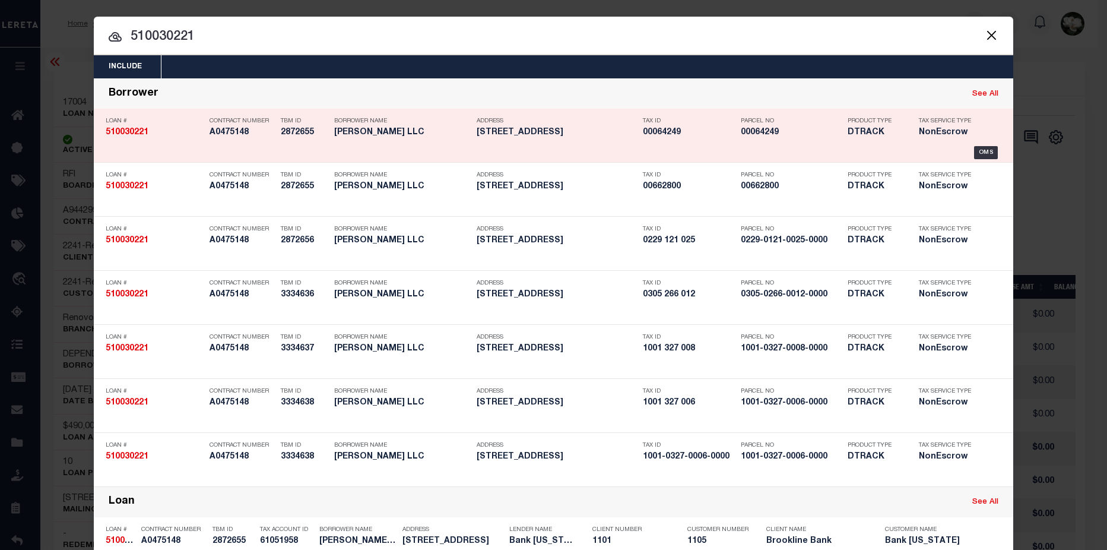
click at [759, 132] on h5 "00064249" at bounding box center [791, 133] width 101 height 10
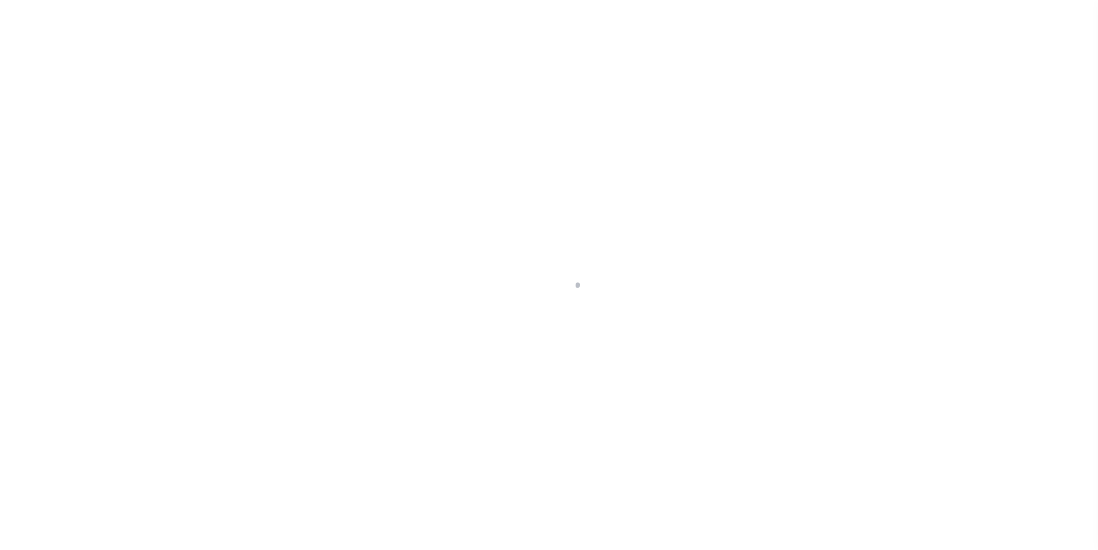
select select "NonEscrow"
type input "[STREET_ADDRESS]"
type input "64249"
type input "CHESHIRE CT 06410"
type input "19179"
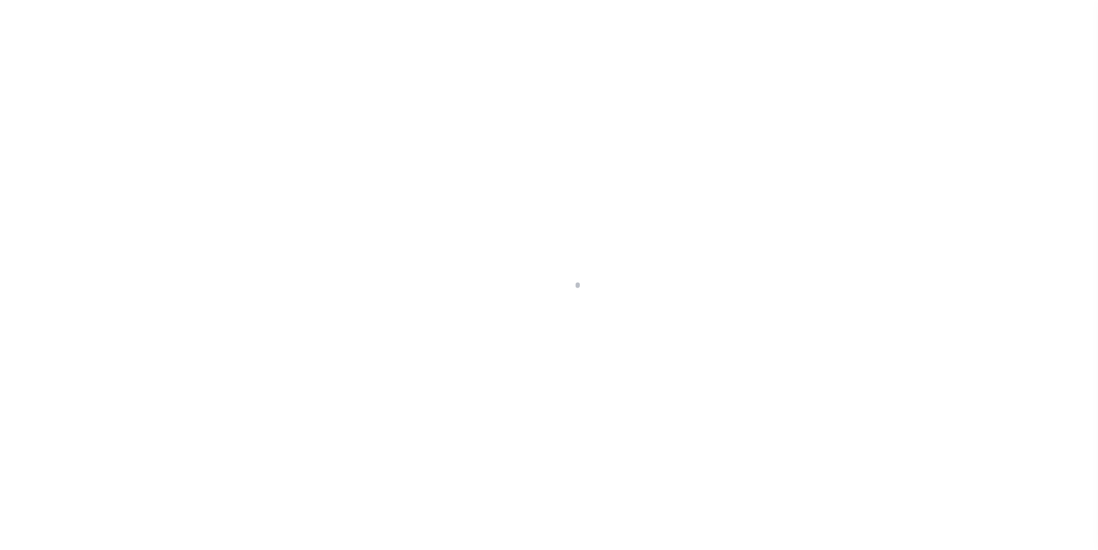
type input "CT"
select select
select select "3691"
select select "1705"
select select
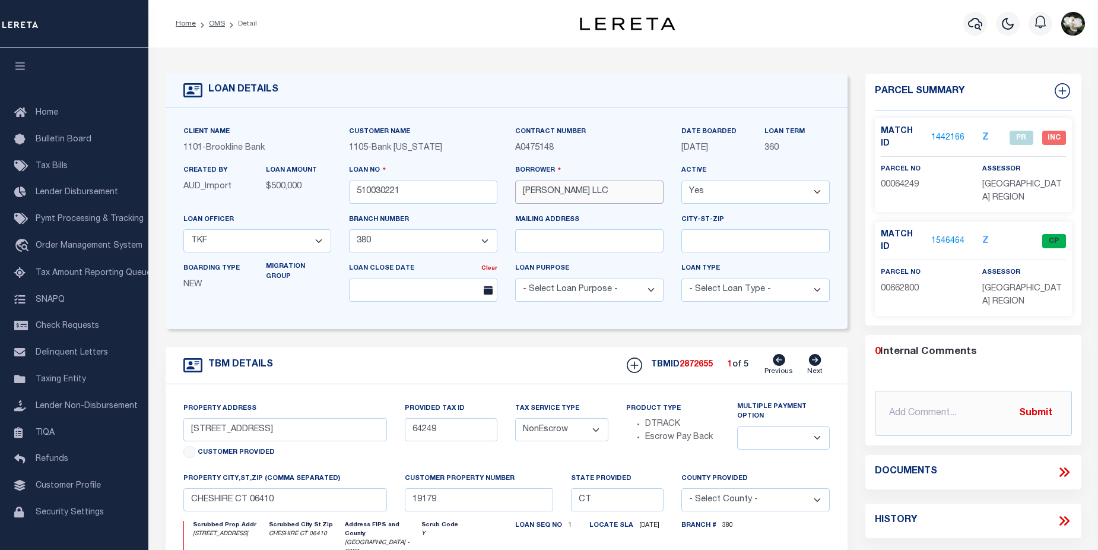
drag, startPoint x: 584, startPoint y: 194, endPoint x: 518, endPoint y: 192, distance: 65.9
click at [518, 192] on input "[PERSON_NAME] LLC" at bounding box center [589, 191] width 148 height 23
drag, startPoint x: 272, startPoint y: 434, endPoint x: 169, endPoint y: 433, distance: 103.3
click at [169, 433] on div "Property Address [STREET_ADDRESS] Customer Provided Provided Tax ID 64249 Tax S…" at bounding box center [507, 539] width 683 height 310
drag, startPoint x: 338, startPoint y: 504, endPoint x: 217, endPoint y: 503, distance: 121.1
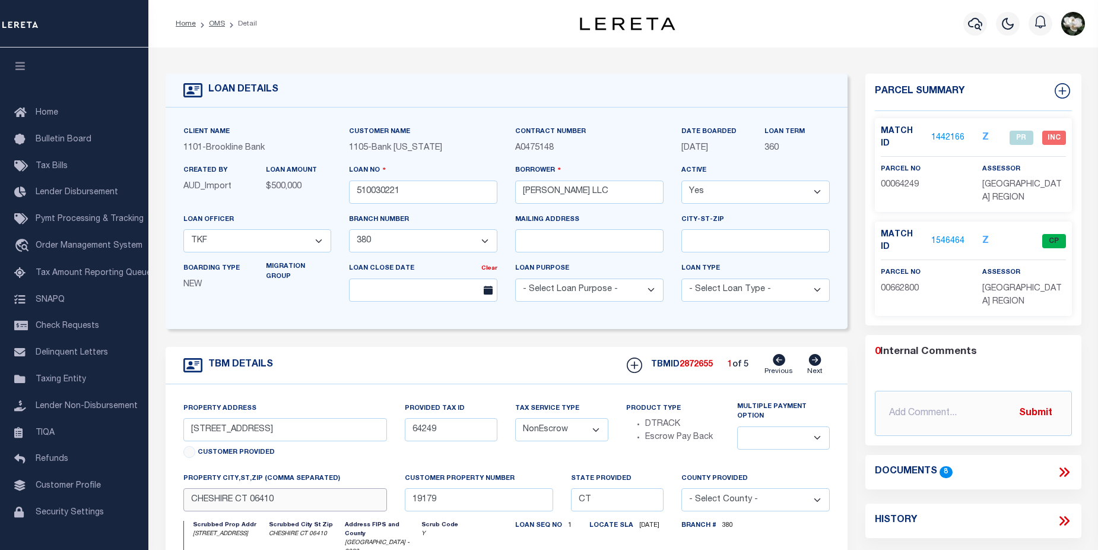
click at [186, 502] on input "CHESHIRE CT 06410" at bounding box center [285, 499] width 204 height 23
click at [981, 27] on icon "button" at bounding box center [975, 24] width 14 height 14
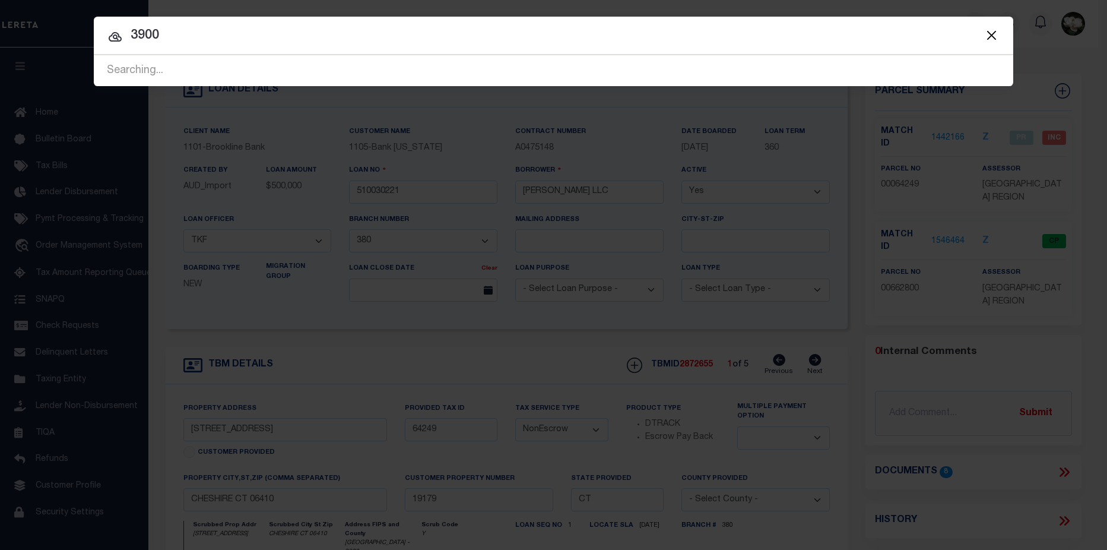
type input "3900"
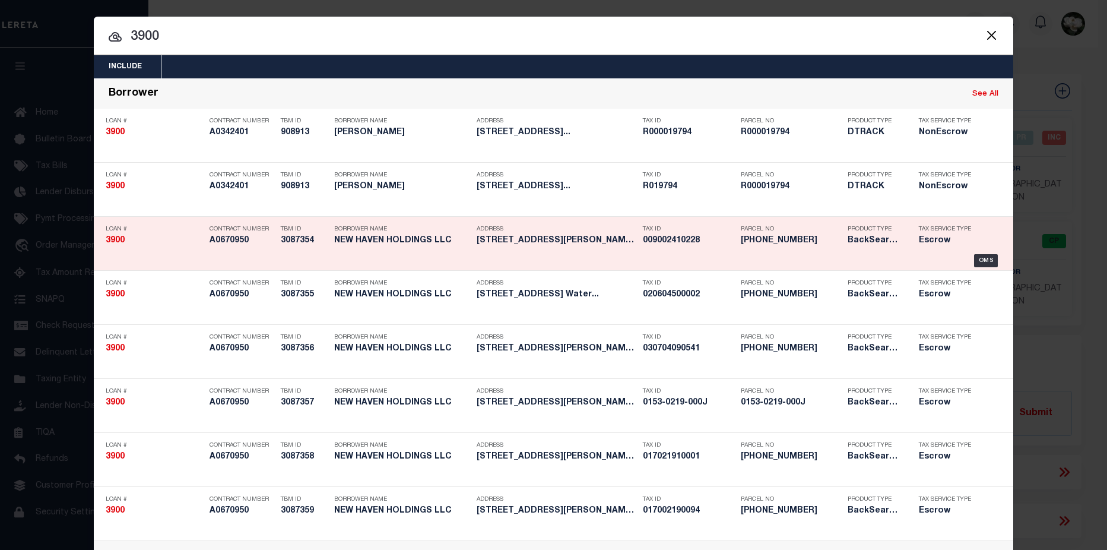
click at [842, 232] on div "Product Type BackSearch,Escrow" at bounding box center [874, 237] width 71 height 34
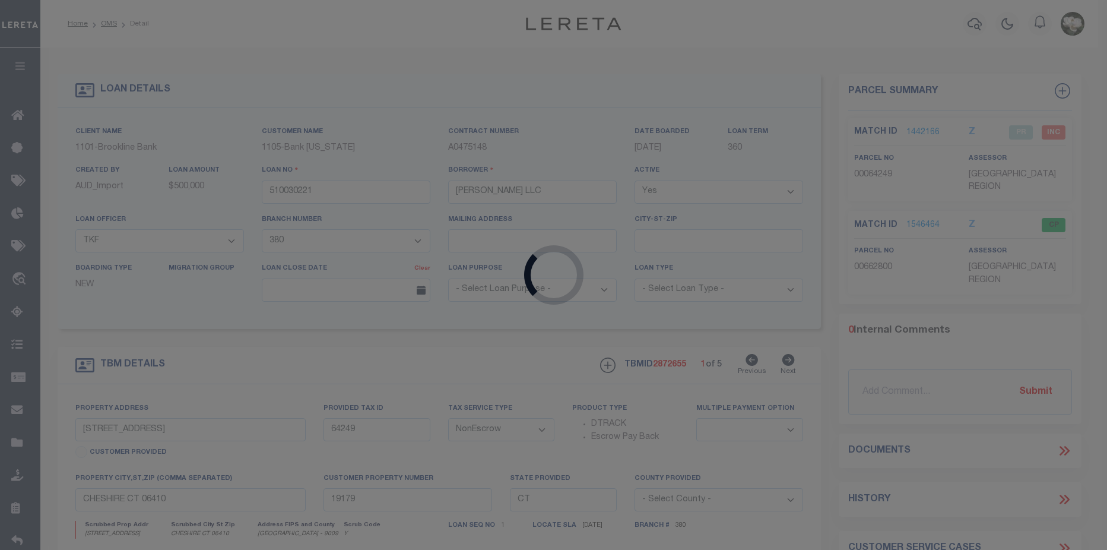
type input "3900"
type input "NEW HAVEN HOLDINGS LLC"
select select
type input "[STREET_ADDRESS]"
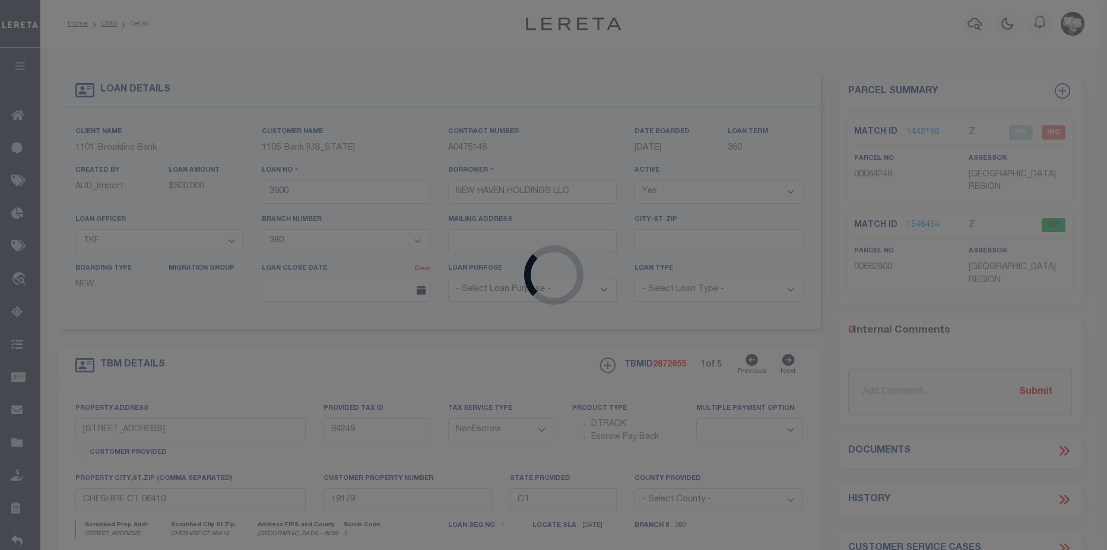
type input "Cedarhurs NY 11516"
select select "Escrow"
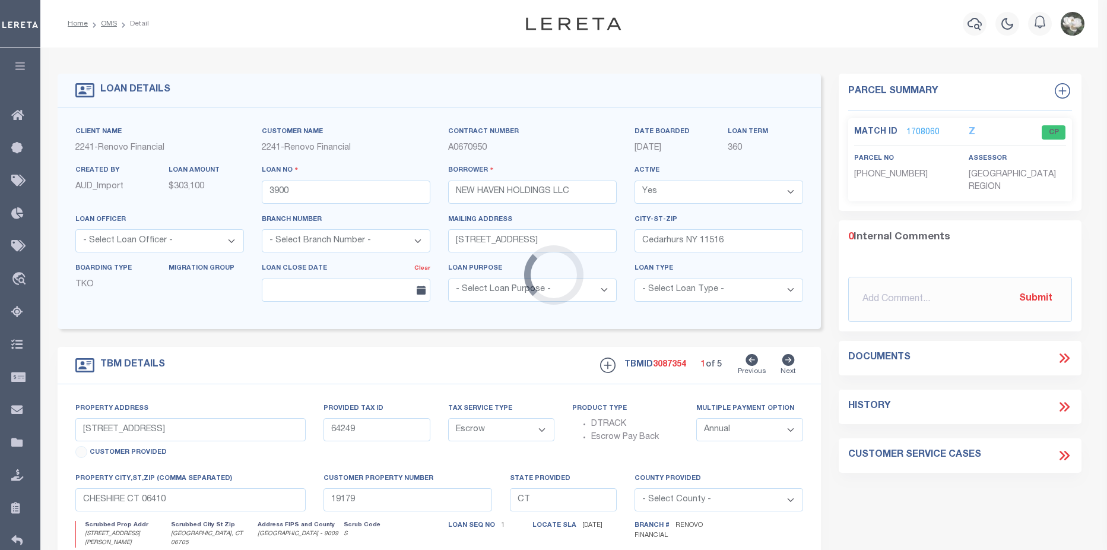
select select "25066"
type input "[STREET_ADDRESS][PERSON_NAME]"
select select
type input "[GEOGRAPHIC_DATA], CT 06705"
type input "a0k2L00001UbnA6"
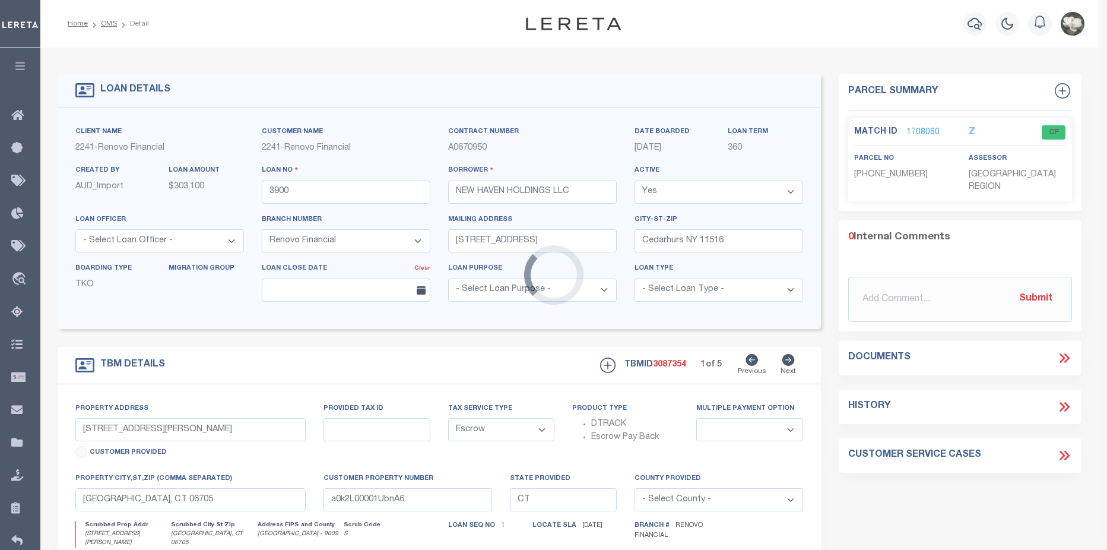
select select
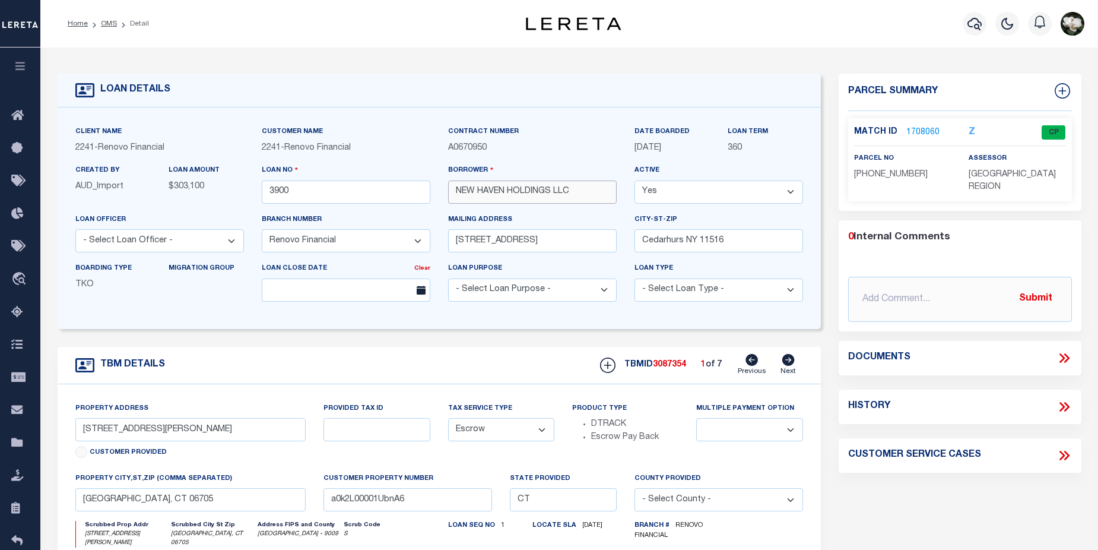
drag, startPoint x: 454, startPoint y: 194, endPoint x: 578, endPoint y: 194, distance: 123.5
click at [578, 194] on input "NEW HAVEN HOLDINGS LLC" at bounding box center [532, 191] width 169 height 23
drag, startPoint x: 579, startPoint y: 247, endPoint x: 449, endPoint y: 247, distance: 130.6
click at [449, 247] on input "[STREET_ADDRESS]" at bounding box center [532, 240] width 169 height 23
drag, startPoint x: 236, startPoint y: 438, endPoint x: 72, endPoint y: 441, distance: 164.5
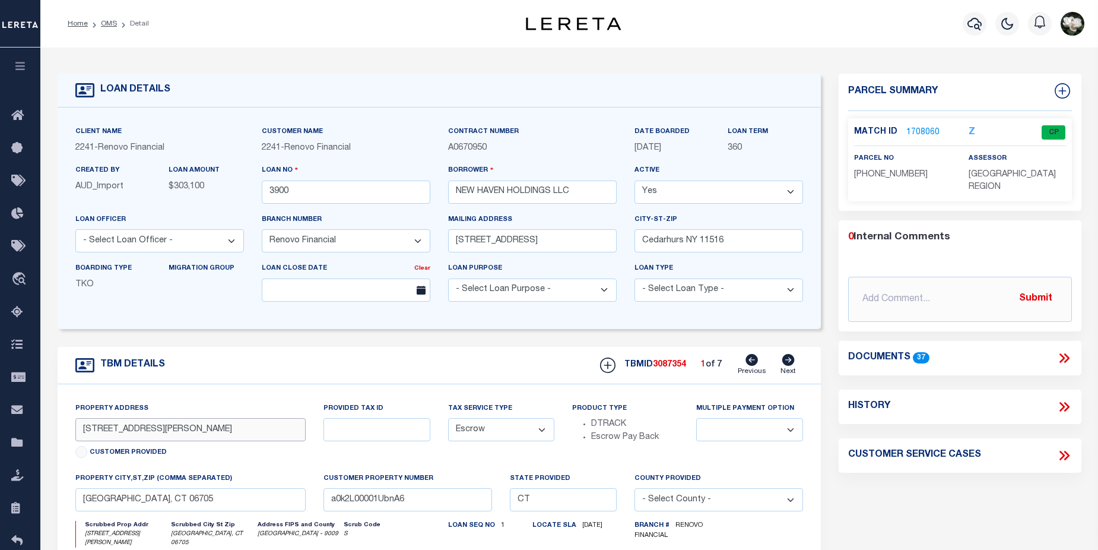
click at [72, 441] on div "Property Address [STREET_ADDRESS][PERSON_NAME] Customer Provided" at bounding box center [190, 437] width 249 height 70
drag, startPoint x: 189, startPoint y: 503, endPoint x: 71, endPoint y: 505, distance: 118.8
click at [71, 505] on div "property city,[GEOGRAPHIC_DATA],zip (Comma separated) [GEOGRAPHIC_DATA], CT 067…" at bounding box center [190, 496] width 249 height 49
type input "510030221"
type input "[PERSON_NAME] LLC"
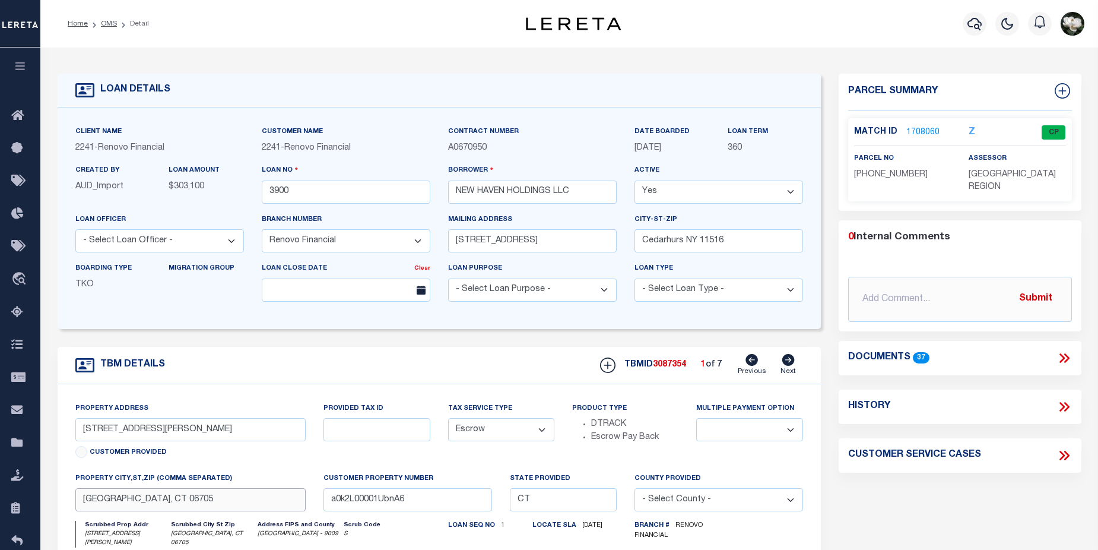
select select
select select "NonEscrow"
select select "3691"
select select "1705"
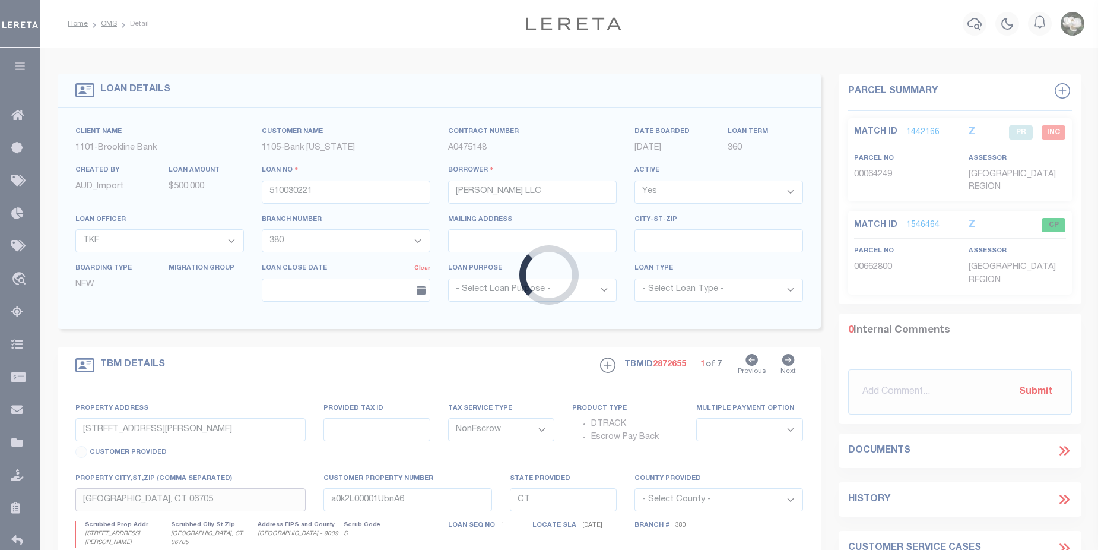
type input "[STREET_ADDRESS]"
type input "64249"
type input "CHESHIRE CT 06410"
type input "19179"
select select
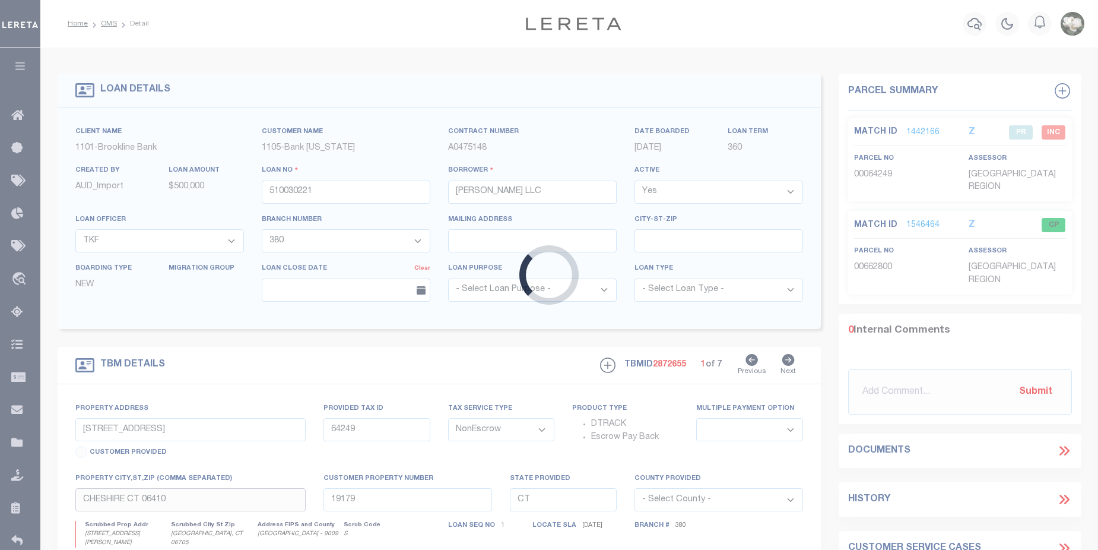
select select
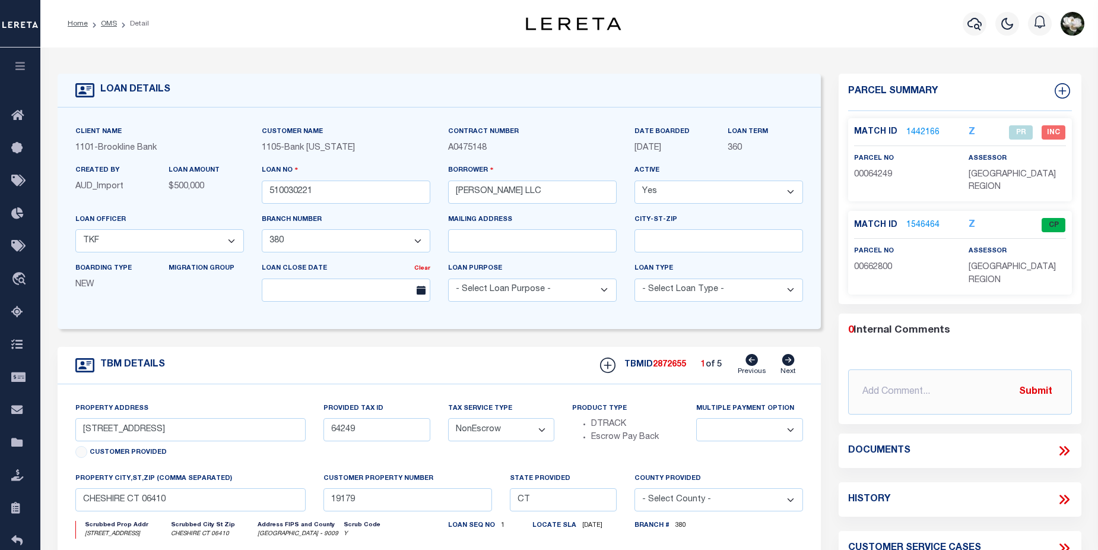
click at [789, 388] on div "Property Address [STREET_ADDRESS] Customer Provided Provided Tax ID 64249 Tax S…" at bounding box center [439, 530] width 763 height 292
click at [792, 368] on link "Next" at bounding box center [788, 365] width 15 height 23
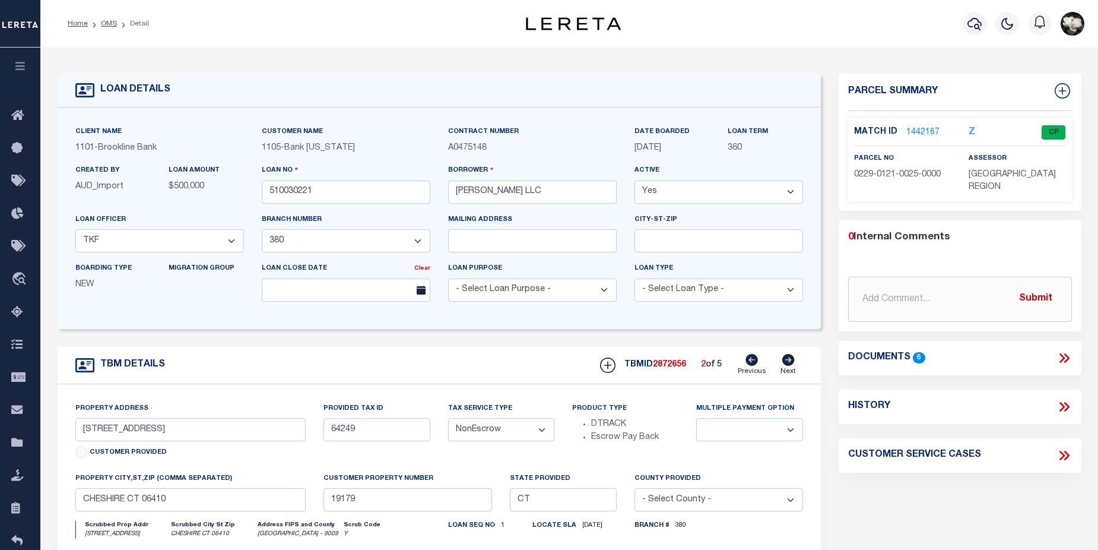
type input "[STREET_ADDRESS]"
type input "0229-0121-0025-0000"
type input "MERIDEN CT 06450"
type input "19178"
select select
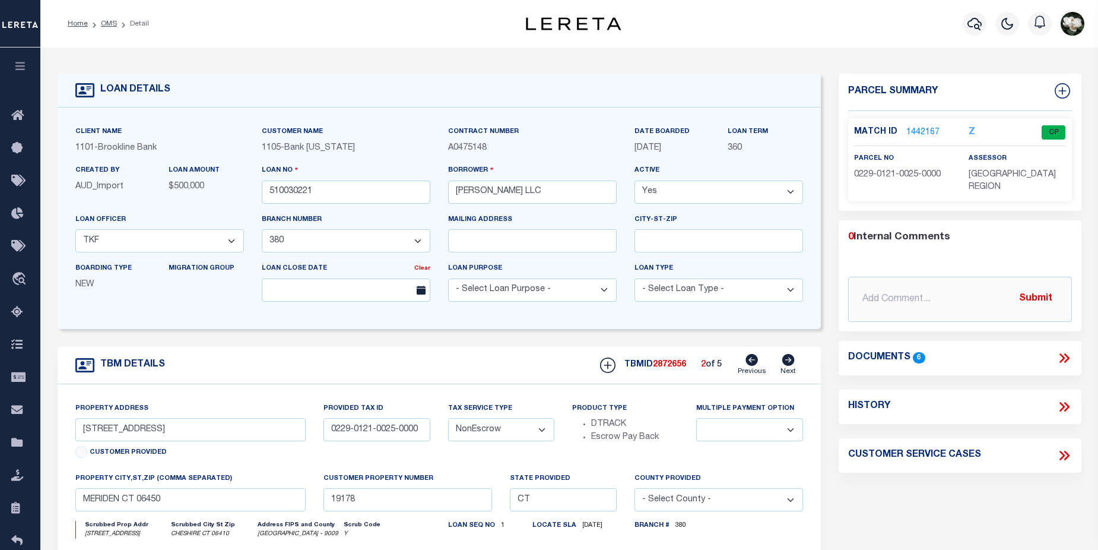
select select
click at [755, 365] on icon at bounding box center [752, 360] width 12 height 12
type input "[STREET_ADDRESS]"
type input "64249"
type input "CHESHIRE CT 06410"
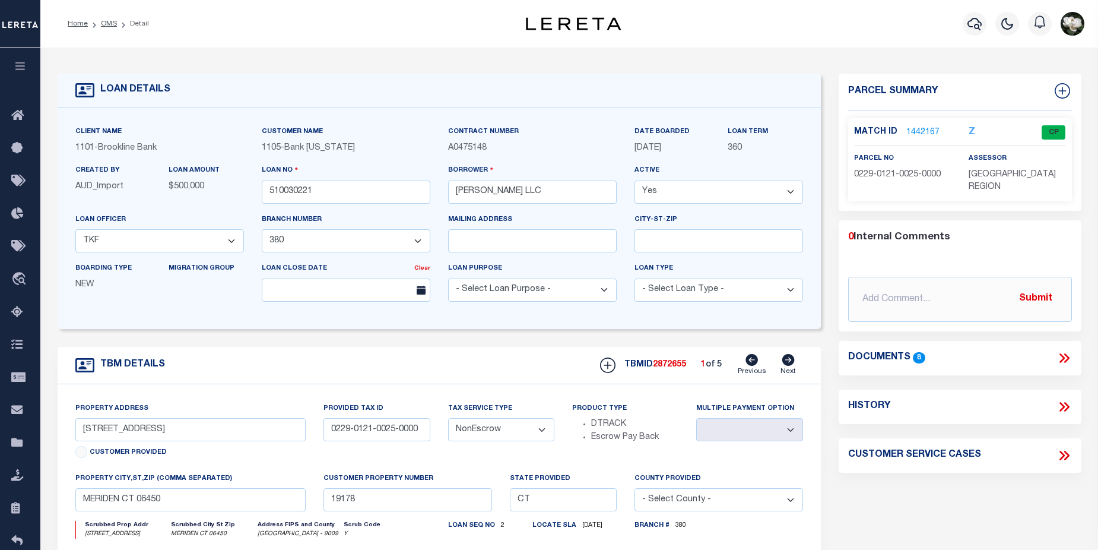
type input "19179"
select select
